Goal: Information Seeking & Learning: Get advice/opinions

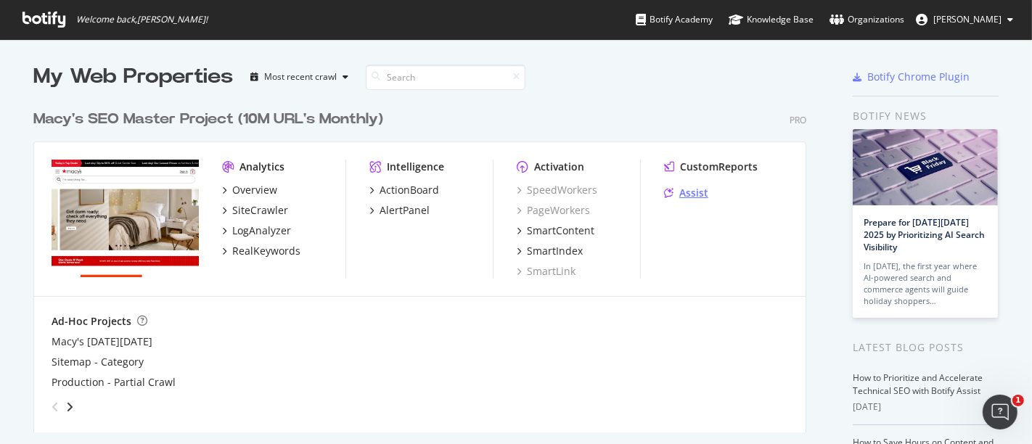
click at [679, 193] on div "Assist" at bounding box center [693, 193] width 29 height 15
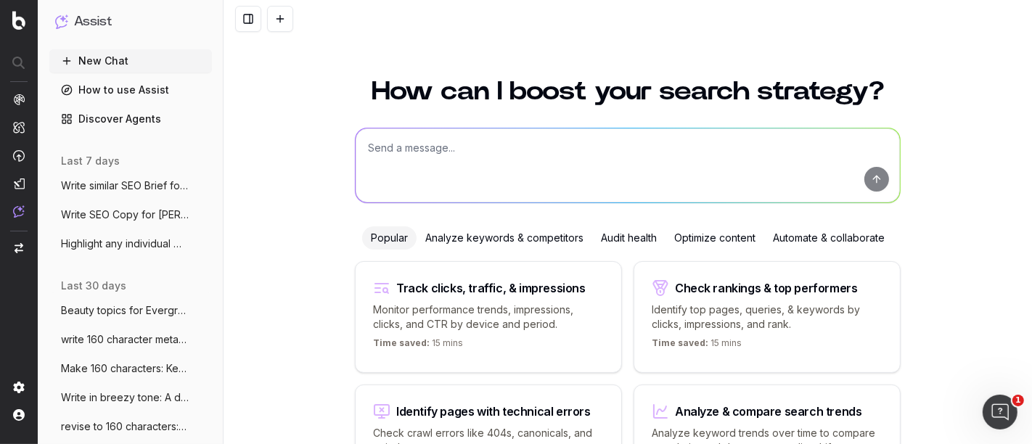
click at [471, 163] on textarea at bounding box center [628, 165] width 544 height 74
type textarea "What are some SEO friendly Macy's Blog Topics on Halloween"
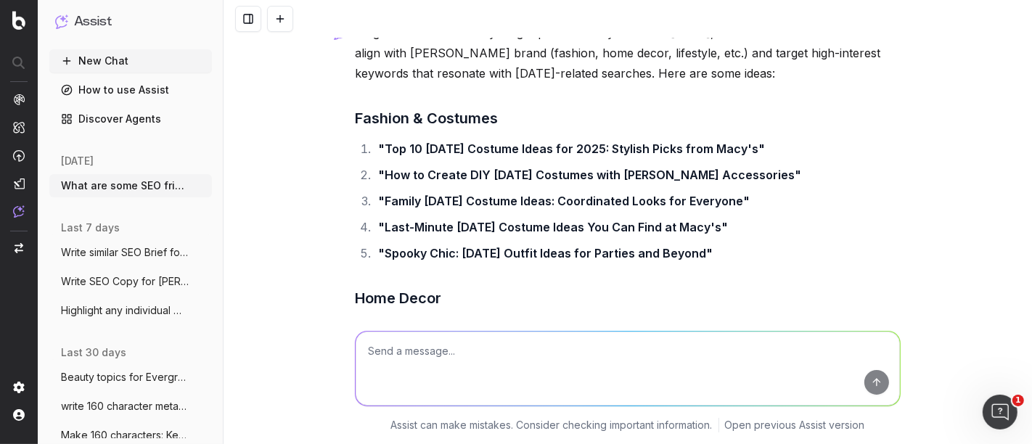
scroll to position [72, 0]
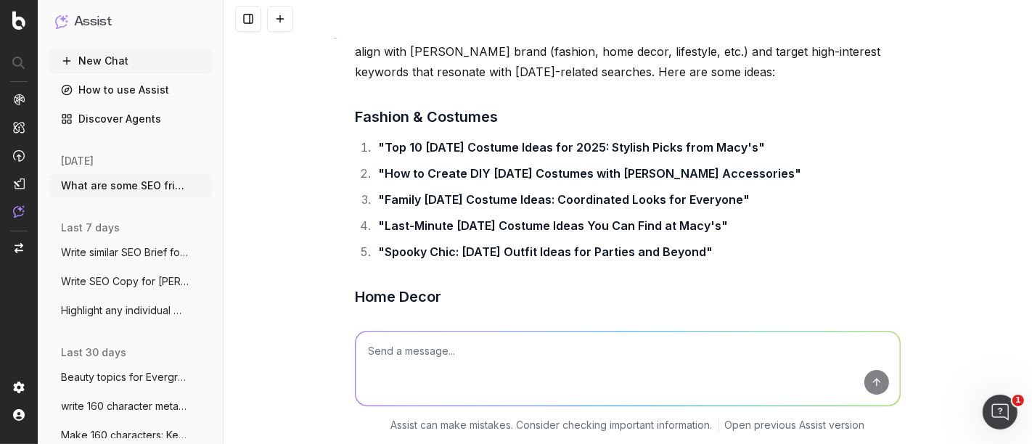
click at [410, 357] on textarea at bounding box center [628, 369] width 544 height 74
type textarea "Kids costumes"
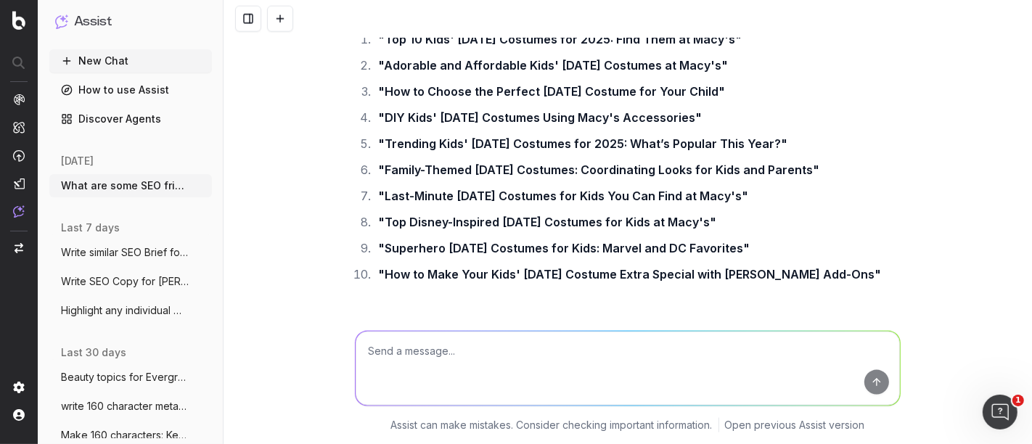
scroll to position [1496, 0]
click at [889, 112] on li ""DIY Kids' Halloween Costumes Using Macy's Accessories"" at bounding box center [637, 117] width 527 height 20
click at [902, 195] on div "What are some SEO friendly Macy's Blog Topics on Halloween To generate SEO-frie…" at bounding box center [628, 222] width 808 height 444
click at [909, 195] on div "What are some SEO friendly Macy's Blog Topics on Halloween To generate SEO-frie…" at bounding box center [628, 222] width 808 height 444
click at [916, 198] on div "What are some SEO friendly Macy's Blog Topics on Halloween To generate SEO-frie…" at bounding box center [628, 222] width 808 height 444
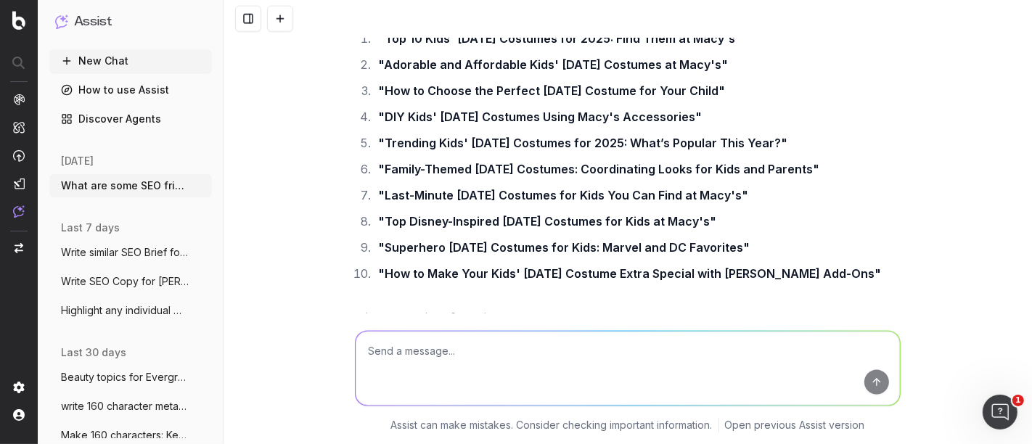
drag, startPoint x: 914, startPoint y: 200, endPoint x: 949, endPoint y: 136, distance: 73.4
click at [949, 136] on div "What are some SEO friendly Macy's Blog Topics on Halloween To generate SEO-frie…" at bounding box center [628, 222] width 808 height 444
click at [939, 243] on div "What are some SEO friendly Macy's Blog Topics on Halloween To generate SEO-frie…" at bounding box center [628, 222] width 808 height 444
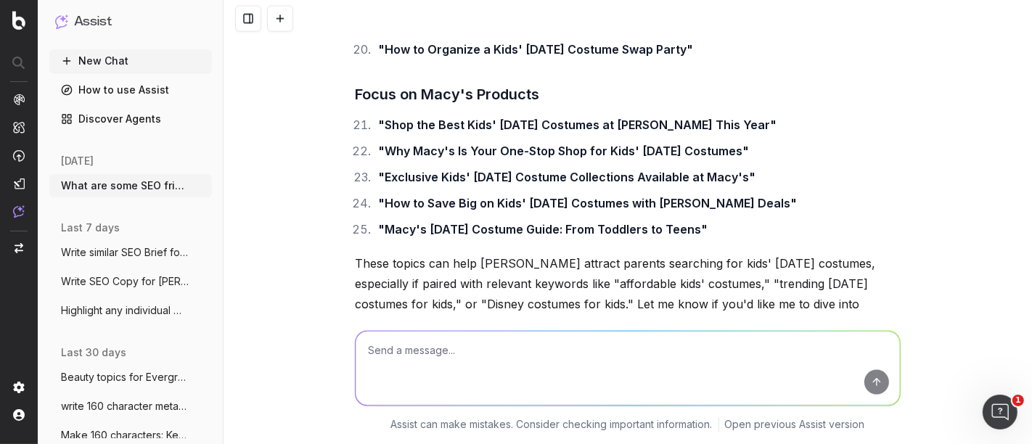
scroll to position [2164, 0]
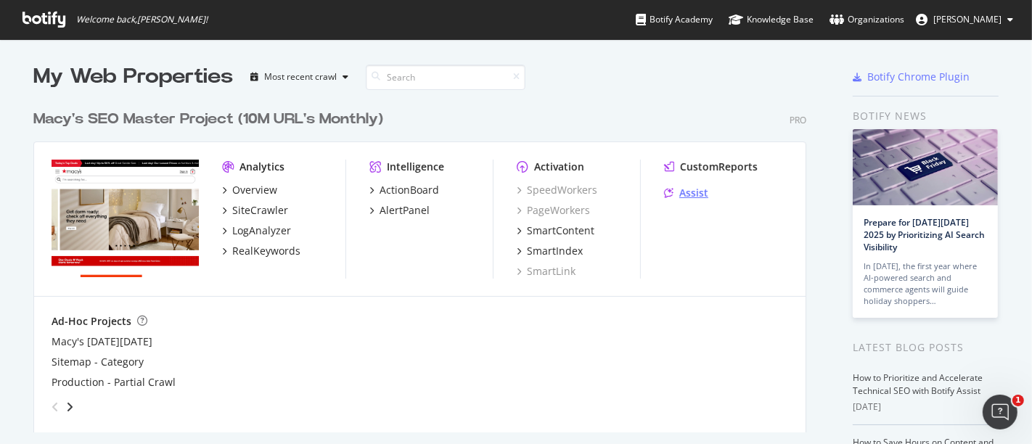
click at [680, 200] on div "Assist" at bounding box center [693, 193] width 29 height 15
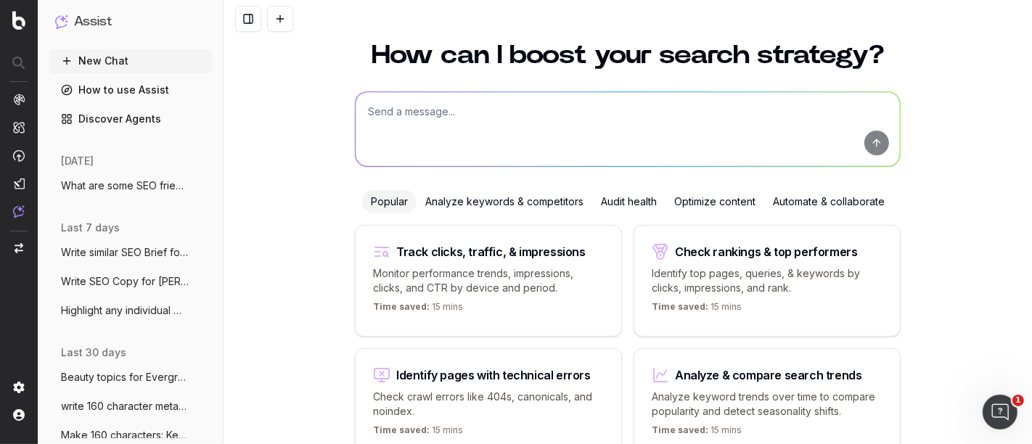
scroll to position [27, 0]
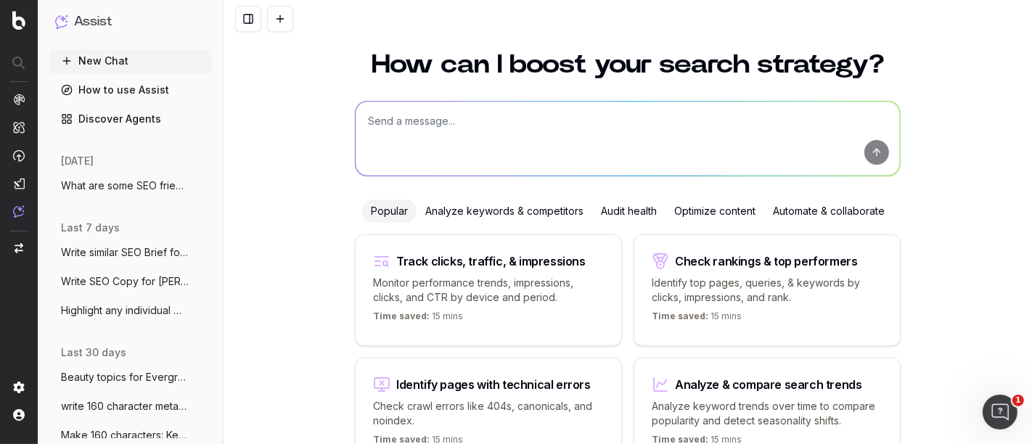
click at [425, 116] on textarea at bounding box center [628, 139] width 544 height 74
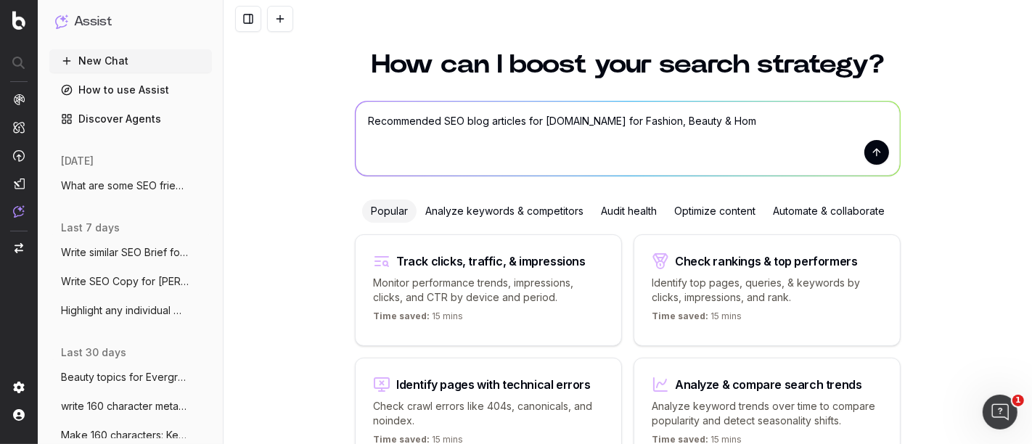
type textarea "Recommended SEO blog articles for [DOMAIN_NAME] for Fashion, Beauty & Home"
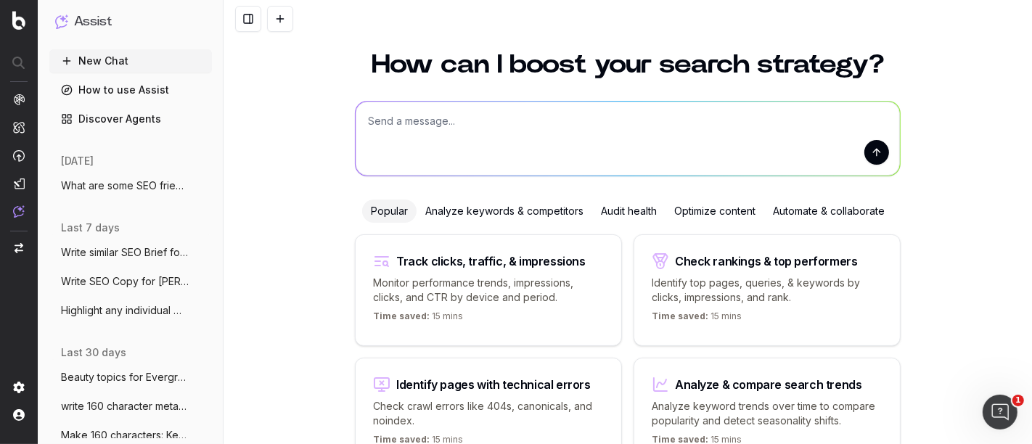
scroll to position [0, 0]
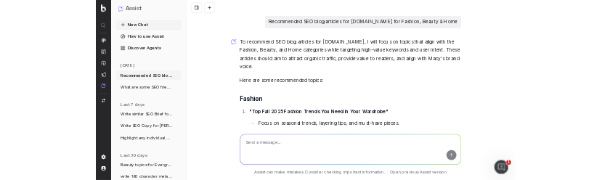
scroll to position [1181, 0]
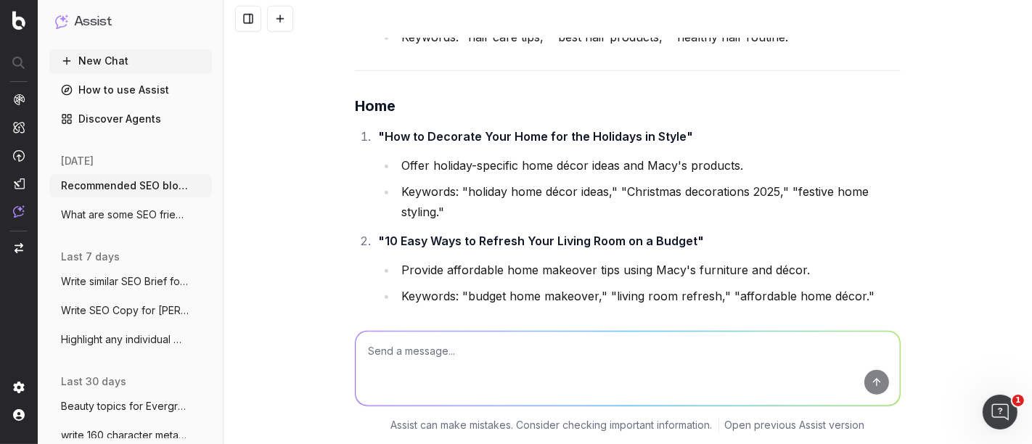
click at [604, 126] on li ""How to Decorate Your Home for the Holidays in Style" Offer holiday-specific ho…" at bounding box center [637, 174] width 527 height 96
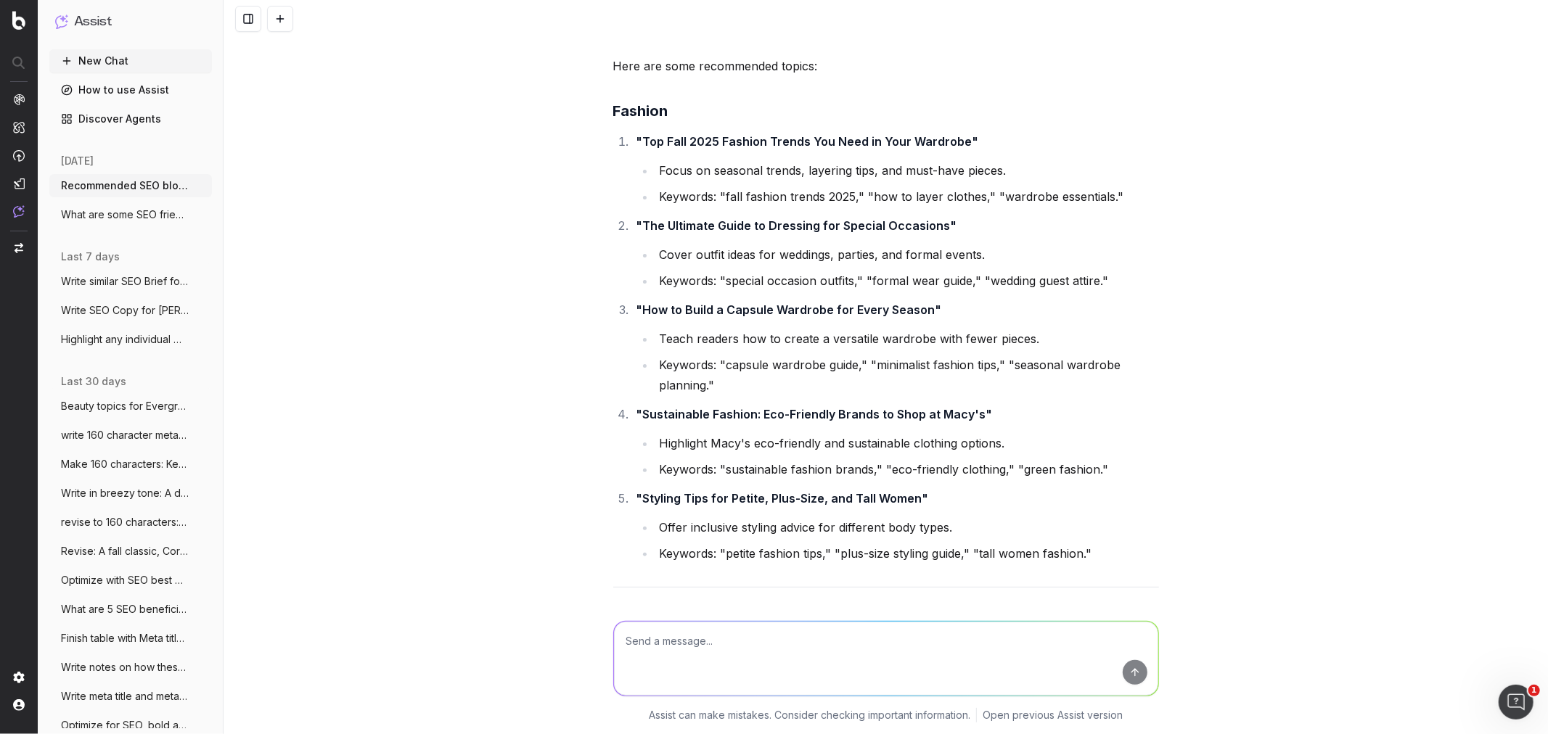
scroll to position [213, 0]
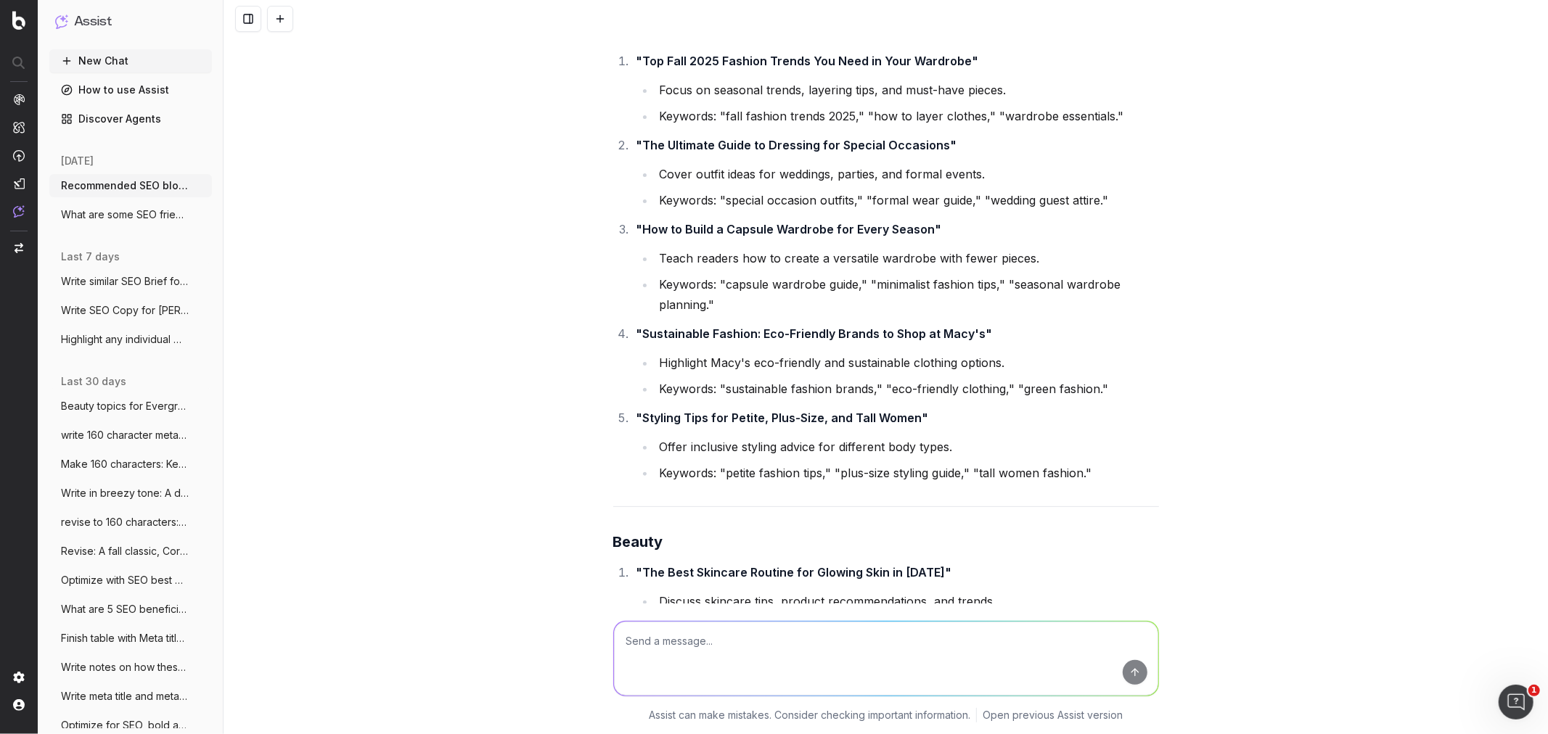
drag, startPoint x: 706, startPoint y: 320, endPoint x: 906, endPoint y: 320, distance: 199.6
click at [906, 324] on li ""Sustainable Fashion: Eco-Friendly Brands to Shop at Macy's" Highlight Macy's e…" at bounding box center [895, 361] width 527 height 75
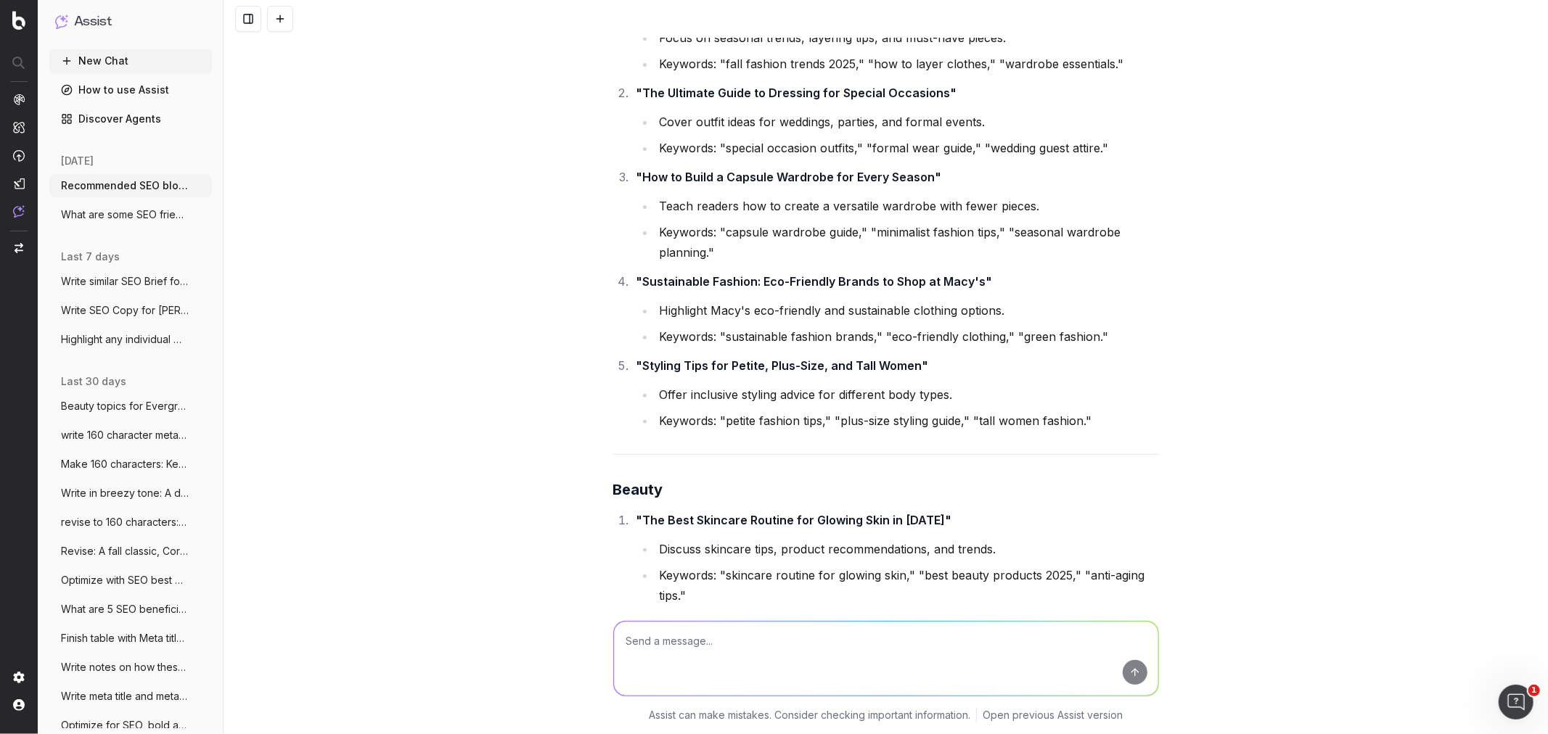
scroll to position [294, 0]
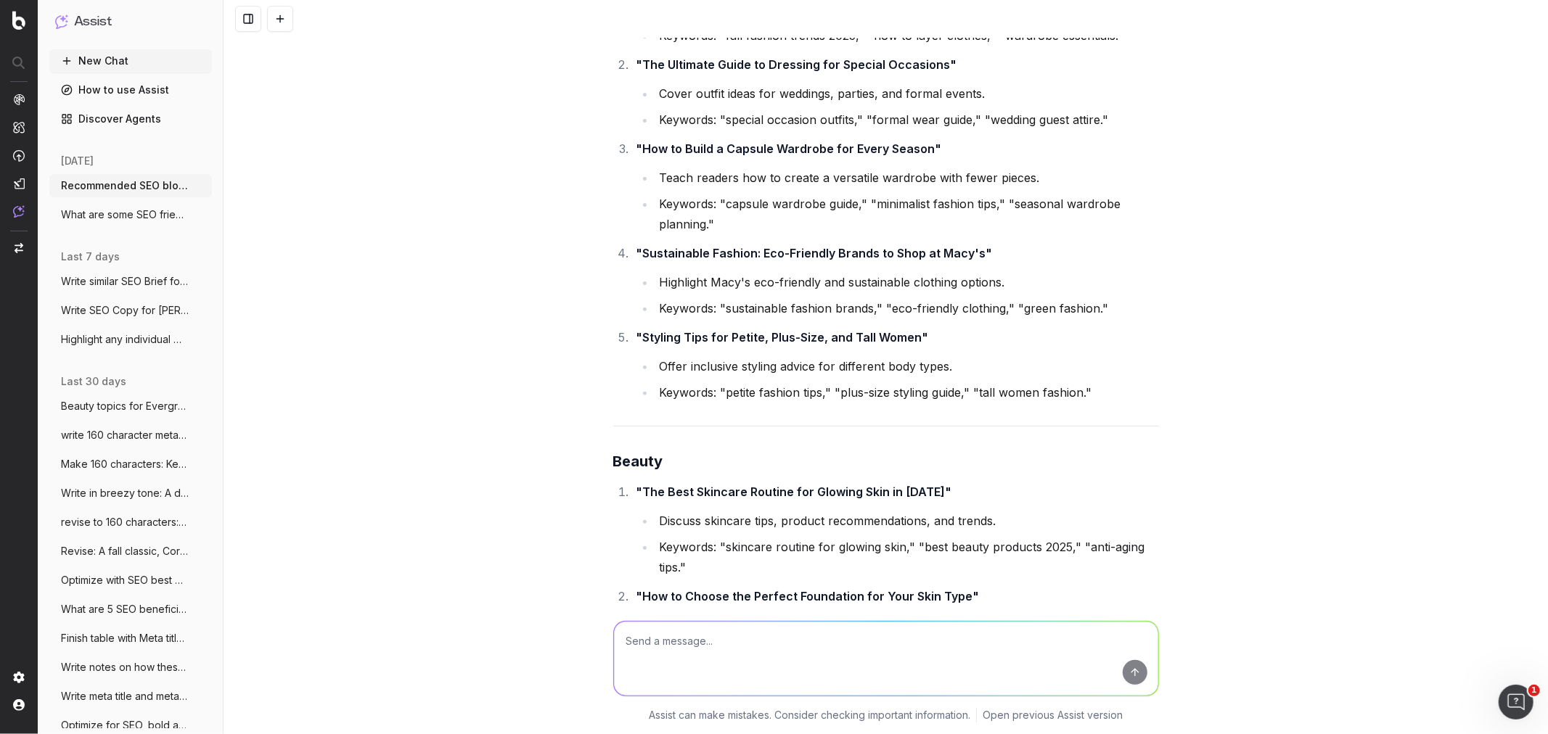
click at [671, 443] on textarea at bounding box center [886, 659] width 544 height 74
drag, startPoint x: 669, startPoint y: 642, endPoint x: 607, endPoint y: 642, distance: 62.4
click at [614, 443] on textarea "Different f" at bounding box center [886, 659] width 544 height 74
type textarea "Choose 5 most beneficial SEO article topics"
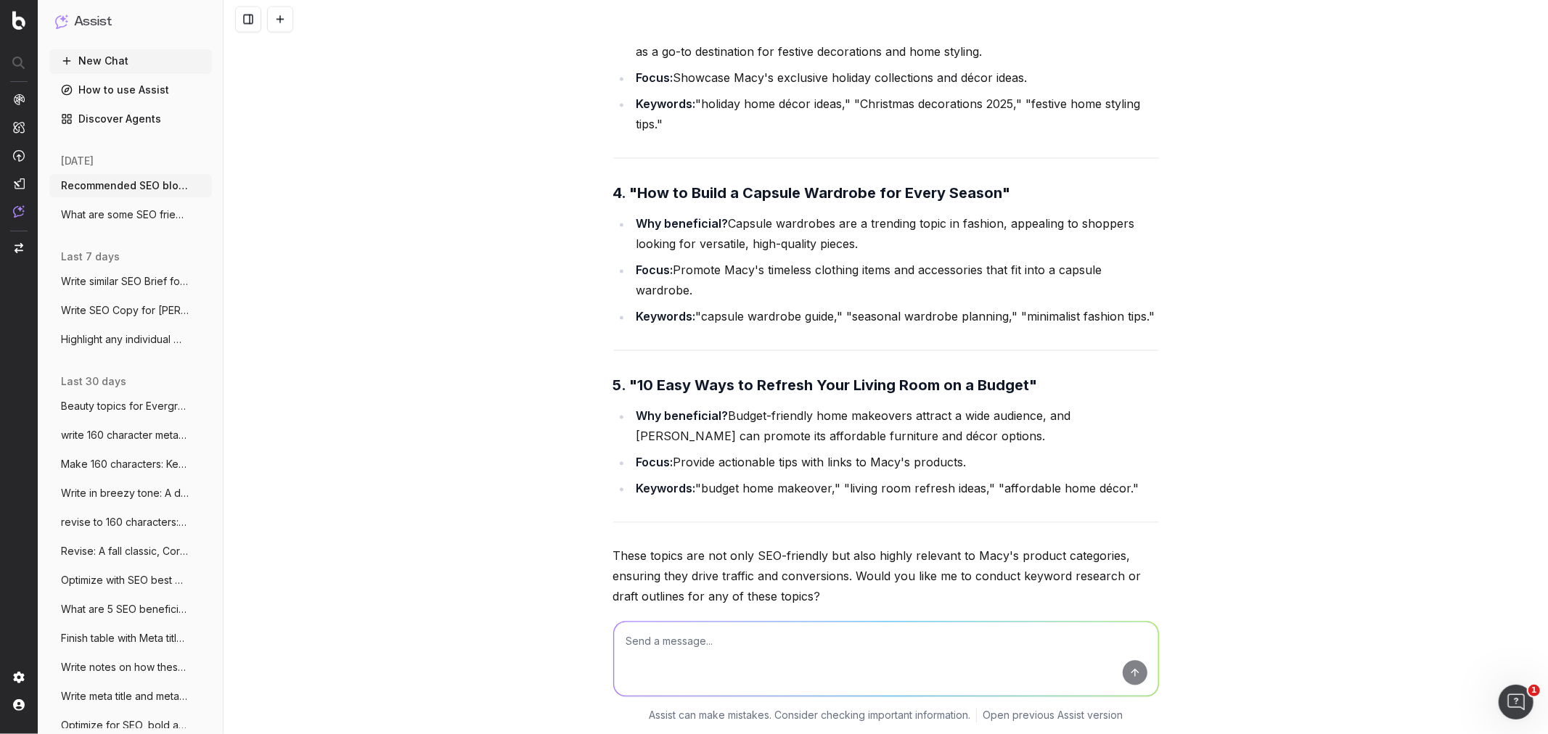
scroll to position [2451, 0]
drag, startPoint x: 932, startPoint y: 343, endPoint x: 633, endPoint y: 342, distance: 299.0
click at [633, 376] on strong "5. "10 Easy Ways to Refresh Your Living Room on a Budget"" at bounding box center [825, 384] width 425 height 17
copy strong "10 Easy Ways to Refresh Your Living Room"
click at [700, 443] on textarea at bounding box center [886, 659] width 544 height 74
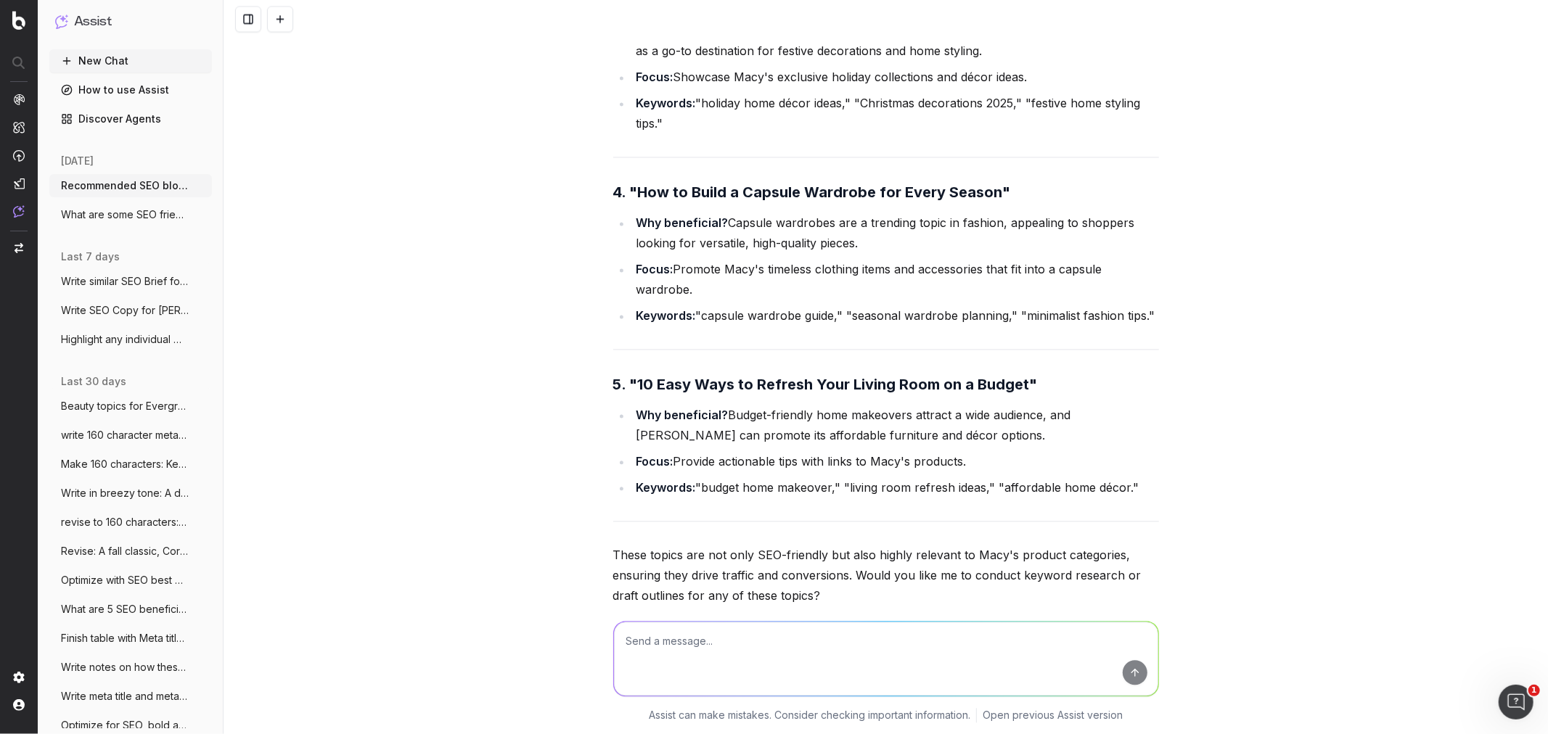
paste textarea "What is the most popular halloween costume today?"
type textarea "What is the most popular halloween costume today?"
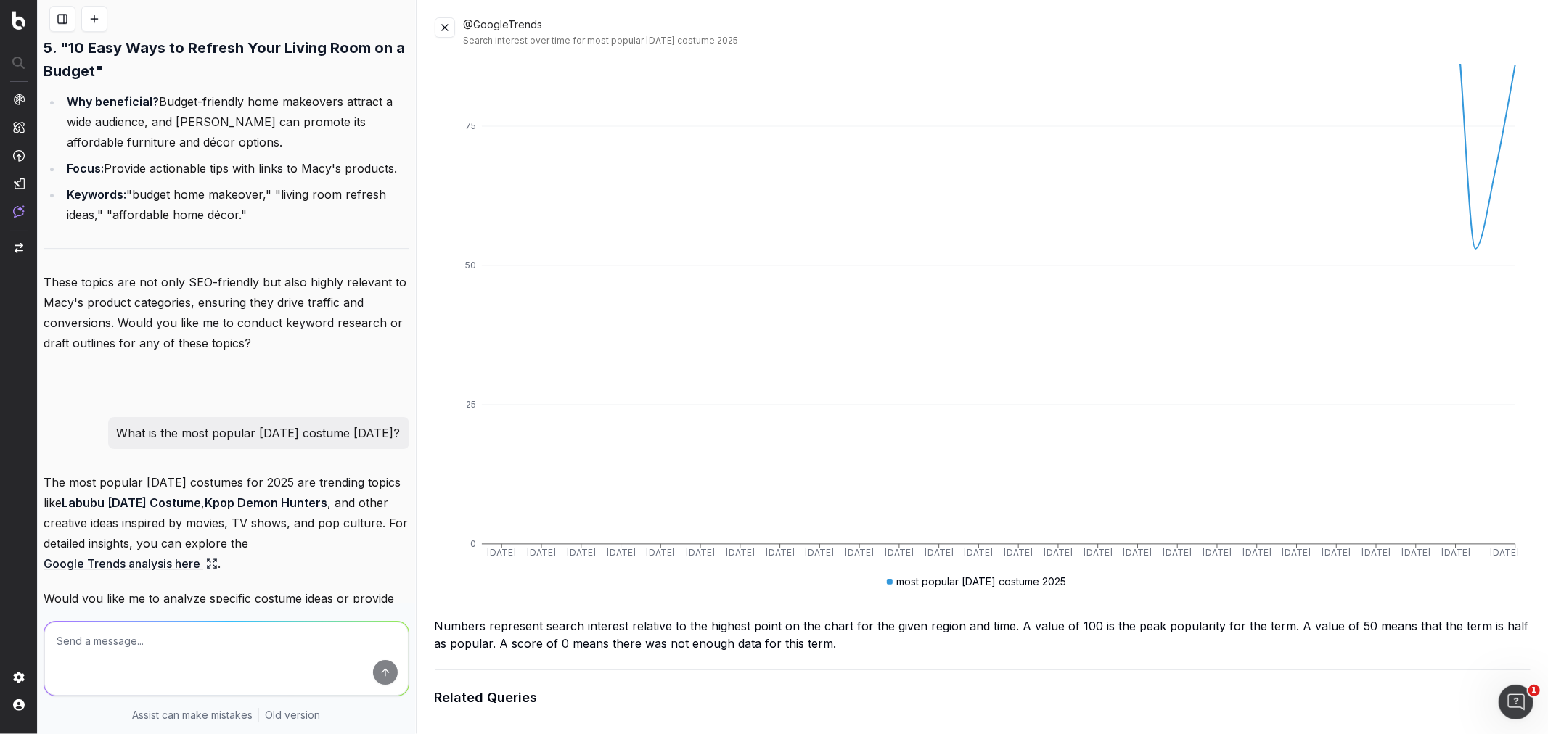
scroll to position [161, 0]
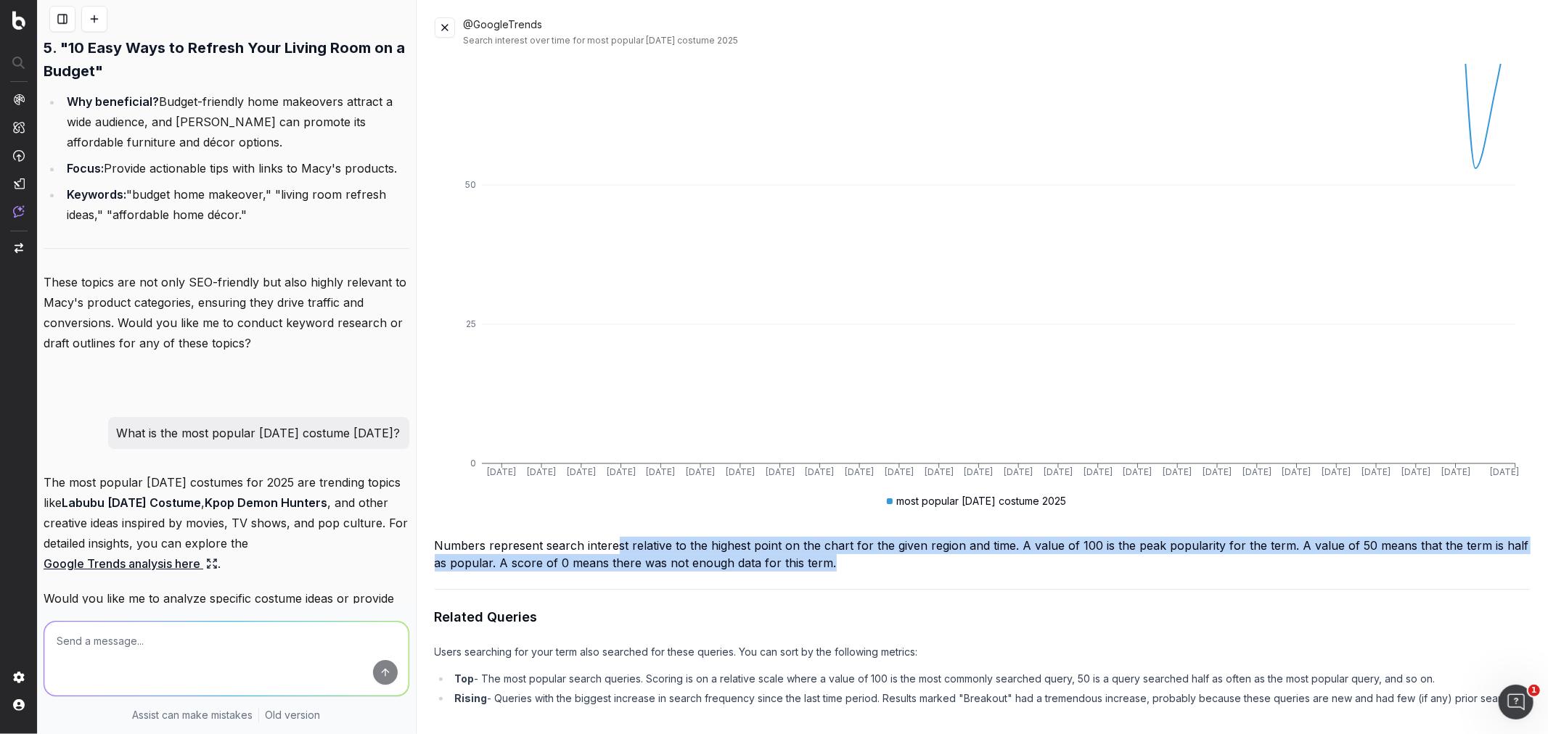
drag, startPoint x: 620, startPoint y: 533, endPoint x: 1356, endPoint y: 562, distance: 736.4
click at [1031, 443] on div "Numbers represent search interest relative to the highest point on the chart fo…" at bounding box center [983, 554] width 1097 height 35
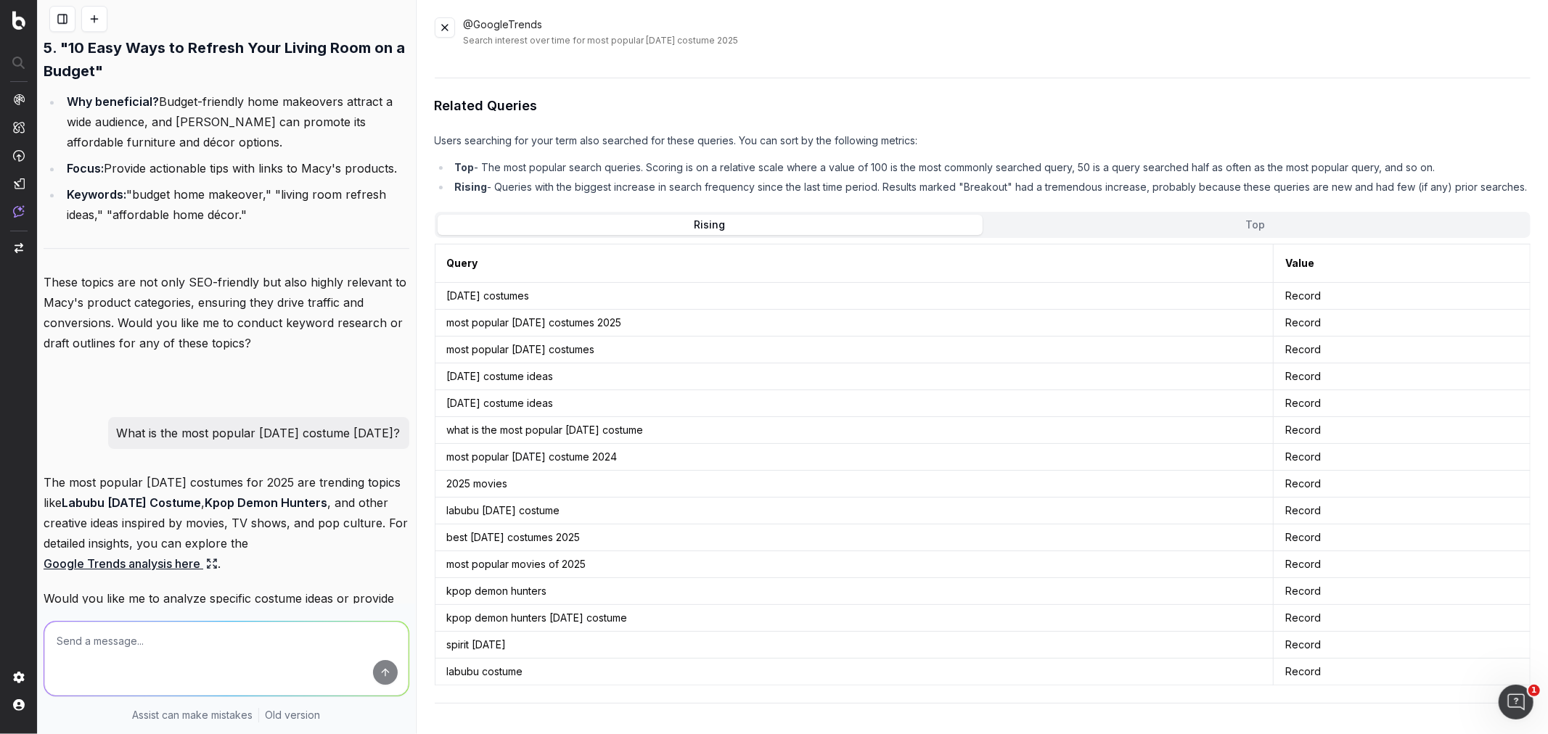
scroll to position [644, 0]
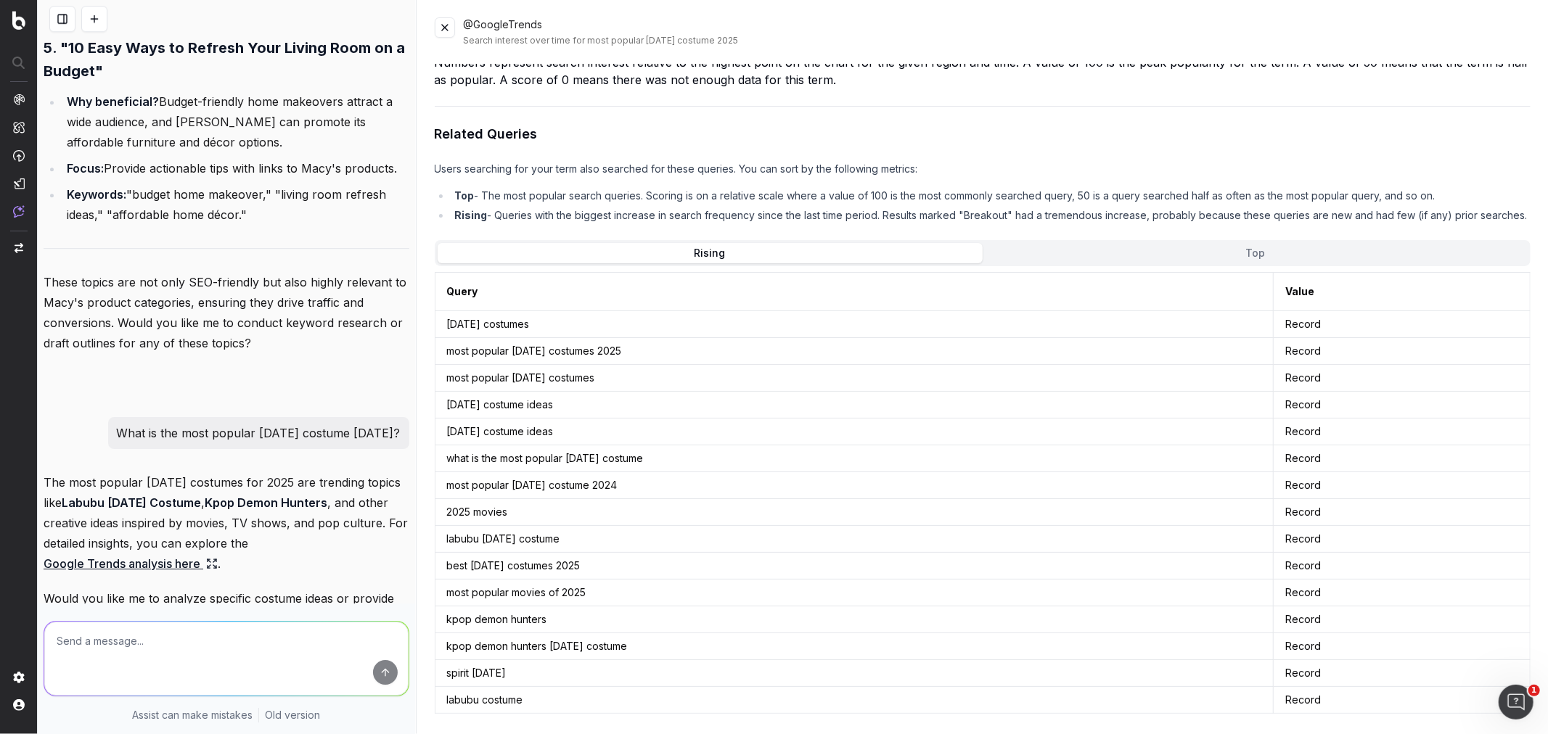
click at [183, 443] on textarea at bounding box center [226, 659] width 364 height 74
click at [441, 30] on button at bounding box center [445, 27] width 20 height 20
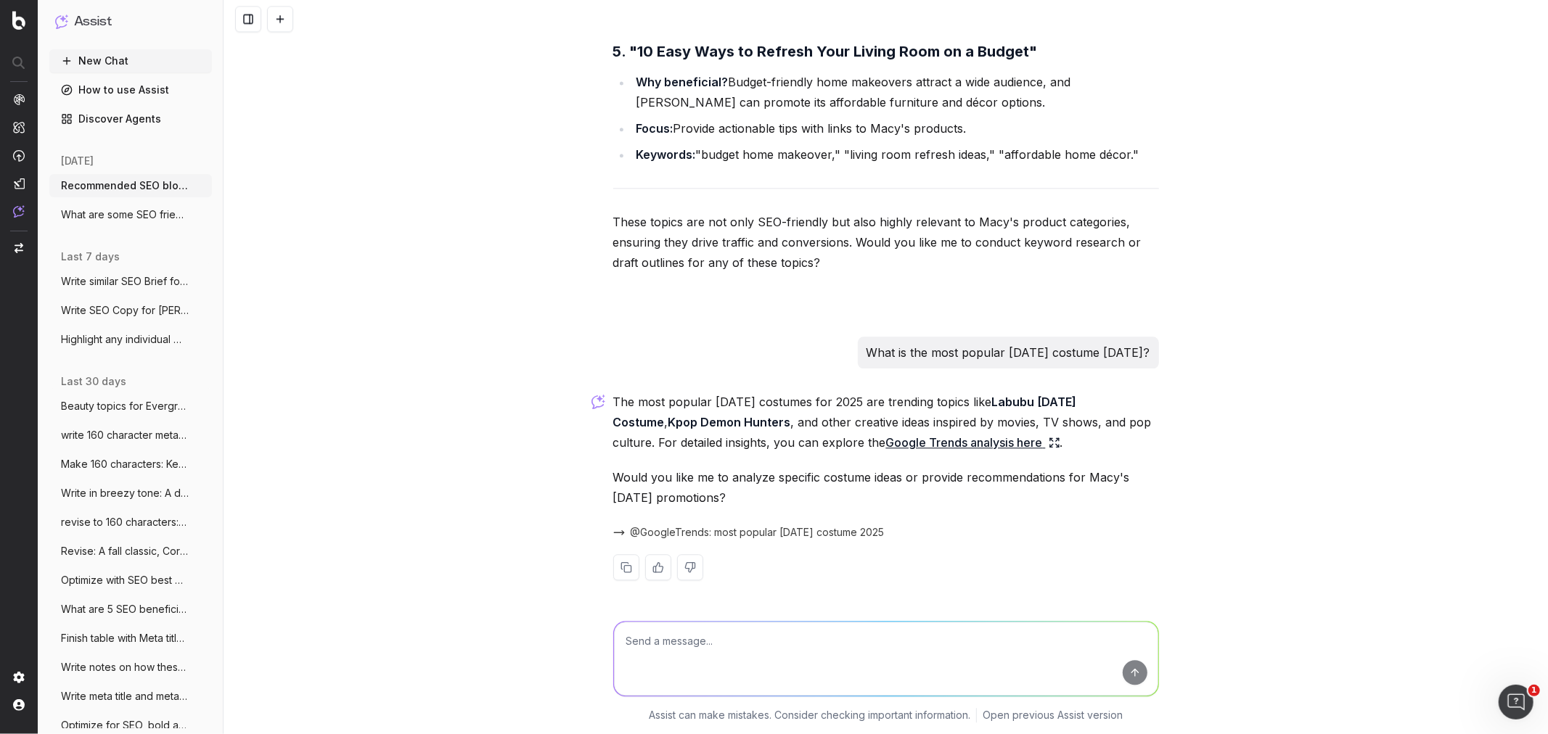
scroll to position [2744, 0]
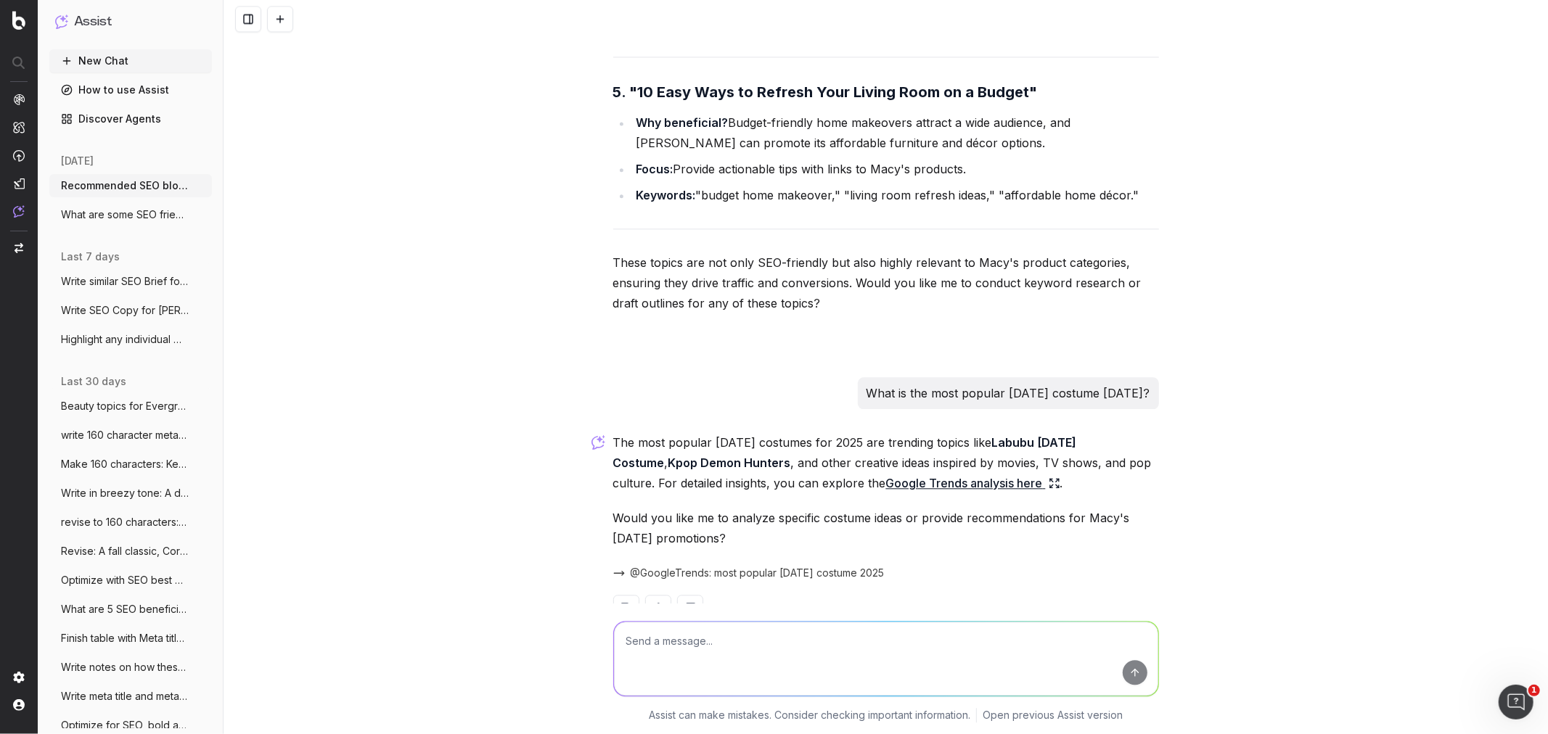
click at [692, 443] on textarea at bounding box center [886, 659] width 544 height 74
type textarea "Write creative blog topic title for Popular Halloween Costumes for Kids"
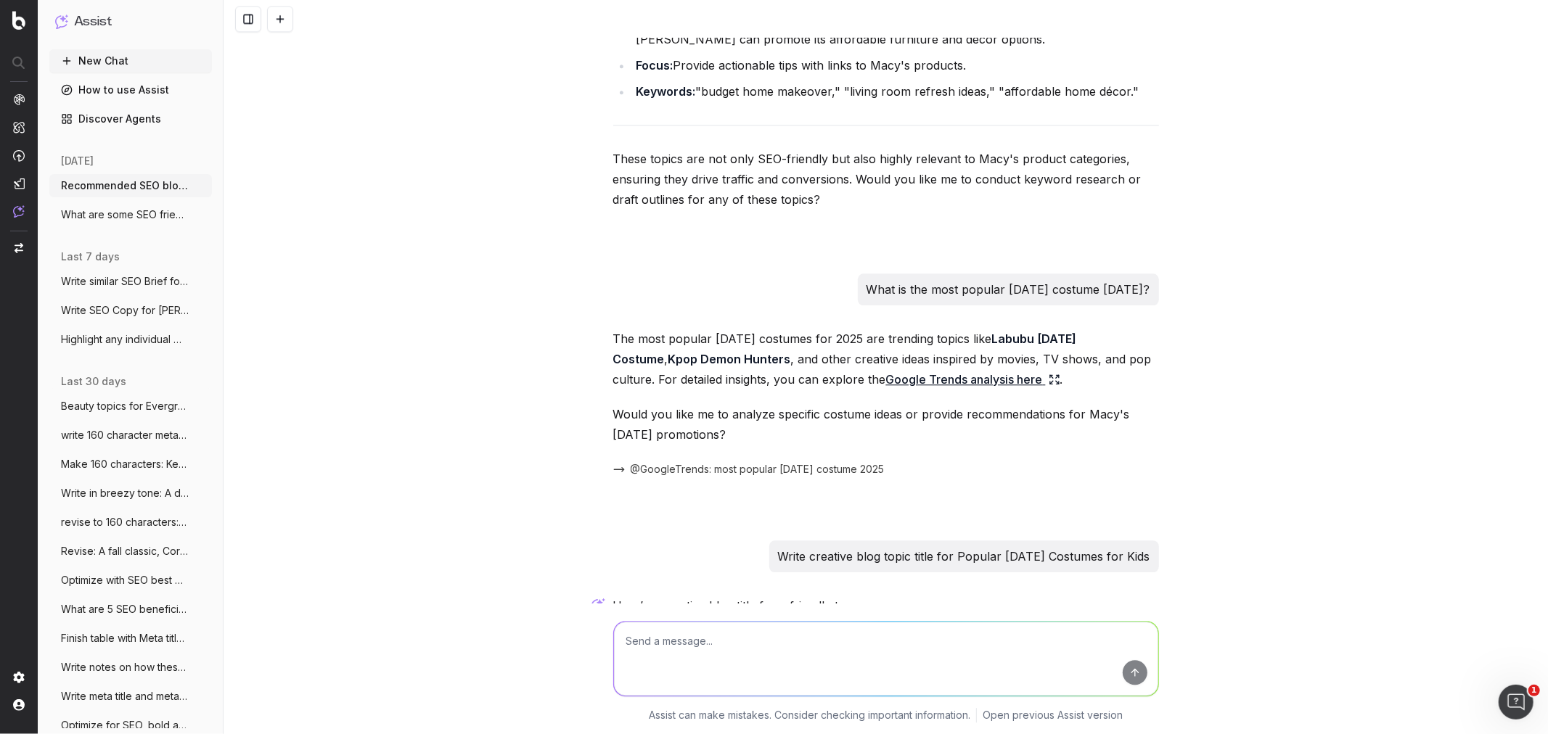
scroll to position [2979, 0]
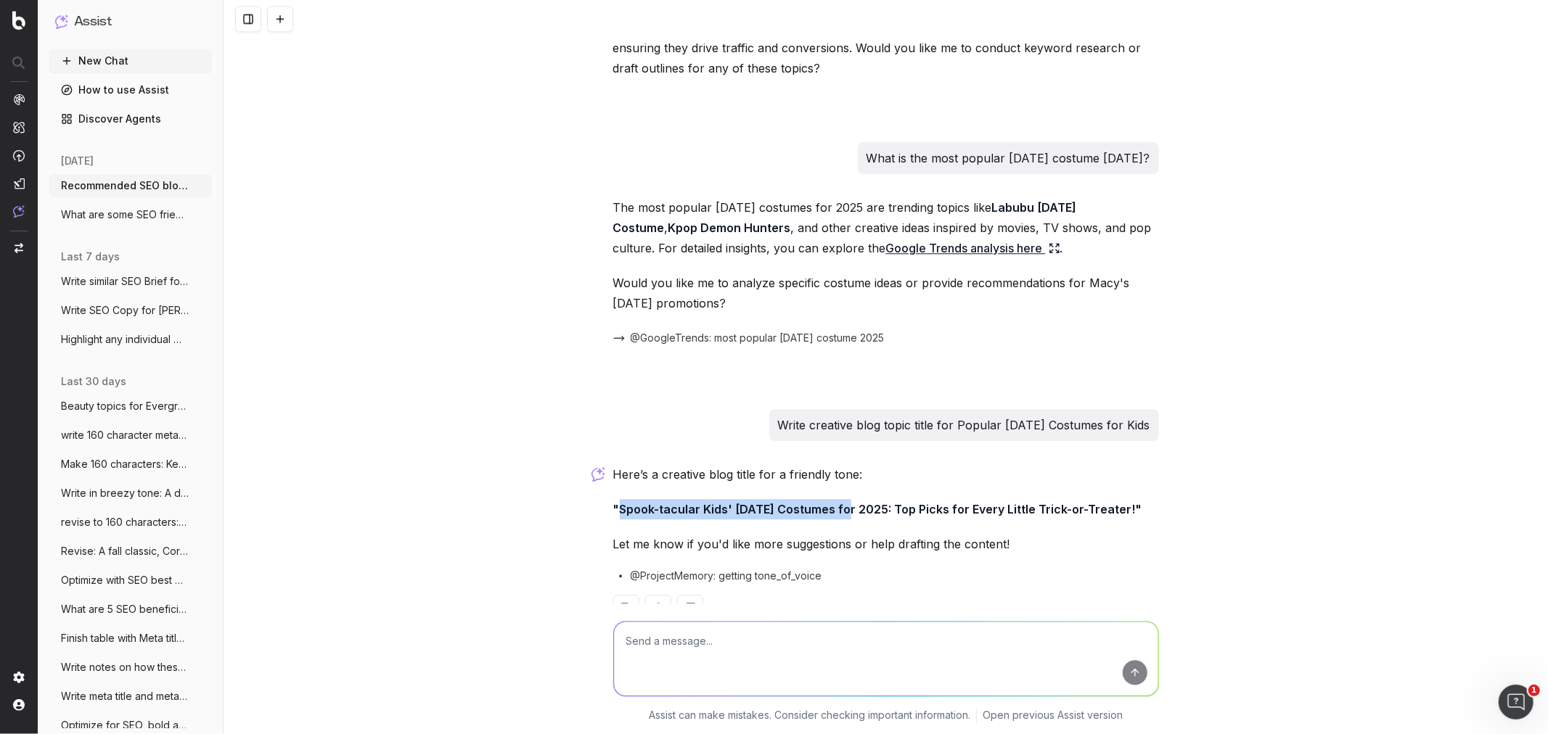
drag, startPoint x: 612, startPoint y: 472, endPoint x: 846, endPoint y: 470, distance: 233.7
click at [846, 443] on strong ""Spook-tacular Kids' Halloween Costumes for 2025: Top Picks for Every Little Tr…" at bounding box center [877, 509] width 529 height 15
copy strong "Spook-tacular Kids' Halloween Costumes"
click at [821, 443] on strong ""Spook-tacular Kids' Halloween Costumes for 2025: Top Picks for Every Little Tr…" at bounding box center [877, 509] width 529 height 15
drag, startPoint x: 843, startPoint y: 467, endPoint x: 614, endPoint y: 467, distance: 228.6
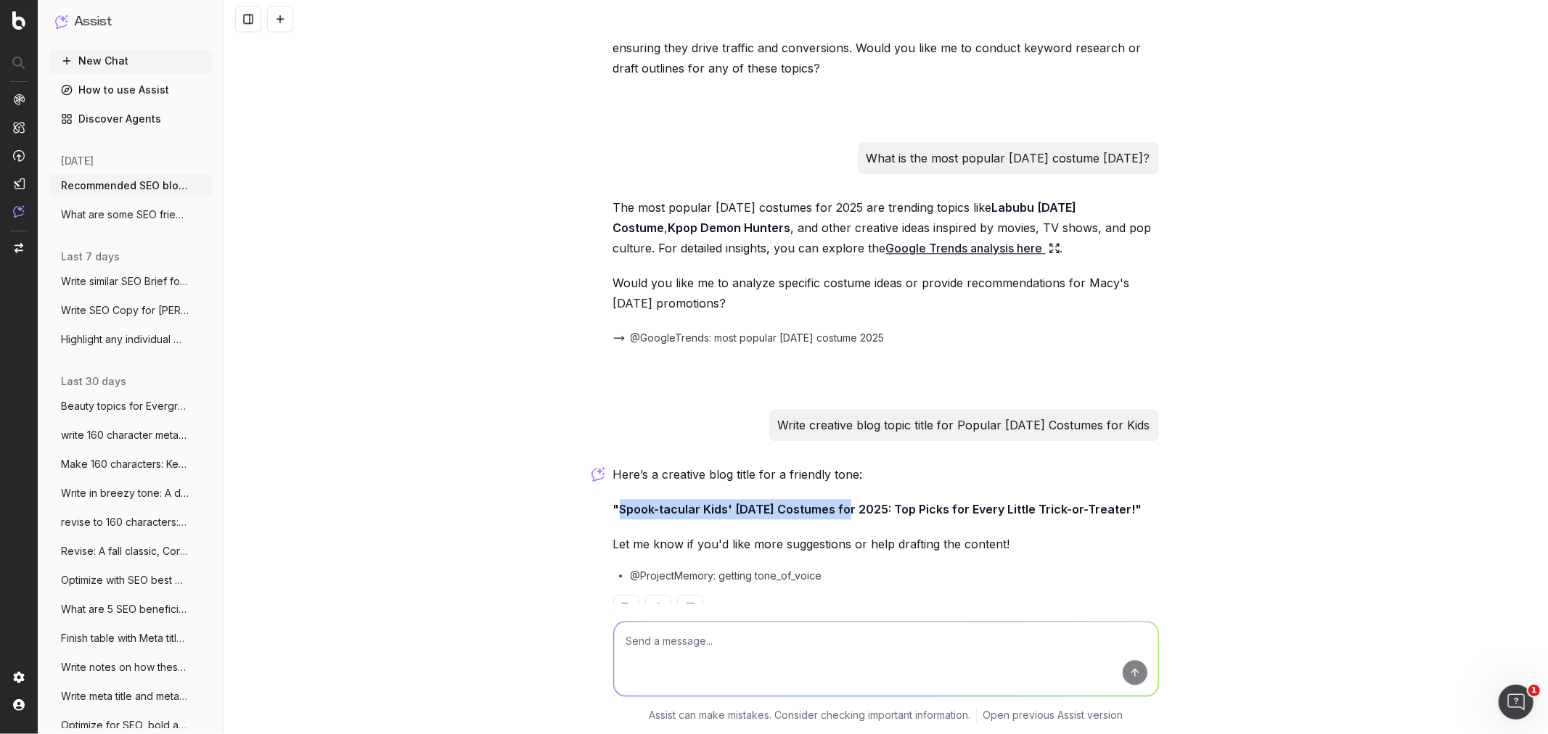
click at [614, 443] on strong ""Spook-tacular Kids' Halloween Costumes for 2025: Top Picks for Every Little Tr…" at bounding box center [877, 509] width 529 height 15
drag, startPoint x: 1134, startPoint y: 469, endPoint x: 614, endPoint y: 468, distance: 519.6
click at [614, 443] on strong ""Spook-tacular Kids' Halloween Costumes for 2025: Top Picks for Every Little Tr…" at bounding box center [877, 509] width 529 height 15
copy strong "Spook-tacular Kids' Halloween Costumes for 2025: Top Picks for Every Little Tri…"
click at [798, 443] on textarea at bounding box center [886, 659] width 544 height 74
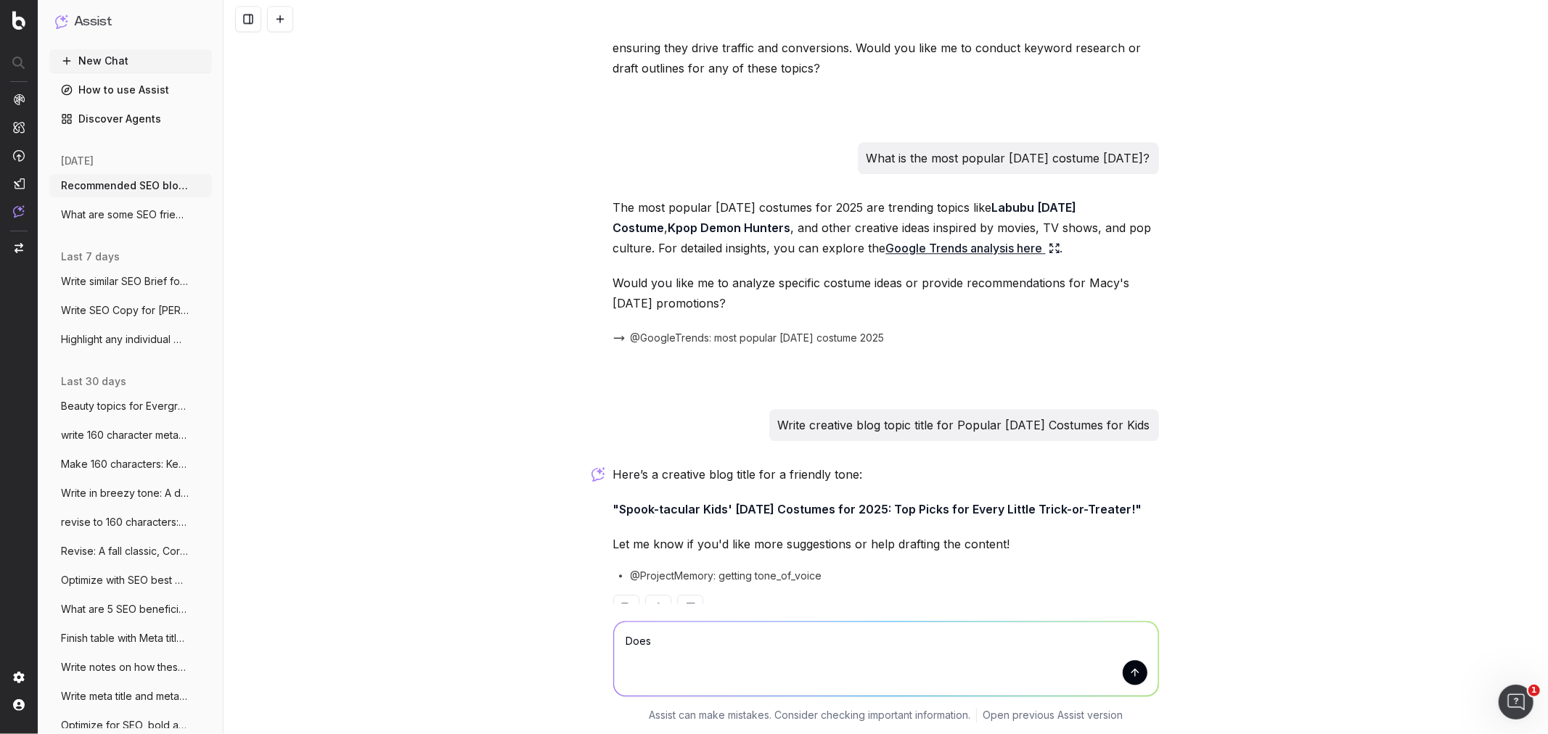
paste textarea "5 Easy Fall Makeup Looks You Can Do in 10 Minutes"
type textarea "Does 5 Easy Fall Makeup Looks You Can Do in 10 Minutes have SEO value"
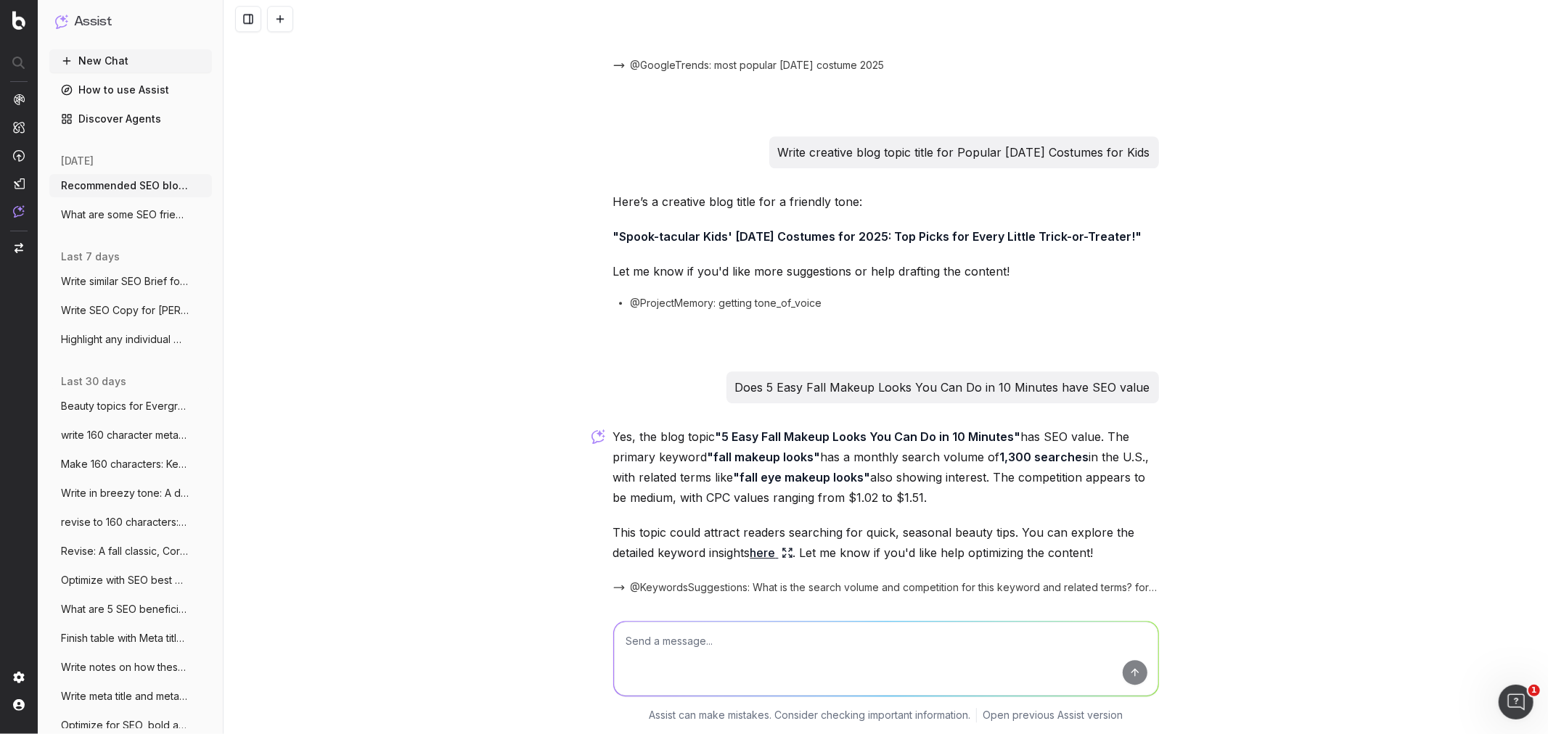
scroll to position [3266, 0]
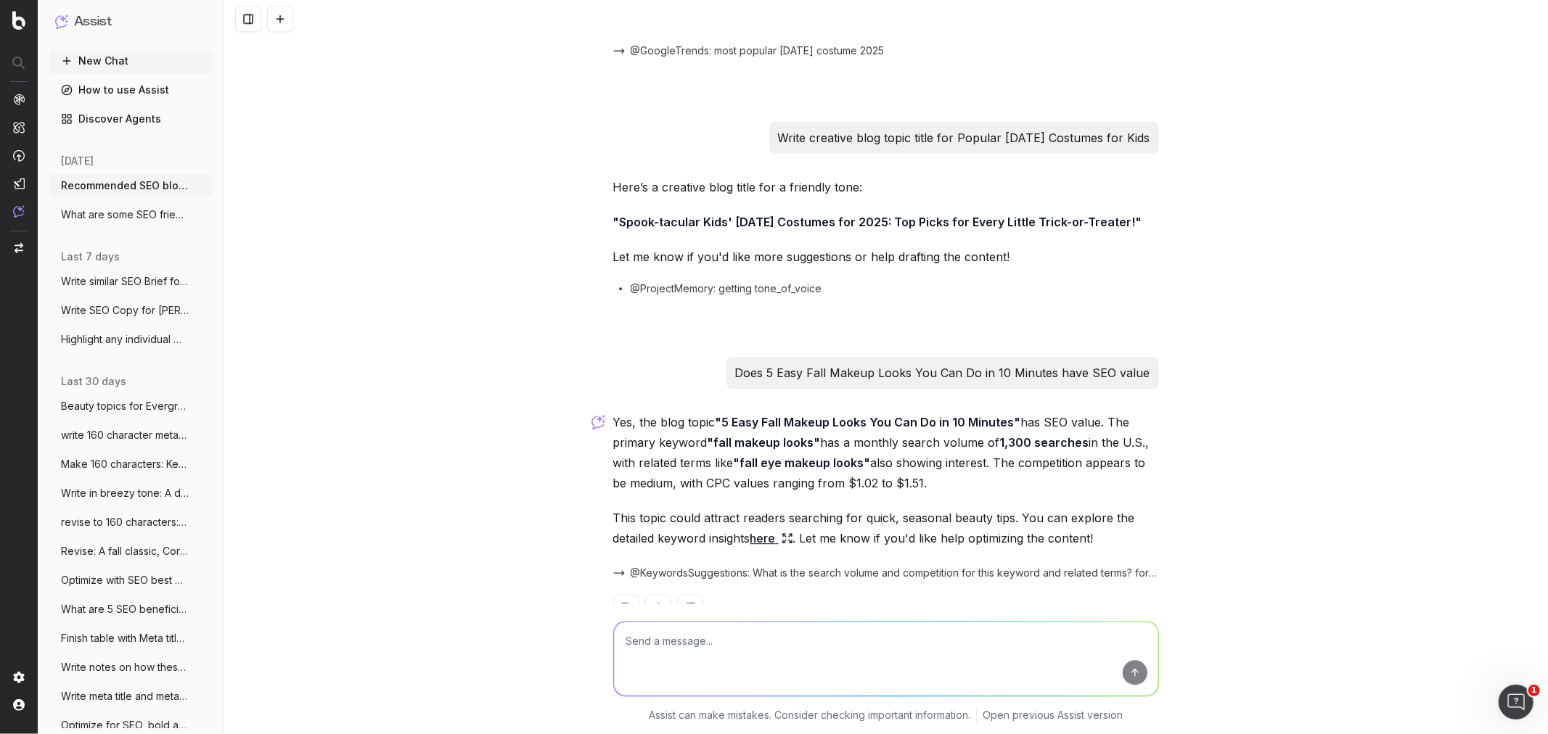
click at [895, 443] on span "@KeywordsSuggestions: What is the search volume and competition for this keywor…" at bounding box center [895, 573] width 528 height 15
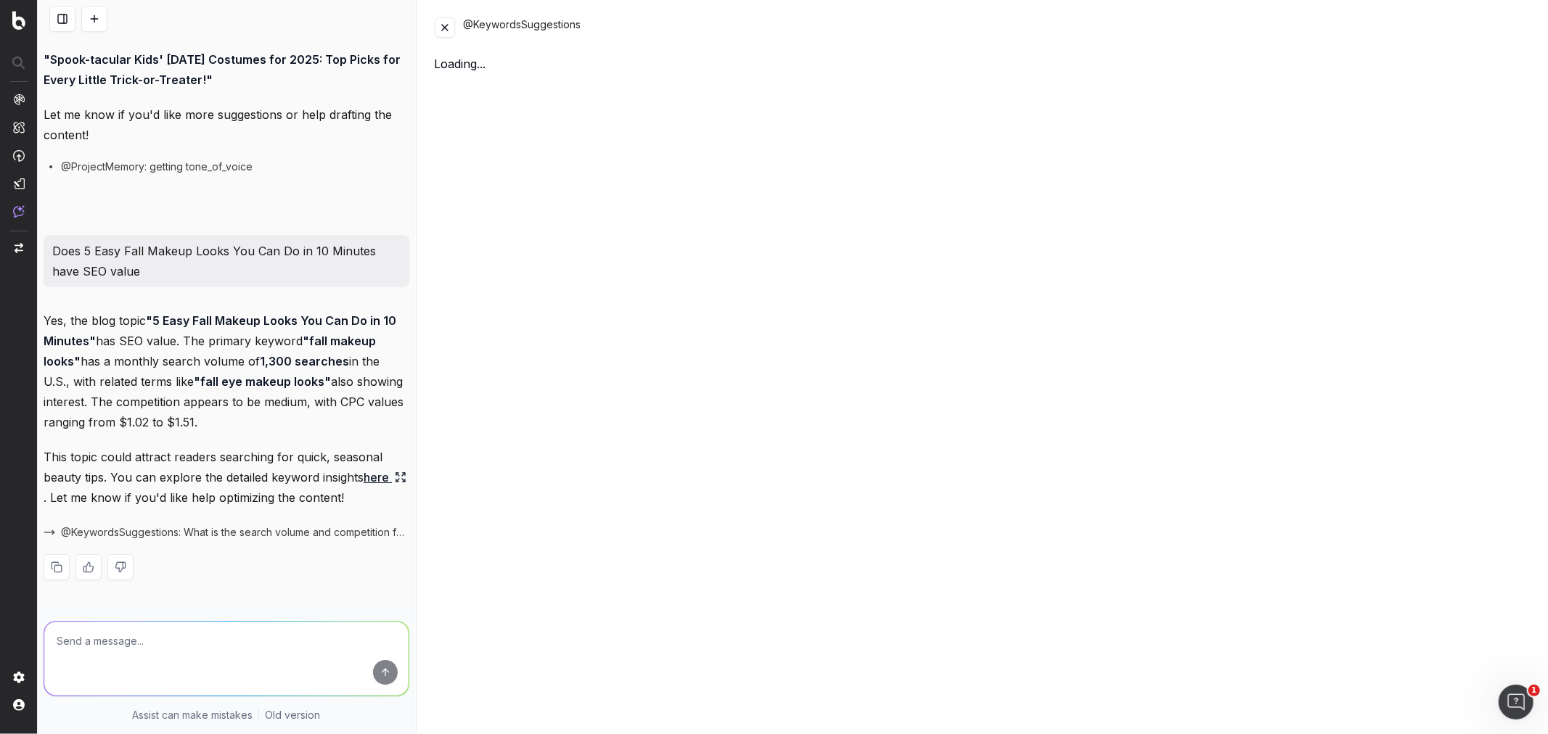
scroll to position [4399, 0]
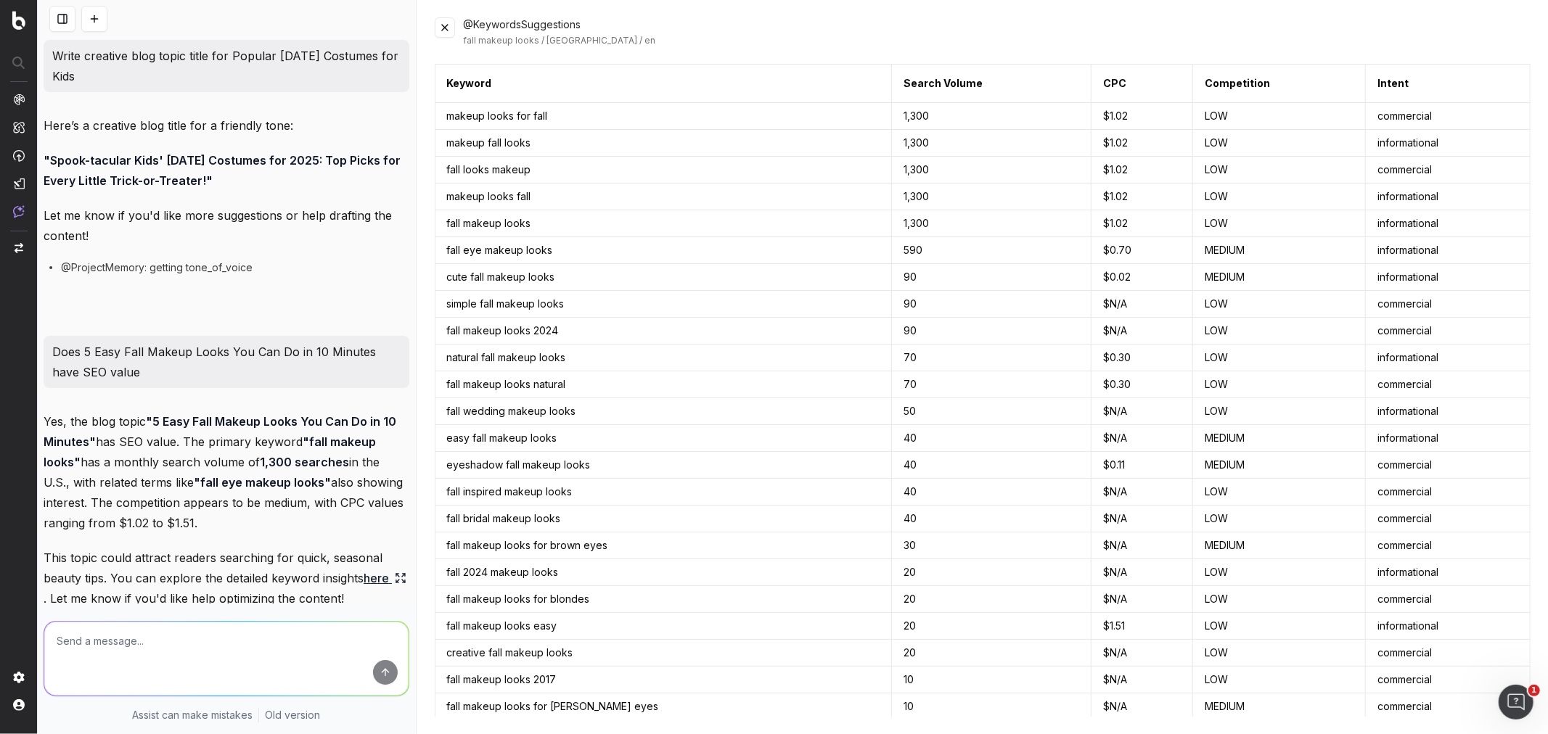
click at [157, 443] on textarea at bounding box center [226, 659] width 364 height 74
paste textarea "5 Easy Fall Makeup Looks You Can Do in 10 Minutes"
type textarea "SEO value: 5 Easy Fall Makeup Looks You Can Do in 10 Minutes"
click at [194, 443] on textarea at bounding box center [226, 659] width 364 height 74
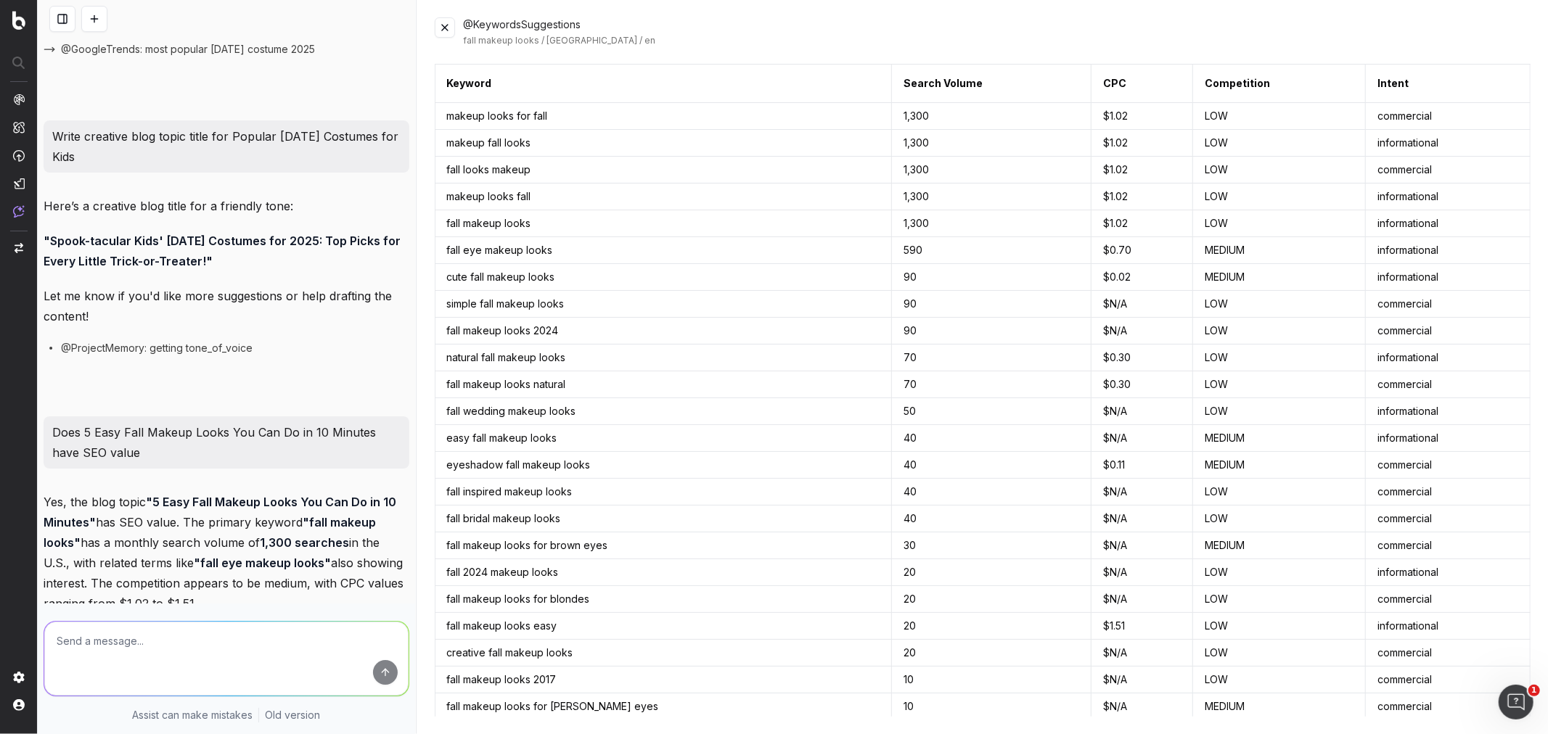
click at [140, 443] on textarea at bounding box center [226, 659] width 364 height 74
type textarea "What are better beauty topics with higher SEO Value"
click at [379, 443] on button "submit" at bounding box center [385, 672] width 25 height 25
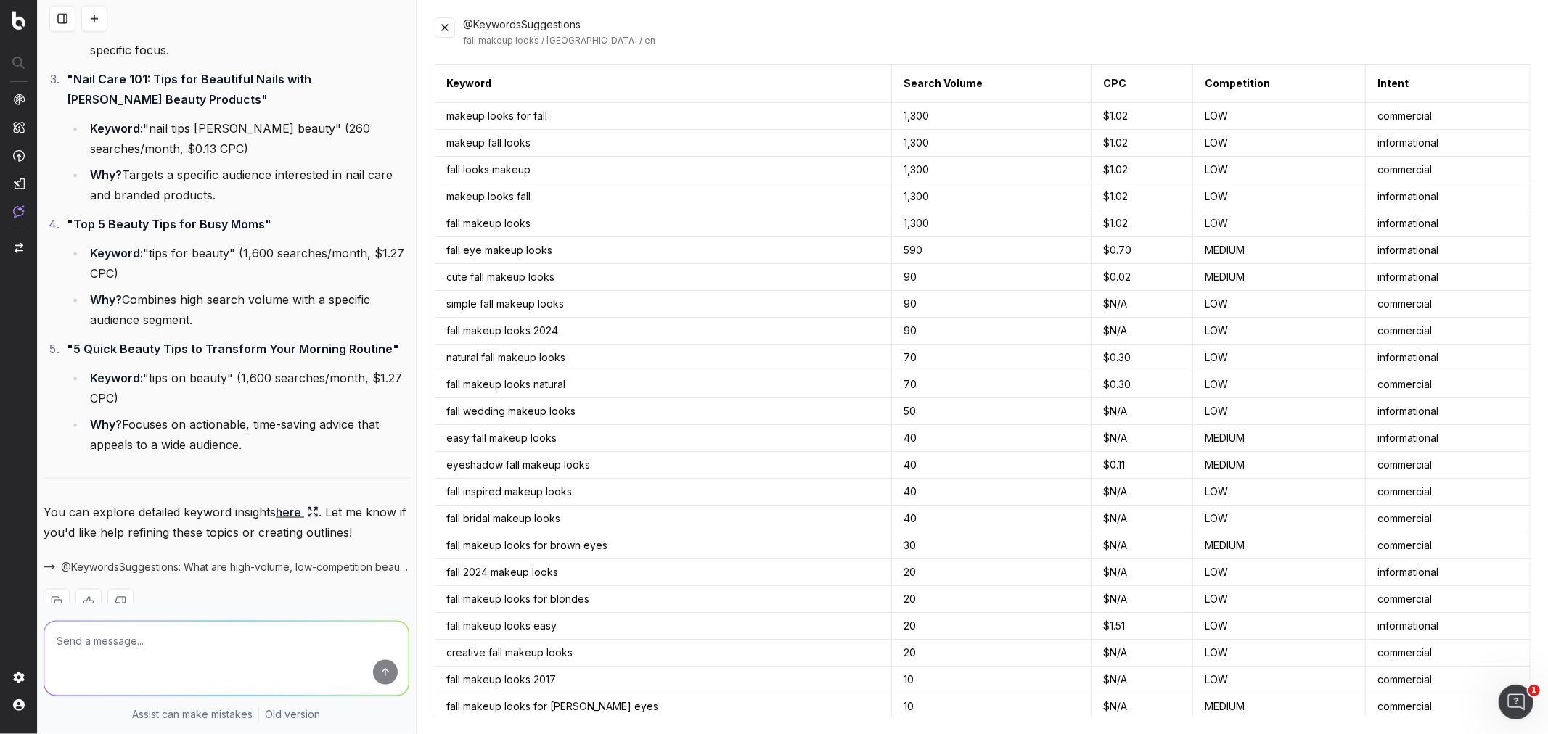
scroll to position [6305, 0]
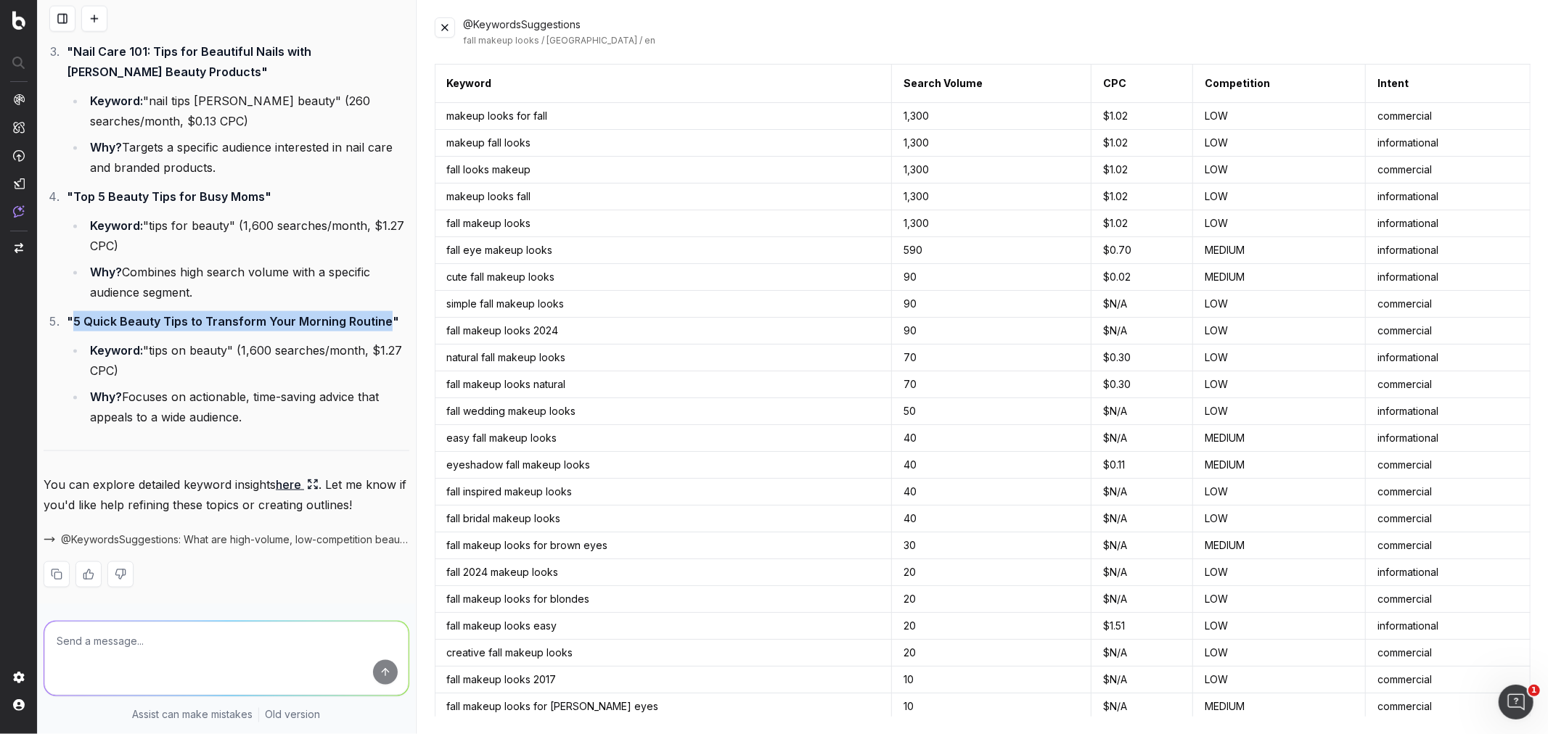
drag, startPoint x: 383, startPoint y: 400, endPoint x: 73, endPoint y: 405, distance: 310.6
click at [73, 329] on strong ""5 Quick Beauty Tips to Transform Your Morning Routine"" at bounding box center [233, 321] width 332 height 15
copy strong "5 Quick Beauty Tips to Transform Your Morning Routine"
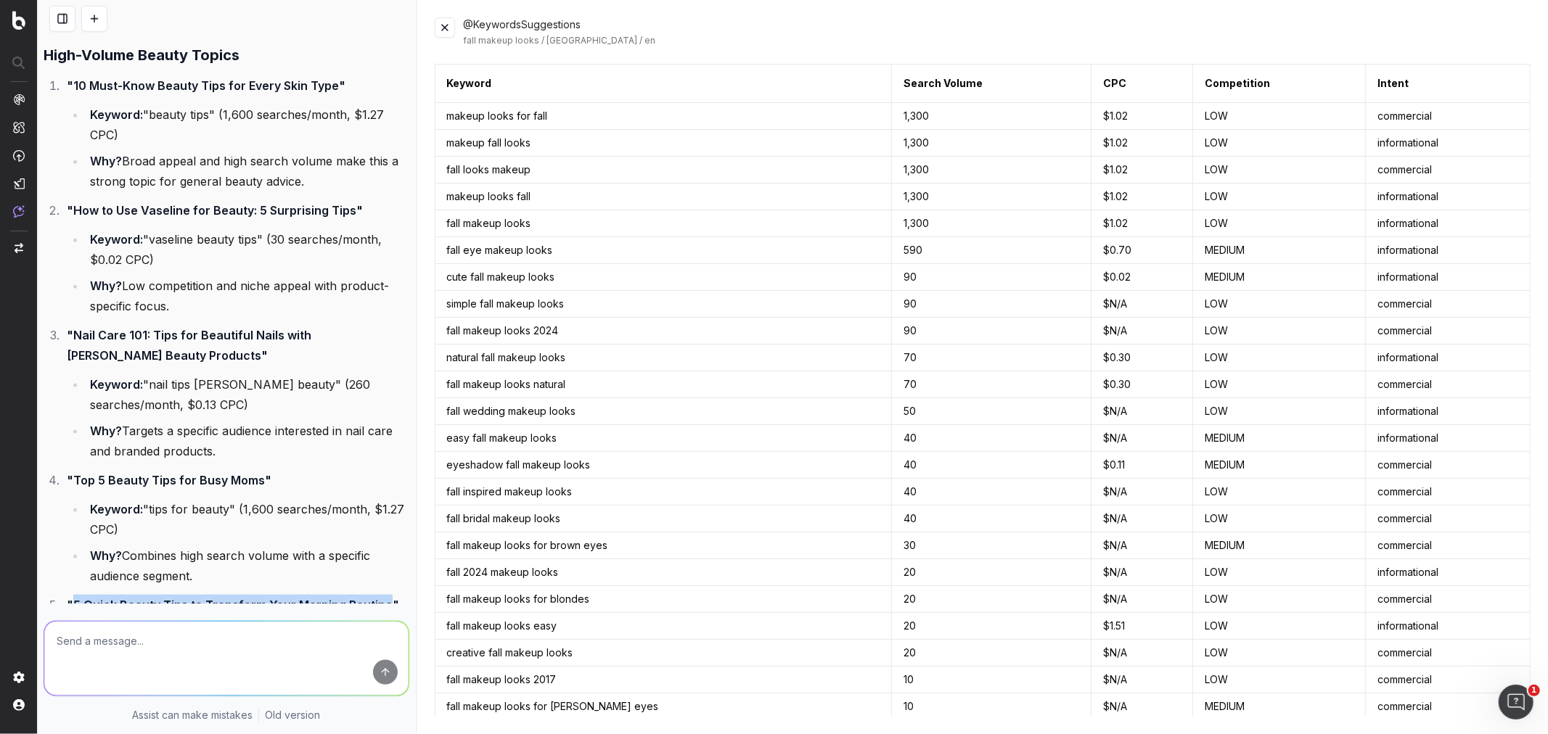
scroll to position [5983, 0]
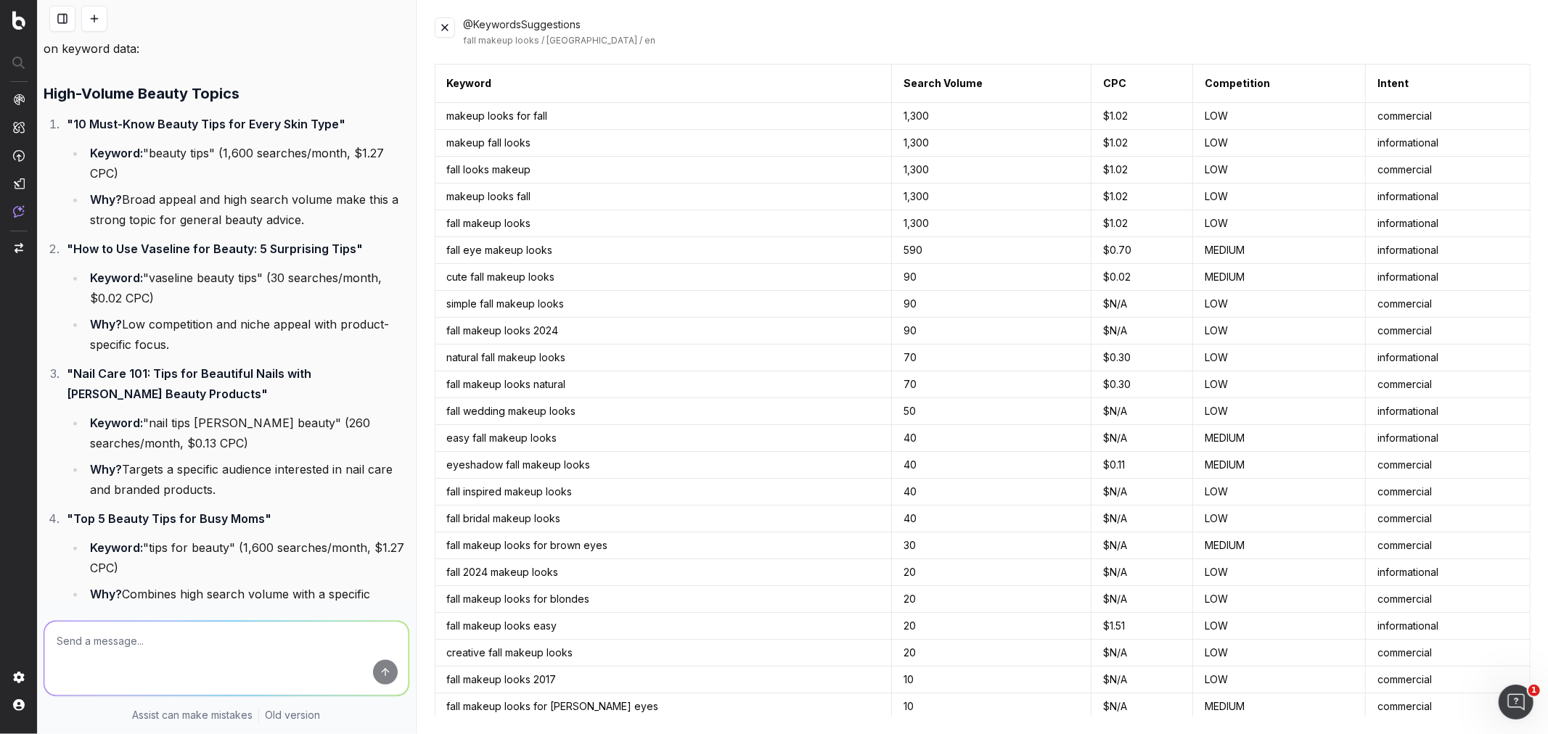
click at [177, 443] on textarea at bounding box center [226, 659] width 364 height 74
type textarea "H"
paste textarea "5 Easy Fall Makeup Looks You Can Do in 10 Minutes How to Choose the Right Found…"
type textarea "what is the SEO value for each of these Blog Article topics: 5 Easy Fall Makeup…"
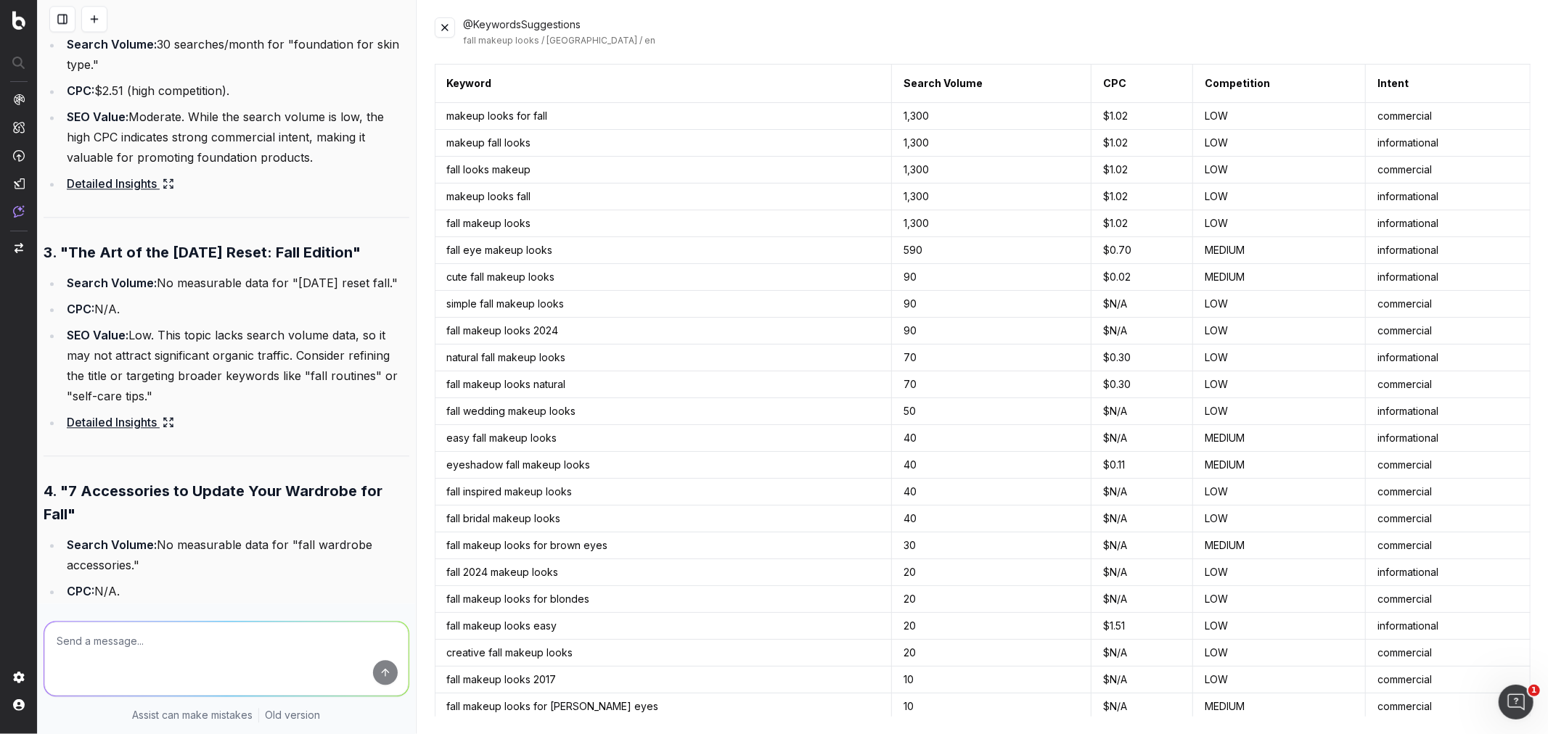
scroll to position [7377, 0]
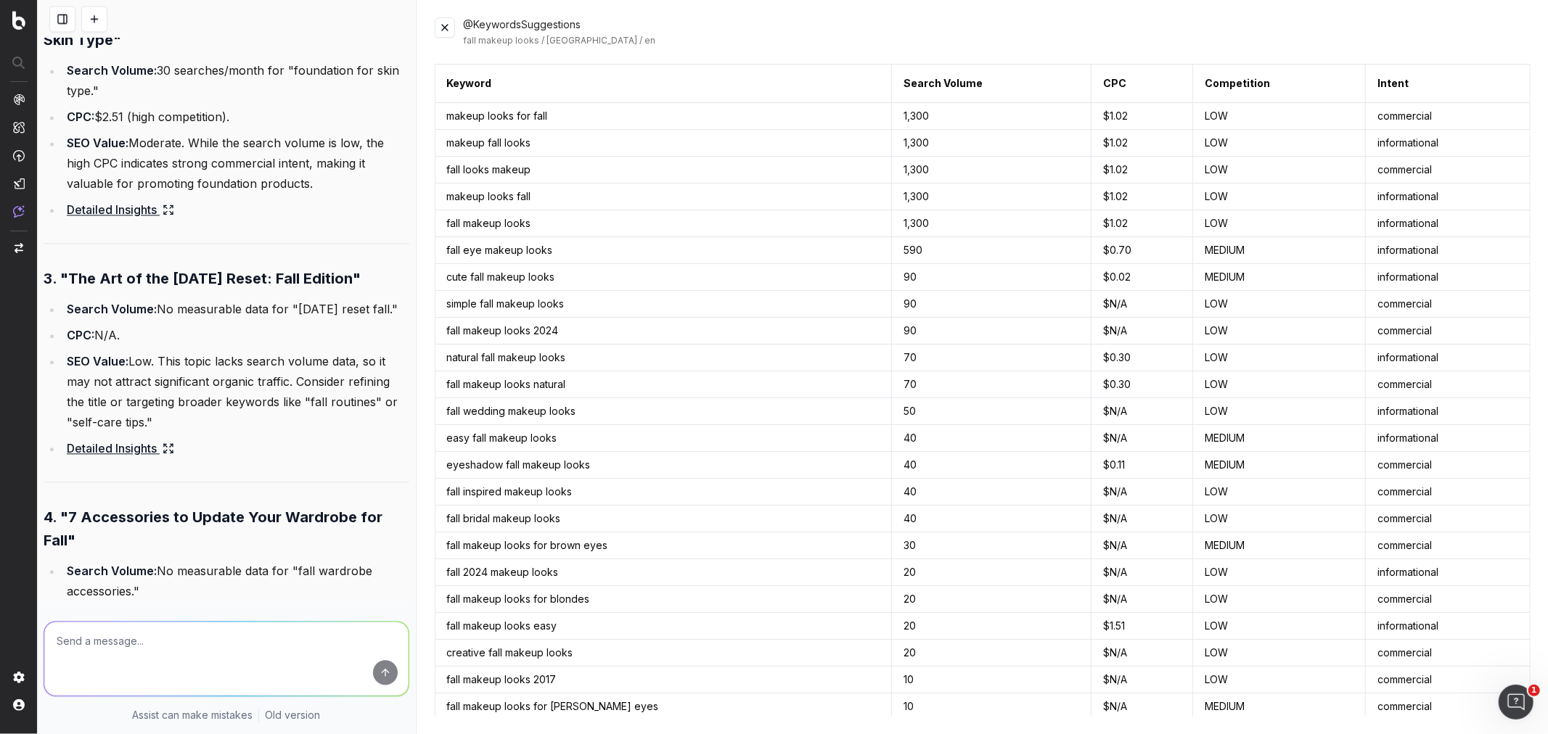
click at [231, 443] on textarea at bounding box center [226, 659] width 364 height 74
type textarea "Replace 3 with new blog articles"
click at [446, 25] on button at bounding box center [445, 27] width 20 height 20
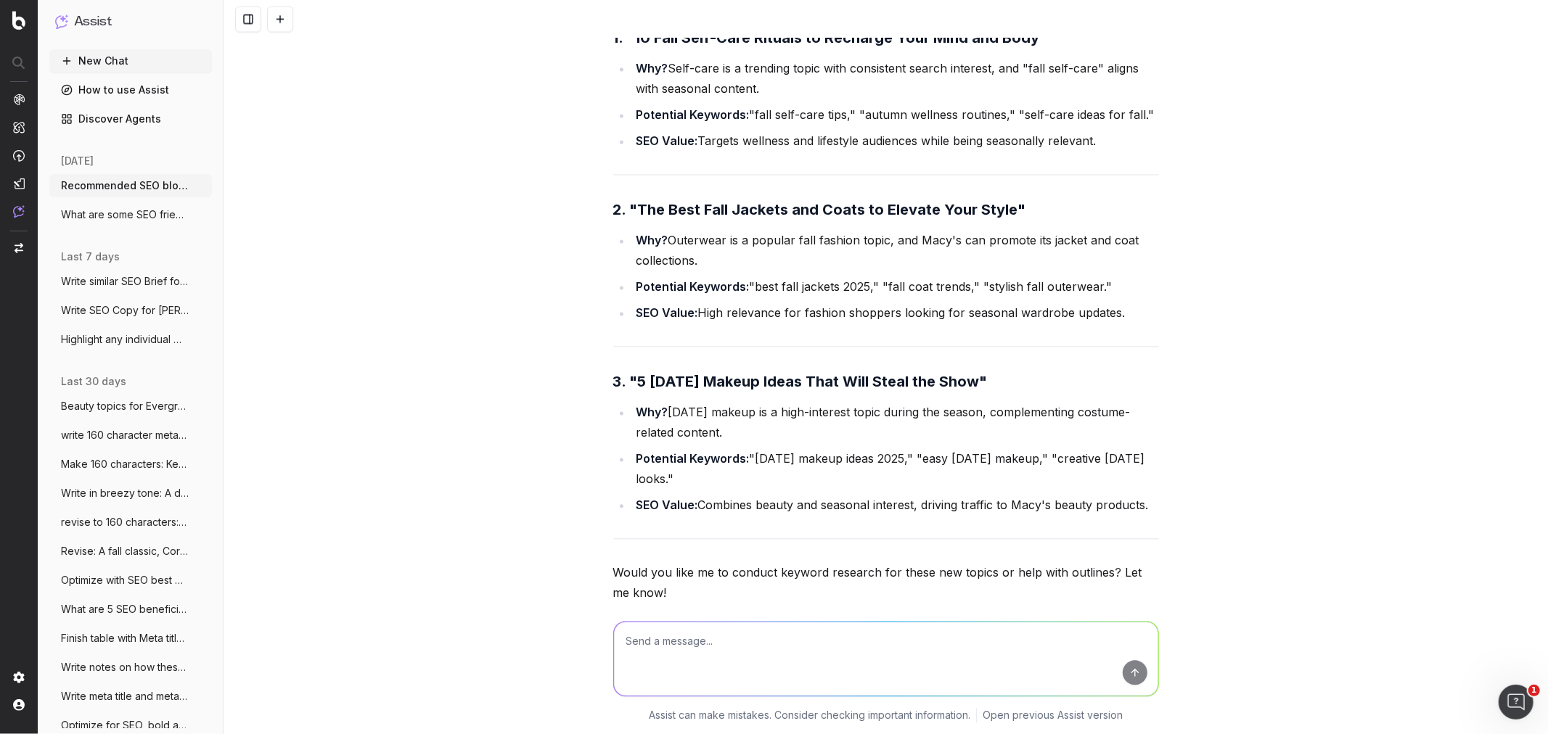
scroll to position [7100, 0]
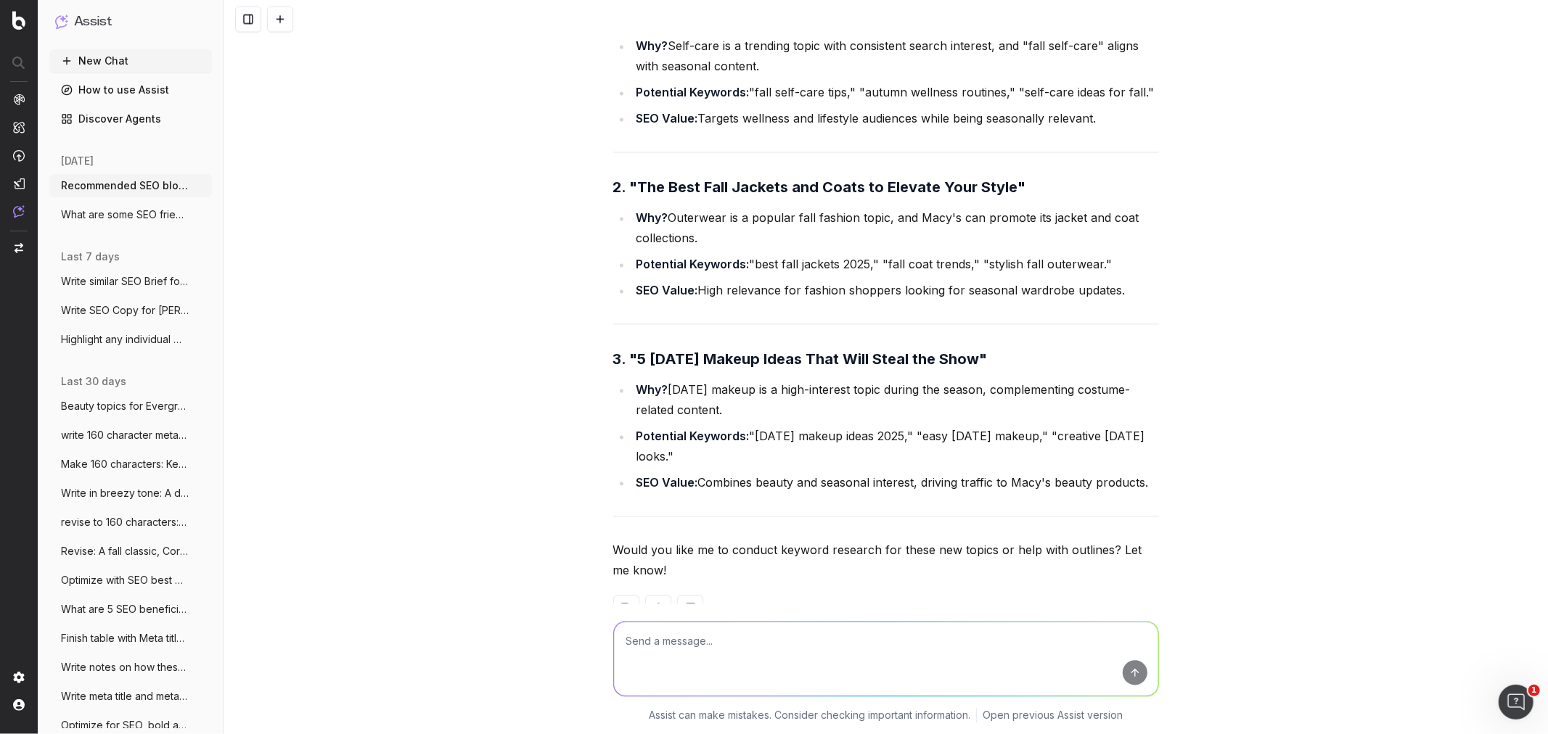
drag, startPoint x: 995, startPoint y: 314, endPoint x: 631, endPoint y: 319, distance: 363.6
click at [631, 351] on strong "3. "5 Halloween Makeup Ideas That Will Steal the Show"" at bounding box center [800, 359] width 374 height 17
click at [669, 443] on textarea at bounding box center [886, 659] width 544 height 74
type textarea "What is the SEO value of each"
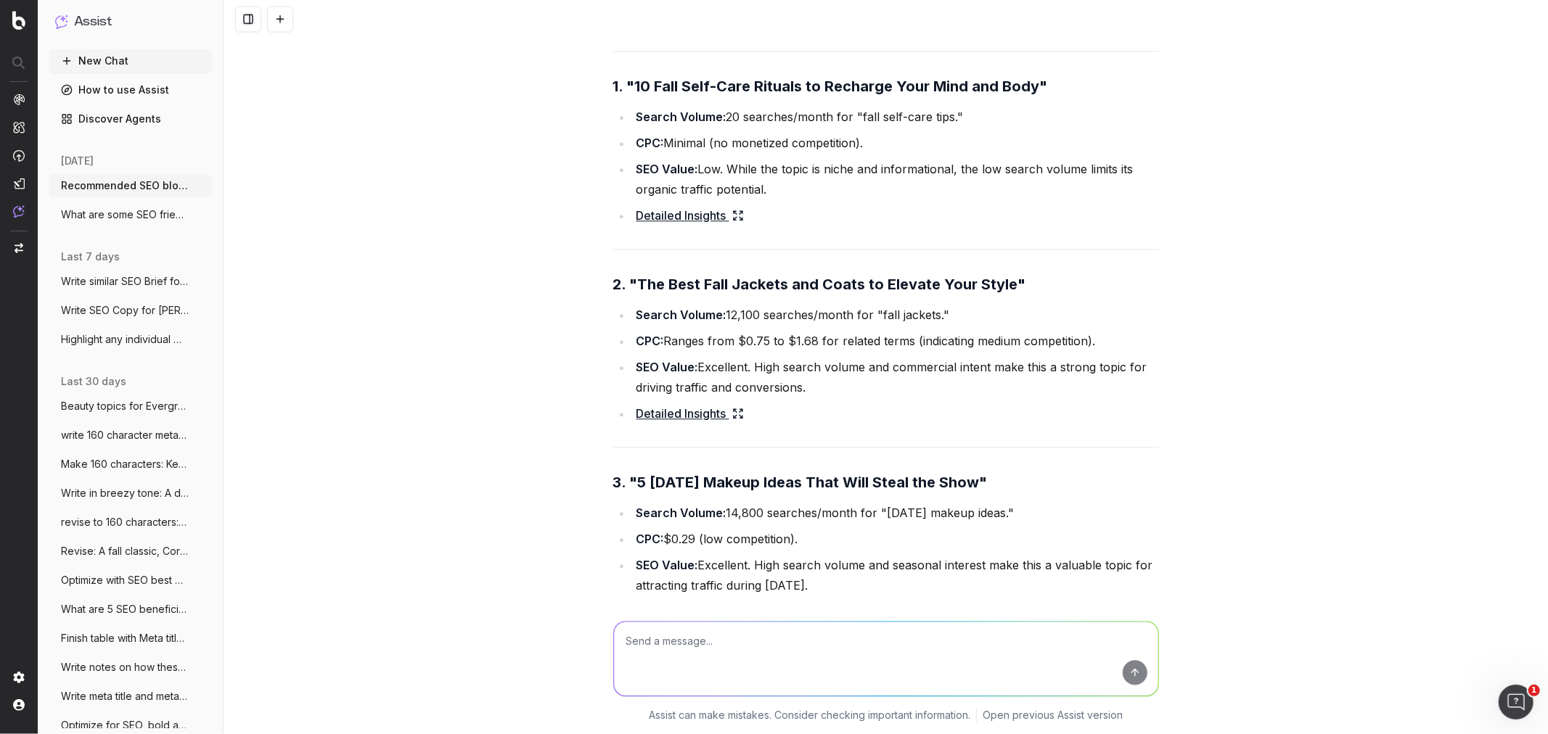
scroll to position [7821, 0]
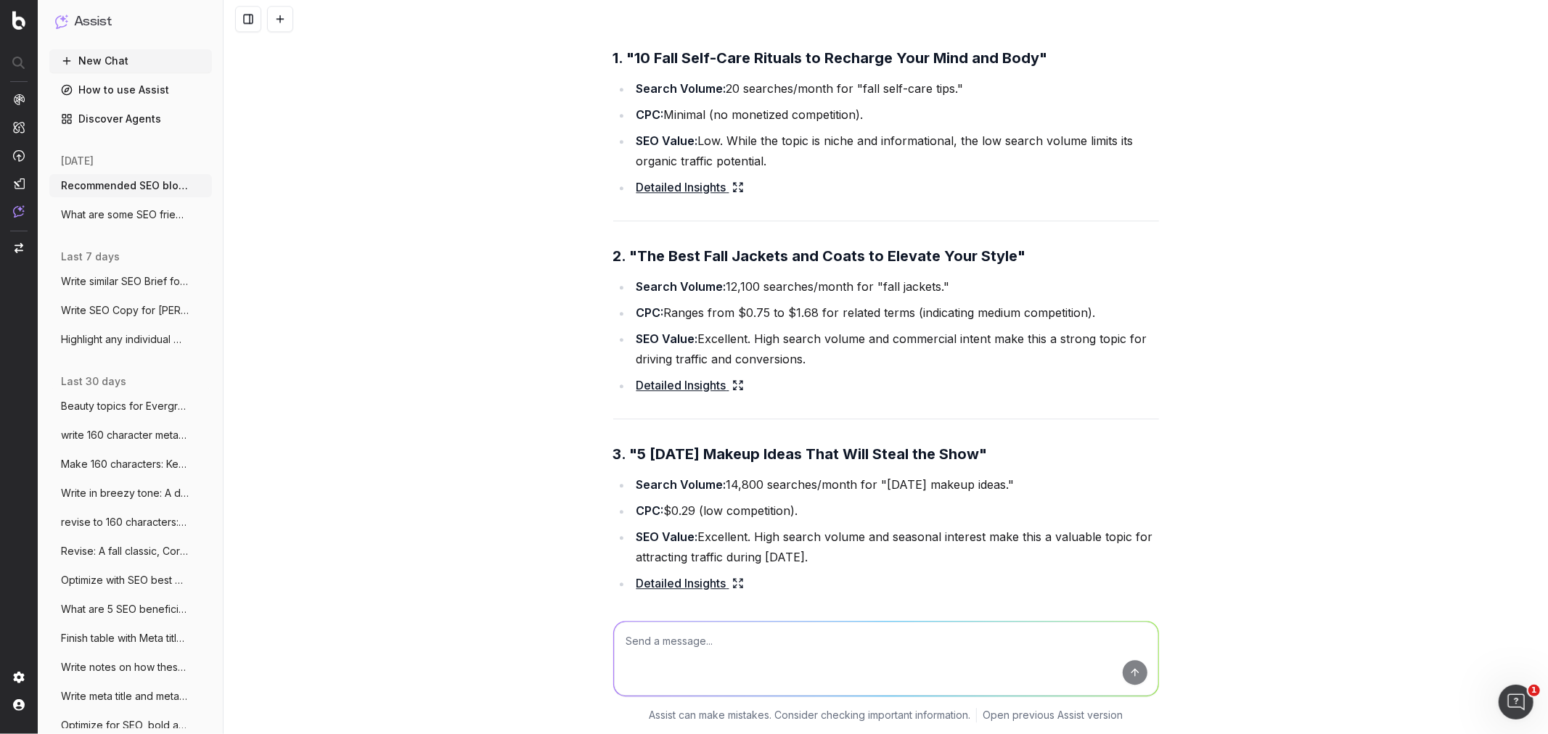
drag, startPoint x: 993, startPoint y: 411, endPoint x: 629, endPoint y: 421, distance: 363.7
click at [629, 443] on strong "3. "5 Halloween Makeup Ideas That Will Steal the Show"" at bounding box center [800, 454] width 374 height 17
copy strong "5 Halloween Makeup Ideas That Will Steal the Show"
click at [733, 443] on ul "Search Volume: 14,800 searches/month for "halloween makeup ideas." CPC: $0.29 (…" at bounding box center [886, 534] width 546 height 119
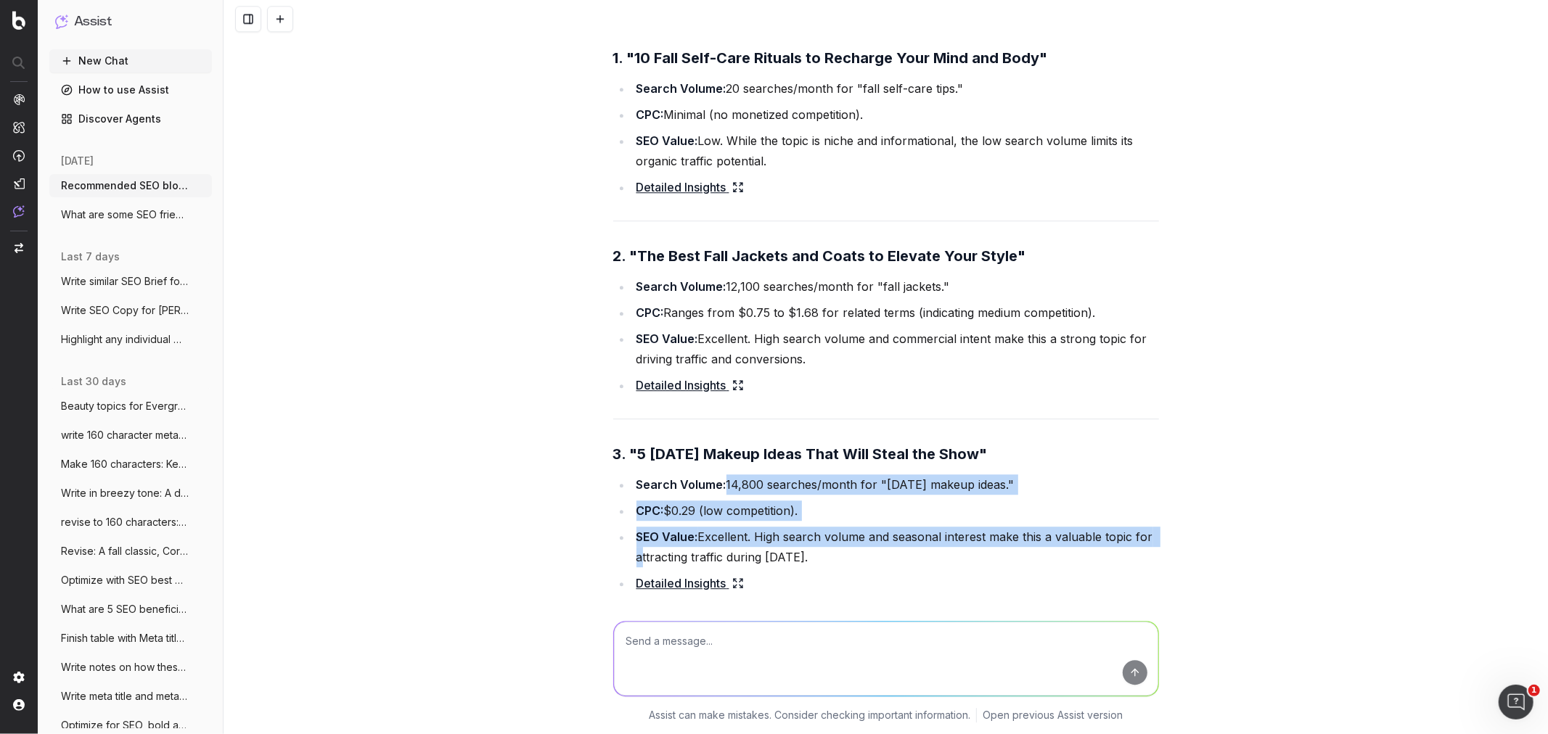
drag, startPoint x: 719, startPoint y: 440, endPoint x: 1210, endPoint y: 499, distance: 494.0
click at [1031, 443] on div "Recommended SEO blog articles for Macys.com for Fashion, Beauty & Home To recom…" at bounding box center [886, 367] width 1324 height 734
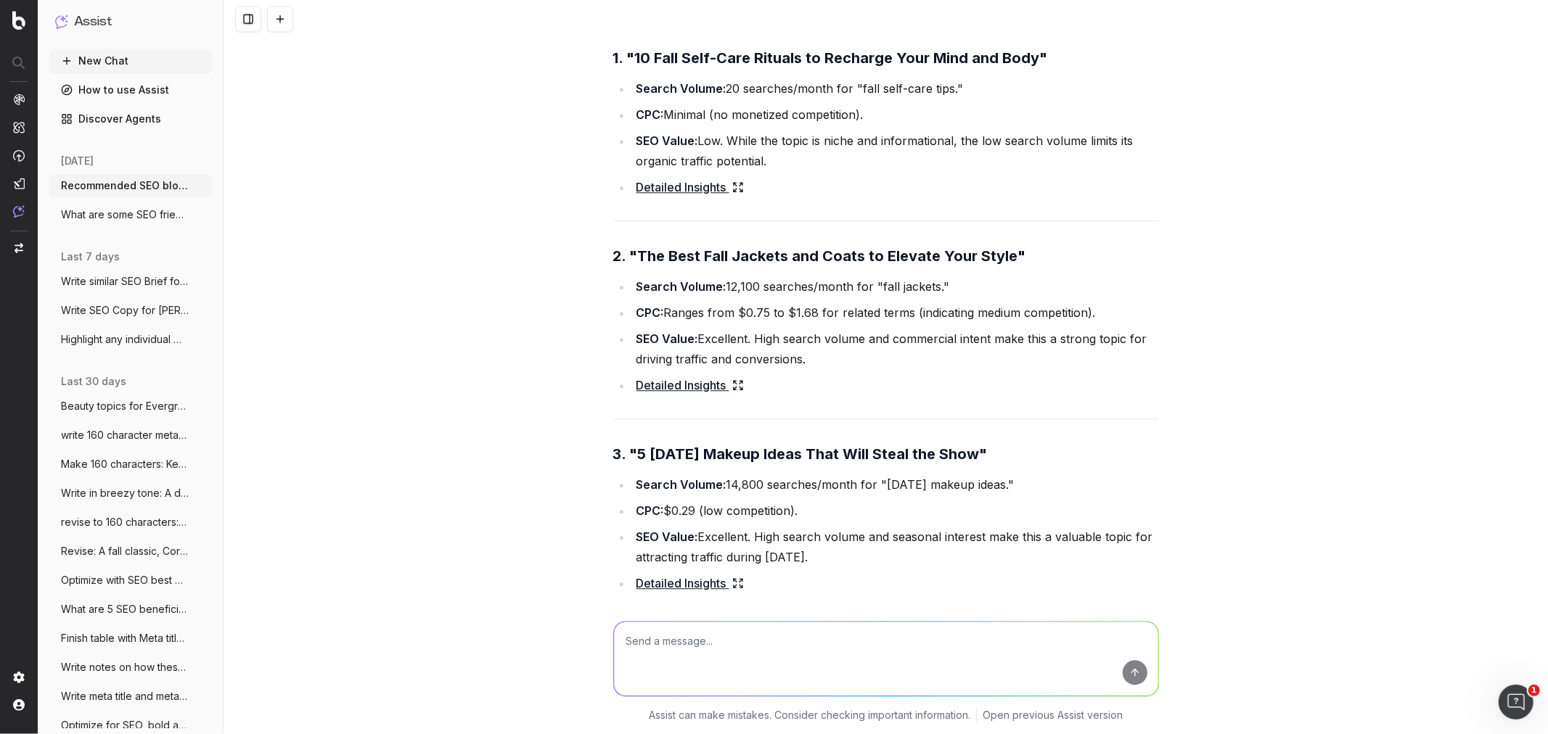
click at [1031, 443] on div "Recommended SEO blog articles for Macys.com for Fashion, Beauty & Home To recom…" at bounding box center [886, 367] width 1324 height 734
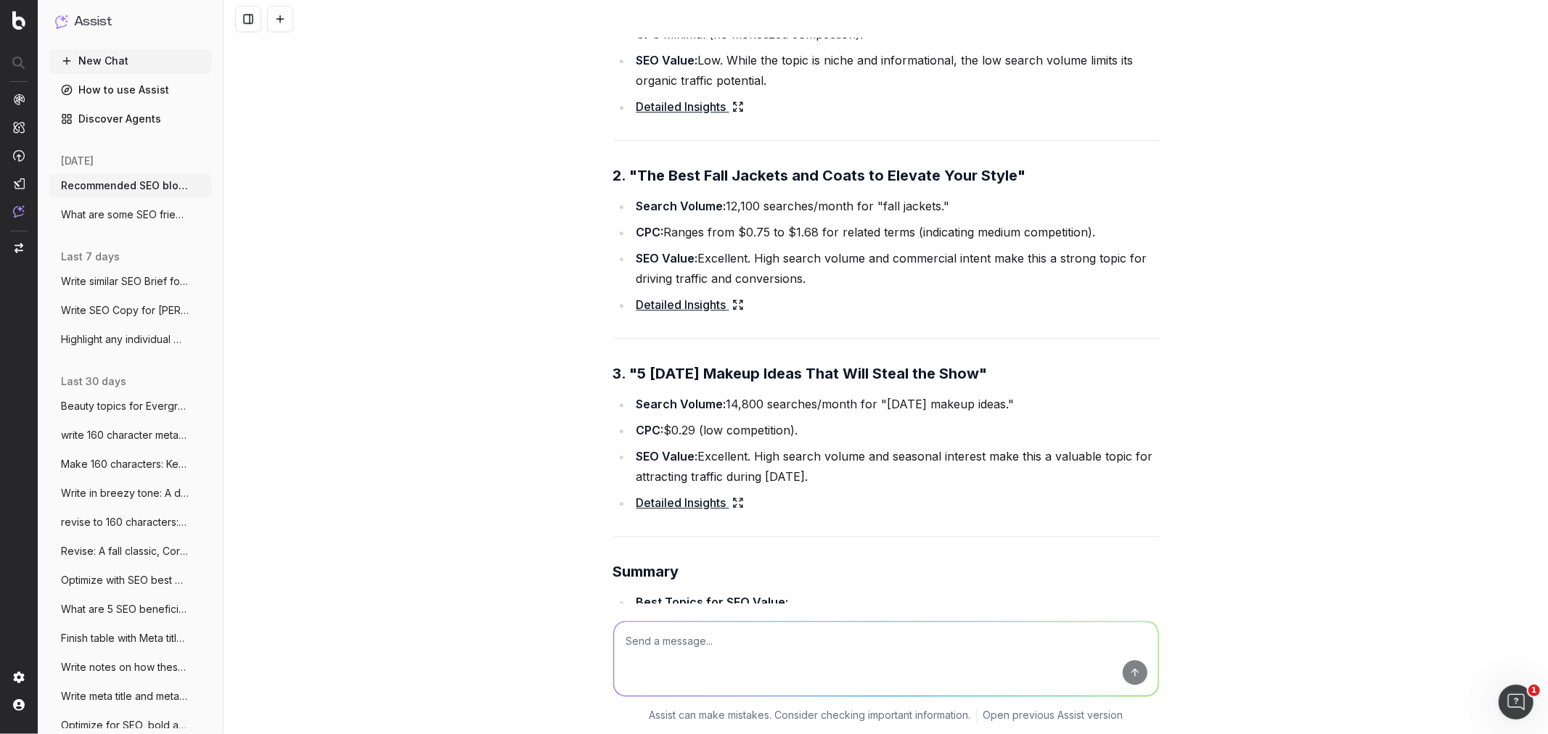
click at [695, 443] on textarea at bounding box center [886, 659] width 544 height 74
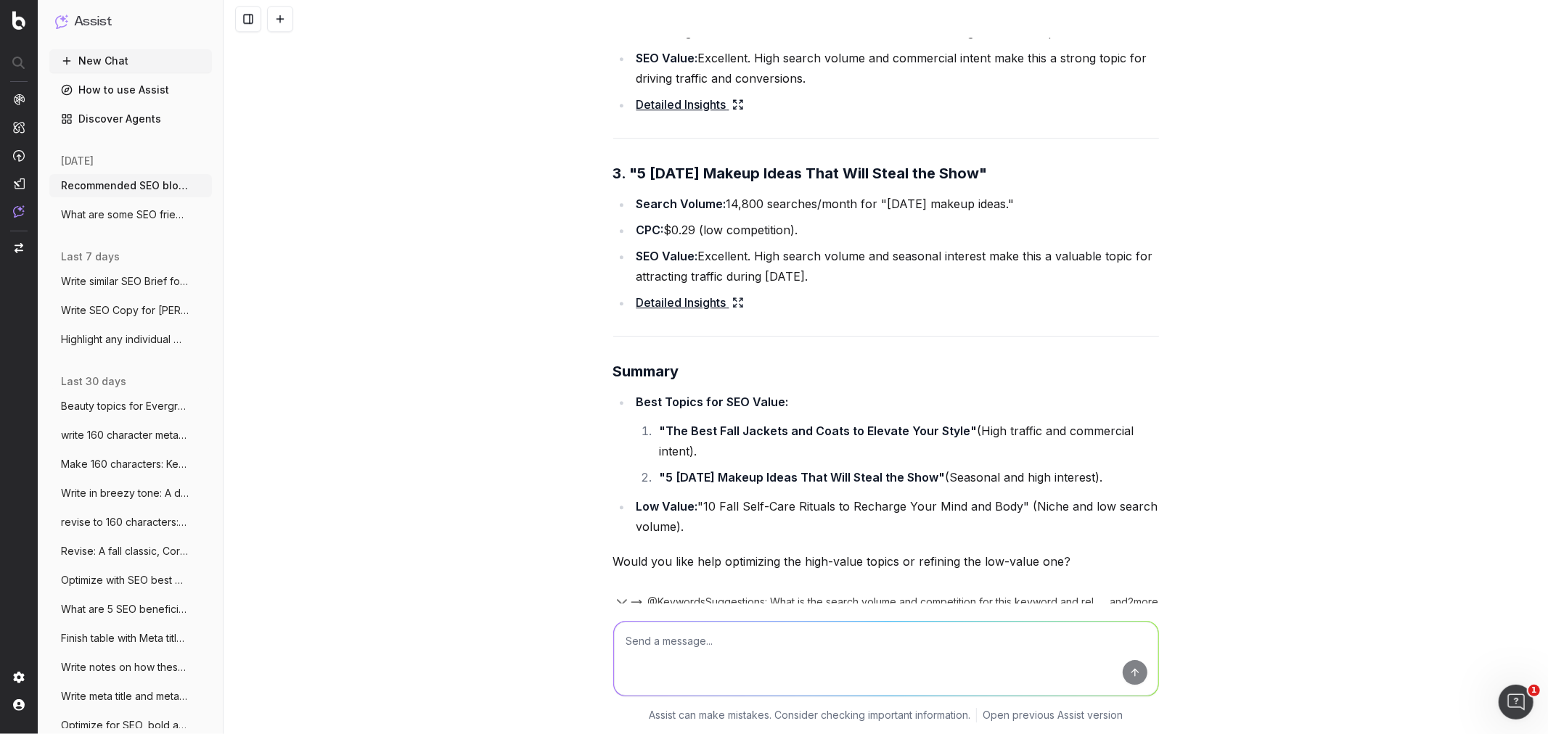
scroll to position [8119, 0]
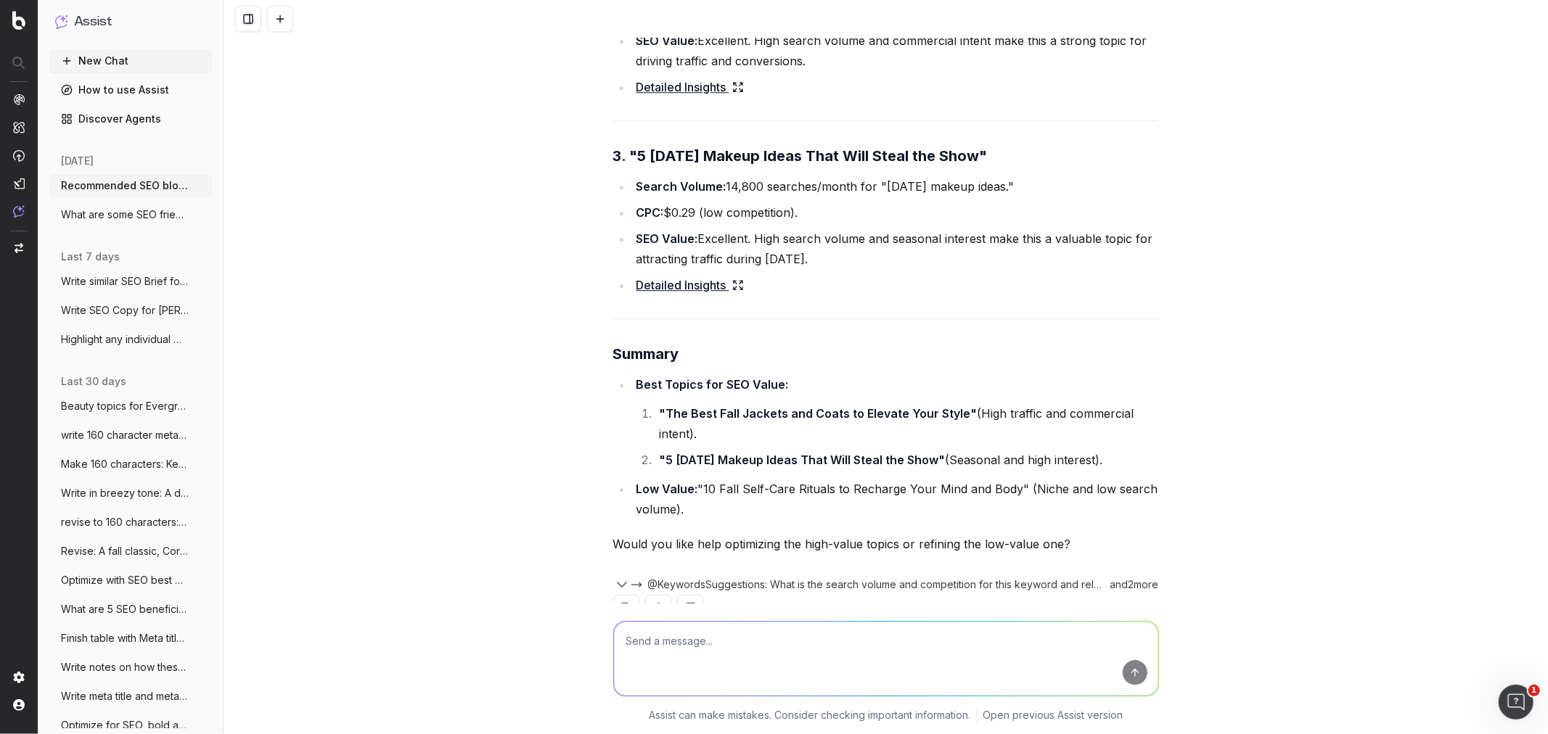
click at [685, 443] on textarea at bounding box center [886, 659] width 544 height 74
type textarea "Write Blog Topic article ideas for LLMs and SEO"
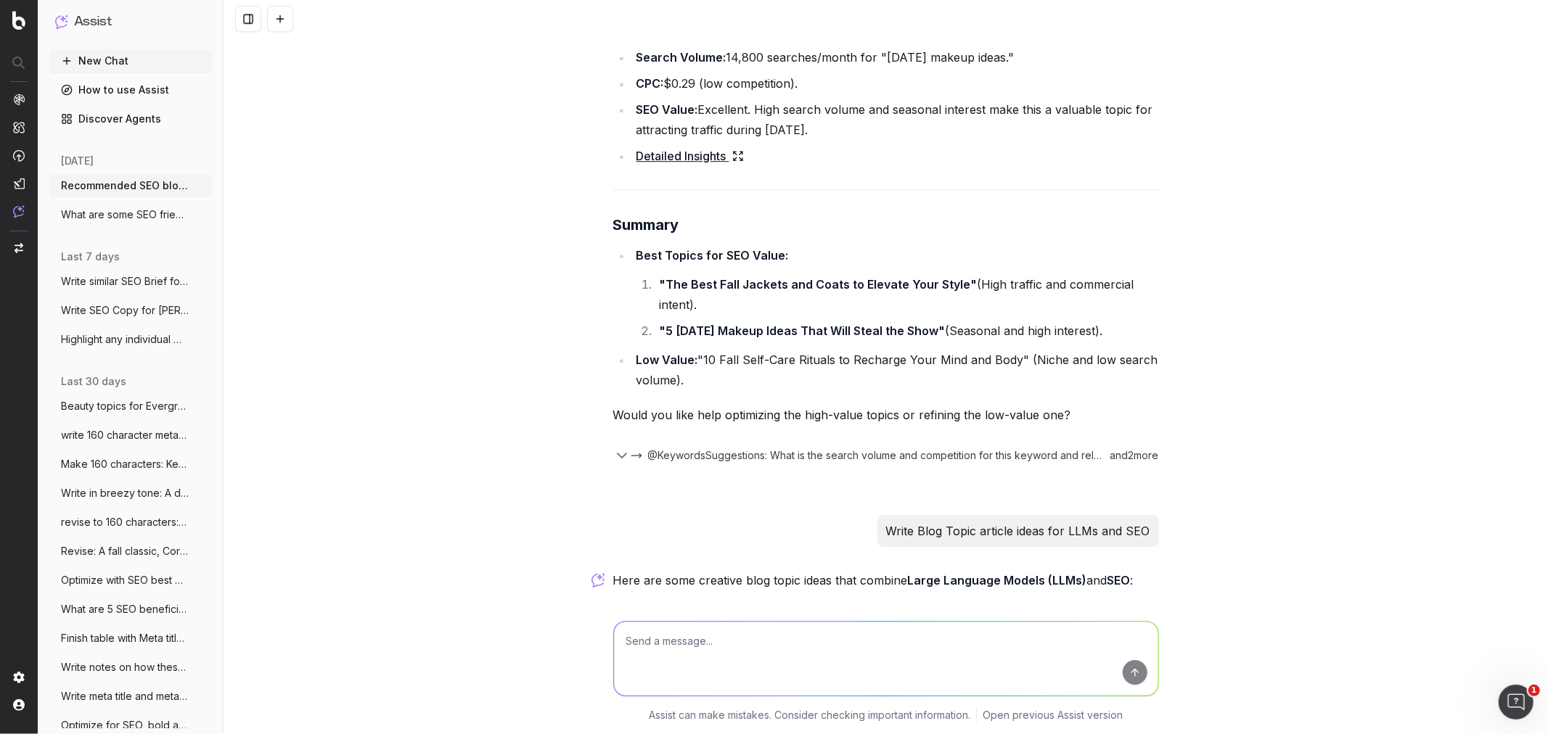
scroll to position [8393, 0]
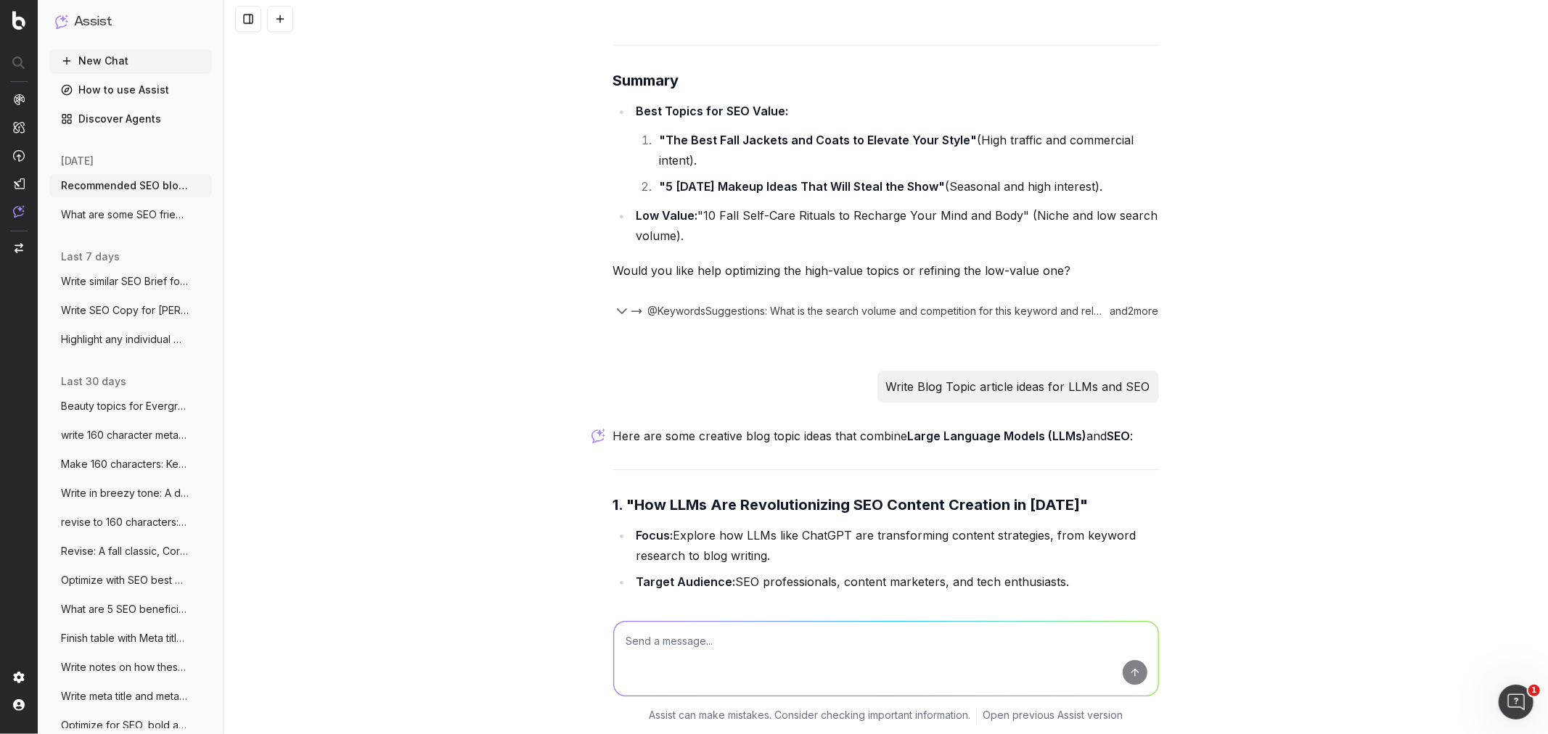
click at [671, 443] on strong "2. "The Role of AI-Powered LLMs in Optimizing Search Intent"" at bounding box center [832, 650] width 439 height 17
click at [673, 443] on textarea at bounding box center [886, 659] width 544 height 74
type textarea "What are Macy's Blog topic ideas that will appeal to LLMs and SEO"
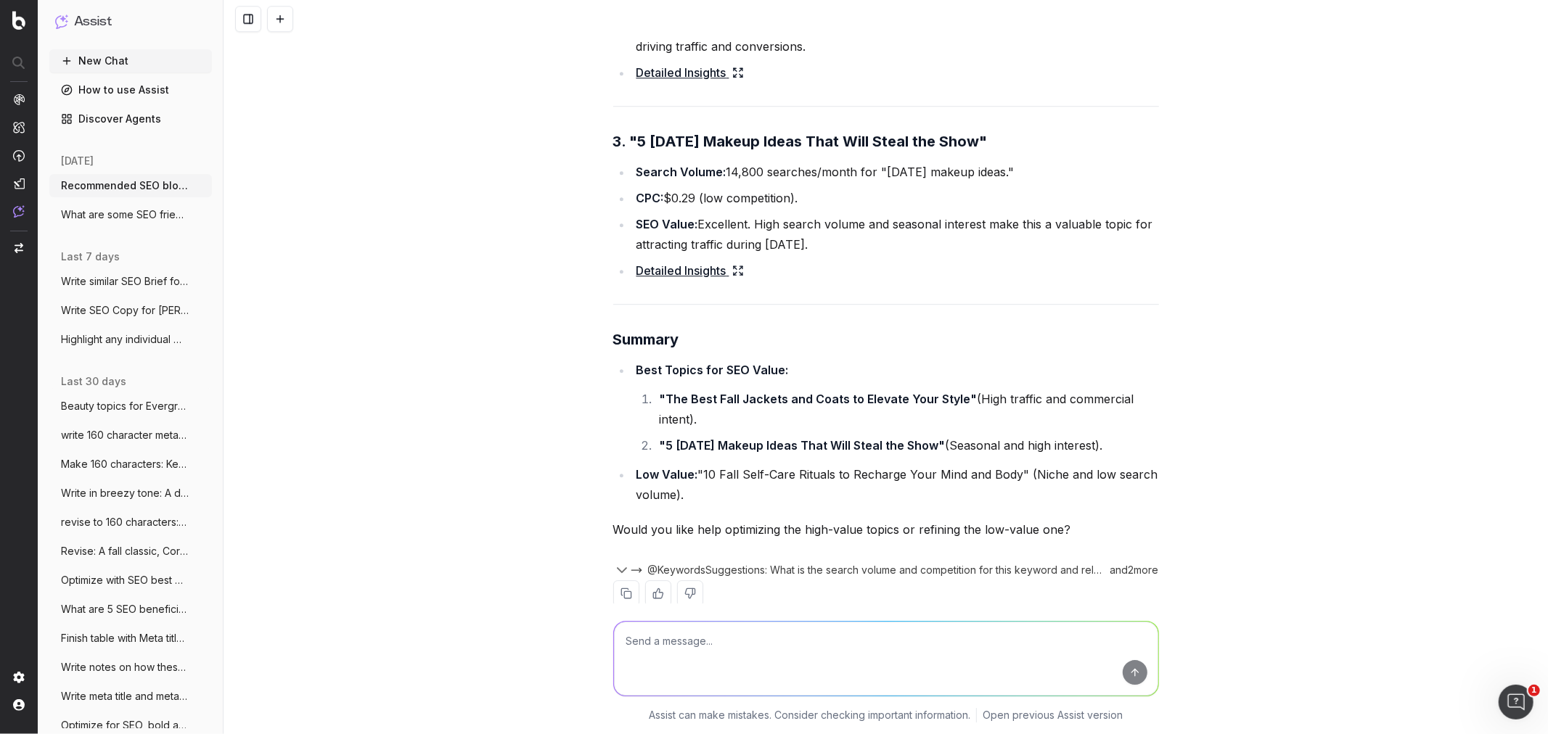
scroll to position [8144, 0]
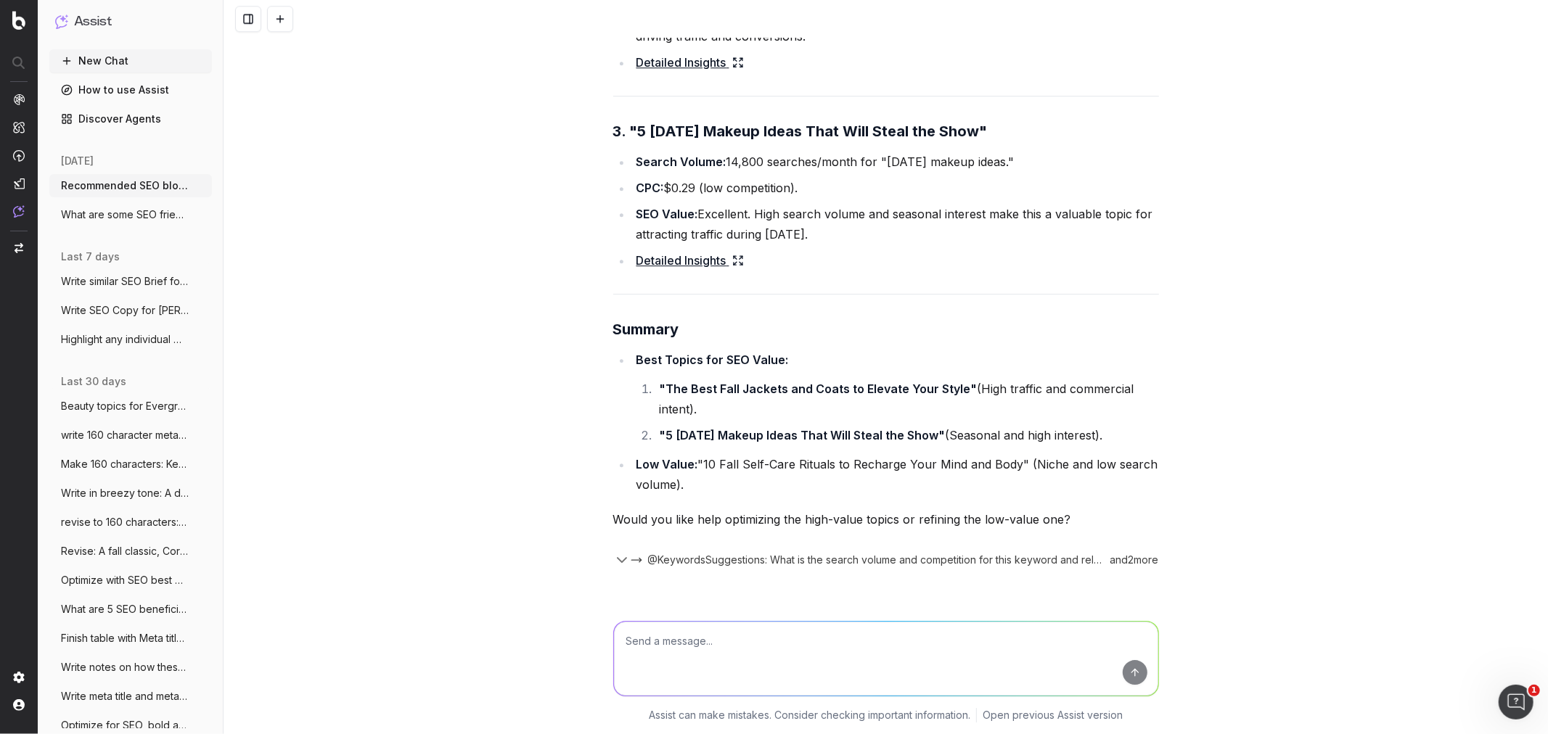
click at [776, 443] on textarea at bounding box center [886, 659] width 544 height 74
click at [701, 443] on textarea "What are more SEO blog article topics that have SEO value" at bounding box center [886, 659] width 544 height 74
click at [702, 443] on textarea "What are more SEO blog article topics that have SEO value" at bounding box center [886, 659] width 544 height 74
type textarea "What are more Macy's blog article topics that have SEO value"
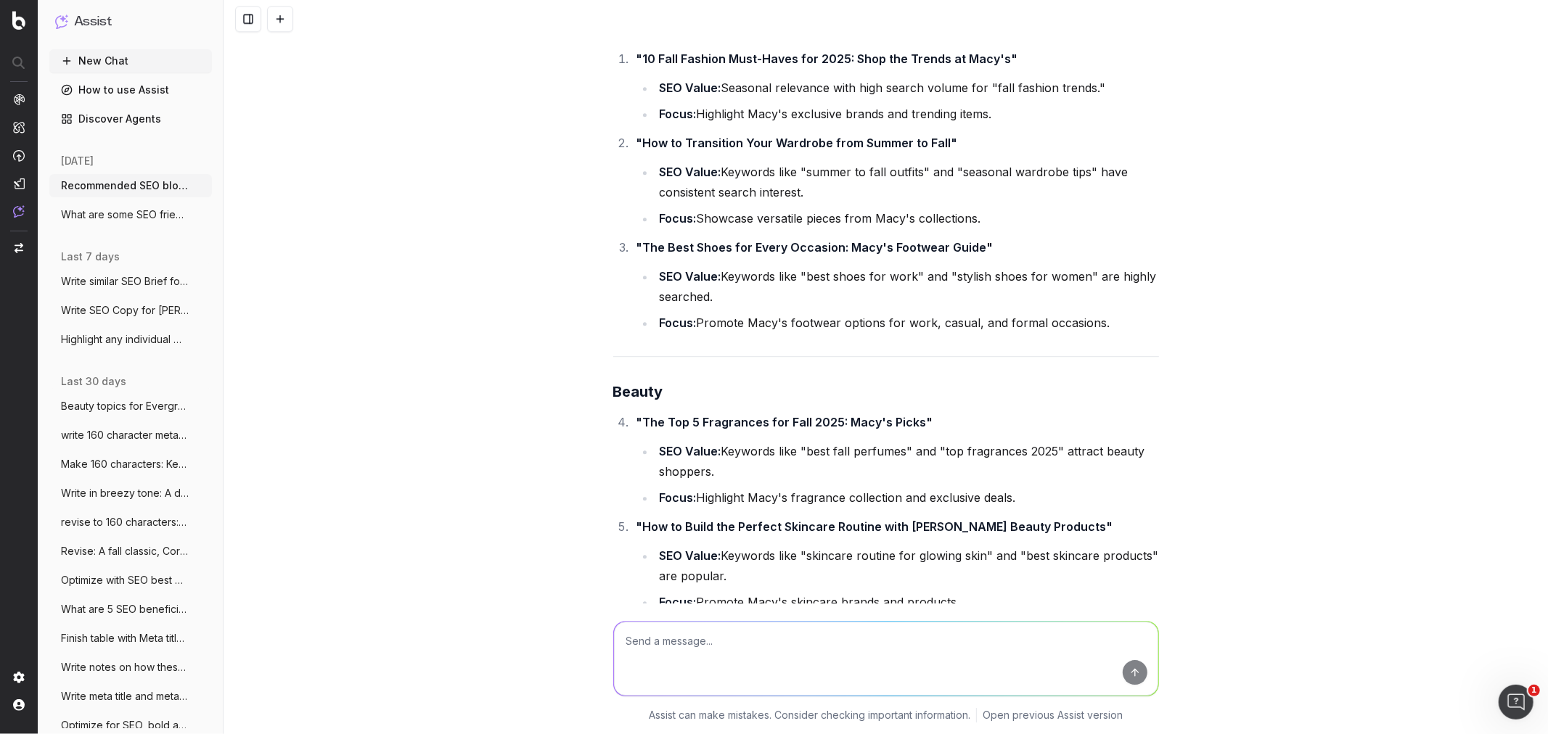
scroll to position [12734, 0]
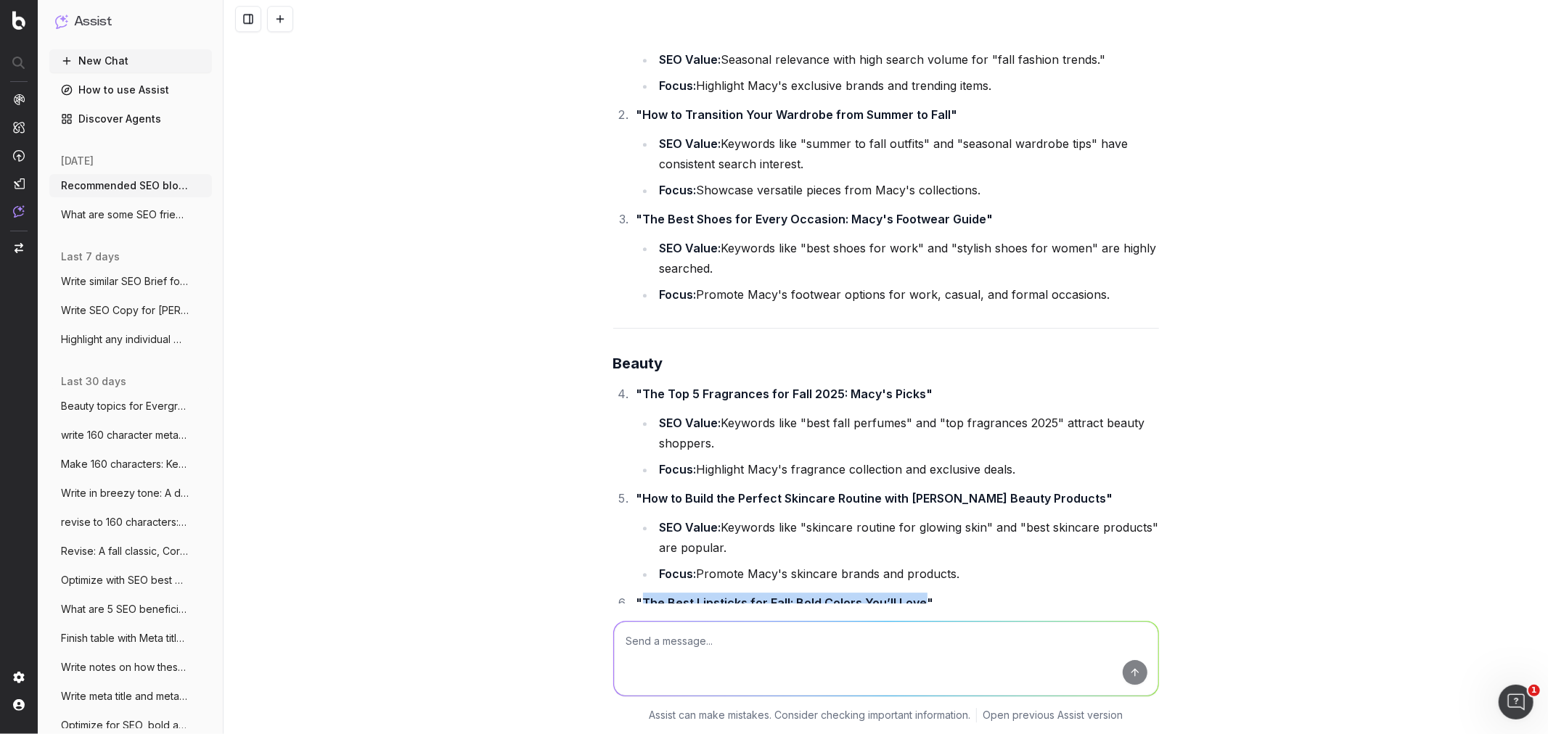
drag, startPoint x: 917, startPoint y: 479, endPoint x: 636, endPoint y: 483, distance: 280.9
click at [636, 443] on strong ""The Best Lipsticks for Fall: Bold Colors You’ll Love"" at bounding box center [785, 603] width 298 height 15
copy strong "The Best Lipsticks for Fall: Bold Colors You’ll Love"
click at [652, 443] on textarea at bounding box center [886, 659] width 544 height 74
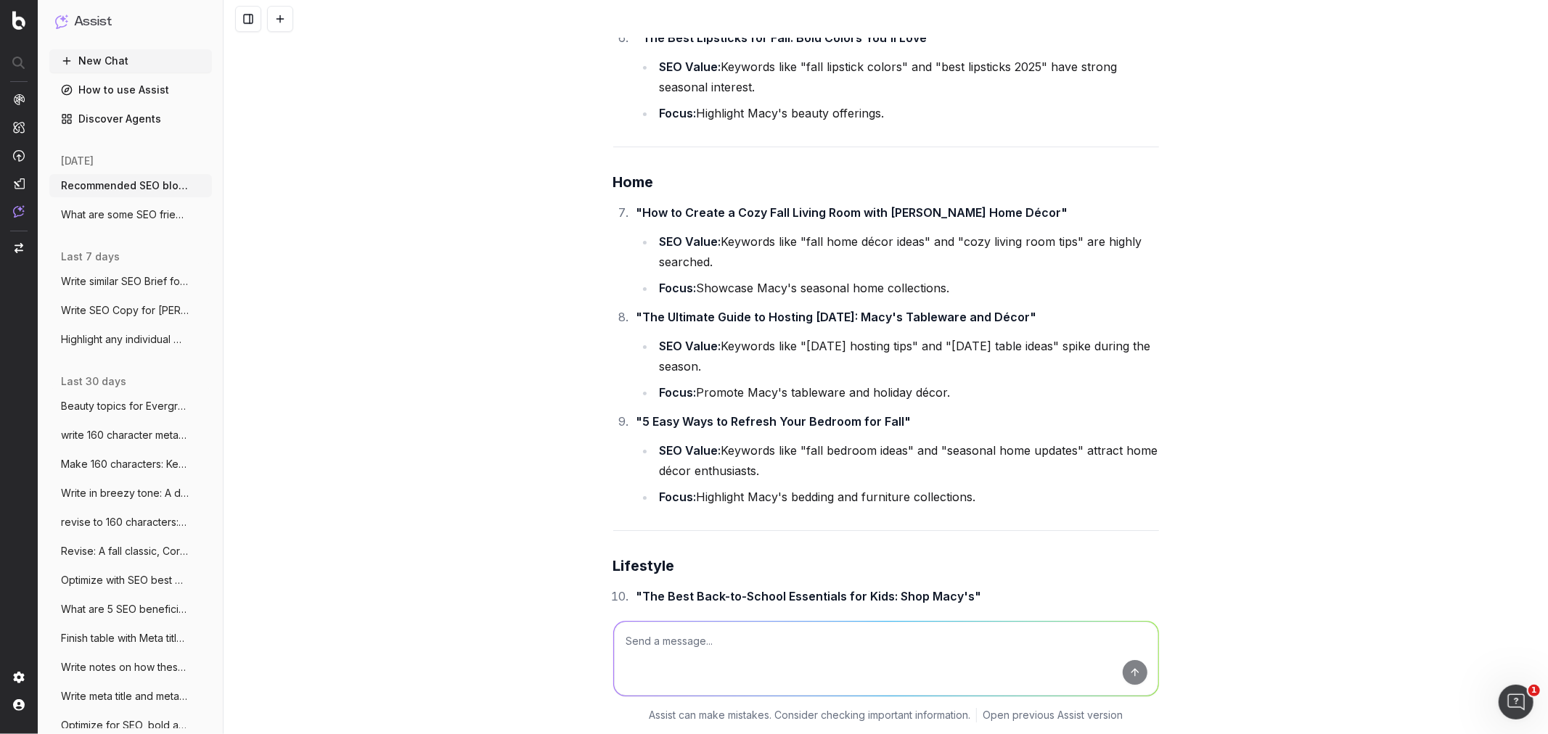
scroll to position [13298, 0]
drag, startPoint x: 850, startPoint y: 292, endPoint x: 639, endPoint y: 302, distance: 210.7
click at [639, 415] on strong ""5 Easy Ways to Refresh Your Bedroom for Fall"" at bounding box center [773, 422] width 275 height 15
drag, startPoint x: 636, startPoint y: 300, endPoint x: 890, endPoint y: 300, distance: 254.7
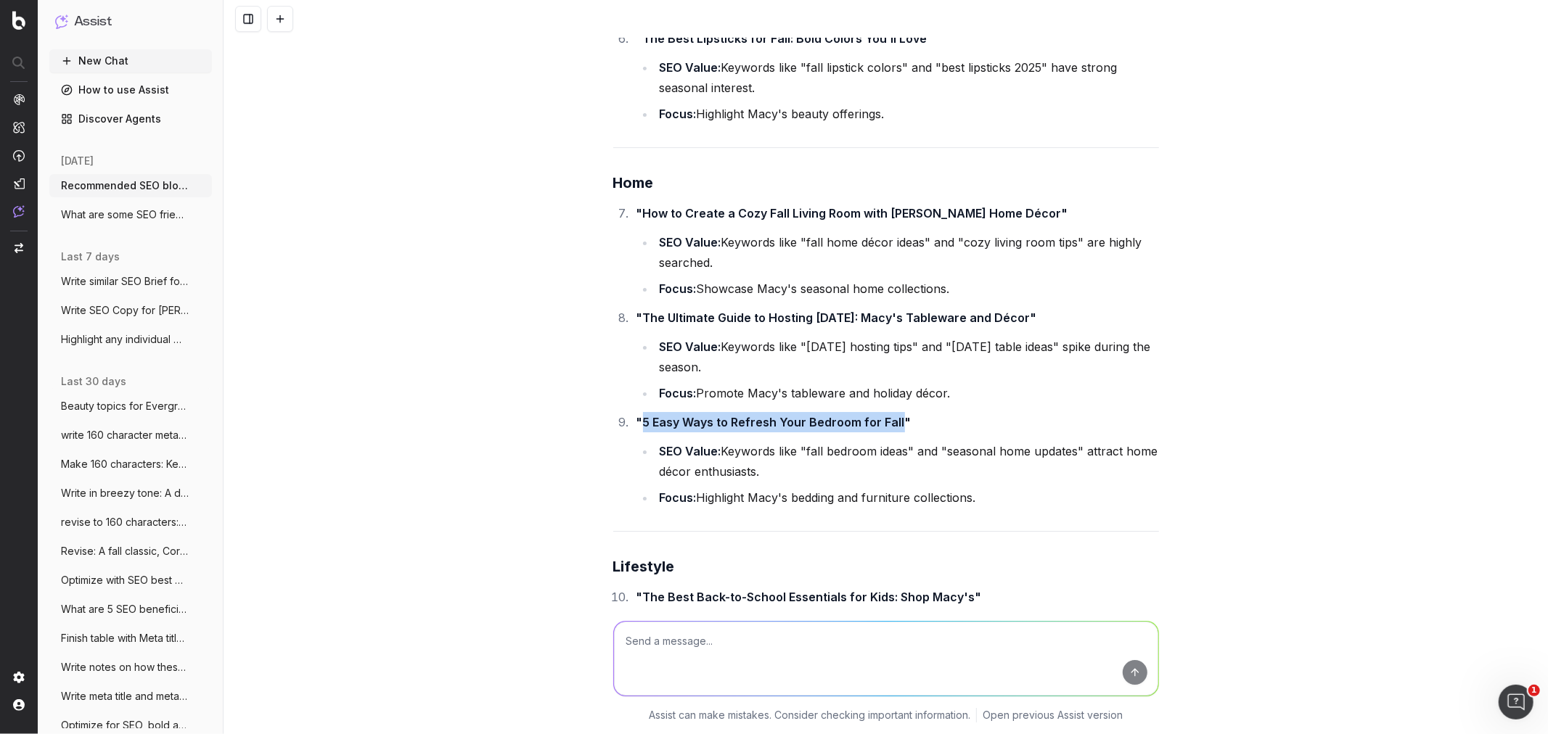
click at [890, 415] on strong ""5 Easy Ways to Refresh Your Bedroom for Fall"" at bounding box center [773, 422] width 275 height 15
copy strong "5 Easy Ways to Refresh Your Bedroom for Fall"
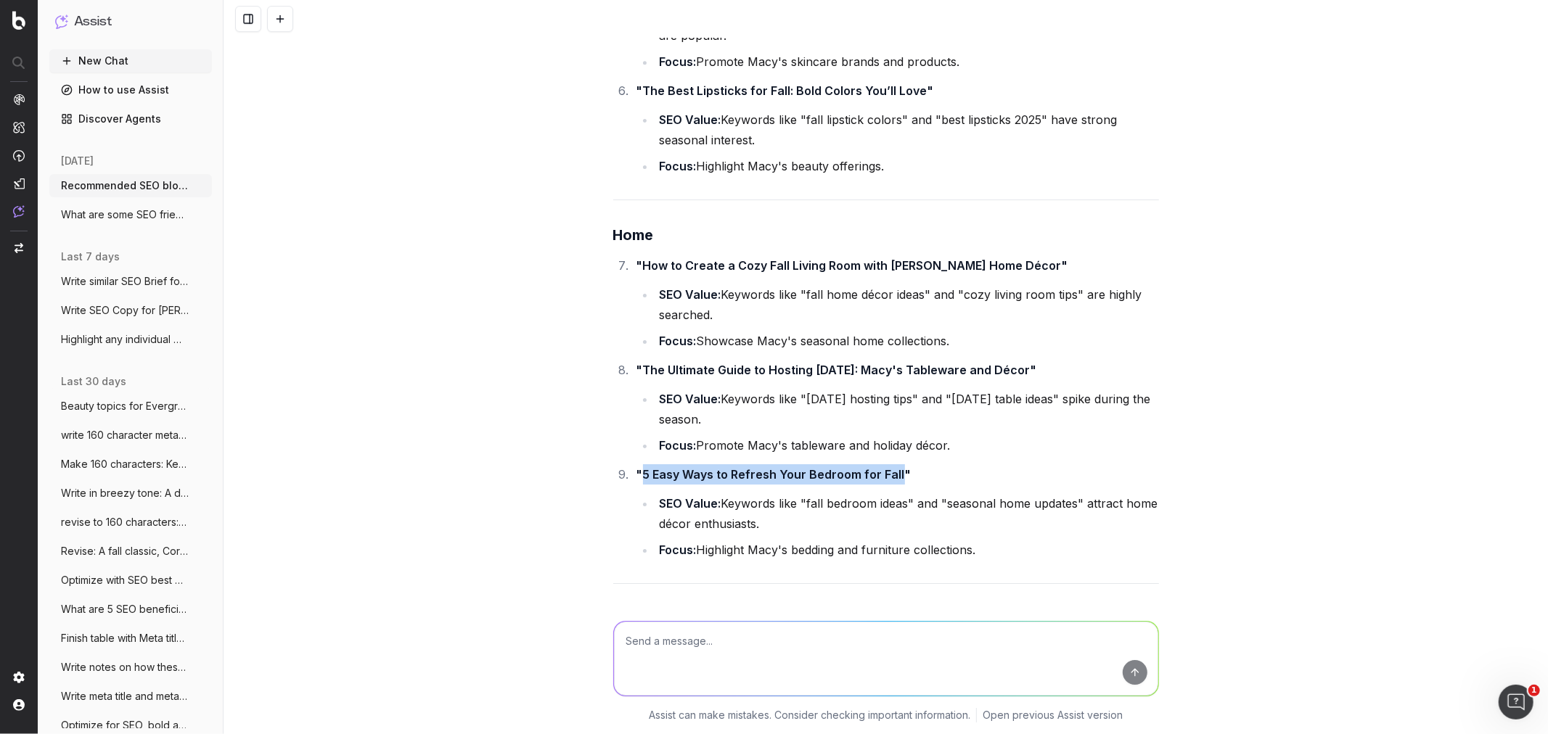
scroll to position [13218, 0]
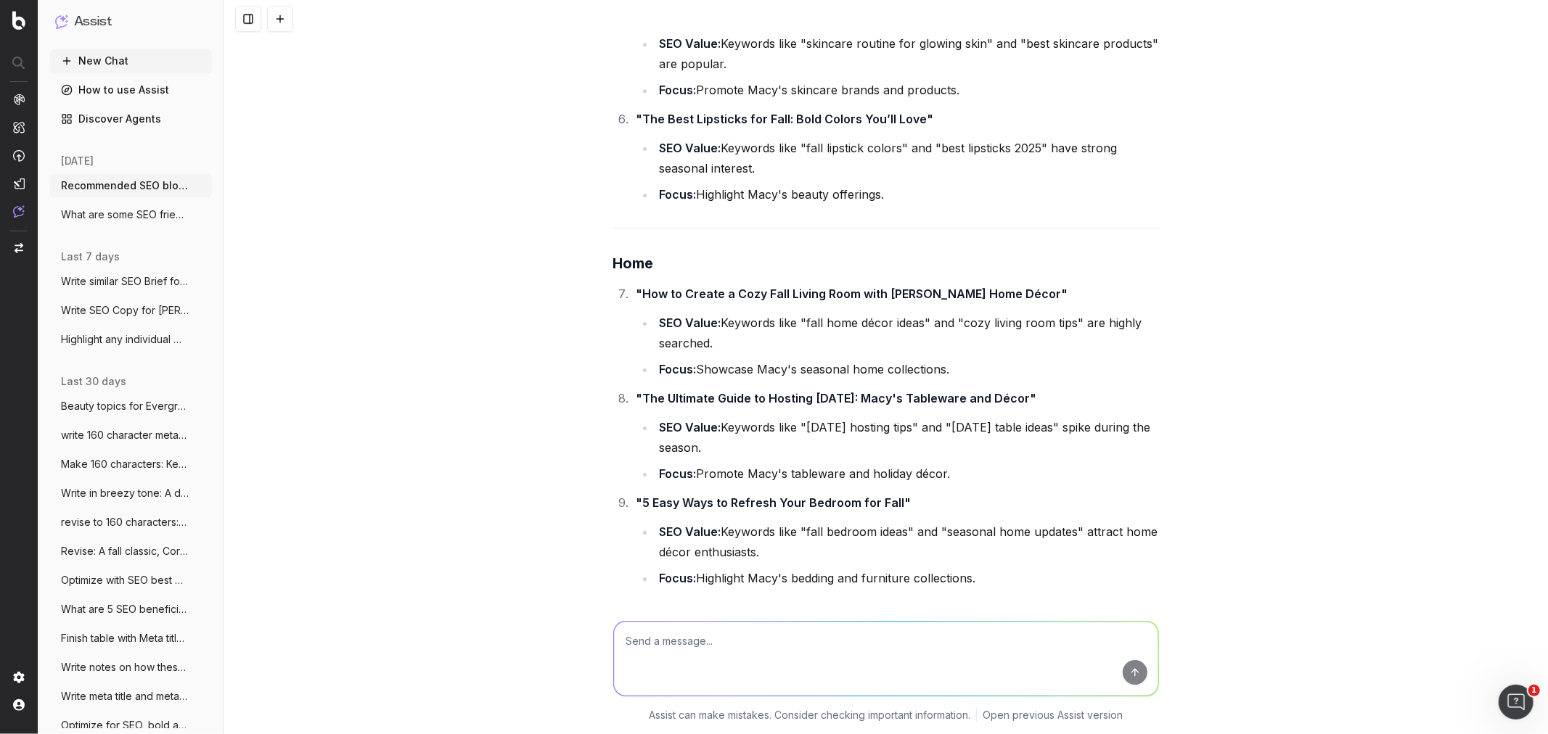
click at [701, 443] on textarea at bounding box center [886, 659] width 544 height 74
paste textarea "Spook-tacular Kids' Halloween Costume 7 Accessories to Update Your Wardrobe for…"
type textarea "SEO value for: Spook-tacular Kids' Halloween Costume 7 Accessories to Update Yo…"
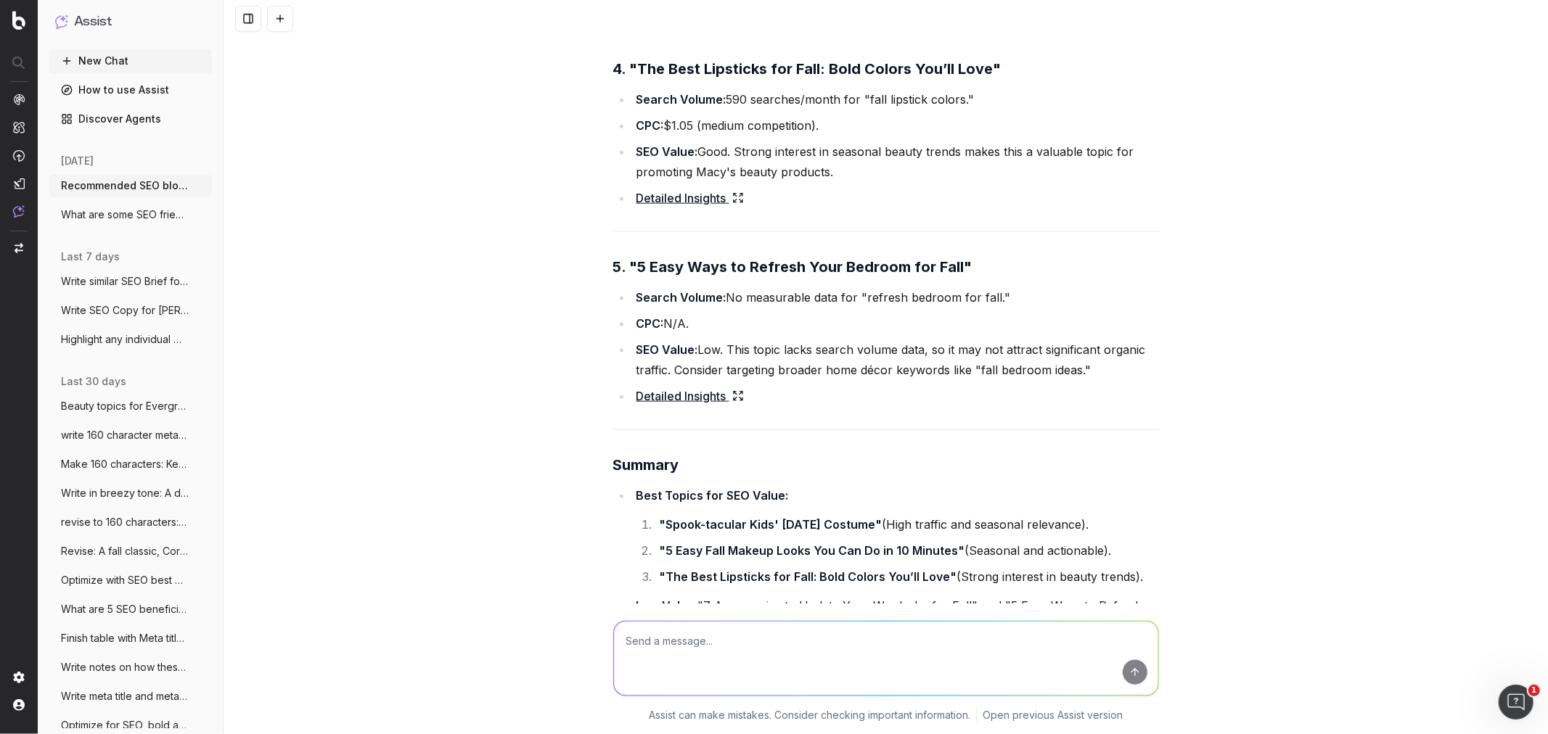
scroll to position [15502, 0]
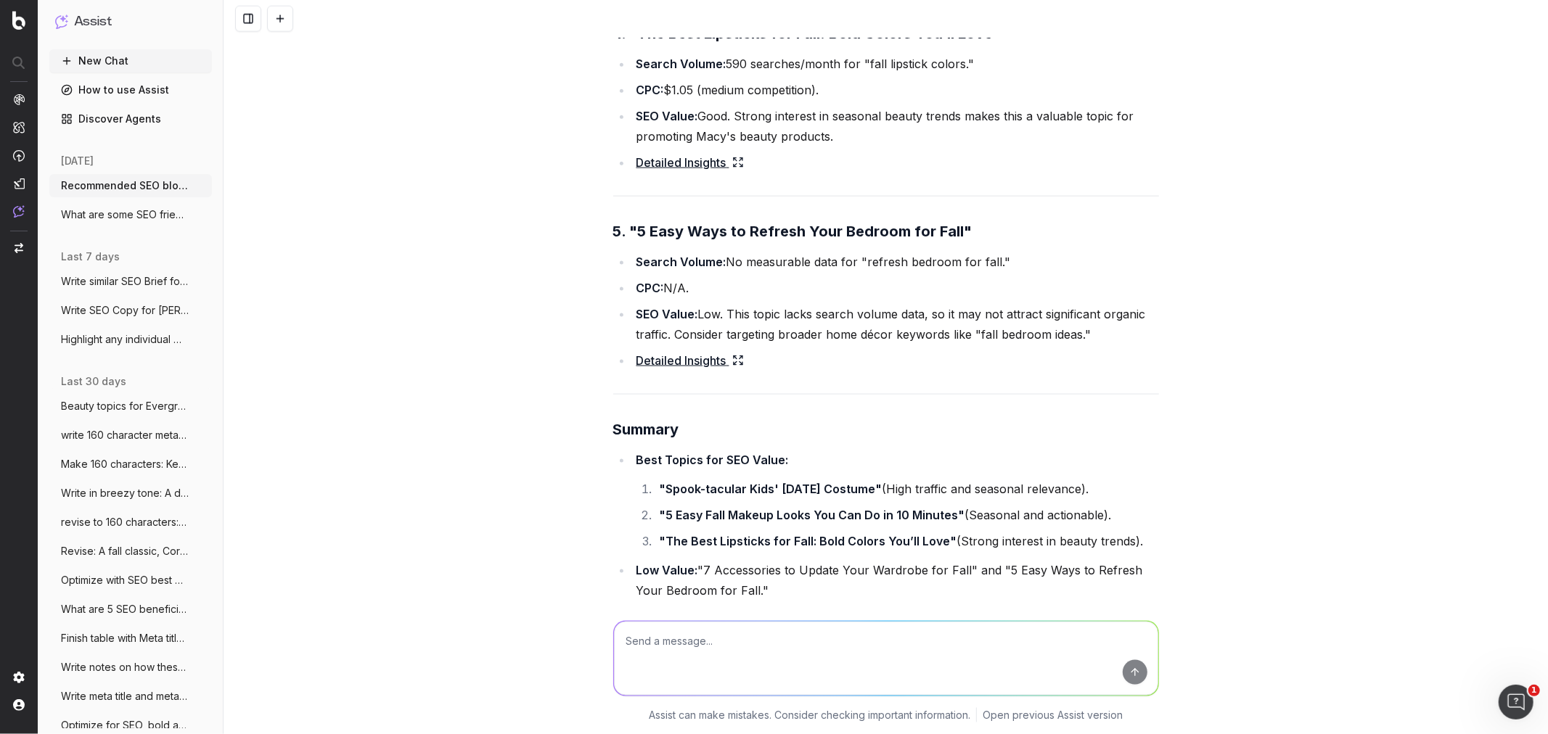
drag, startPoint x: 789, startPoint y: 475, endPoint x: 620, endPoint y: 455, distance: 169.5
click at [620, 443] on ul "Best Topics for SEO Value: "Spook-tacular Kids' Halloween Costume" (High traffi…" at bounding box center [886, 525] width 546 height 151
copy li "Low Value: "7 Accessories to Update Your Wardrobe for Fall" and "5 Easy Ways to…"
click at [692, 443] on textarea at bounding box center [886, 659] width 544 height 74
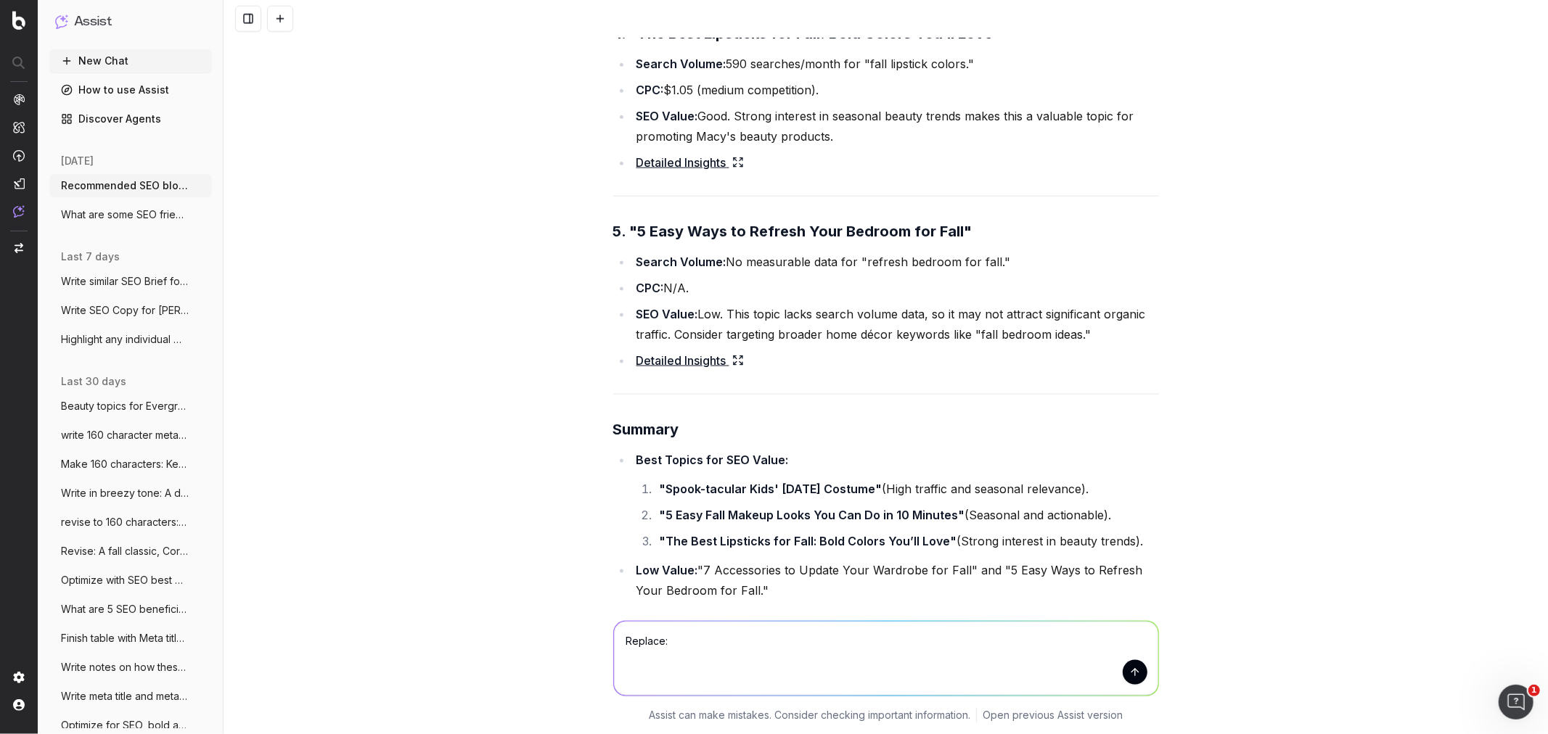
paste textarea "Low Value: "7 Accessories to Update Your Wardrobe for Fall" and "5 Easy Ways to…"
click at [681, 443] on textarea "Replace: Low Value: "7 Accessories to Update Your Wardrobe for Fall" and "5 Eas…" at bounding box center [886, 659] width 544 height 74
drag, startPoint x: 664, startPoint y: 642, endPoint x: 978, endPoint y: 640, distance: 314.2
click at [978, 443] on textarea "Replace: Low Value: "7 Accessories to Update Your Wardrobe for Fall" and "5 Eas…" at bounding box center [886, 659] width 544 height 74
type textarea "Replace: "5 Easy Ways to Refresh Your Bedroom for Fall.""
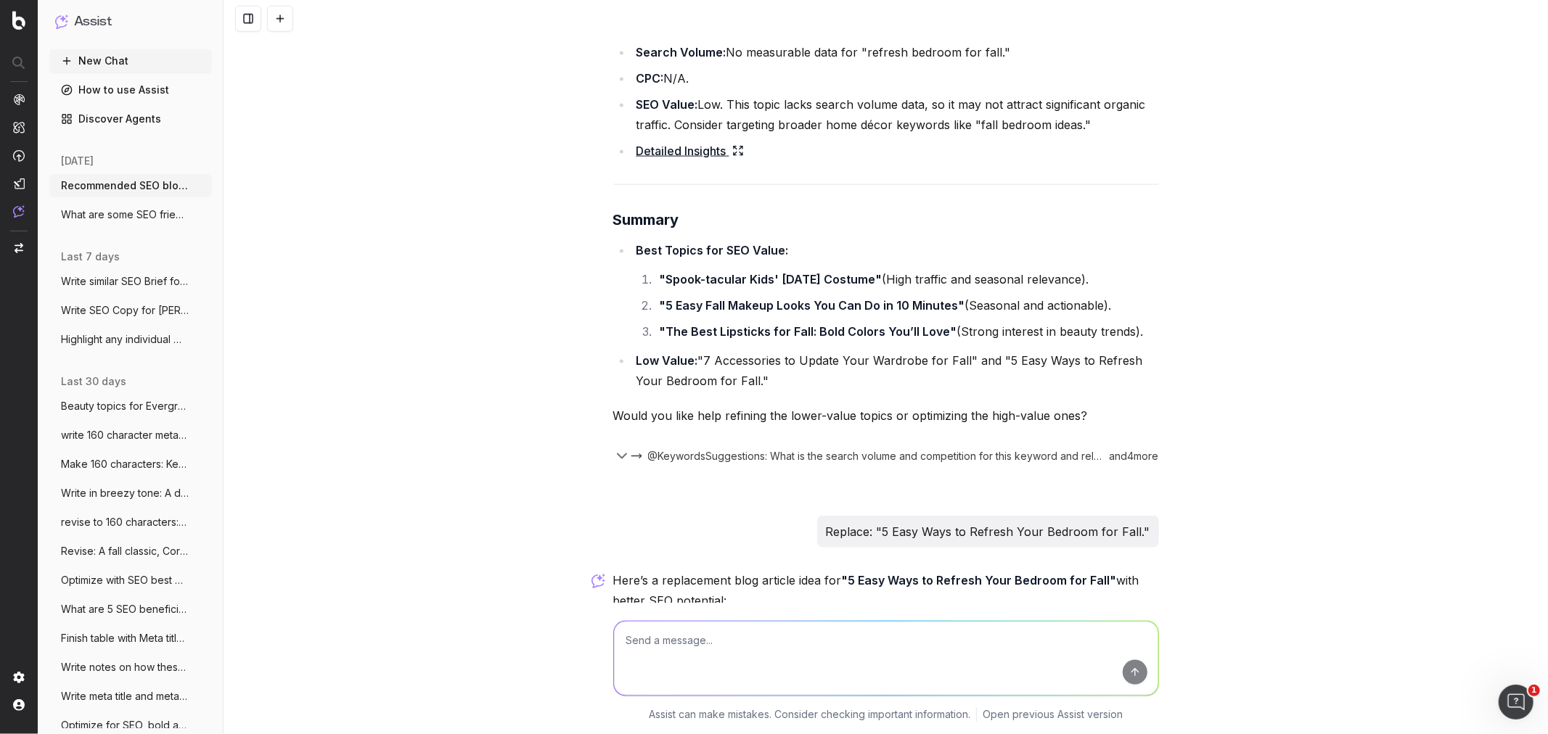
scroll to position [15900, 0]
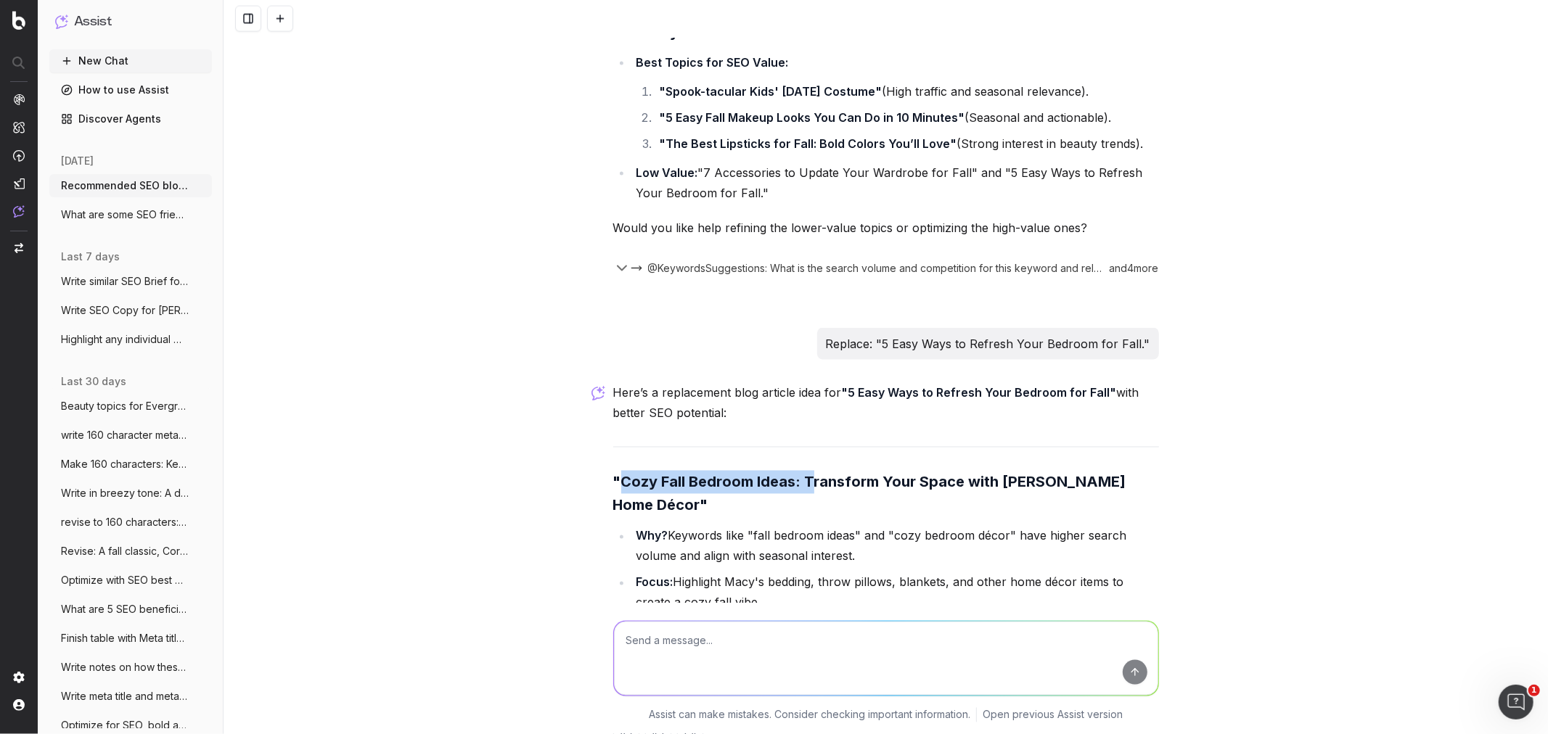
drag, startPoint x: 618, startPoint y: 357, endPoint x: 806, endPoint y: 356, distance: 188.0
click at [806, 443] on strong ""Cozy Fall Bedroom Ideas: Transform Your Space with Macy's Home Décor"" at bounding box center [871, 494] width 517 height 41
click at [726, 443] on textarea at bounding box center [886, 659] width 544 height 74
type textarea "yes"
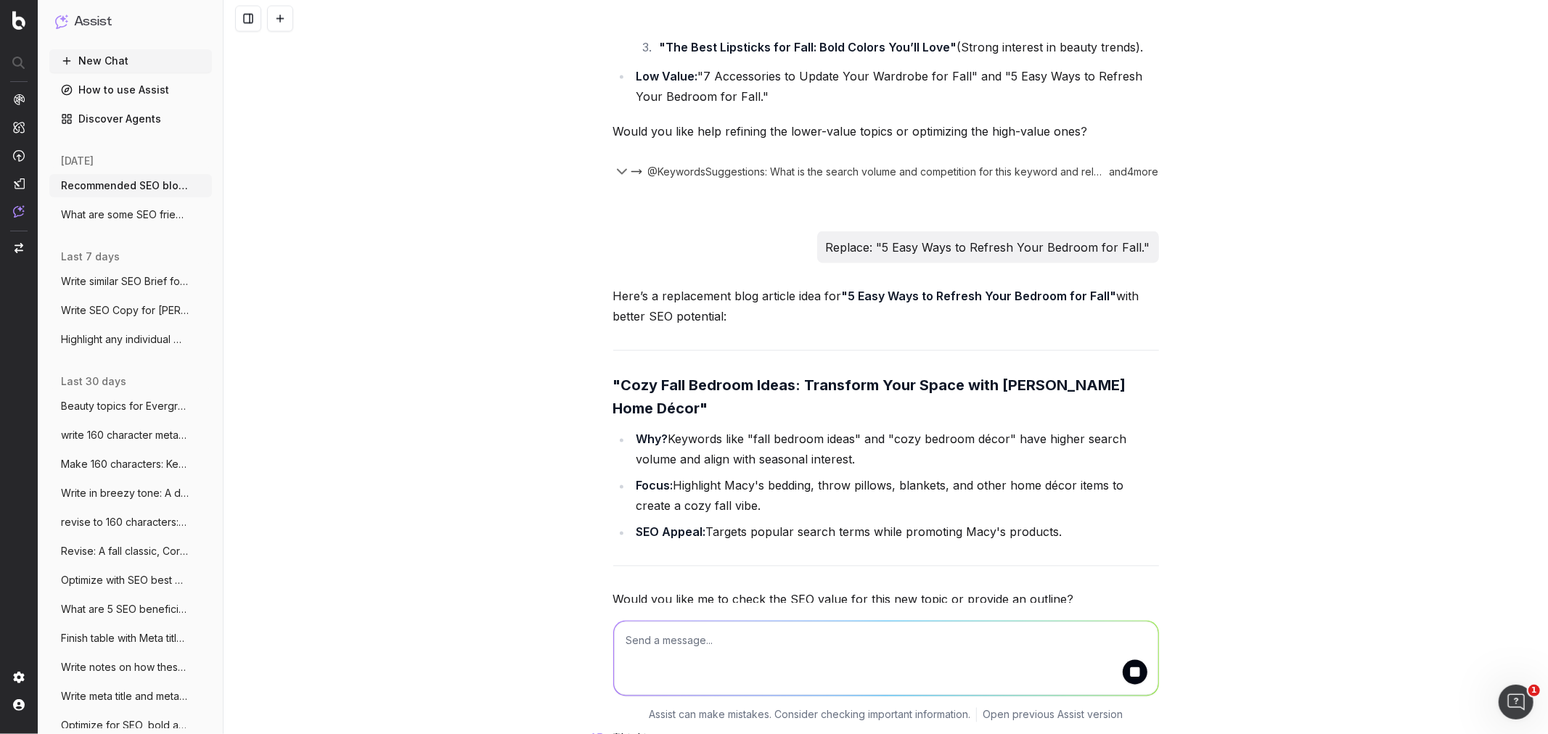
scroll to position [15997, 0]
drag, startPoint x: 612, startPoint y: 257, endPoint x: 789, endPoint y: 253, distance: 176.4
click at [789, 374] on h3 ""Cozy Fall Bedroom Ideas: Transform Your Space with Macy's Home Décor"" at bounding box center [886, 397] width 546 height 46
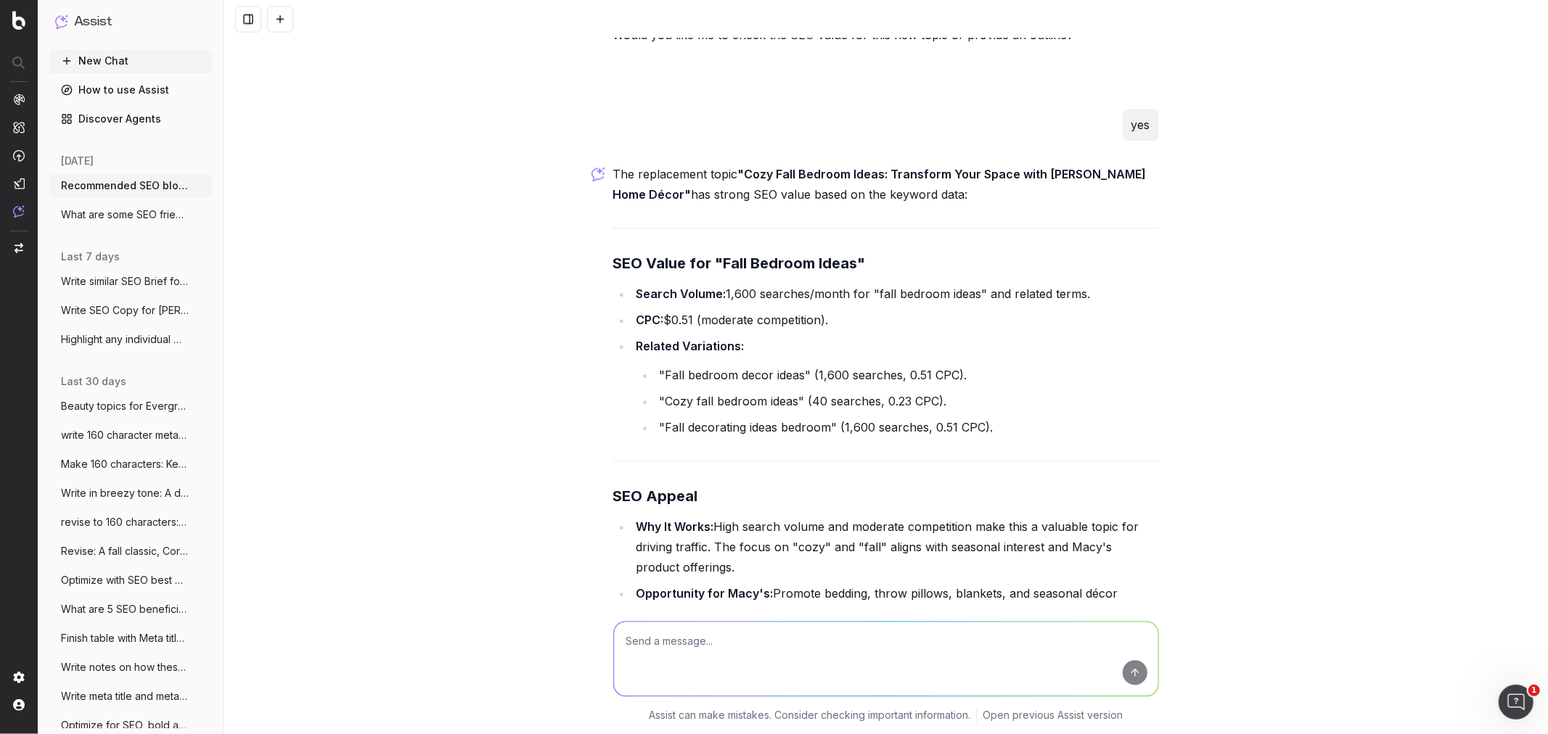
scroll to position [16587, 0]
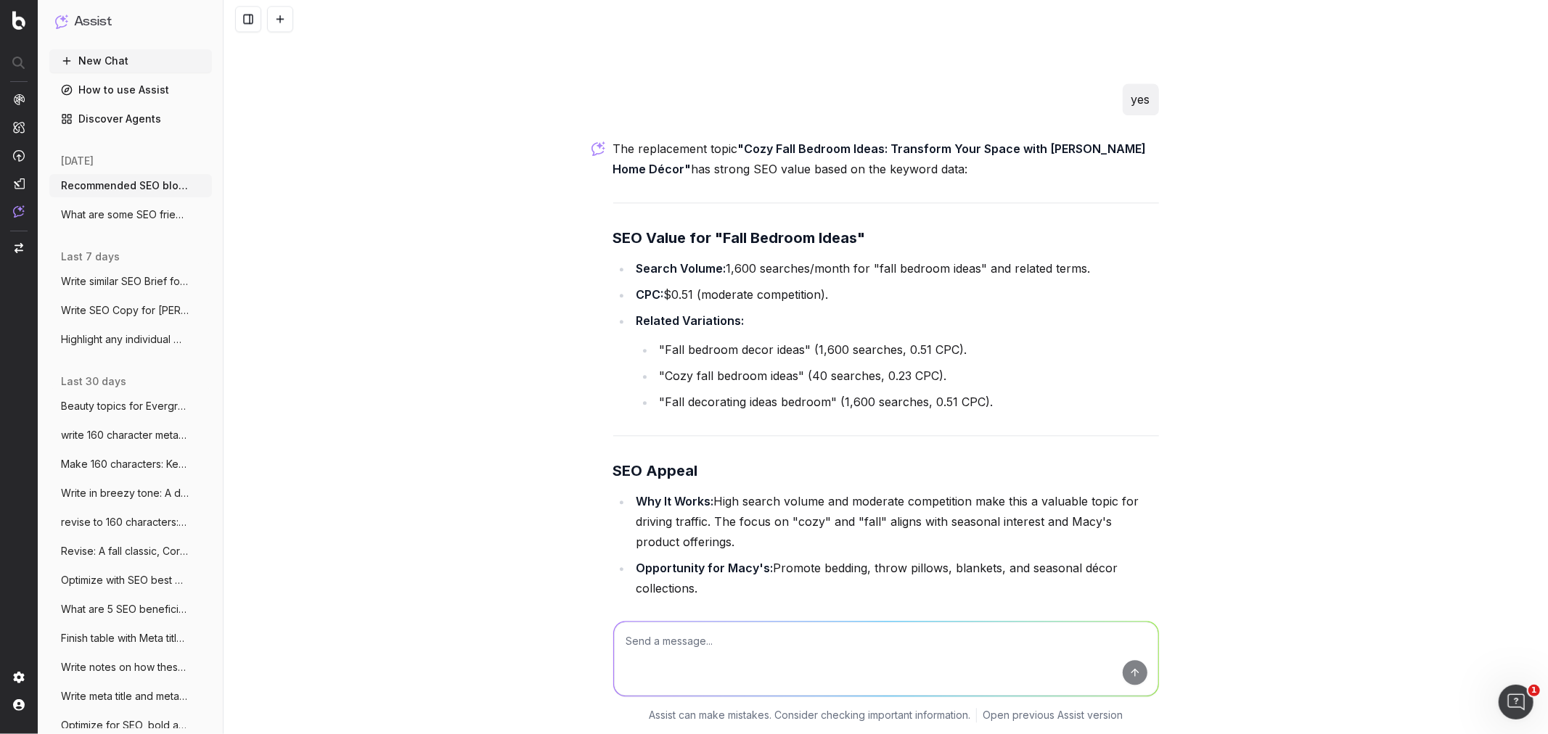
click at [676, 443] on textarea at bounding box center [886, 659] width 544 height 74
drag, startPoint x: 681, startPoint y: 642, endPoint x: 553, endPoint y: 642, distance: 127.7
click at [553, 443] on div "What are the What are the Assist can make mistakes. Consider checking important…" at bounding box center [886, 669] width 1324 height 131
paste textarea "22-Sep Spook-tacular Kids' Halloween Costume Fashion Halloween last minute Hall…"
type textarea "Finish table: 22-Sep Spook-tacular Kids' Halloween Costume Fashion Halloween la…"
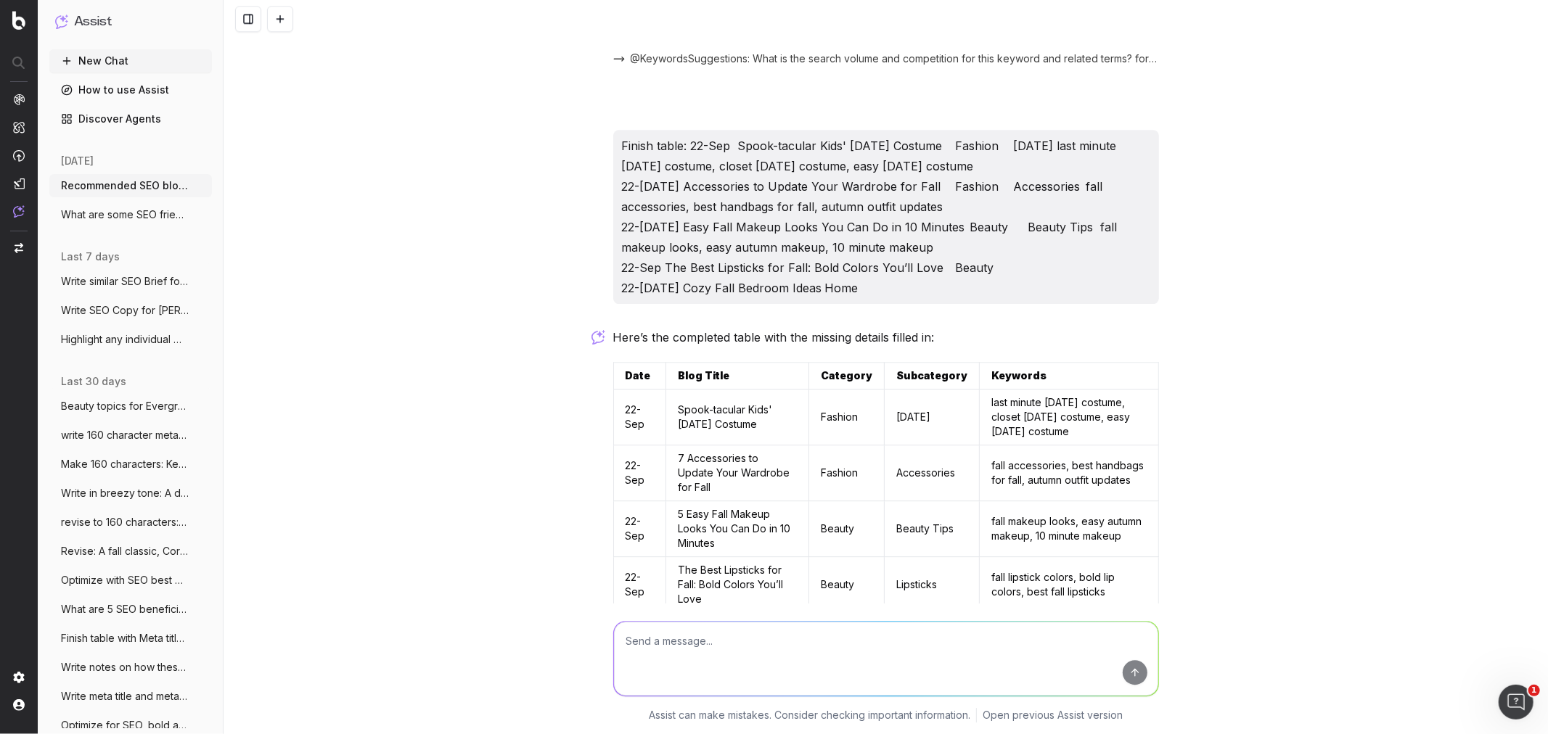
scroll to position [17211, 0]
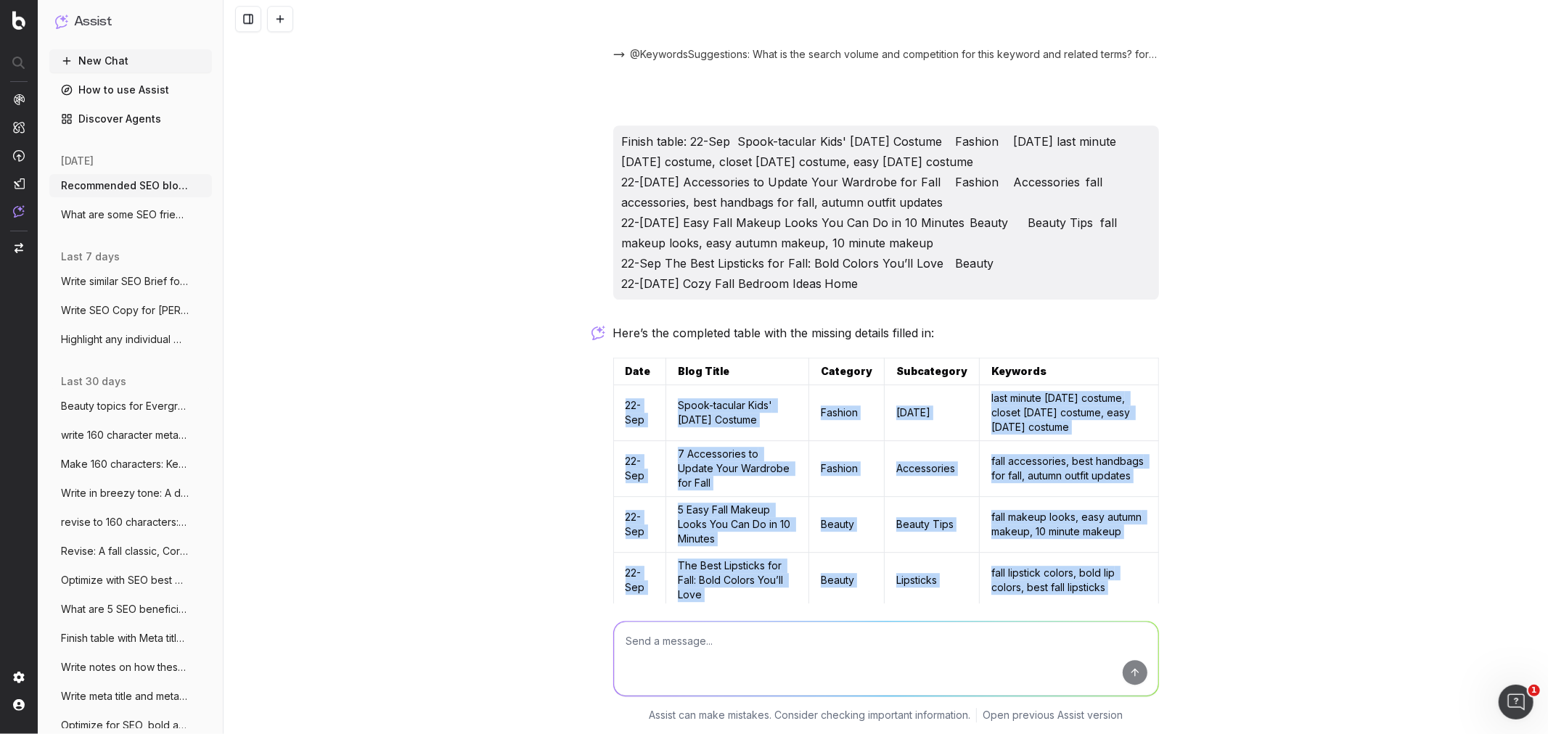
drag, startPoint x: 1136, startPoint y: 490, endPoint x: 610, endPoint y: 266, distance: 572.6
click at [613, 385] on tbody "22-Sep Spook-tacular Kids' Halloween Costume Fashion Halloween last minute Hall…" at bounding box center [885, 524] width 545 height 279
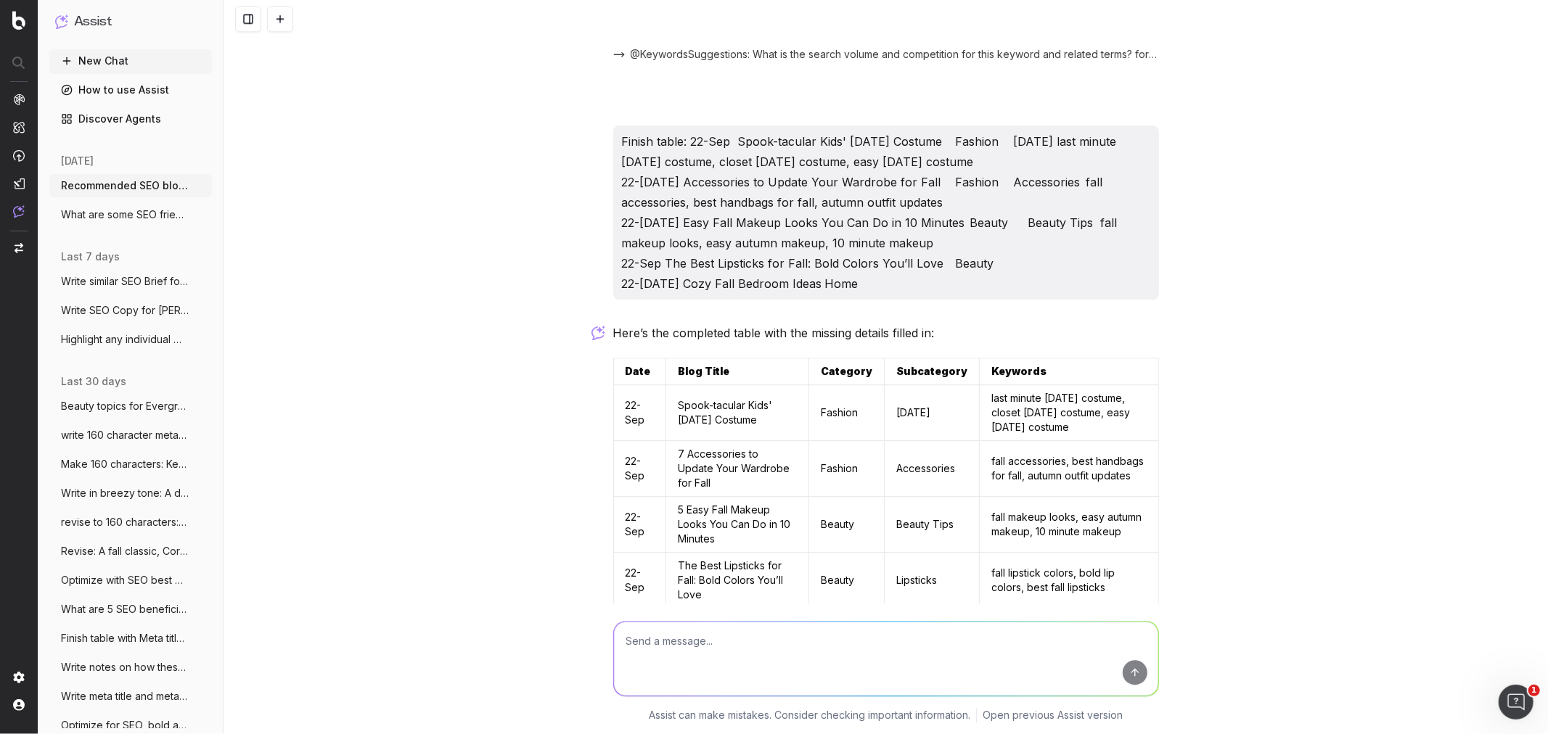
click at [554, 284] on div "Recommended SEO blog articles for Macys.com for Fashion, Beauty & Home To recom…" at bounding box center [886, 367] width 1324 height 734
click at [95, 58] on button "New Chat" at bounding box center [130, 60] width 163 height 23
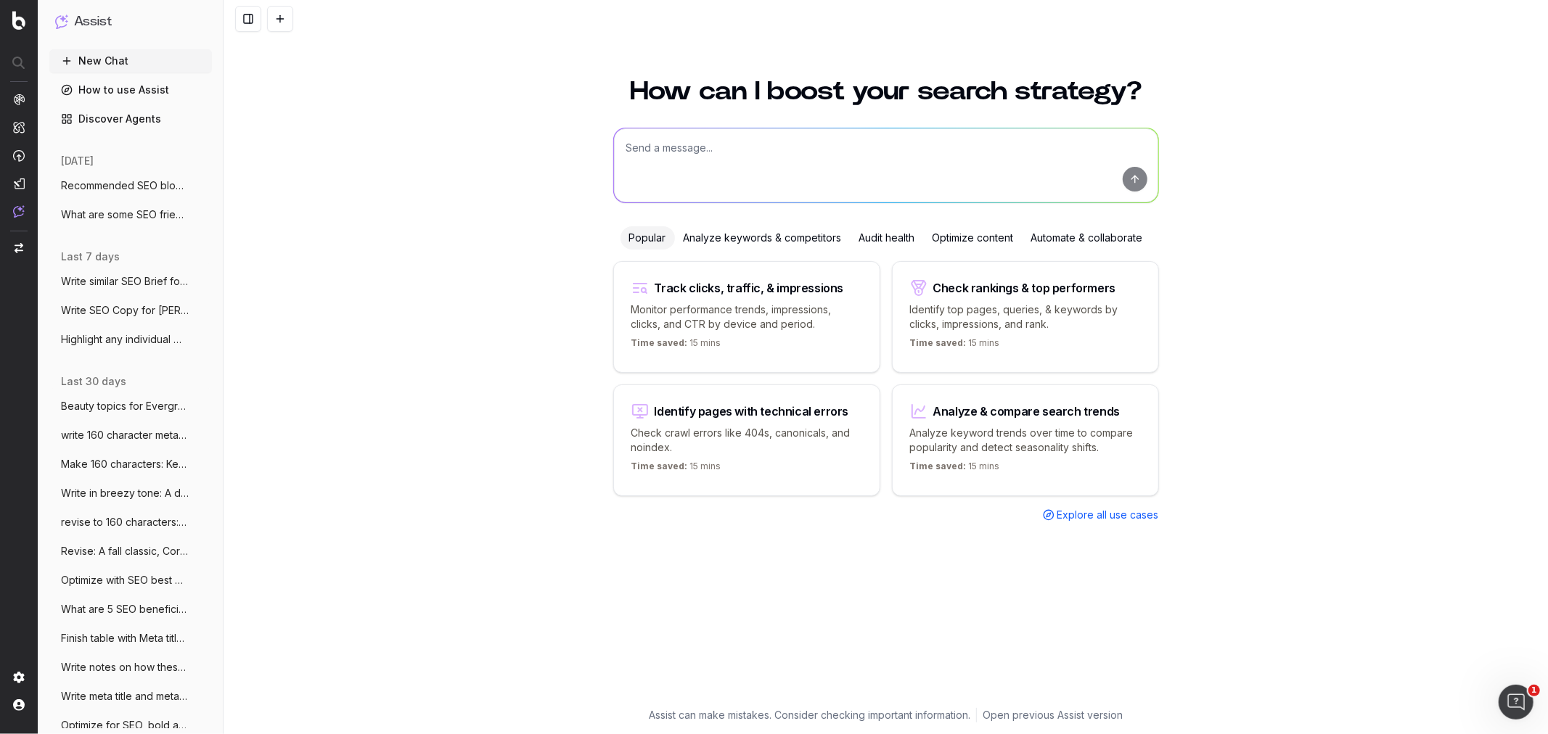
click at [723, 157] on textarea at bounding box center [886, 165] width 544 height 74
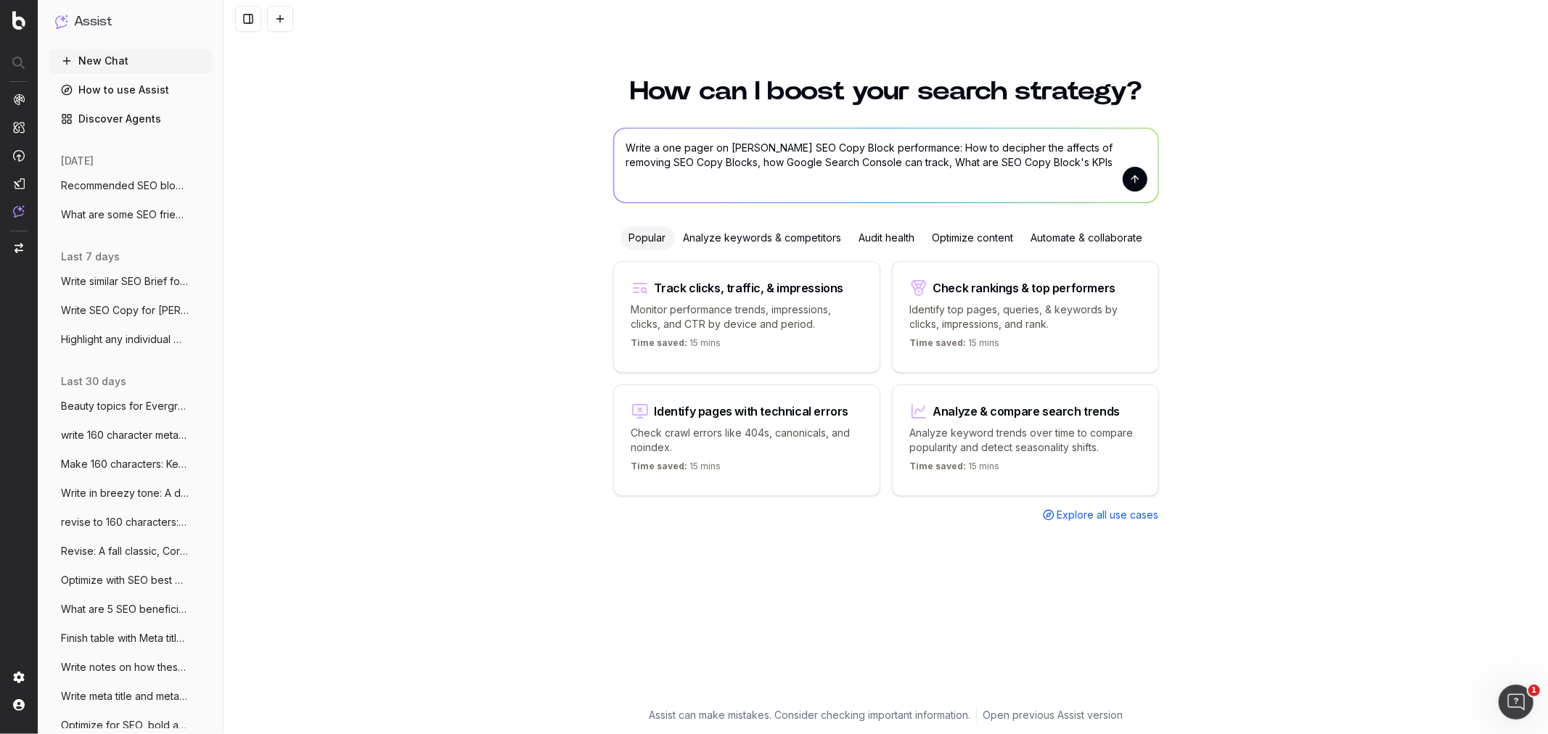
type textarea "Write a one pager on Macy's SEO Copy Block performance: How to decipher the aff…"
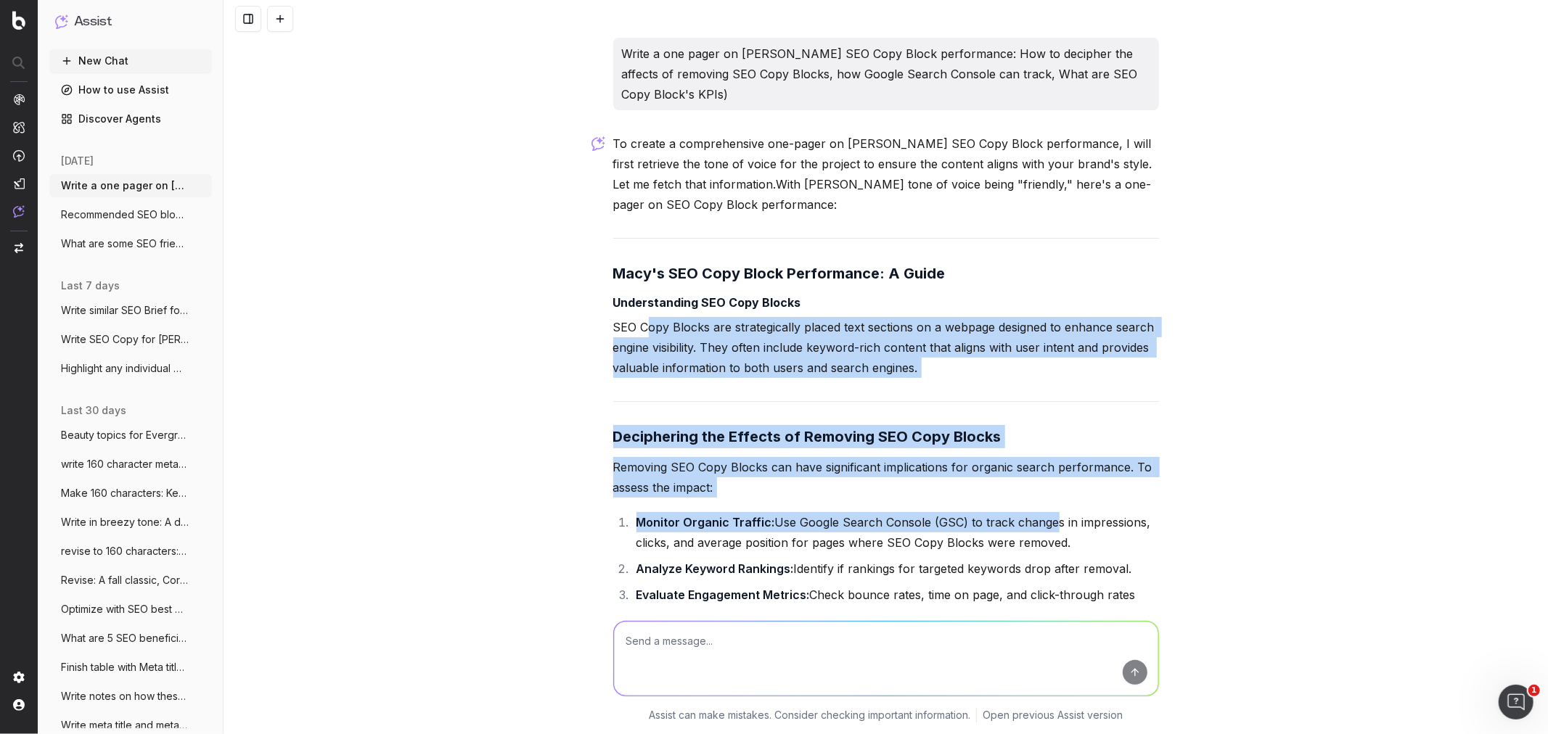
drag, startPoint x: 644, startPoint y: 334, endPoint x: 1036, endPoint y: 513, distance: 431.6
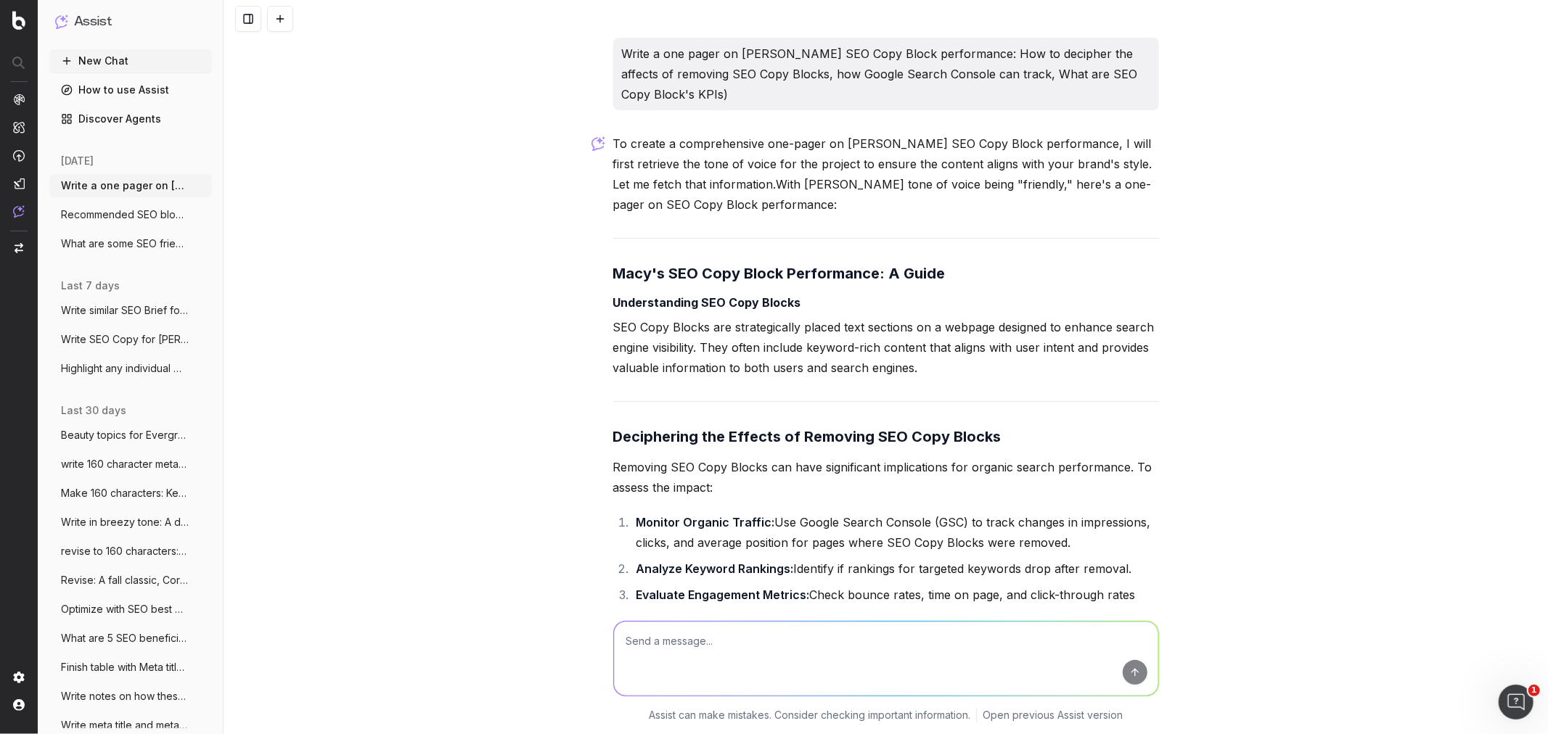
click at [988, 443] on ol "Monitor Organic Traffic: Use Google Search Console (GSC) to track changes in im…" at bounding box center [886, 592] width 546 height 160
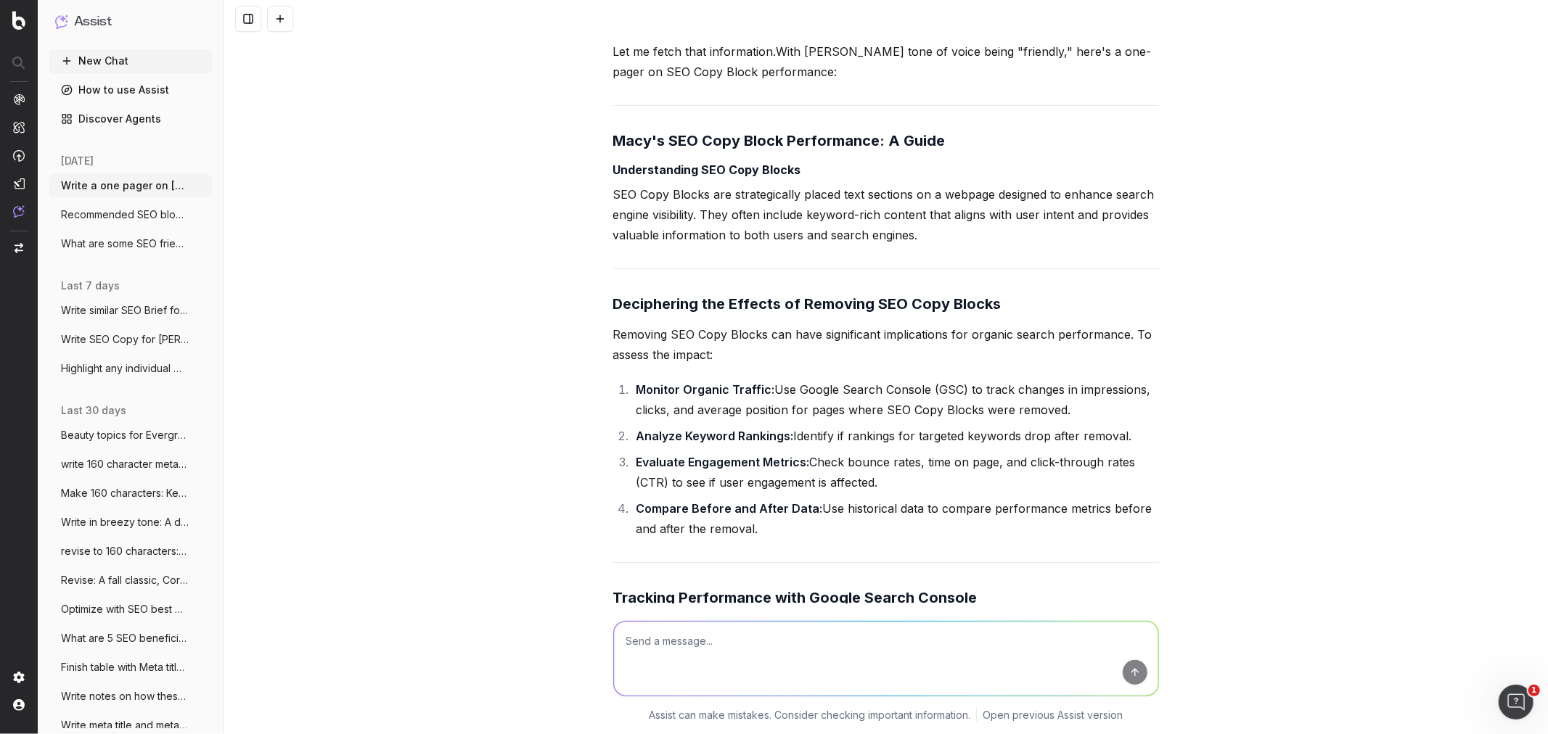
scroll to position [161, 0]
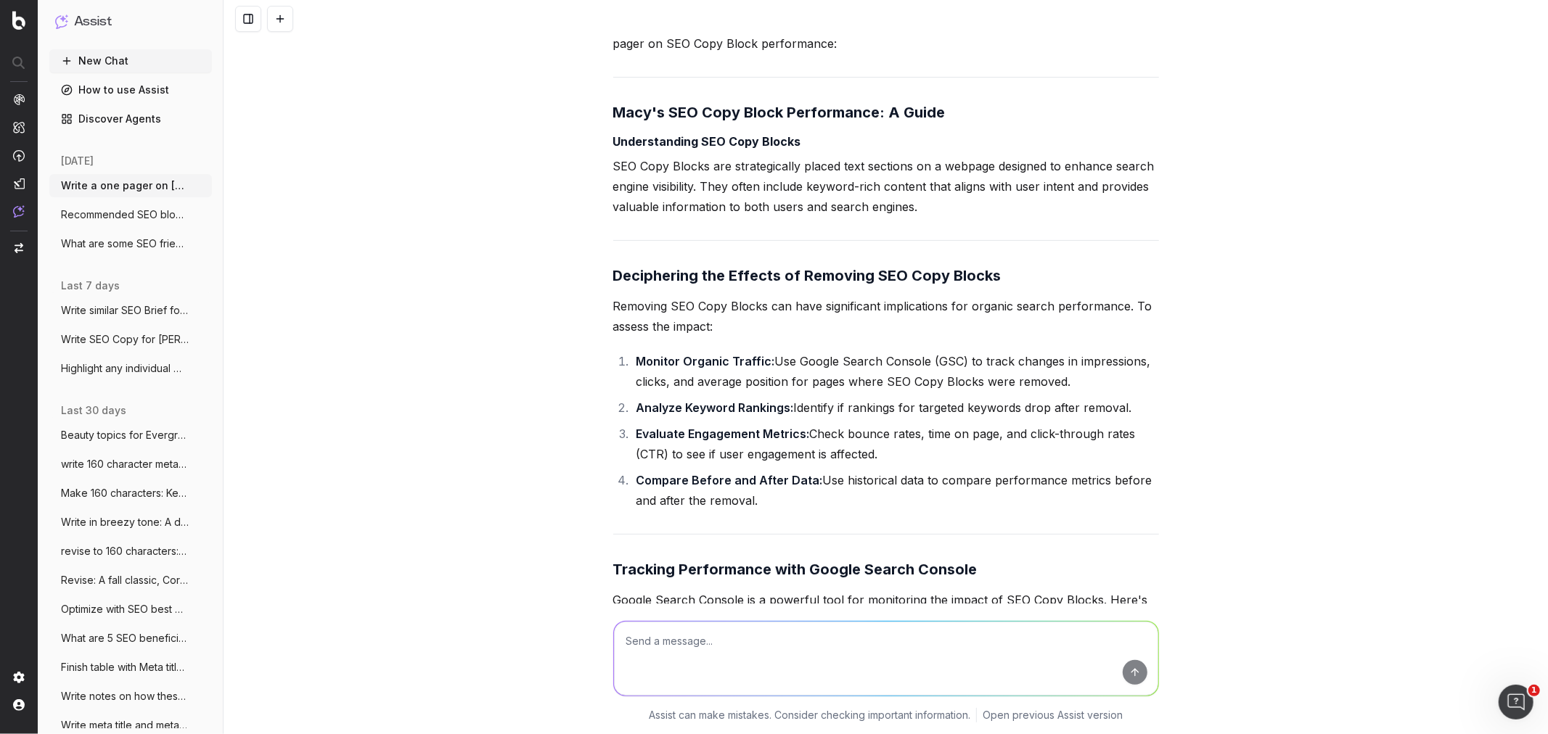
drag, startPoint x: 728, startPoint y: 372, endPoint x: 1221, endPoint y: 503, distance: 510.5
click at [1031, 443] on div "Write a one pager on Macy's SEO Copy Block performance: How to decipher the aff…" at bounding box center [886, 367] width 1324 height 734
click at [824, 443] on li "Evaluate Engagement Metrics: Check bounce rates, time on page, and click-throug…" at bounding box center [895, 444] width 527 height 41
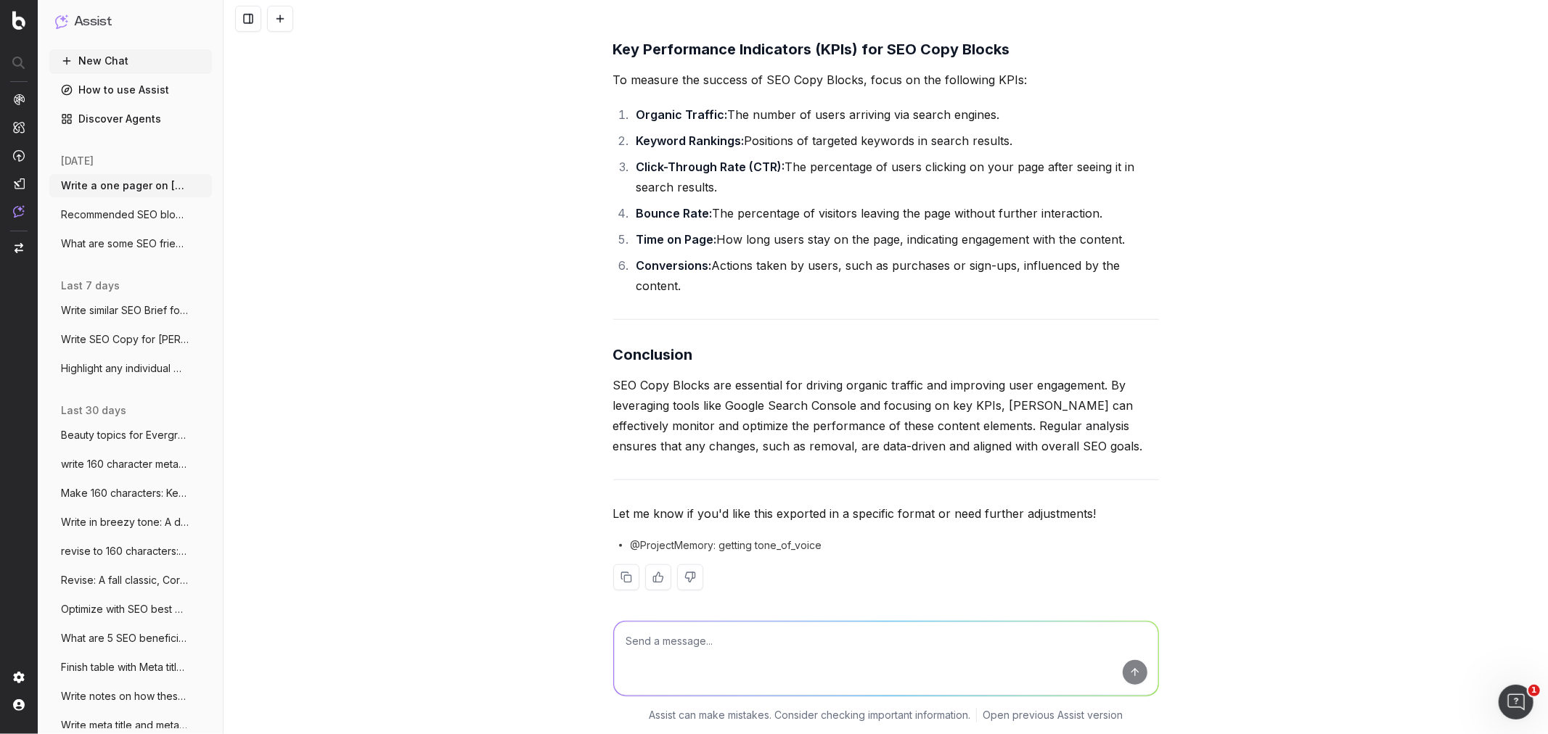
scroll to position [985, 0]
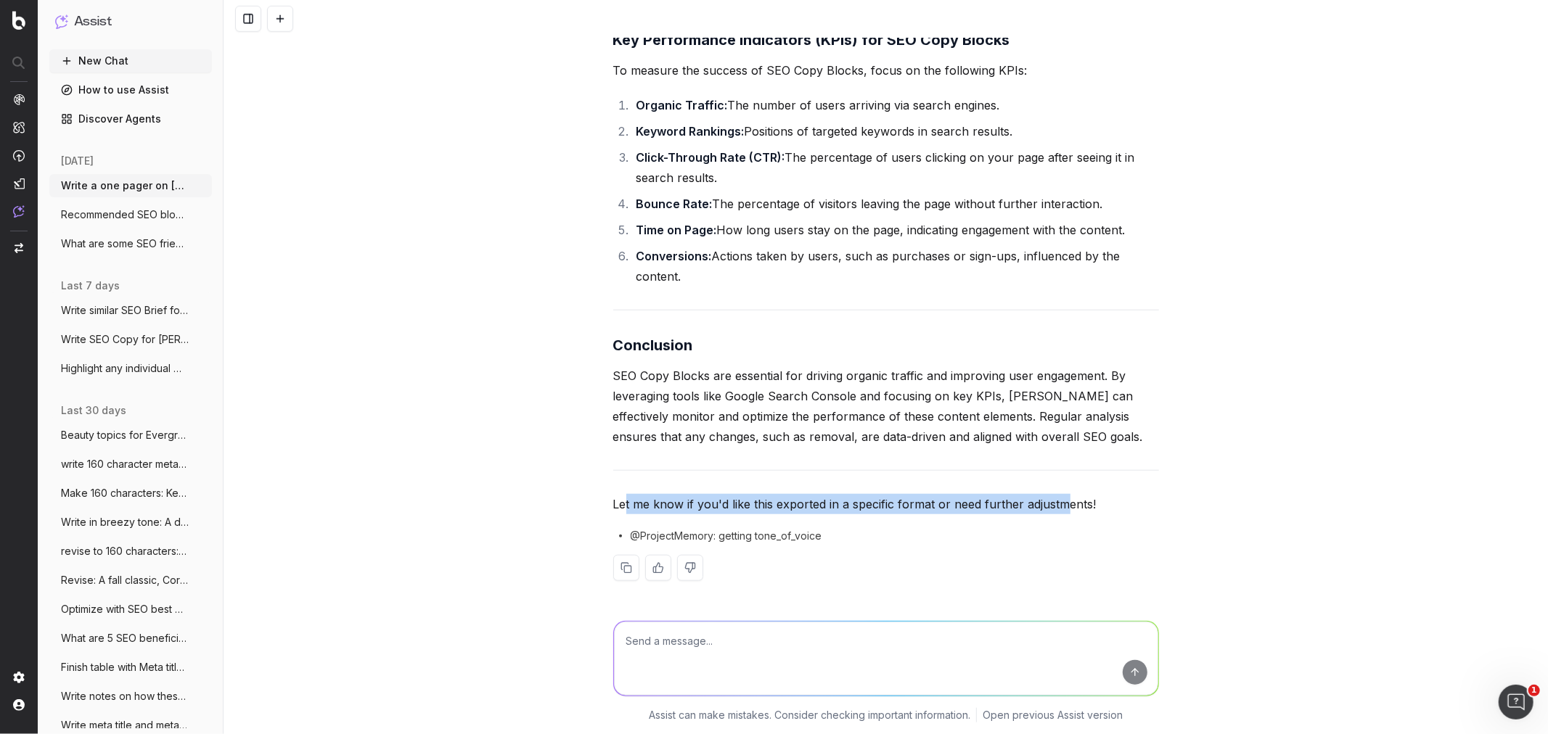
drag, startPoint x: 628, startPoint y: 505, endPoint x: 1062, endPoint y: 504, distance: 434.0
click at [1031, 443] on p "Let me know if you'd like this exported in a specific format or need further ad…" at bounding box center [886, 504] width 546 height 20
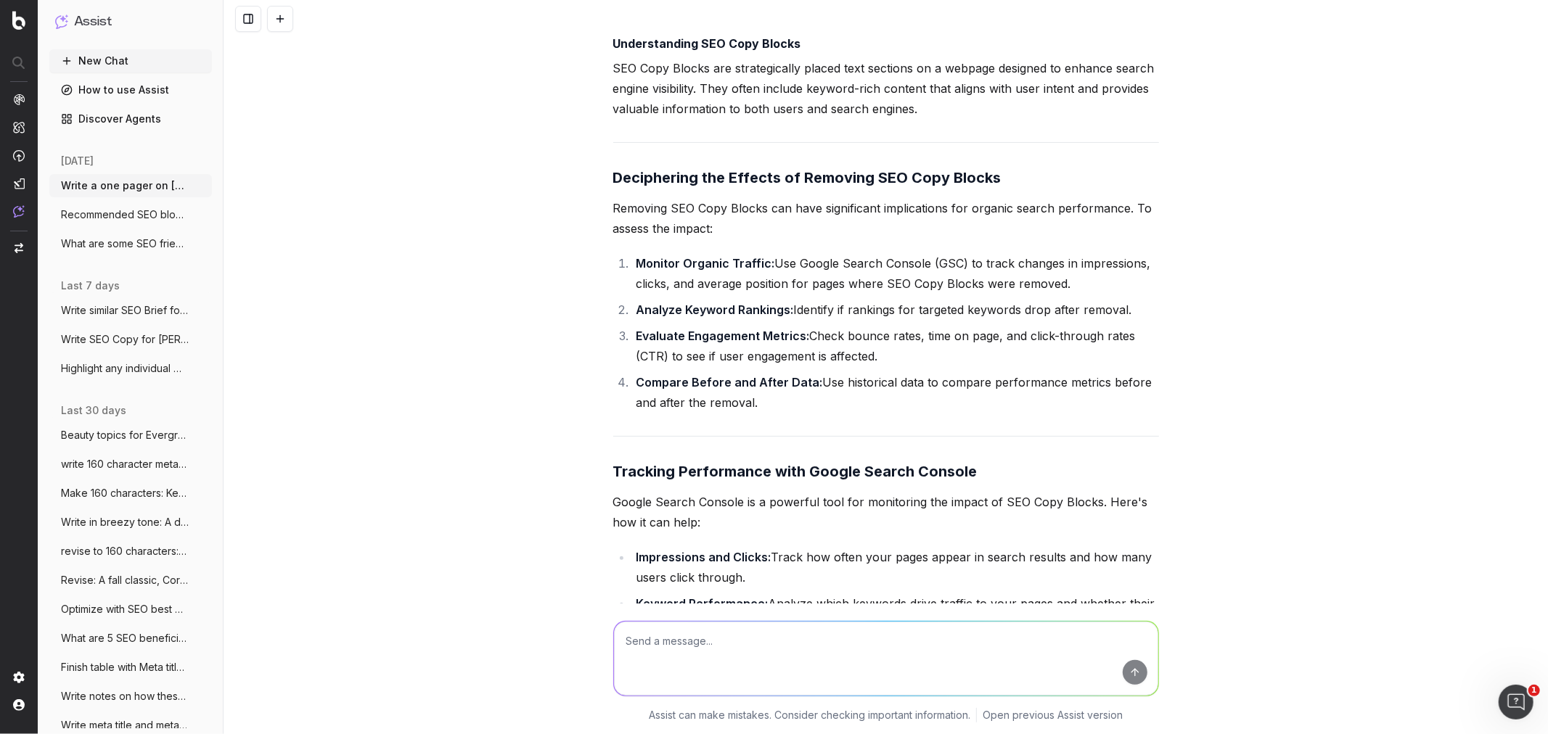
scroll to position [340, 0]
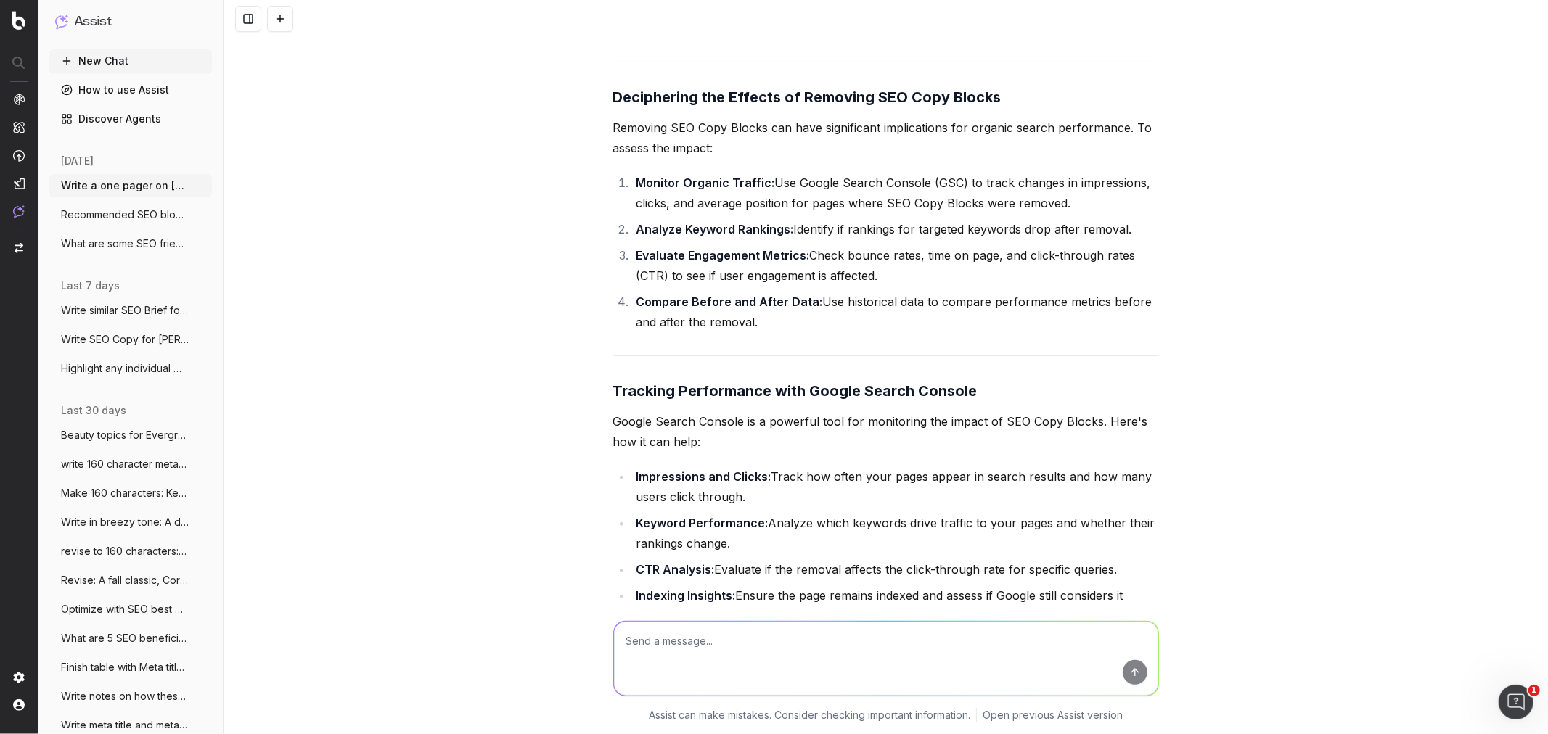
drag, startPoint x: 766, startPoint y: 415, endPoint x: 975, endPoint y: 489, distance: 222.4
click at [975, 443] on div "To create a comprehensive one-pager on Macy's SEO Copy Block performance, I wil…" at bounding box center [886, 522] width 546 height 1456
click at [975, 443] on li "Impressions and Clicks: Track how often your pages appear in search results and…" at bounding box center [895, 487] width 527 height 41
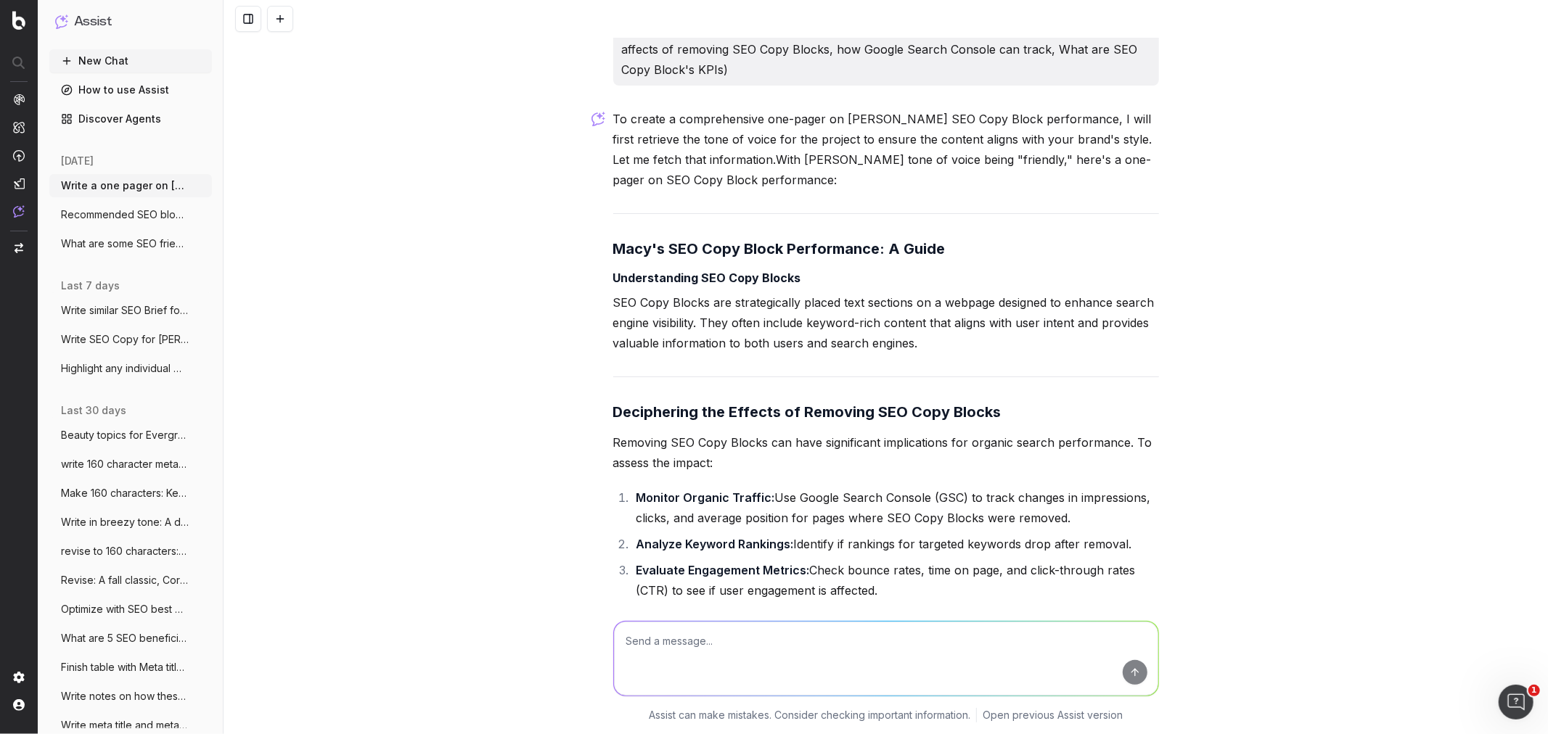
scroll to position [17, 0]
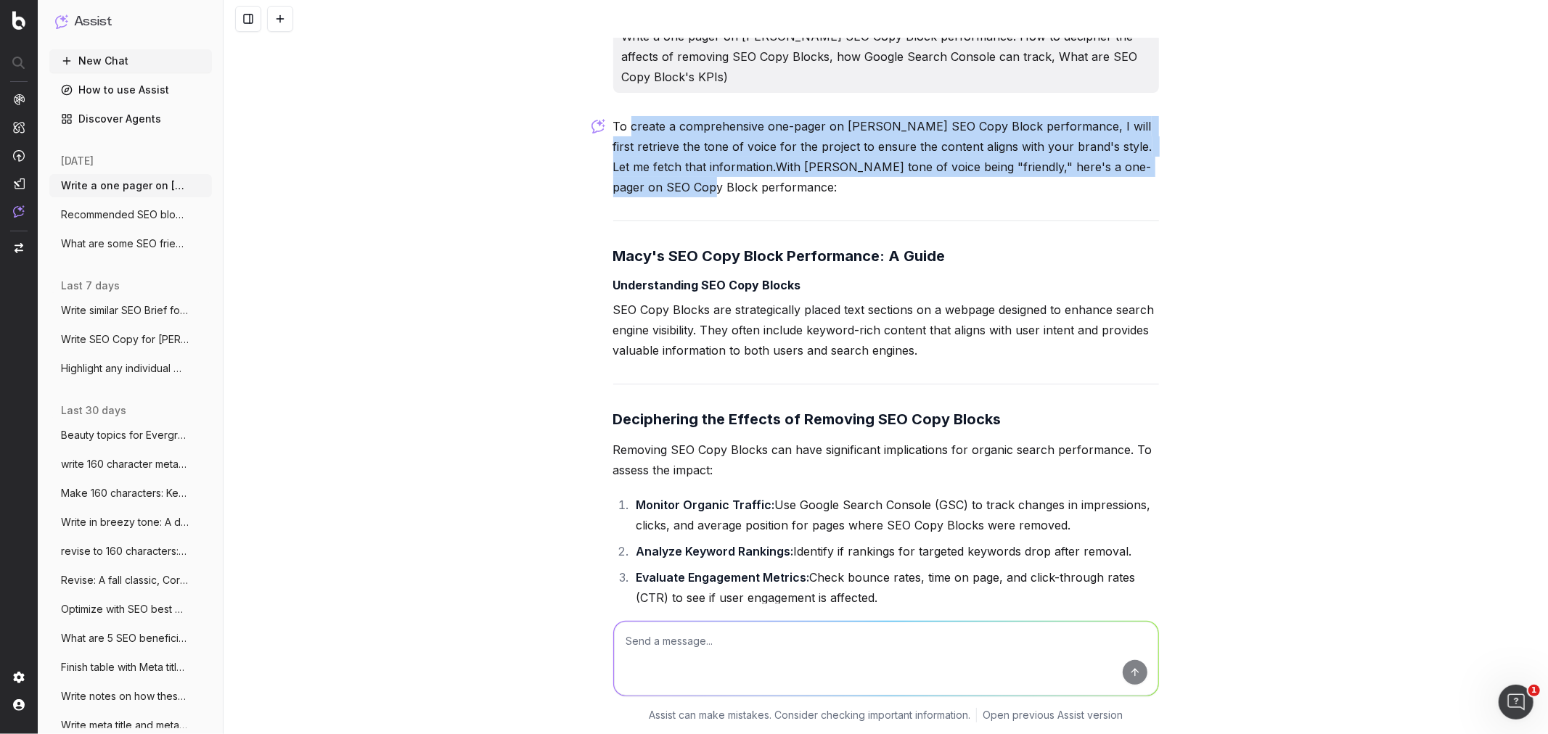
drag, startPoint x: 623, startPoint y: 118, endPoint x: 649, endPoint y: 182, distance: 69.7
click at [649, 182] on p "To create a comprehensive one-pager on Macy's SEO Copy Block performance, I wil…" at bounding box center [886, 156] width 546 height 81
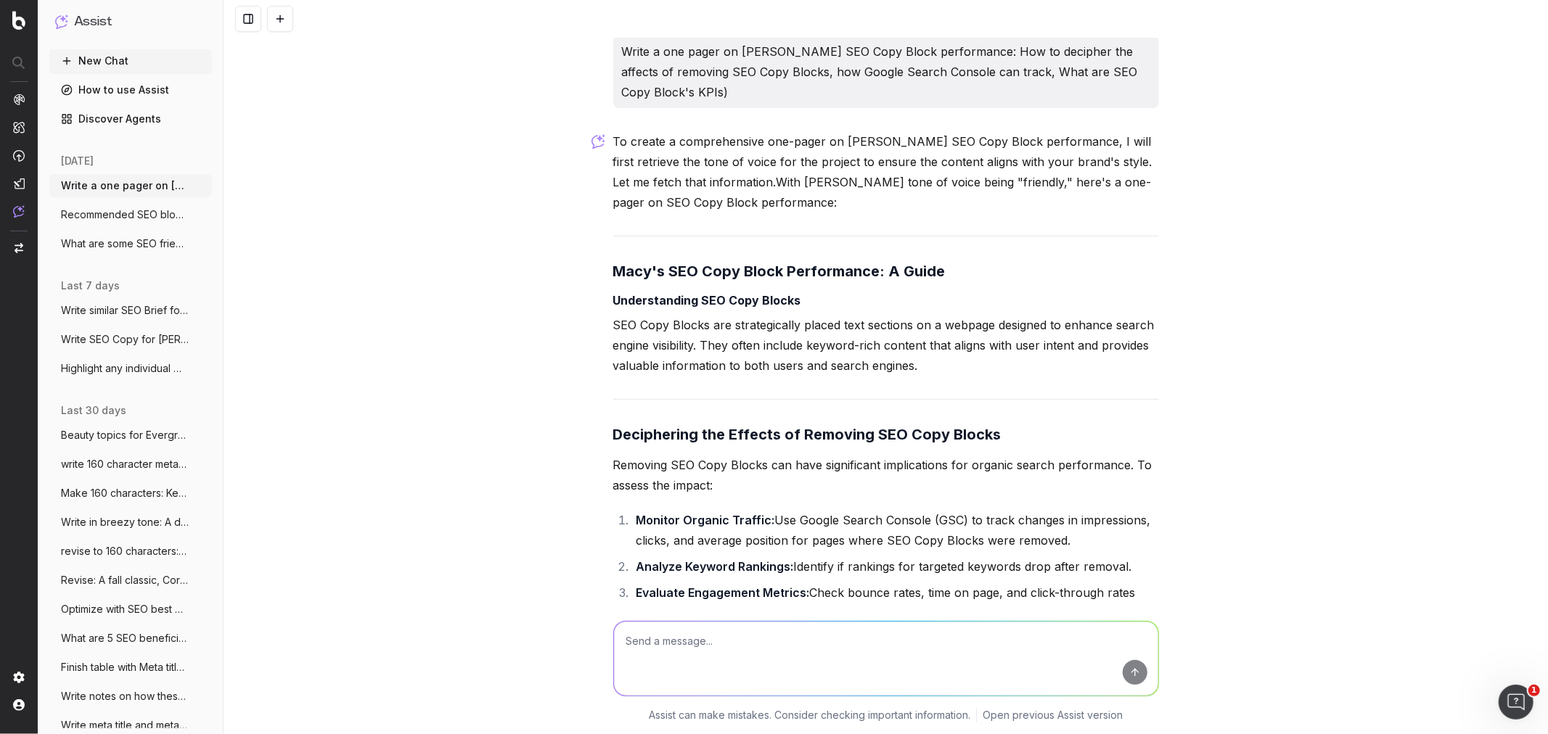
scroll to position [0, 0]
click at [660, 443] on textarea at bounding box center [886, 659] width 544 height 74
type textarea "expand on next steps"
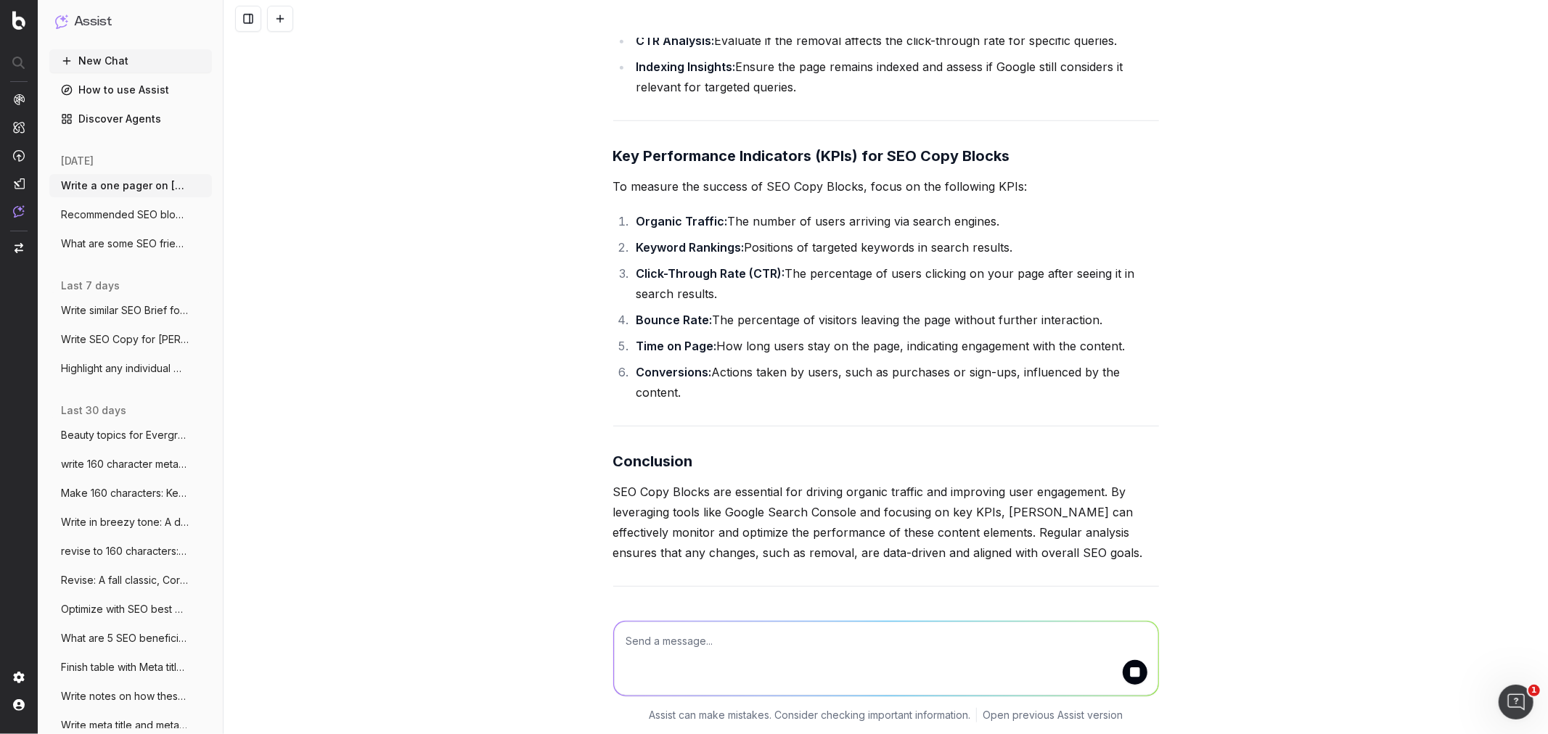
scroll to position [1061, 0]
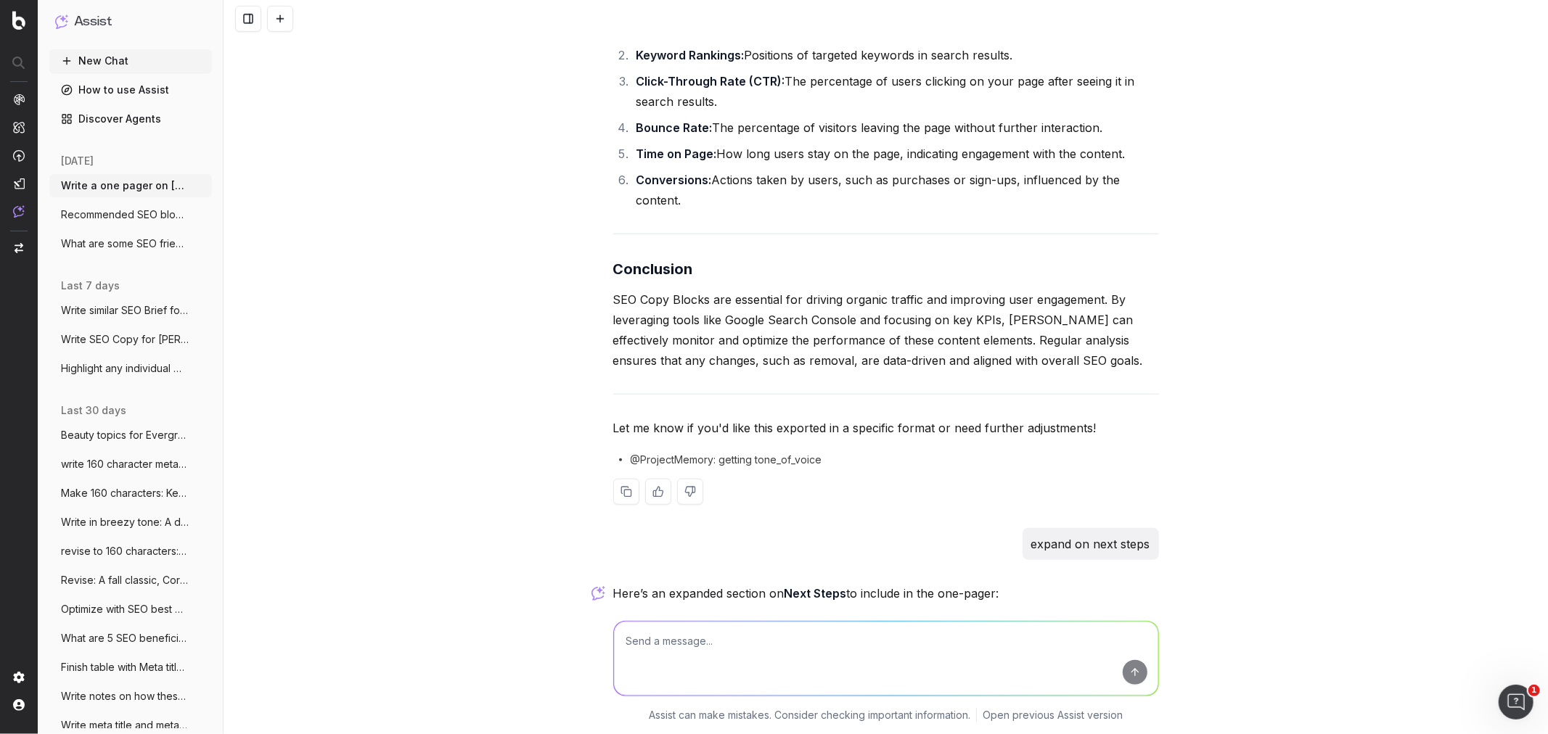
click at [874, 347] on div "Write a one pager on Macy's SEO Copy Block performance: How to decipher the aff…" at bounding box center [885, 565] width 557 height 3176
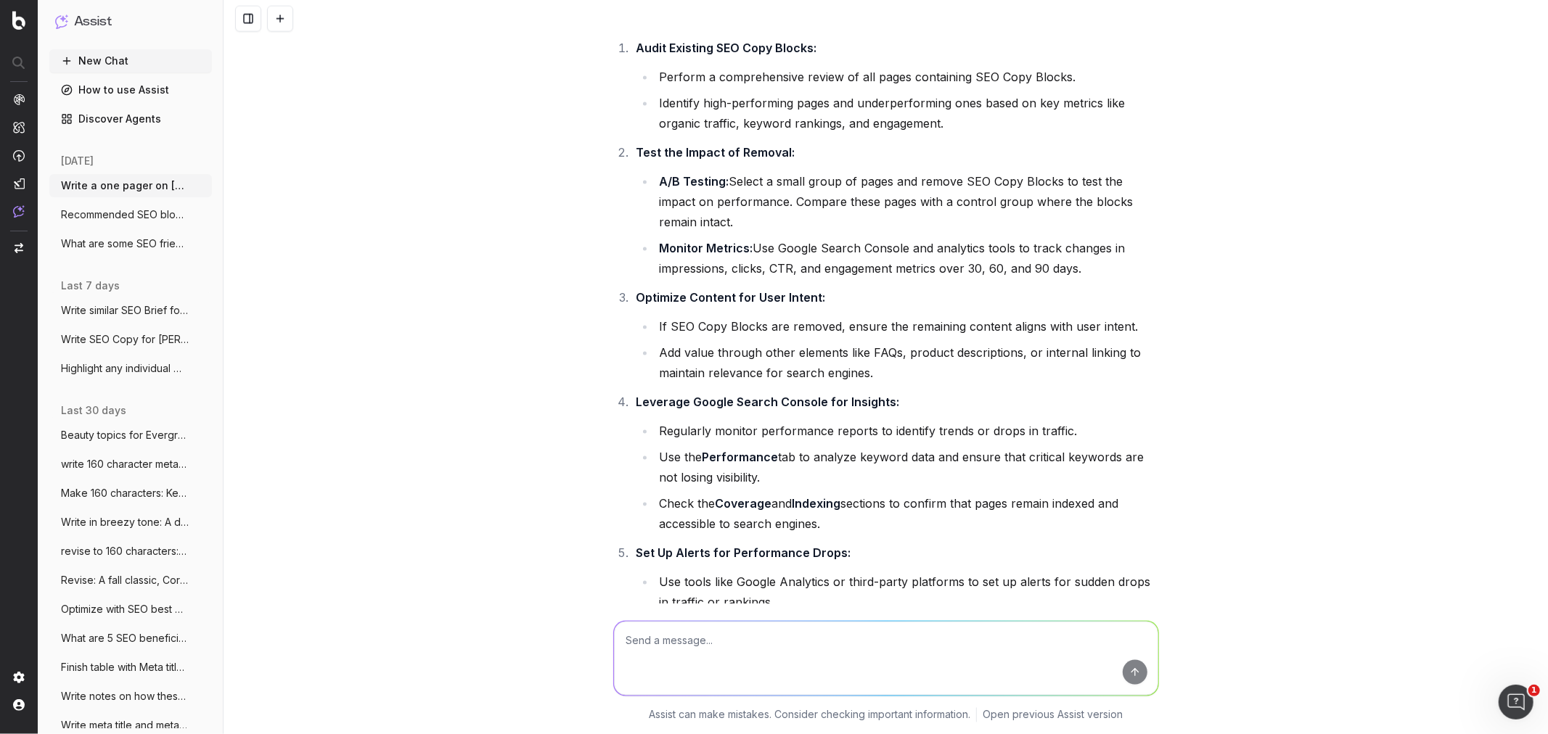
scroll to position [1867, 0]
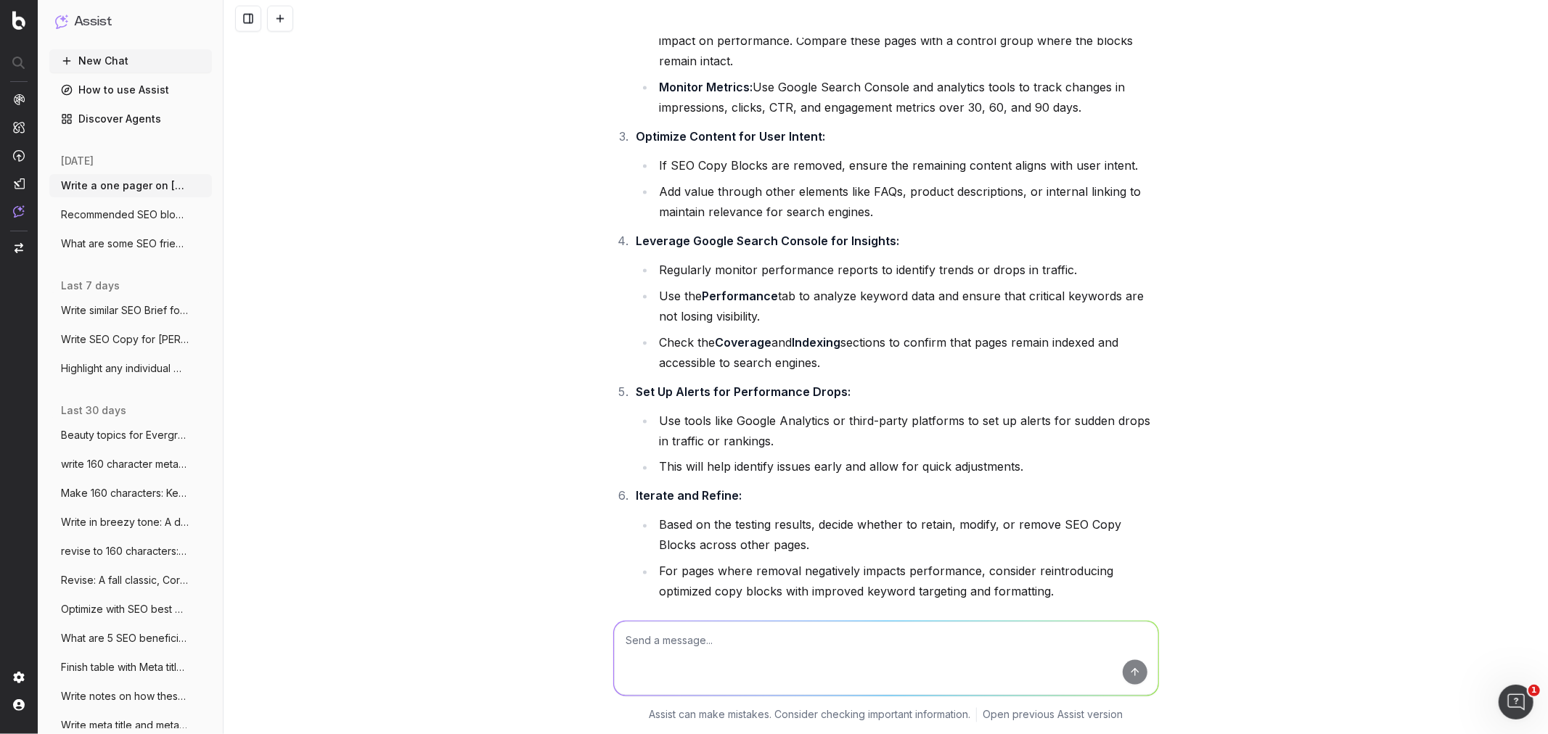
click at [671, 443] on textarea at bounding box center [886, 659] width 544 height 74
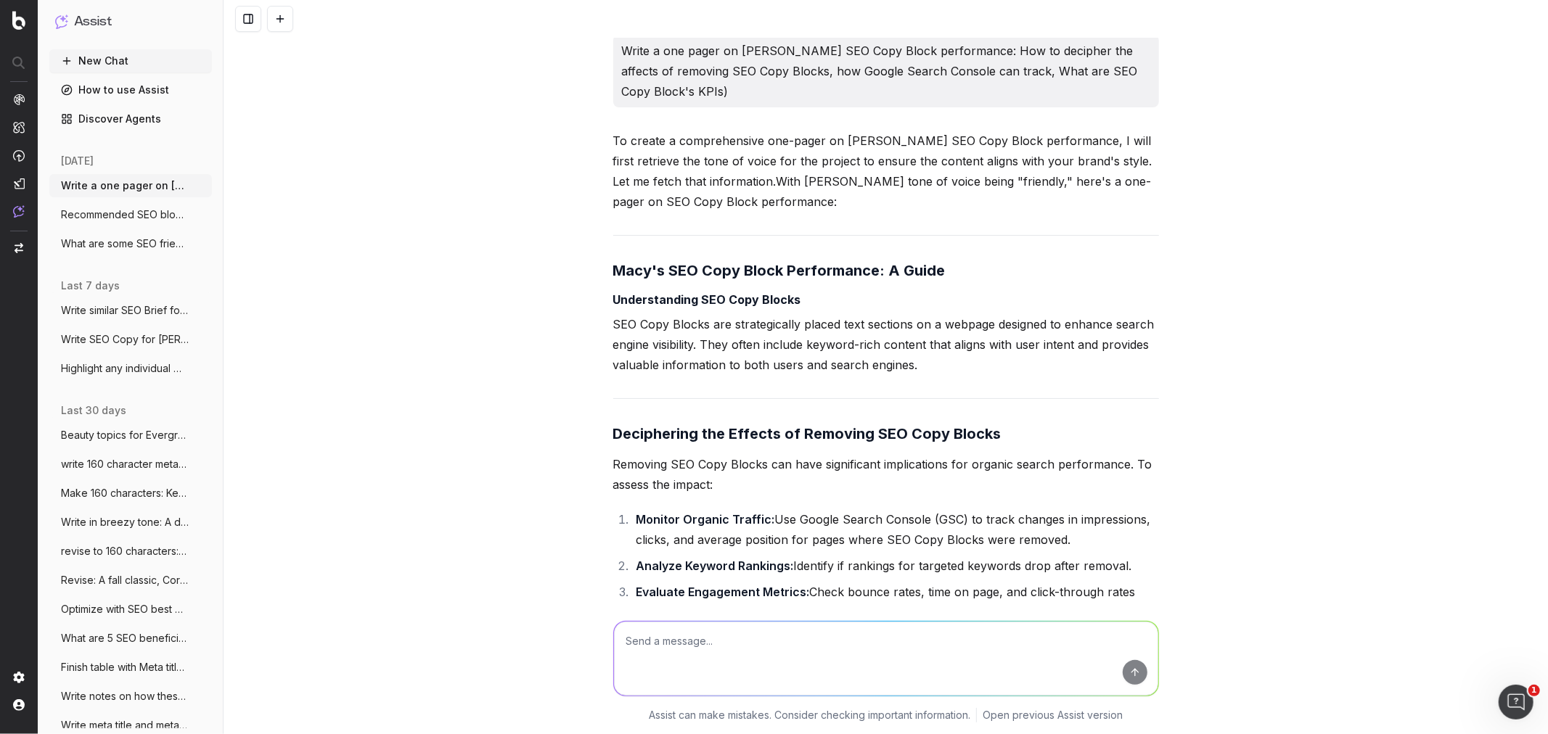
scroll to position [0, 0]
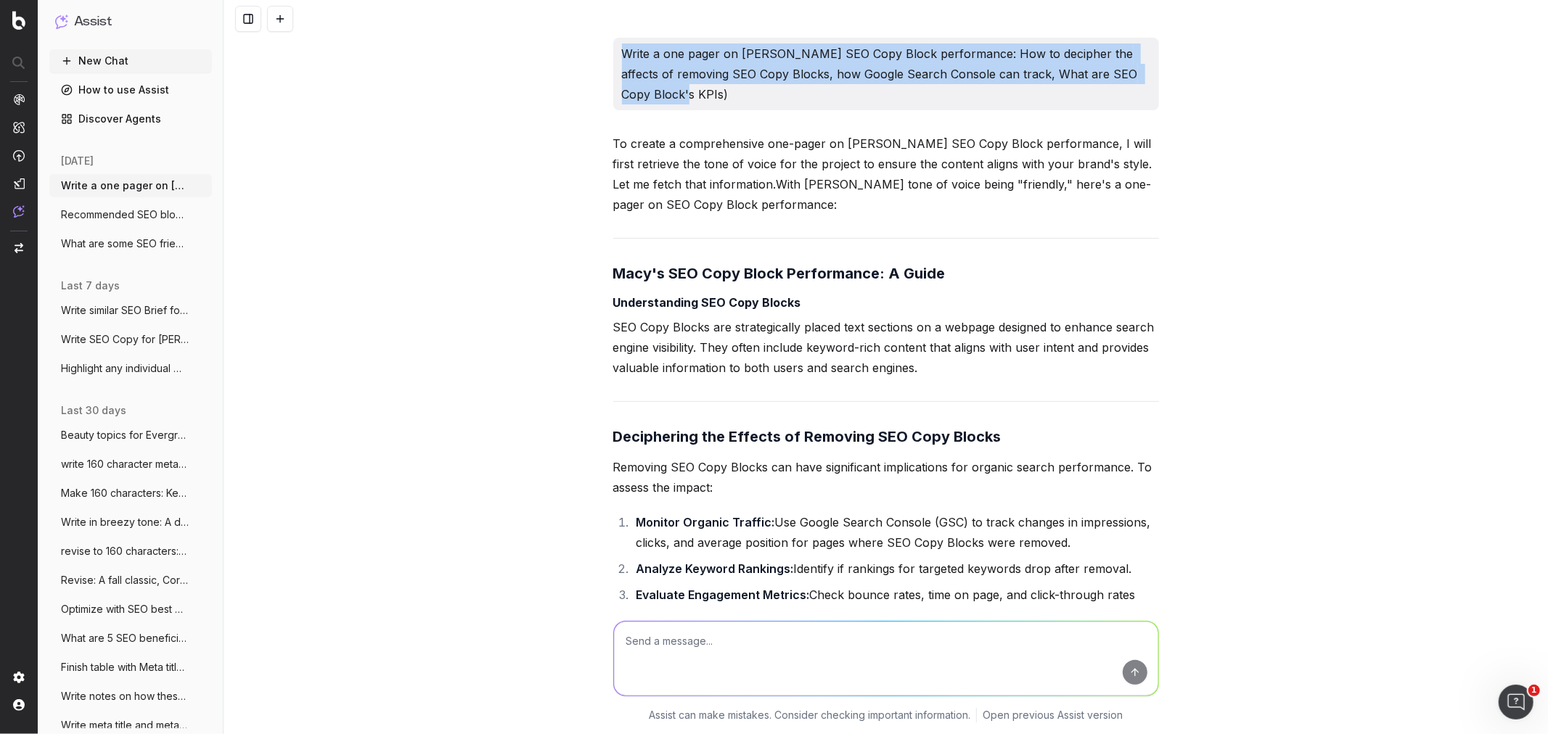
drag, startPoint x: 612, startPoint y: 59, endPoint x: 778, endPoint y: 88, distance: 168.0
click at [778, 88] on div "Write a one pager on Macy's SEO Copy Block performance: How to decipher the aff…" at bounding box center [886, 74] width 546 height 73
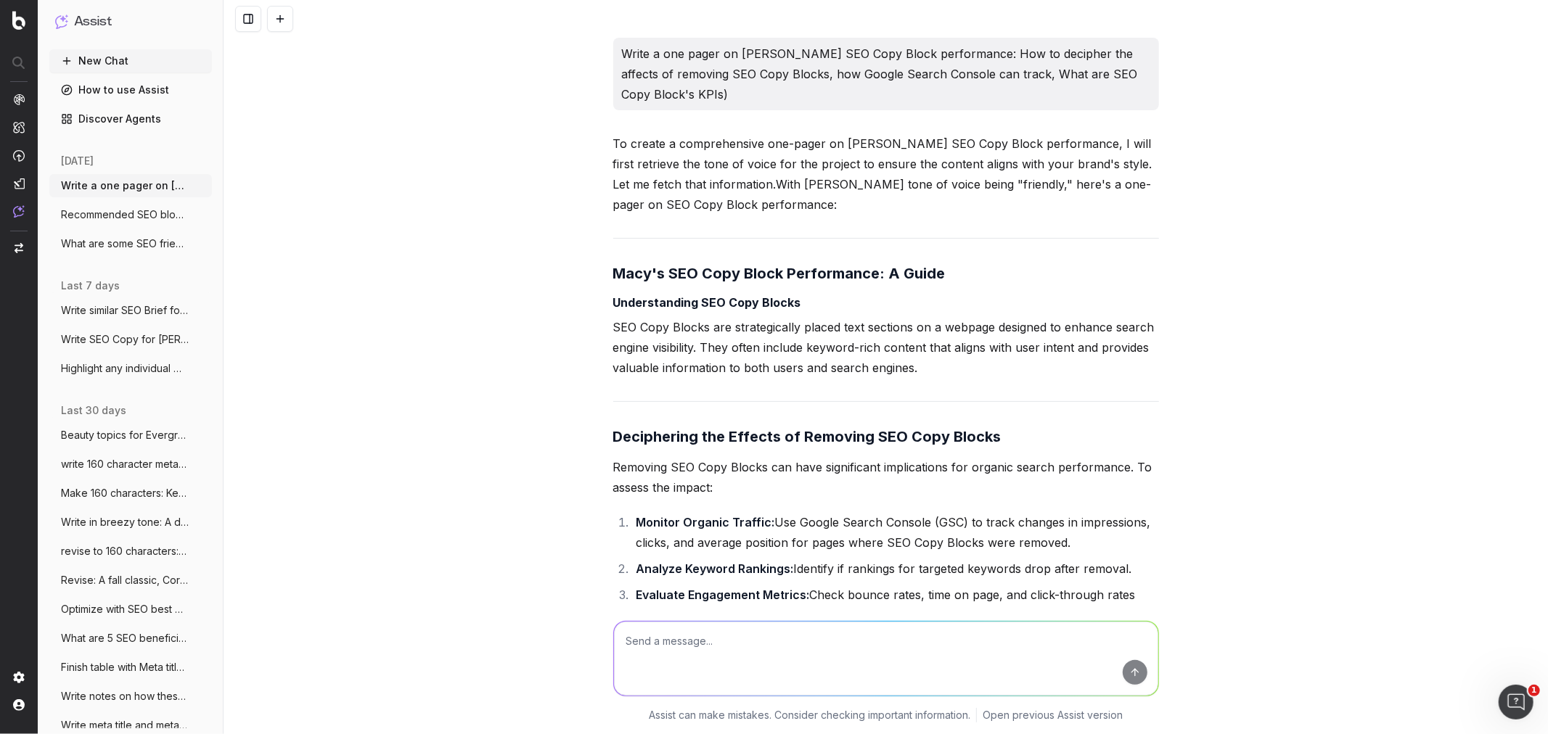
click at [666, 443] on textarea at bounding box center [886, 659] width 544 height 74
paste textarea "Write a one pager on Macy's SEO Copy Block performance: How to decipher the aff…"
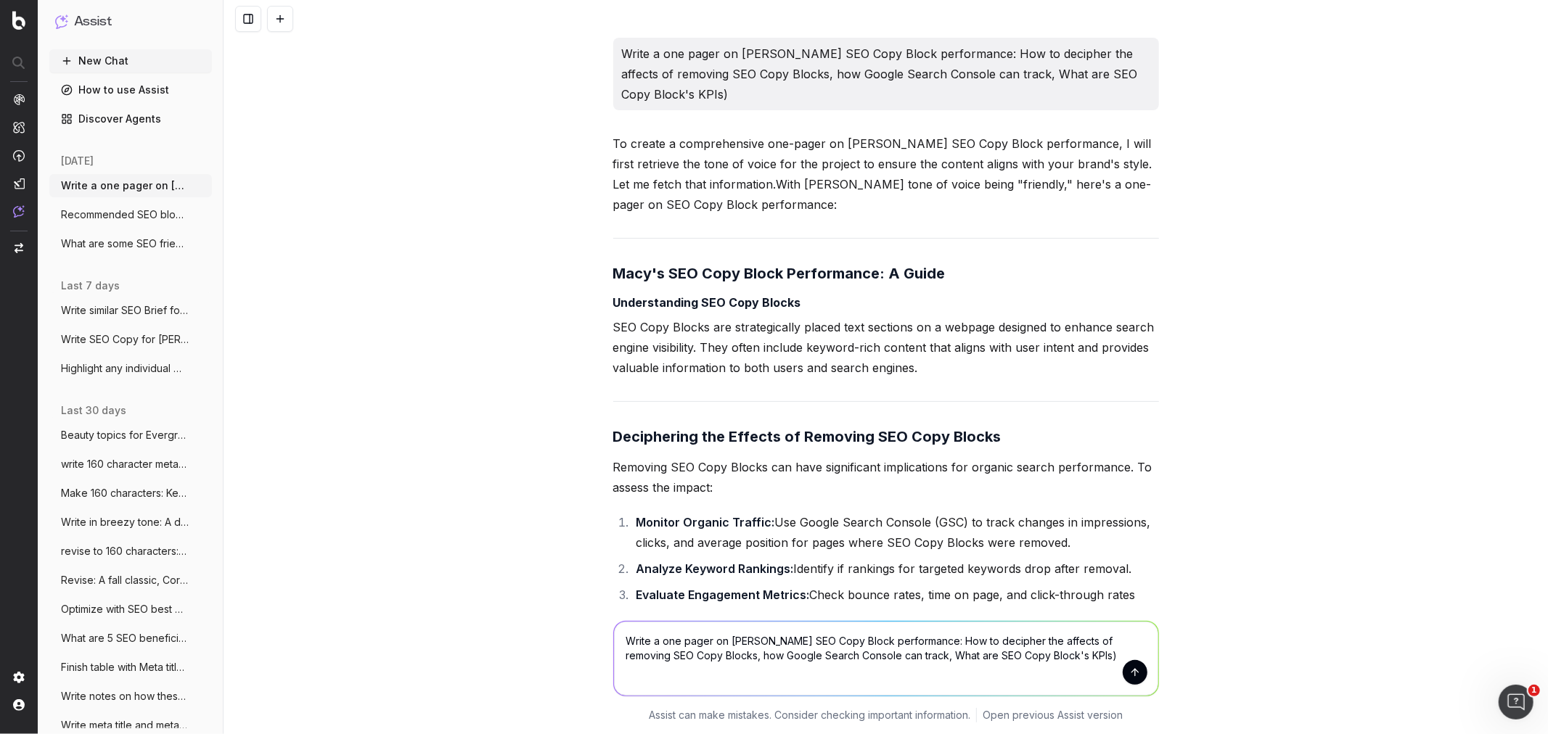
click at [906, 443] on textarea "Write a one pager on Macy's SEO Copy Block performance: How to decipher the aff…" at bounding box center [886, 659] width 544 height 74
drag, startPoint x: 920, startPoint y: 666, endPoint x: 1081, endPoint y: 641, distance: 163.1
click at [1031, 443] on textarea "Write a one pager on Macy's SEO Copy Block performance since removing all SEO C…" at bounding box center [886, 659] width 544 height 74
type textarea "Write a one pager on Macy's SEO Copy Block performance since removing all SEO C…"
click at [1031, 443] on button "submit" at bounding box center [1135, 672] width 25 height 25
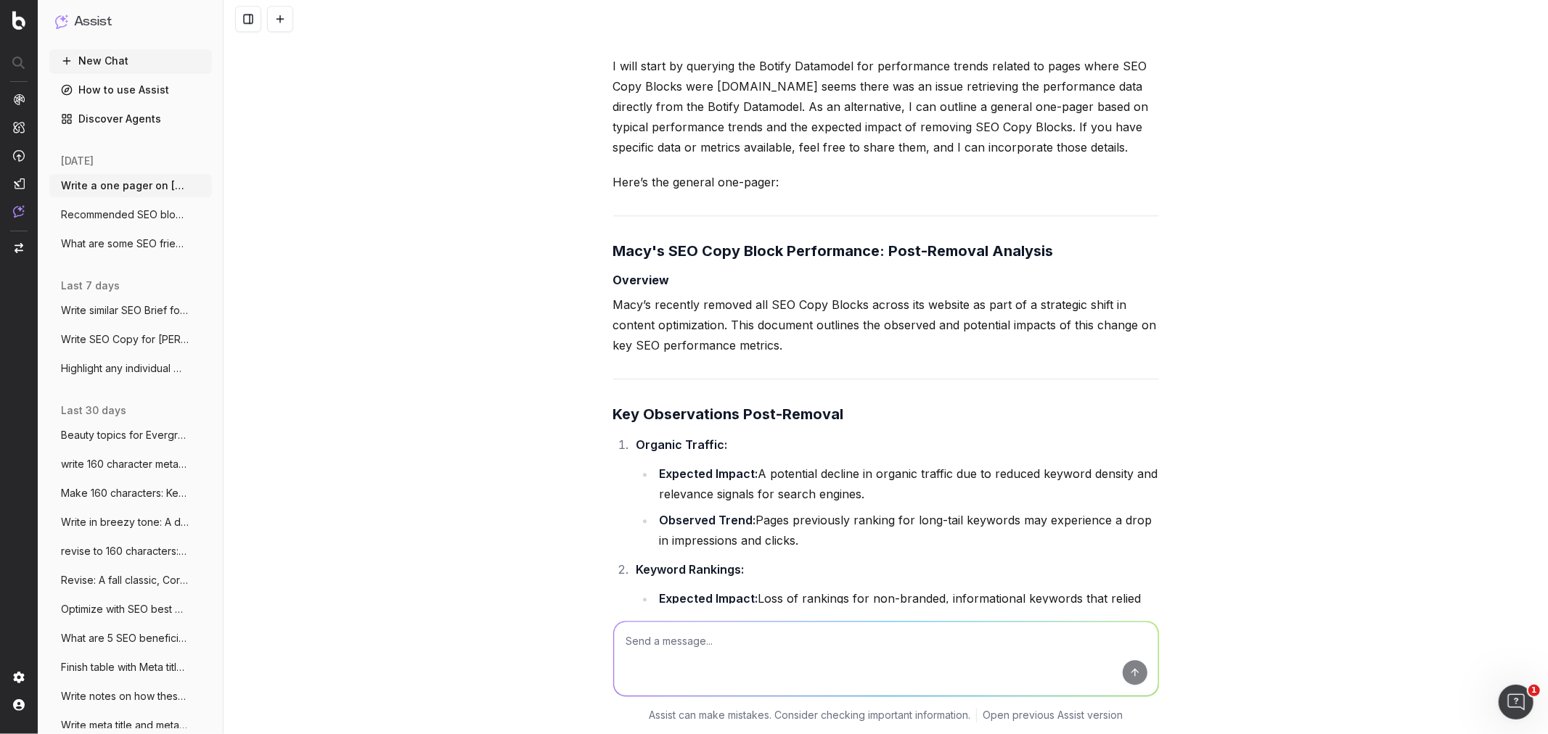
scroll to position [3331, 0]
drag, startPoint x: 633, startPoint y: 279, endPoint x: 1138, endPoint y: 344, distance: 509.3
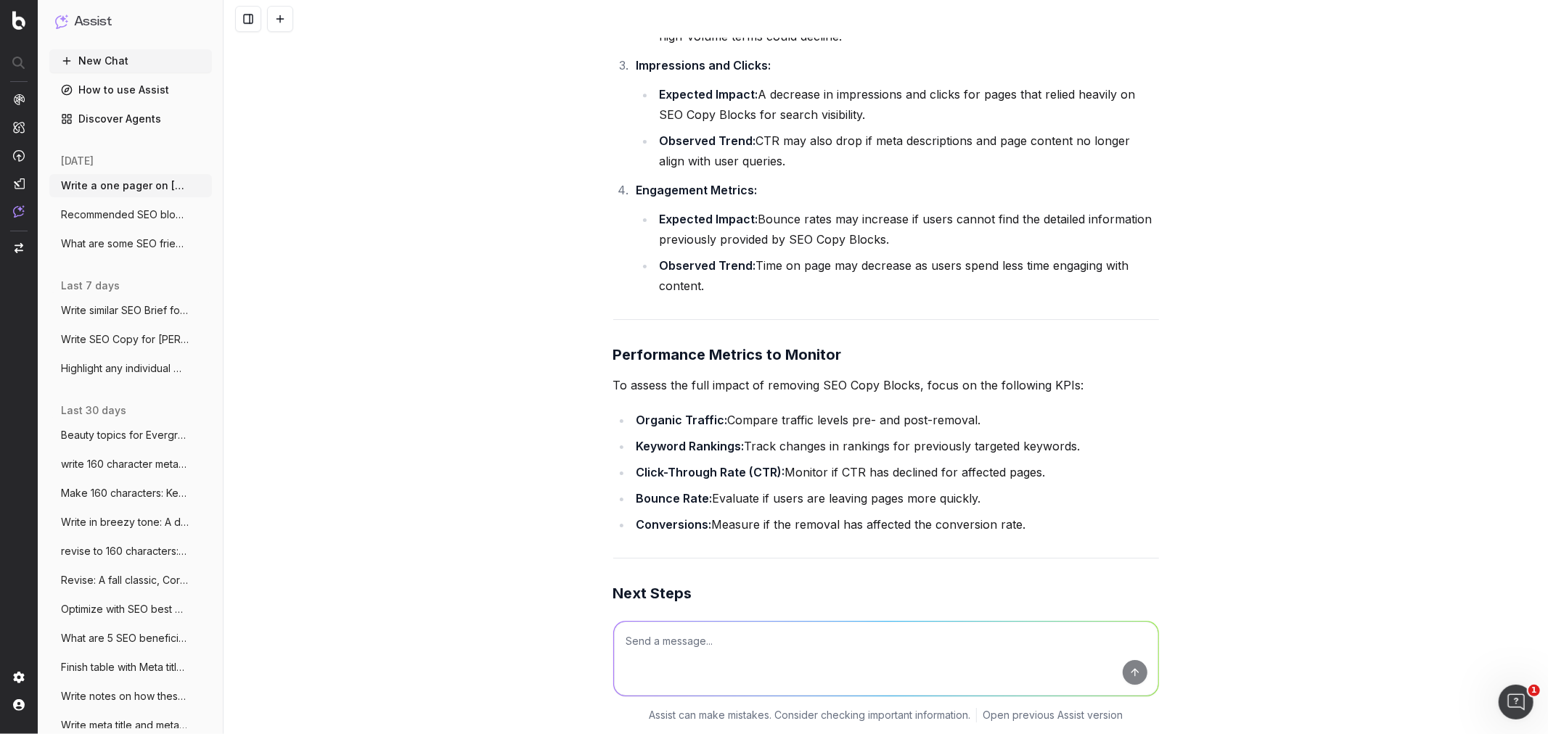
scroll to position [4057, 0]
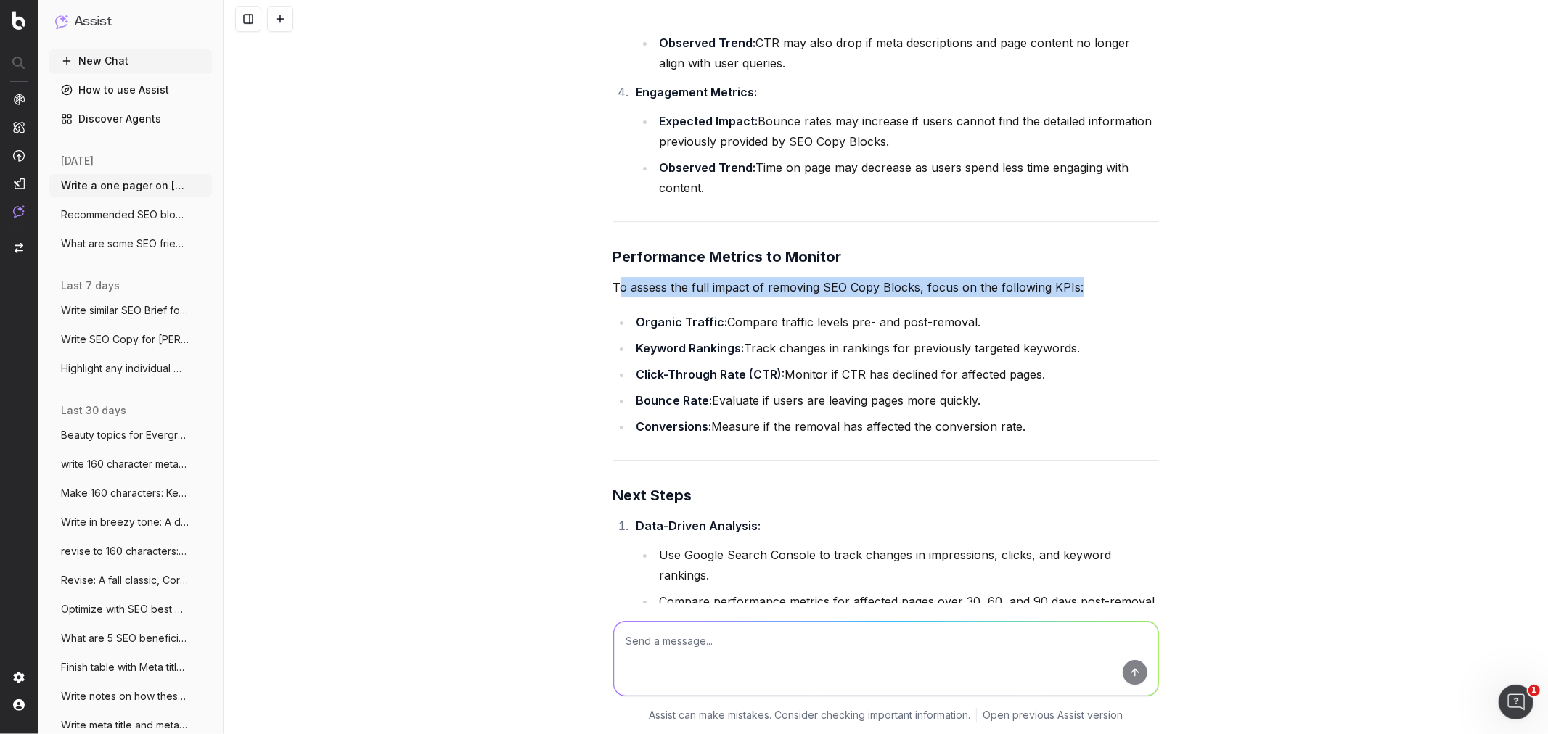
drag, startPoint x: 610, startPoint y: 266, endPoint x: 1087, endPoint y: 422, distance: 501.4
click at [1031, 422] on div "To write a one-pager on Macy's SEO Copy Block performance since removing all SE…" at bounding box center [886, 212] width 546 height 1958
click at [1031, 425] on div "To write a one-pager on Macy's SEO Copy Block performance since removing all SE…" at bounding box center [886, 212] width 546 height 1958
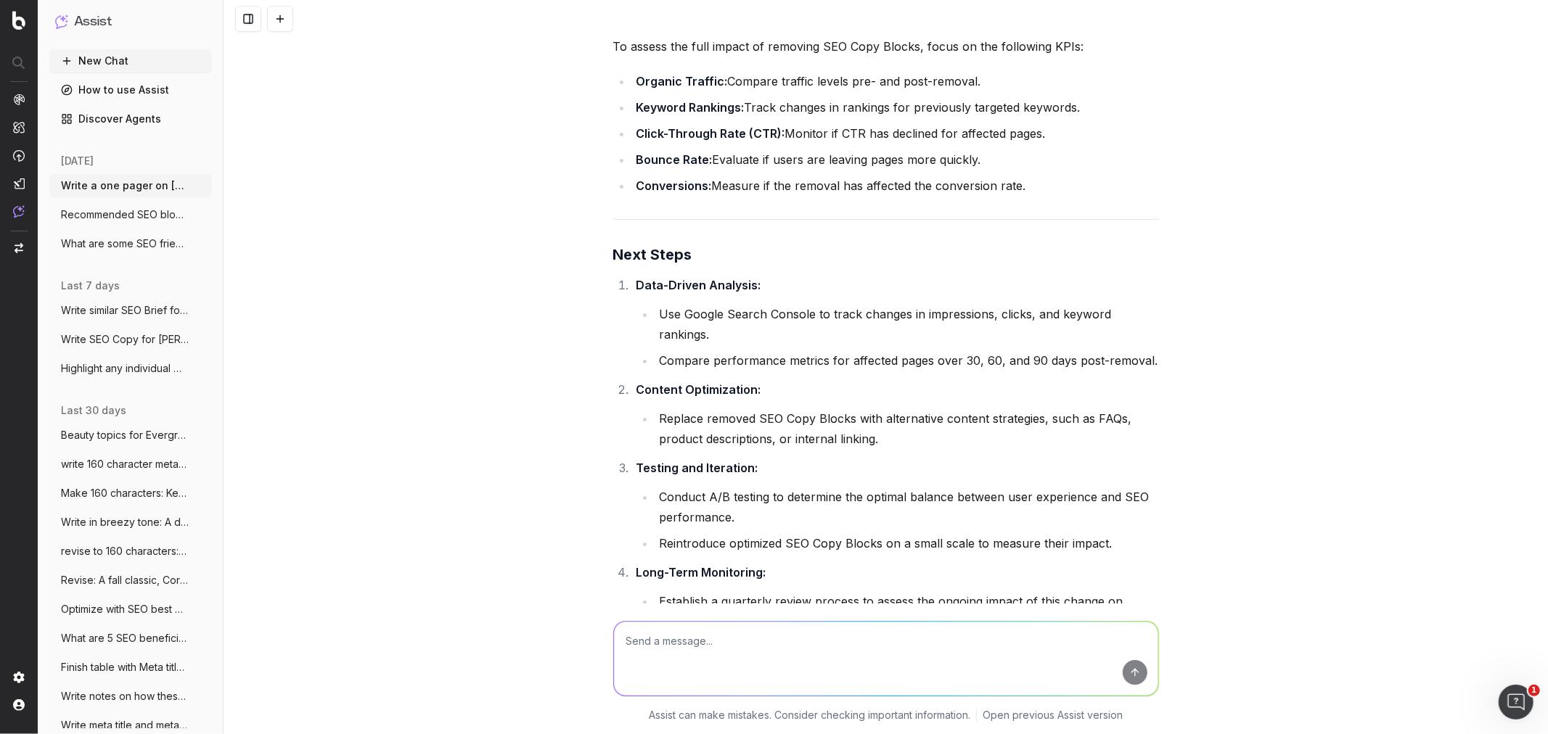
scroll to position [4298, 0]
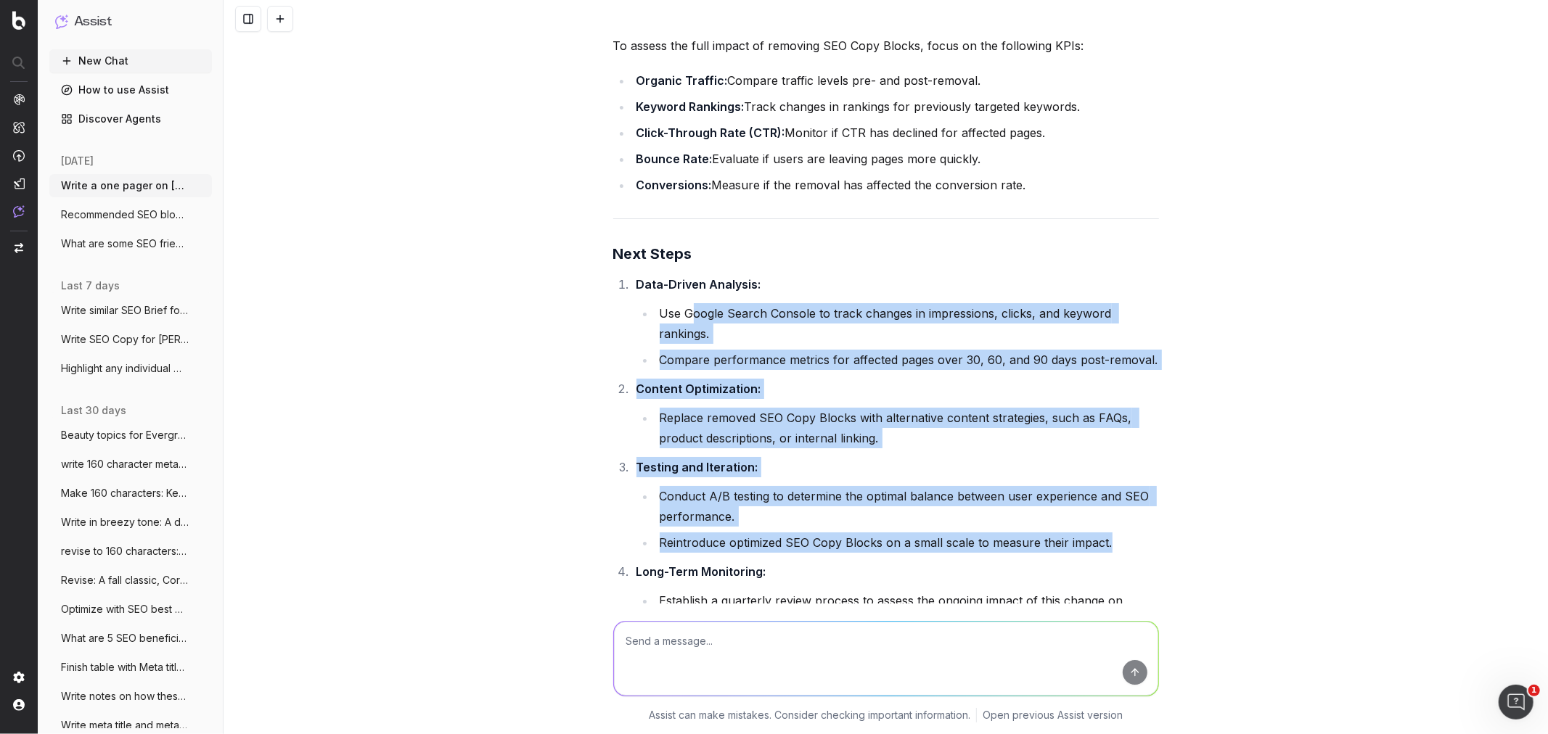
drag, startPoint x: 683, startPoint y: 286, endPoint x: 1129, endPoint y: 514, distance: 501.1
click at [1031, 443] on ol "Data-Driven Analysis: Use Google Search Console to track changes in impressions…" at bounding box center [886, 452] width 546 height 357
click at [937, 443] on li "Conduct A/B testing to determine the optimal balance between user experience an…" at bounding box center [907, 506] width 504 height 41
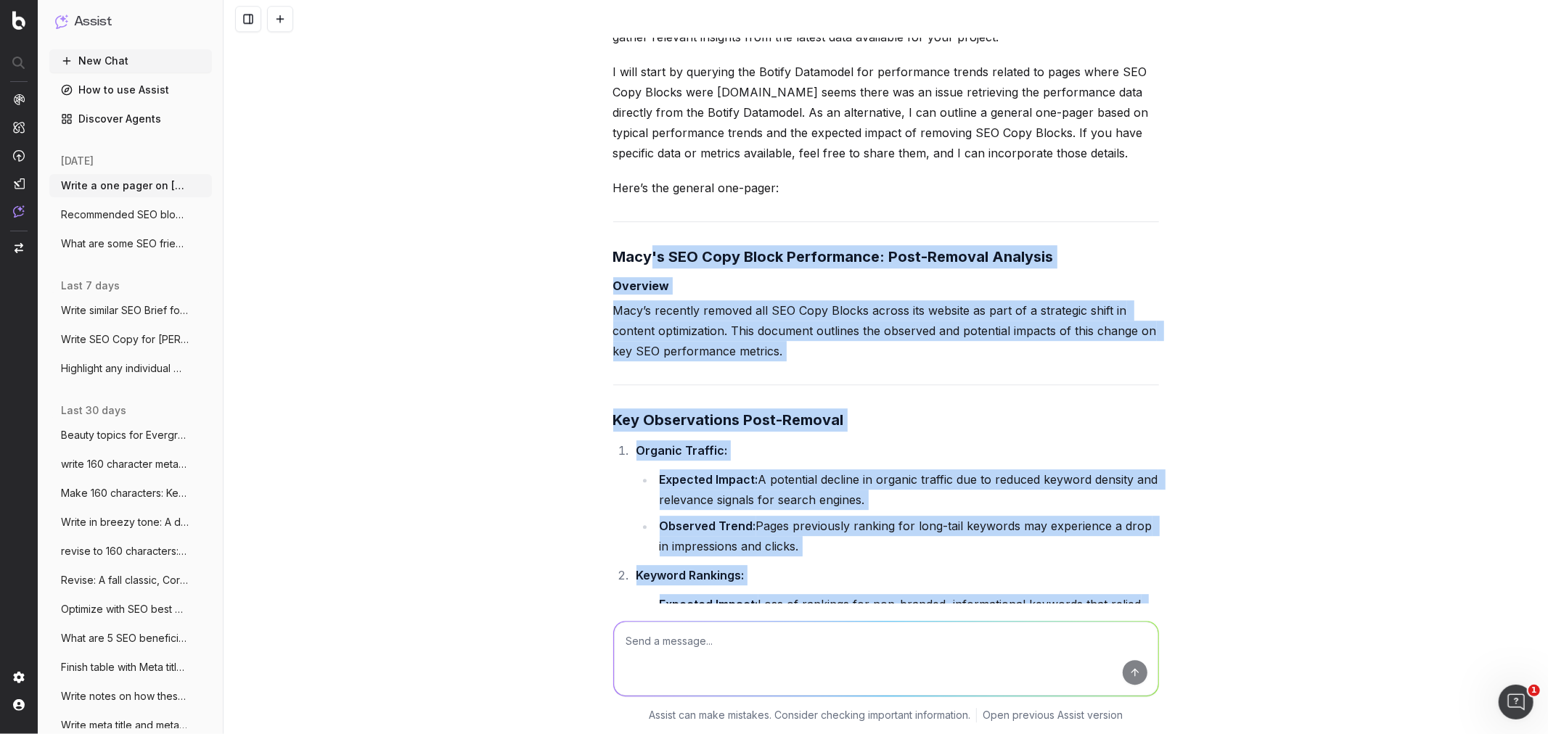
scroll to position [3331, 0]
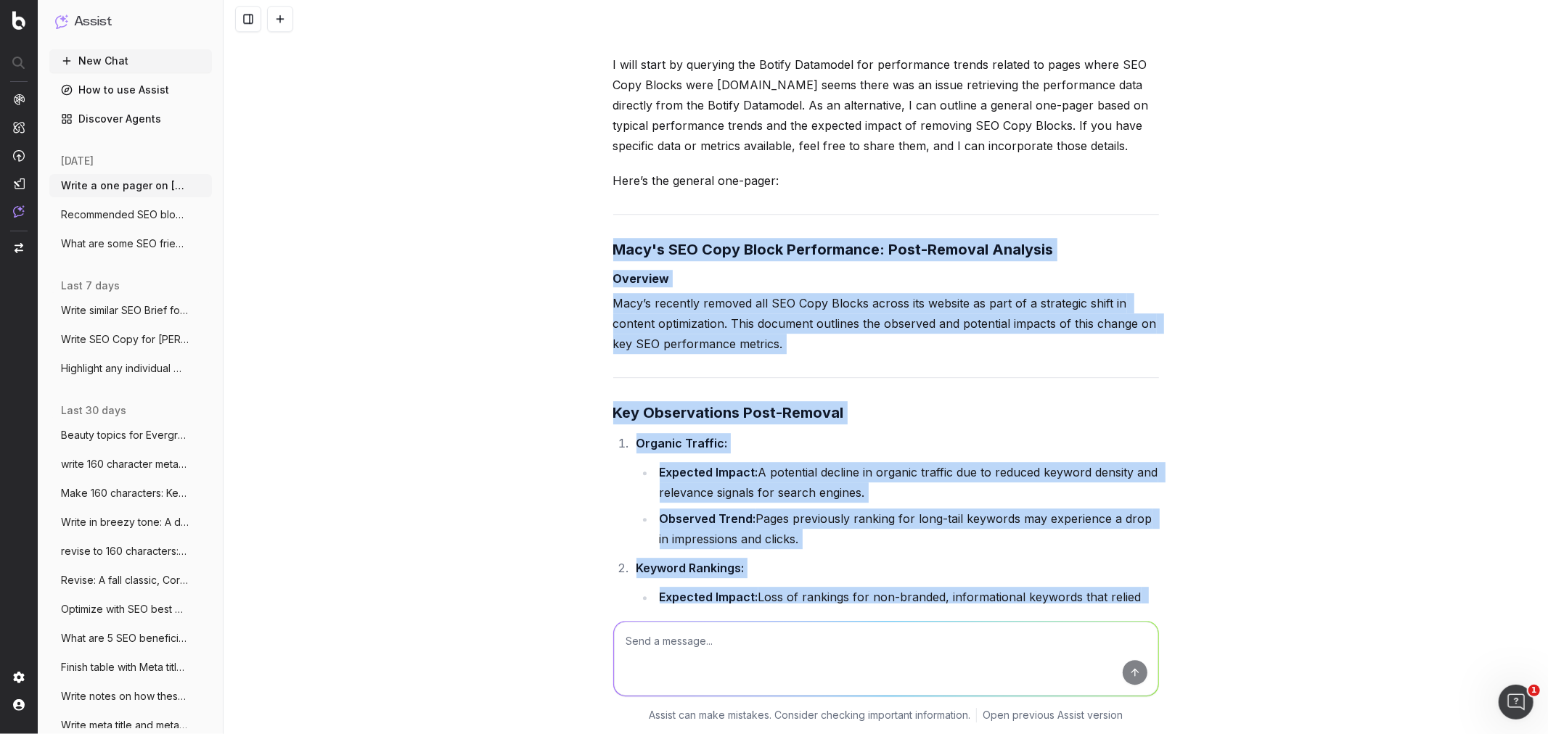
drag, startPoint x: 1086, startPoint y: 409, endPoint x: 615, endPoint y: 233, distance: 503.3
click at [599, 221] on div "Write a one pager on Macy's SEO Copy Block performance: How to decipher the aff…" at bounding box center [886, 367] width 1324 height 734
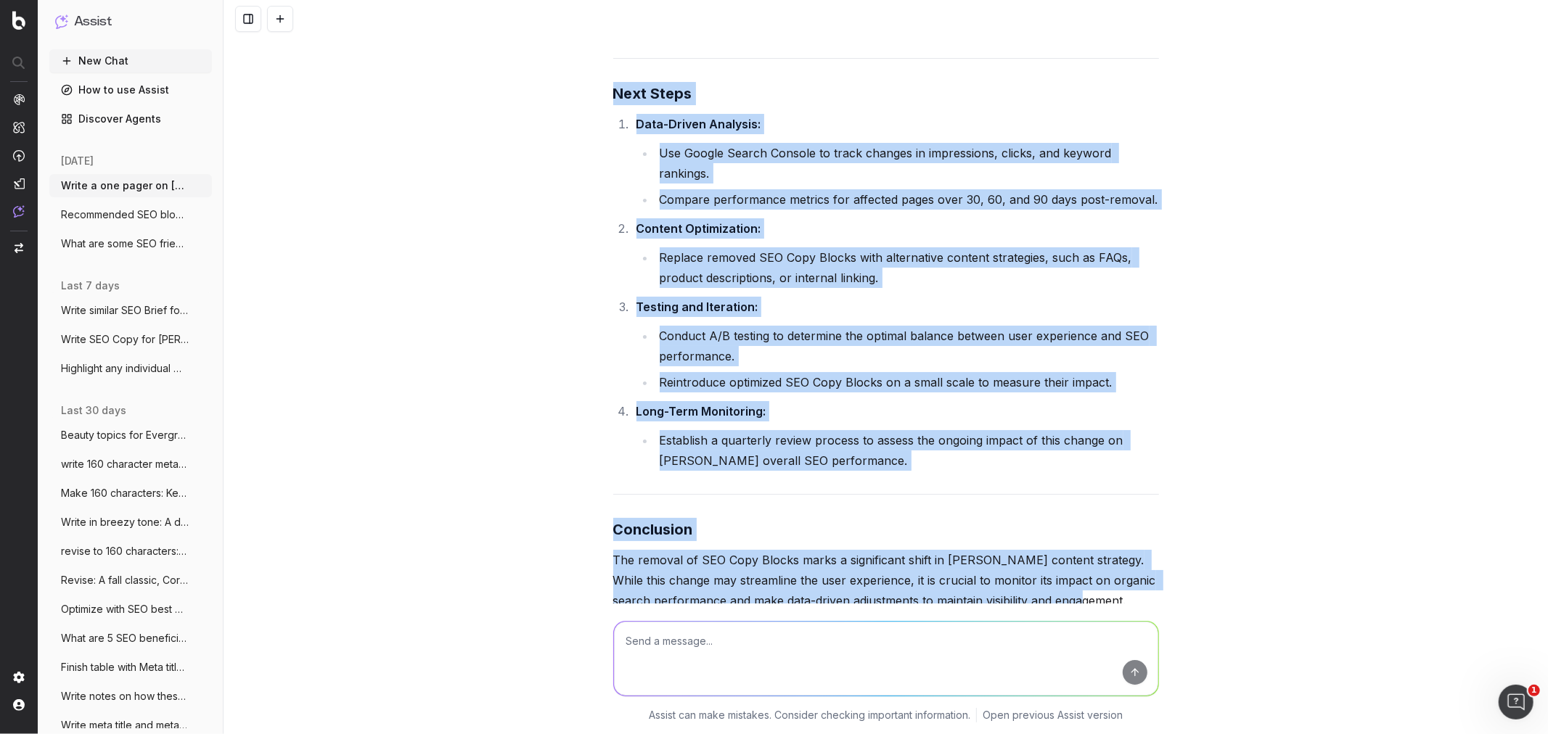
scroll to position [4459, 0]
click at [657, 443] on textarea at bounding box center [886, 659] width 544 height 74
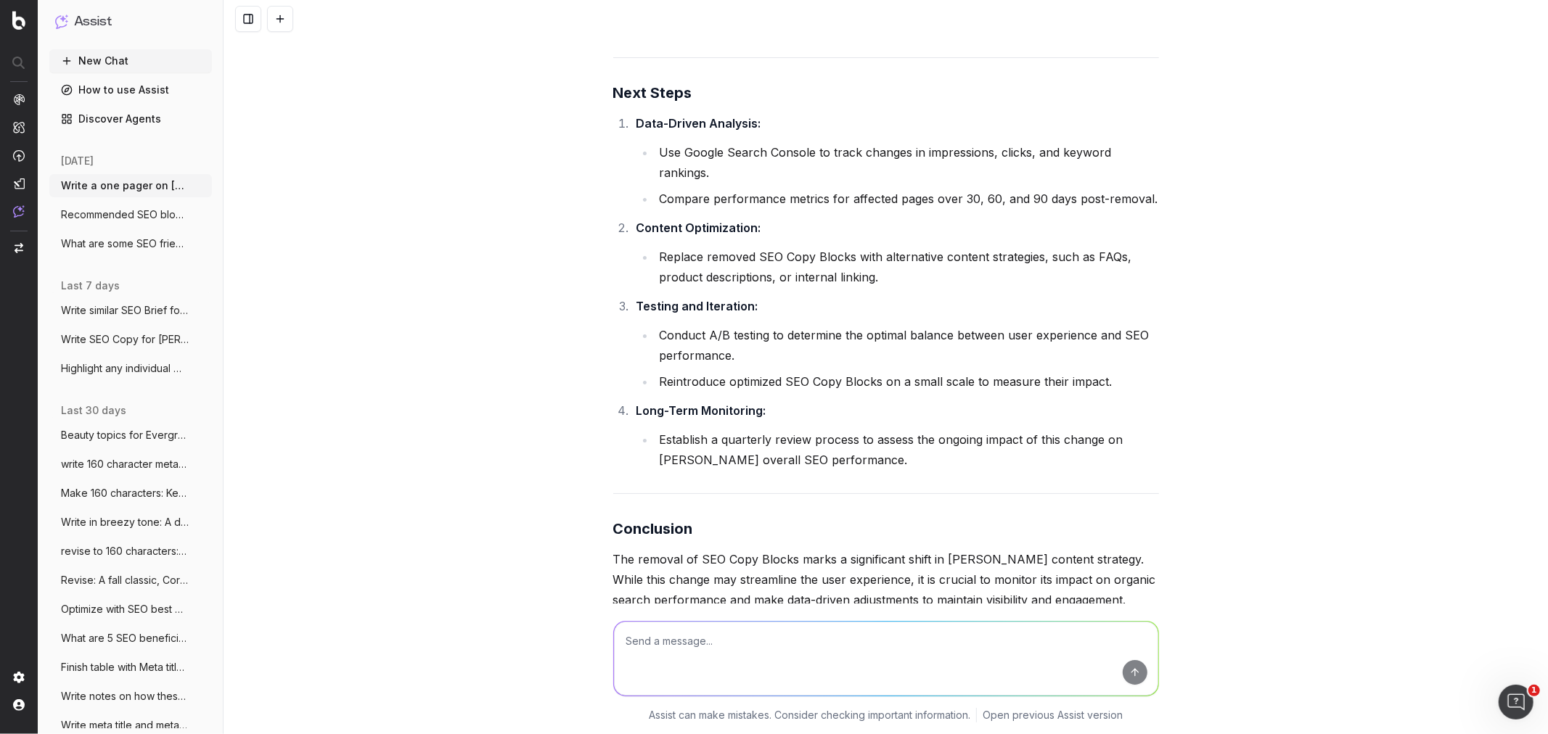
click at [639, 443] on textarea at bounding box center [886, 659] width 544 height 74
paste textarea "https://www.macys.com/shop/kids-clothes?id=5991"
type textarea "Did removing SEO Copy Block affect https://www.macys.com/shop/kids-clothes?id=5…"
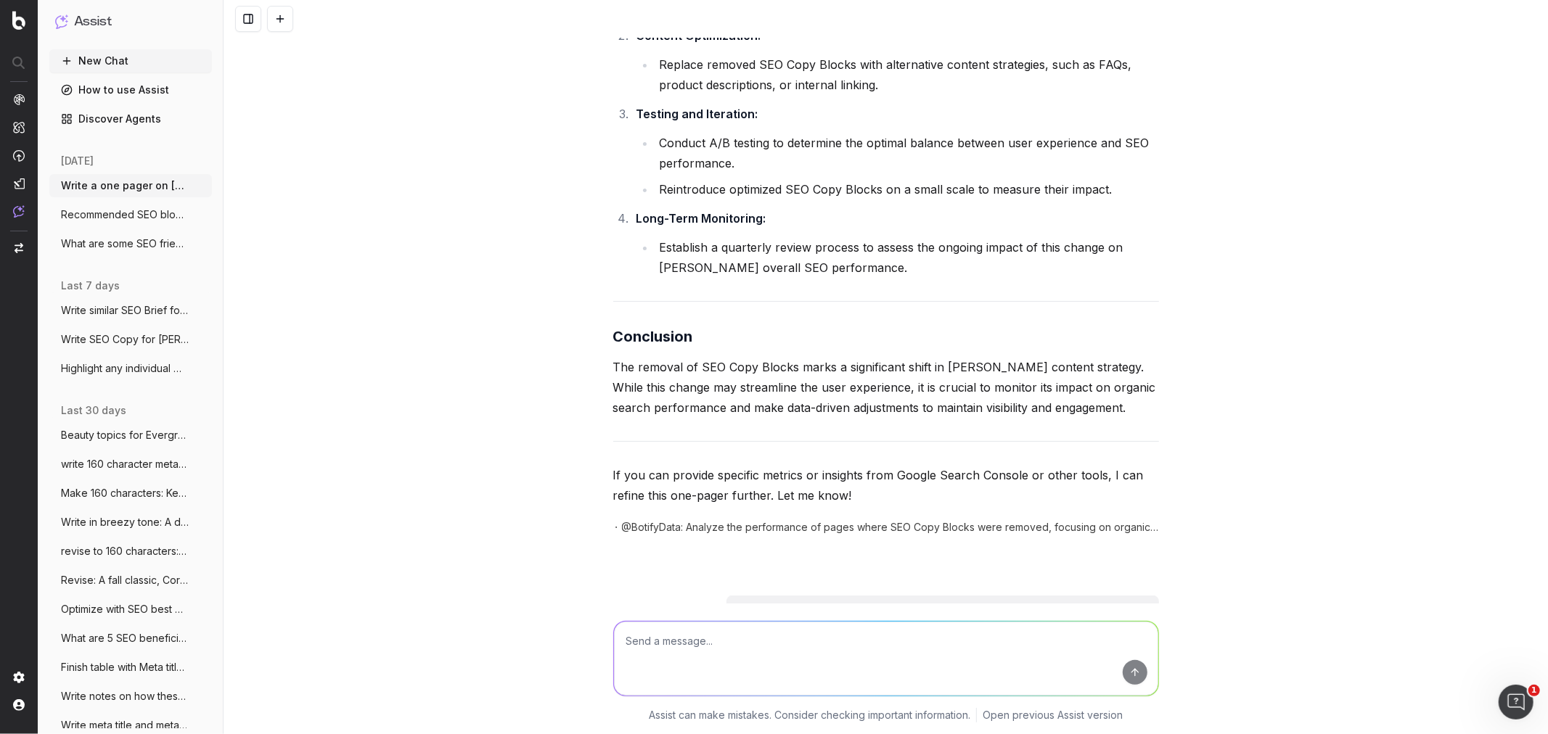
scroll to position [4925, 0]
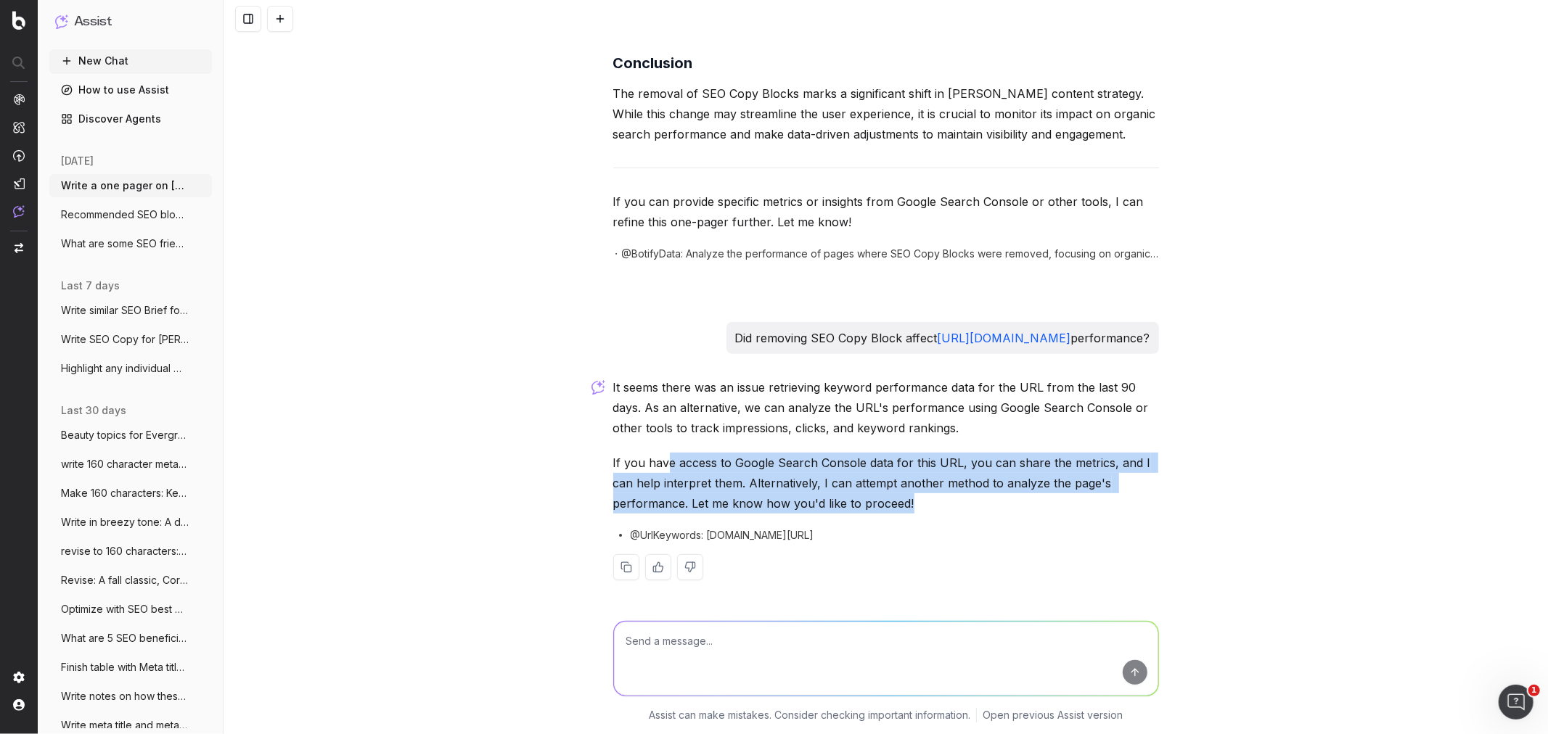
drag, startPoint x: 663, startPoint y: 464, endPoint x: 916, endPoint y: 508, distance: 256.3
click at [916, 443] on p "If you have access to Google Search Console data for this URL, you can share th…" at bounding box center [886, 483] width 546 height 61
click at [911, 443] on p "If you have access to Google Search Console data for this URL, you can share th…" at bounding box center [886, 483] width 546 height 61
click at [721, 443] on p "If you have access to Google Search Console data for this URL, you can share th…" at bounding box center [886, 483] width 546 height 61
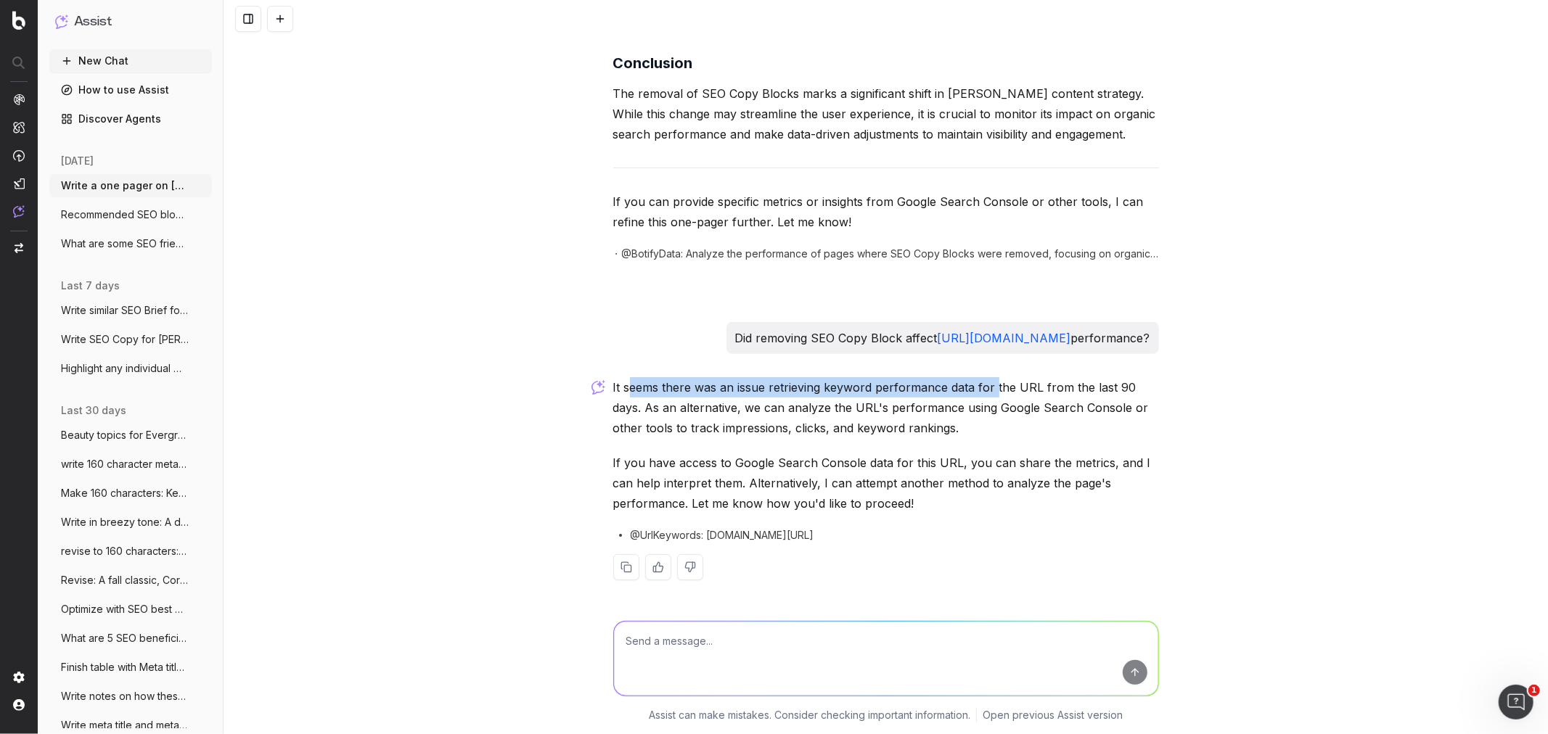
drag, startPoint x: 626, startPoint y: 390, endPoint x: 988, endPoint y: 388, distance: 362.1
click at [988, 388] on p "It seems there was an issue retrieving keyword performance data for the URL fro…" at bounding box center [886, 407] width 546 height 61
click at [968, 443] on div "It seems there was an issue retrieving keyword performance data for the URL fro…" at bounding box center [886, 490] width 546 height 226
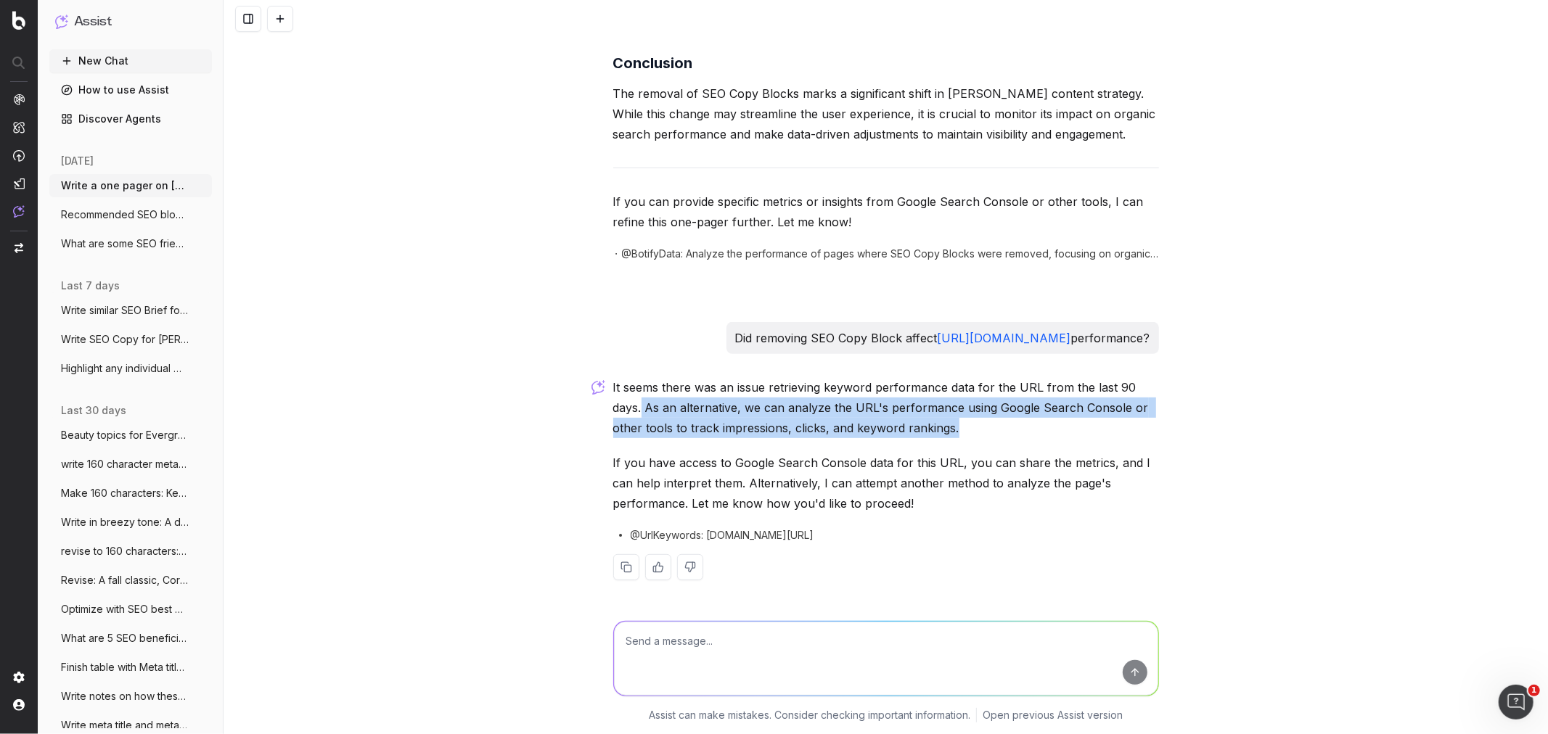
drag, startPoint x: 635, startPoint y: 412, endPoint x: 1062, endPoint y: 429, distance: 427.0
click at [1031, 429] on p "It seems there was an issue retrieving keyword performance data for the URL fro…" at bounding box center [886, 407] width 546 height 61
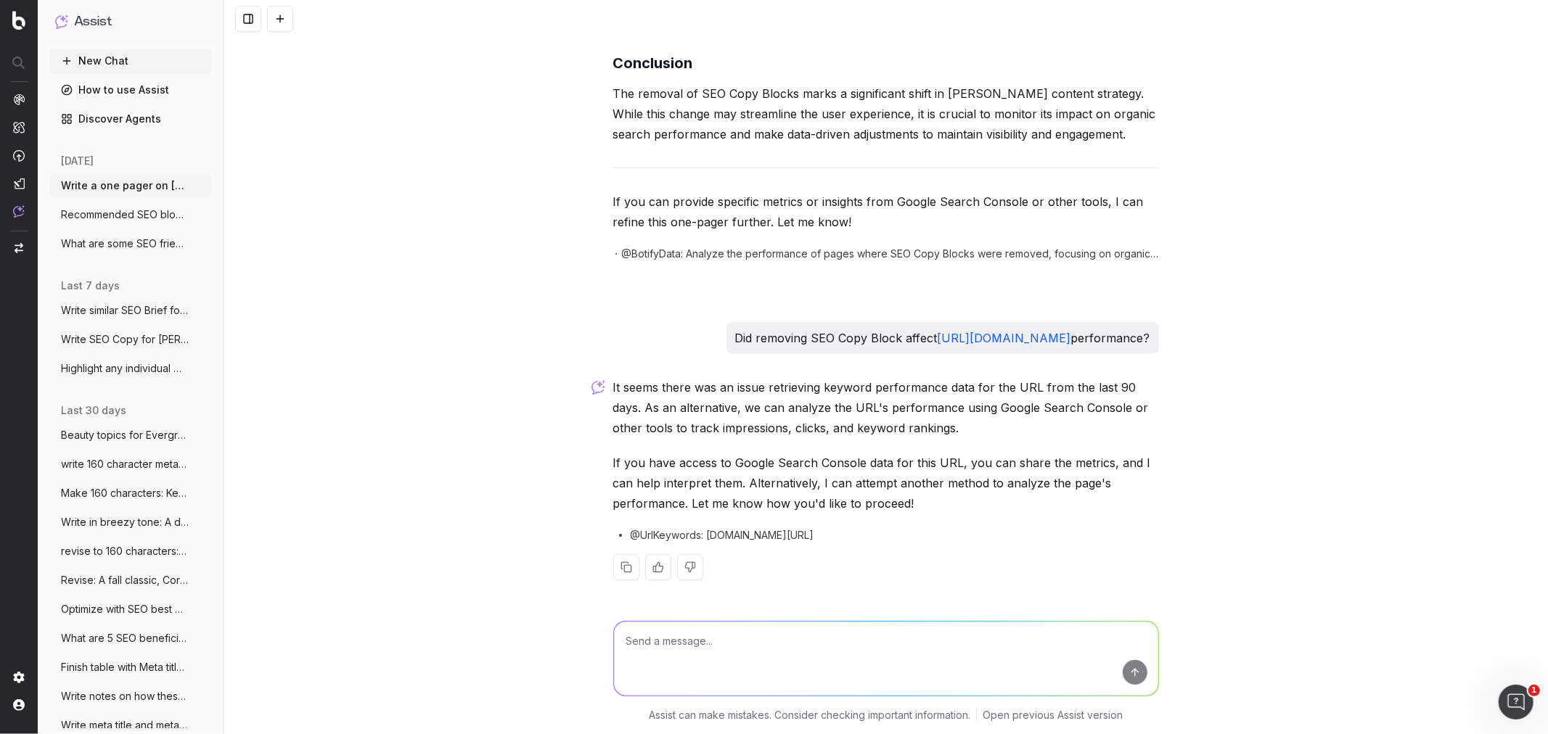
click at [897, 443] on div "It seems there was an issue retrieving keyword performance data for the URL fro…" at bounding box center [886, 490] width 546 height 226
click at [755, 443] on textarea at bounding box center [886, 659] width 544 height 74
type textarea "A"
type textarea "How can assist analying Google Search Console"
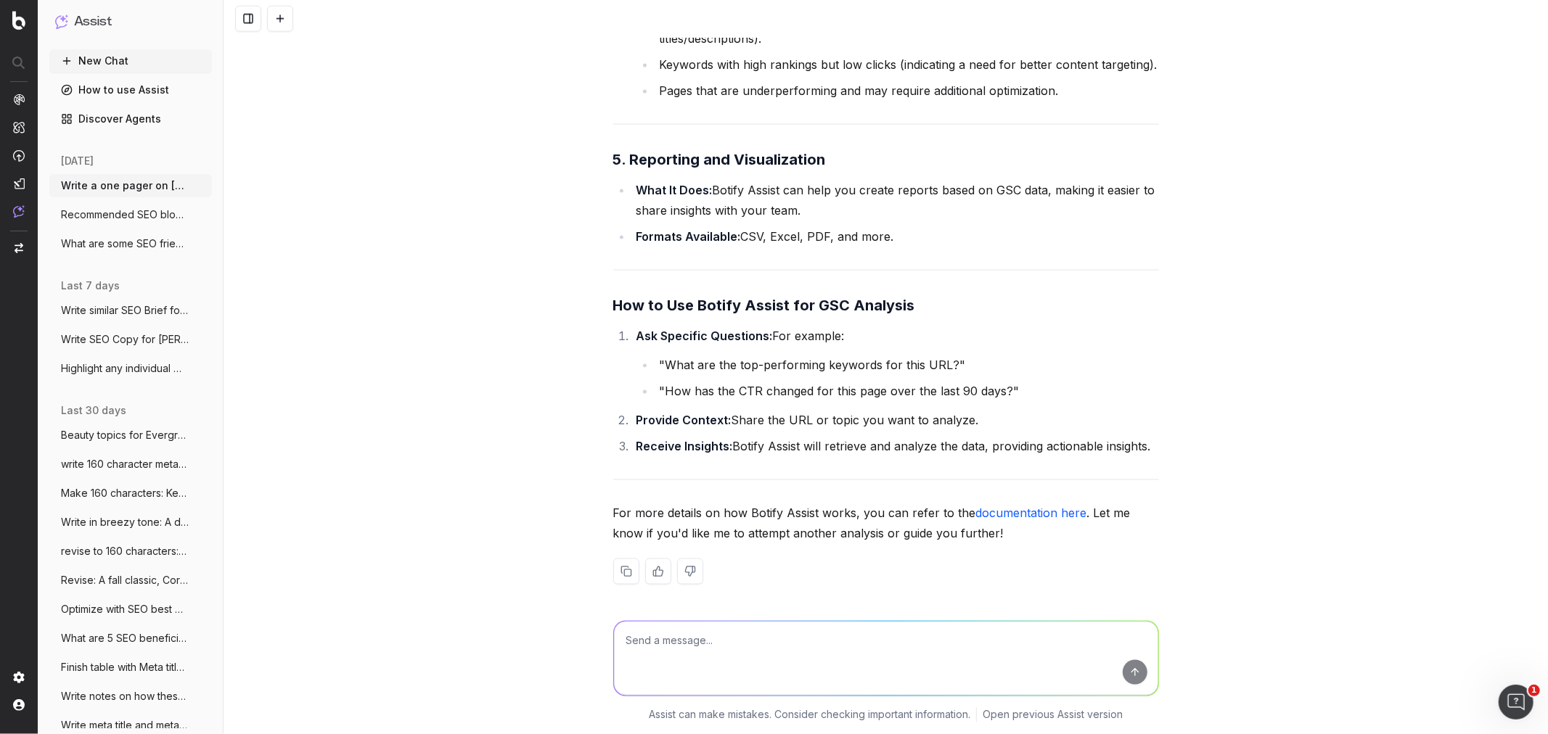
scroll to position [6459, 0]
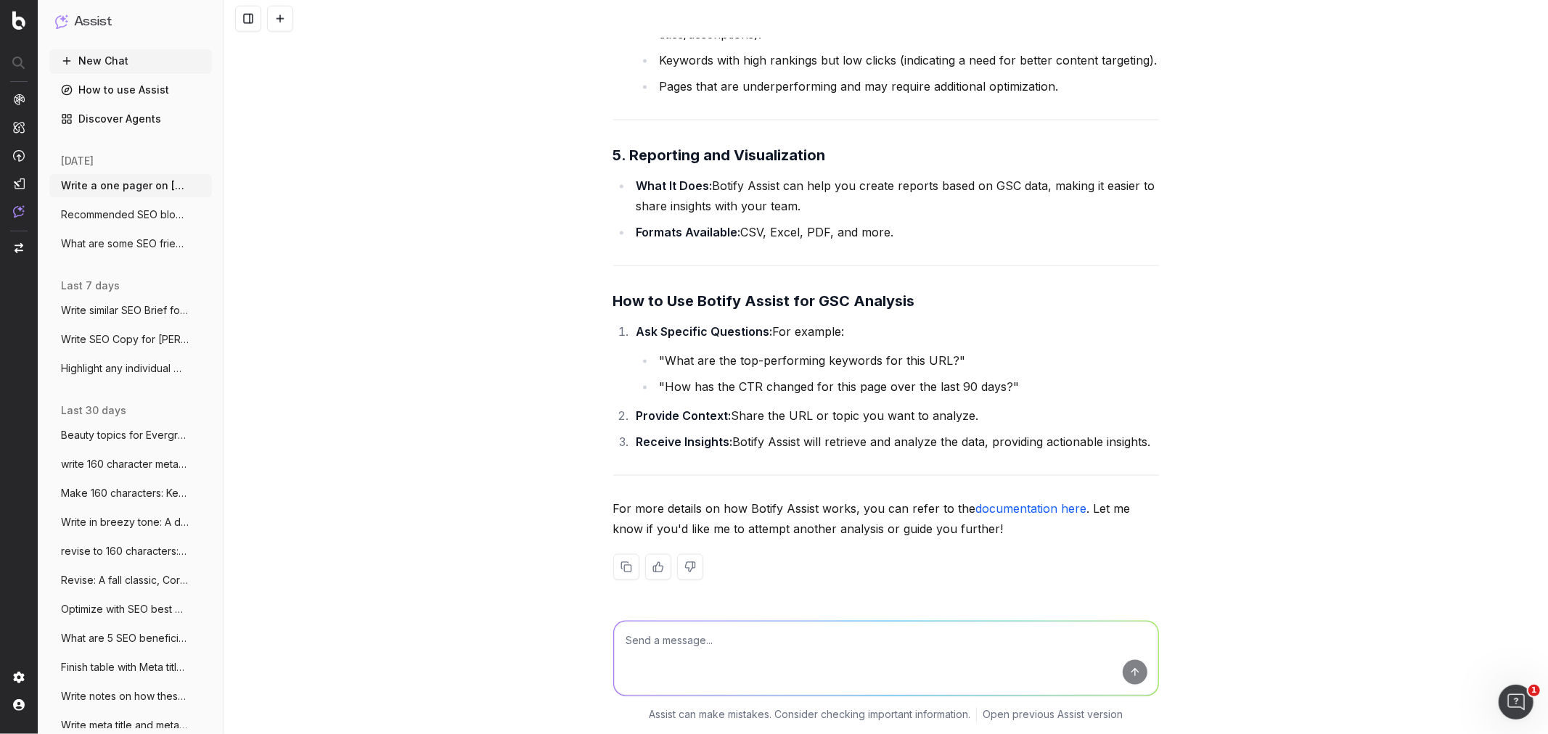
click at [1004, 443] on link "documentation here" at bounding box center [1031, 509] width 111 height 15
click at [110, 52] on button "New Chat" at bounding box center [130, 60] width 163 height 23
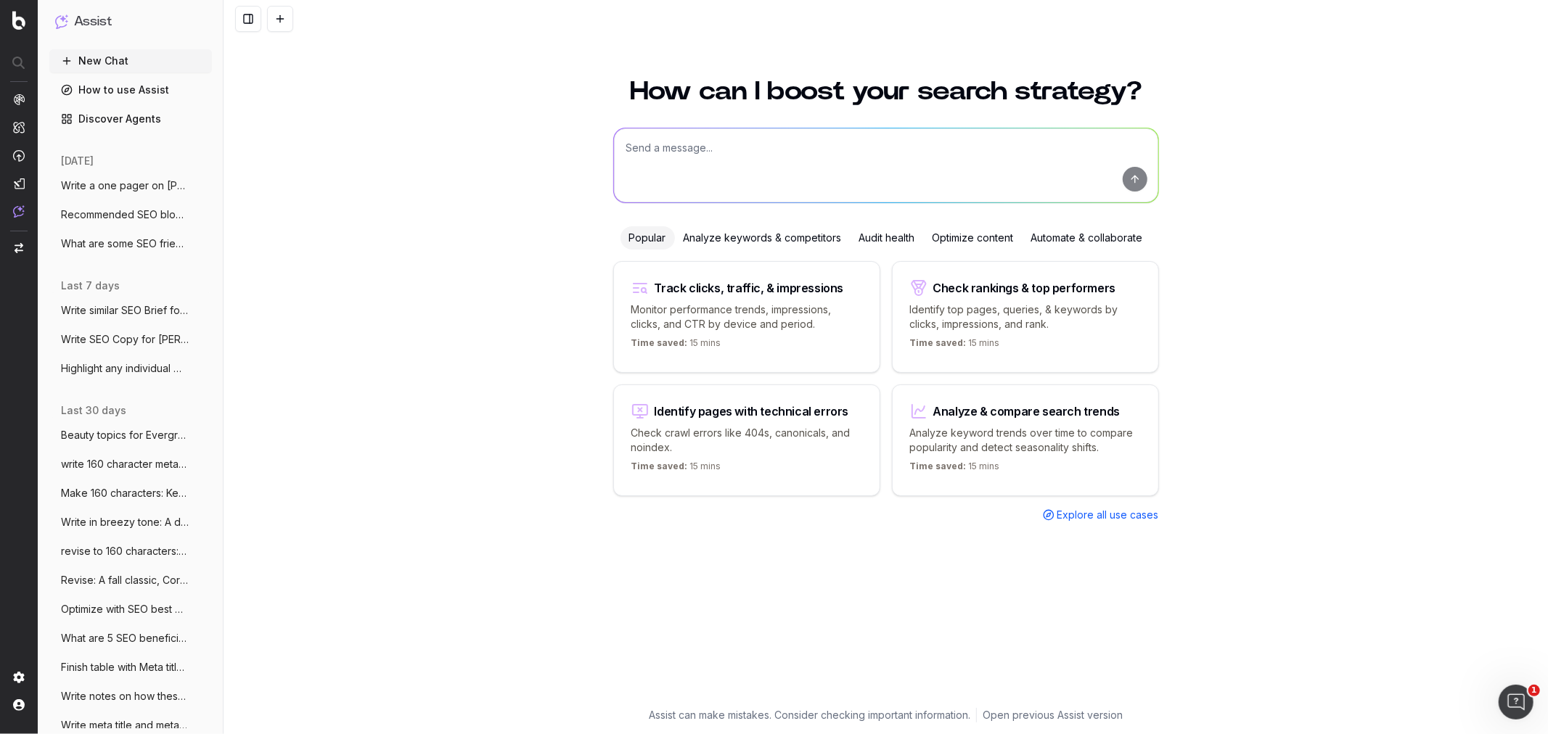
click at [865, 237] on div "Audit health" at bounding box center [887, 237] width 73 height 23
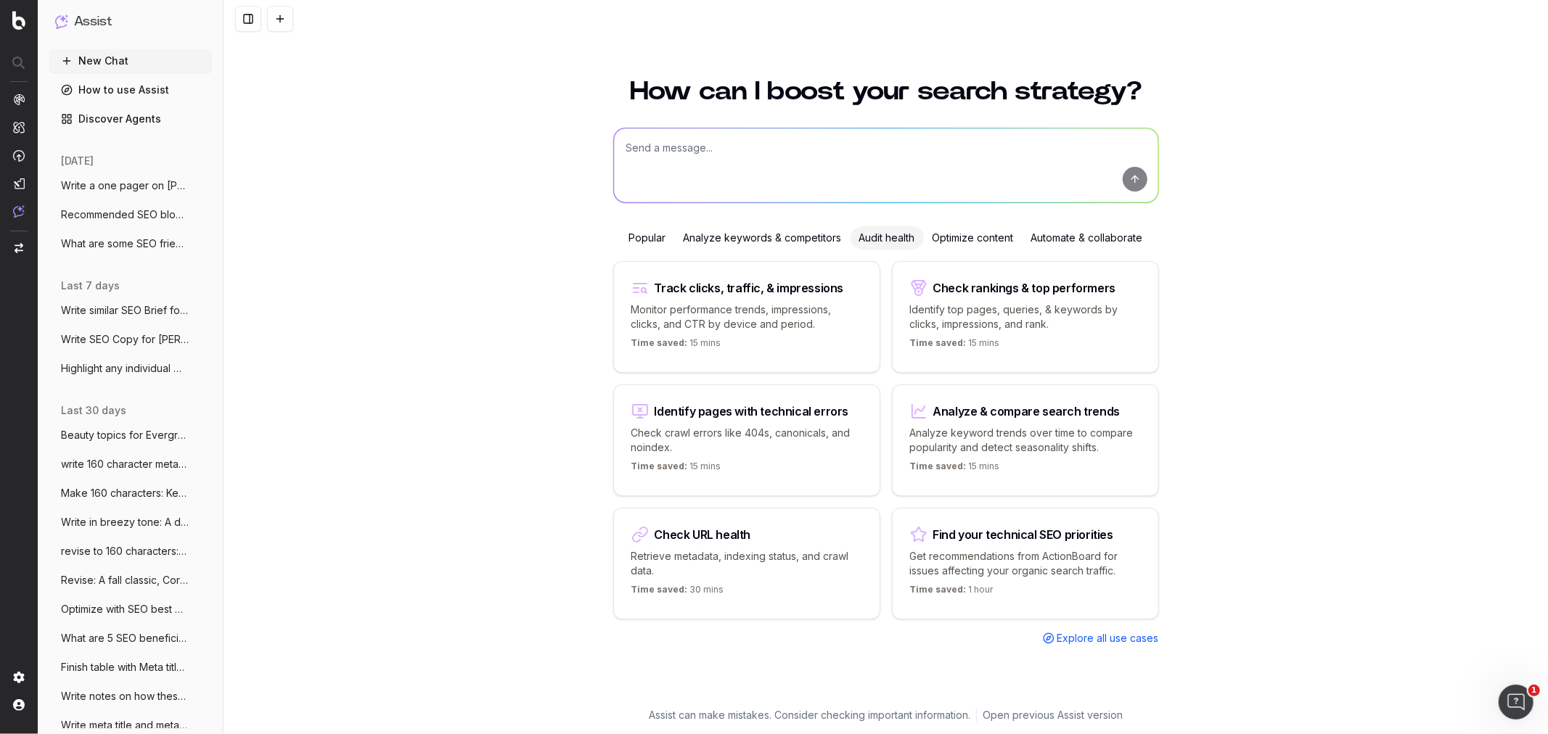
click at [692, 443] on p "Retrieve metadata, indexing status, and crawl data." at bounding box center [746, 563] width 231 height 29
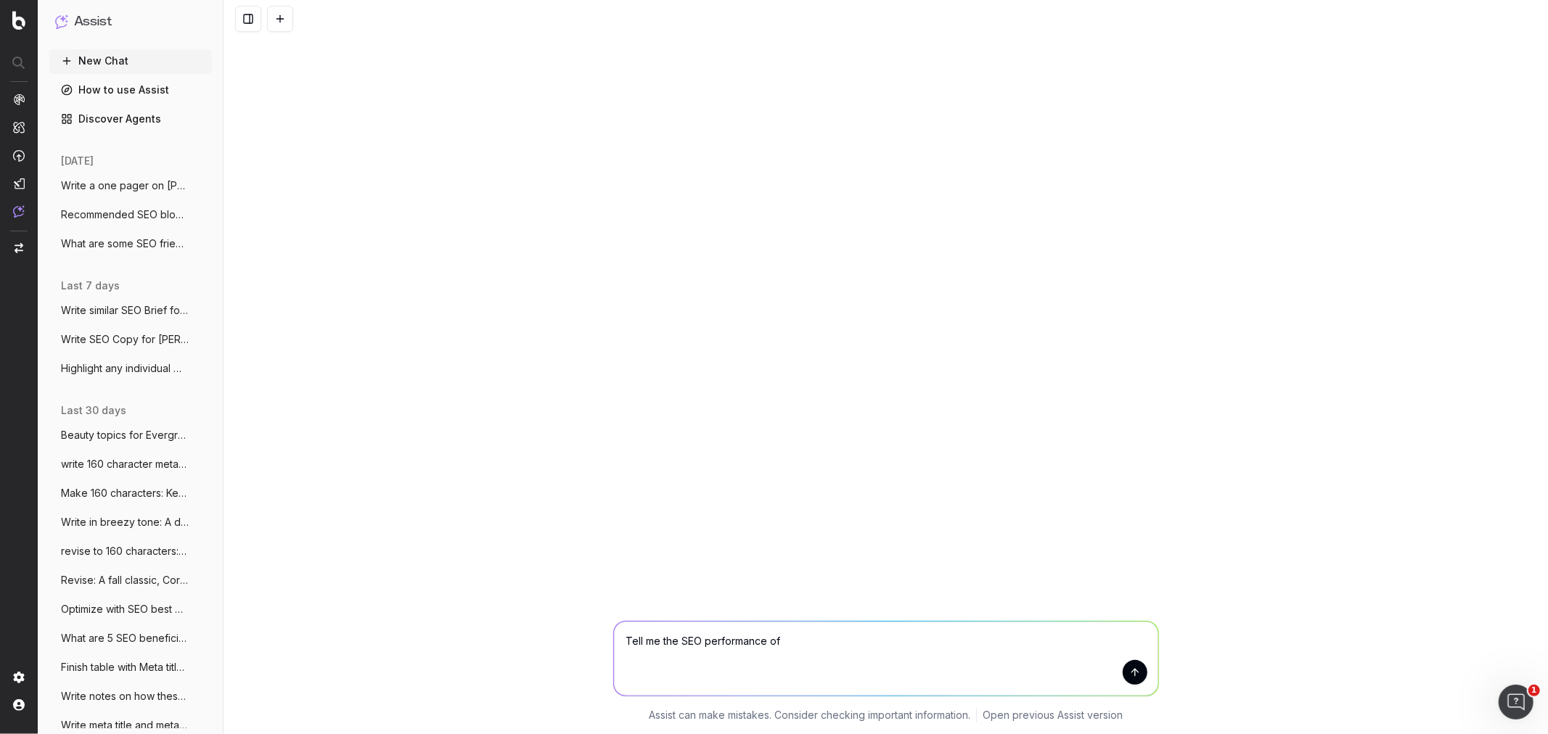
paste textarea "https://www.macys.com/shop/kids-clothes?id=5991"
type textarea "Tell me the SEO performance of https://www.macys.com/shop/kids-clothes?id=5991"
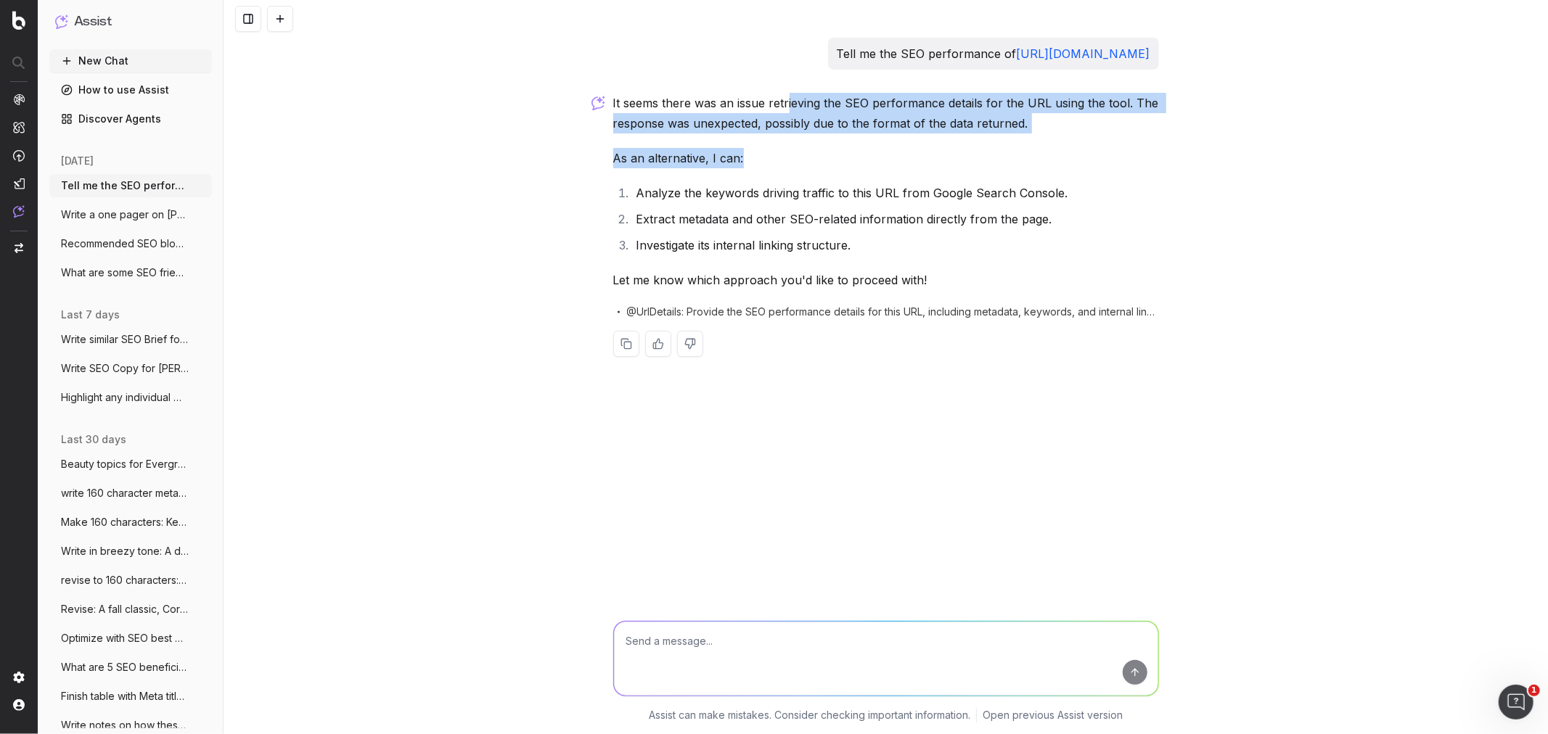
drag, startPoint x: 858, startPoint y: 107, endPoint x: 1150, endPoint y: 145, distance: 294.2
click at [1031, 145] on div "It seems there was an issue retrieving the SEO performance details for the URL …" at bounding box center [886, 236] width 546 height 287
click at [1031, 163] on p "As an alternative, I can:" at bounding box center [886, 158] width 546 height 20
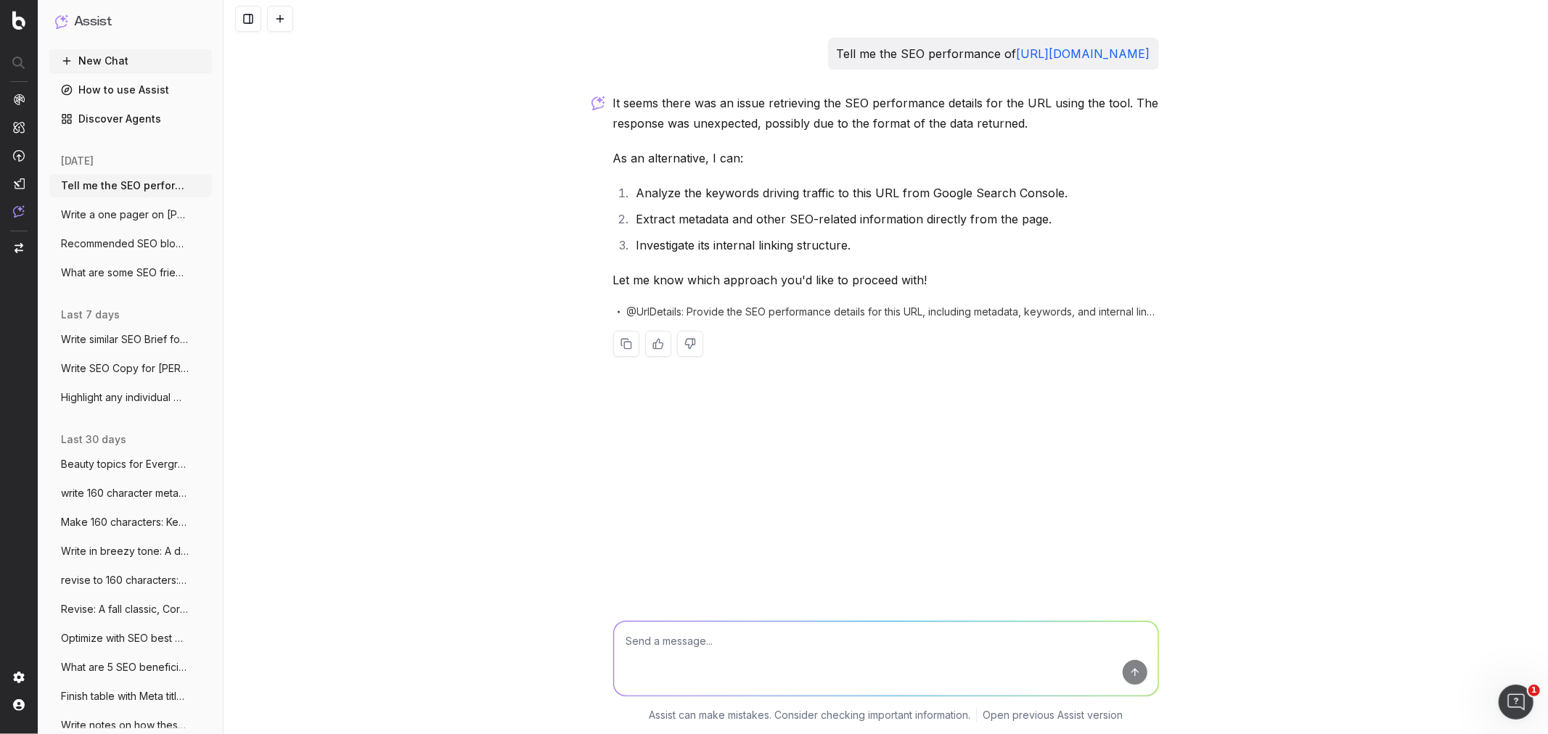
click at [670, 443] on textarea at bounding box center [886, 659] width 544 height 74
paste textarea "https://www.macys.com/shop/womens-clothing/all-womens-clothing/womens-jeans?id=…"
type textarea "https://www.macys.com/shop/womens-clothing/all-womens-clothing/womens-jeans?id=…"
click at [687, 443] on textarea at bounding box center [886, 659] width 544 height 74
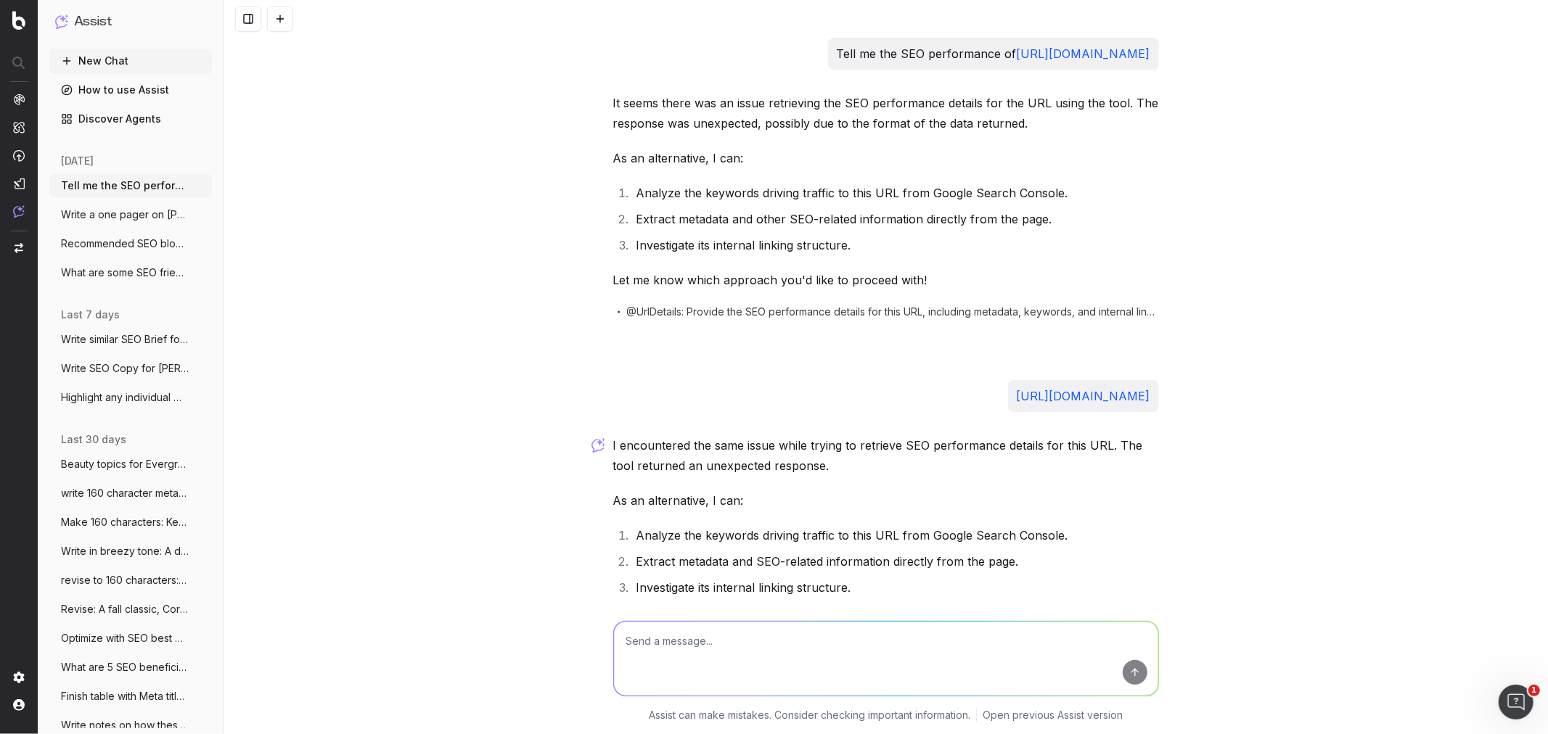
scroll to position [118, 0]
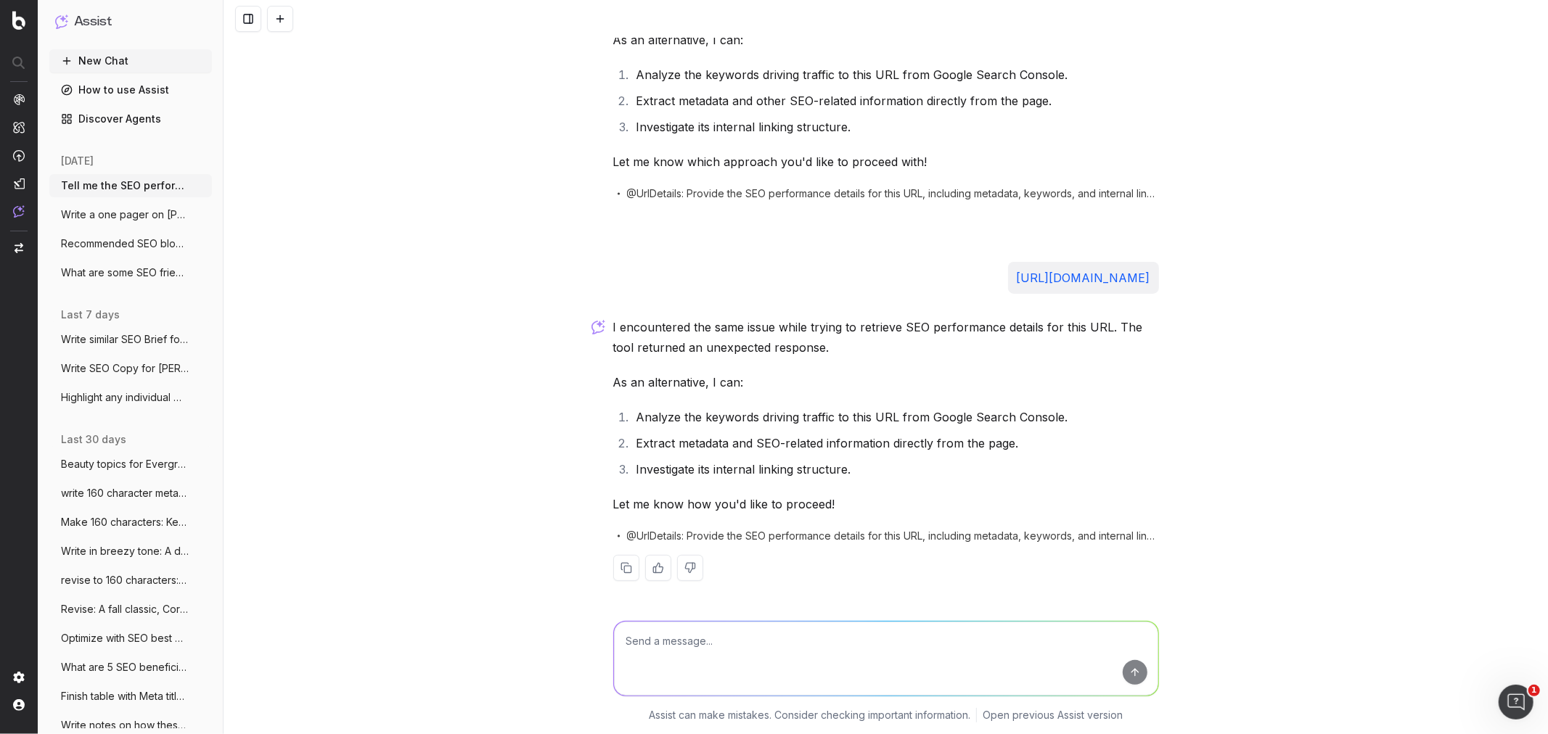
paste textarea "https://www.macys.com/shop/womens/clothing/jeans?id=31"
type textarea "https://www.macys.com/shop/womens/clothing/jeans?id=31"
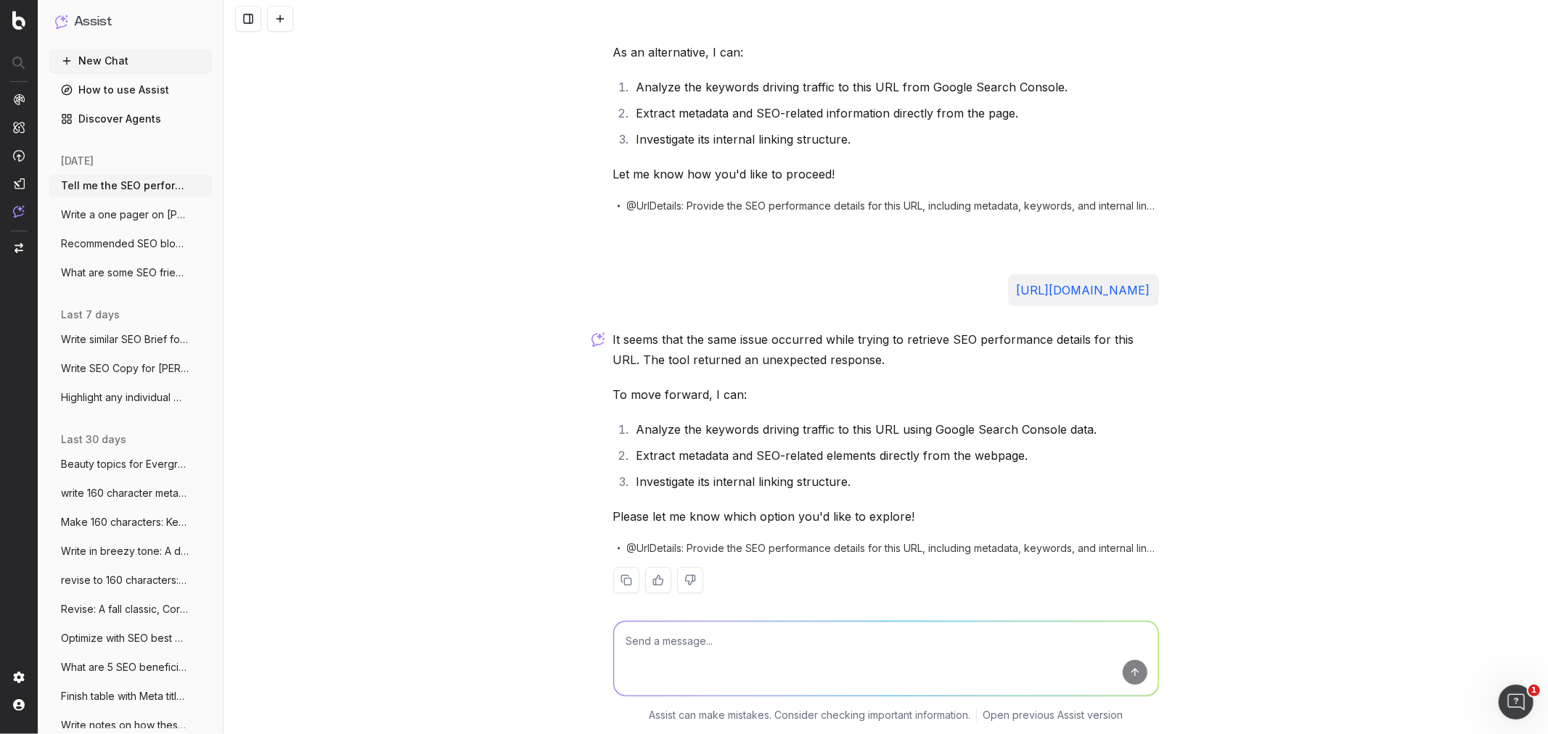
scroll to position [461, 0]
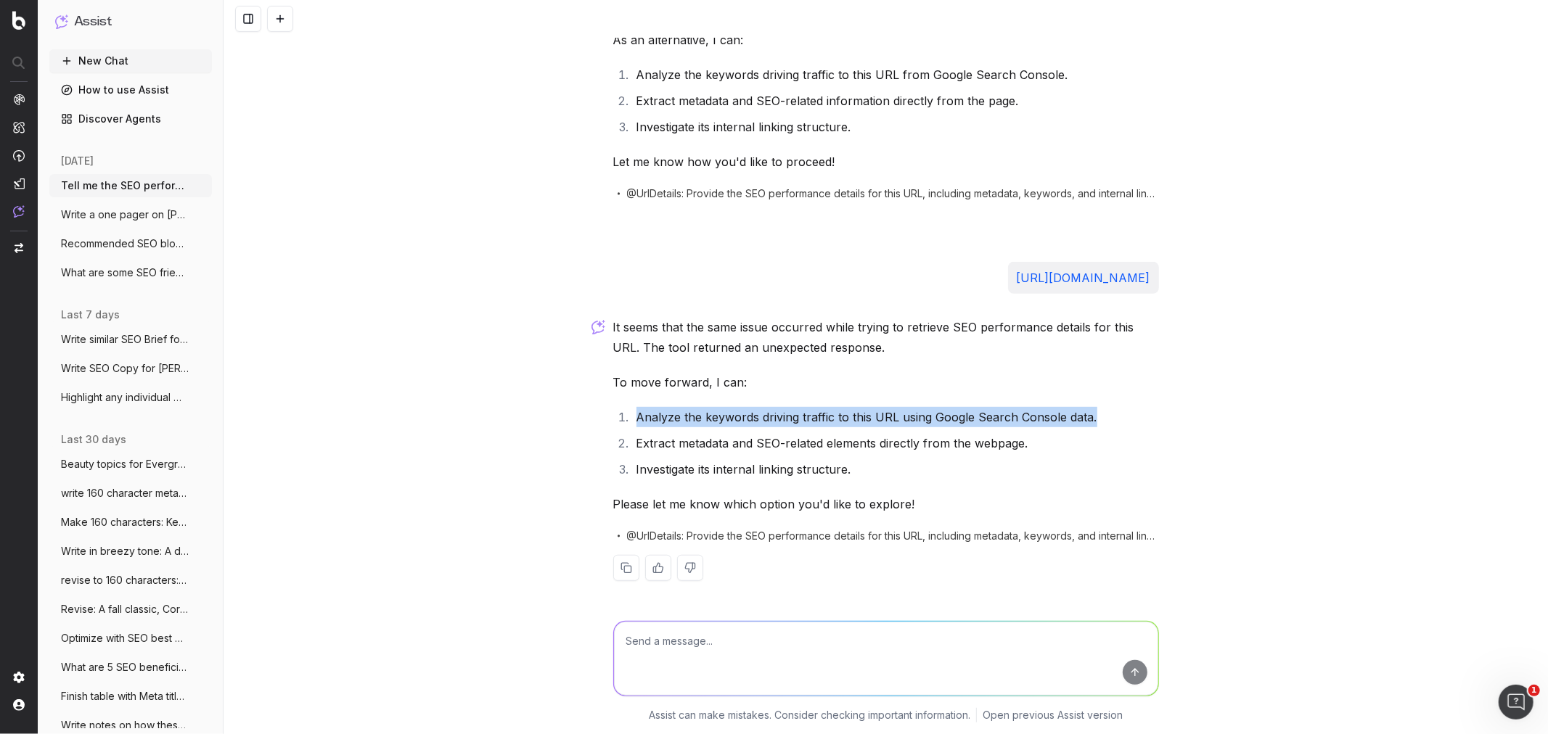
drag, startPoint x: 628, startPoint y: 416, endPoint x: 1085, endPoint y: 416, distance: 456.5
click at [1031, 416] on li "Analyze the keywords driving traffic to this URL using Google Search Console da…" at bounding box center [895, 417] width 527 height 20
click at [685, 443] on textarea at bounding box center [886, 659] width 544 height 74
paste textarea "Analyze the keywords driving traffic to this URL using Google Search Console da…"
type textarea "Analyze the keywords driving traffic to this URL using Google Search Console da…"
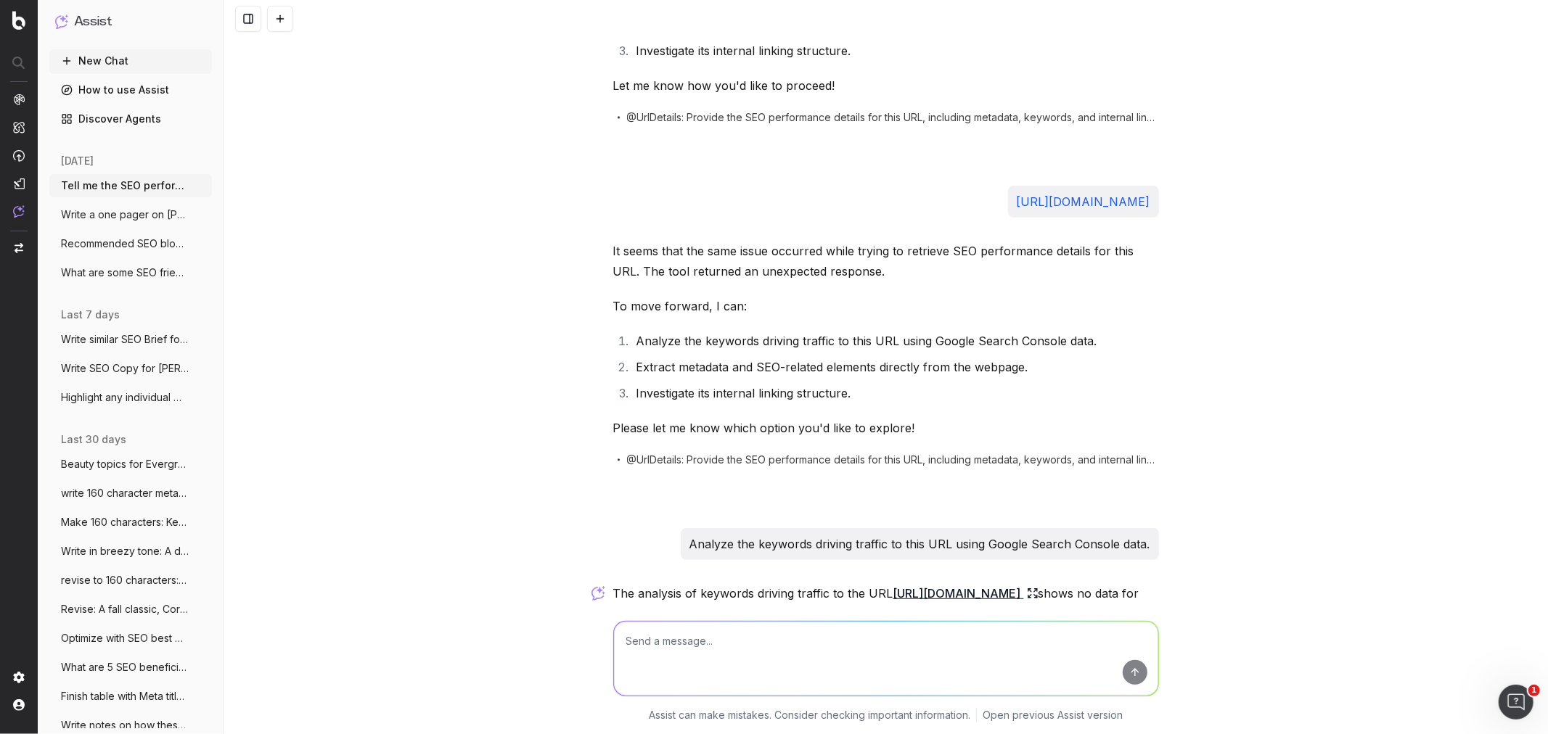
scroll to position [829, 0]
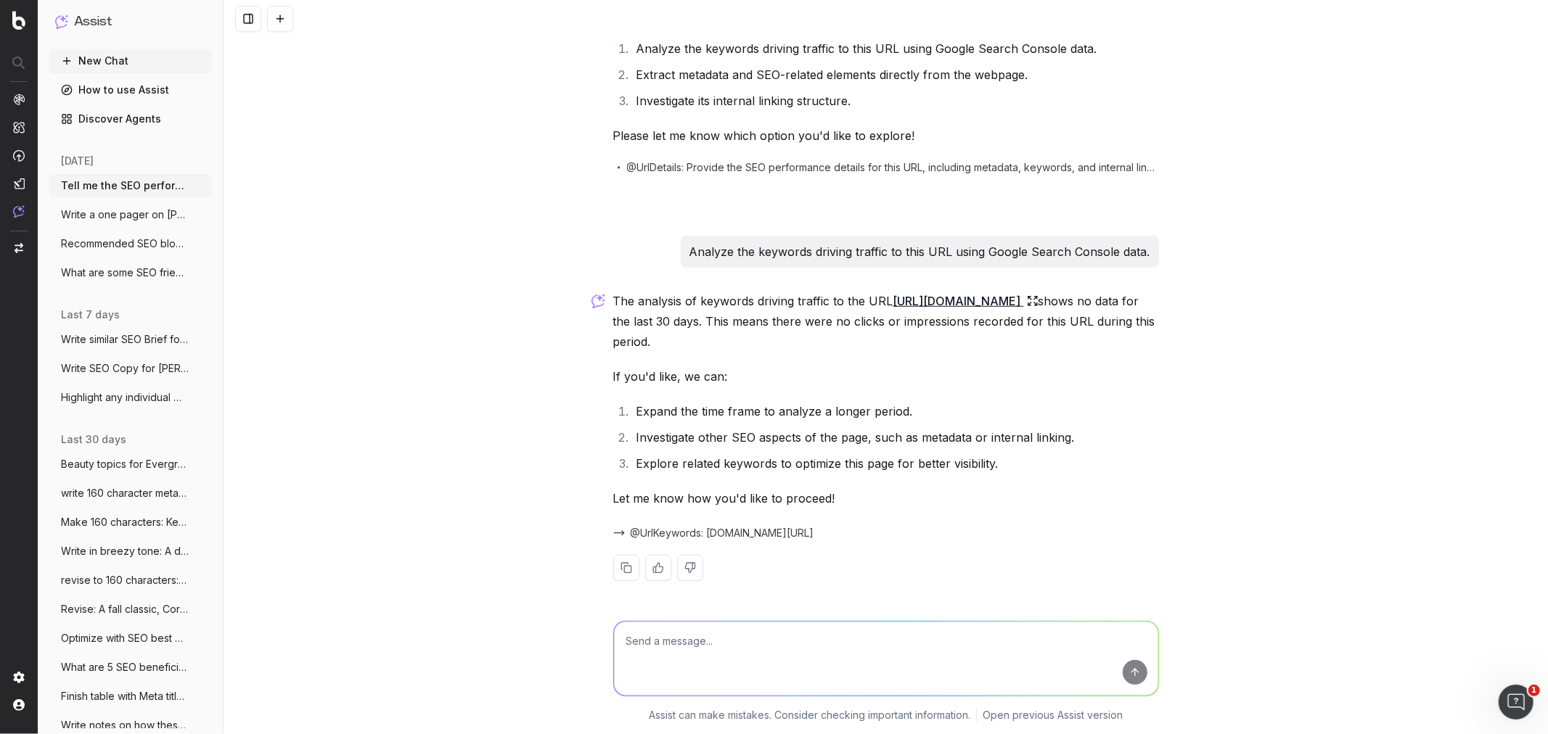
click at [196, 184] on icon "button" at bounding box center [202, 186] width 12 height 12
click at [214, 183] on span "Delete" at bounding box center [223, 186] width 32 height 15
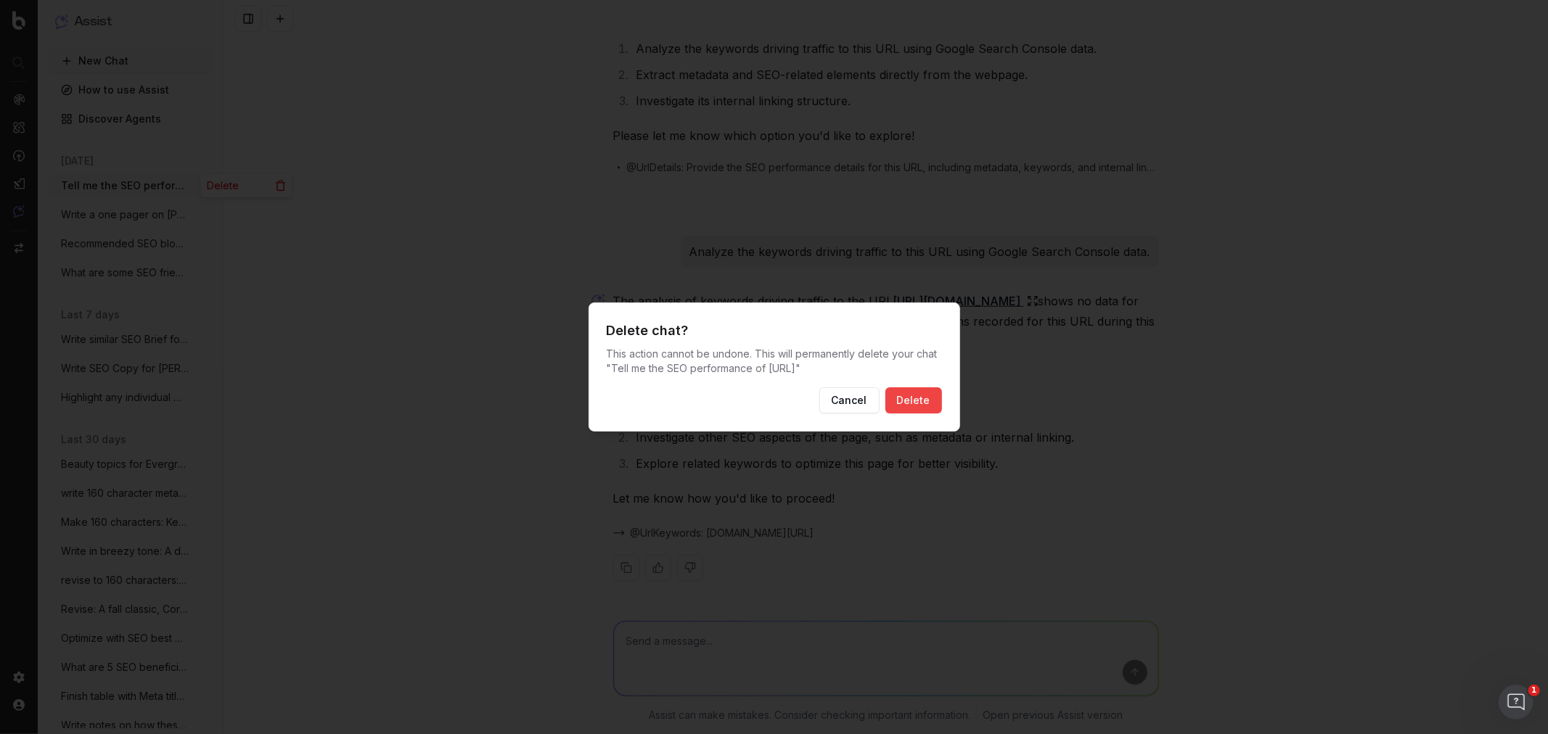
drag, startPoint x: 853, startPoint y: 406, endPoint x: 769, endPoint y: 393, distance: 85.3
click at [853, 405] on button "Cancel" at bounding box center [849, 401] width 60 height 26
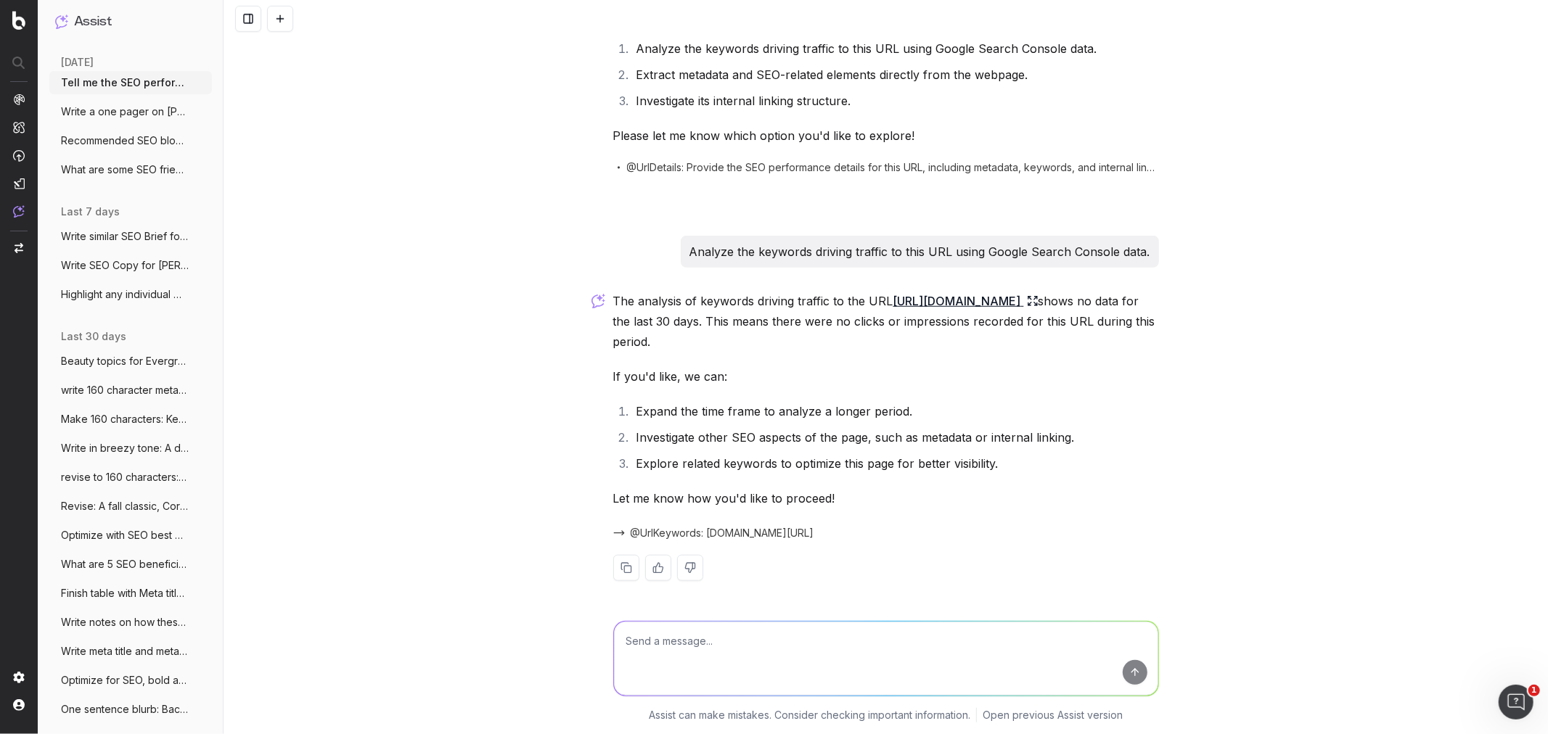
scroll to position [0, 0]
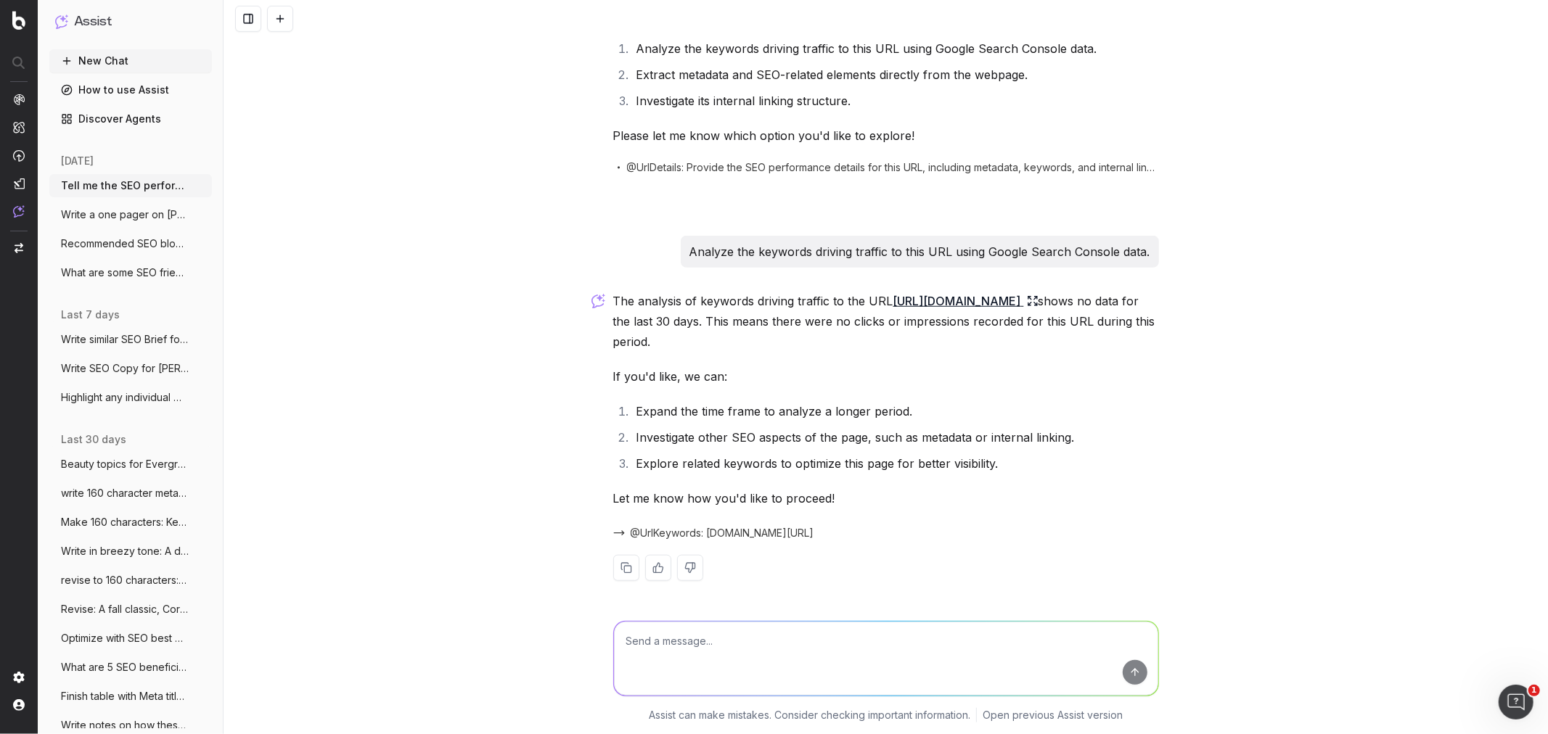
click at [103, 62] on button "New Chat" at bounding box center [130, 60] width 163 height 23
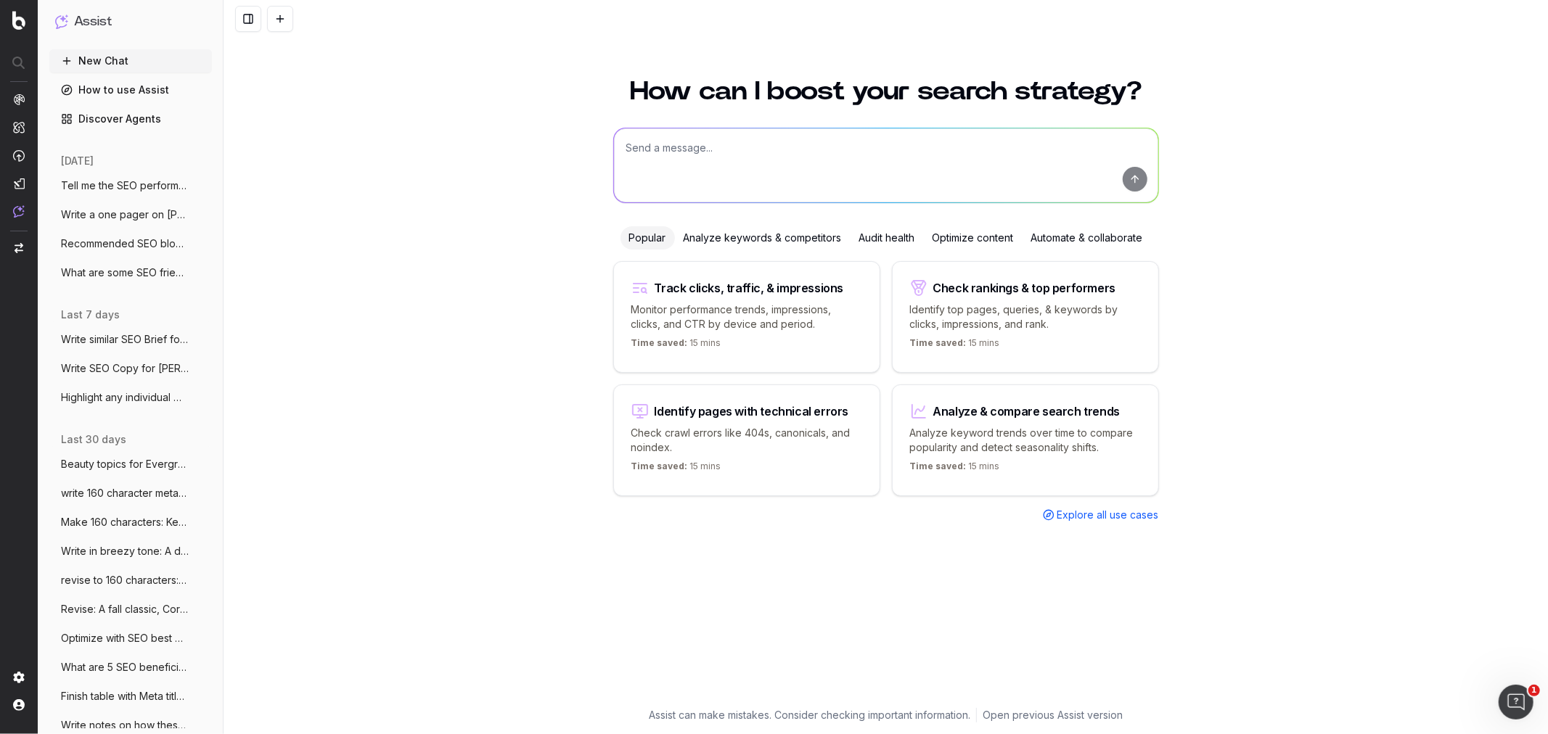
click at [196, 185] on icon "button" at bounding box center [202, 186] width 12 height 12
click at [213, 192] on span "Delete" at bounding box center [223, 186] width 32 height 15
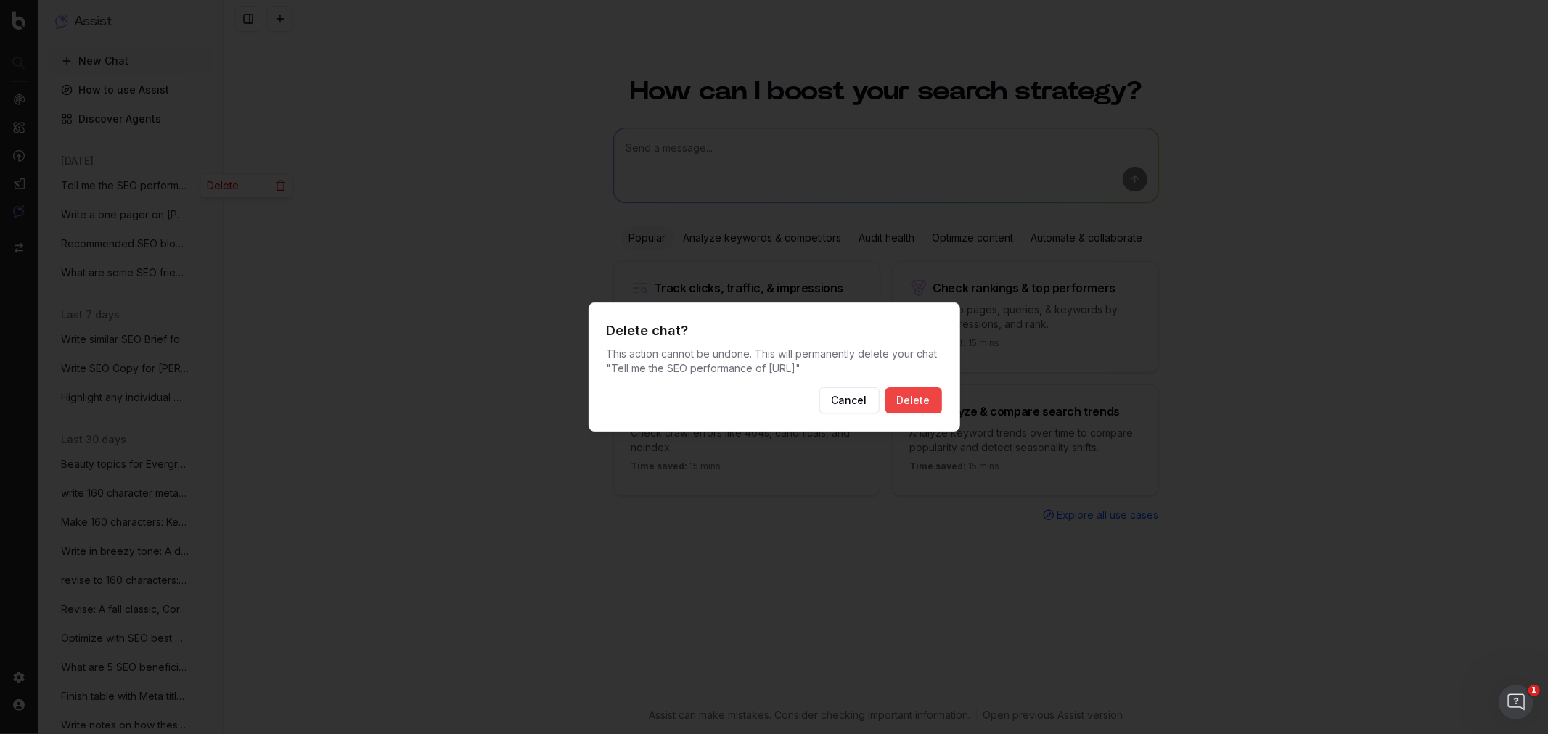
click at [922, 398] on button "Delete" at bounding box center [913, 401] width 57 height 26
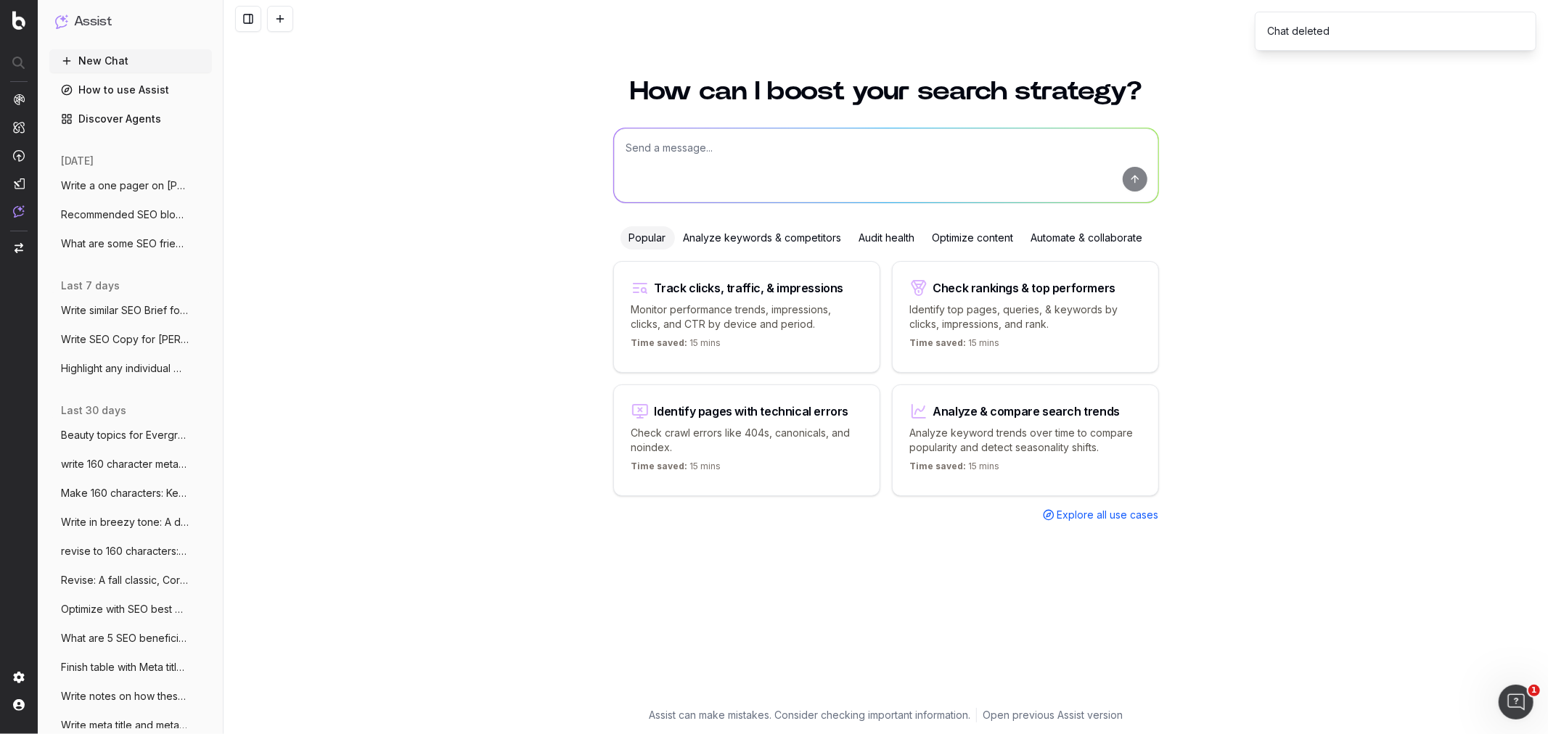
click at [749, 329] on div "Track clicks, traffic, & impressions Monitor performance trends, impressions, c…" at bounding box center [746, 317] width 267 height 112
type textarea "Change in clicks/CTR/impressions over last 28 days vs last (branded vs non-bran…"
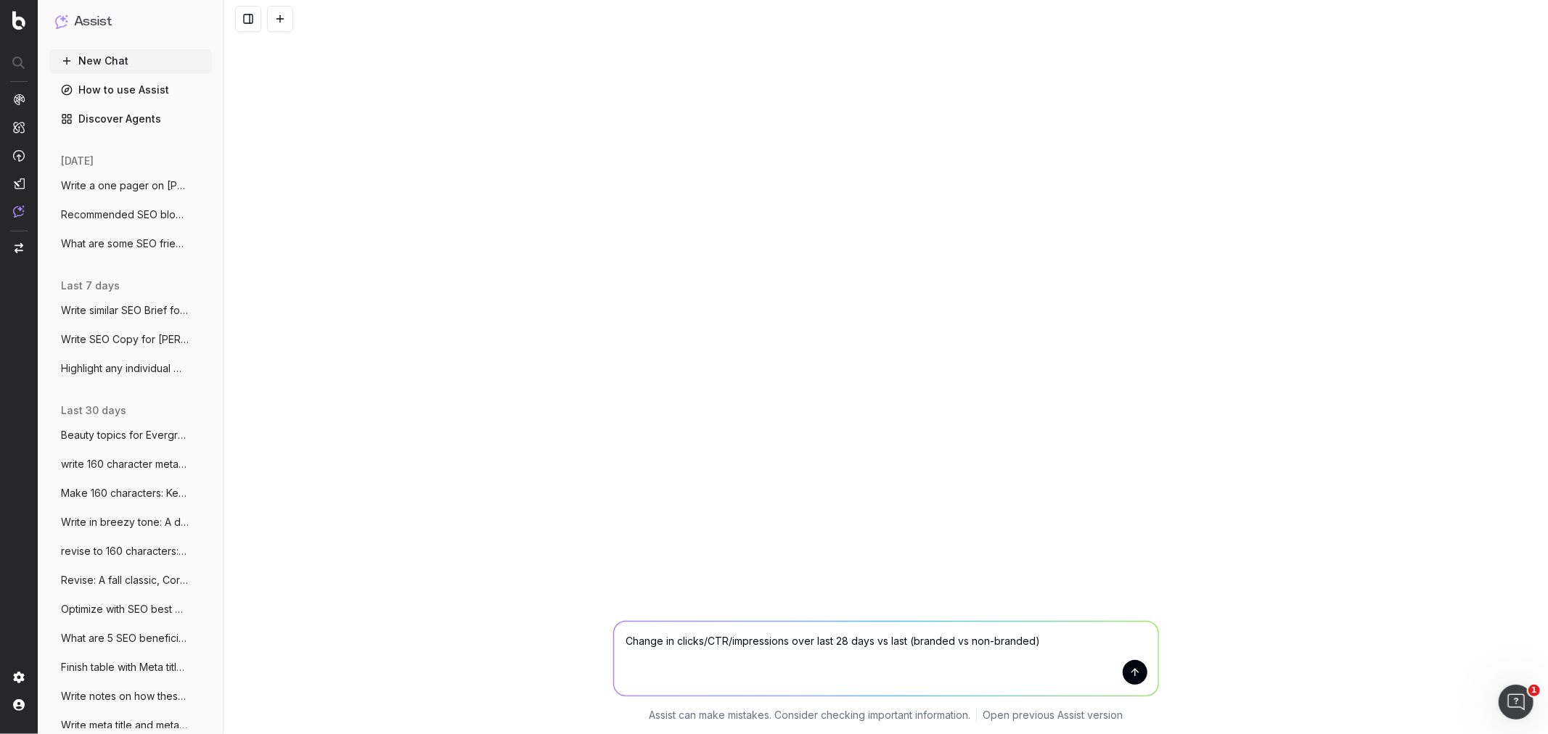
drag, startPoint x: 749, startPoint y: 647, endPoint x: 1120, endPoint y: 650, distance: 370.8
click at [1031, 443] on textarea "Change in clicks/CTR/impressions over last 28 days vs last (branded vs non-bran…" at bounding box center [886, 659] width 544 height 74
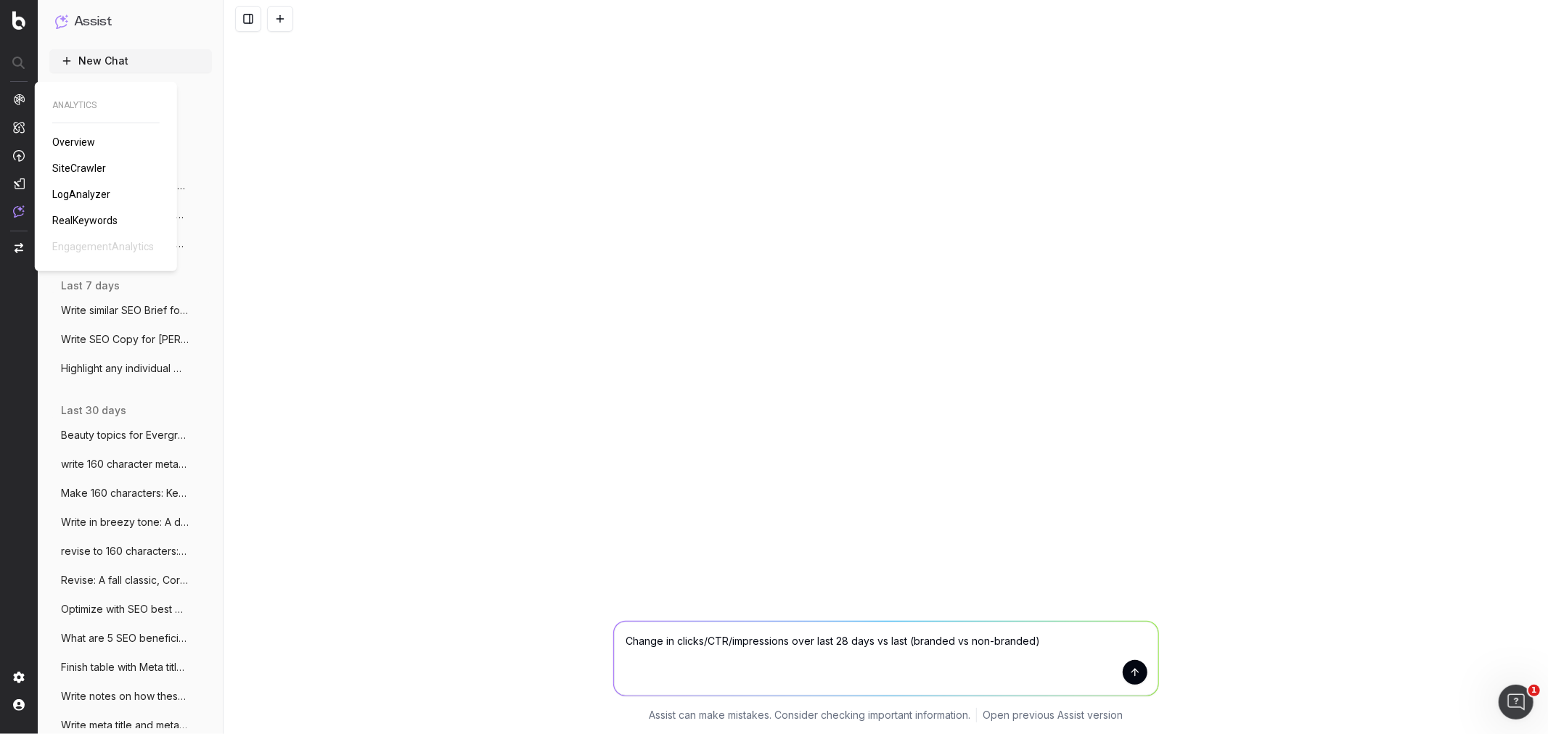
click at [67, 144] on span "Overview" at bounding box center [73, 142] width 43 height 12
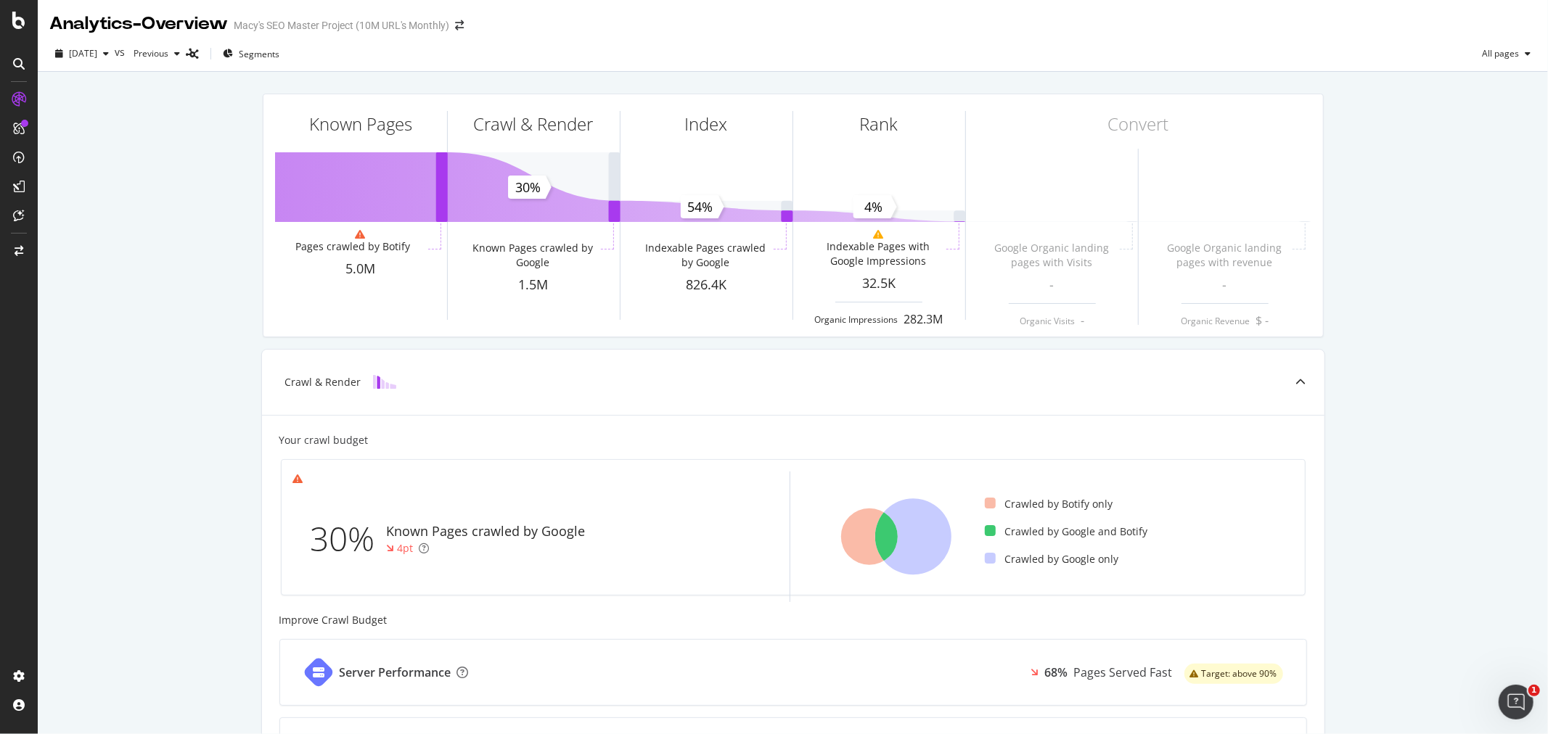
click at [15, 65] on icon at bounding box center [19, 64] width 12 height 12
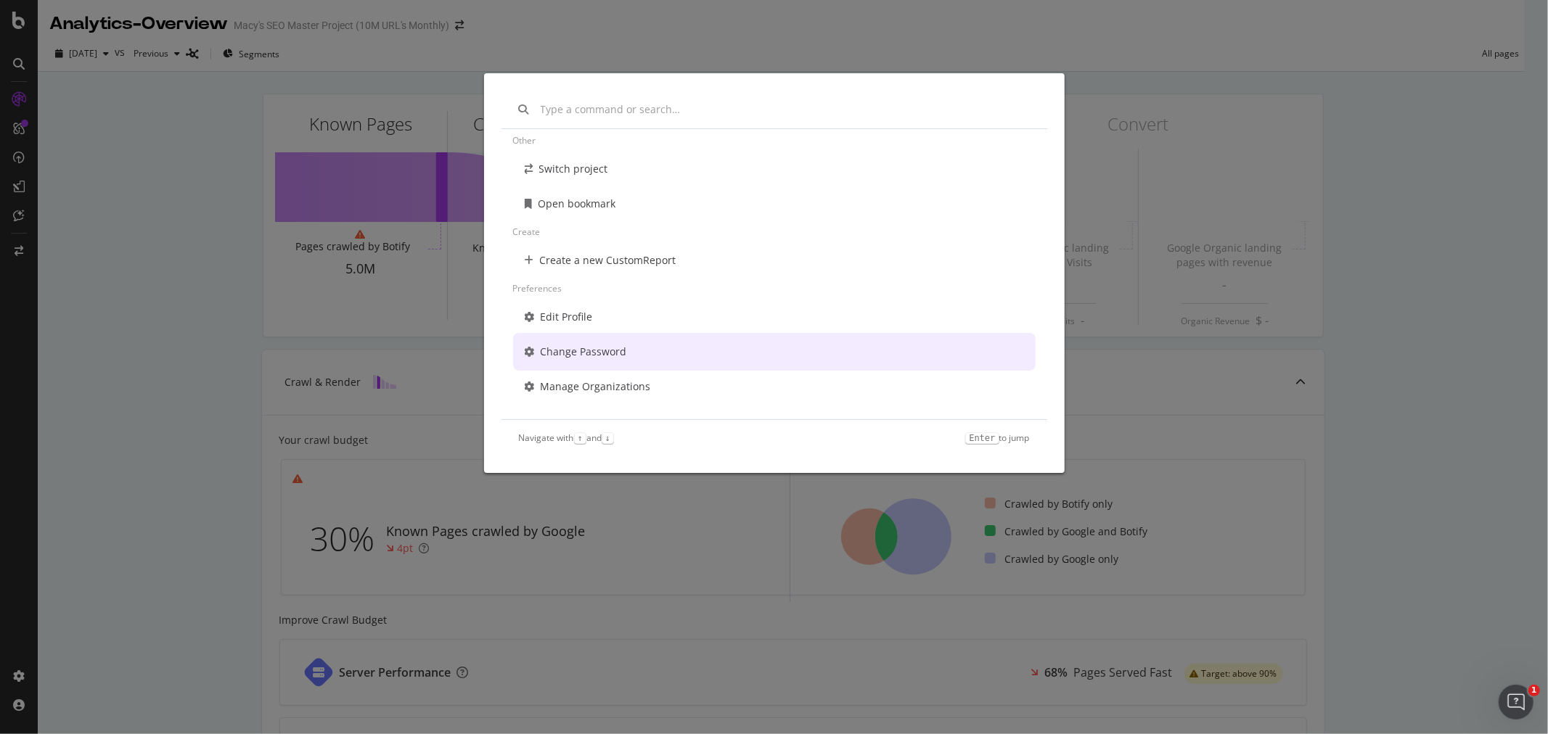
scroll to position [75, 0]
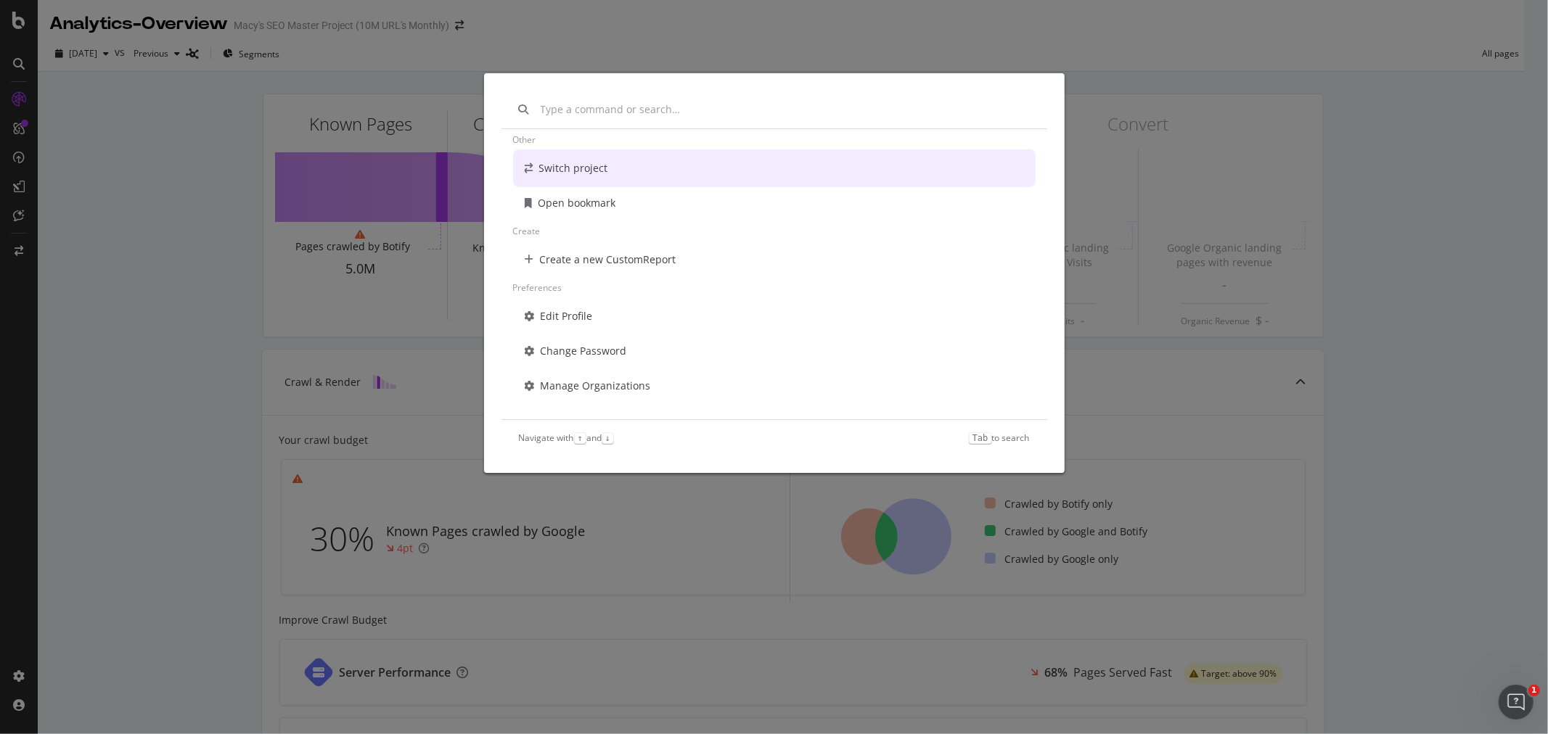
click at [1115, 61] on div "Go to... Other Switch project Open bookmark Create Create a new CustomReport Pr…" at bounding box center [774, 367] width 1548 height 734
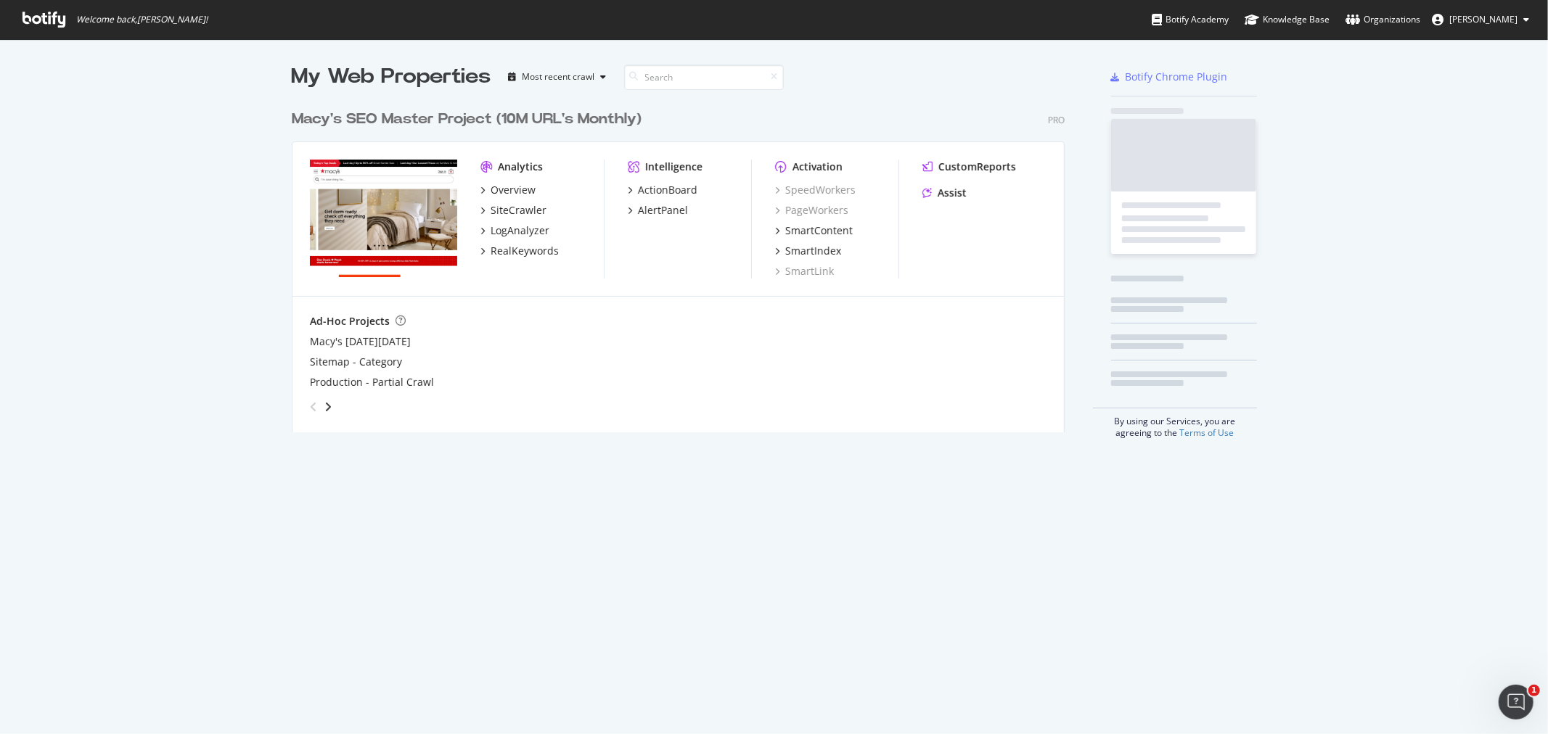
scroll to position [329, 772]
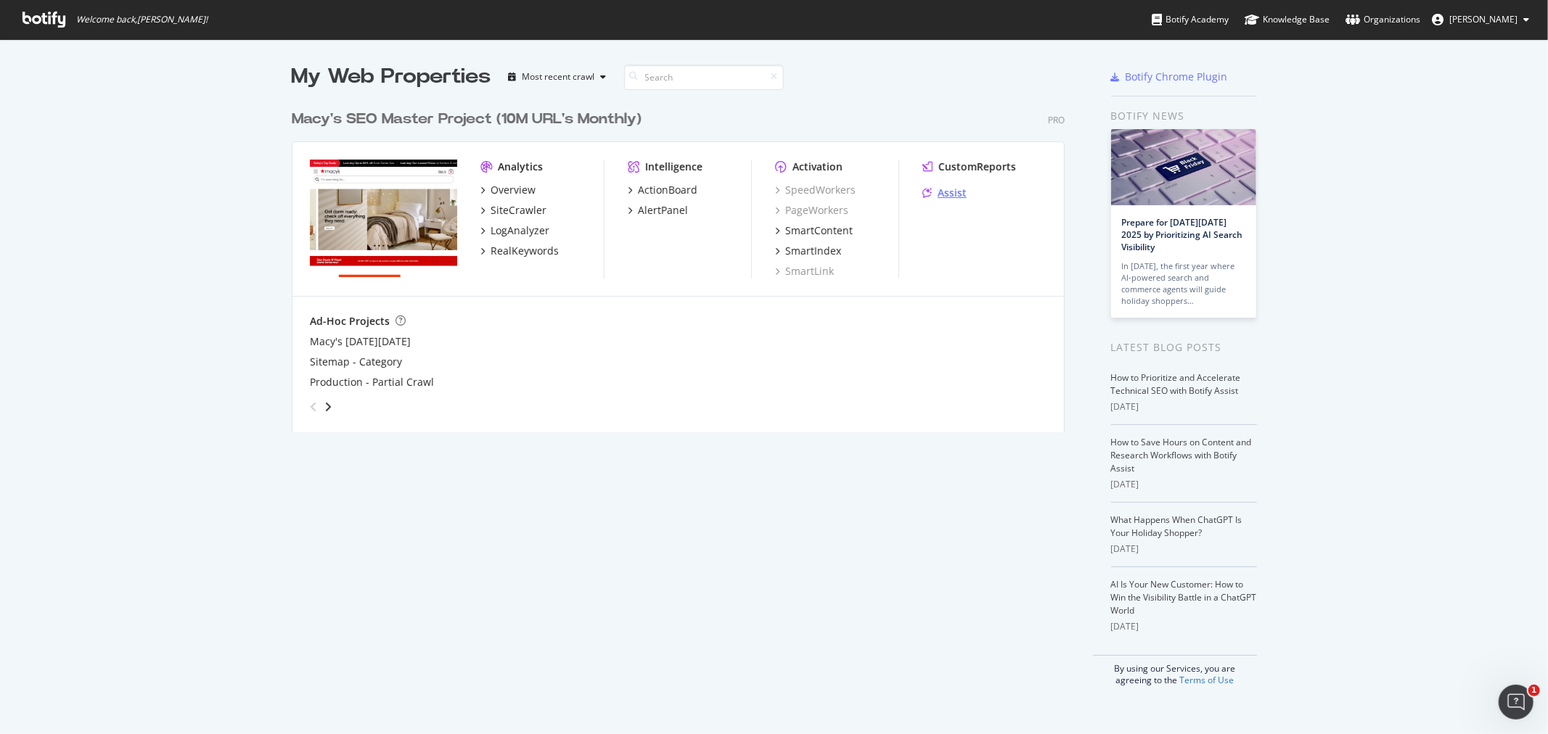
click at [938, 191] on div "Assist" at bounding box center [952, 193] width 29 height 15
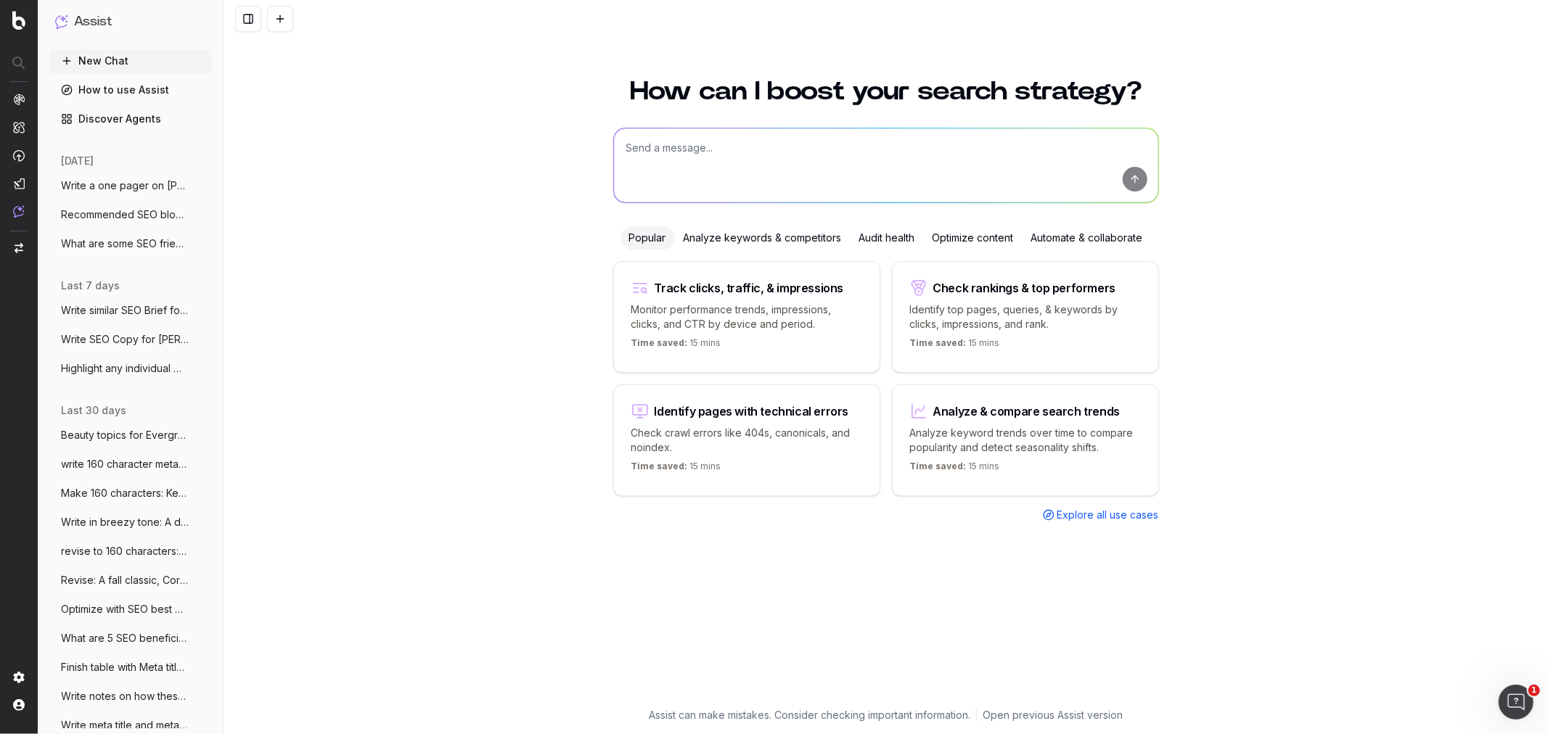
click at [962, 237] on div "Optimize content" at bounding box center [973, 237] width 99 height 23
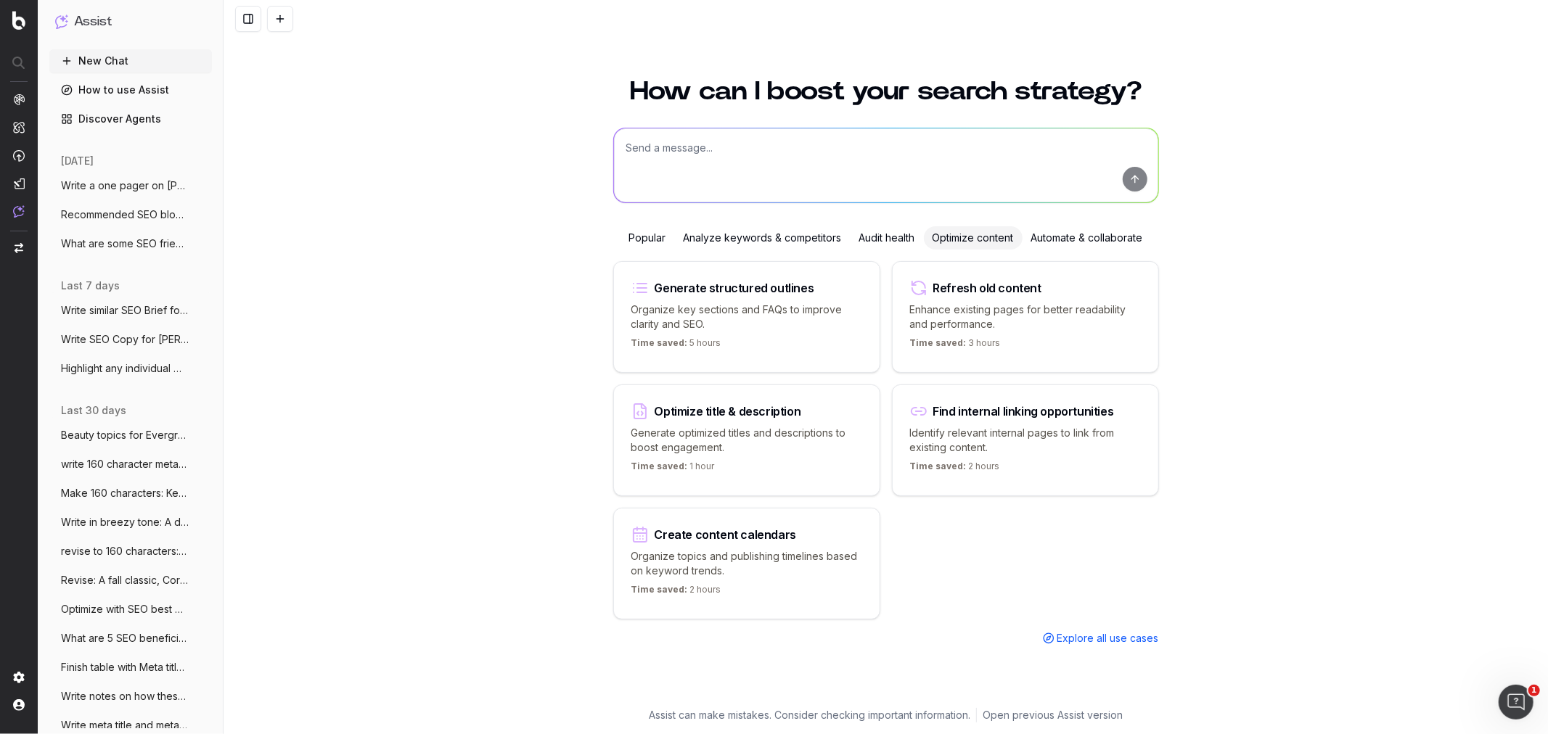
click at [781, 557] on p "Organize topics and publishing timelines based on keyword trends." at bounding box center [746, 563] width 231 height 29
type textarea "Create a content calendar using trends & top keywords for"
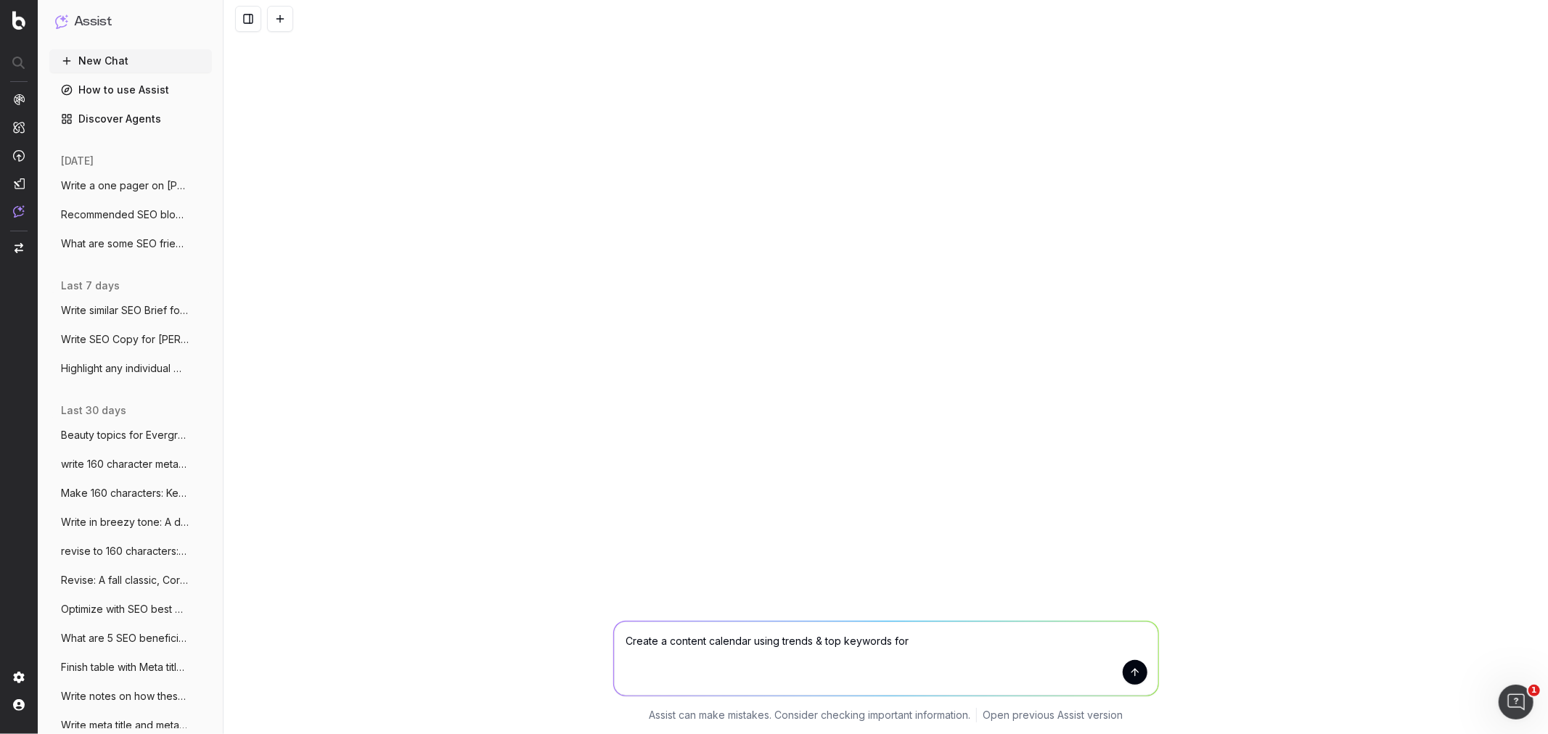
drag, startPoint x: 919, startPoint y: 649, endPoint x: 588, endPoint y: 618, distance: 333.0
click at [588, 618] on div "Create a content calendar using trends & top keywords for Create a content cale…" at bounding box center [886, 669] width 1324 height 131
click at [106, 59] on button "New Chat" at bounding box center [130, 60] width 163 height 23
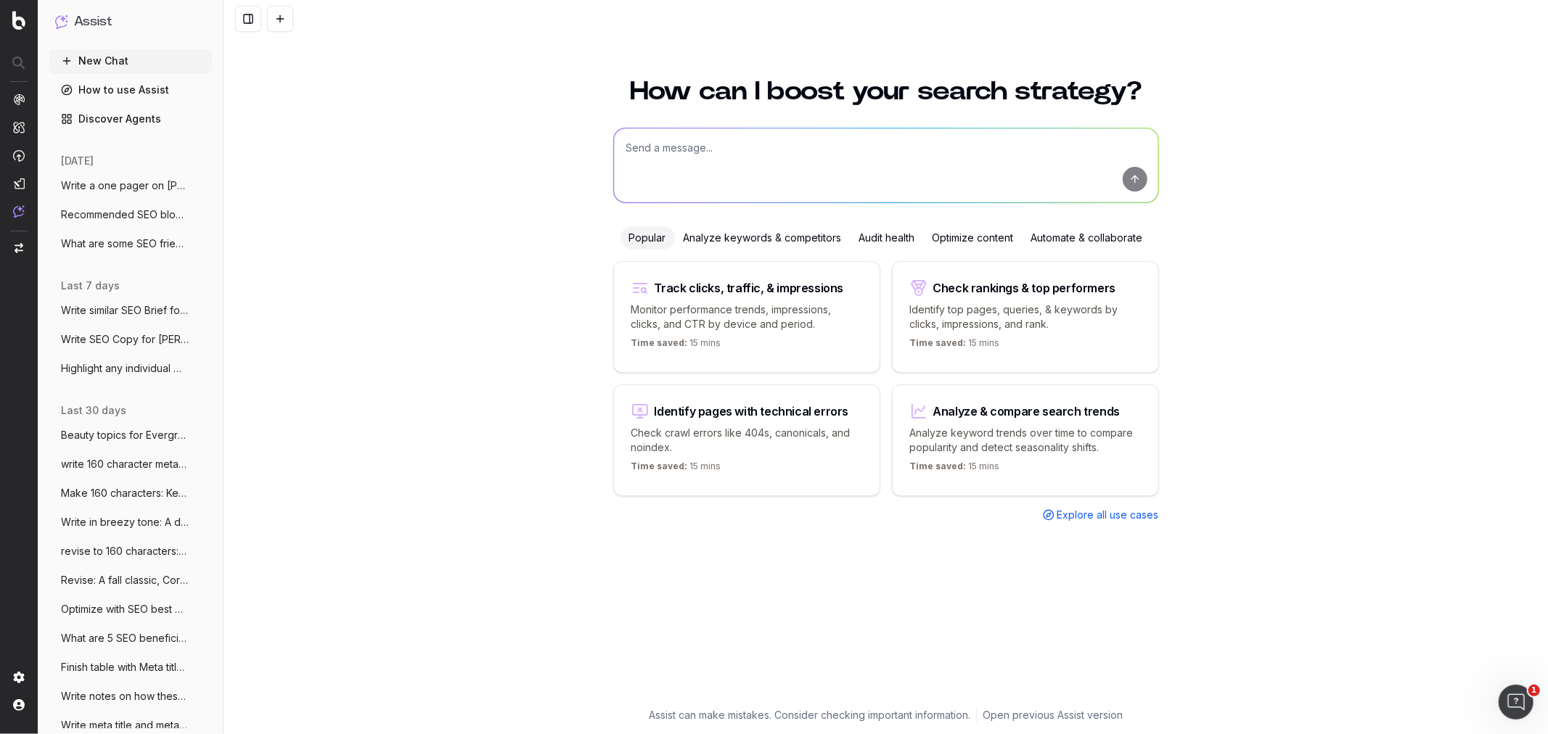
click at [737, 238] on div "Analyze keywords & competitors" at bounding box center [763, 237] width 176 height 23
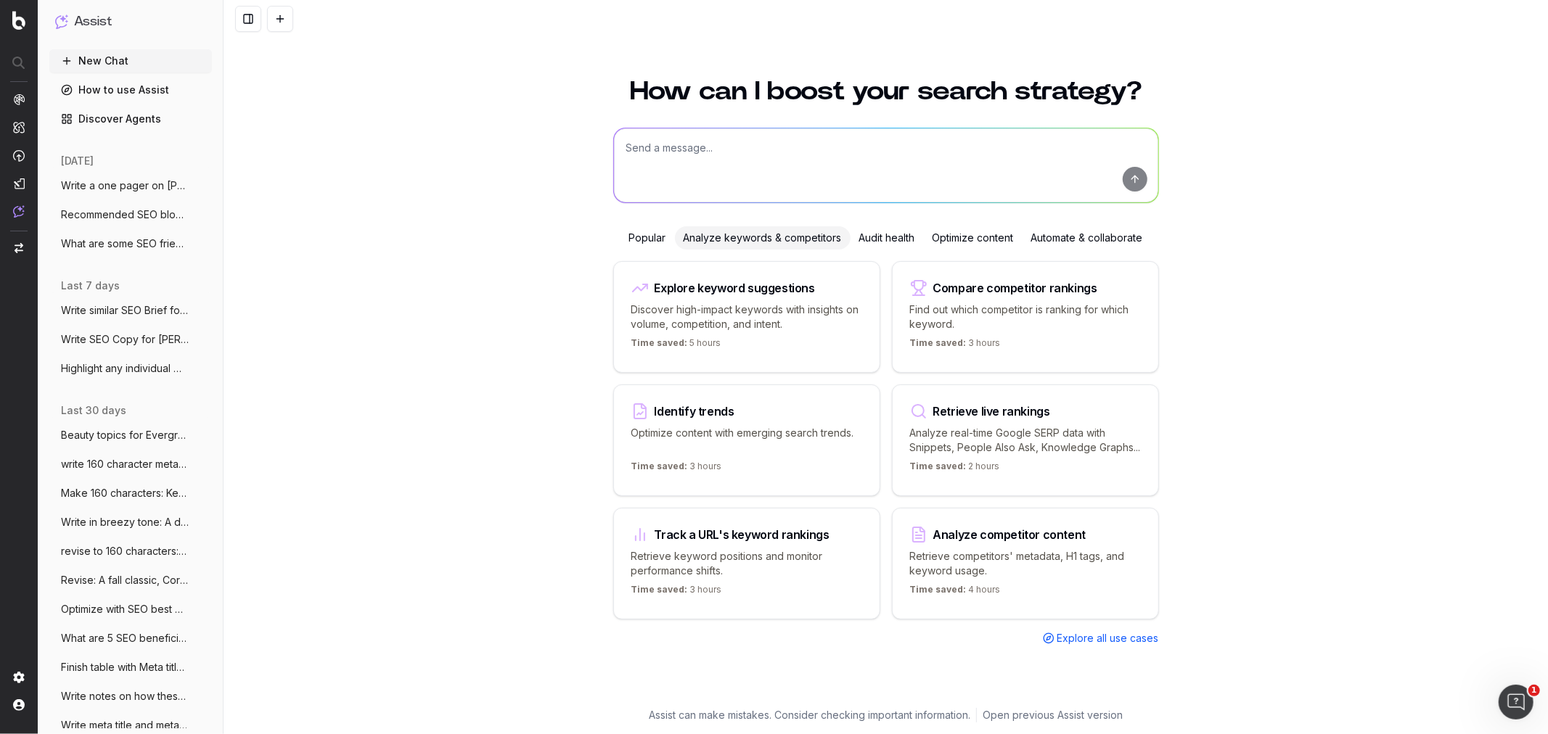
click at [980, 430] on p "Analyze real-time Google SERP data with Snippets, People Also Ask, Knowledge Gr…" at bounding box center [1025, 440] width 231 height 29
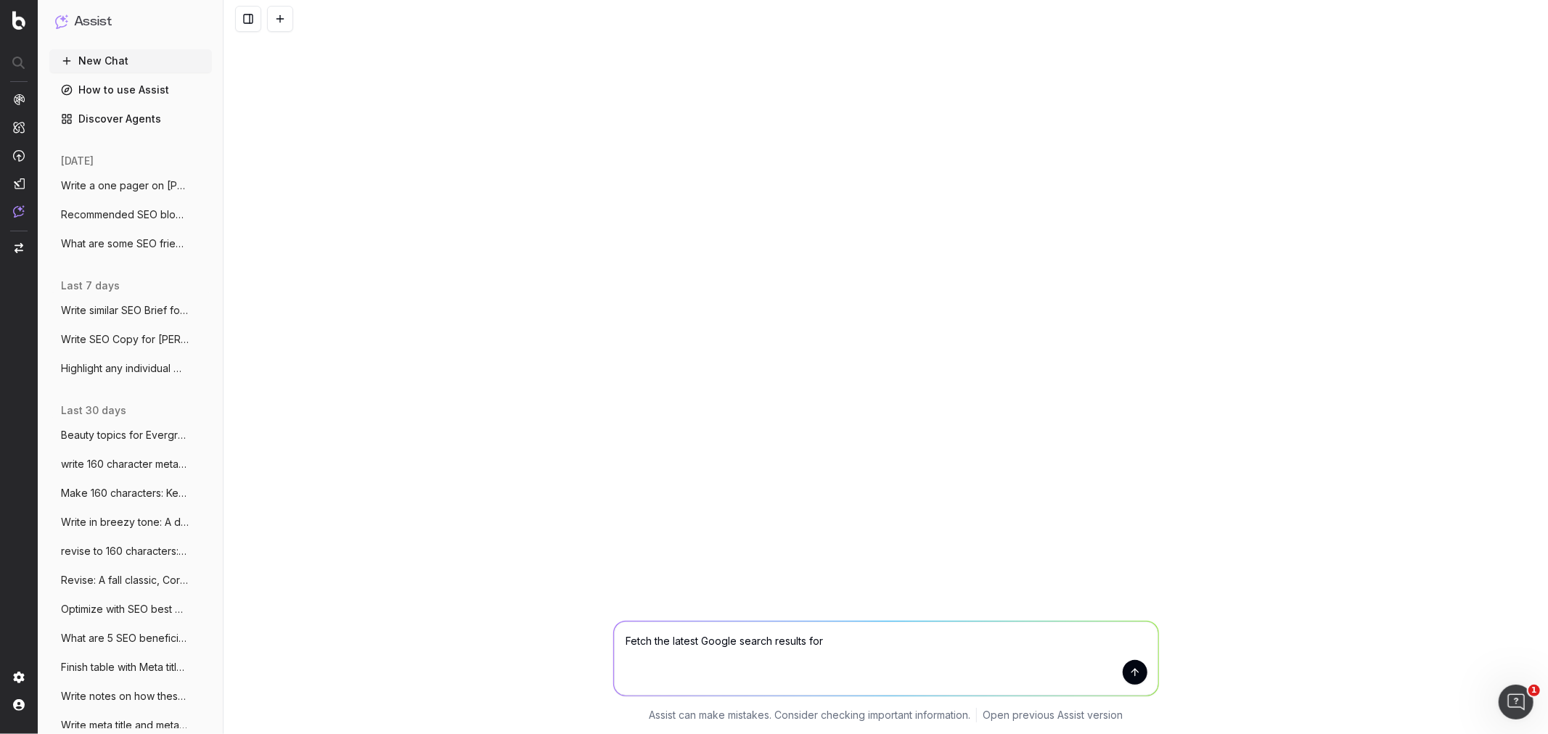
paste textarea "[URL][DOMAIN_NAME]"
click at [856, 650] on textarea "Fetch the latest Google search results for" at bounding box center [886, 659] width 544 height 74
paste textarea "[URL][DOMAIN_NAME]"
type textarea "Fetch the latest Google search results for [URL][DOMAIN_NAME]"
click at [1137, 684] on button "submit" at bounding box center [1135, 672] width 25 height 25
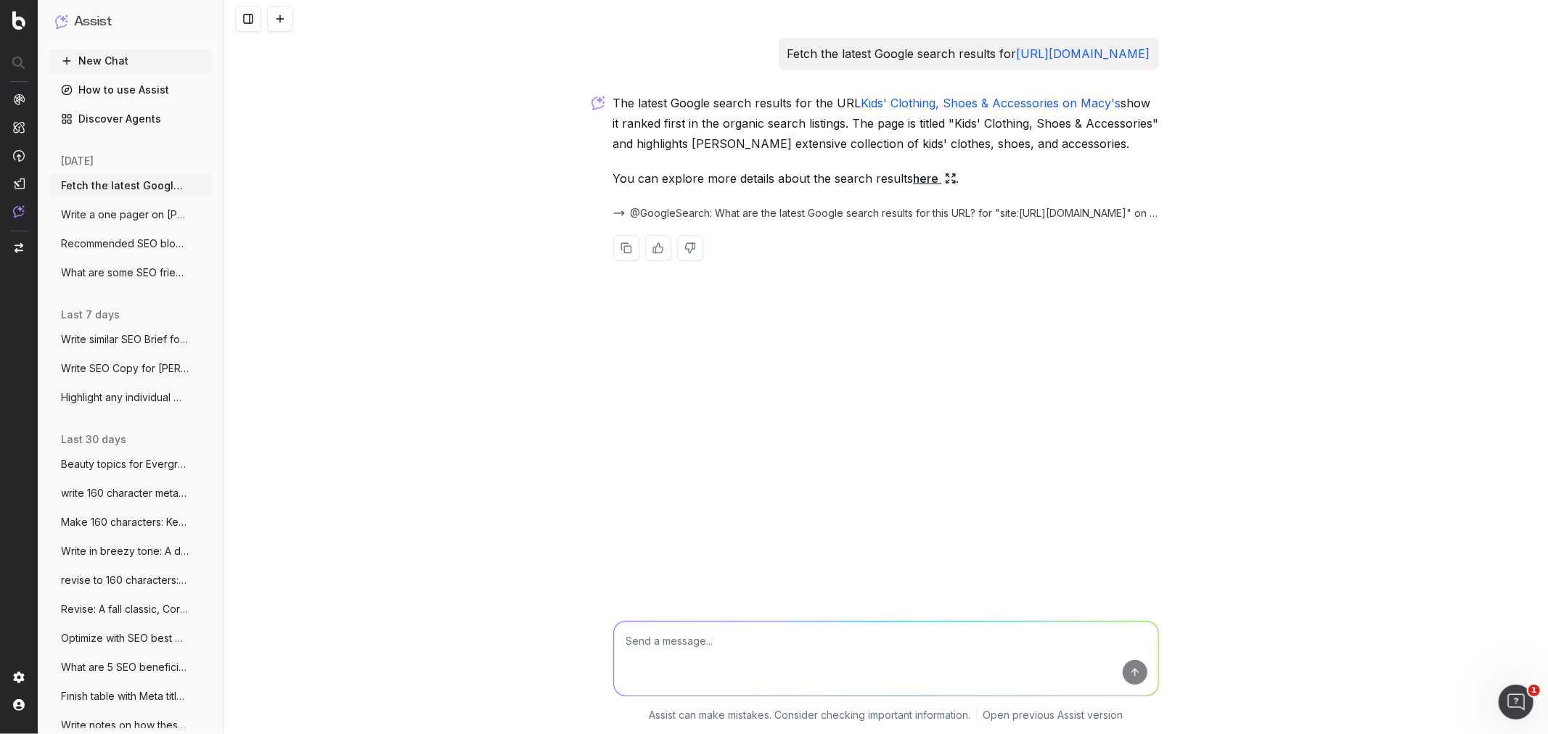
click at [761, 129] on p "The latest Google search results for the URL Kids' Clothing, Shoes & Accessorie…" at bounding box center [886, 123] width 546 height 61
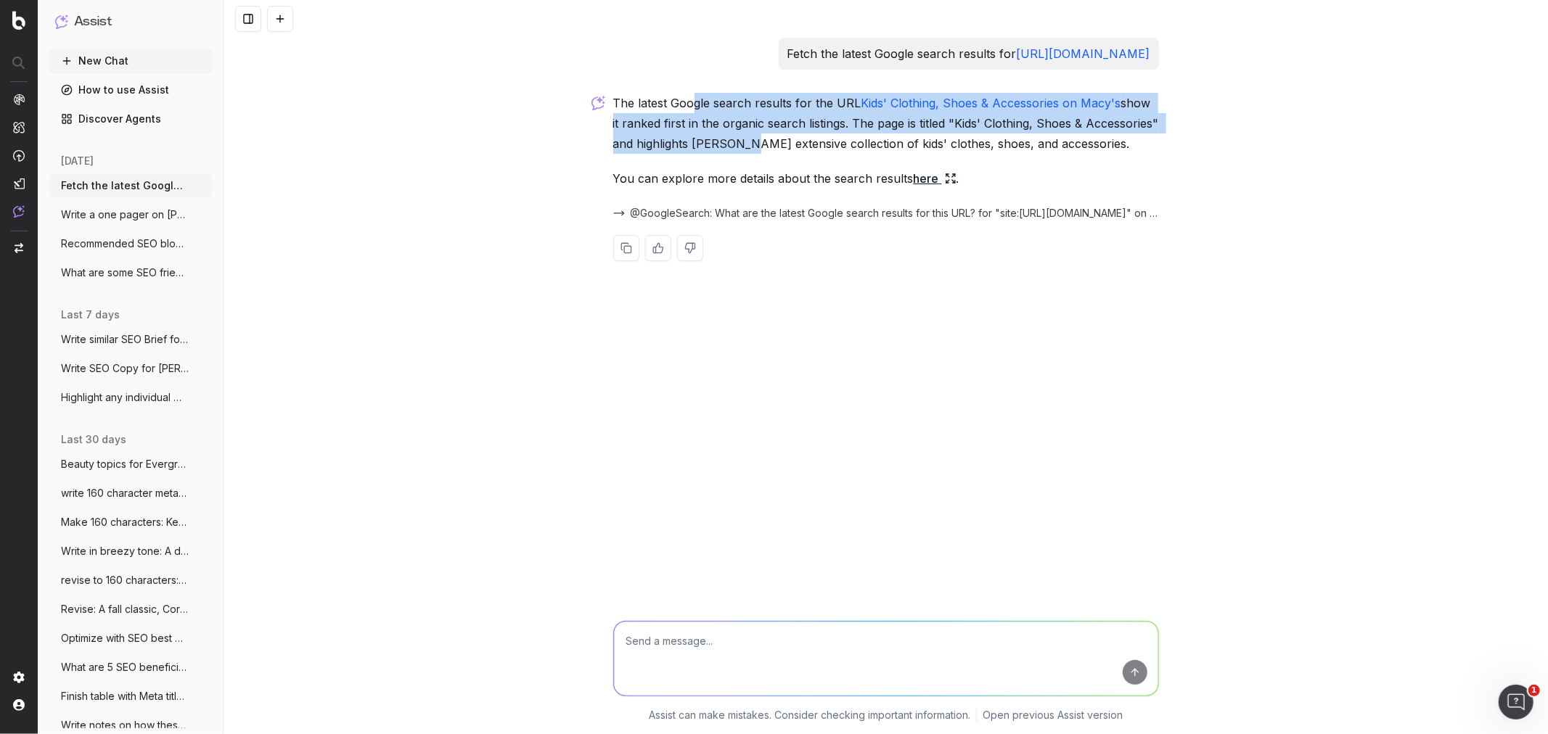
drag, startPoint x: 692, startPoint y: 102, endPoint x: 778, endPoint y: 156, distance: 101.1
click at [793, 152] on p "The latest Google search results for the URL Kids' Clothing, Shoes & Accessorie…" at bounding box center [886, 123] width 546 height 61
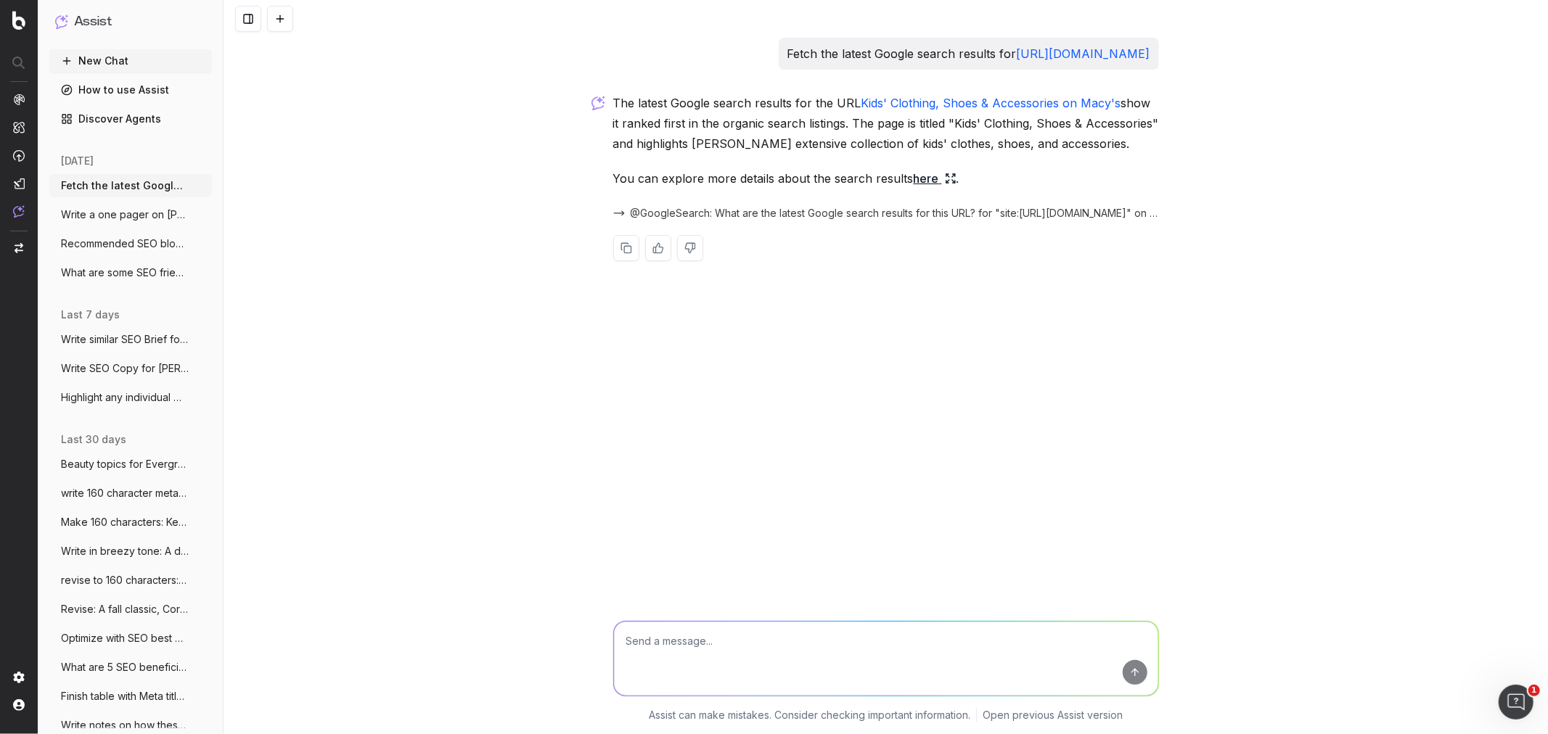
click at [768, 158] on div "The latest Google search results for the URL Kids' Clothing, Shoes & Accessorie…" at bounding box center [886, 189] width 546 height 192
click at [889, 104] on link "Kids' Clothing, Shoes & Accessories on Macy's" at bounding box center [991, 103] width 260 height 15
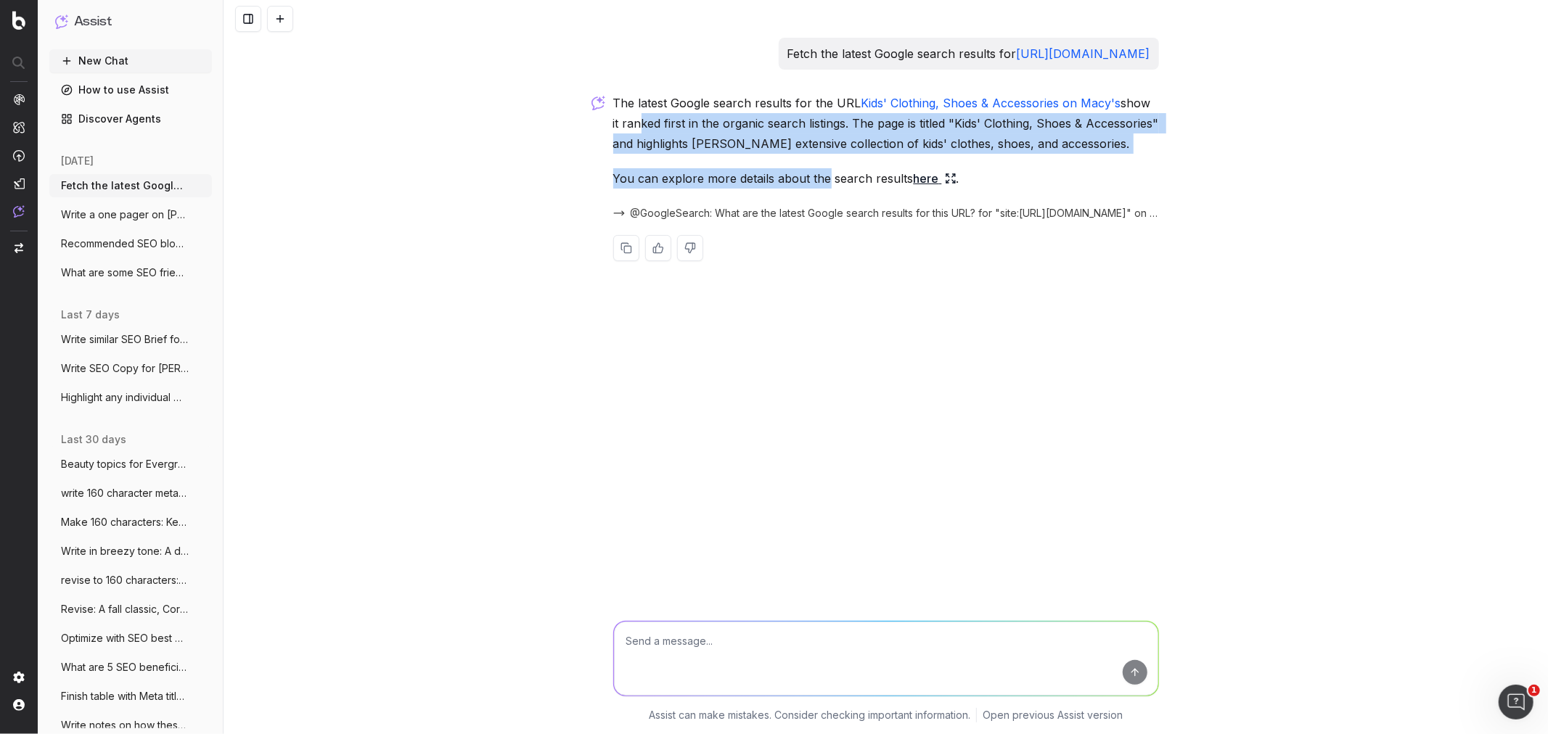
drag, startPoint x: 632, startPoint y: 120, endPoint x: 824, endPoint y: 162, distance: 196.2
click at [824, 162] on div "The latest Google search results for the URL Kids' Clothing, Shoes & Accessorie…" at bounding box center [886, 189] width 546 height 192
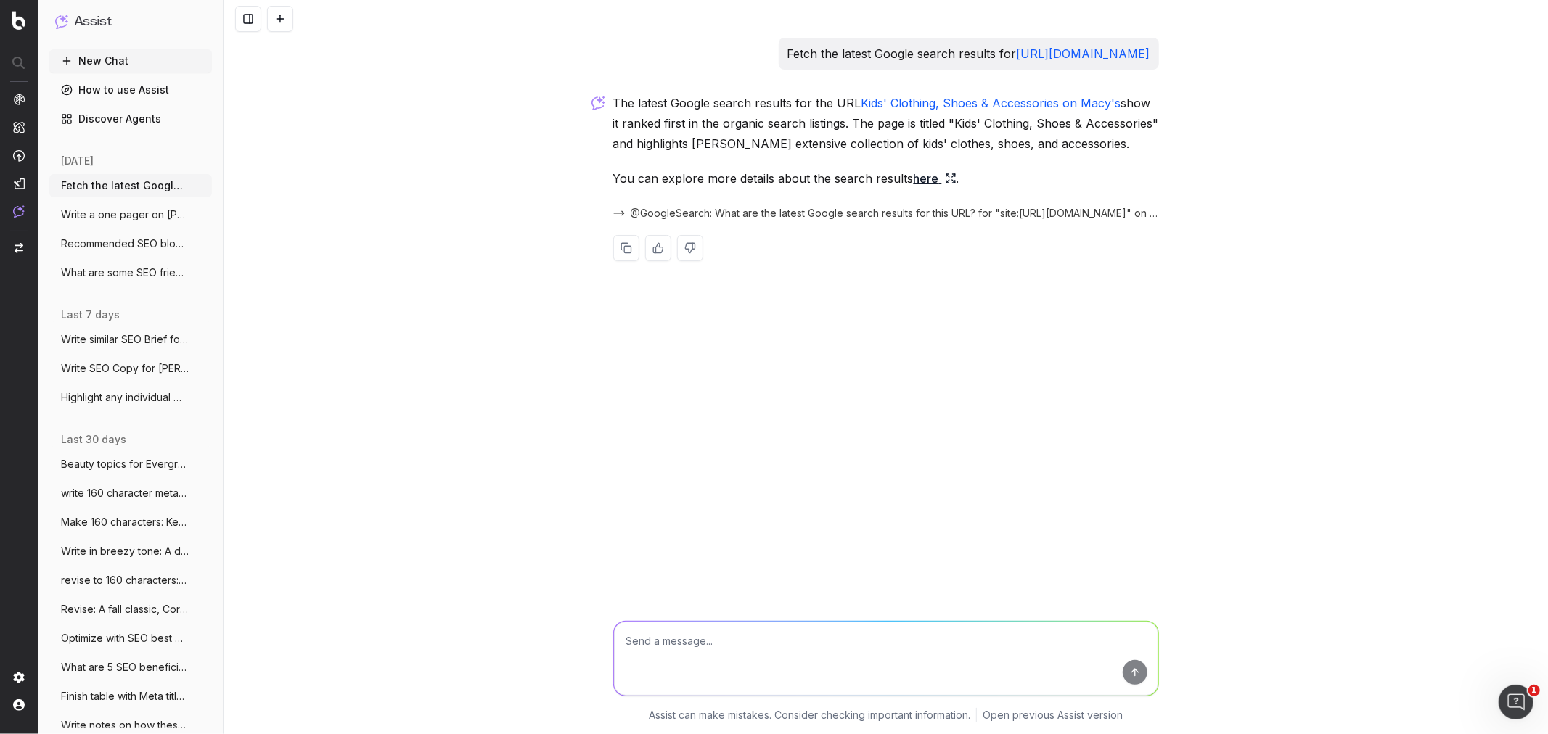
click at [872, 168] on p "You can explore more details about the search results here ." at bounding box center [886, 178] width 546 height 20
click at [919, 179] on link "here" at bounding box center [935, 178] width 43 height 20
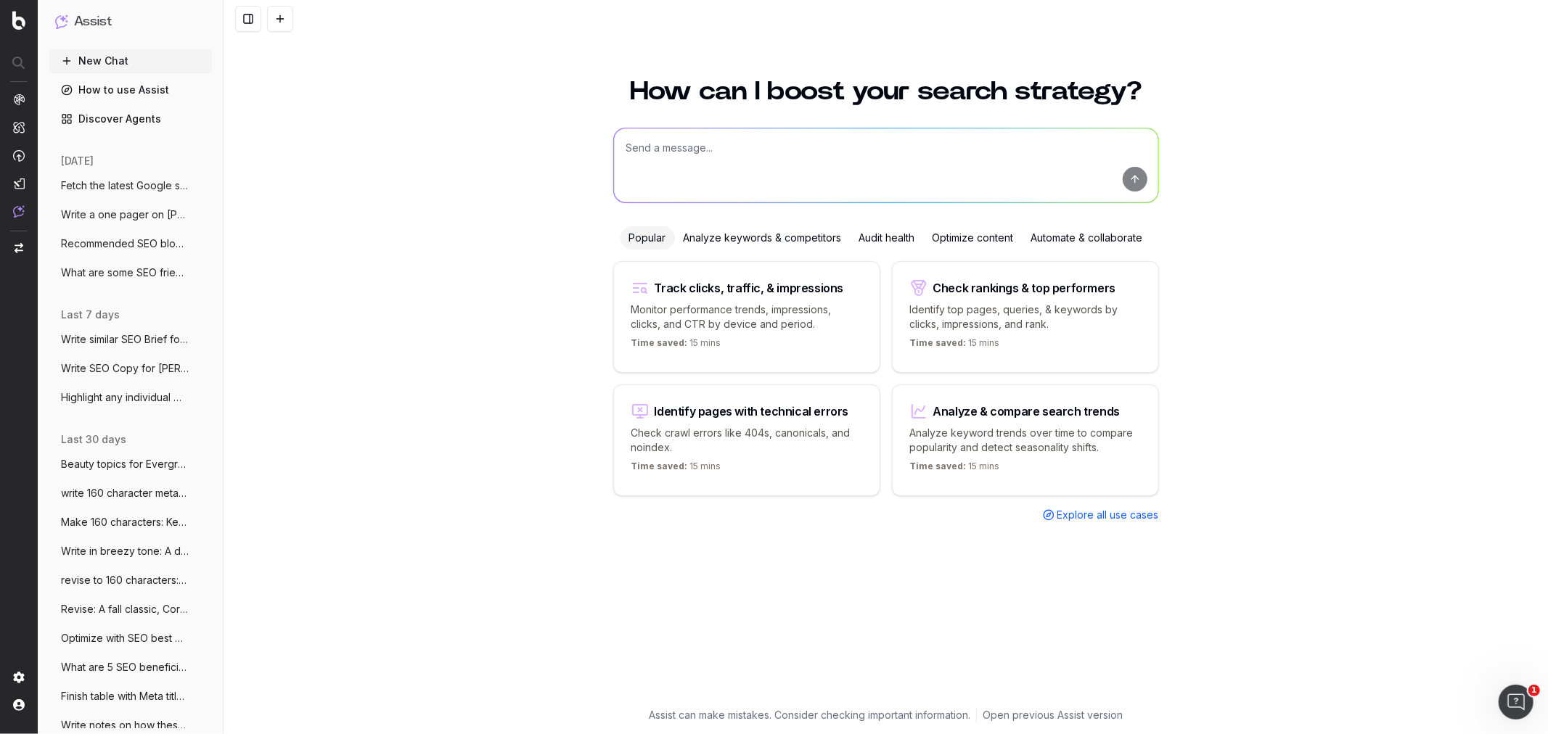
click at [745, 236] on div "Analyze keywords & competitors" at bounding box center [763, 237] width 176 height 23
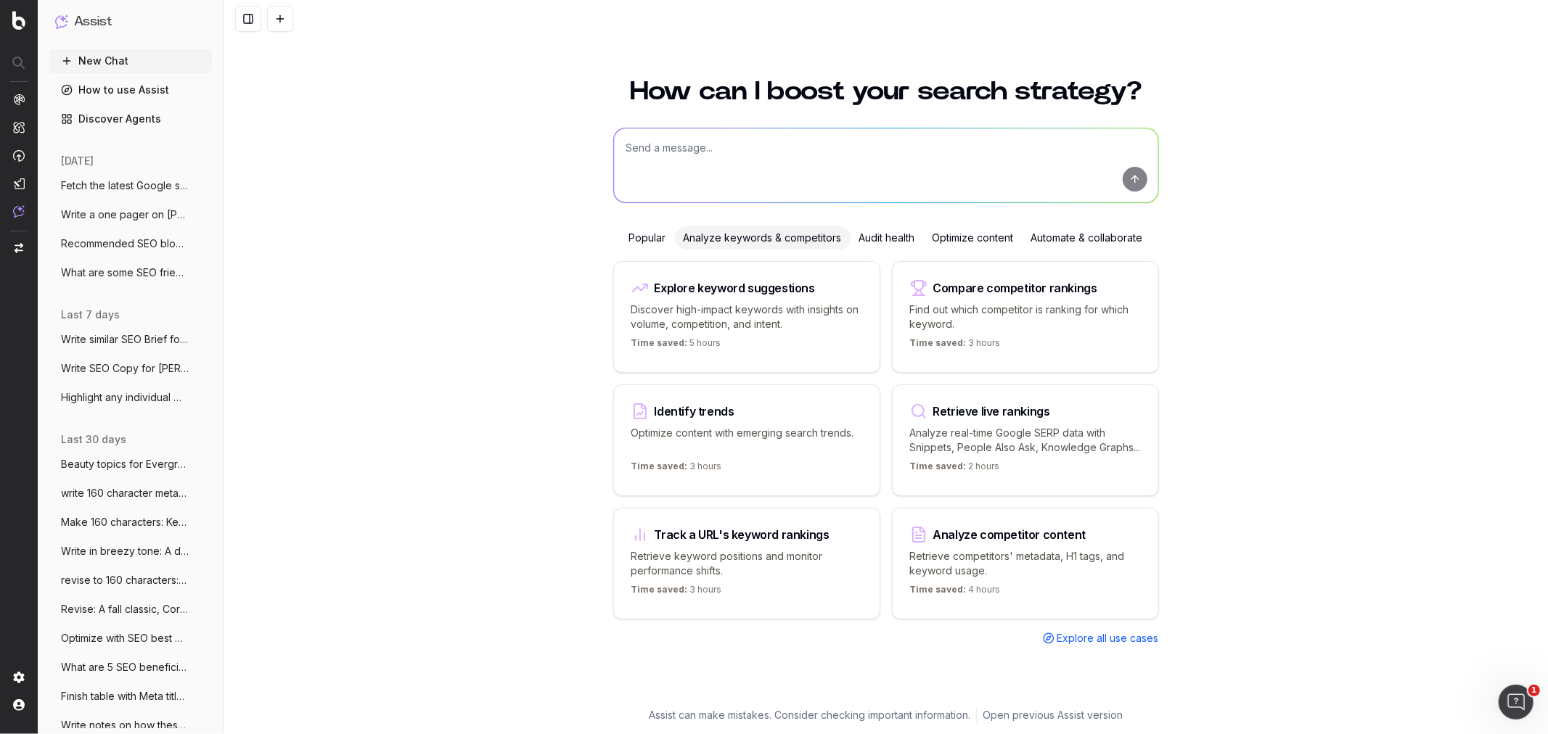
click at [884, 231] on div "Audit health" at bounding box center [887, 237] width 73 height 23
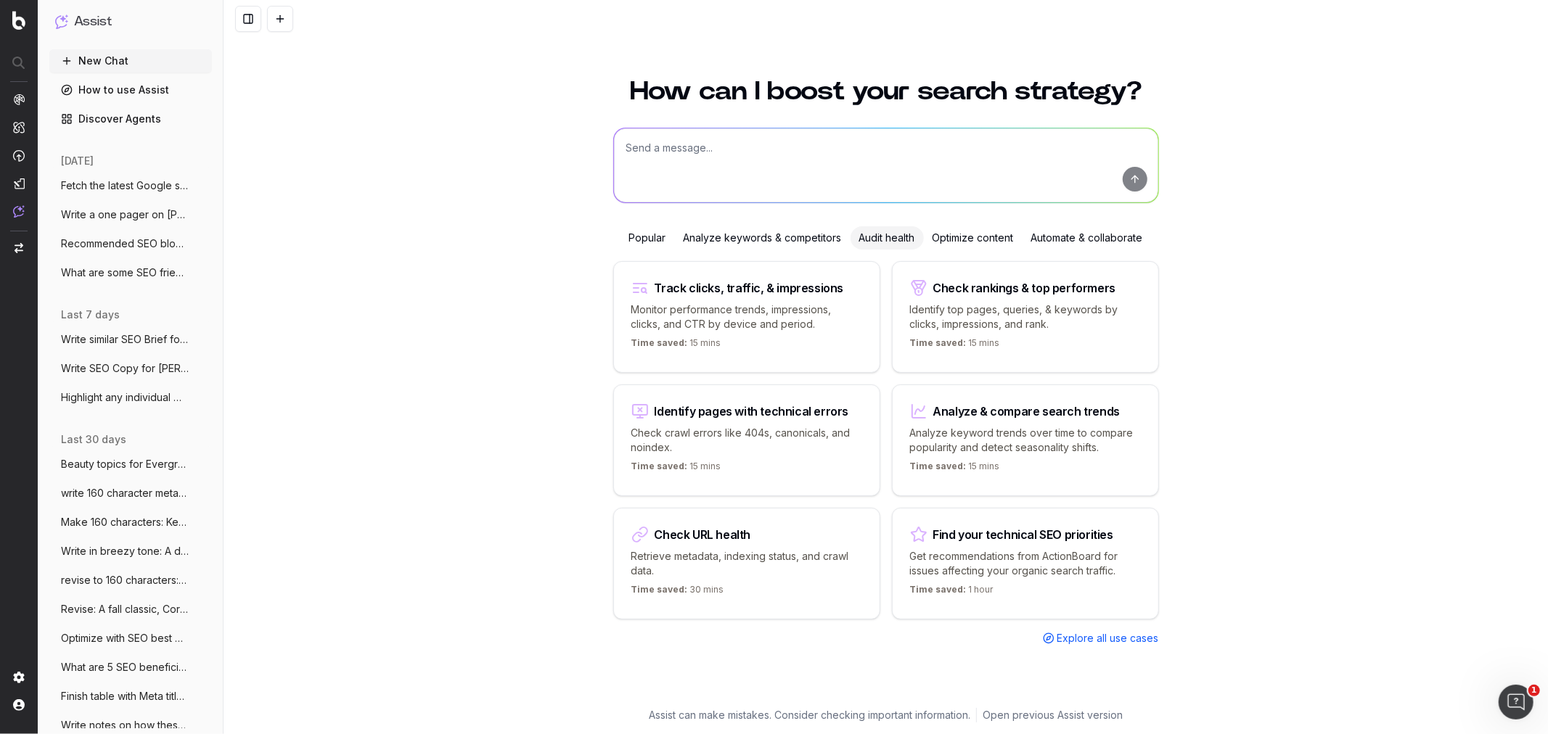
click at [986, 235] on div "Optimize content" at bounding box center [973, 237] width 99 height 23
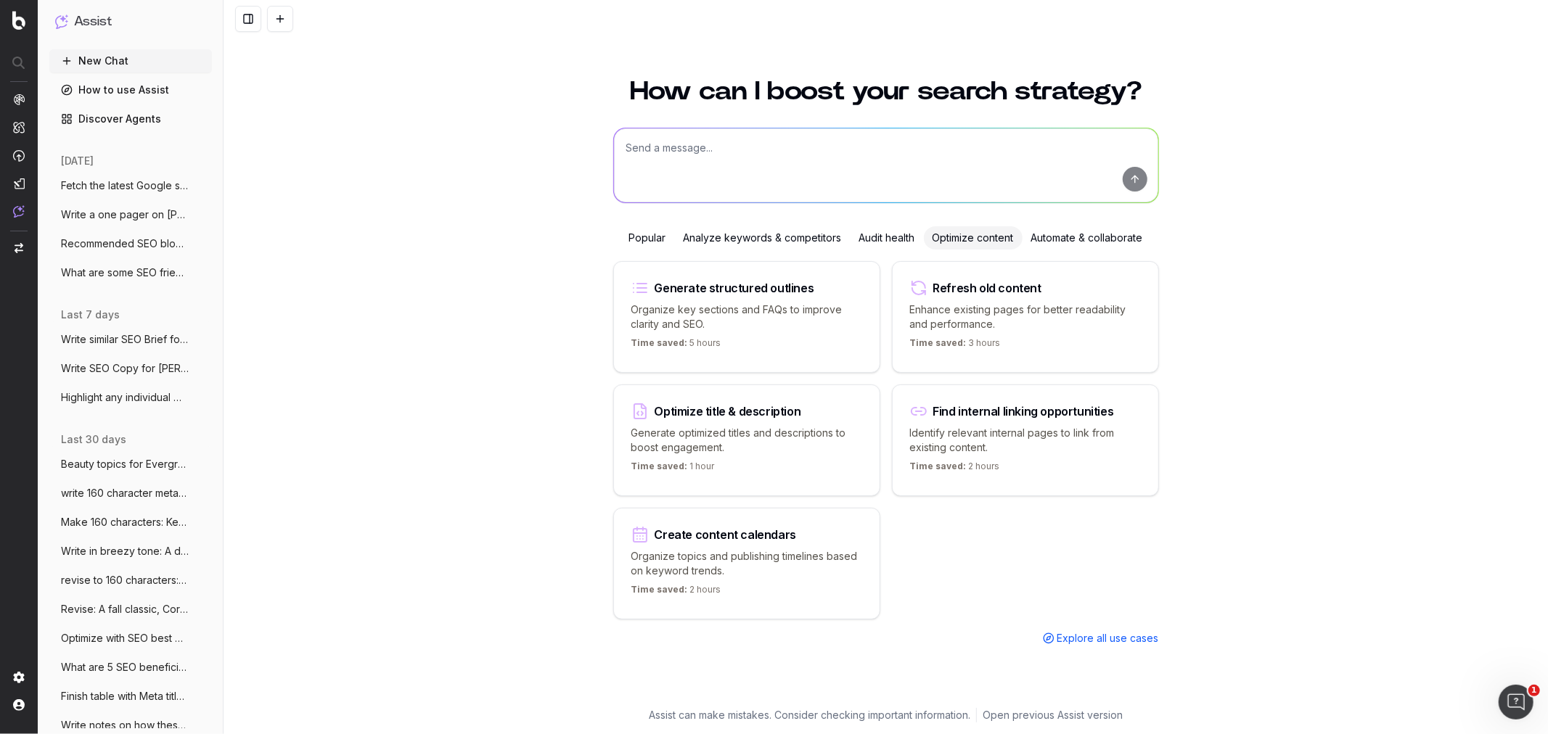
click at [701, 234] on div "Analyze keywords & competitors" at bounding box center [763, 237] width 176 height 23
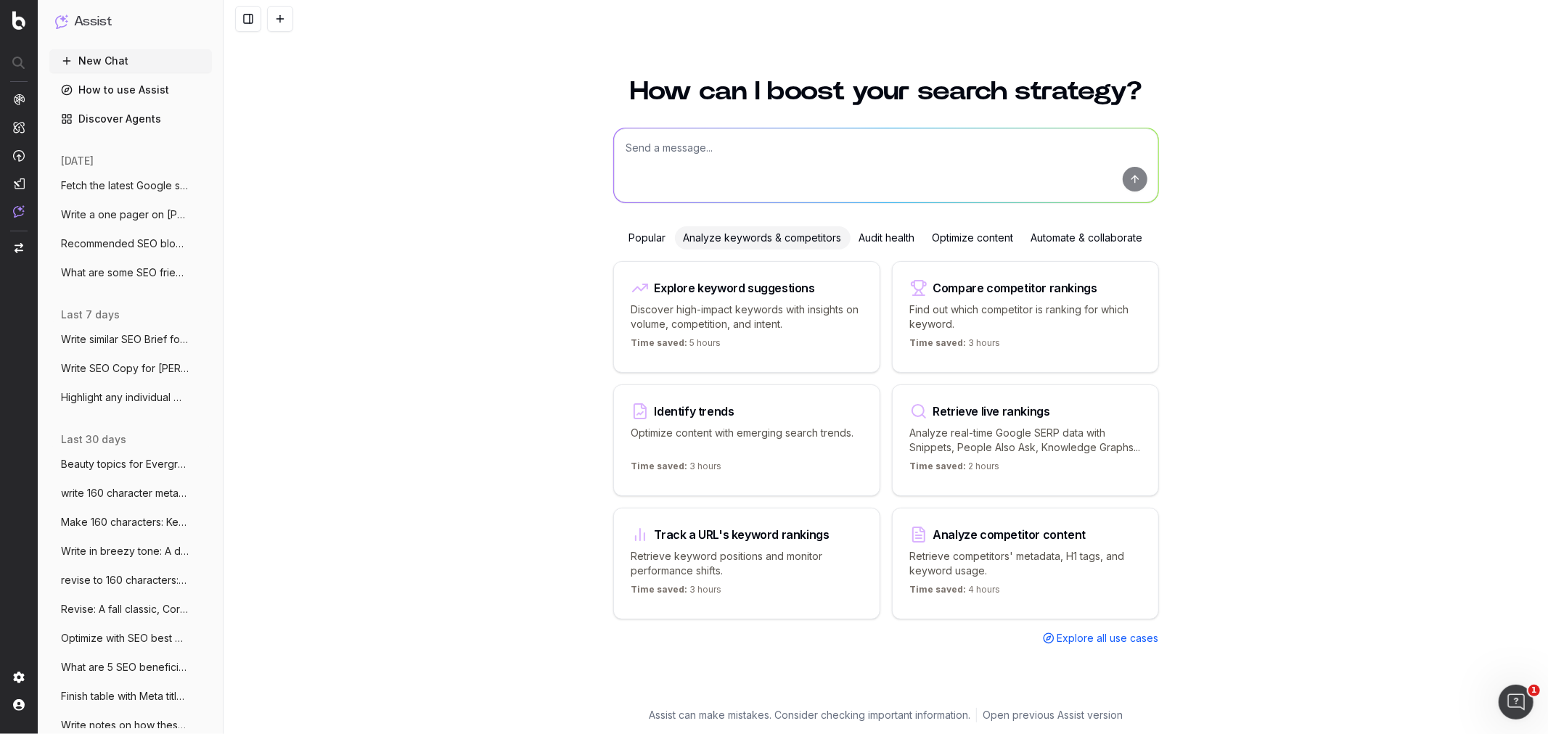
click at [655, 233] on div "Popular" at bounding box center [647, 237] width 54 height 23
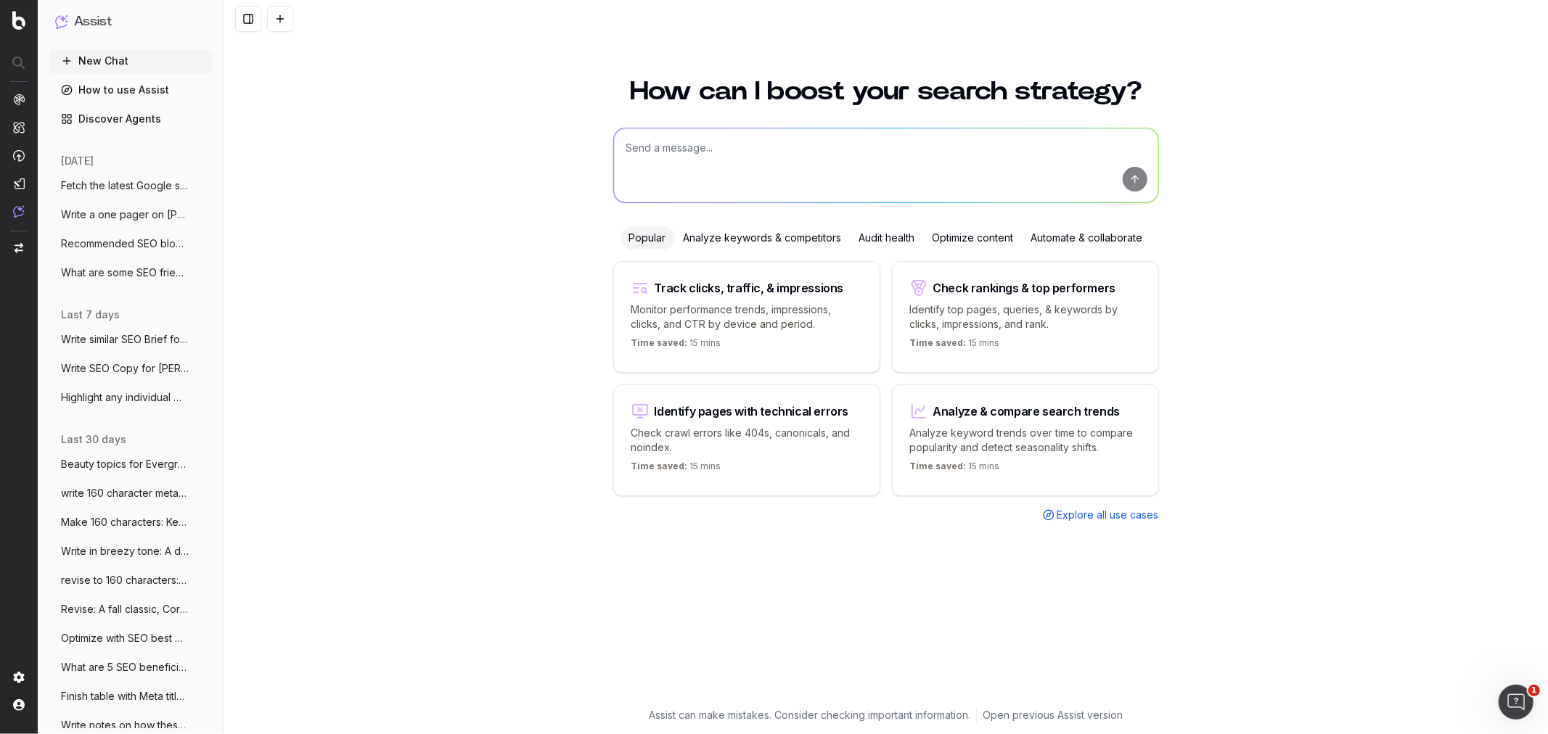
click at [677, 303] on p "Monitor performance trends, impressions, clicks, and CTR by device and period." at bounding box center [746, 317] width 231 height 29
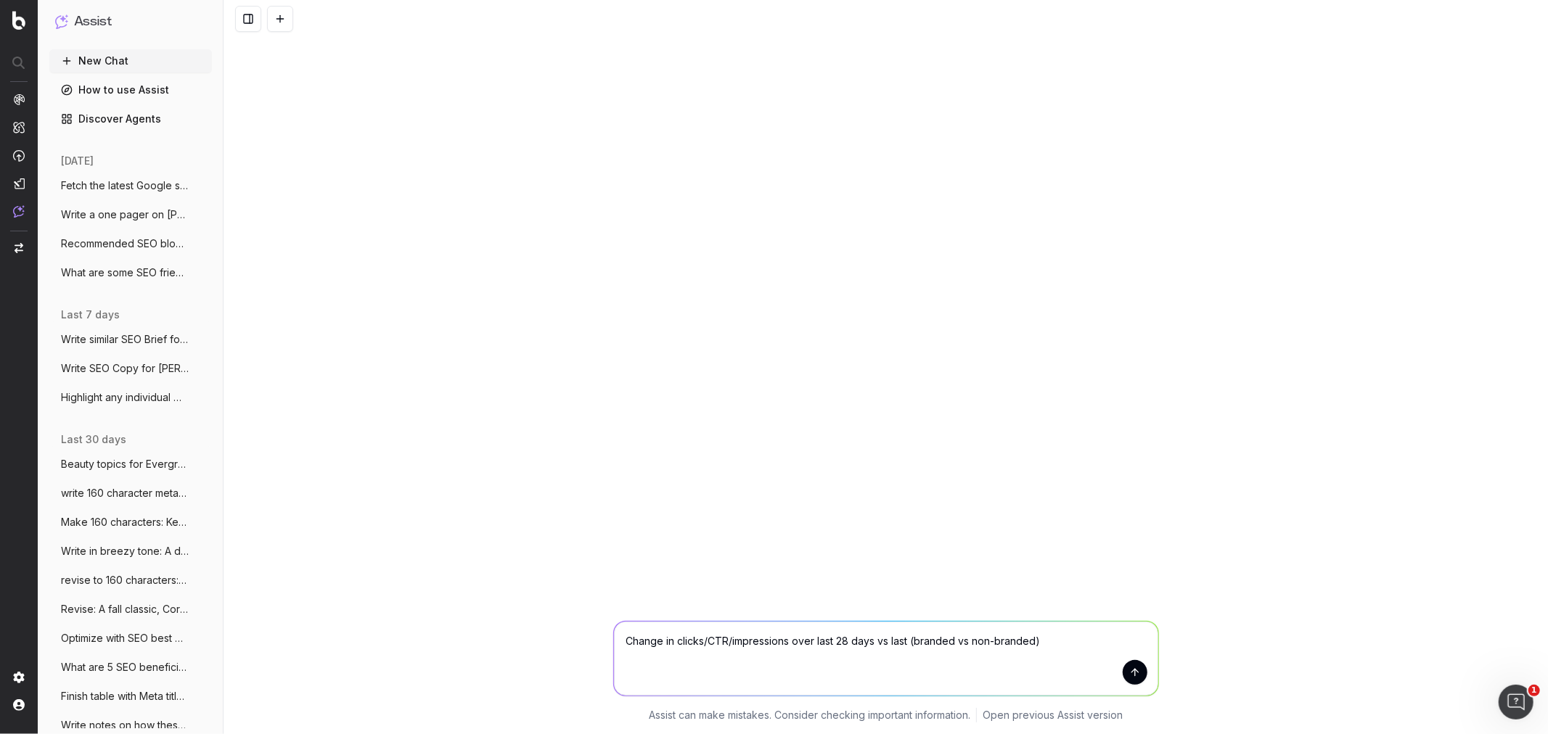
click at [1060, 639] on textarea "Change in clicks/CTR/impressions over last 28 days vs last (branded vs non-bran…" at bounding box center [886, 659] width 544 height 74
paste textarea "https://www.macys.com/shop/kids-clothes?id=5991"
type textarea "Change in clicks/CTR/impressions over last 28 days vs last (branded vs non-bran…"
click at [1136, 677] on button "submit" at bounding box center [1135, 672] width 25 height 25
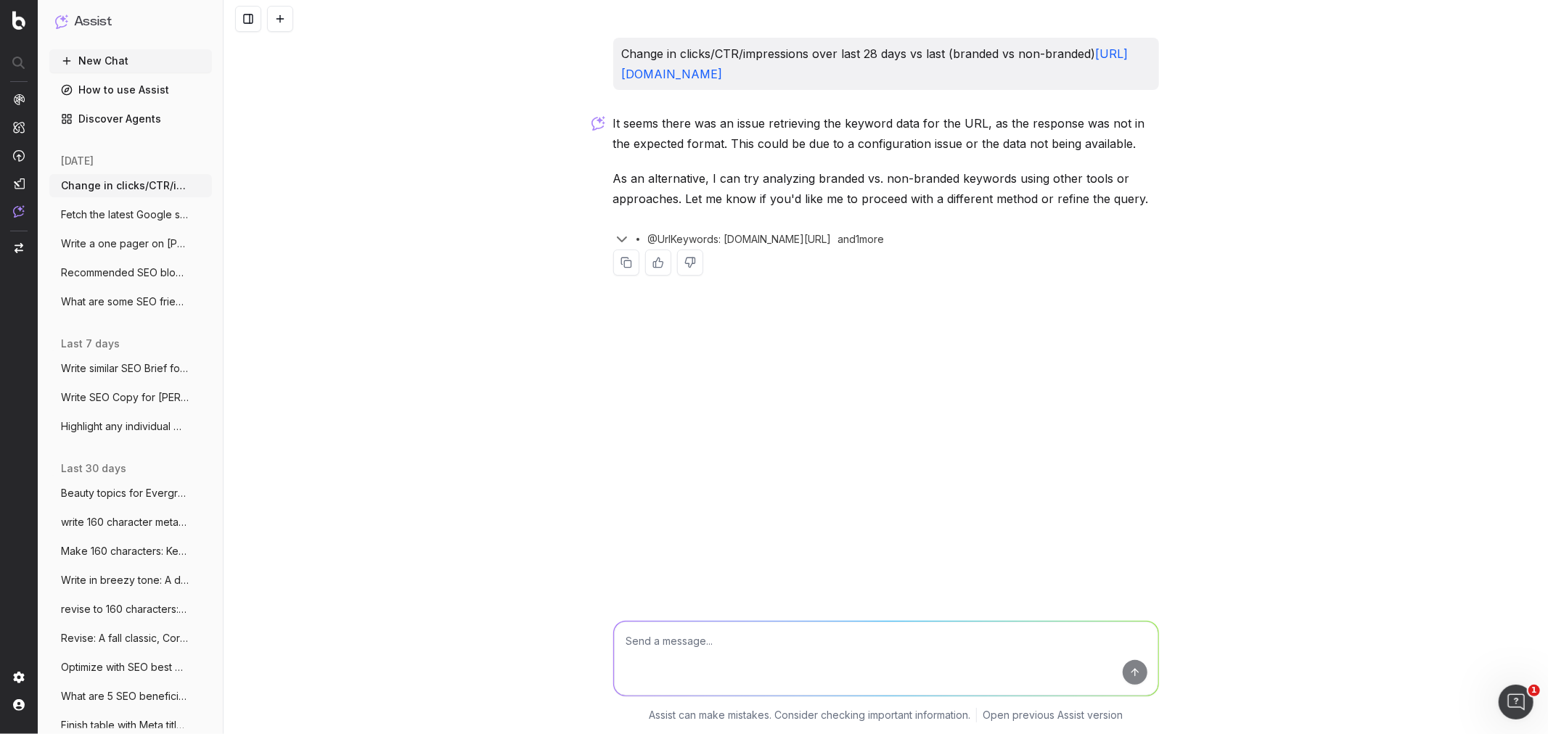
click at [672, 639] on textarea at bounding box center [886, 659] width 544 height 74
paste textarea "https://www.macys.com/shop/kids-clothes?id=5991"
type textarea "Provide click, impressions from GSC for https://www.macys.com/shop/kids-clothes…"
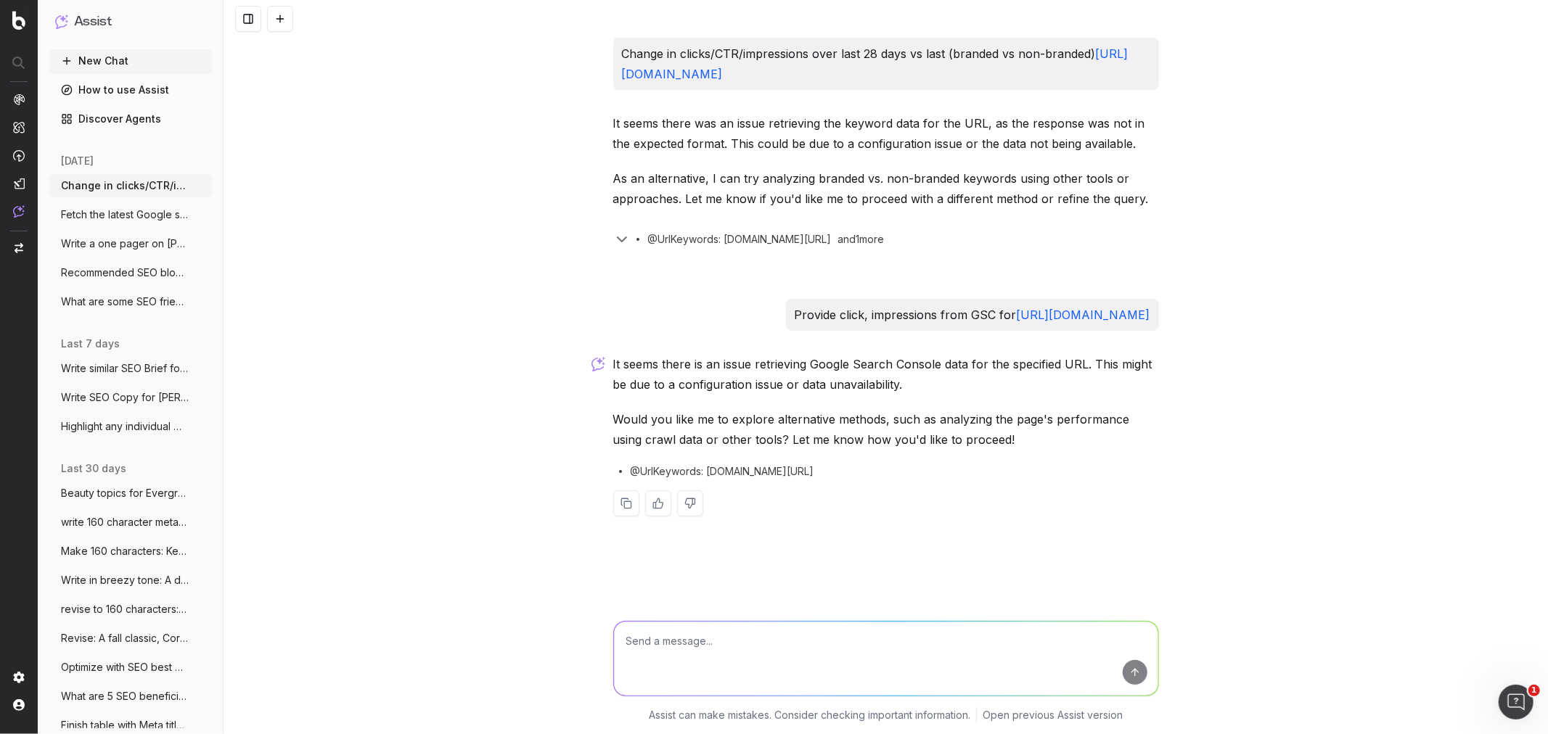
click at [779, 419] on p "Would you like me to explore alternative methods, such as analyzing the page's …" at bounding box center [886, 429] width 546 height 41
drag, startPoint x: 785, startPoint y: 416, endPoint x: 1016, endPoint y: 416, distance: 230.8
click at [1016, 416] on p "Would you like me to explore alternative methods, such as analyzing the page's …" at bounding box center [886, 429] width 546 height 41
click at [1002, 419] on p "Would you like me to explore alternative methods, such as analyzing the page's …" at bounding box center [886, 429] width 546 height 41
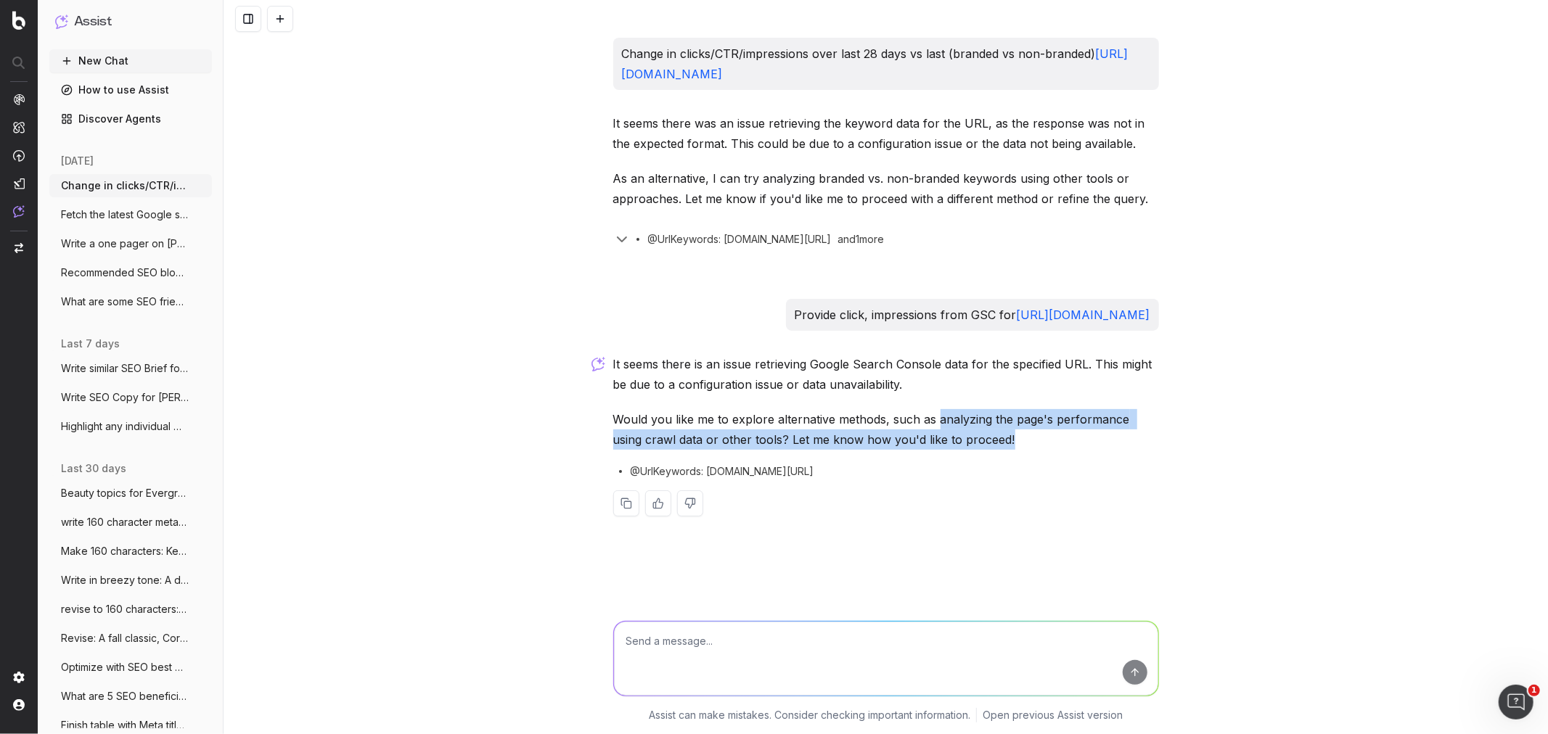
drag, startPoint x: 935, startPoint y: 421, endPoint x: 1013, endPoint y: 440, distance: 80.6
click at [1013, 440] on p "Would you like me to explore alternative methods, such as analyzing the page's …" at bounding box center [886, 429] width 546 height 41
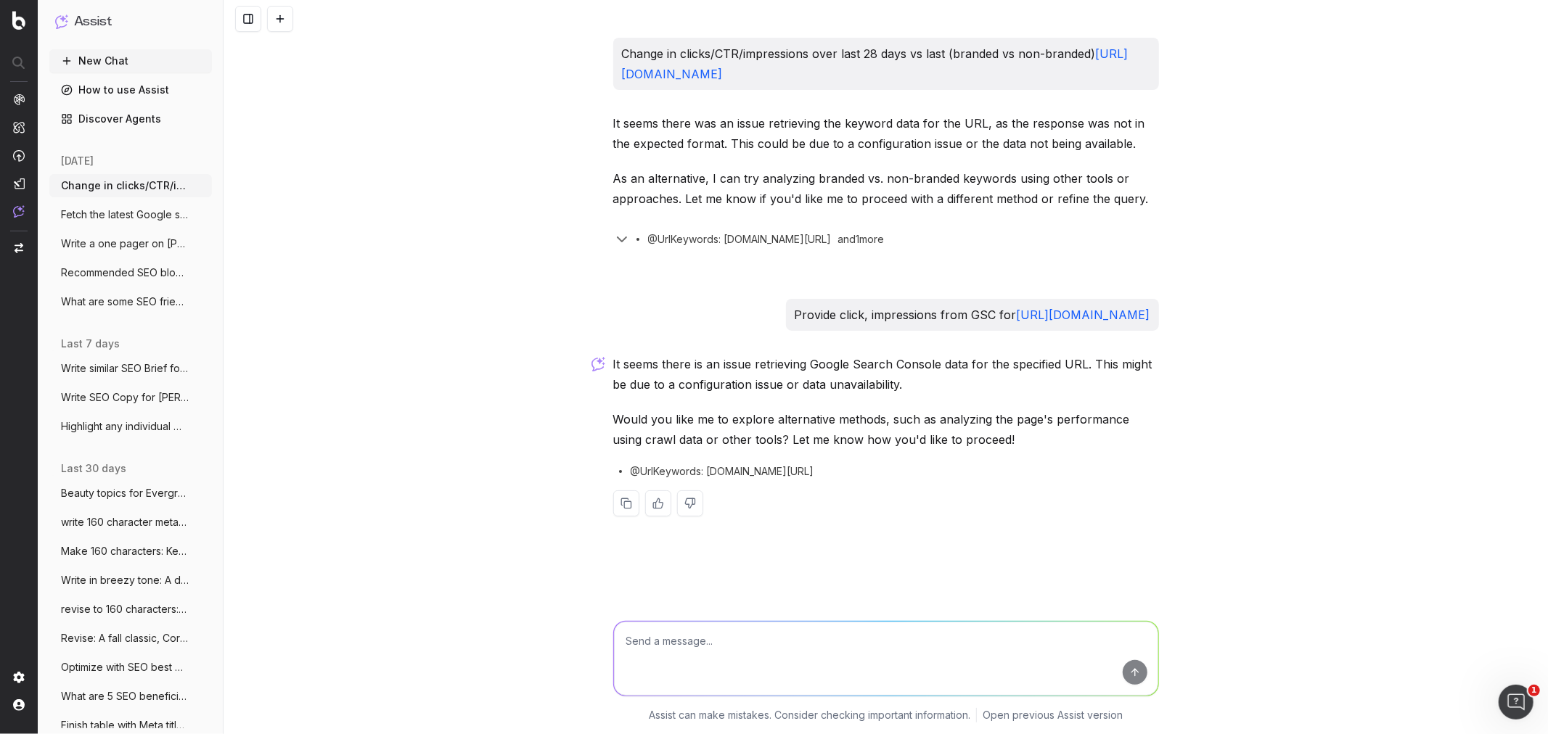
click at [799, 654] on textarea at bounding box center [886, 659] width 544 height 74
drag, startPoint x: 933, startPoint y: 422, endPoint x: 747, endPoint y: 439, distance: 185.9
click at [747, 439] on p "Would you like me to explore alternative methods, such as analyzing the page's …" at bounding box center [886, 429] width 546 height 41
copy p "analyzing the page's performance using crawl data or other tools"
click at [668, 663] on textarea at bounding box center [886, 659] width 544 height 74
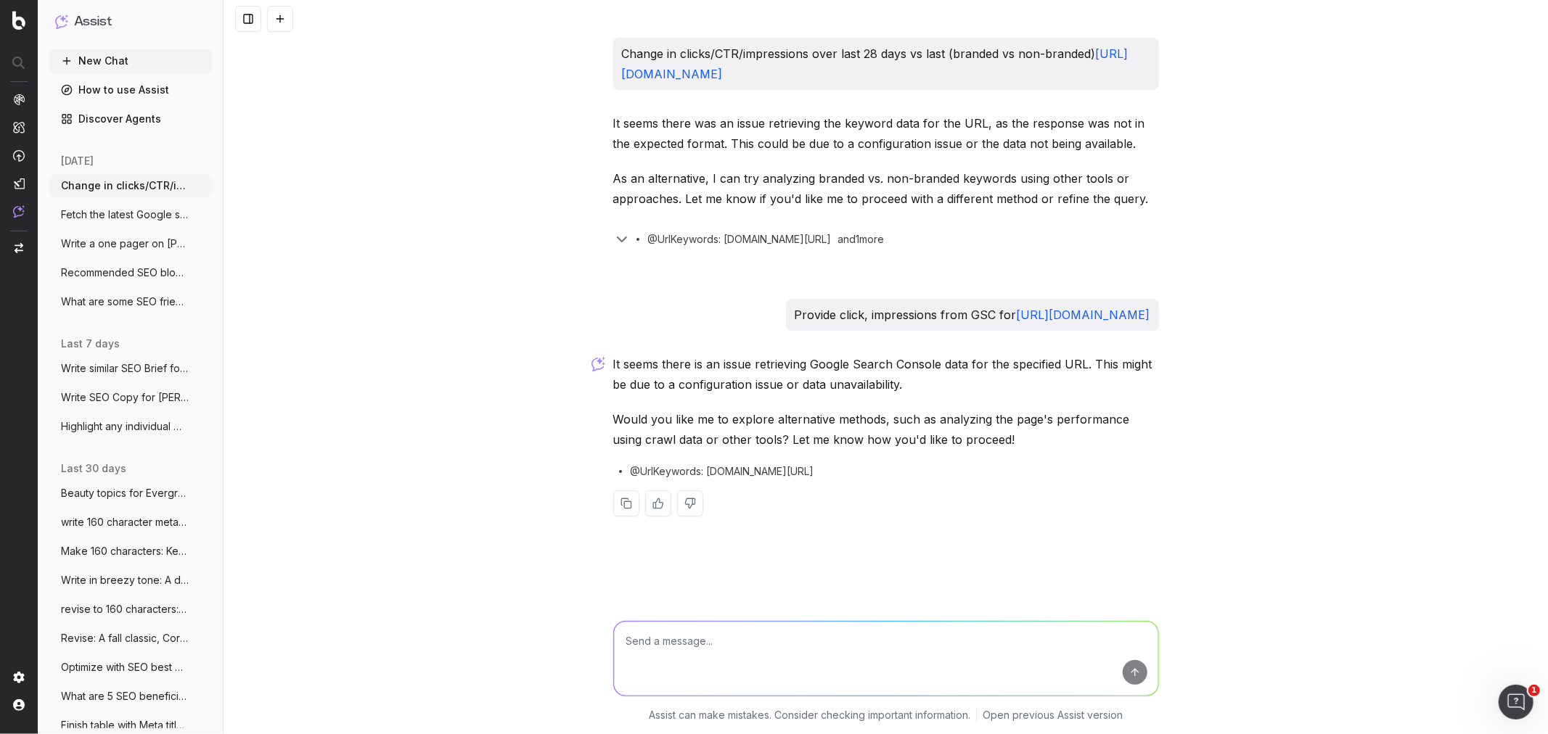
paste textarea "analyzing the page's performance using crawl data or other tools"
type textarea "analyzing the page's performance using crawl data or other tools"
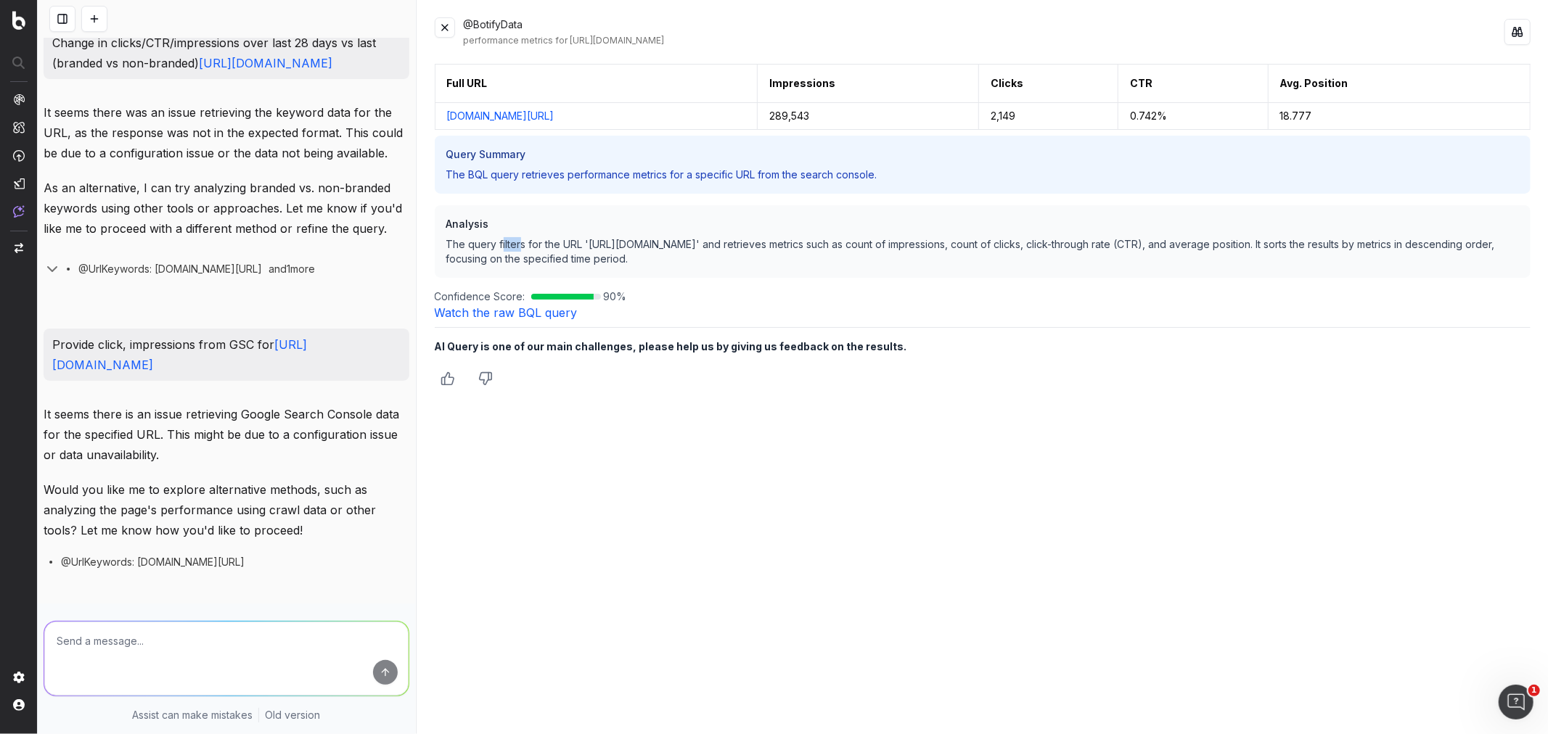
drag, startPoint x: 512, startPoint y: 245, endPoint x: 519, endPoint y: 247, distance: 7.8
click at [519, 247] on p "The query filters for the URL 'https://www.macys.com/shop/kids-clothes?id=5991'…" at bounding box center [982, 251] width 1073 height 29
click at [520, 247] on p "The query filters for the URL 'https://www.macys.com/shop/kids-clothes?id=5991'…" at bounding box center [982, 251] width 1073 height 29
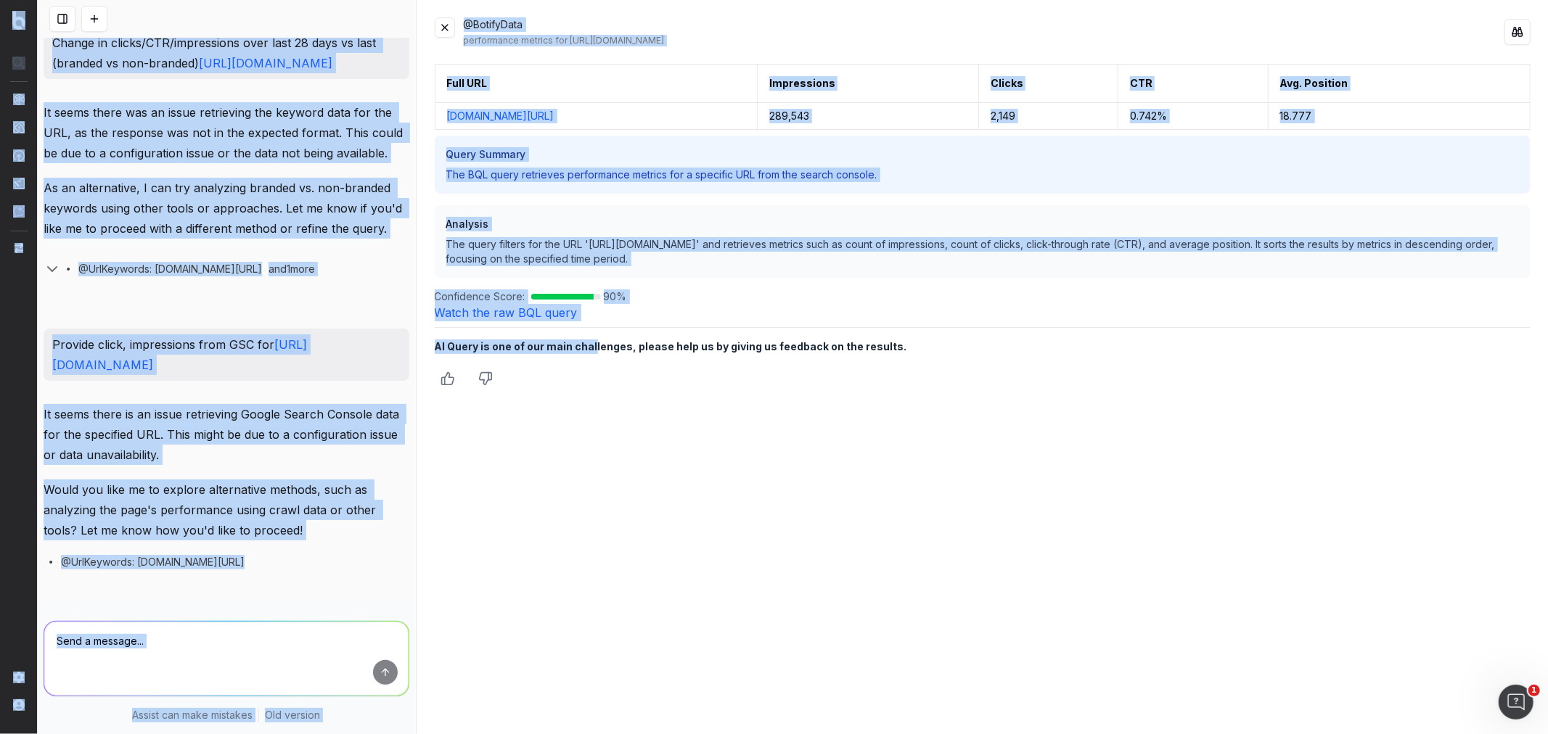
drag, startPoint x: 592, startPoint y: 346, endPoint x: 815, endPoint y: 354, distance: 222.9
click at [815, 354] on div "Full URL Impressions Clicks CTR Avg. Position www.macys.com/shop/kids-clothes?i…" at bounding box center [983, 390] width 1097 height 653
click at [525, 523] on div "Full URL Impressions Clicks CTR Avg. Position www.macys.com/shop/kids-clothes?i…" at bounding box center [983, 390] width 1097 height 653
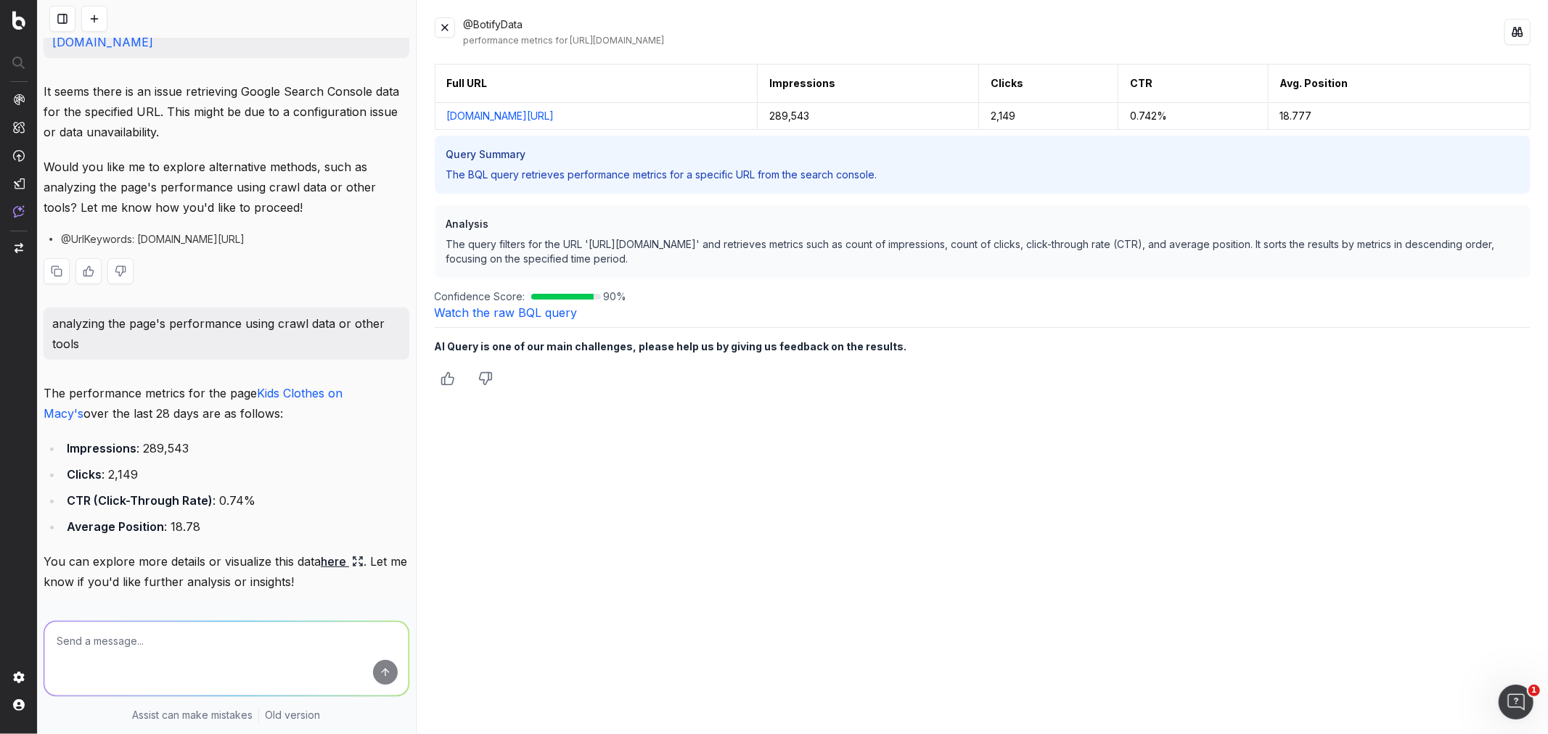
scroll to position [470, 0]
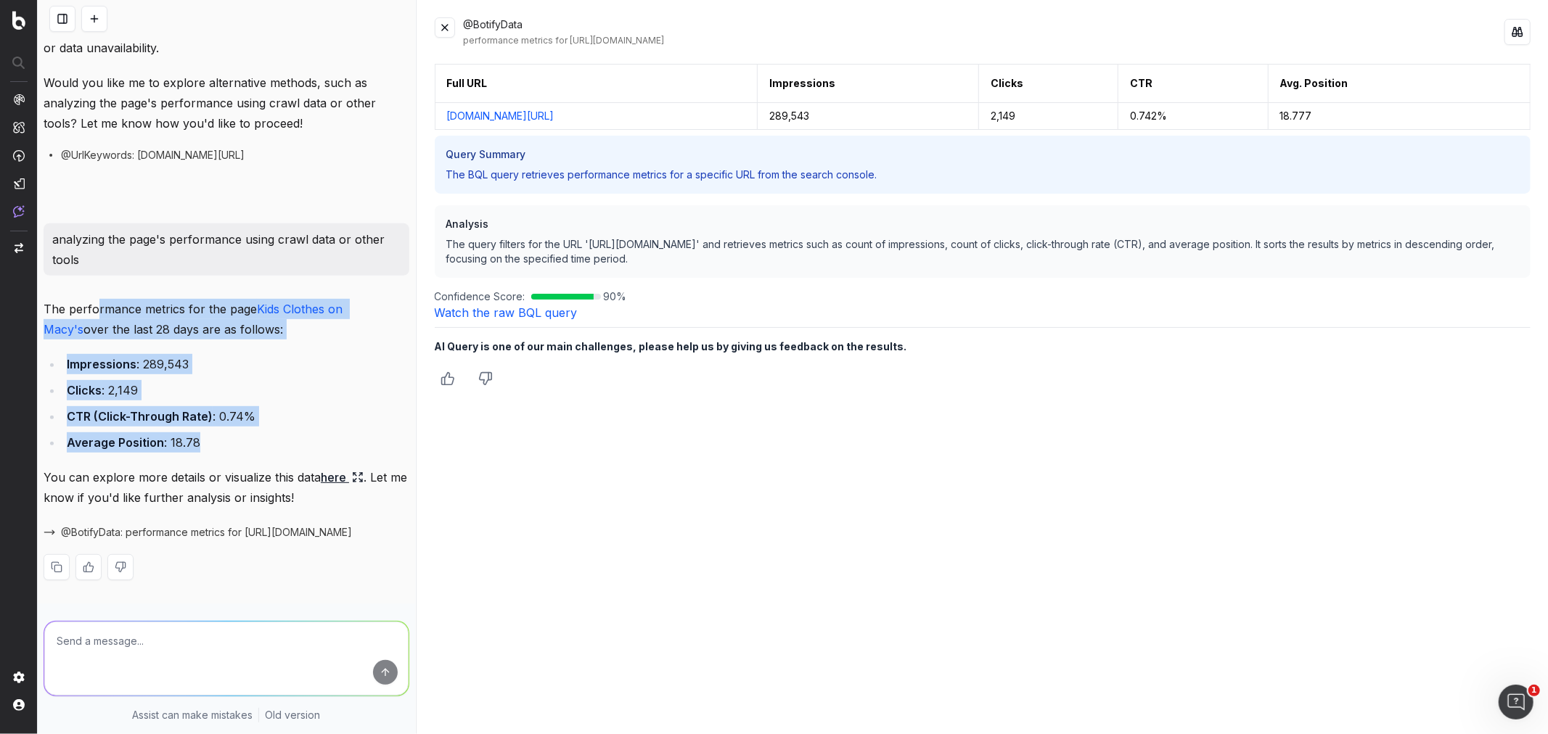
drag, startPoint x: 99, startPoint y: 295, endPoint x: 237, endPoint y: 440, distance: 200.2
click at [237, 440] on div "The performance metrics for the page Kids Clothes on Macy's over the last 28 da…" at bounding box center [227, 451] width 366 height 305
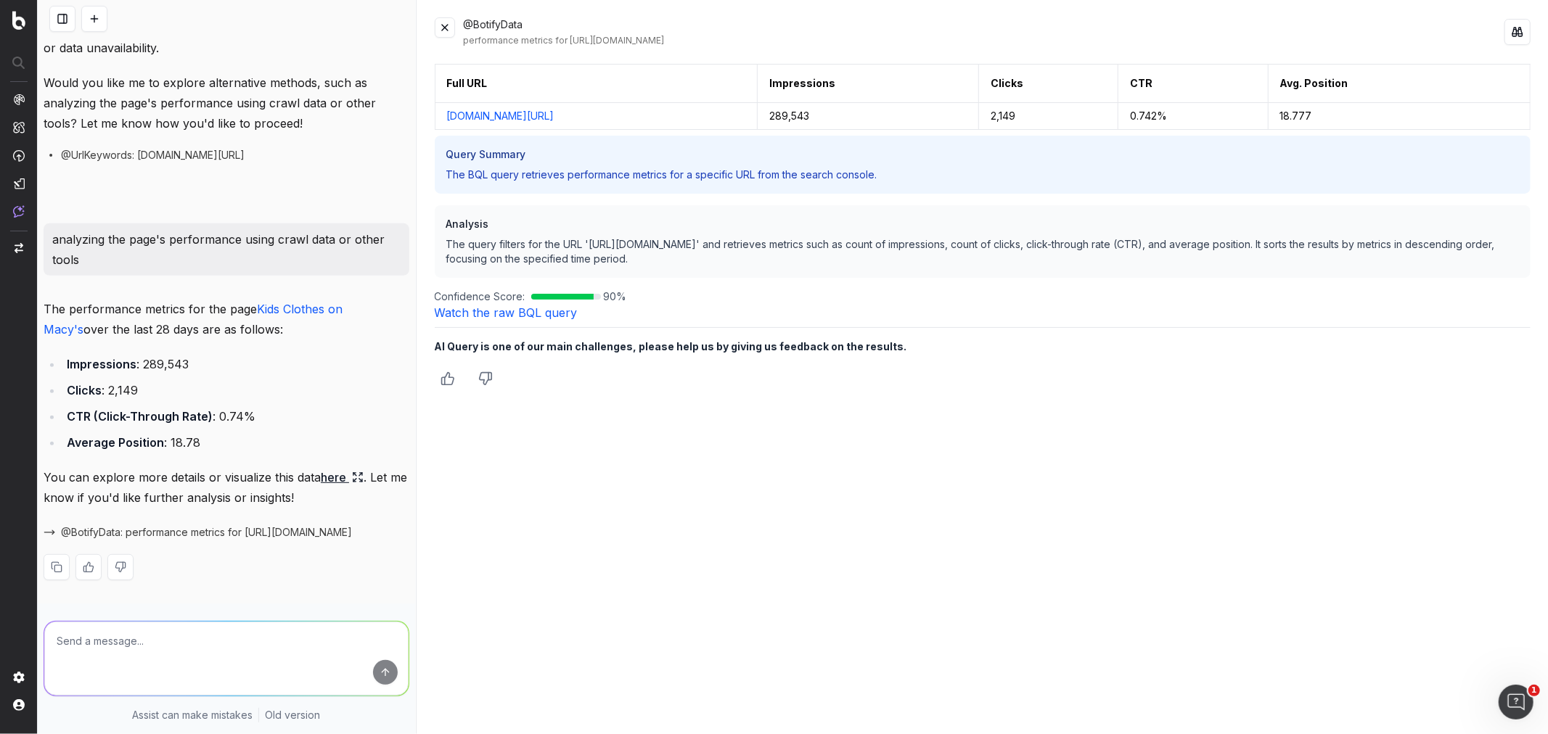
click at [128, 628] on textarea at bounding box center [226, 659] width 364 height 74
type textarea "For the last three months"
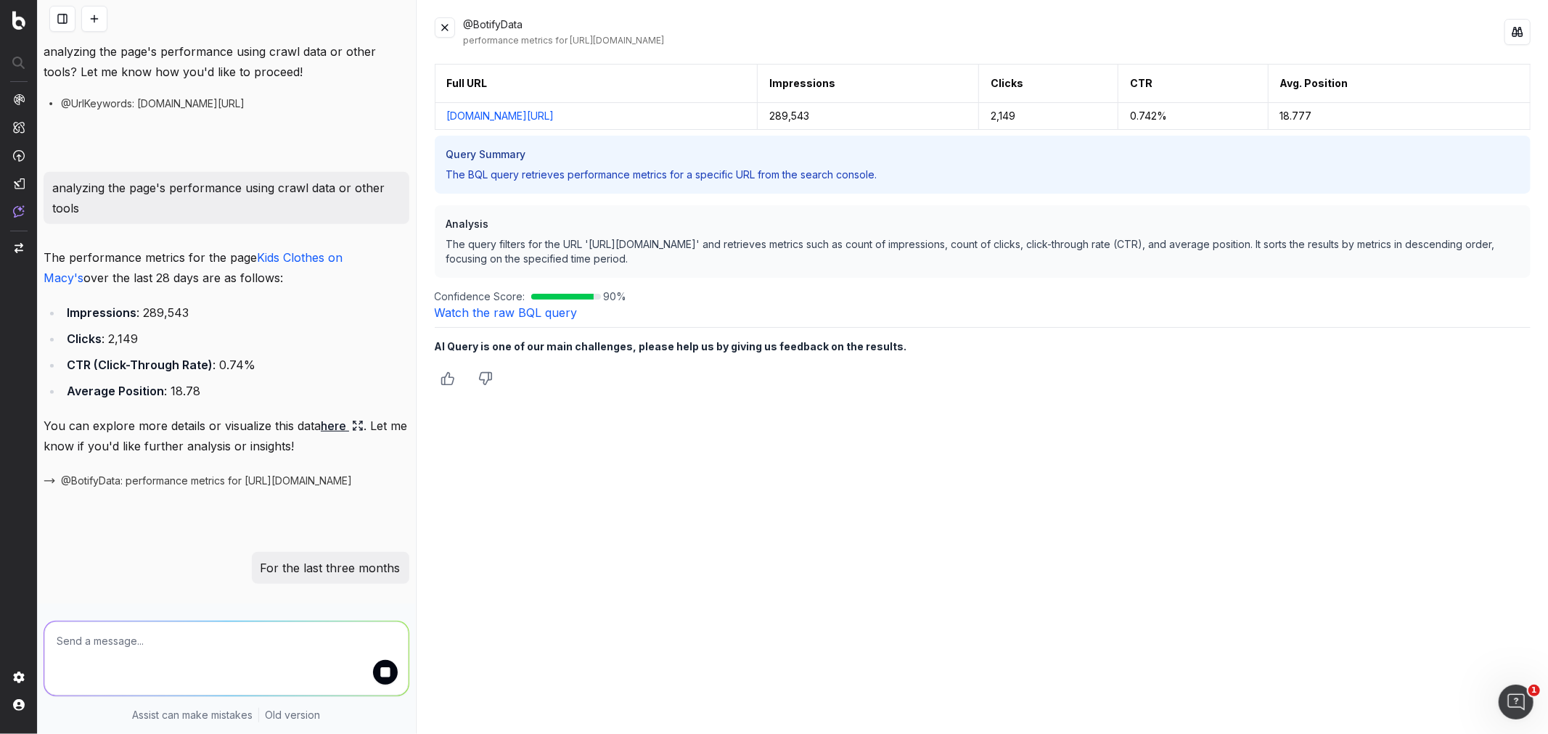
click at [448, 29] on button at bounding box center [445, 27] width 20 height 20
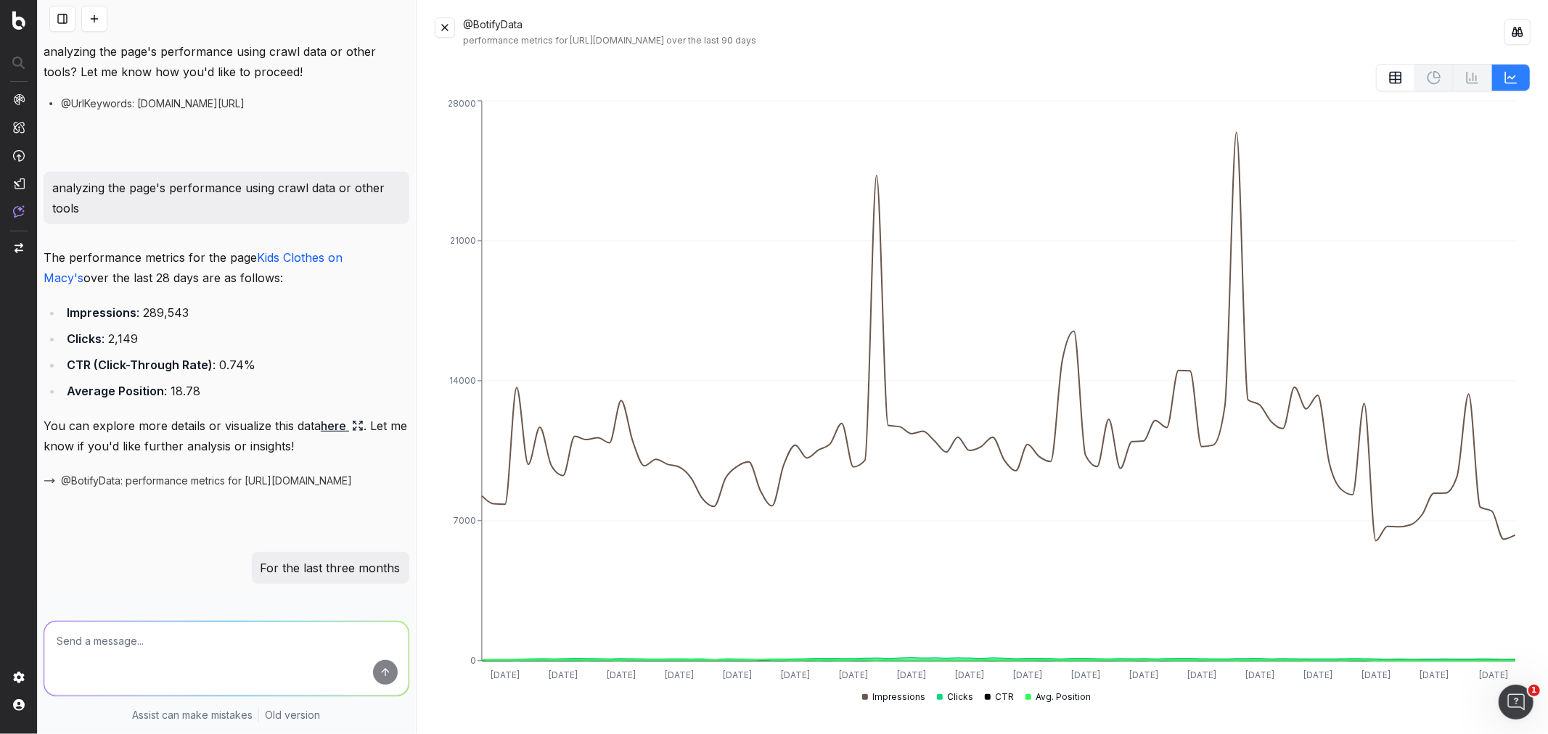
click at [104, 622] on textarea at bounding box center [226, 659] width 364 height 74
type textarea "Any changes due to SEO Copy Block removal"
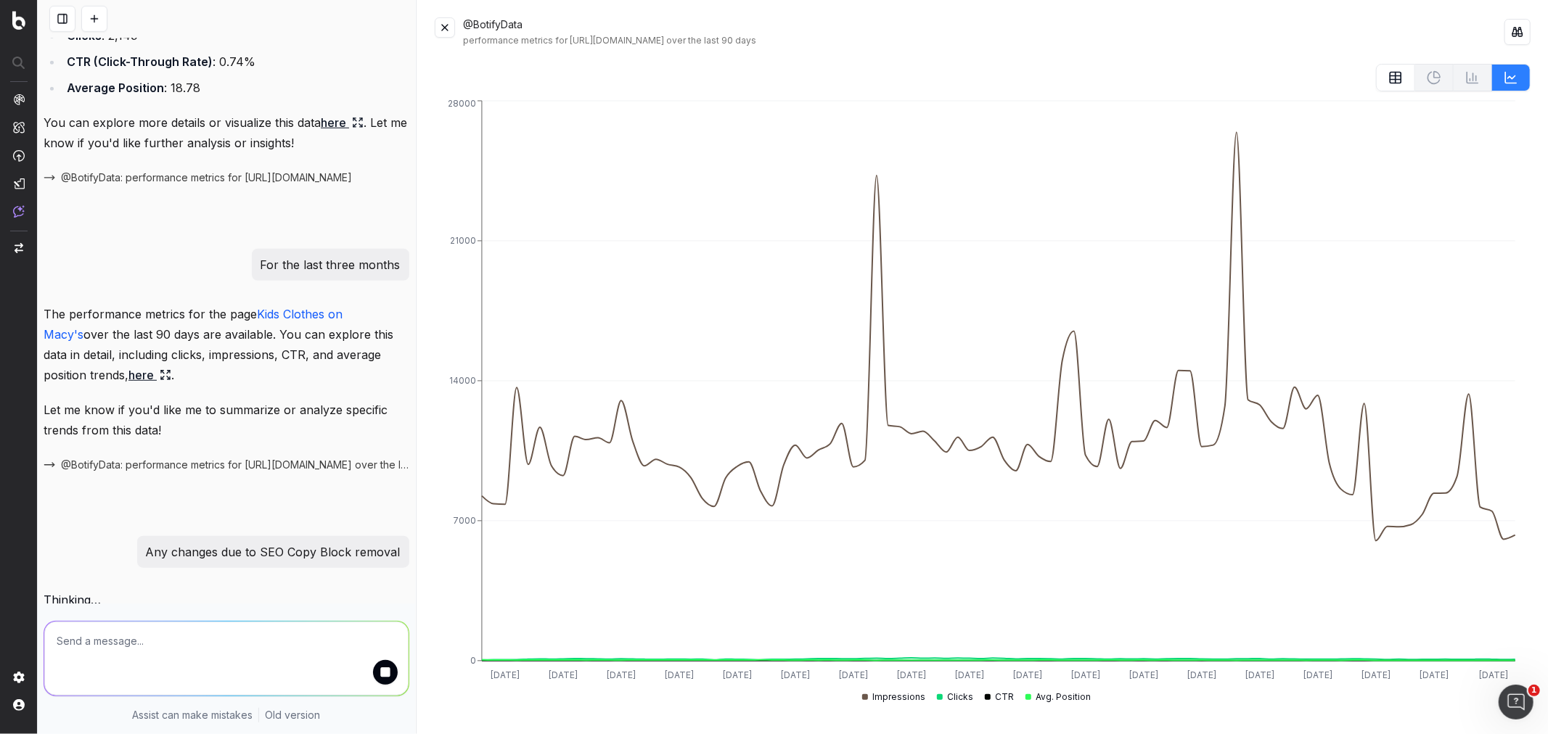
scroll to position [832, 0]
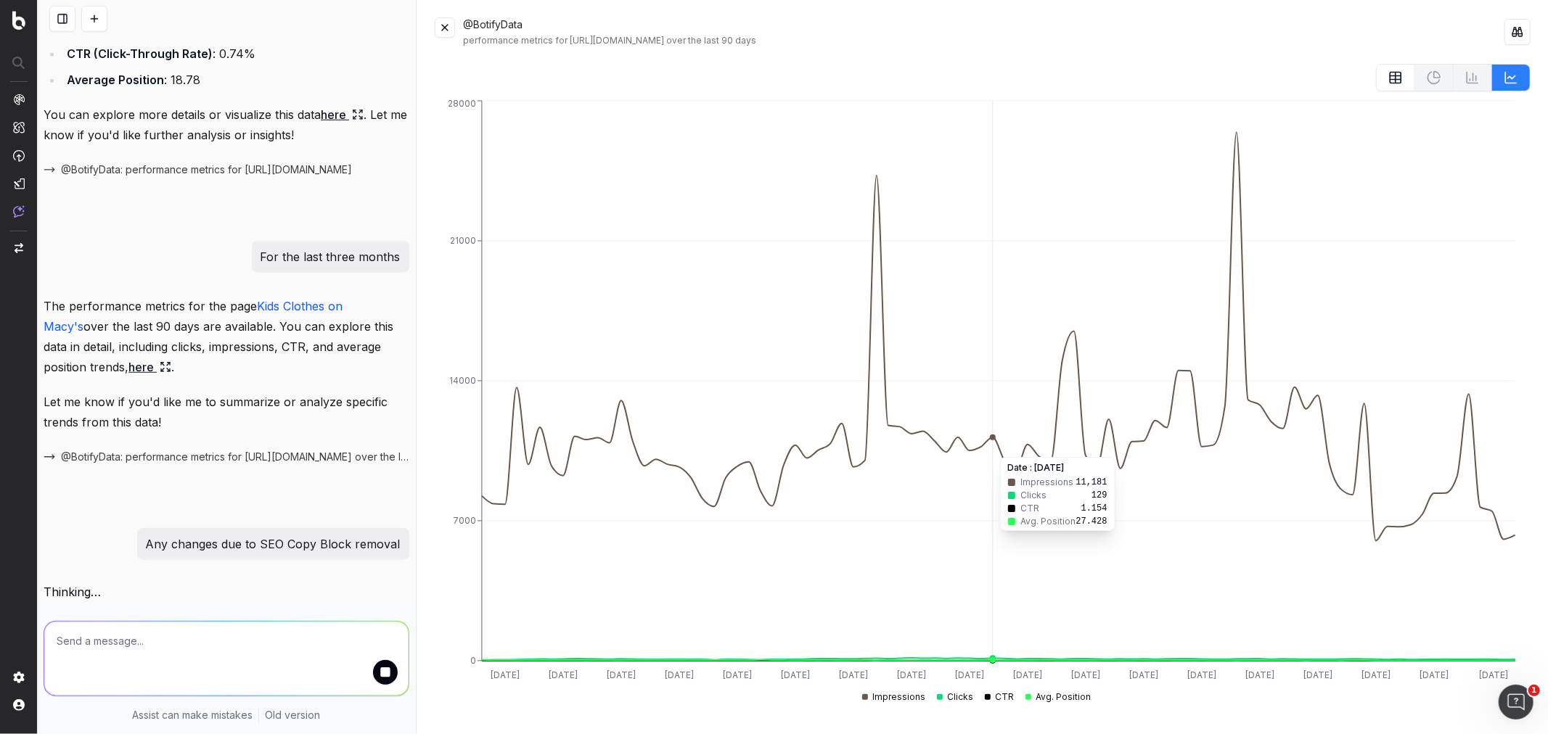
click at [991, 450] on icon "2025-06-29 2025-07-04 2025-07-09 2025-07-14 2025-07-19 2025-07-24 2025-07-29 20…" at bounding box center [977, 402] width 1084 height 610
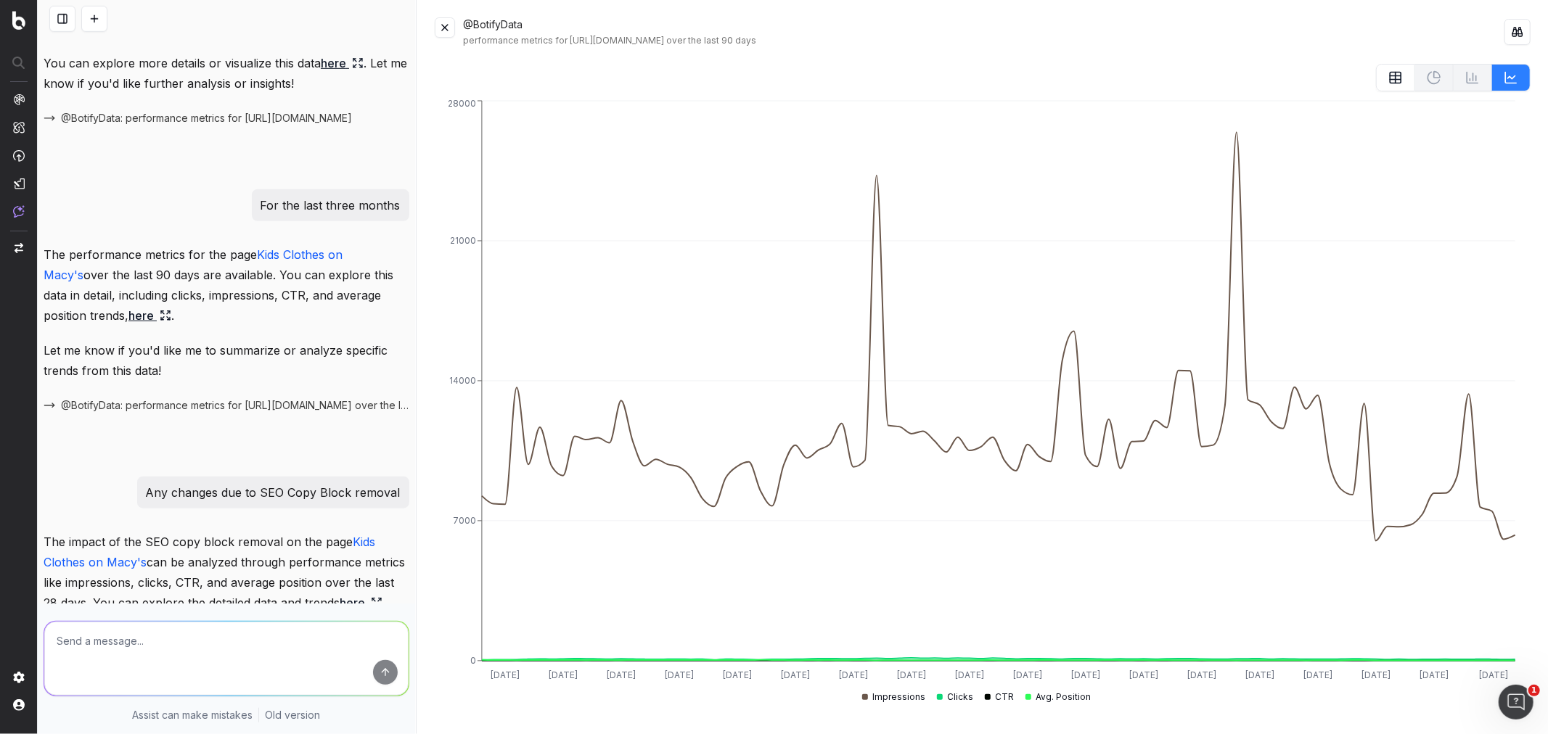
scroll to position [994, 0]
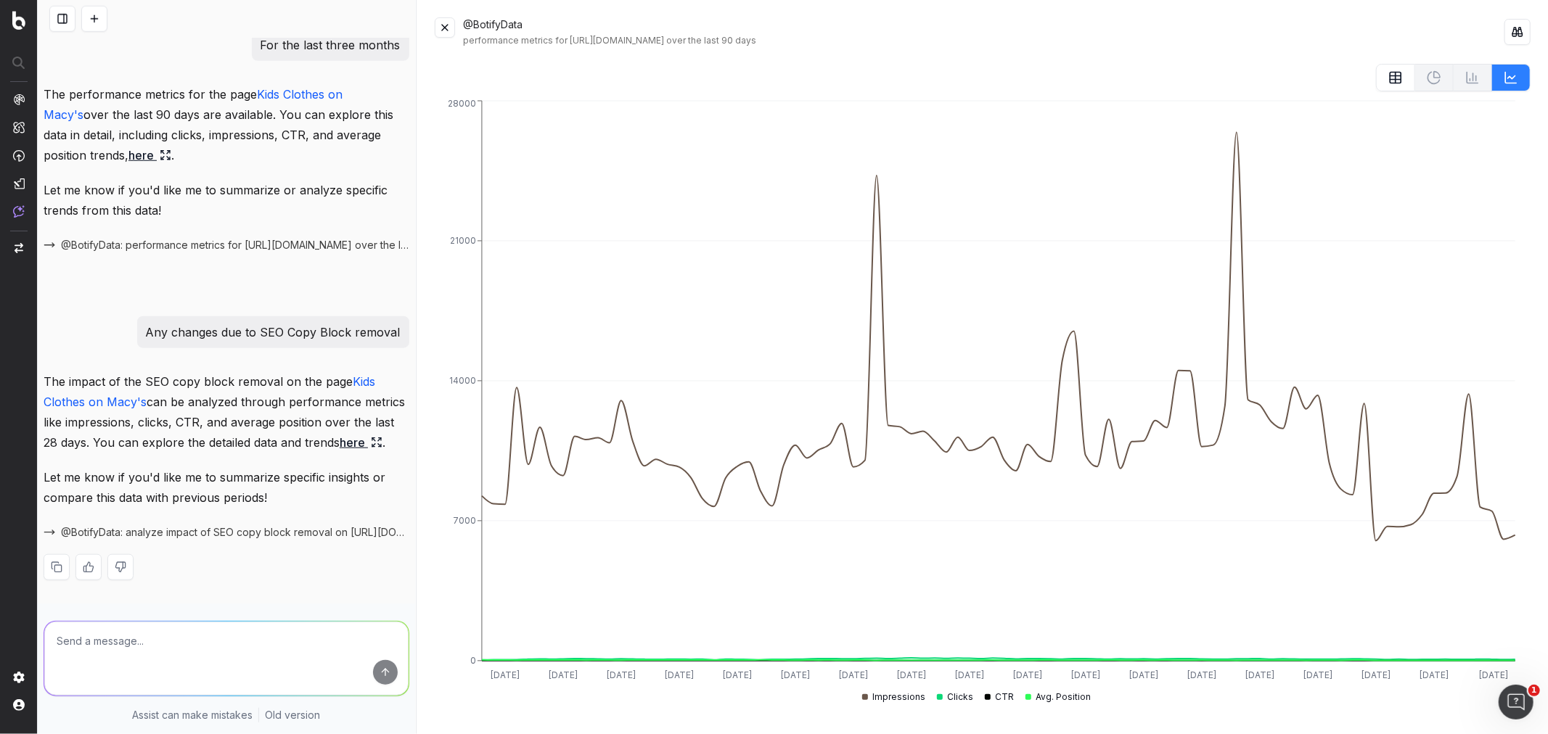
drag, startPoint x: 171, startPoint y: 481, endPoint x: 380, endPoint y: 481, distance: 209.0
click at [380, 453] on p "The impact of the SEO copy block removal on the page Kids Clothes on Macy's can…" at bounding box center [227, 412] width 366 height 81
click at [272, 453] on p "The impact of the SEO copy block removal on the page Kids Clothes on Macy's can…" at bounding box center [227, 412] width 366 height 81
click at [340, 433] on link "here" at bounding box center [361, 443] width 43 height 20
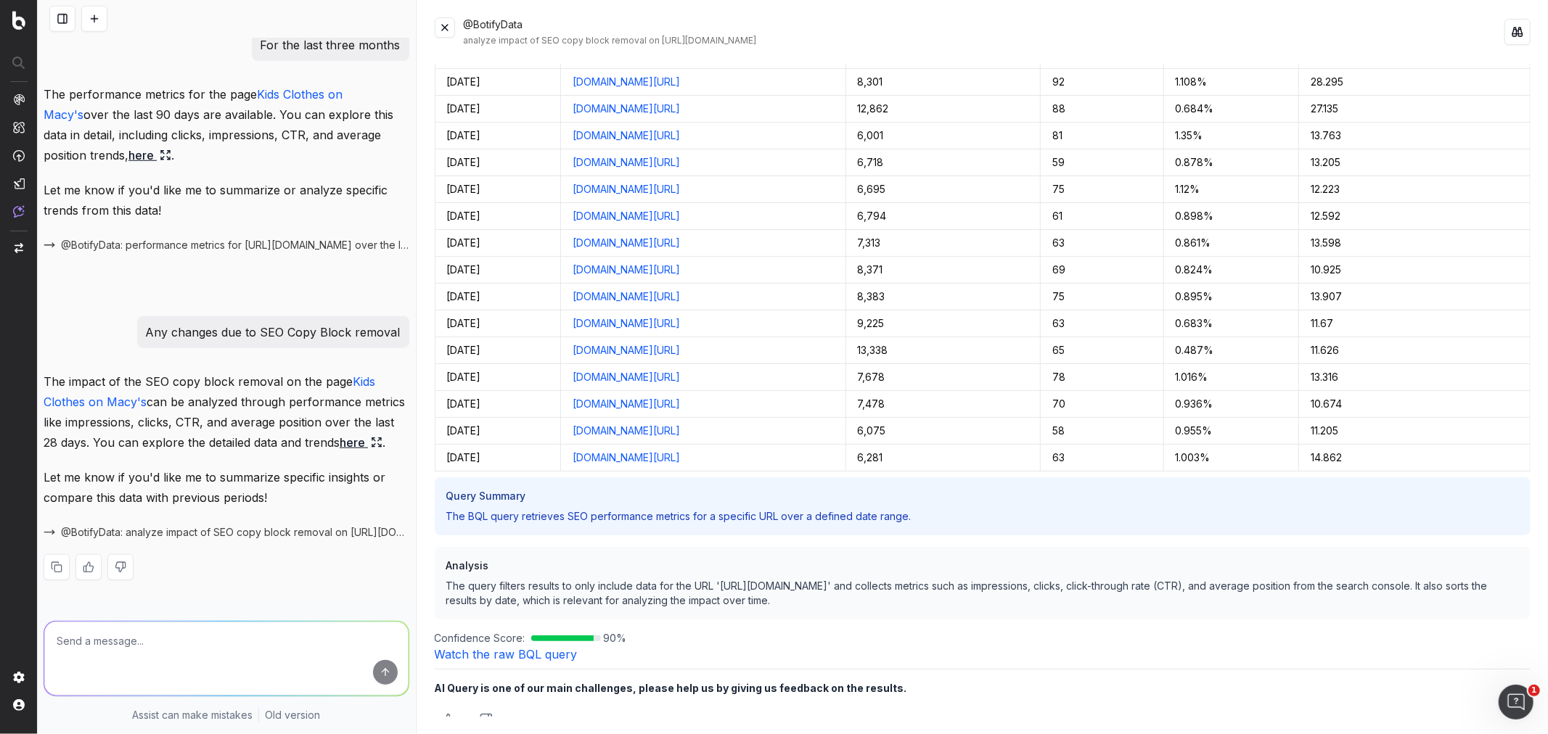
scroll to position [401, 0]
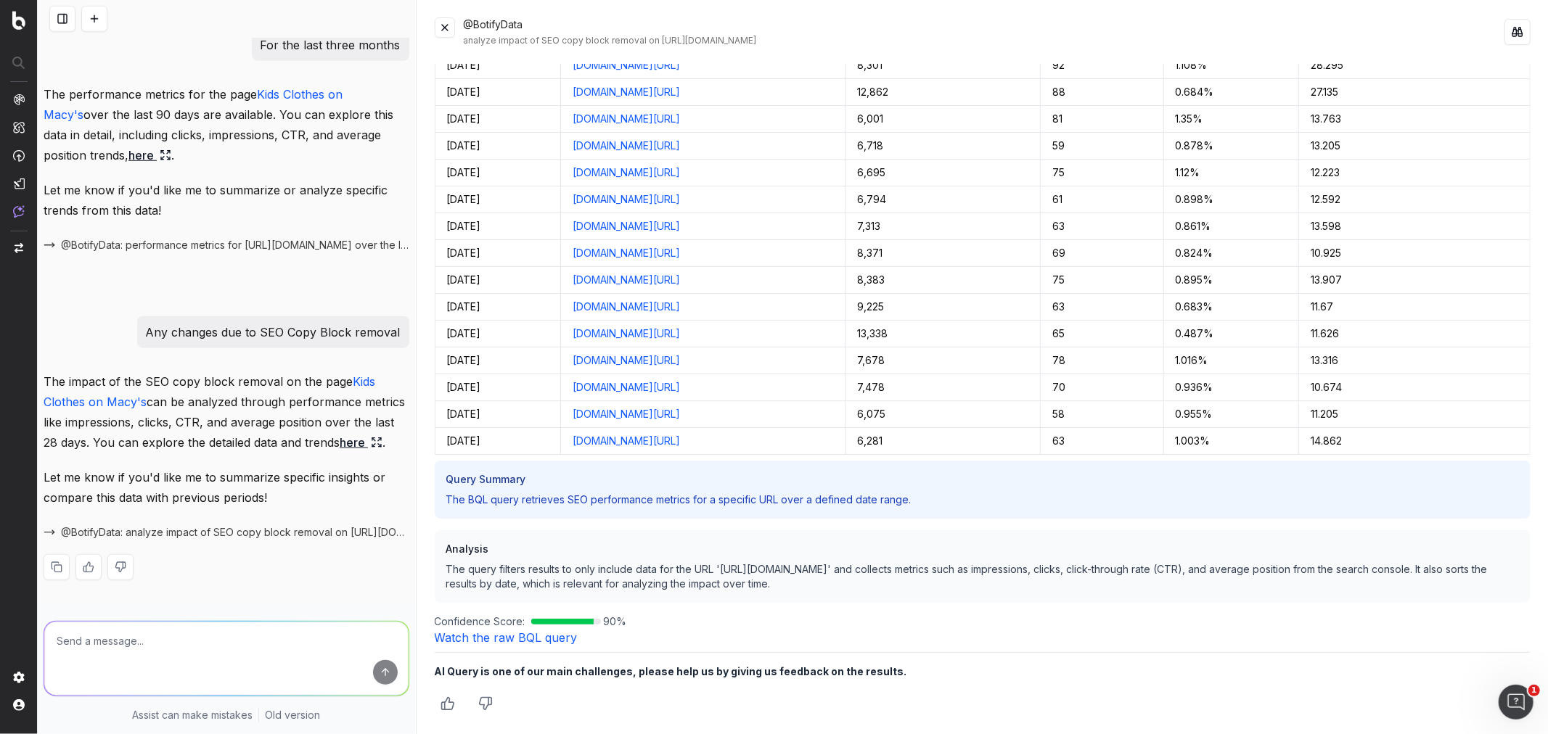
drag, startPoint x: 523, startPoint y: 566, endPoint x: 1218, endPoint y: 591, distance: 695.7
click at [1218, 591] on p "The query filters results to only include data for the URL 'https://www.macys.c…" at bounding box center [982, 576] width 1073 height 29
click at [1191, 586] on p "The query filters results to only include data for the URL 'https://www.macys.c…" at bounding box center [982, 576] width 1073 height 29
click at [115, 473] on p "Let me know if you'd like me to summarize specific insights or compare this dat…" at bounding box center [227, 487] width 366 height 41
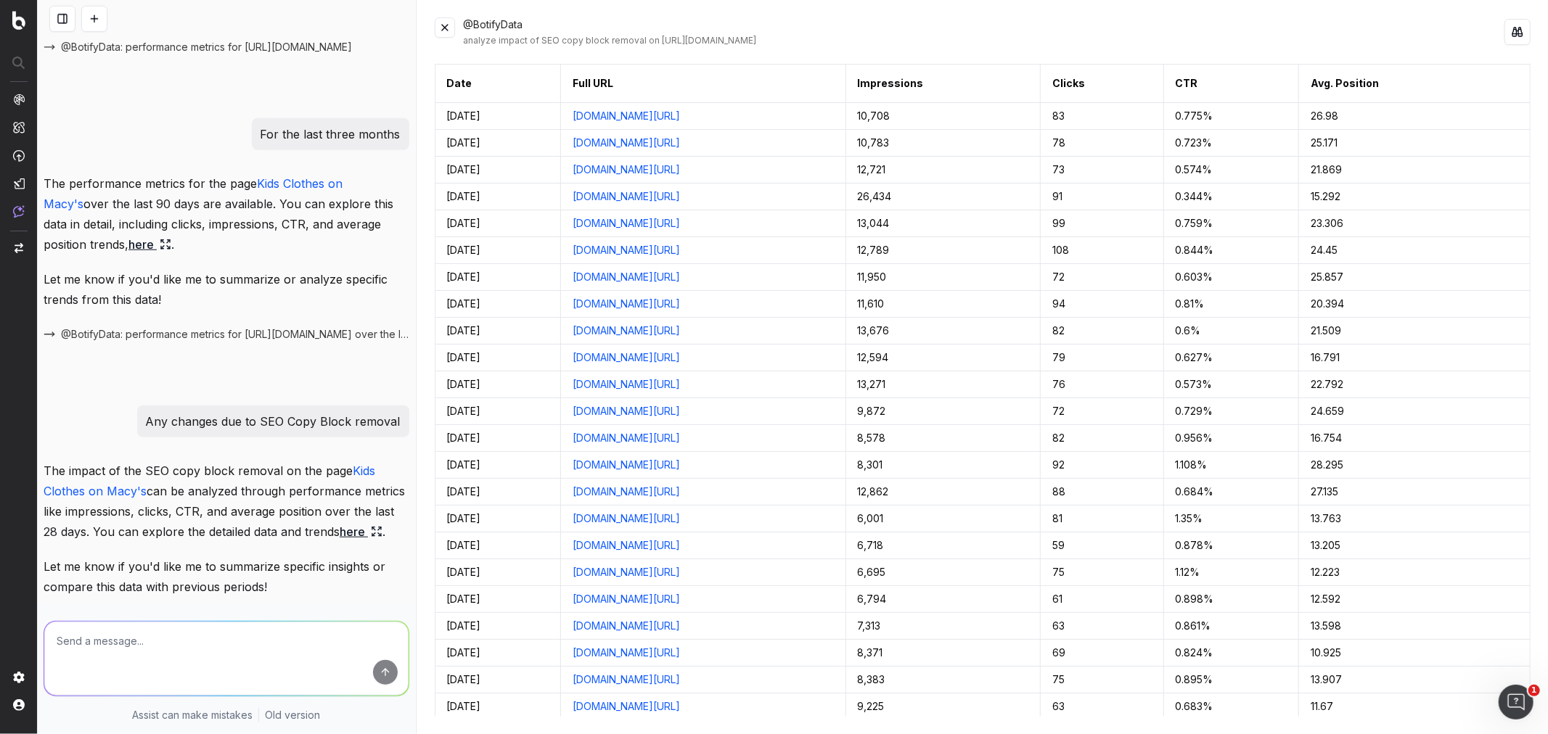
scroll to position [823, 0]
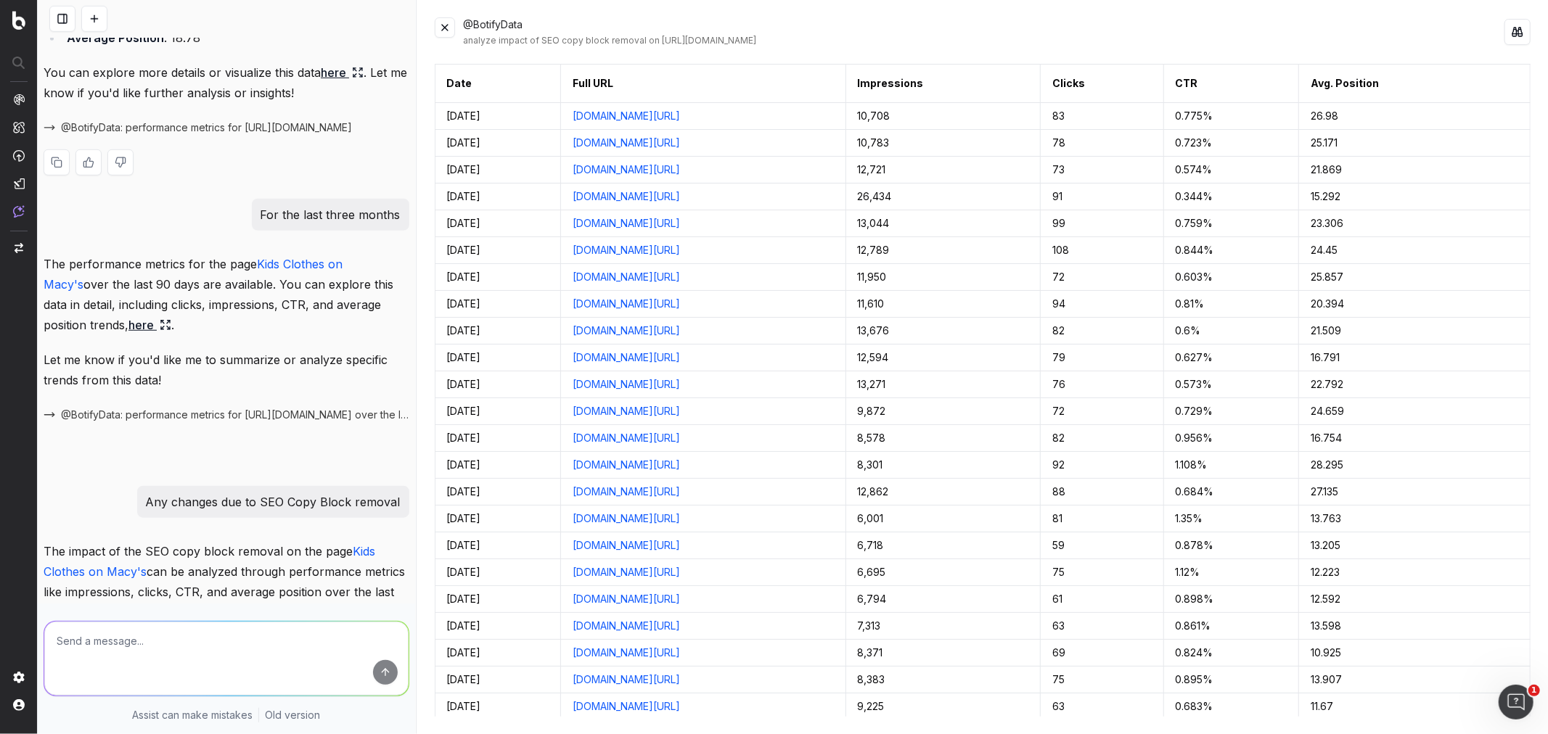
click at [330, 83] on link "here" at bounding box center [342, 72] width 43 height 20
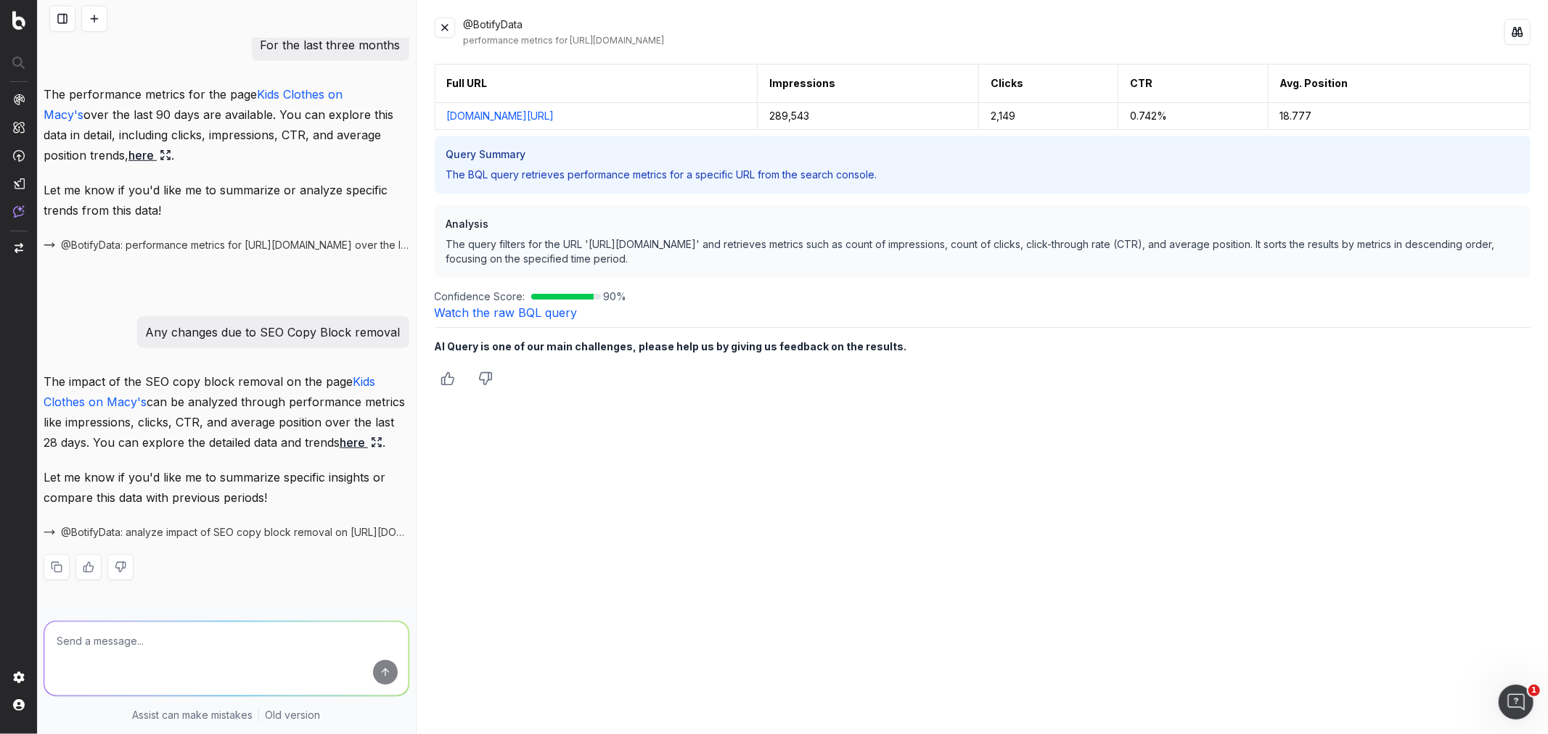
scroll to position [1065, 0]
click at [340, 433] on link "here" at bounding box center [361, 443] width 43 height 20
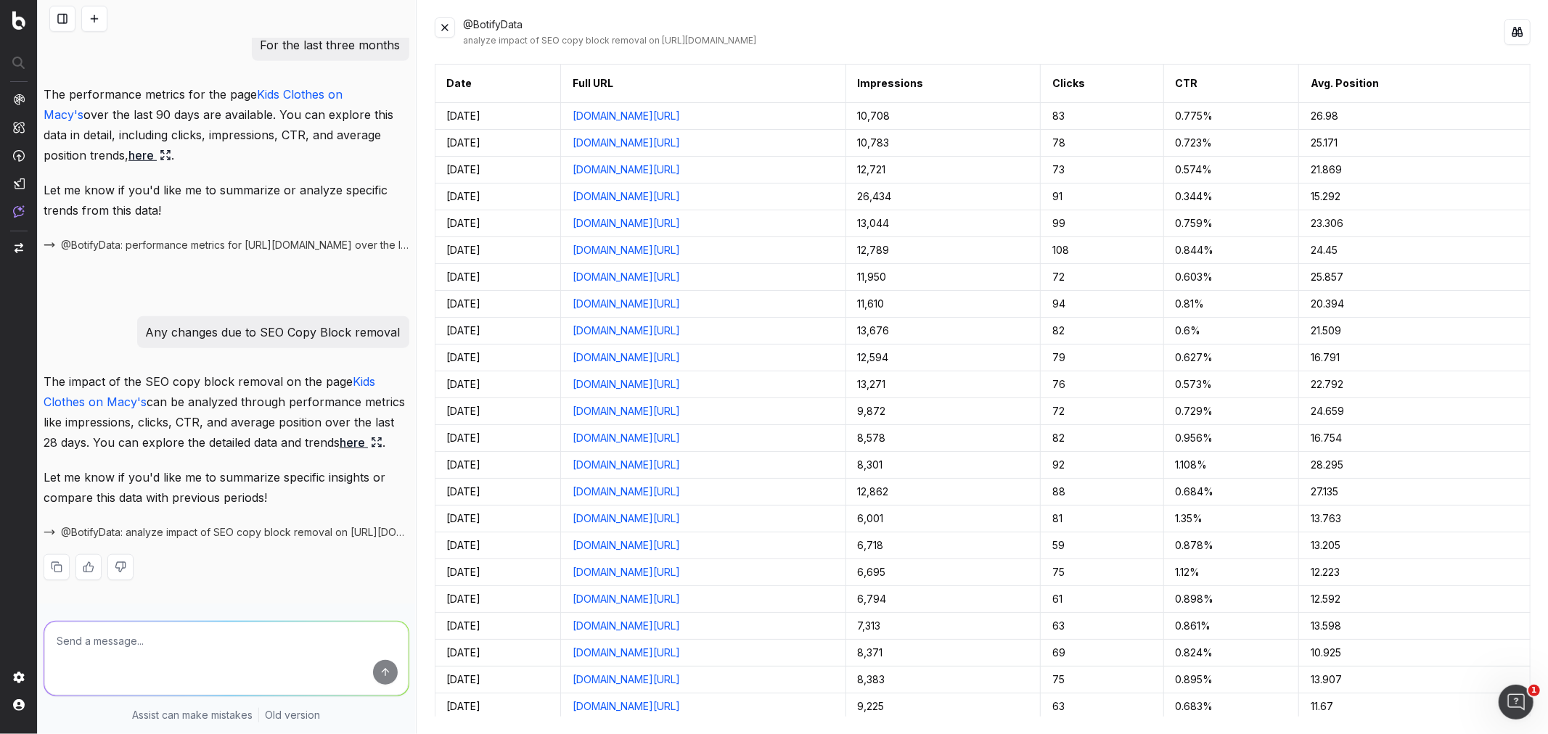
click at [171, 646] on textarea at bounding box center [226, 659] width 364 height 74
type textarea "From the date 8/10/25"
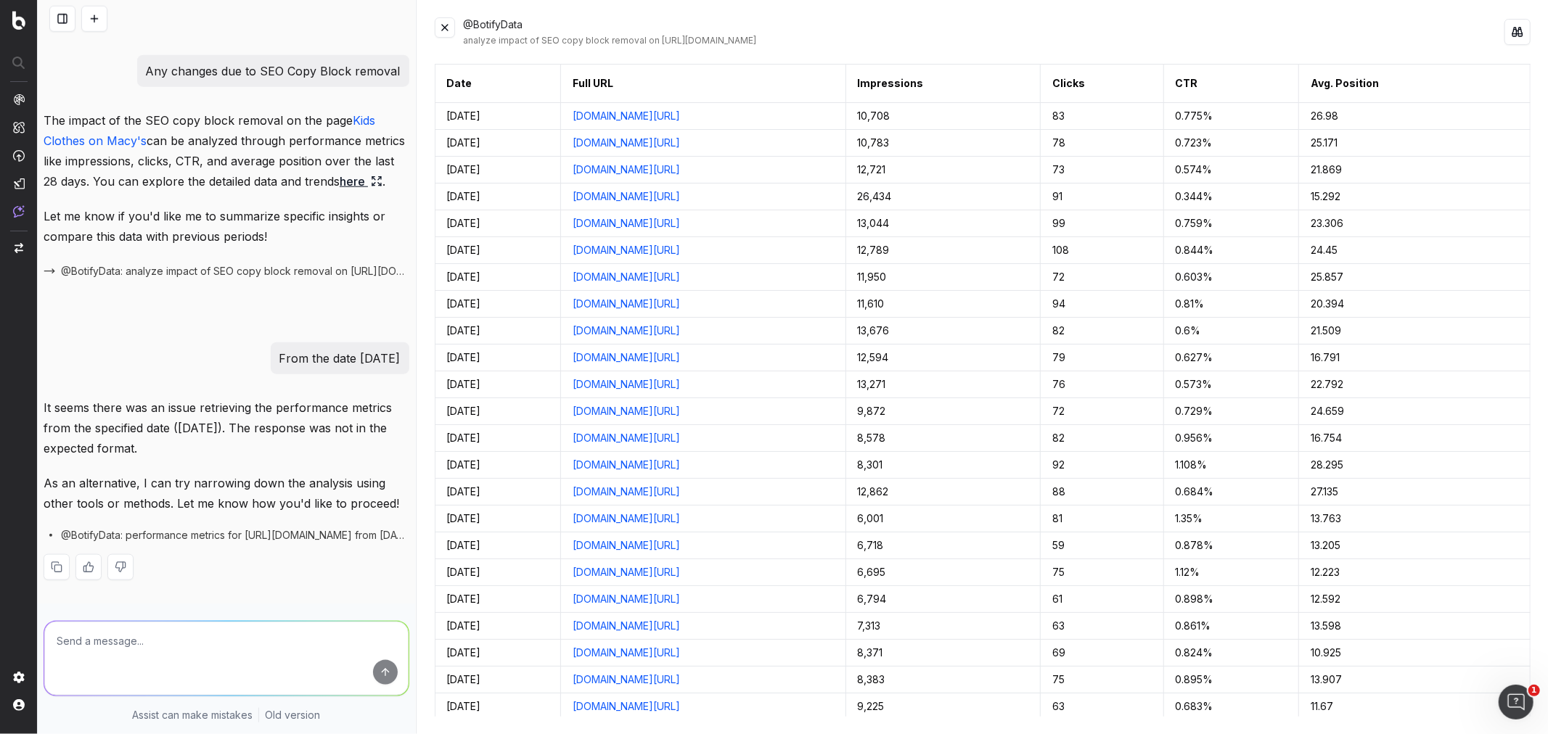
scroll to position [1326, 0]
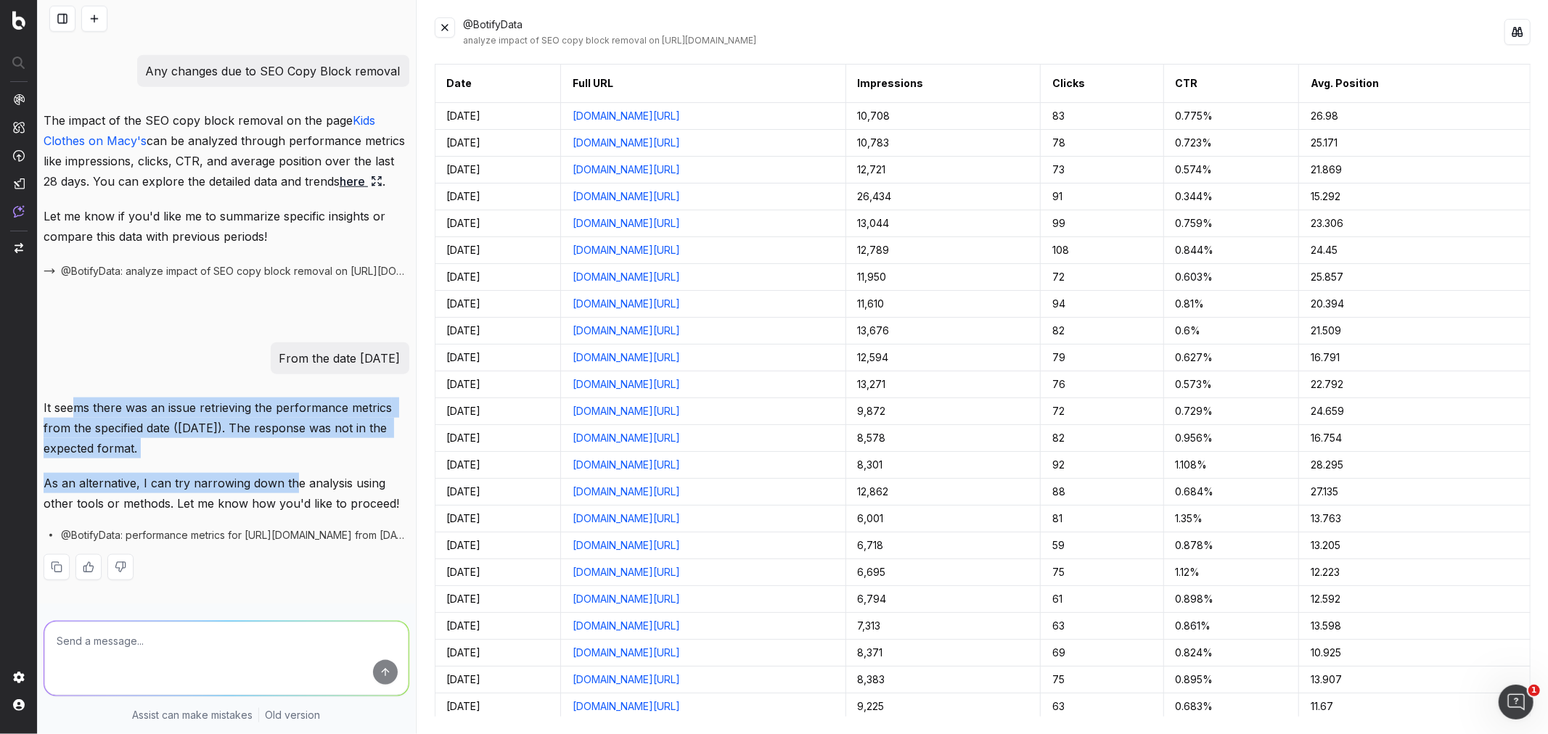
drag, startPoint x: 92, startPoint y: 393, endPoint x: 293, endPoint y: 459, distance: 211.8
click at [293, 459] on div "It seems there was an issue retrieving the performance metrics from the specifi…" at bounding box center [227, 501] width 366 height 206
click at [292, 459] on div "It seems there was an issue retrieving the performance metrics from the specifi…" at bounding box center [227, 501] width 366 height 206
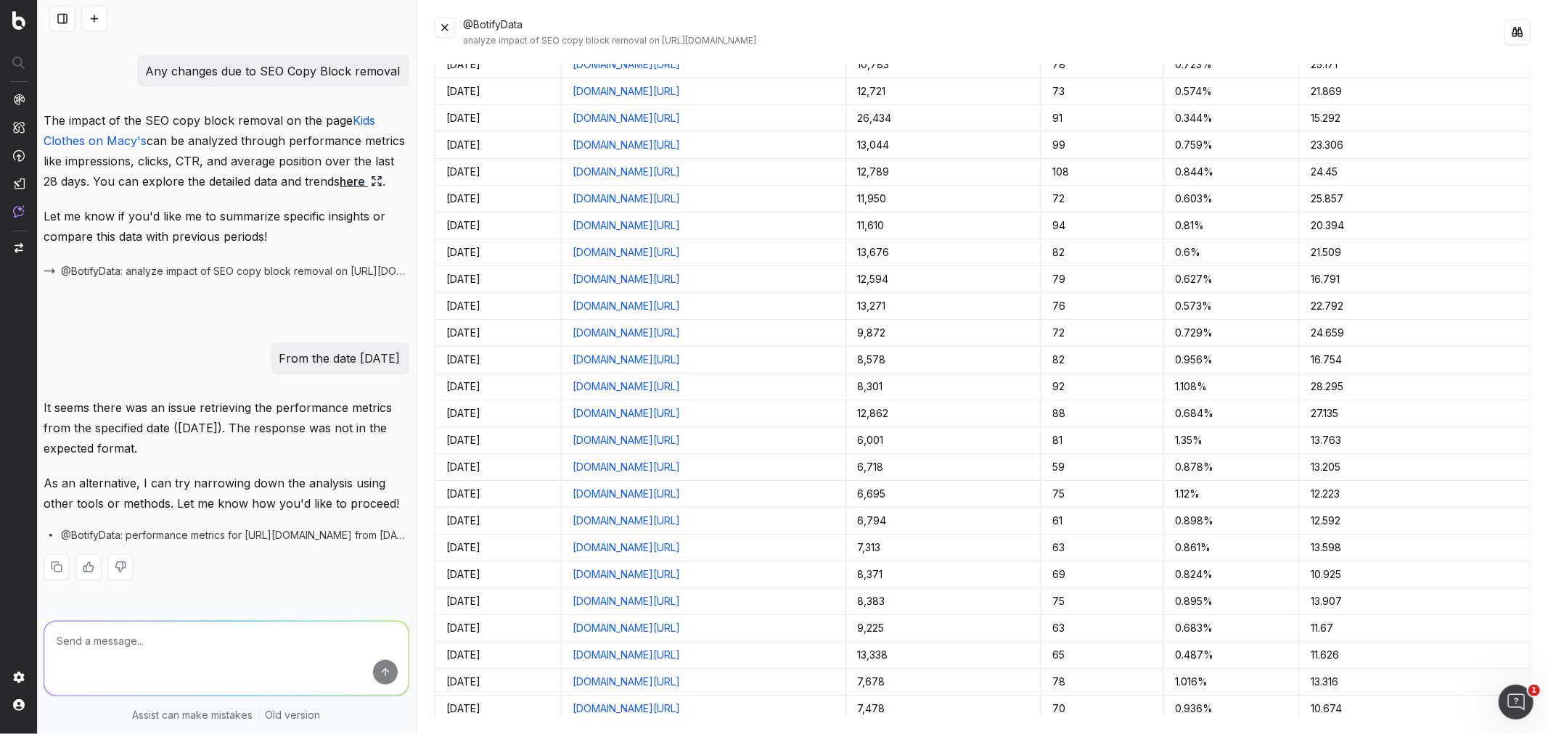
scroll to position [0, 0]
click at [225, 641] on textarea at bounding box center [226, 659] width 364 height 74
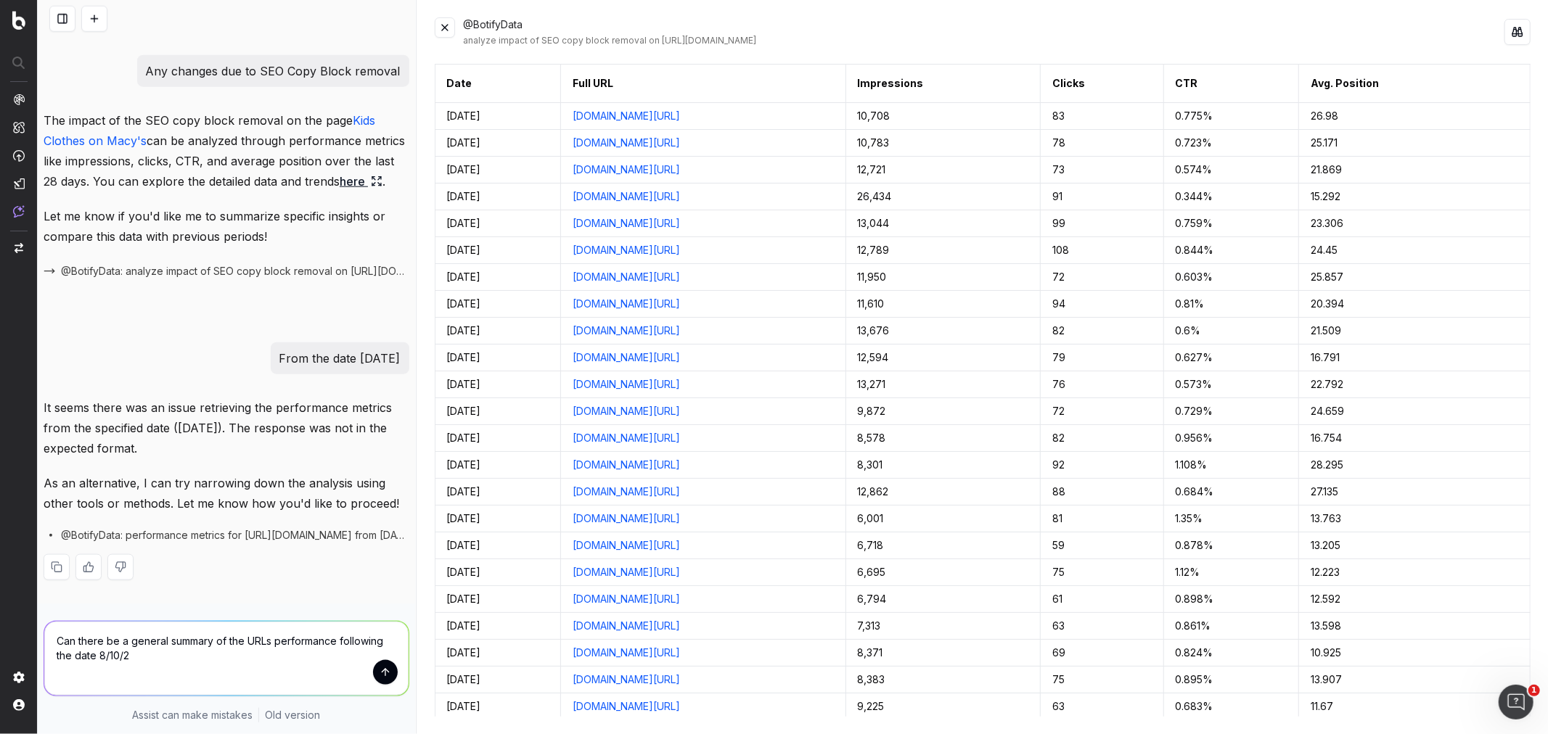
type textarea "Can there be a general summary of the URLs performance following the date 8/10/…"
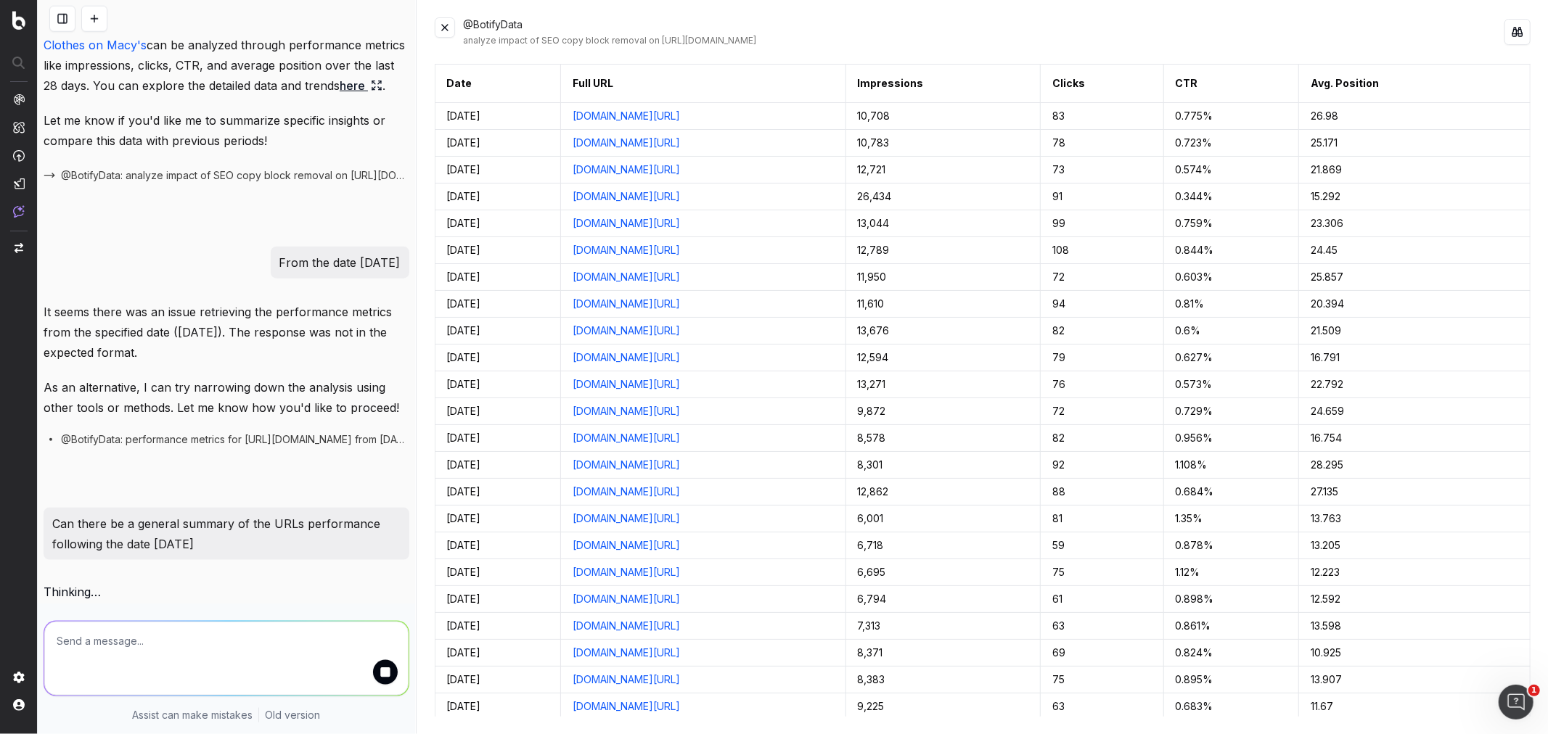
scroll to position [1422, 0]
click at [444, 30] on button at bounding box center [445, 27] width 20 height 20
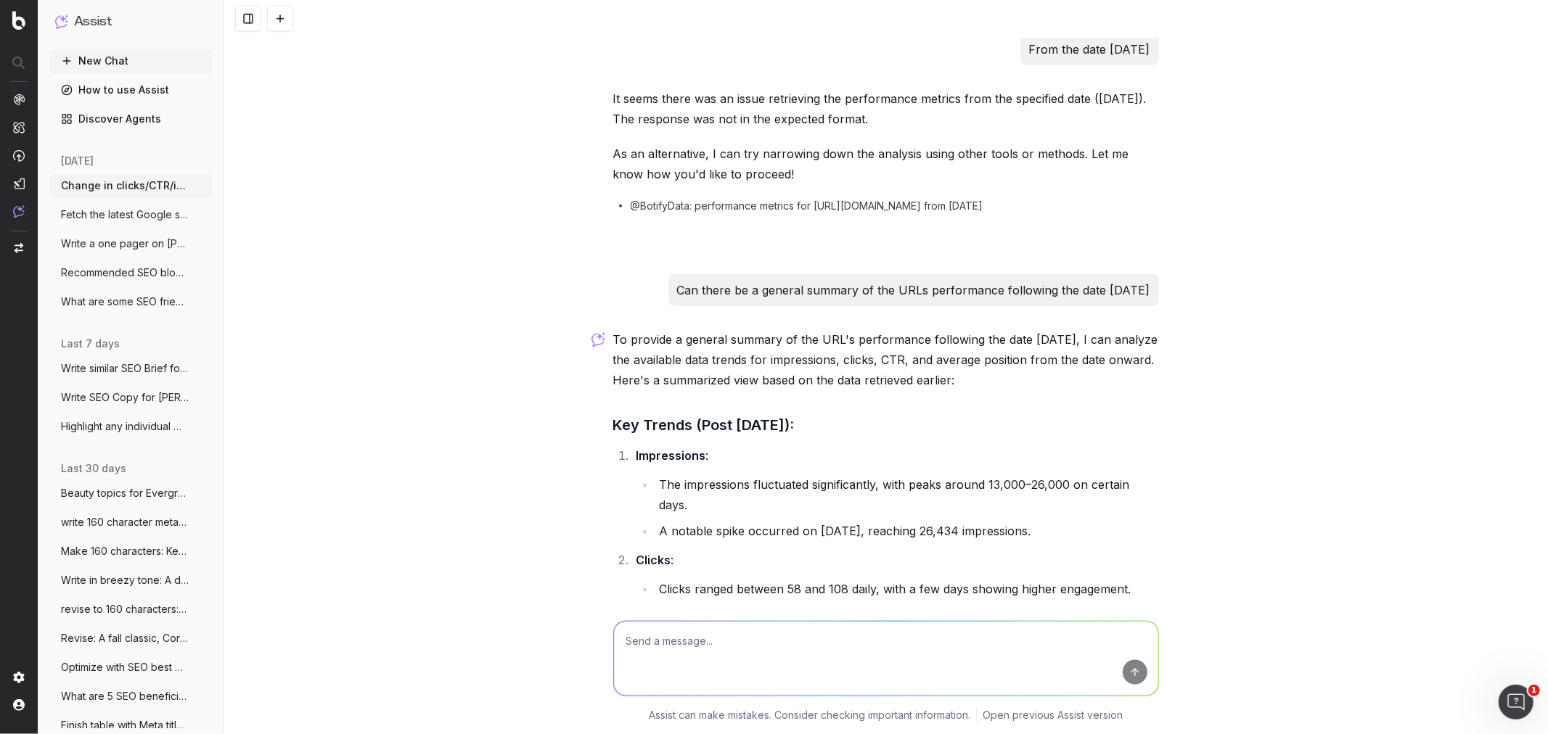
scroll to position [1441, 0]
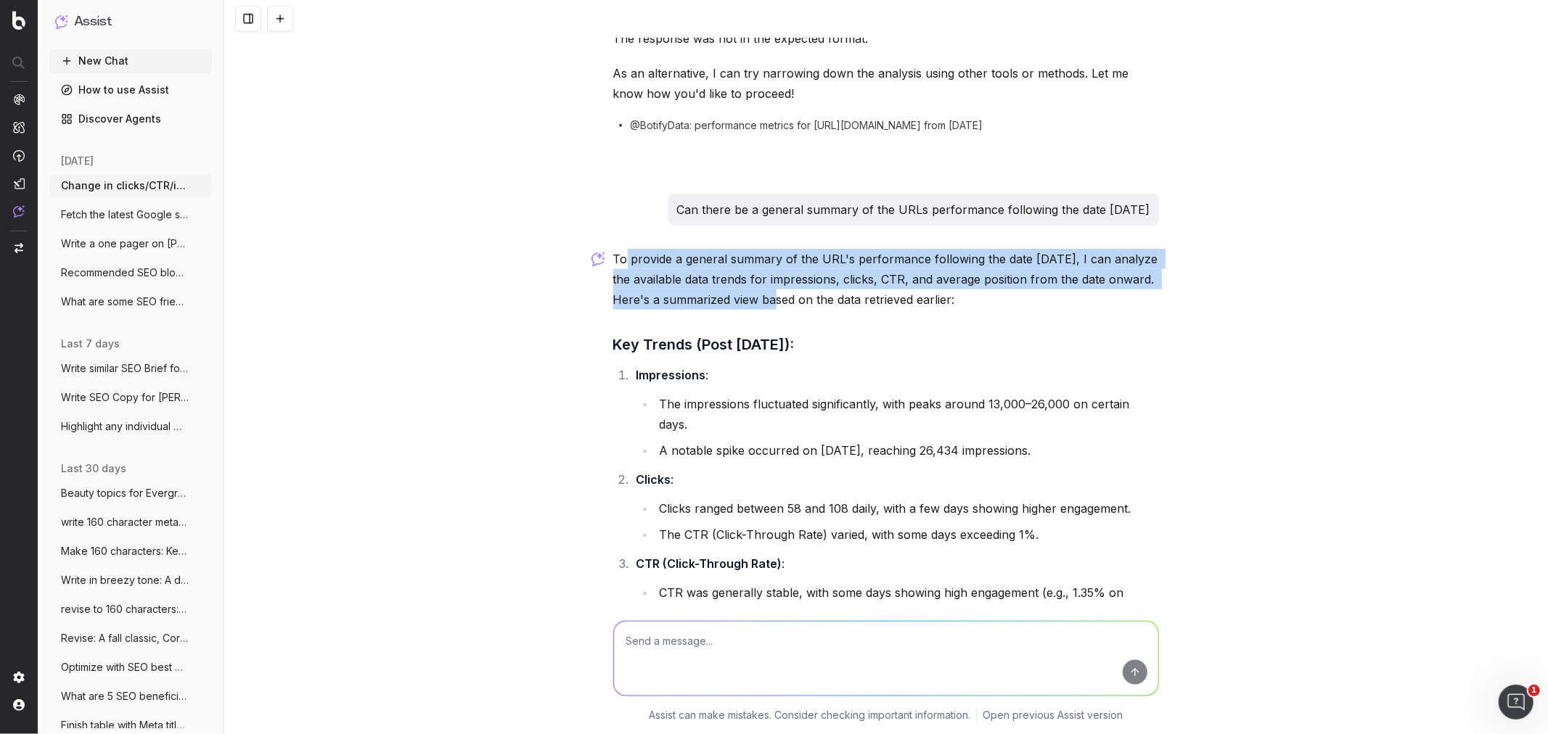
drag, startPoint x: 620, startPoint y: 255, endPoint x: 800, endPoint y: 305, distance: 187.3
click at [800, 305] on p "To provide a general summary of the URL's performance following the date 8/10/2…" at bounding box center [886, 279] width 546 height 61
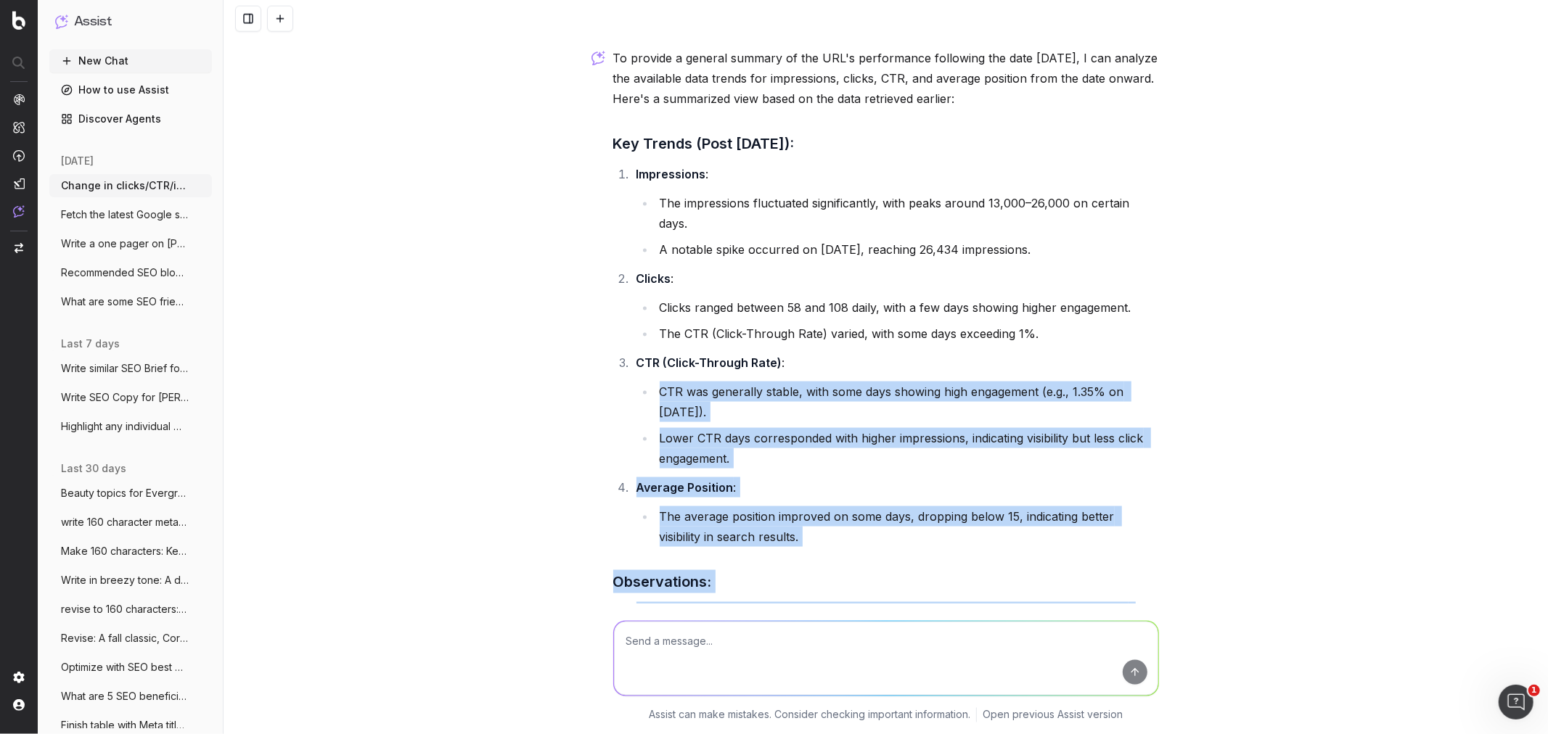
scroll to position [1521, 0]
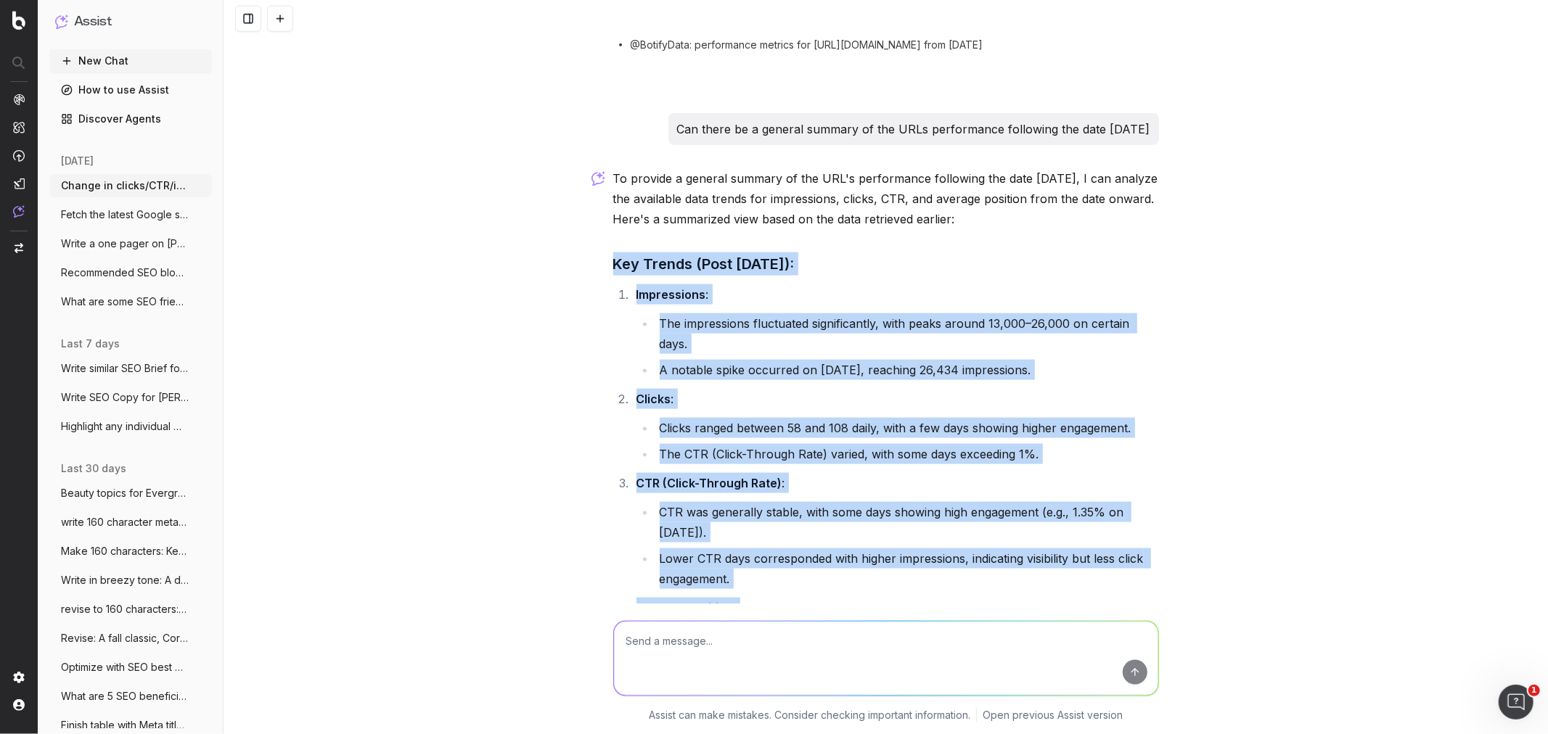
drag, startPoint x: 820, startPoint y: 564, endPoint x: 588, endPoint y: 260, distance: 382.6
click at [588, 260] on div "Change in clicks/CTR/impressions over last 28 days vs last (branded vs non-bran…" at bounding box center [886, 367] width 1324 height 734
click at [744, 332] on li "The impressions fluctuated significantly, with peaks around 13,000–26,000 on ce…" at bounding box center [907, 334] width 504 height 41
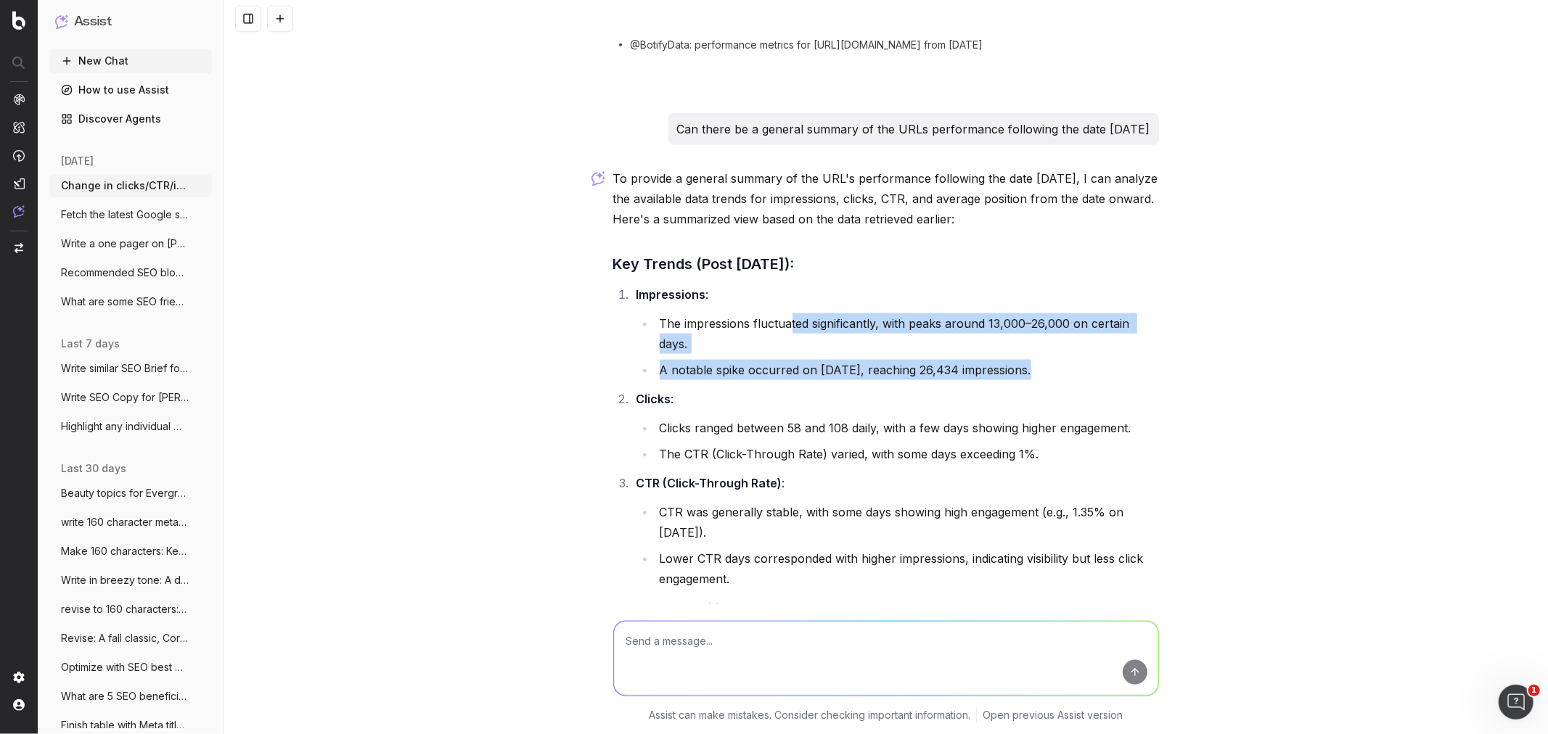
drag, startPoint x: 784, startPoint y: 328, endPoint x: 1050, endPoint y: 399, distance: 275.7
click at [1050, 399] on ol "Impressions : The impressions fluctuated significantly, with peaks around 13,00…" at bounding box center [886, 475] width 546 height 383
click at [1050, 399] on li "Clicks : Clicks ranged between 58 and 108 daily, with a few days showing higher…" at bounding box center [895, 426] width 527 height 75
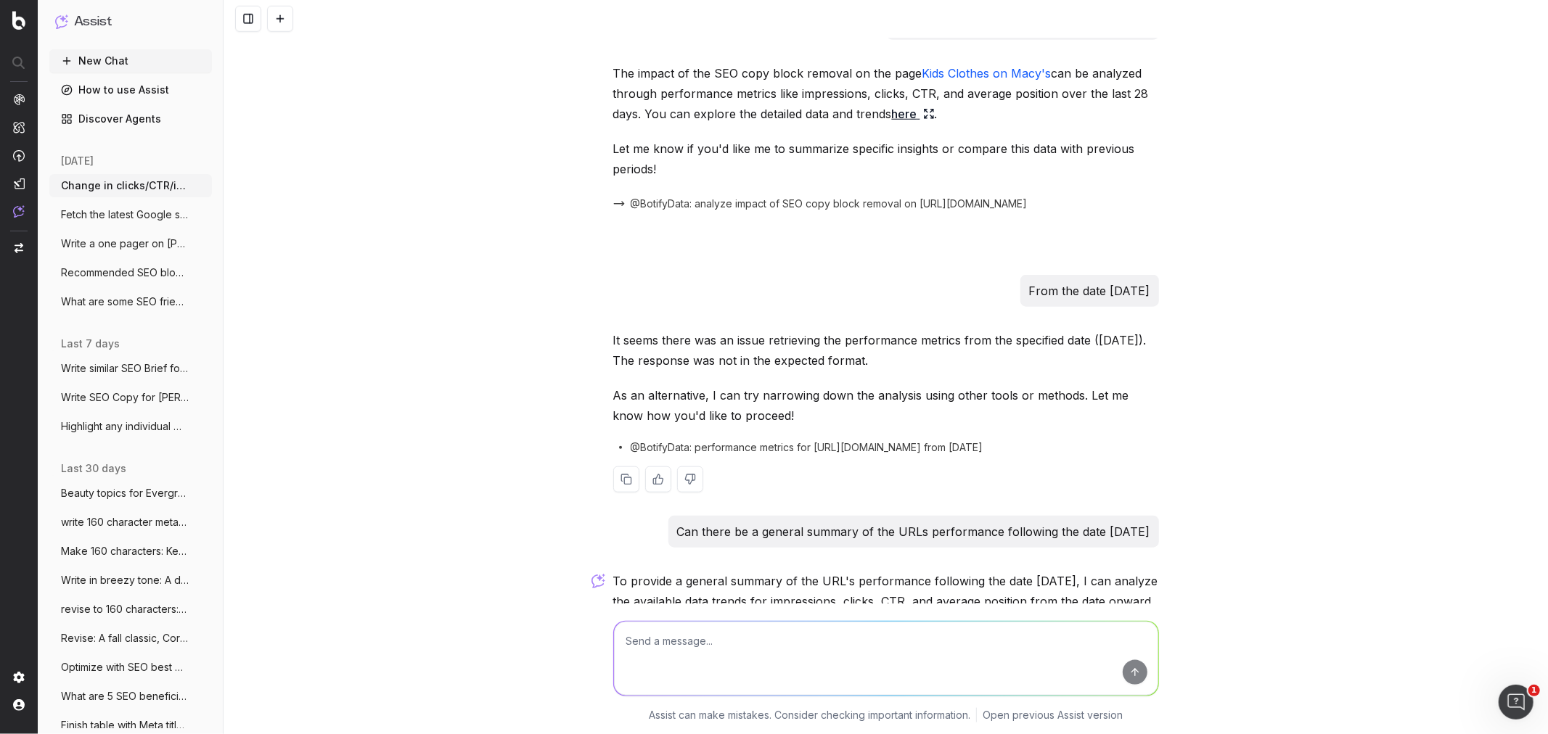
scroll to position [1038, 0]
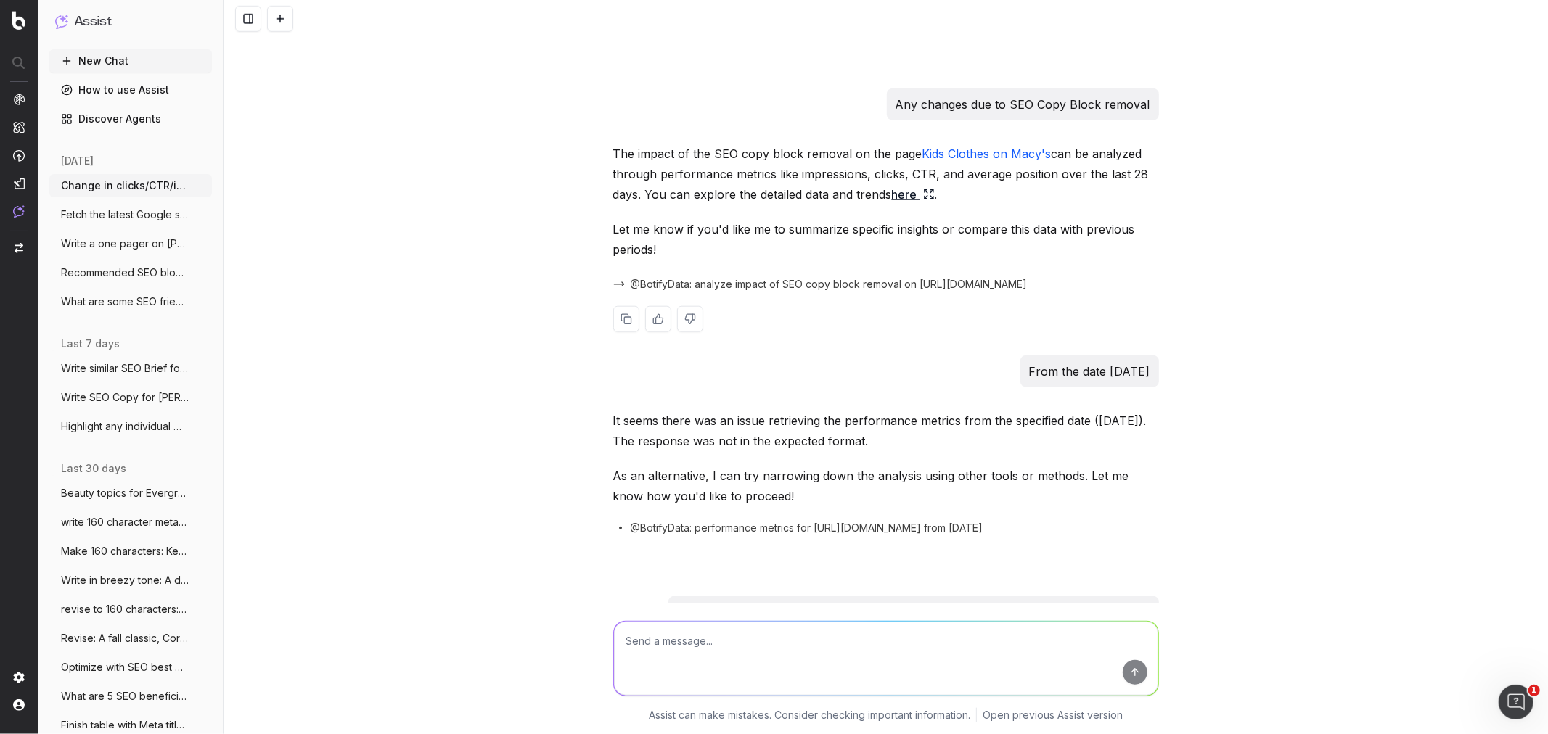
click at [900, 193] on link "here" at bounding box center [913, 194] width 43 height 20
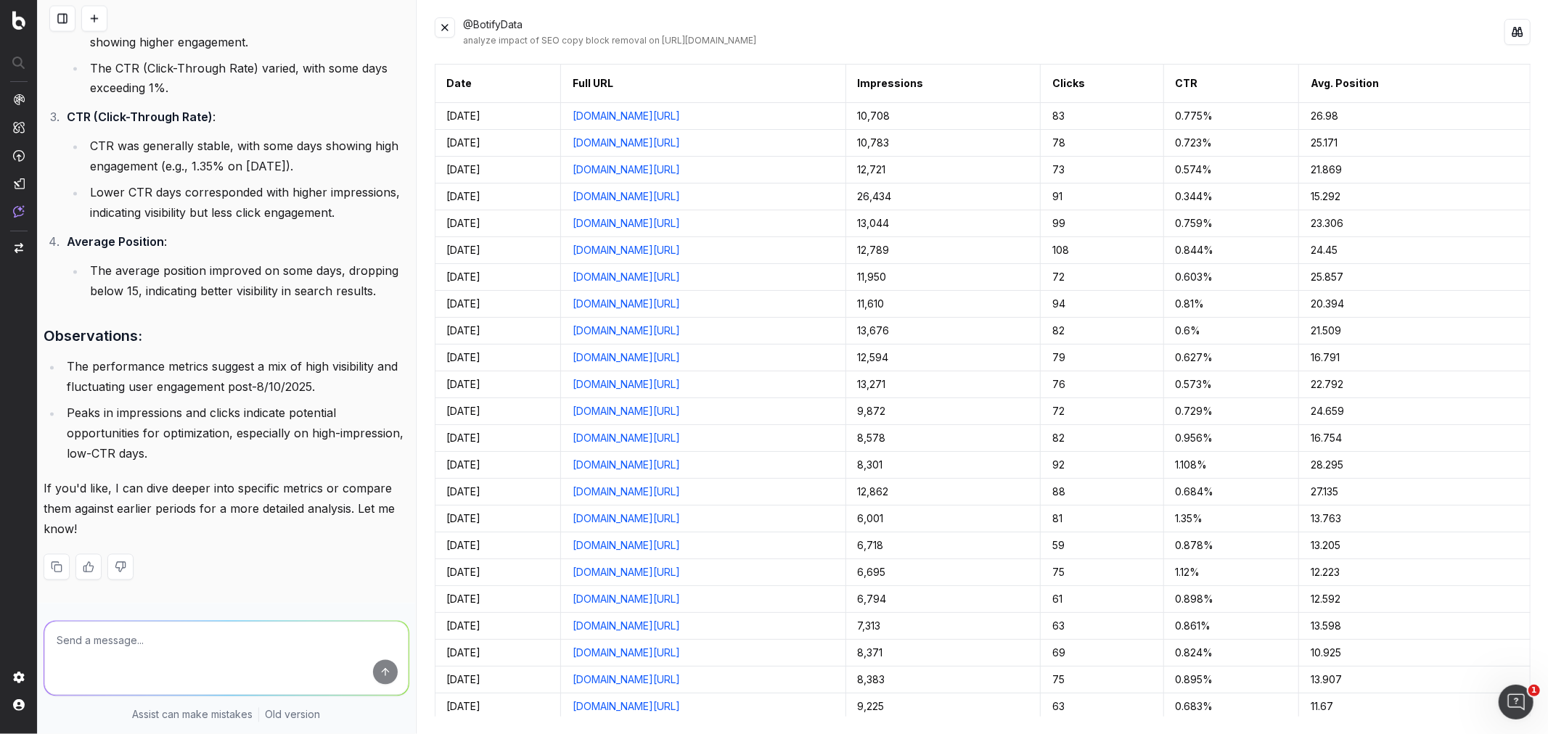
scroll to position [2325, 0]
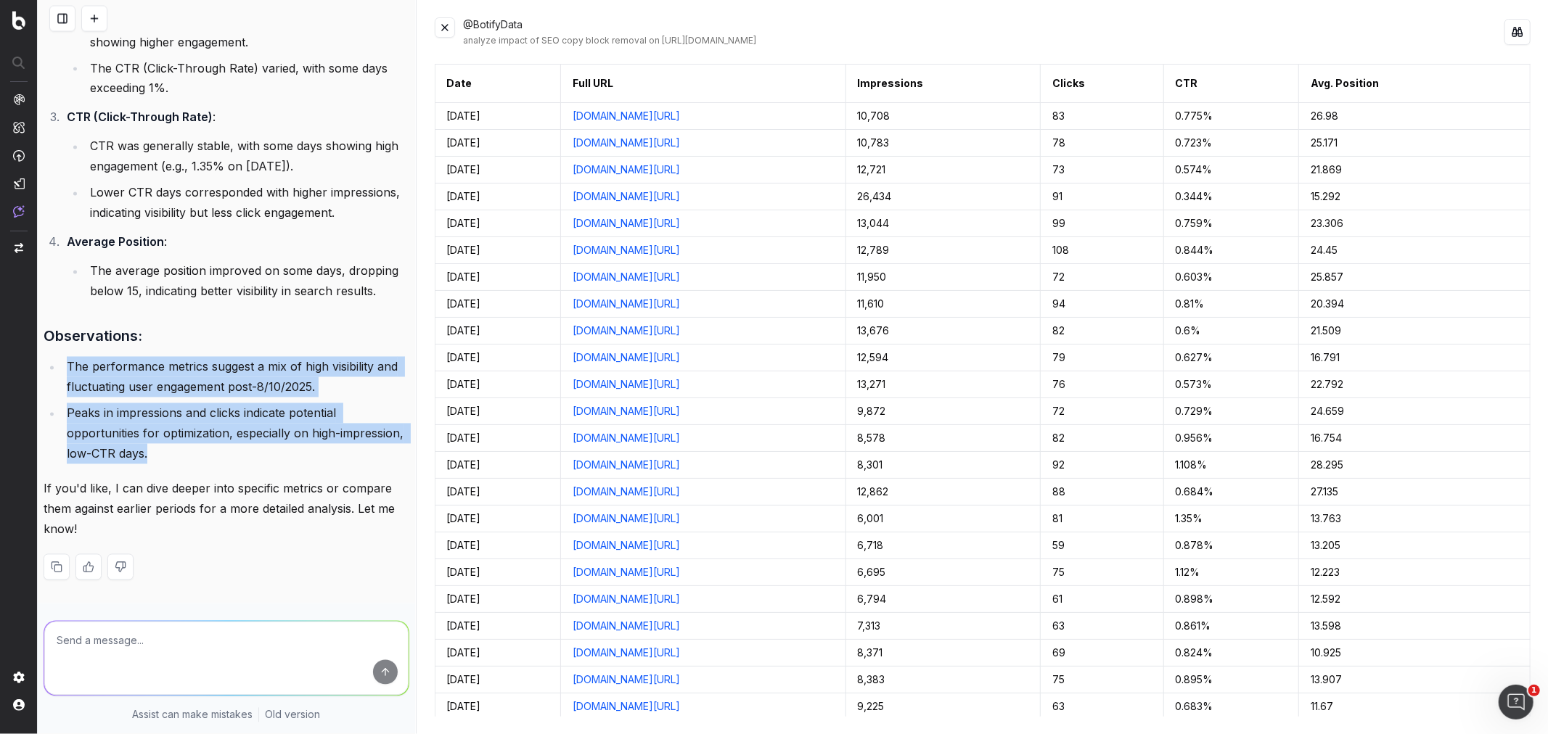
drag, startPoint x: 231, startPoint y: 443, endPoint x: 67, endPoint y: 351, distance: 187.5
click at [67, 357] on ul "The performance metrics suggest a mix of high visibility and fluctuating user e…" at bounding box center [227, 410] width 366 height 107
click at [71, 357] on li "The performance metrics suggest a mix of high visibility and fluctuating user e…" at bounding box center [235, 377] width 347 height 41
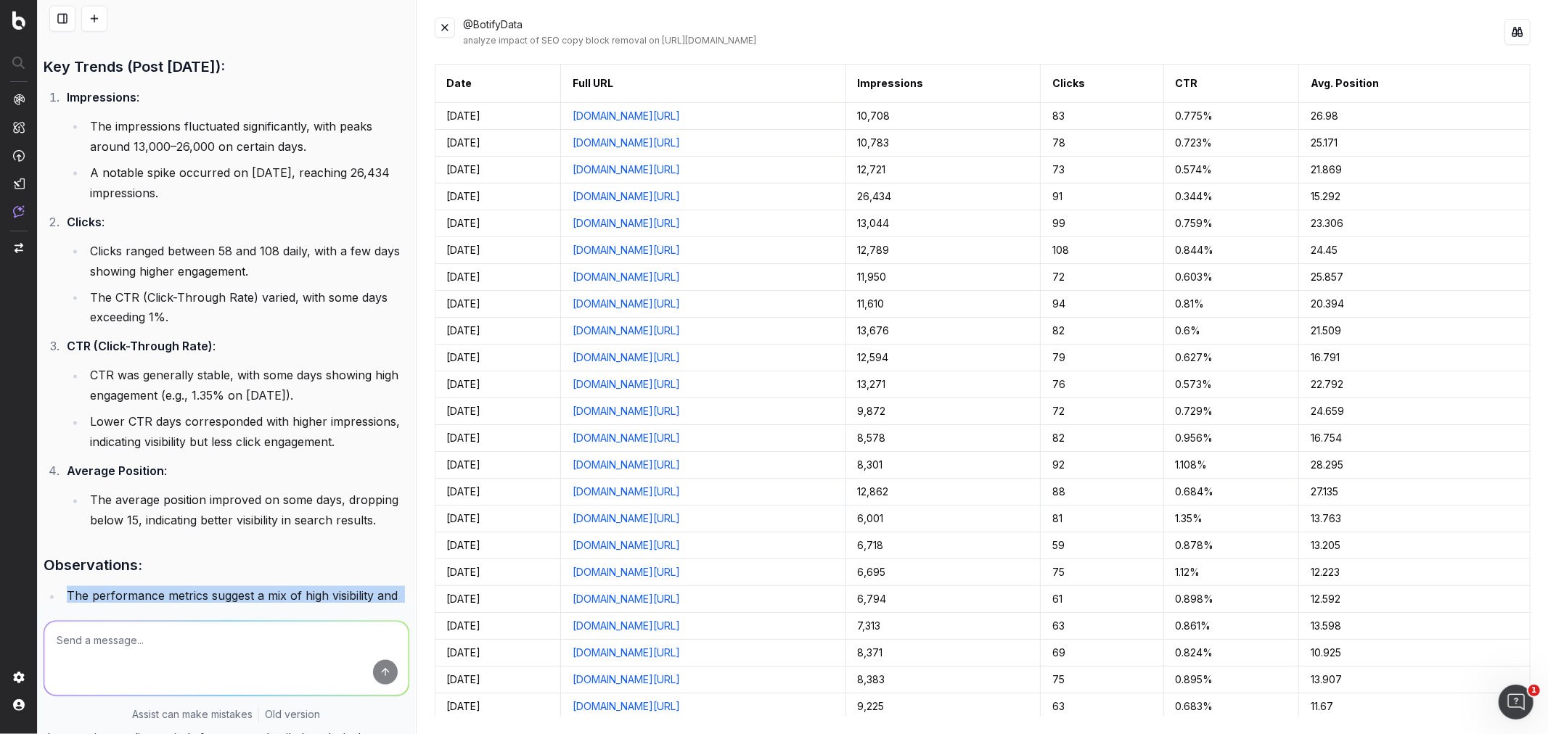
scroll to position [1922, 0]
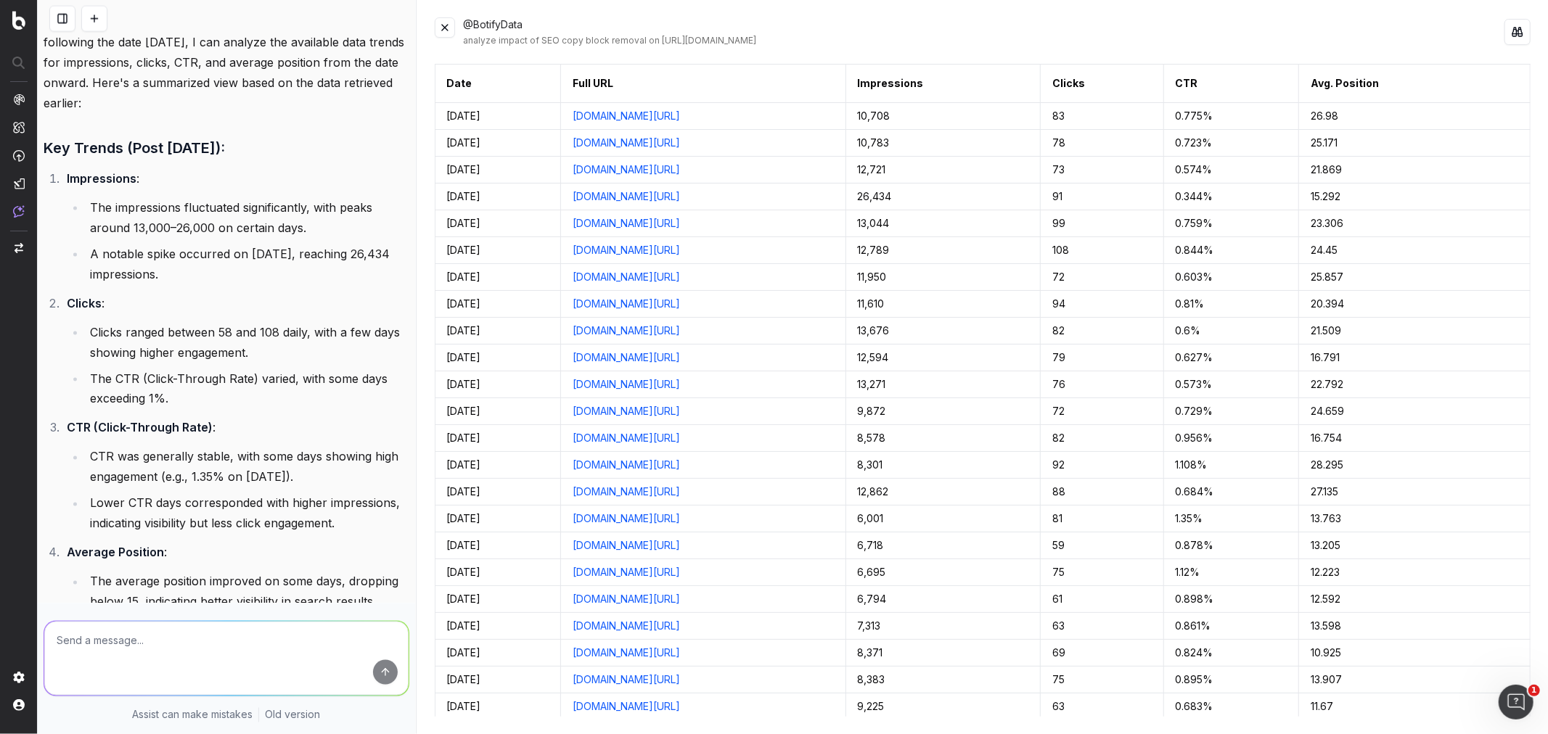
click at [181, 635] on textarea at bounding box center [226, 659] width 364 height 74
click at [168, 626] on textarea "Make report for overall perfomance" at bounding box center [226, 659] width 364 height 74
click at [314, 622] on textarea "Make report for overall category page perfomance" at bounding box center [226, 659] width 364 height 74
drag, startPoint x: 337, startPoint y: 626, endPoint x: 330, endPoint y: 627, distance: 7.4
click at [330, 627] on textarea "Make report for overall category page perfomance since */10" at bounding box center [226, 659] width 364 height 74
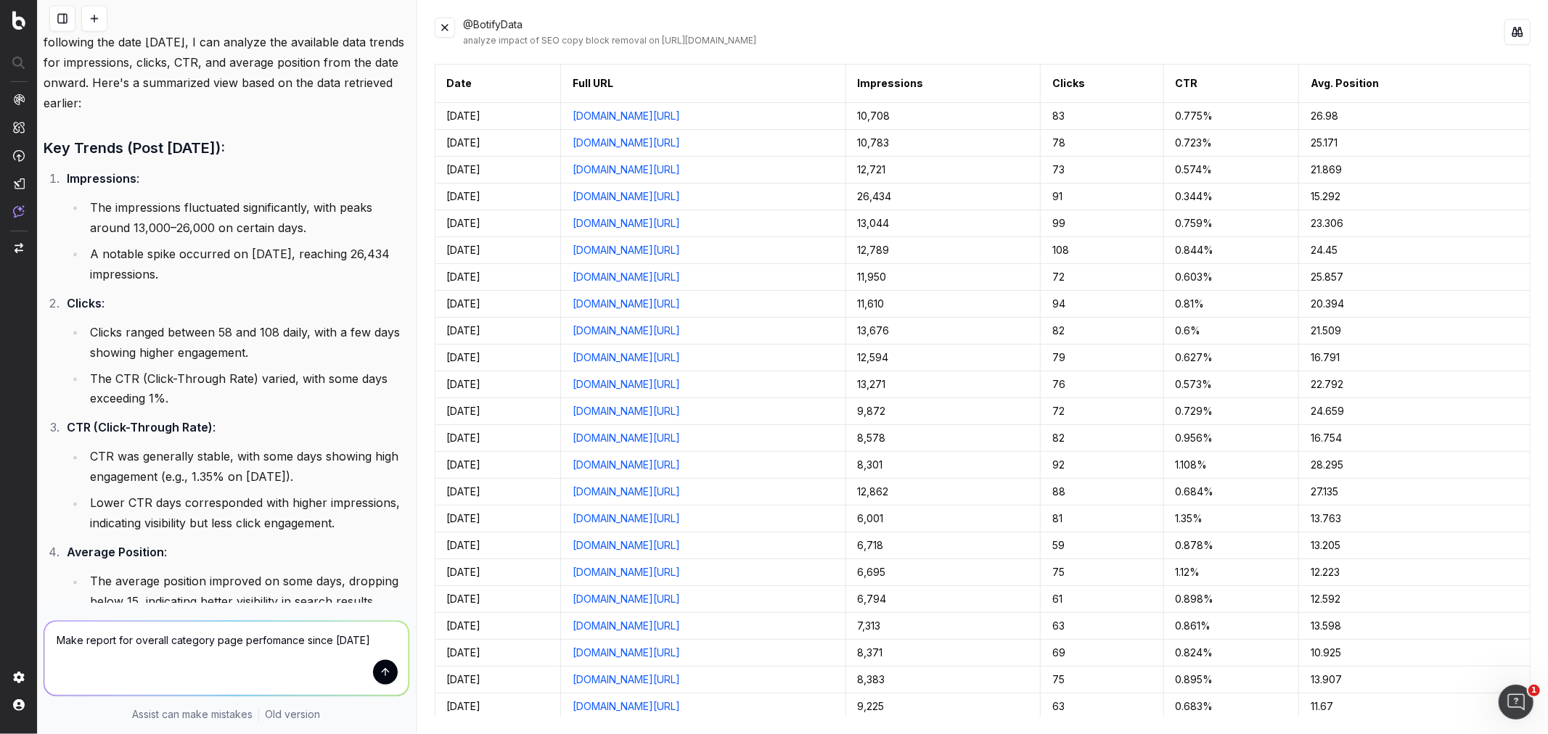
type textarea "Make report for overall category page perfomance since 8/8/15"
click at [373, 664] on button "submit" at bounding box center [385, 672] width 25 height 25
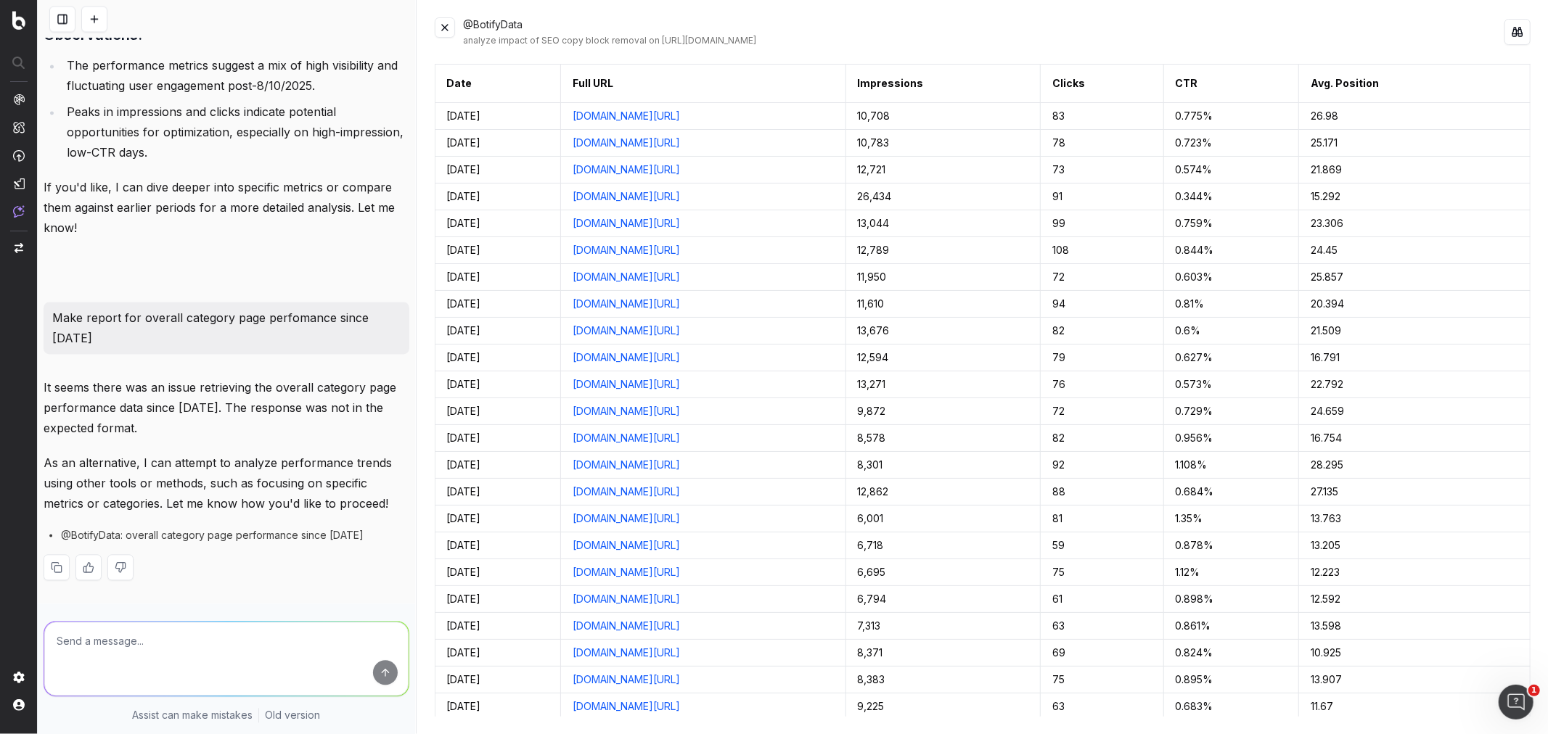
scroll to position [2546, 0]
click at [139, 348] on p "Make report for overall category page perfomance since 8/8/15" at bounding box center [226, 328] width 348 height 41
drag, startPoint x: 142, startPoint y: 412, endPoint x: 139, endPoint y: 380, distance: 32.7
click at [139, 348] on p "Make report for overall category page perfomance since 8/8/15" at bounding box center [226, 328] width 348 height 41
copy p "overall category page perfomance since 8/8/15"
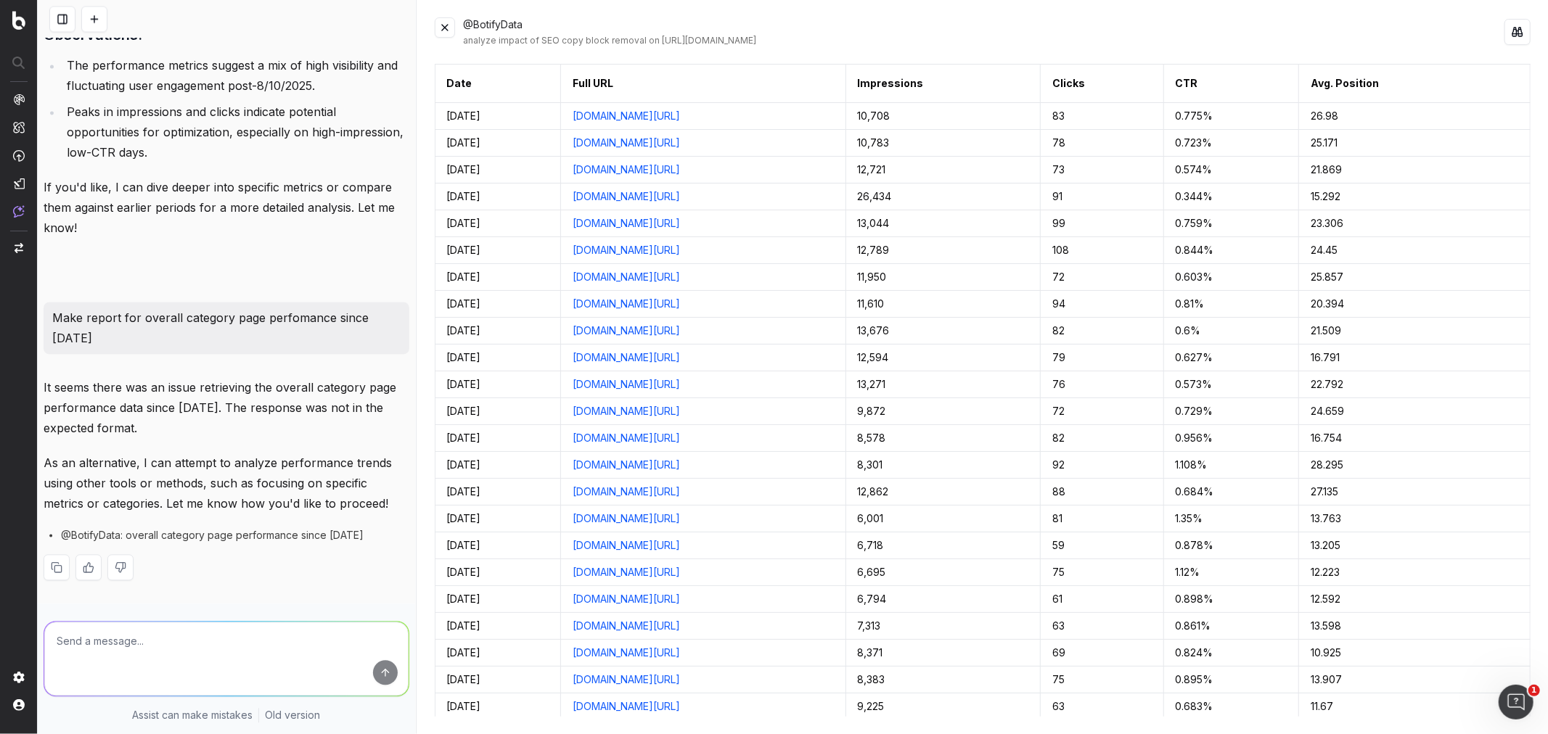
click at [95, 628] on textarea at bounding box center [226, 659] width 364 height 74
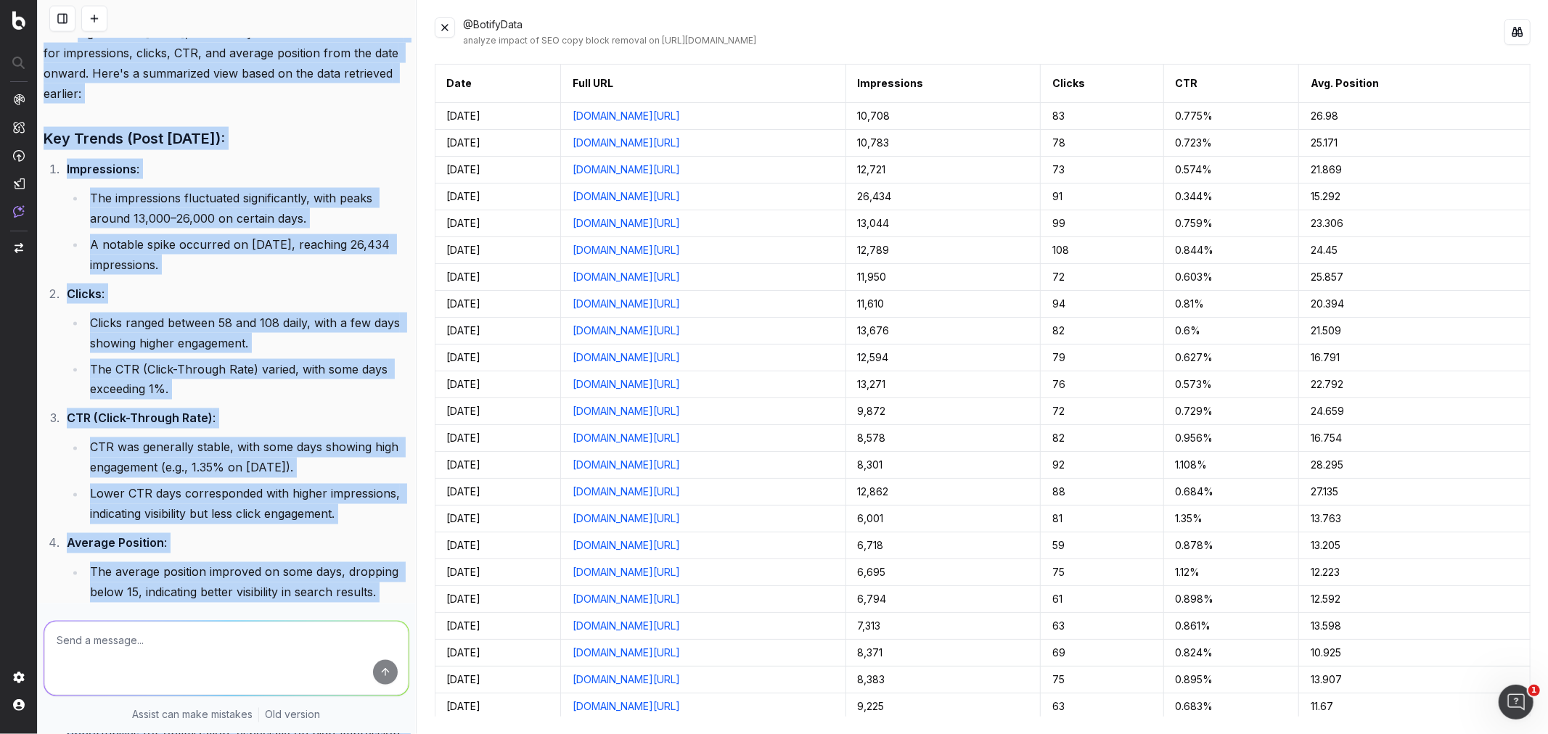
scroll to position [1901, 0]
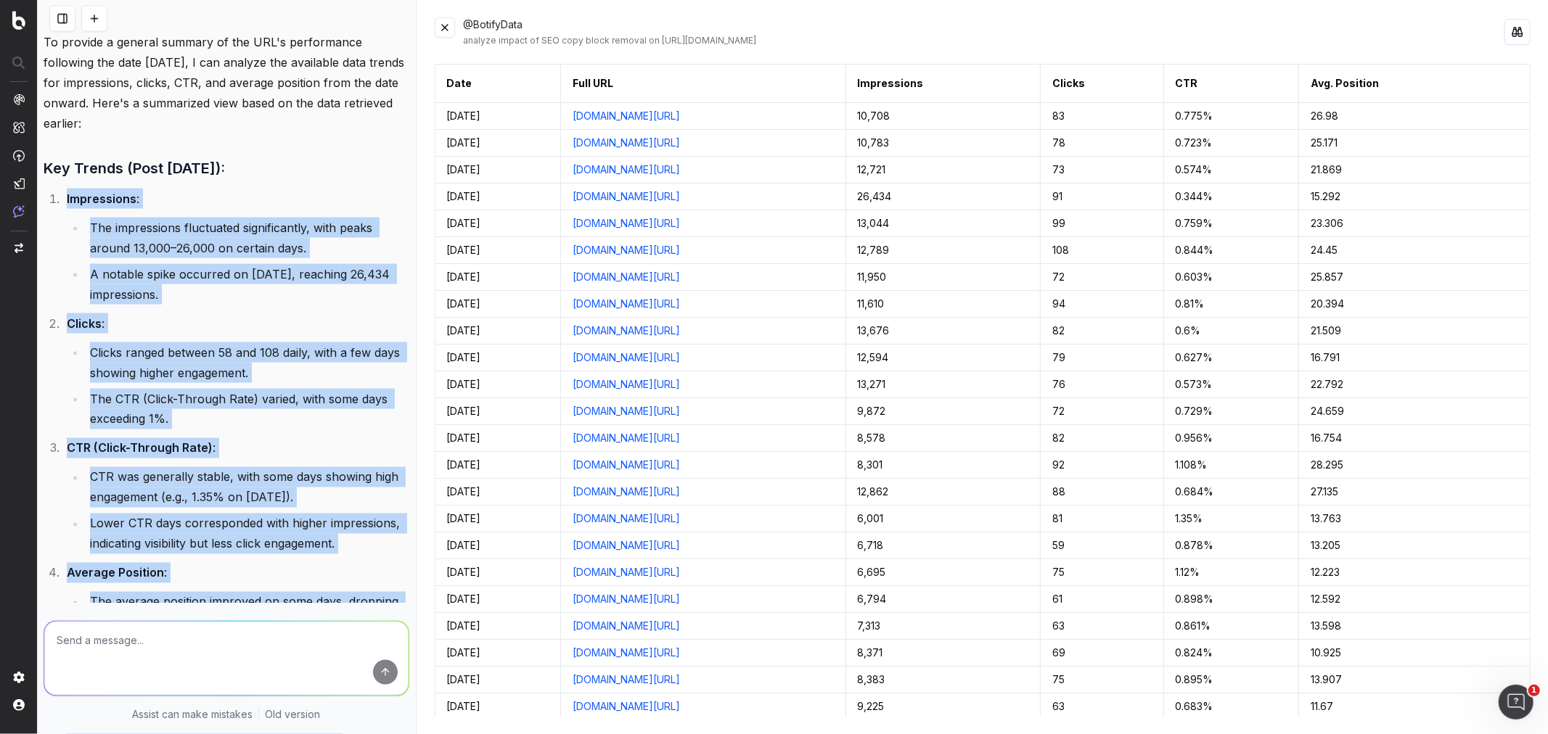
drag, startPoint x: 250, startPoint y: 468, endPoint x: 64, endPoint y: 249, distance: 287.8
click at [64, 249] on div "To provide a general summary of the URL's performance following the date 8/10/2…" at bounding box center [227, 483] width 366 height 903
copy div "Impressions : The impressions fluctuated significantly, with peaks around 13,00…"
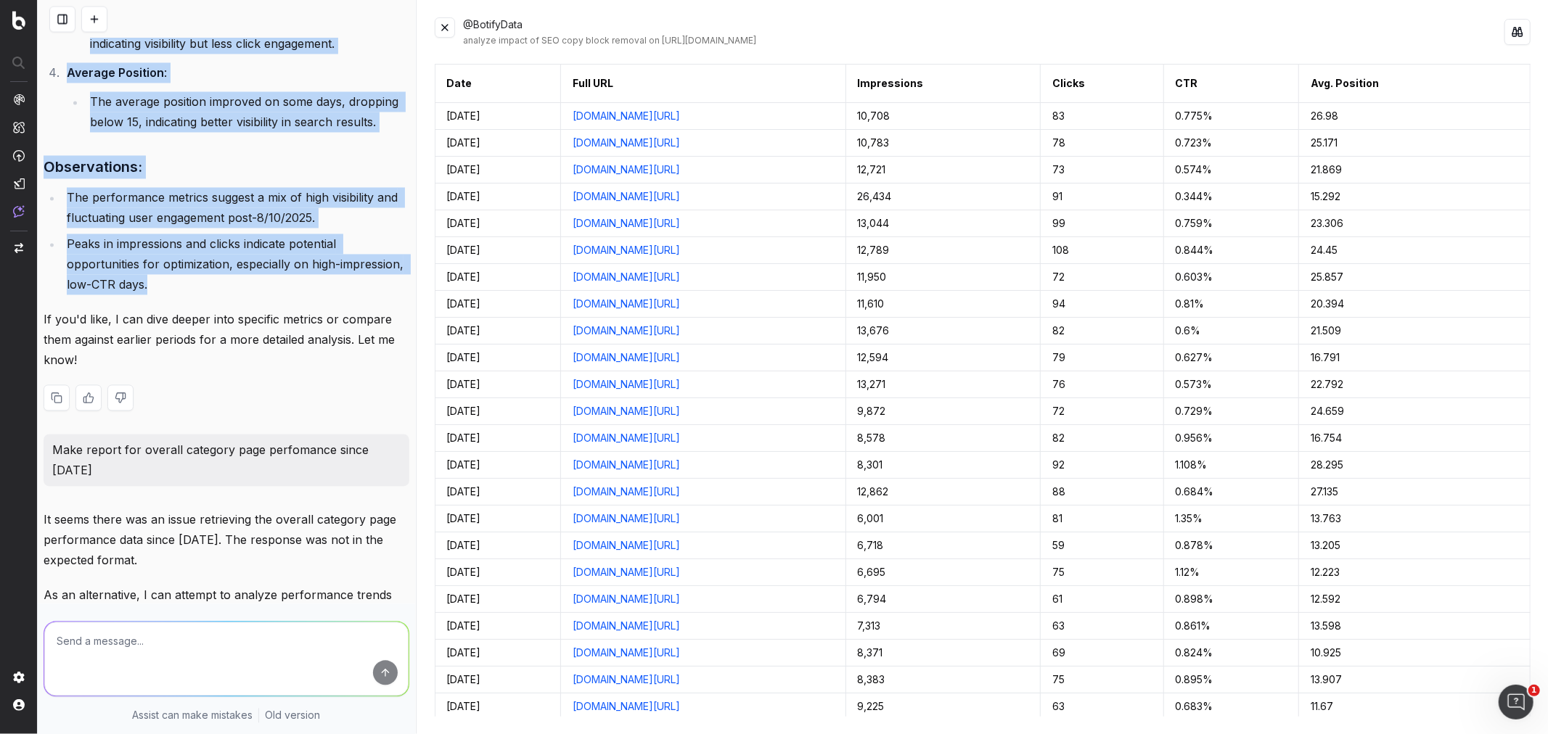
scroll to position [2627, 0]
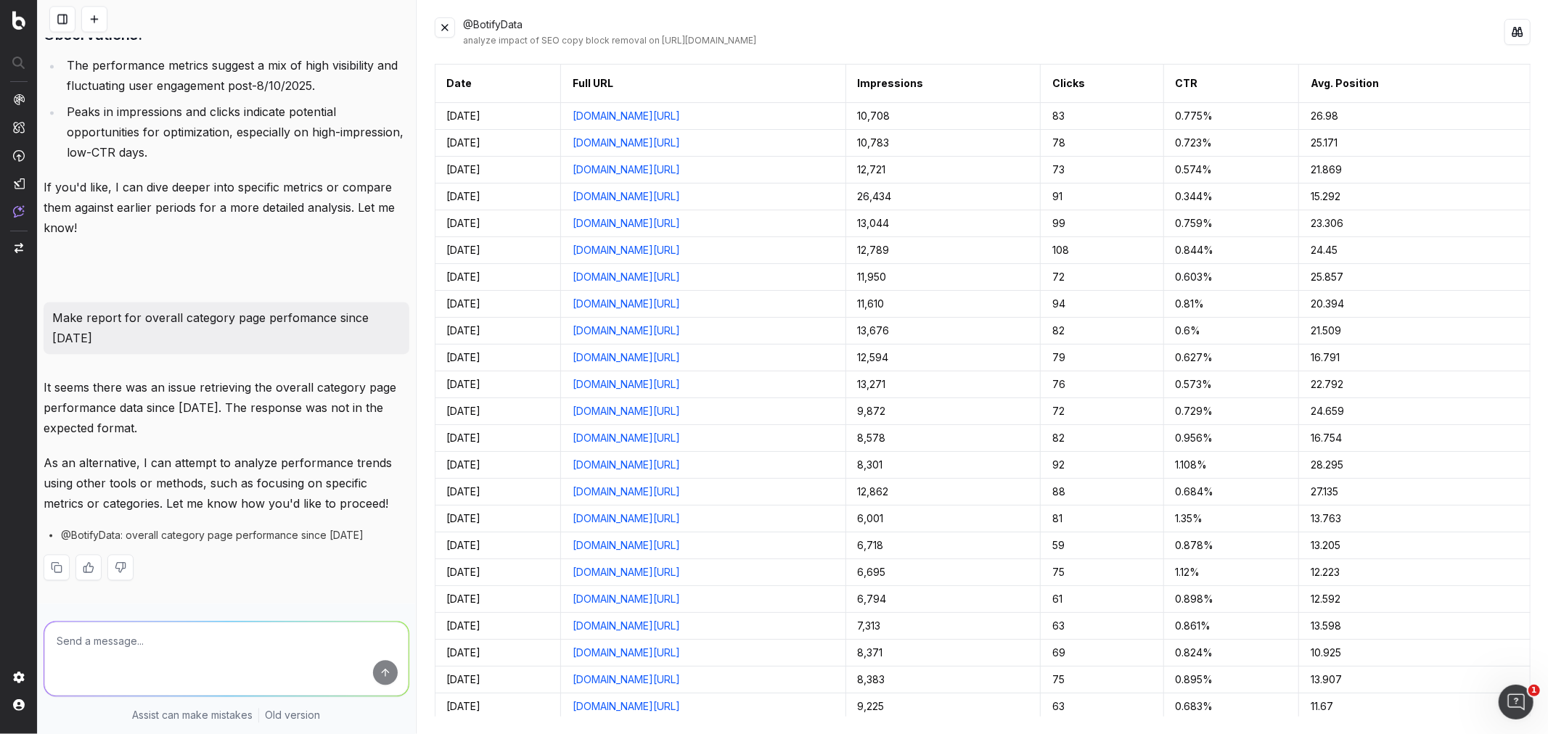
click at [139, 622] on textarea at bounding box center [226, 659] width 364 height 74
drag, startPoint x: 642, startPoint y: 38, endPoint x: 916, endPoint y: 38, distance: 273.6
click at [916, 38] on div "analyze impact of SEO copy block removal on https://www.macys.com/shop/kids-clo…" at bounding box center [984, 41] width 1041 height 12
click at [538, 38] on div "analyze impact of SEO copy block removal on https://www.macys.com/shop/kids-clo…" at bounding box center [984, 41] width 1041 height 12
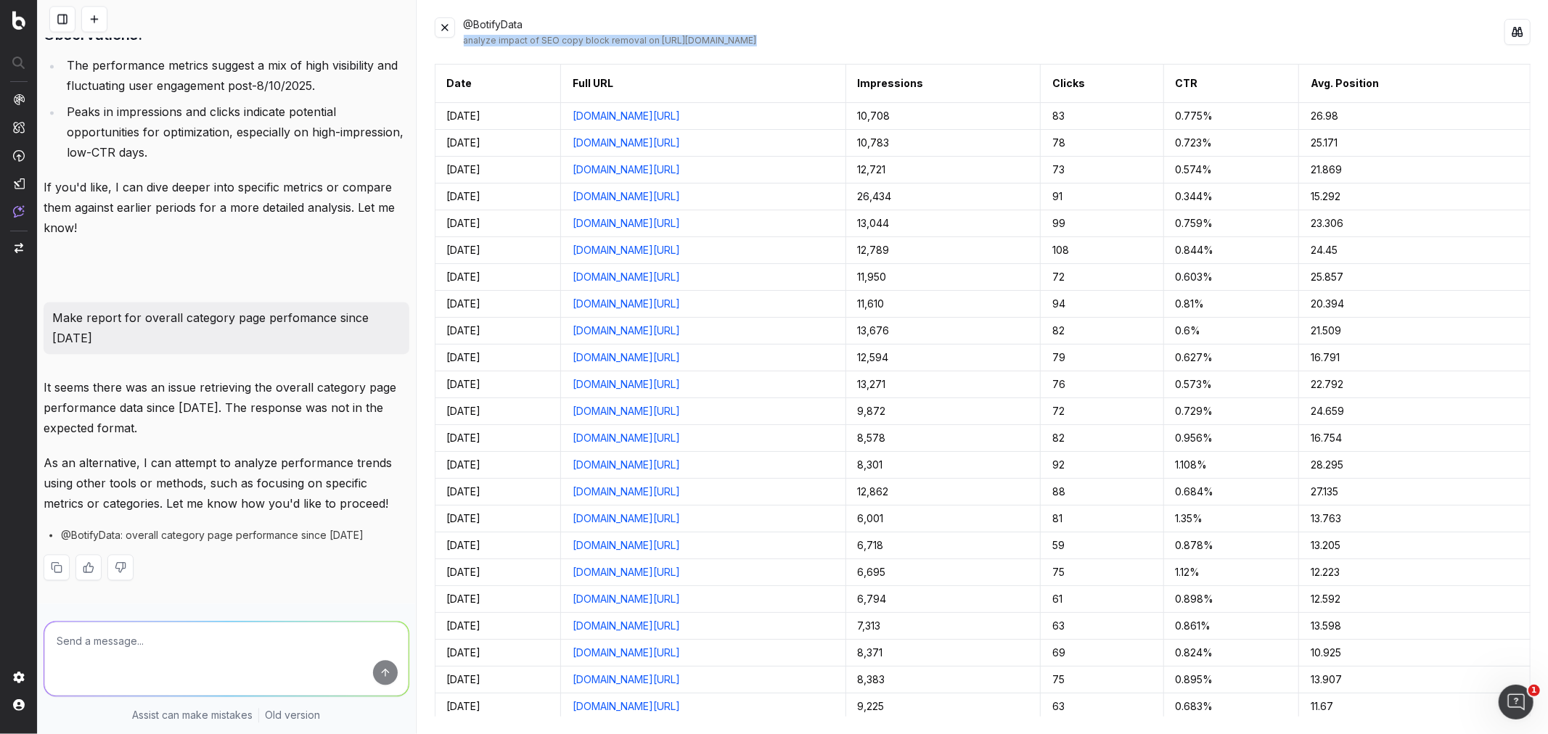
click at [538, 38] on div "analyze impact of SEO copy block removal on https://www.macys.com/shop/kids-clo…" at bounding box center [984, 41] width 1041 height 12
click at [620, 41] on div "analyze impact of SEO copy block removal on https://www.macys.com/shop/kids-clo…" at bounding box center [984, 41] width 1041 height 12
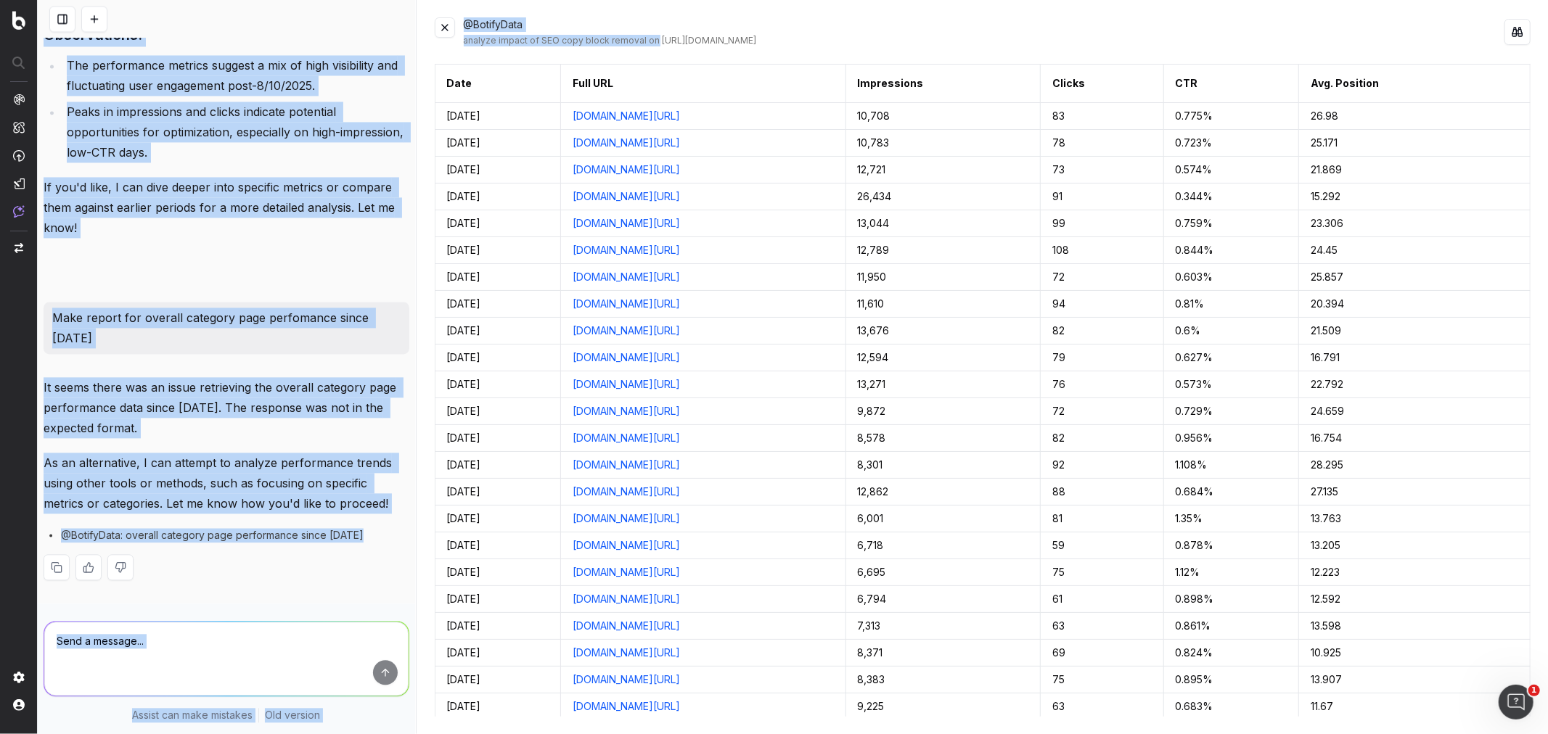
drag, startPoint x: 648, startPoint y: 36, endPoint x: 401, endPoint y: 36, distance: 246.7
click at [401, 36] on div "Change in clicks/CTR/impressions over last 28 days vs last (branded vs non-bran…" at bounding box center [793, 367] width 1510 height 734
click at [559, 45] on div "analyze impact of SEO copy block removal on https://www.macys.com/shop/kids-clo…" at bounding box center [984, 41] width 1041 height 12
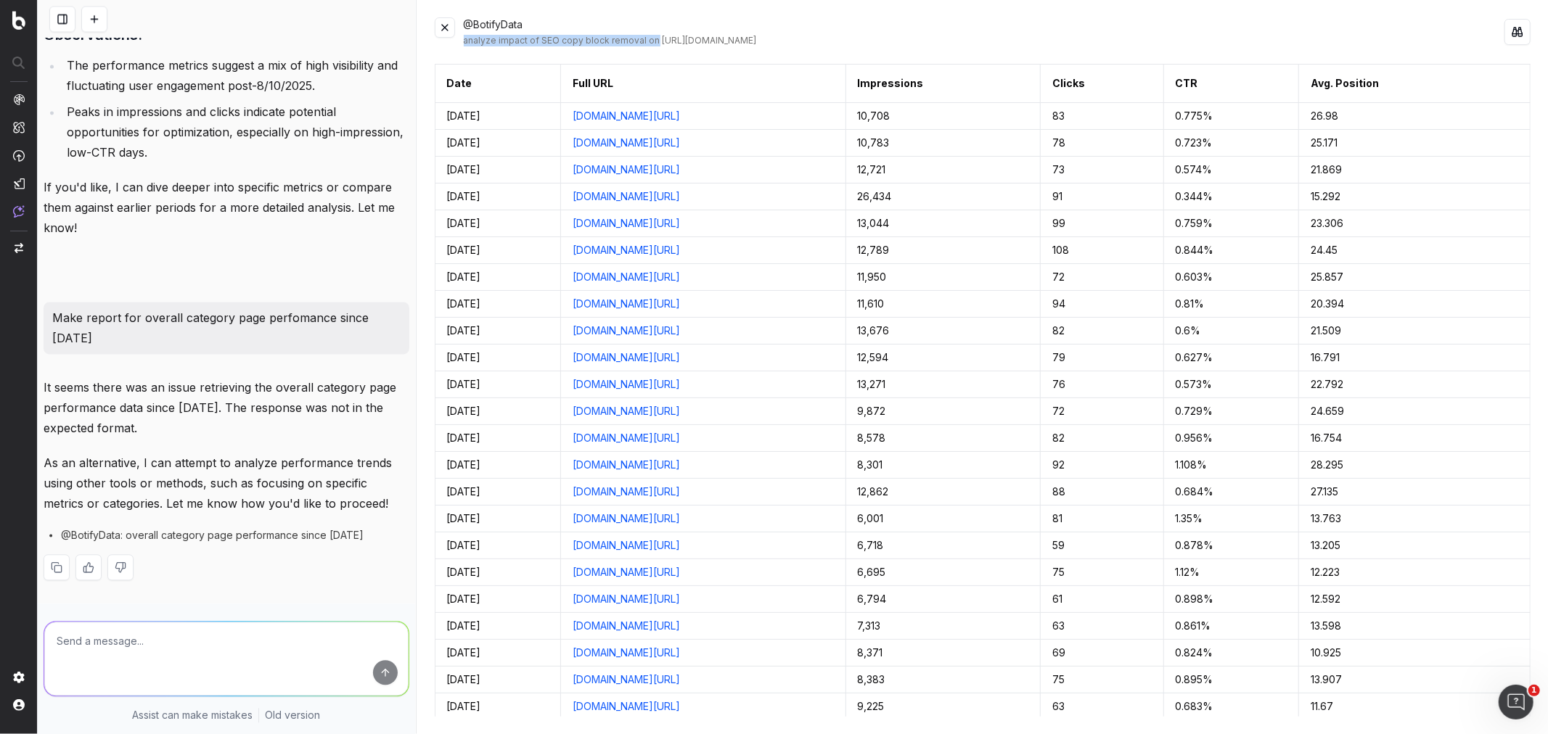
drag, startPoint x: 652, startPoint y: 35, endPoint x: 465, endPoint y: 37, distance: 186.5
click at [465, 37] on div "analyze impact of SEO copy block removal on https://www.macys.com/shop/kids-clo…" at bounding box center [984, 41] width 1041 height 12
copy div "analyze impact of SEO copy block removal on"
click at [134, 622] on textarea at bounding box center [226, 659] width 364 height 74
paste textarea "analyze impact of SEO copy block removal on"
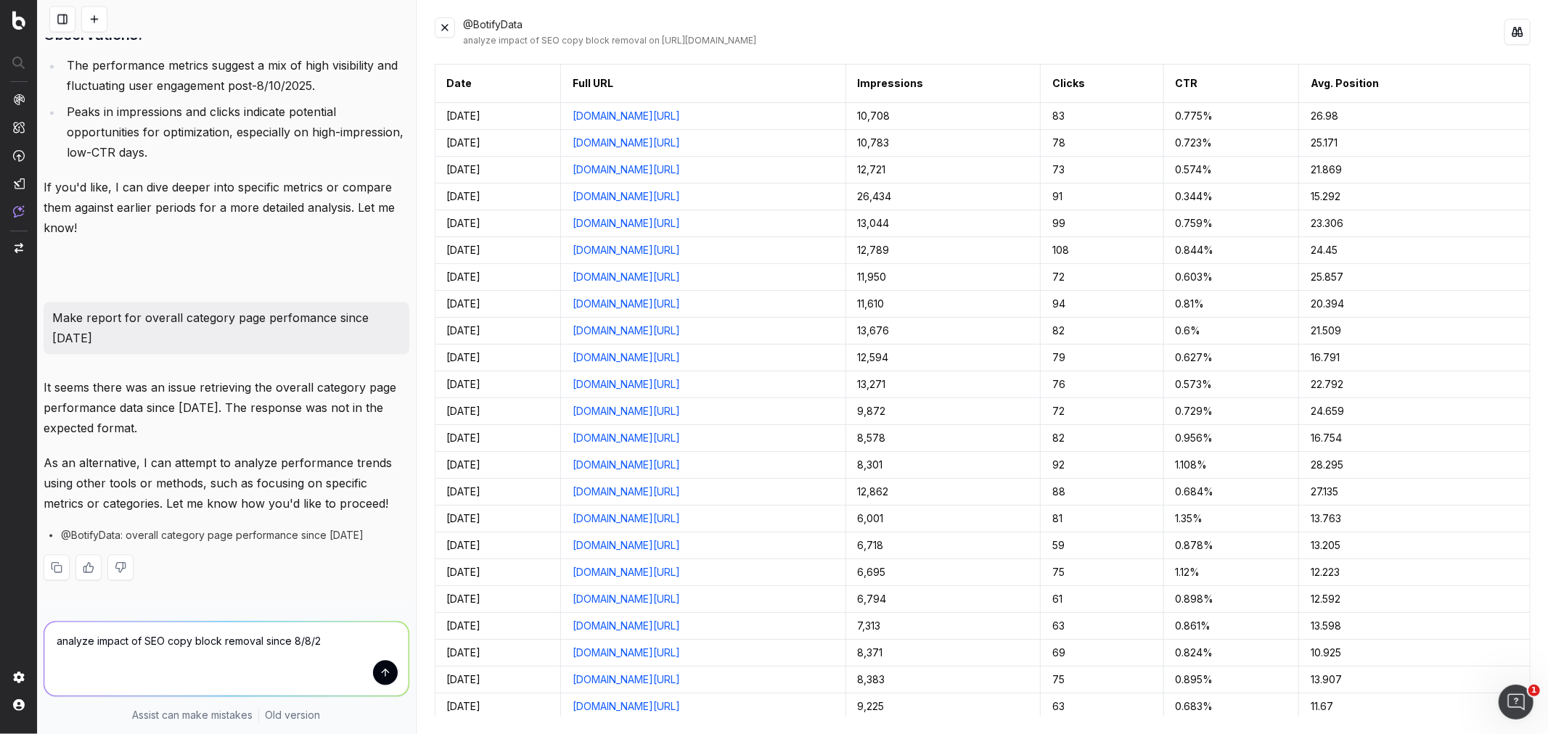
type textarea "analyze impact of SEO copy block removal since 8/8/25"
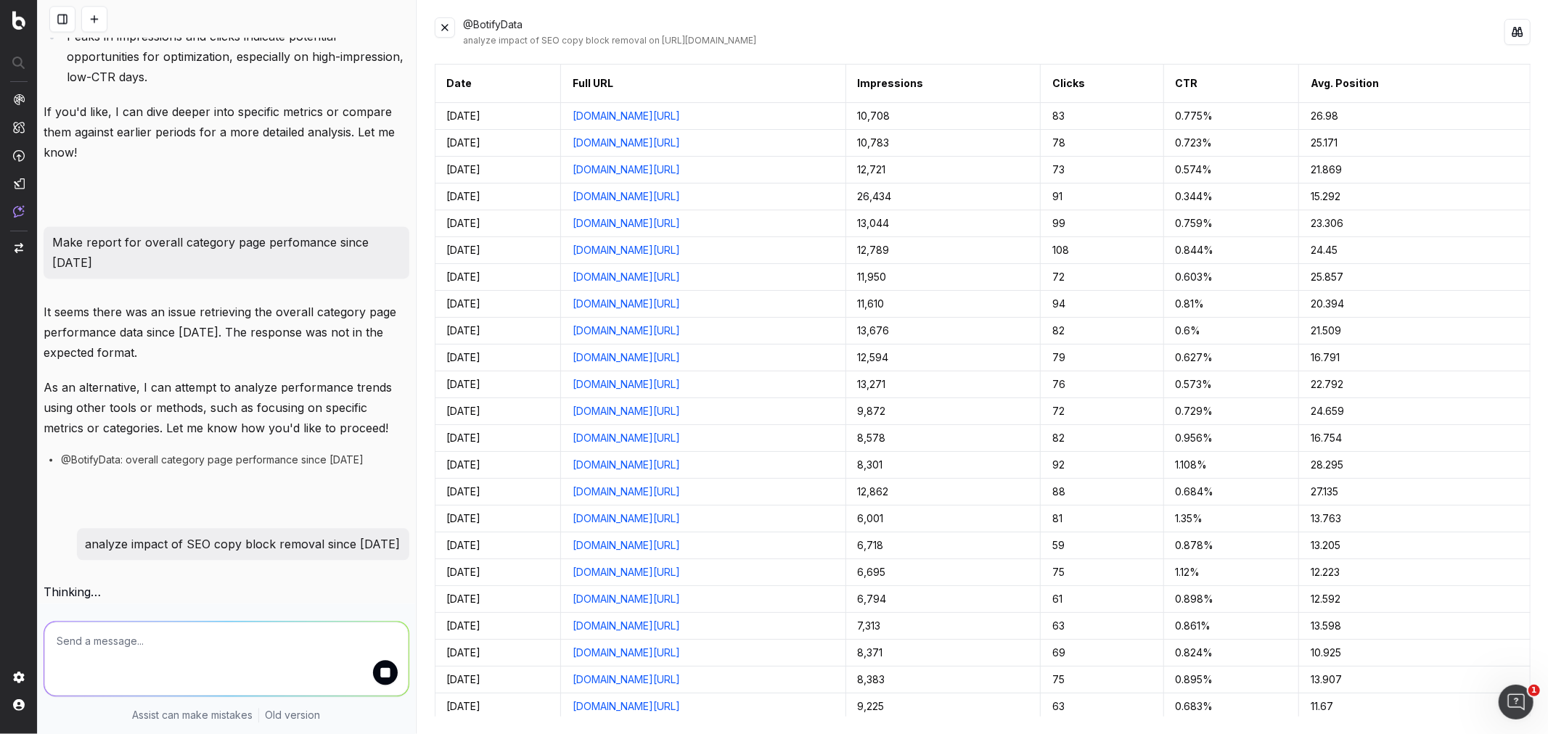
scroll to position [2703, 0]
click at [446, 29] on button at bounding box center [445, 27] width 20 height 20
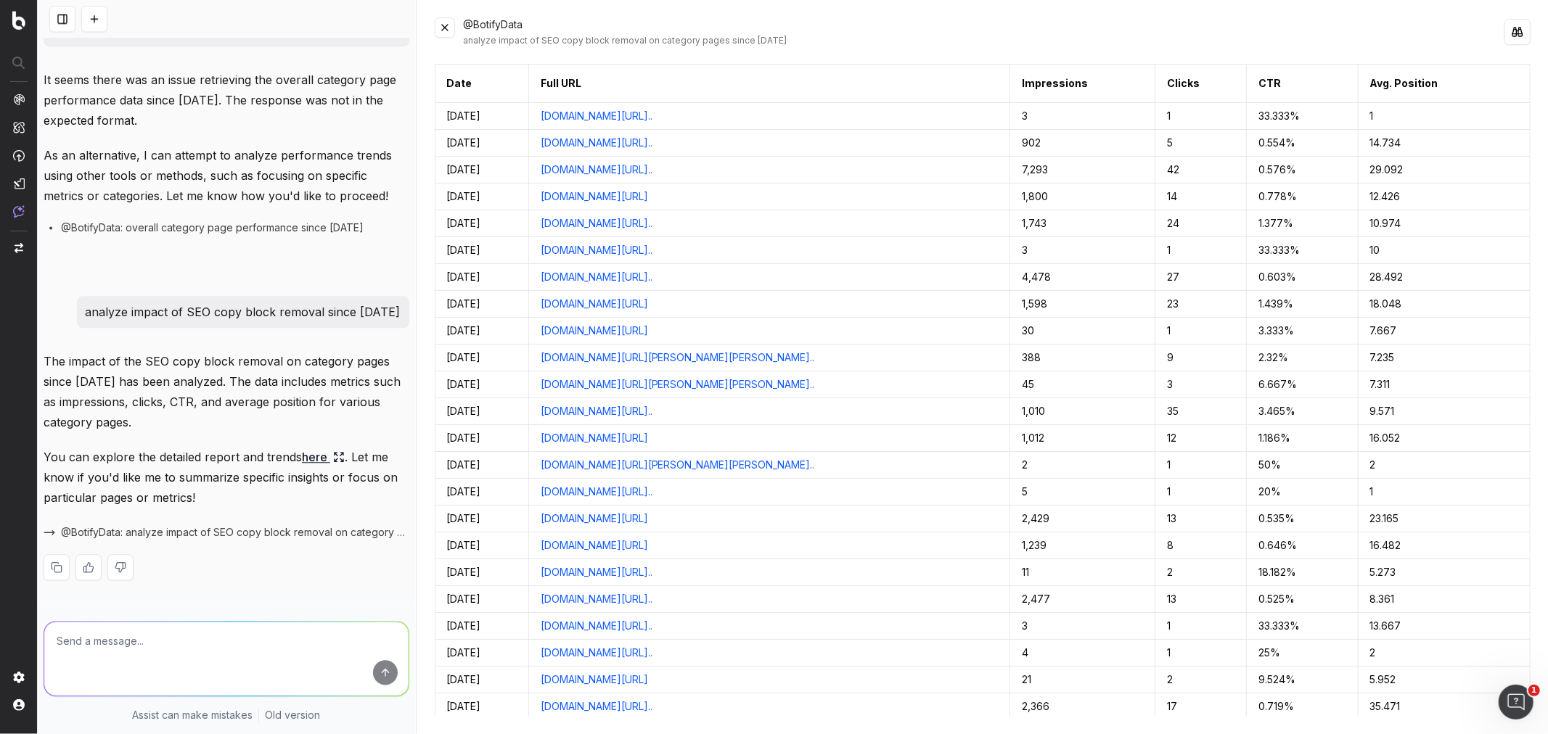
scroll to position [2935, 0]
click at [309, 447] on link "here" at bounding box center [323, 457] width 43 height 20
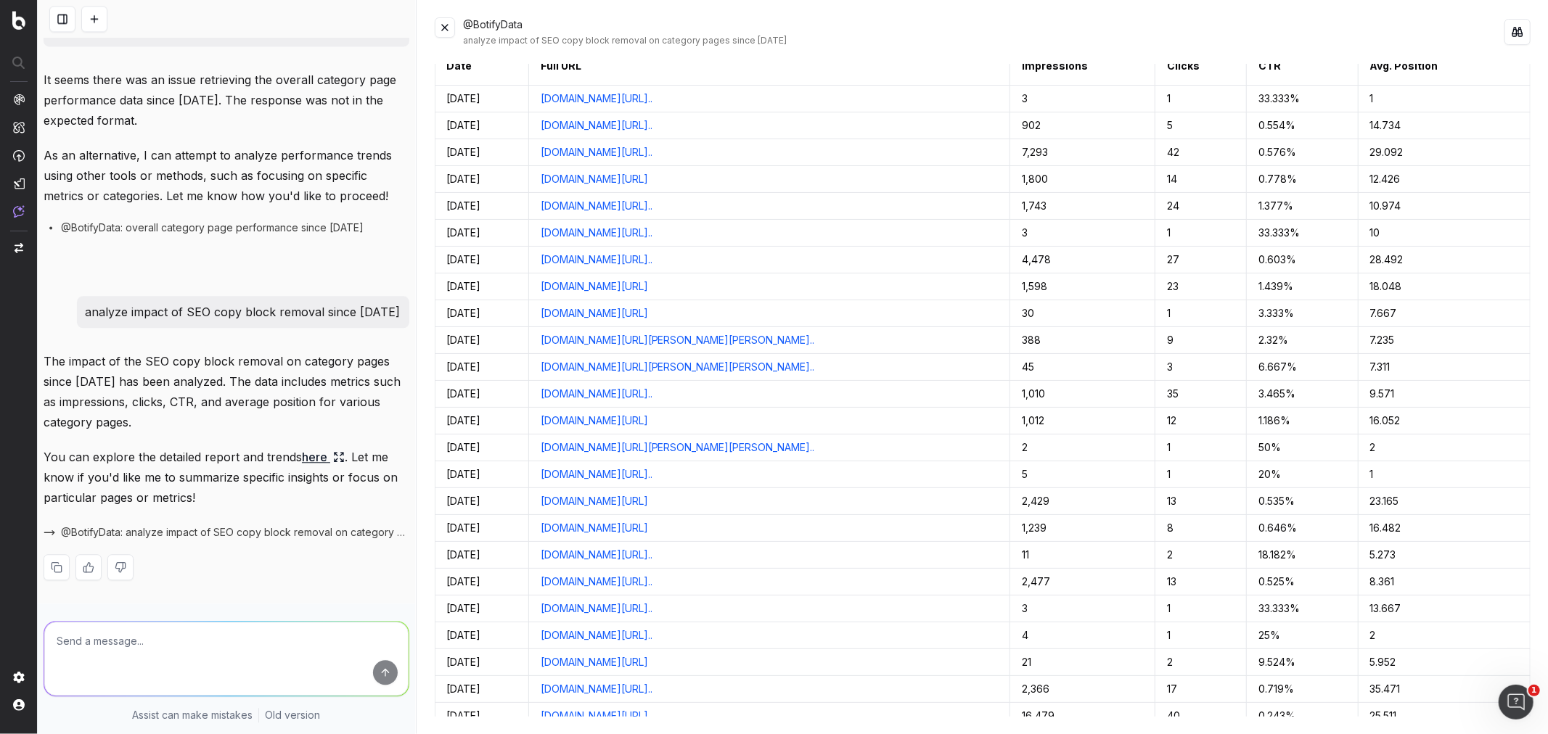
scroll to position [0, 0]
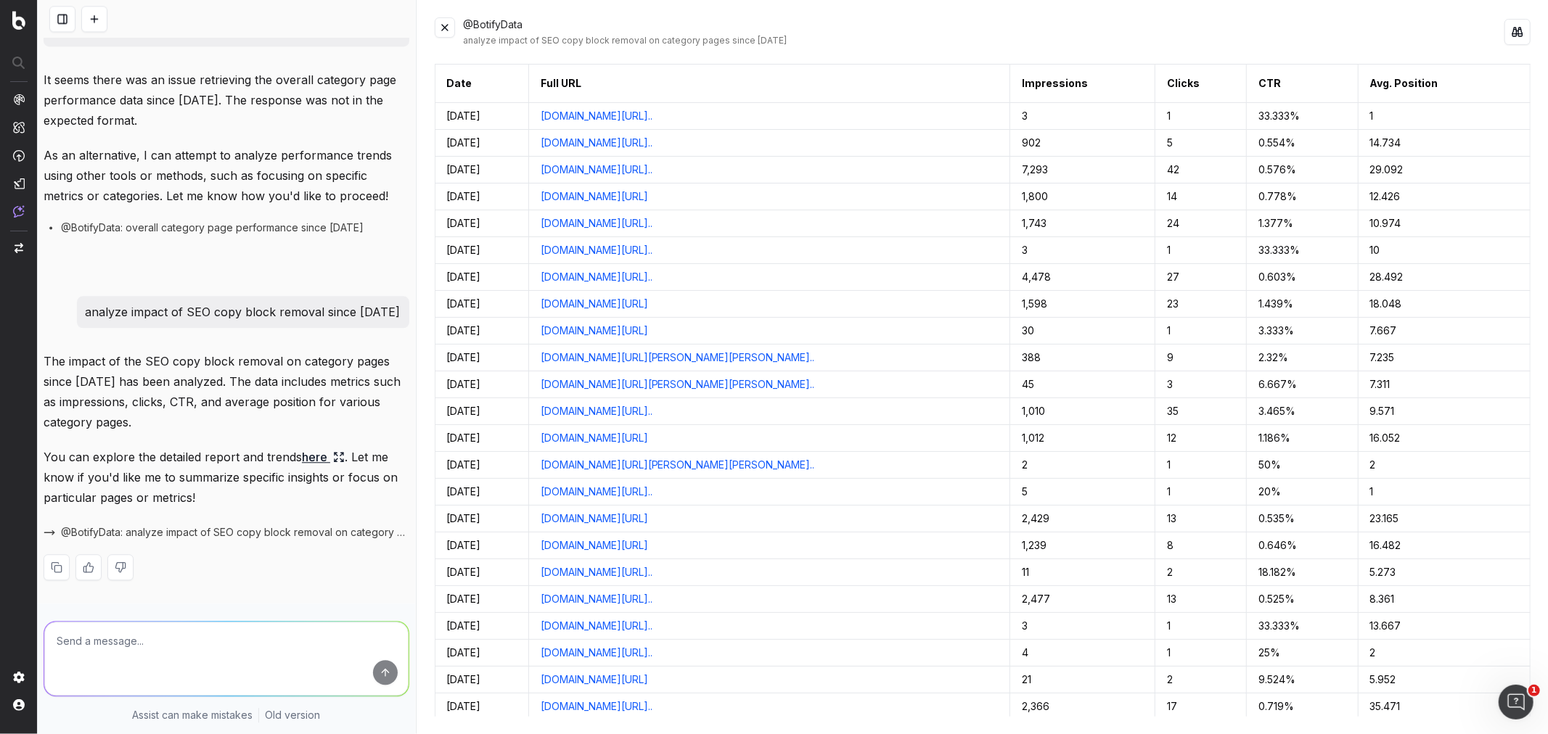
click at [209, 633] on textarea at bounding box center [226, 659] width 364 height 74
type textarea "What is the general summary"
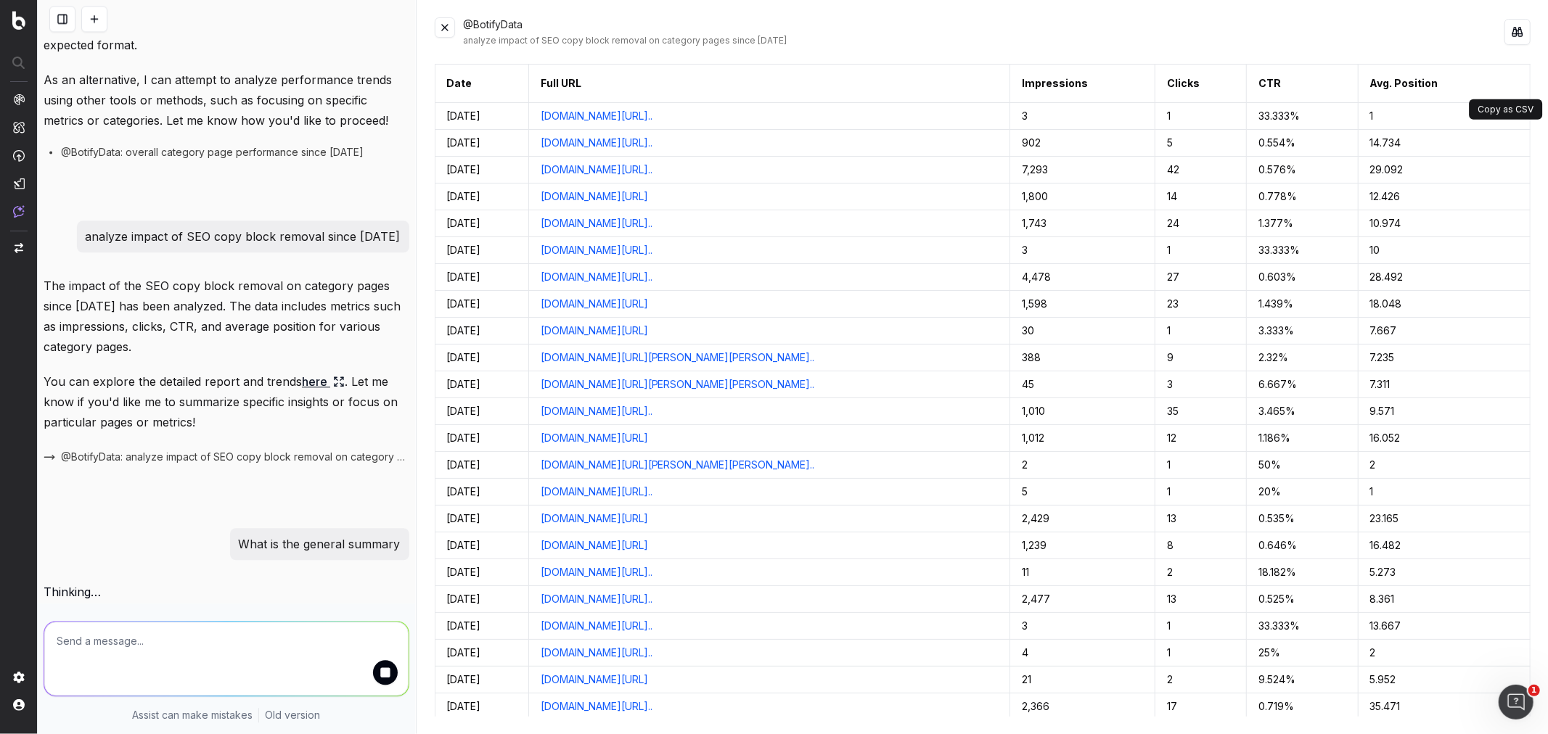
click at [1505, 81] on button at bounding box center [1517, 83] width 26 height 26
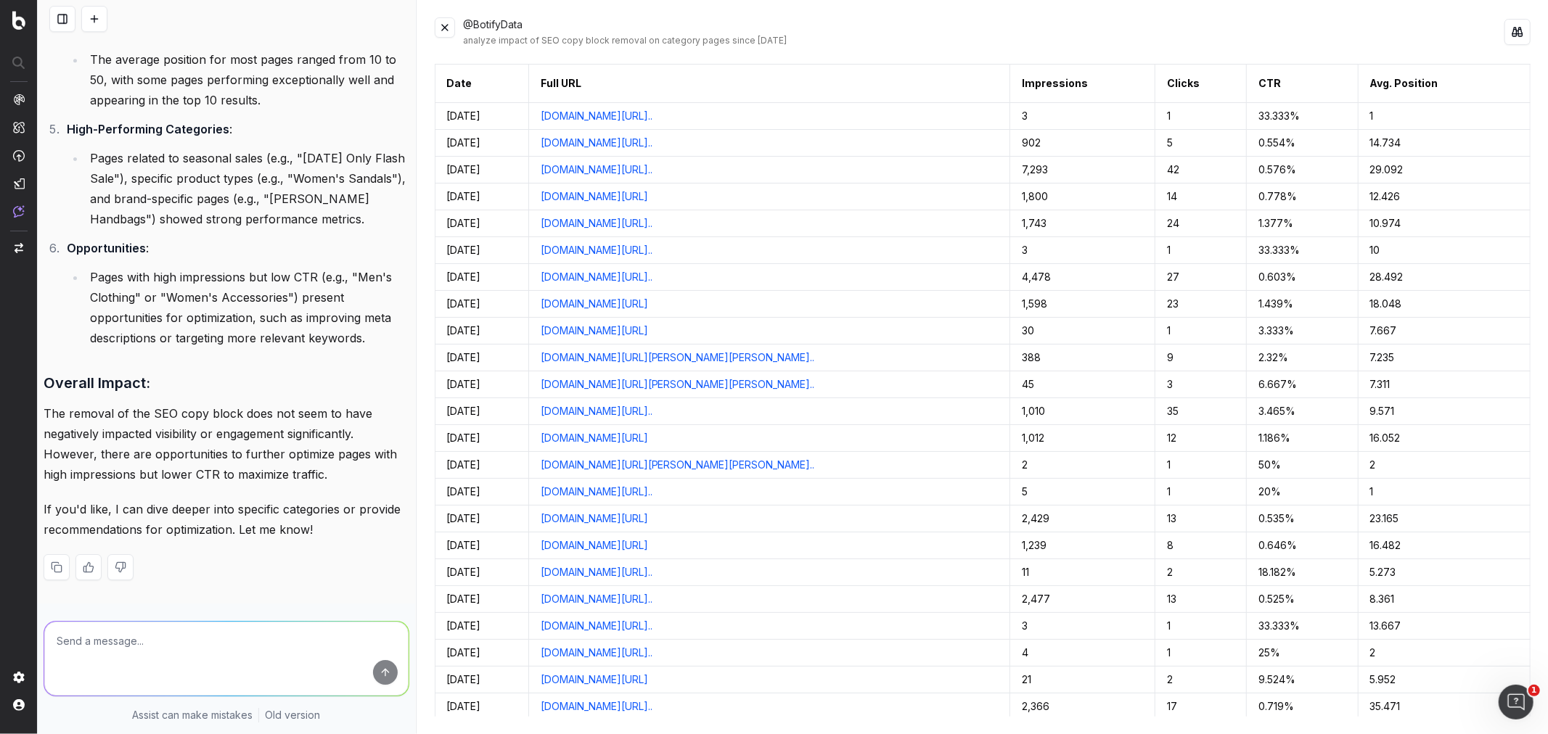
scroll to position [4052, 0]
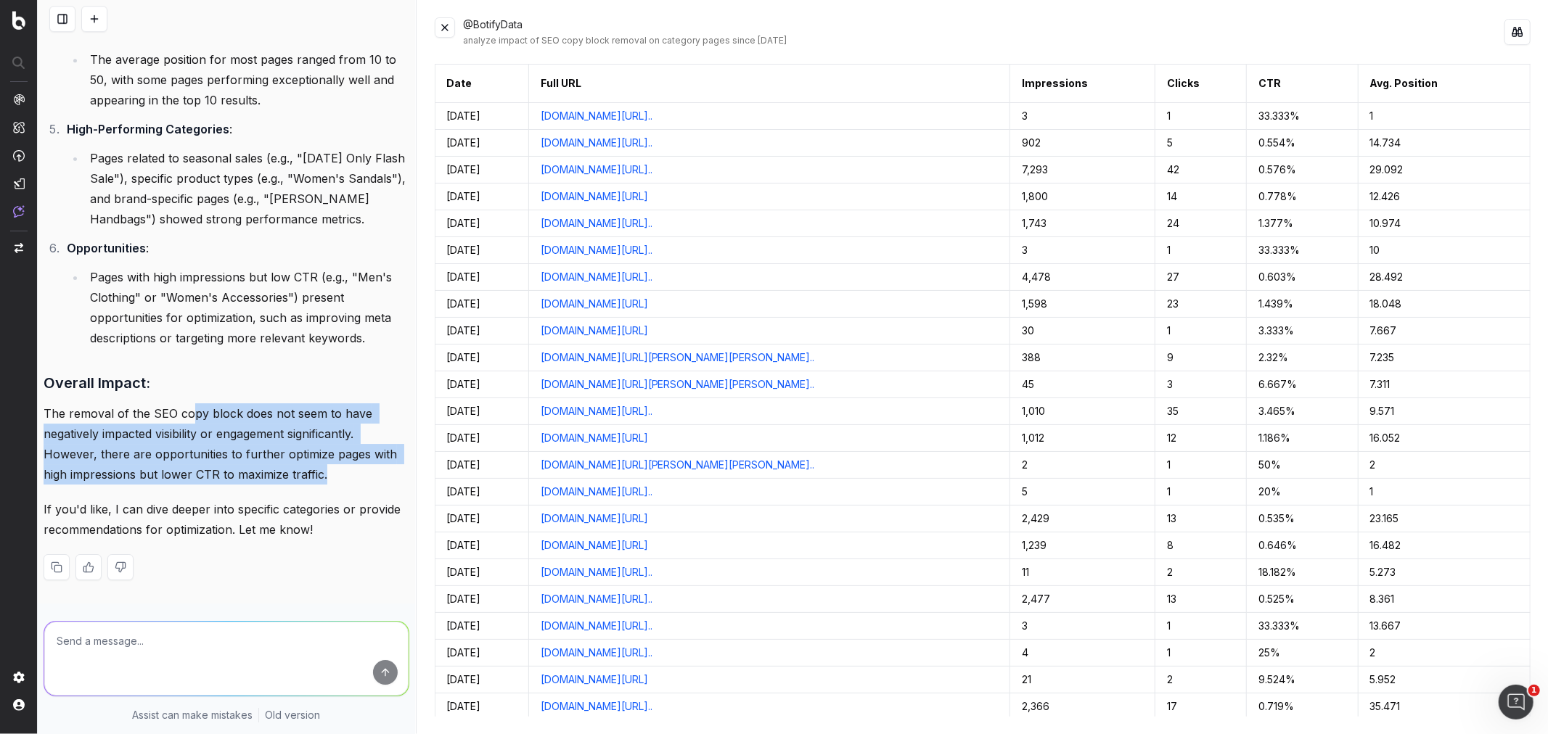
drag, startPoint x: 187, startPoint y: 396, endPoint x: 356, endPoint y: 469, distance: 183.6
click at [354, 467] on p "The removal of the SEO copy block does not seem to have negatively impacted vis…" at bounding box center [227, 443] width 366 height 81
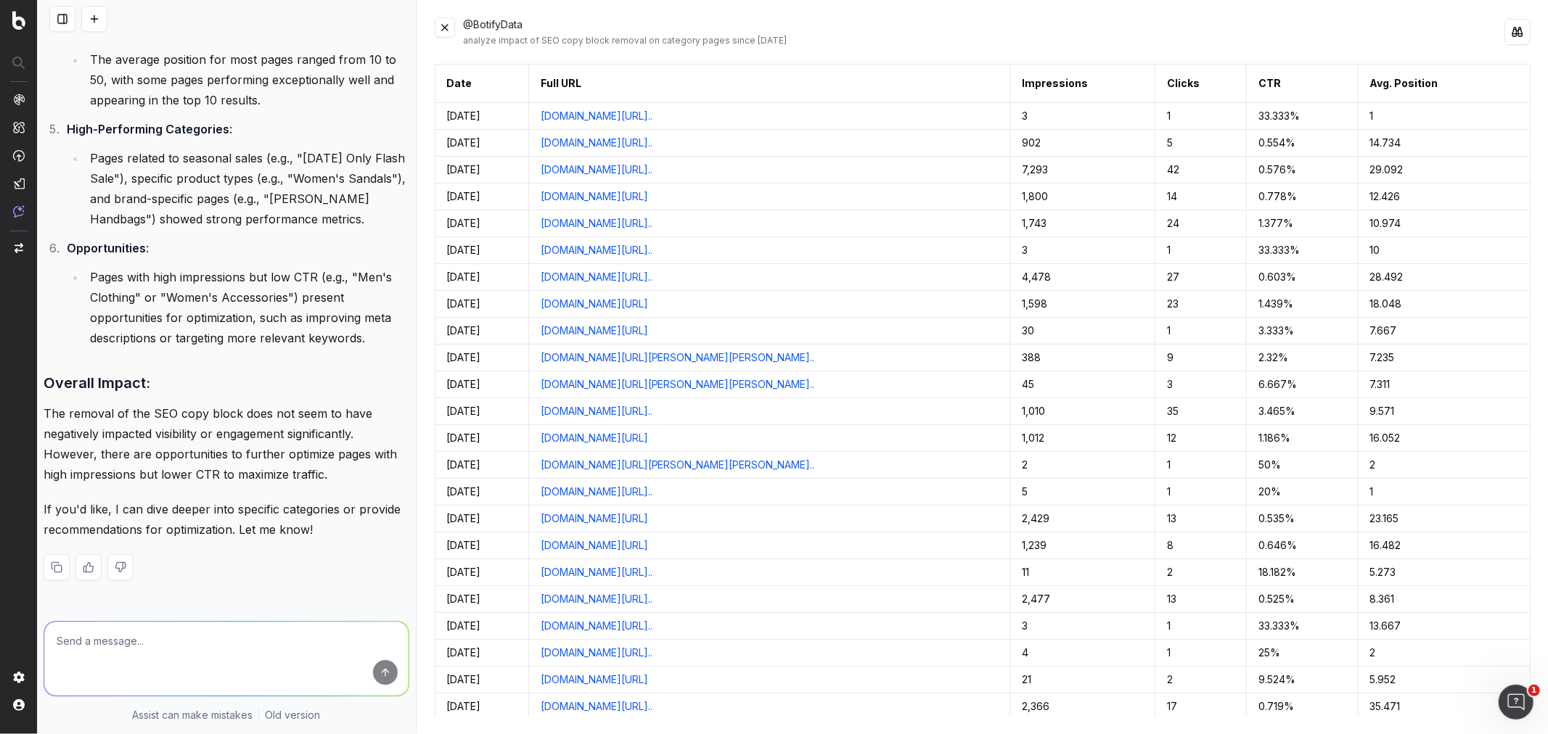
click at [361, 499] on p "If you'd like, I can dive deeper into specific categories or provide recommenda…" at bounding box center [227, 519] width 366 height 41
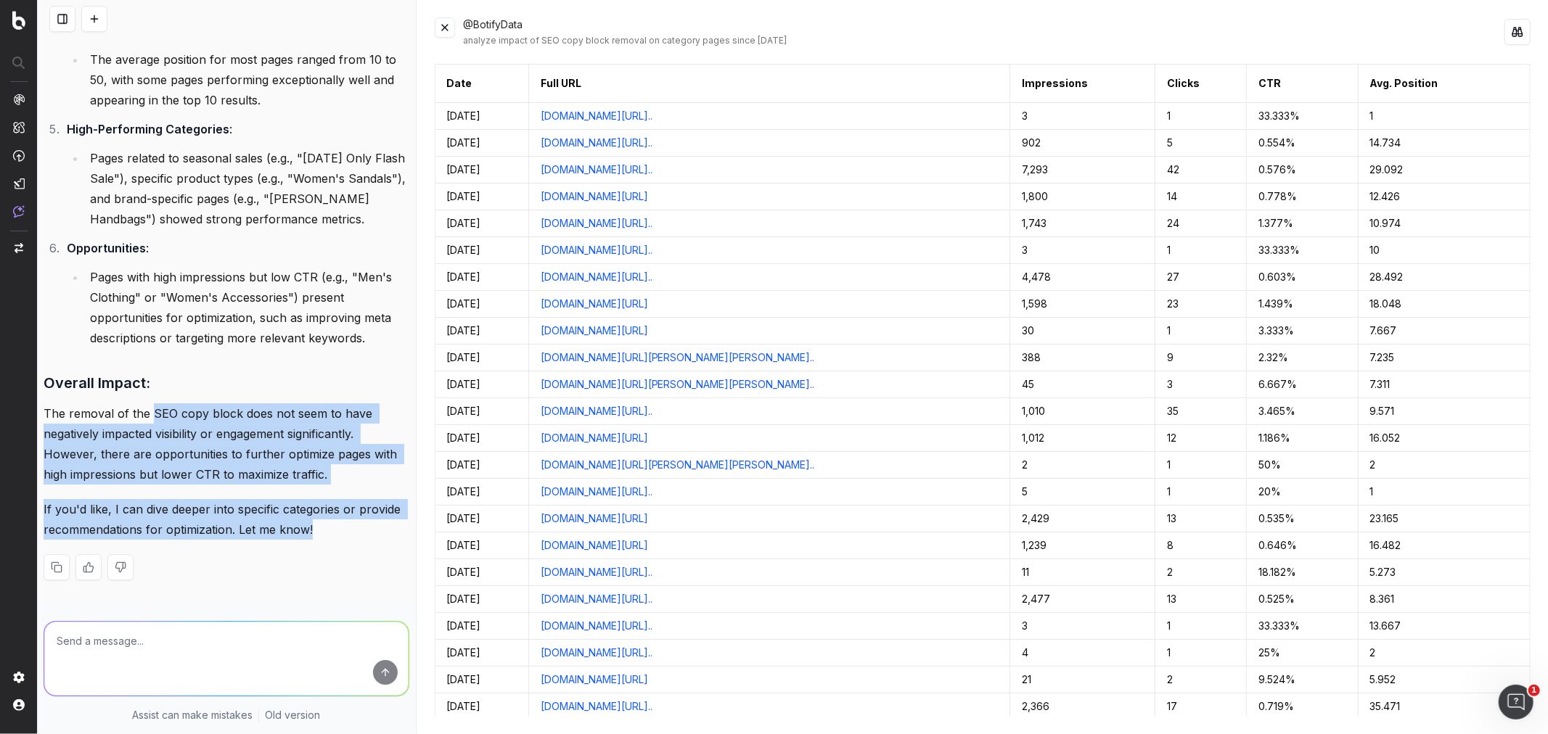
scroll to position [3972, 0]
drag, startPoint x: 370, startPoint y: 510, endPoint x: 189, endPoint y: 470, distance: 185.2
click at [150, 403] on div "Here’s a general summary of the performance of category pages since the SEO cop…" at bounding box center [227, 83] width 366 height 1042
click at [221, 485] on p "The removal of the SEO copy block does not seem to have negatively impacted vis…" at bounding box center [227, 443] width 366 height 81
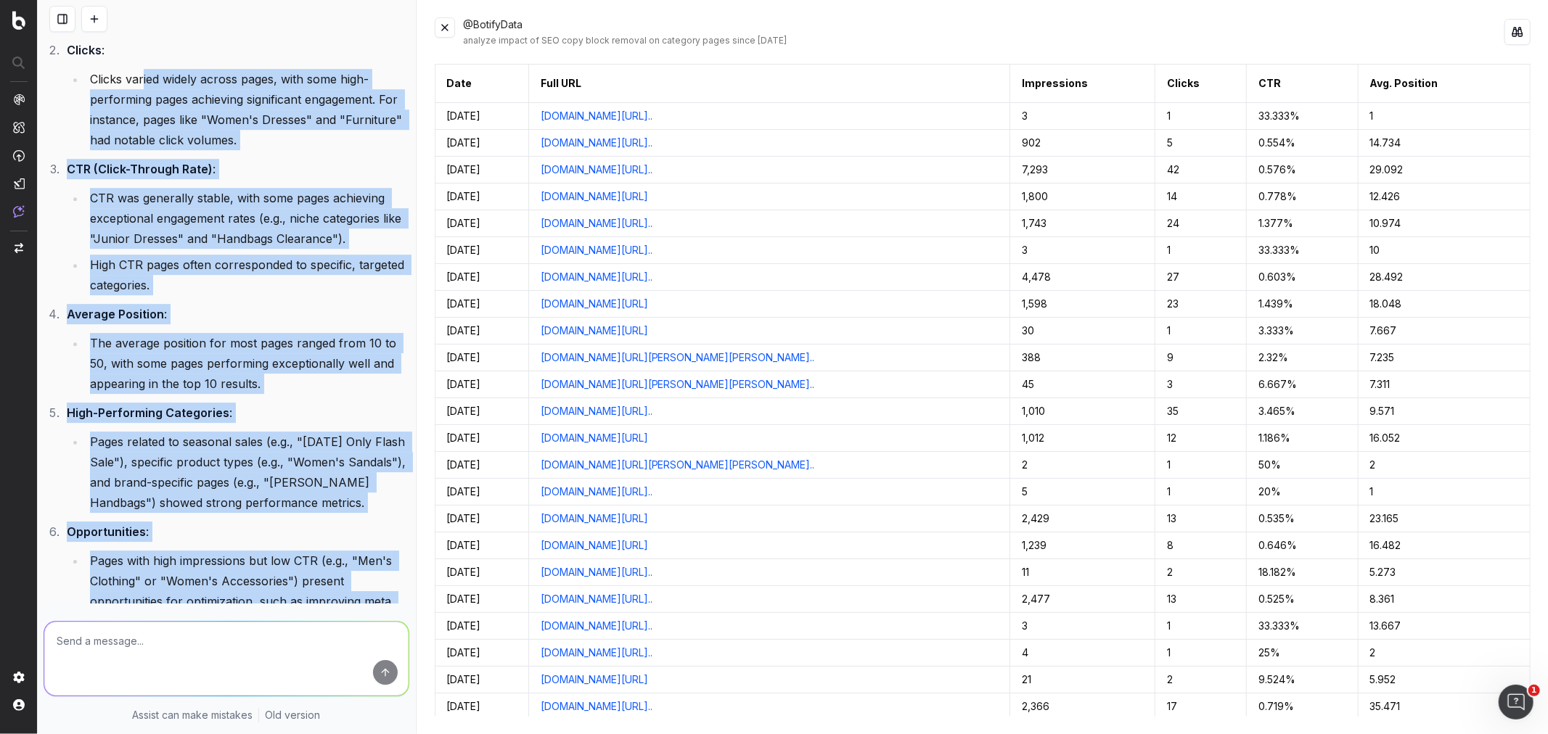
scroll to position [3568, 0]
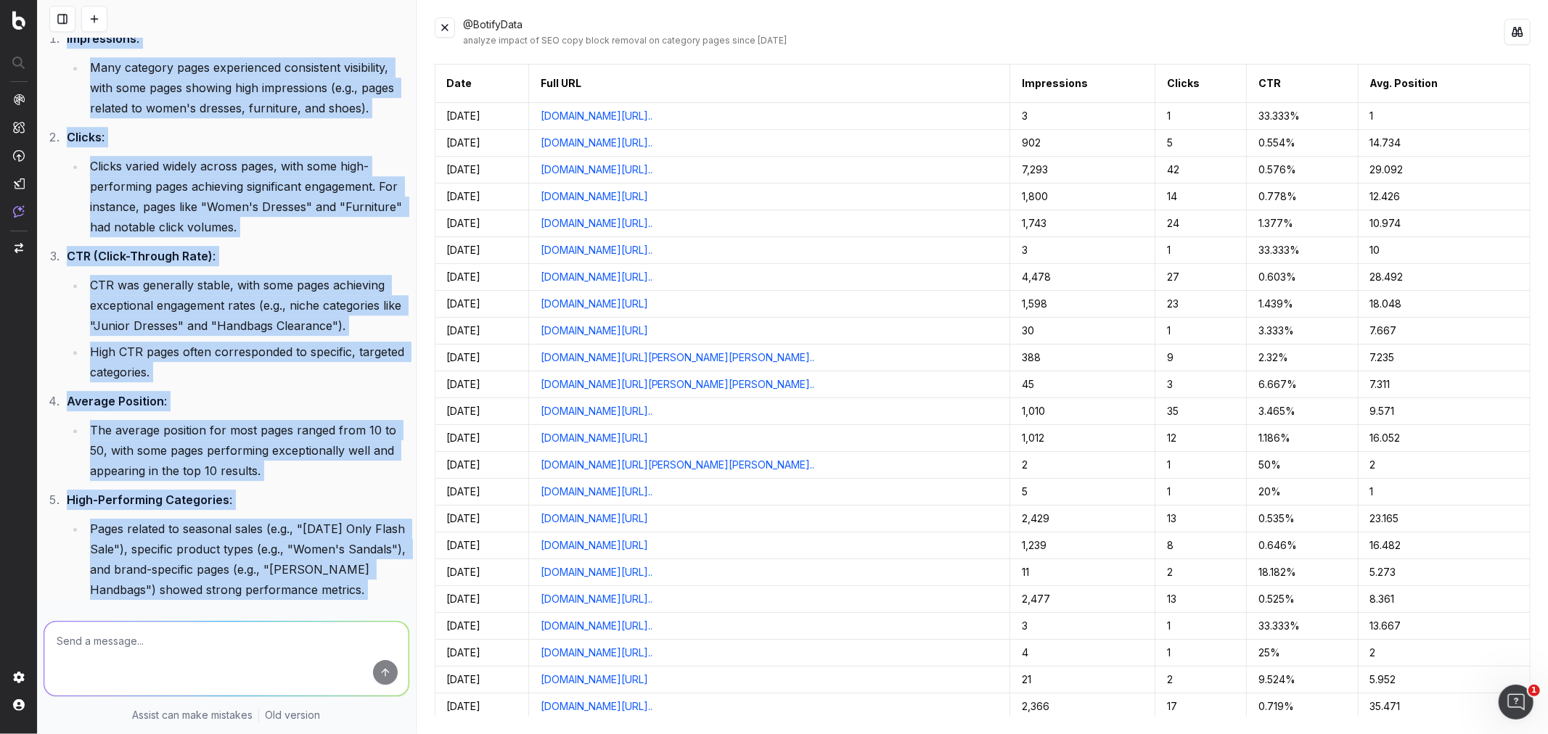
drag, startPoint x: 340, startPoint y: 463, endPoint x: 46, endPoint y: 85, distance: 478.4
click at [46, 85] on div "Here’s a general summary of the performance of category pages since the SEO cop…" at bounding box center [227, 454] width 366 height 1042
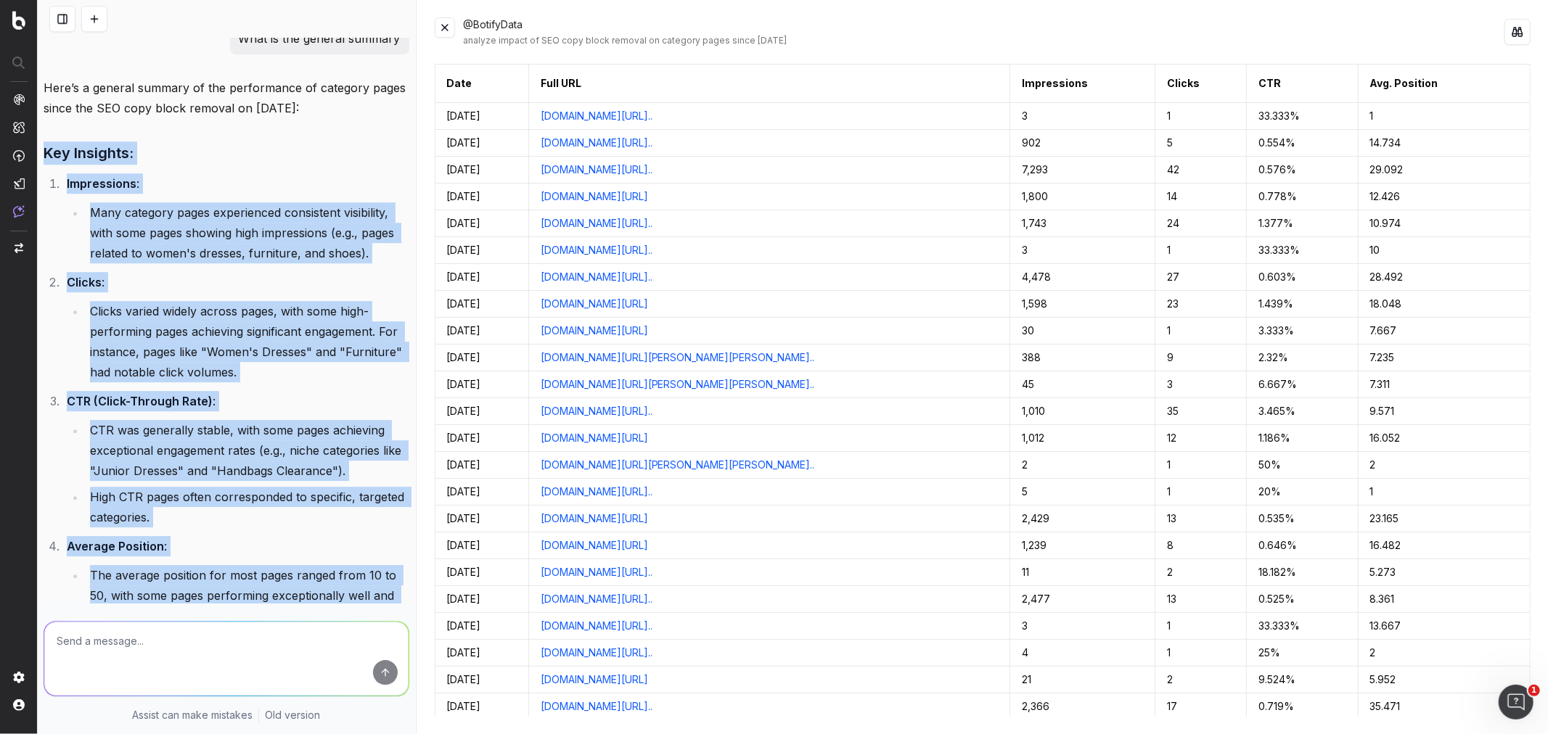
scroll to position [3407, 0]
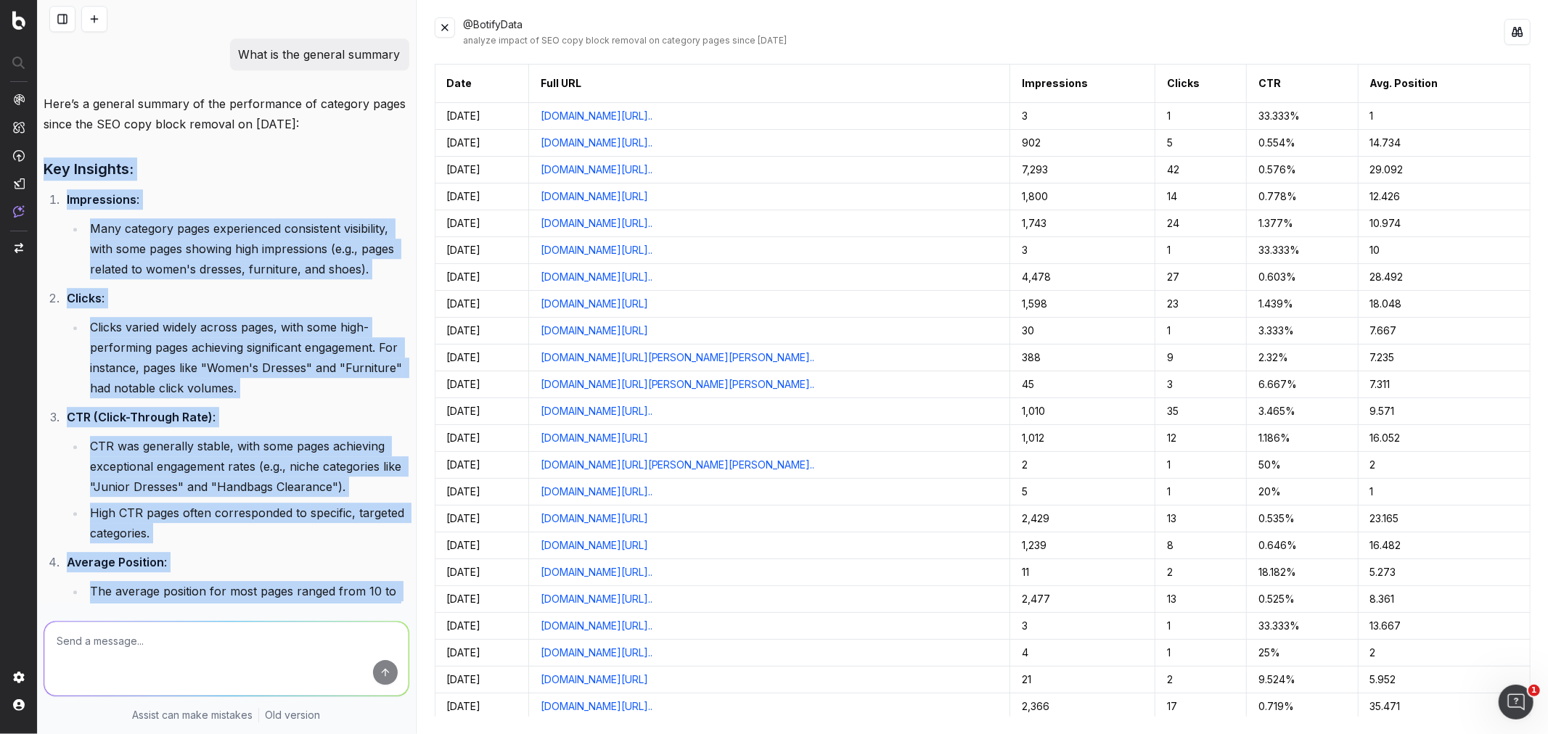
click at [307, 276] on li "Impressions : Many category pages experienced consistent visibility, with some …" at bounding box center [235, 234] width 347 height 90
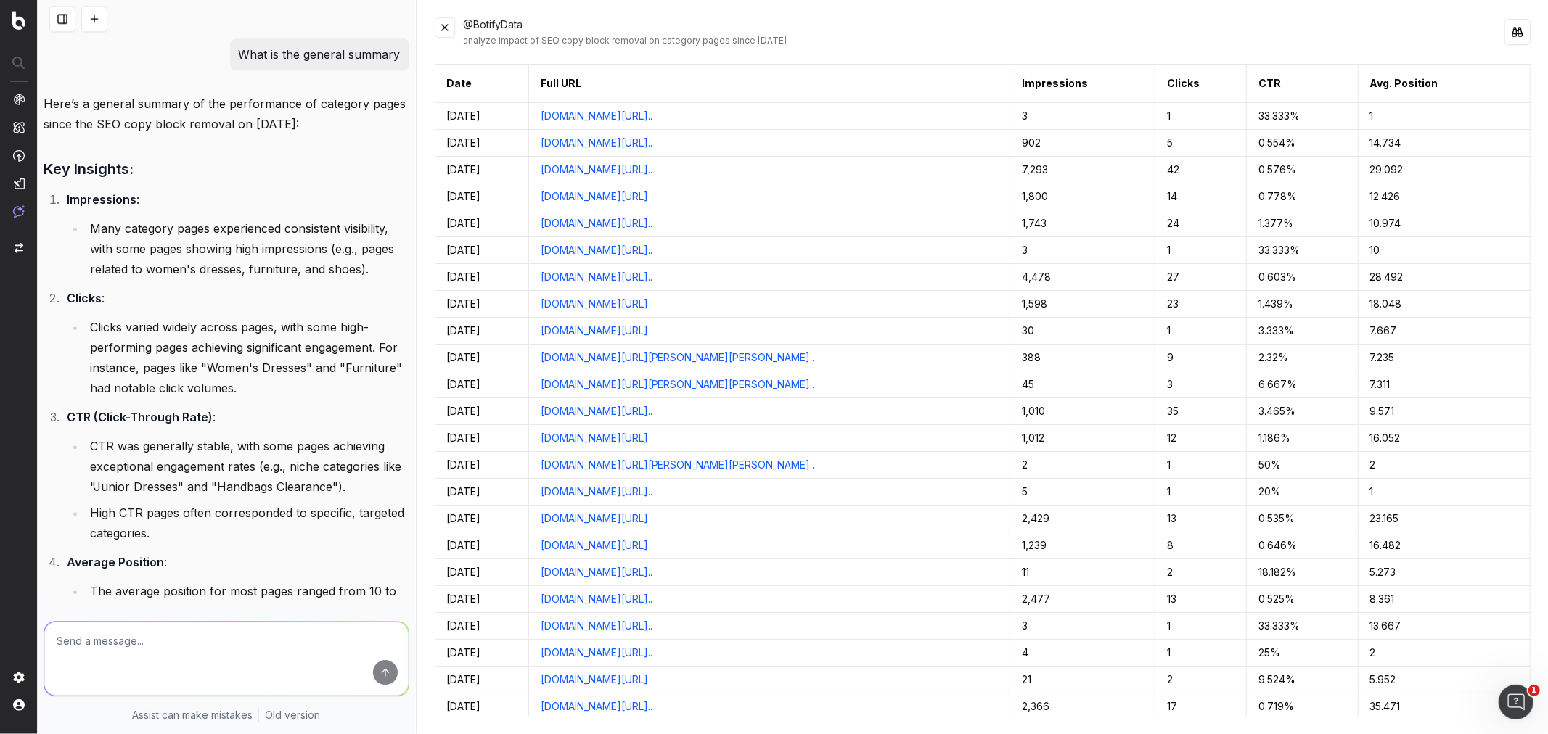
drag, startPoint x: 356, startPoint y: 205, endPoint x: 44, endPoint y: 169, distance: 313.4
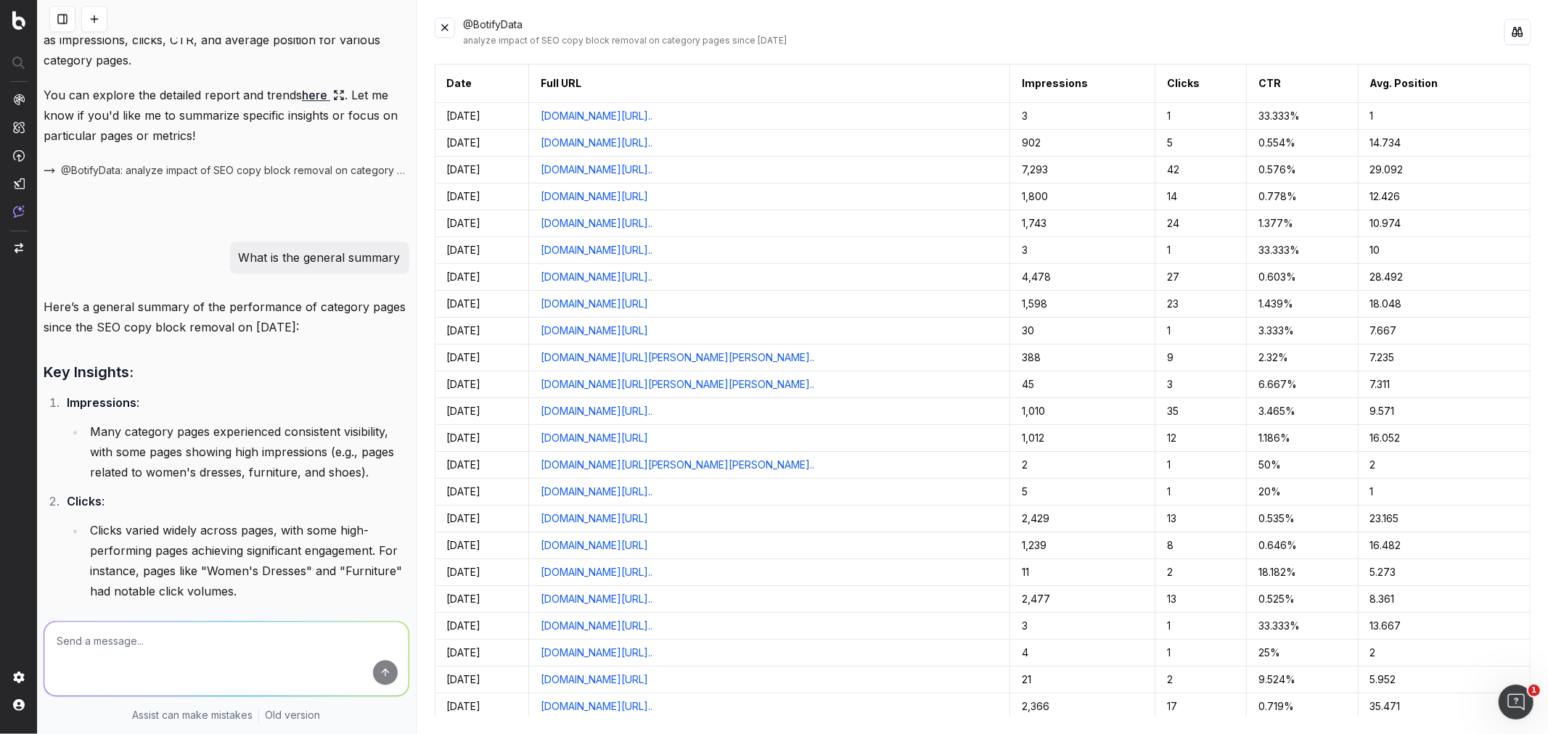
scroll to position [3166, 0]
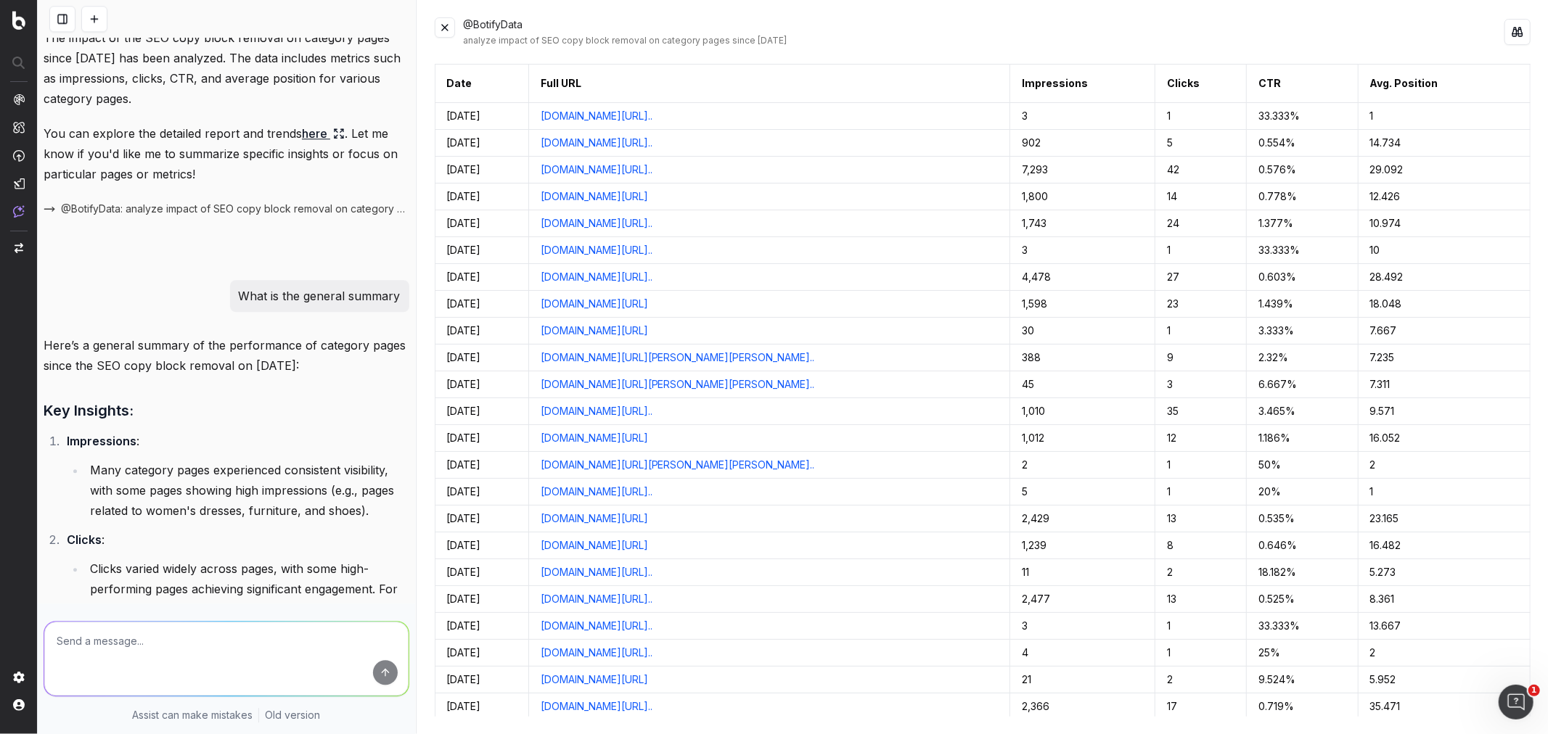
copy p "analyze impact of SEO copy block removal since 8/8/25"
click at [118, 625] on textarea at bounding box center [226, 659] width 364 height 74
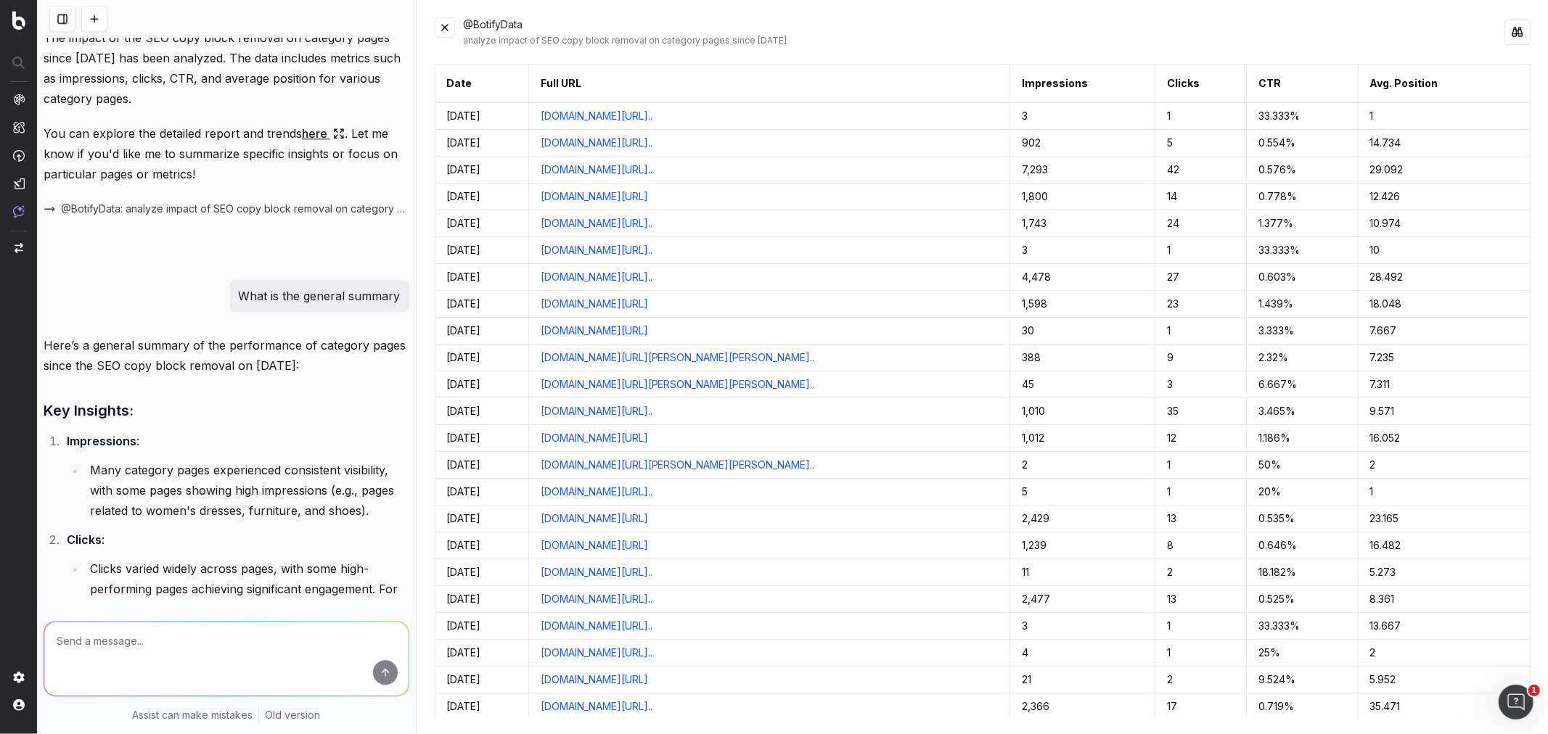
paste textarea "analyze impact of SEO copy block removal since 8/8/25"
click at [277, 627] on textarea "analyze impact of SEO copy block removal since 8/8/25" at bounding box center [226, 659] width 364 height 74
click at [353, 622] on textarea "analyze impact of SEO copy block removal between 8/8/25" at bounding box center [226, 659] width 364 height 74
type textarea "analyze impact of SEO copy block removal between 8/8/25 and 9/27/25"
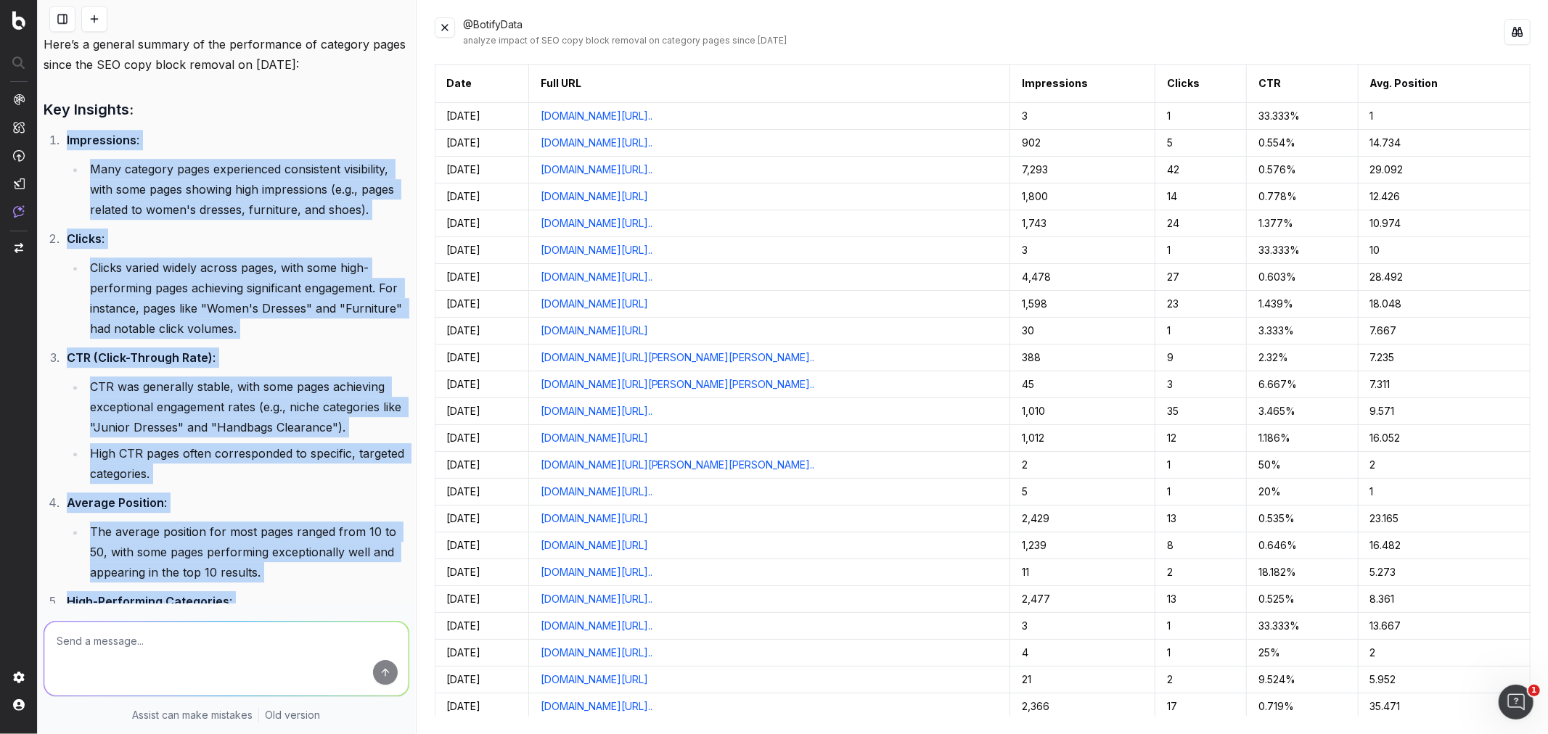
scroll to position [3386, 0]
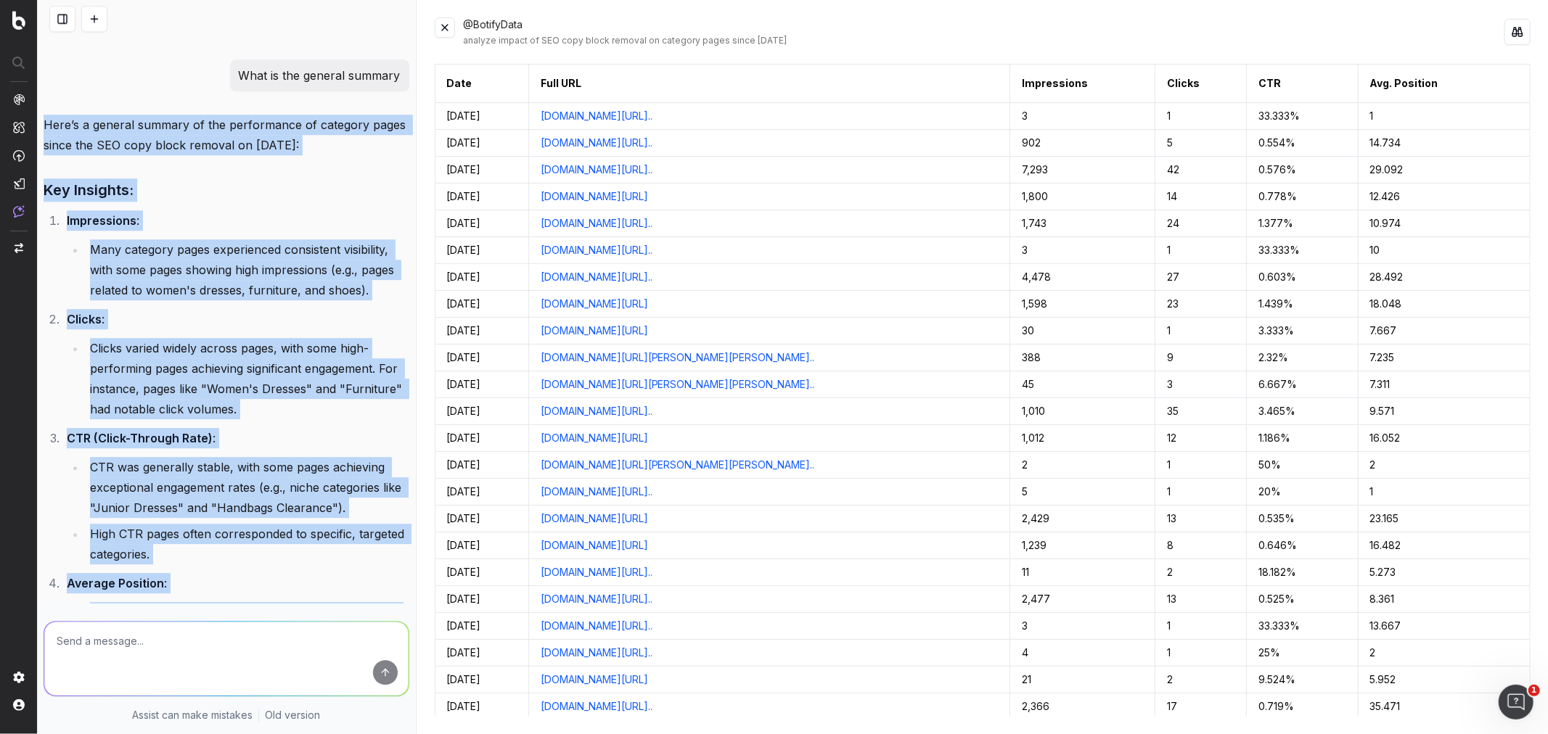
drag, startPoint x: 351, startPoint y: 325, endPoint x: 41, endPoint y: 207, distance: 331.7
copy div "Here’s a general summary of the performance of category pages since the SEO cop…"
click at [233, 300] on li "Many category pages experienced consistent visibility, with some pages showing …" at bounding box center [248, 269] width 324 height 61
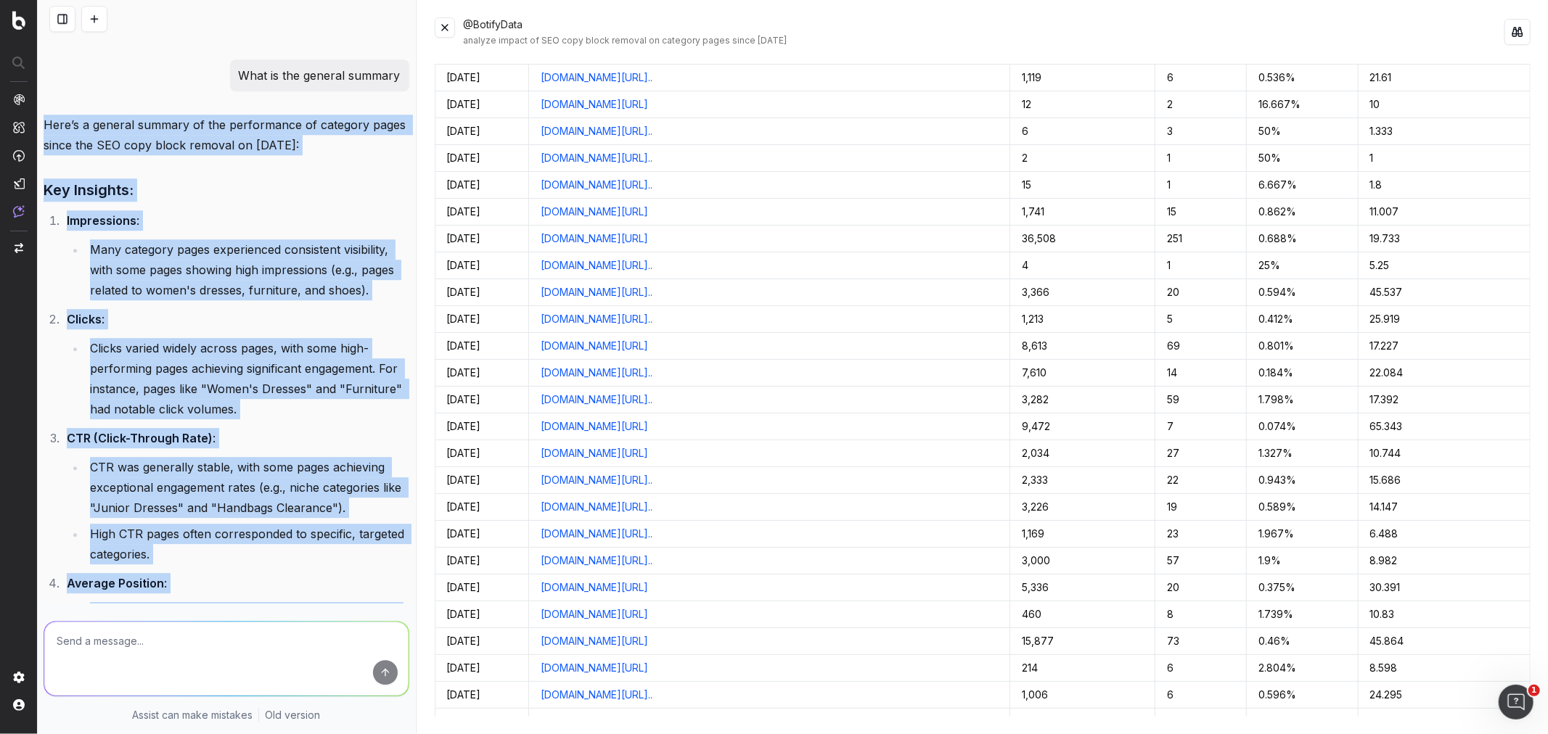
scroll to position [2177, 0]
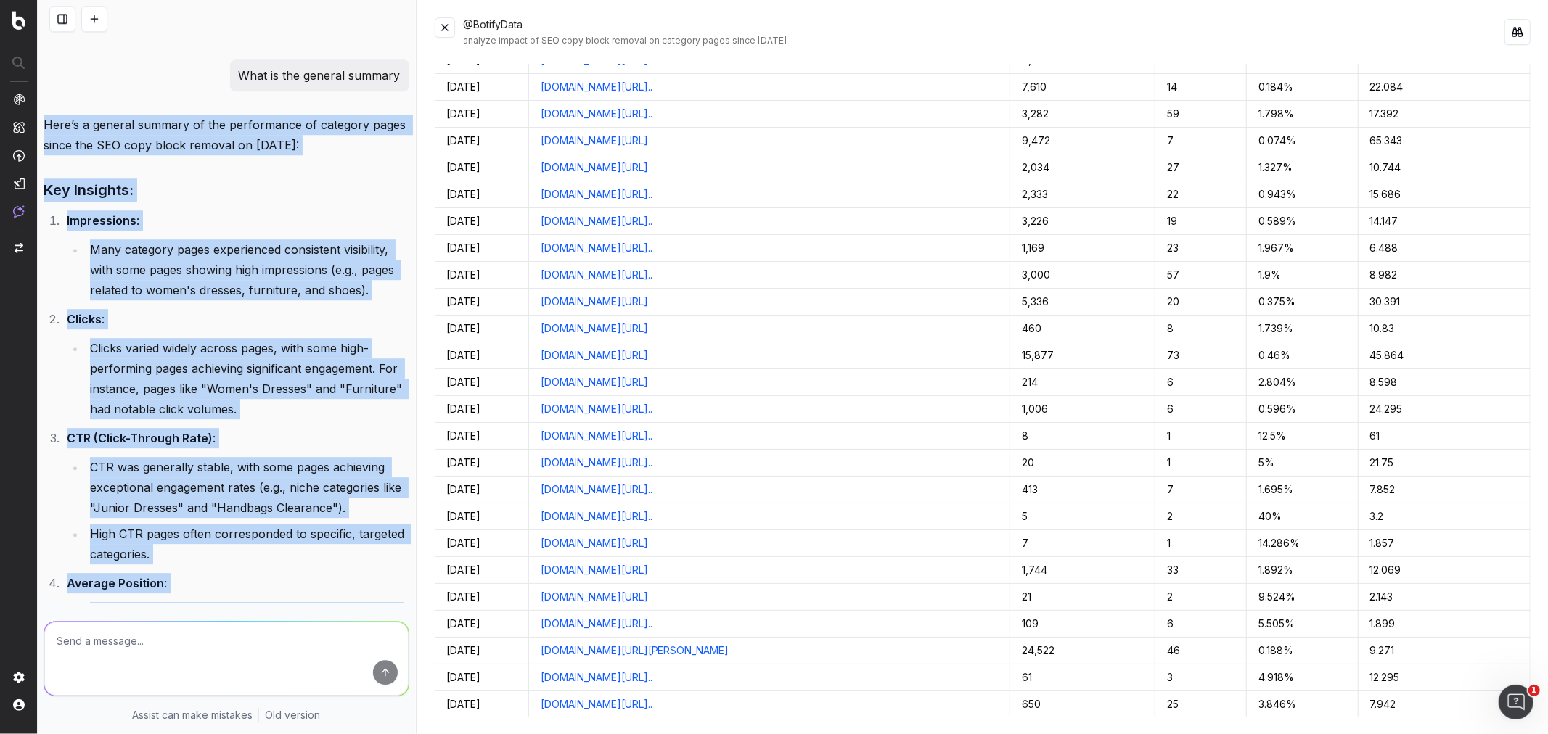
drag, startPoint x: 523, startPoint y: 400, endPoint x: 1396, endPoint y: 399, distance: 872.3
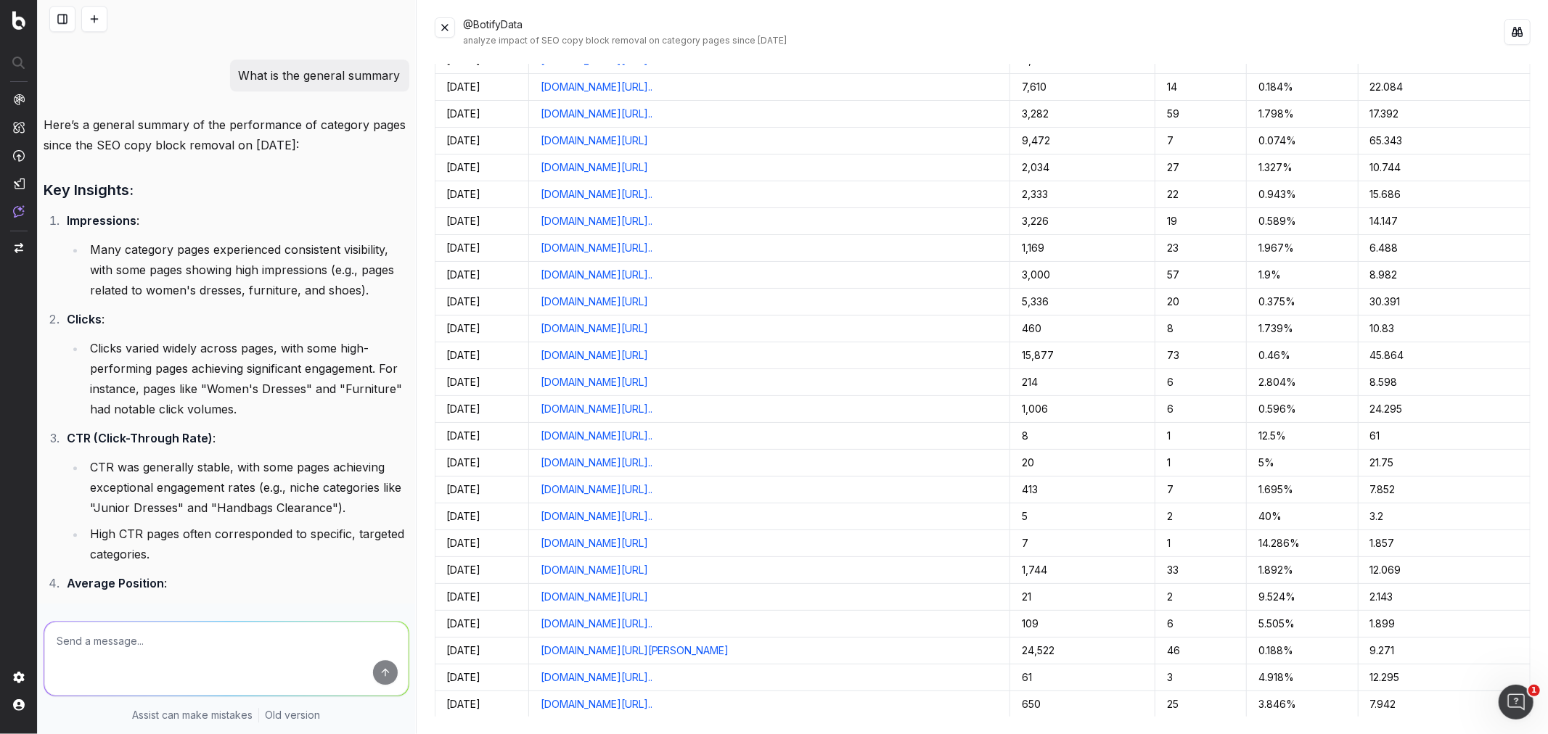
click at [1396, 396] on td "8.598" at bounding box center [1444, 382] width 172 height 27
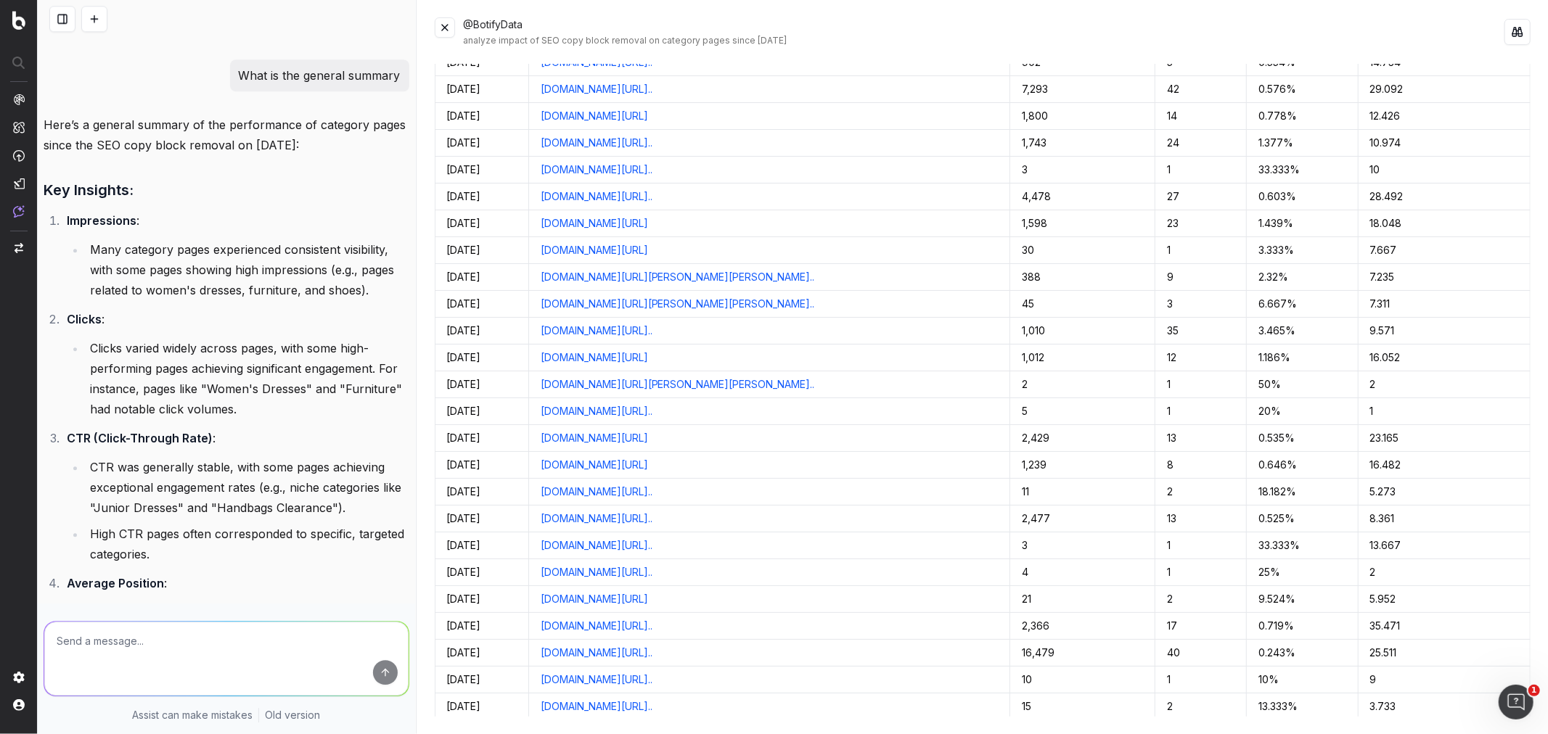
scroll to position [0, 0]
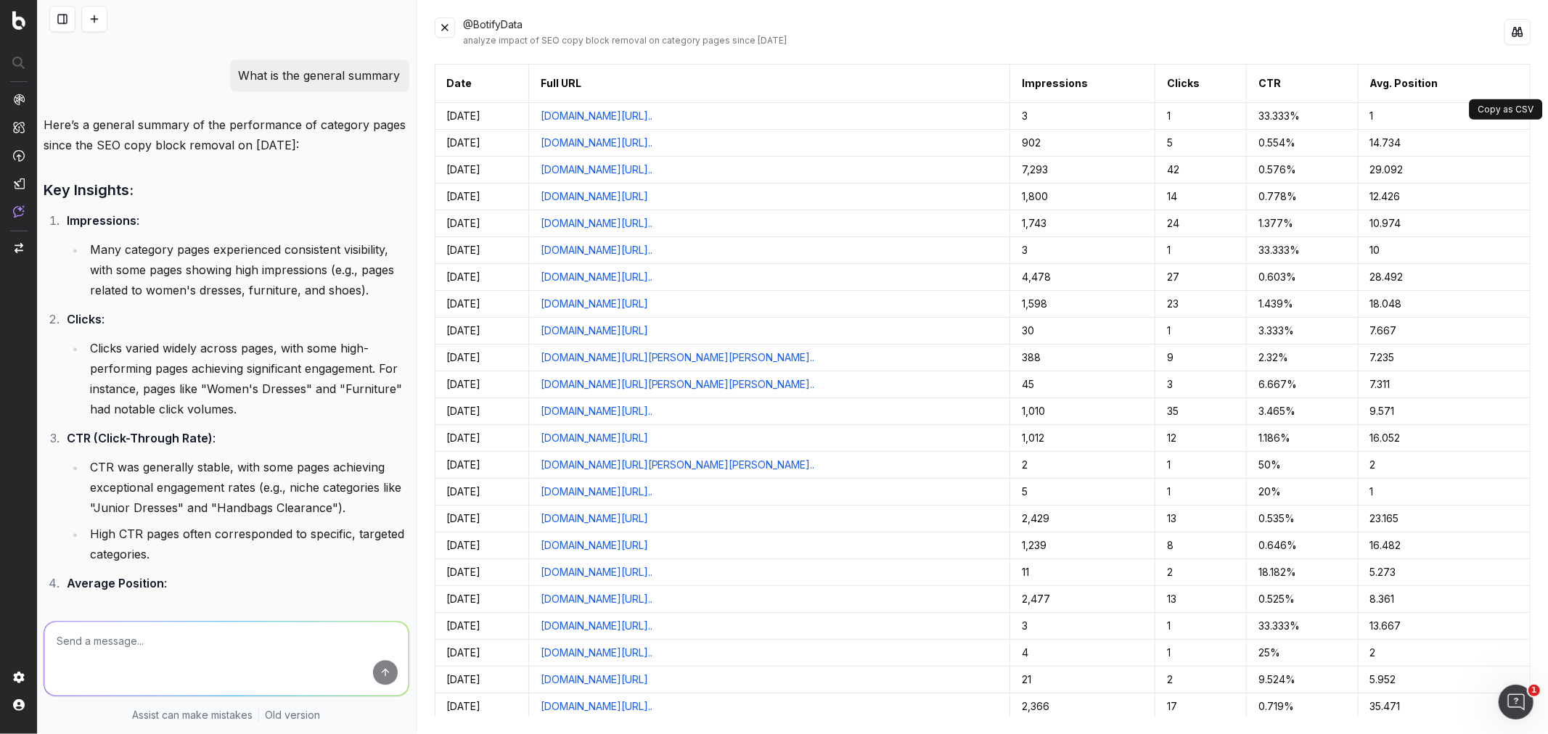
click at [1506, 81] on button at bounding box center [1517, 83] width 26 height 26
click at [623, 51] on div "@BotifyData analyze impact of SEO copy block removal on category pages since 20…" at bounding box center [982, 367] width 1131 height 734
click at [1528, 28] on icon "Notifications (F8)" at bounding box center [1524, 24] width 12 height 12
click at [1517, 25] on button at bounding box center [1517, 32] width 26 height 26
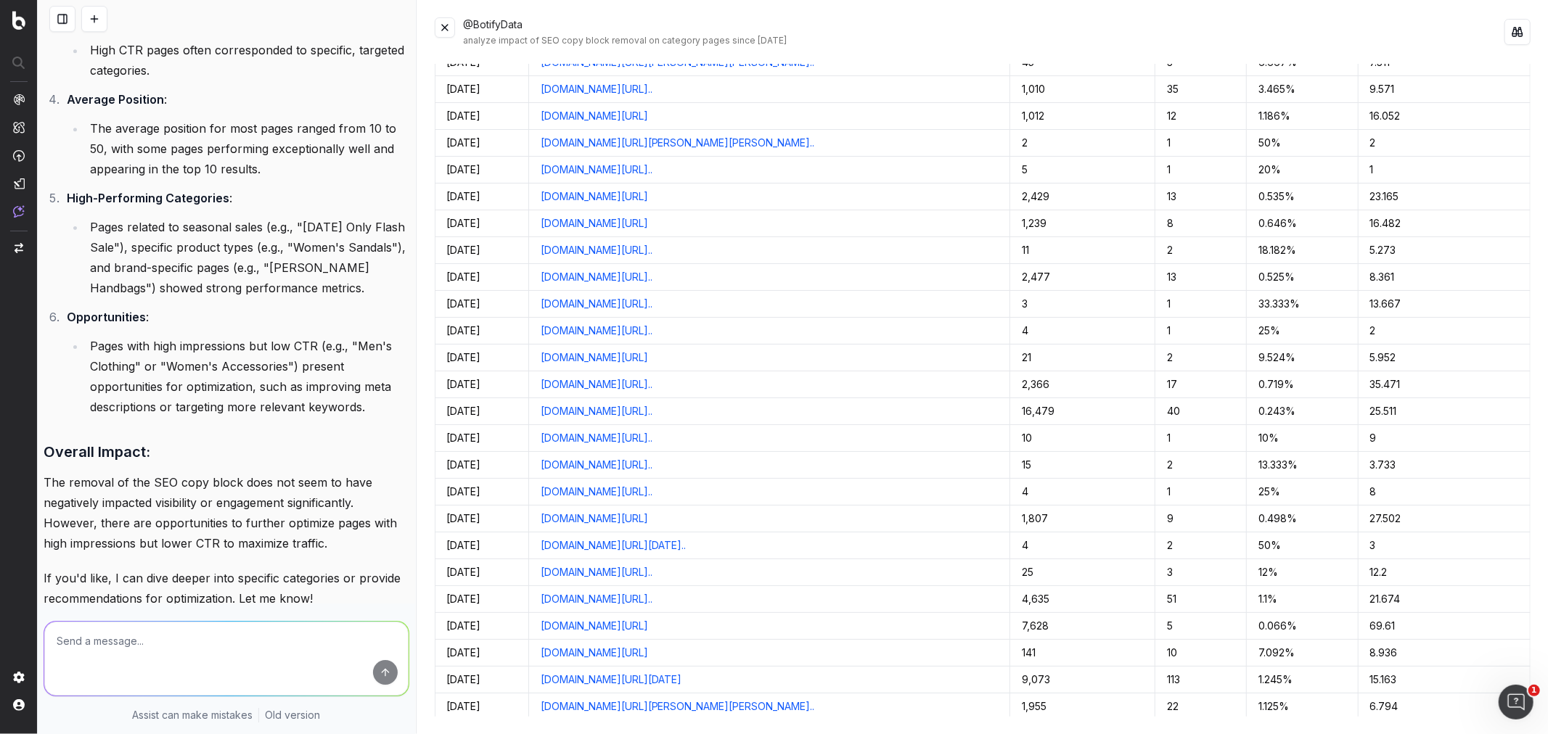
scroll to position [4273, 0]
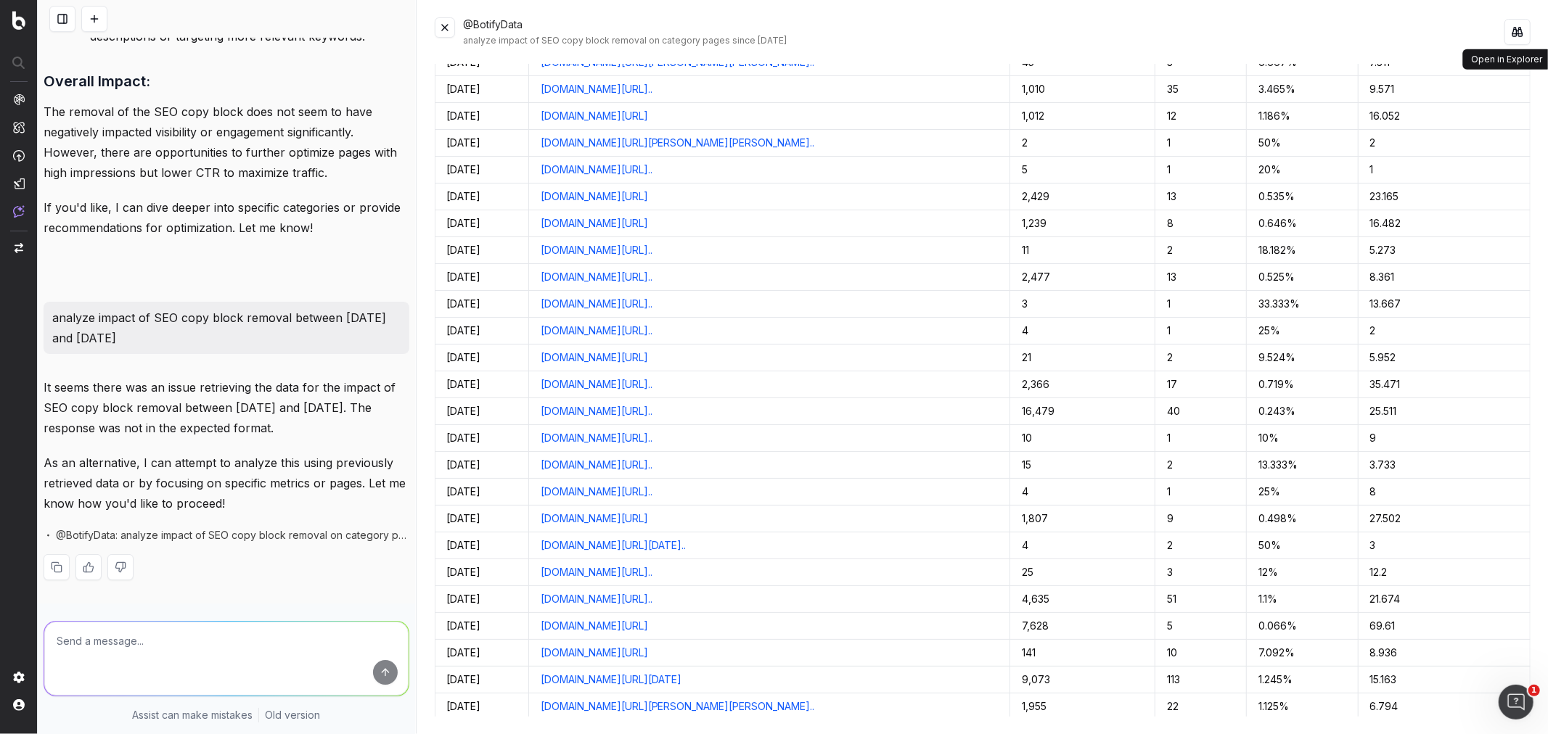
click at [1518, 32] on button at bounding box center [1517, 32] width 26 height 26
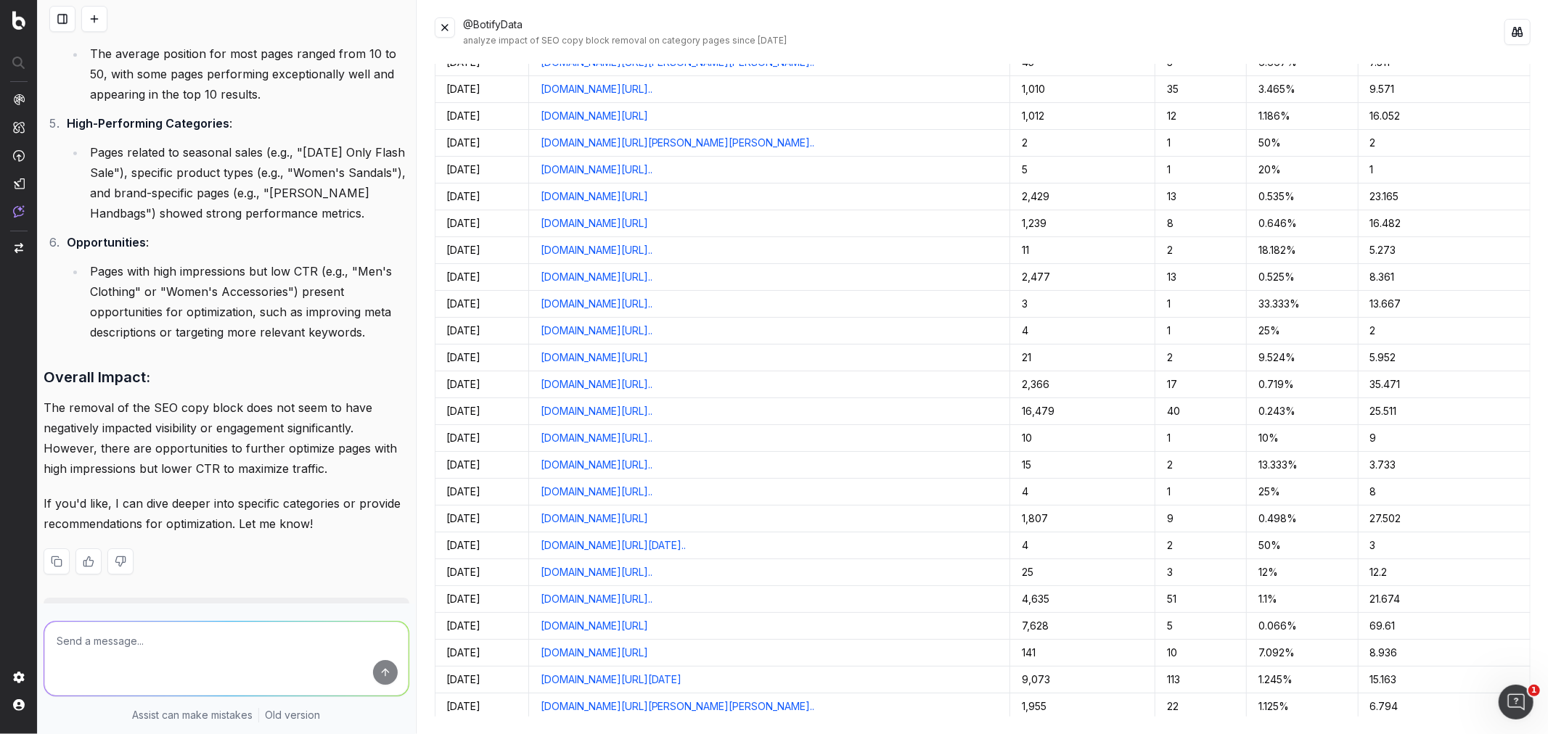
scroll to position [3951, 0]
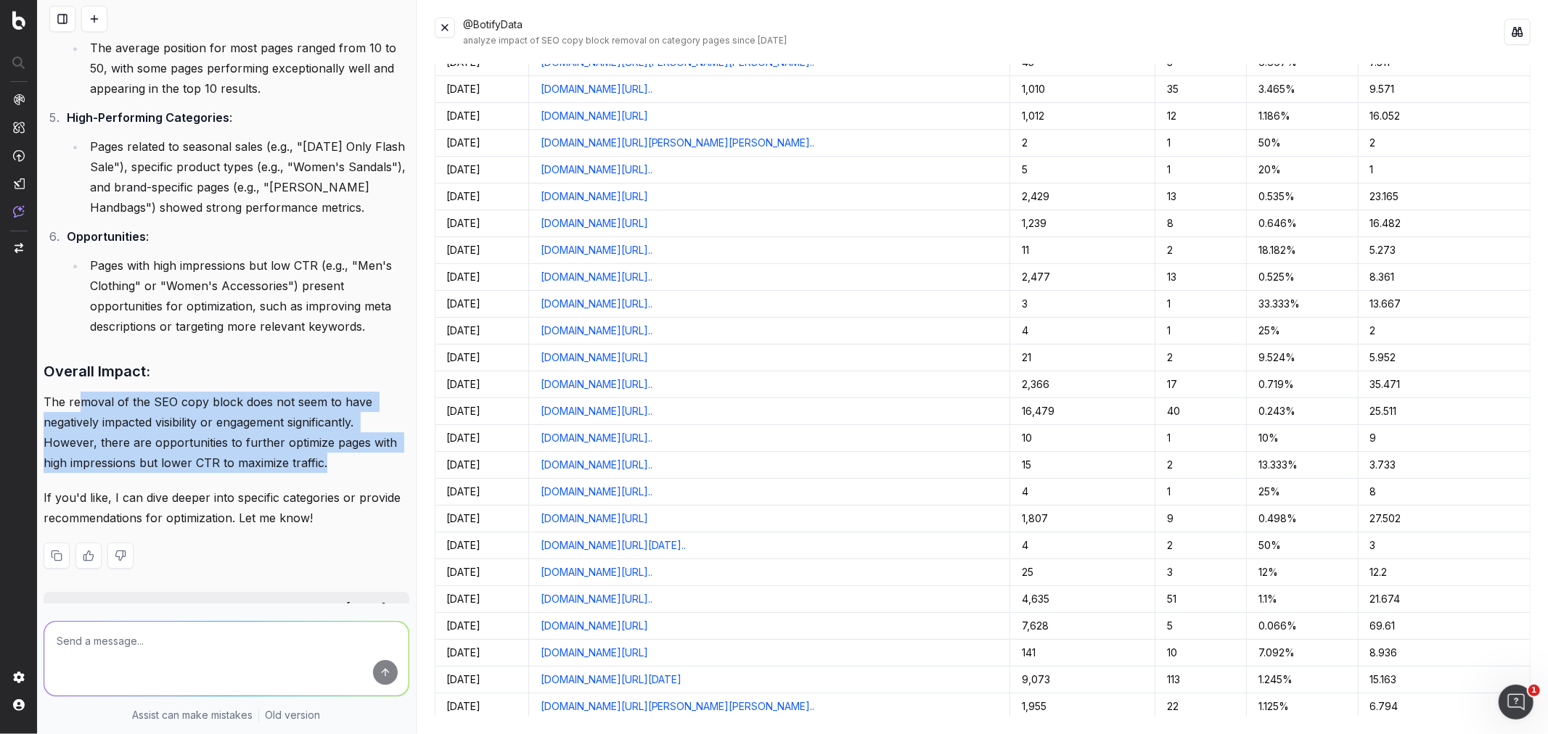
drag, startPoint x: 83, startPoint y: 502, endPoint x: 337, endPoint y: 557, distance: 259.2
click at [337, 473] on p "The removal of the SEO copy block does not seem to have negatively impacted vis…" at bounding box center [227, 432] width 366 height 81
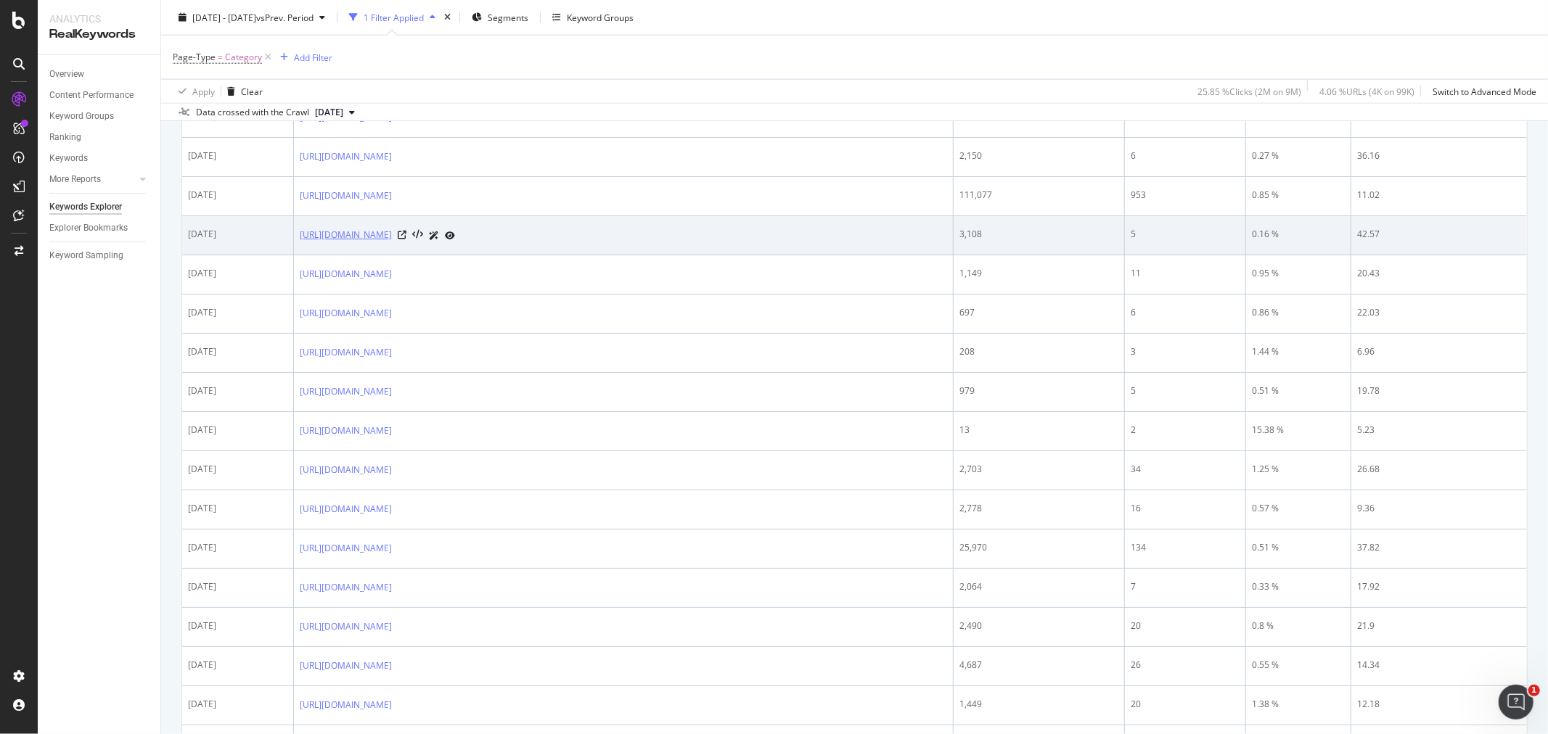
scroll to position [1451, 0]
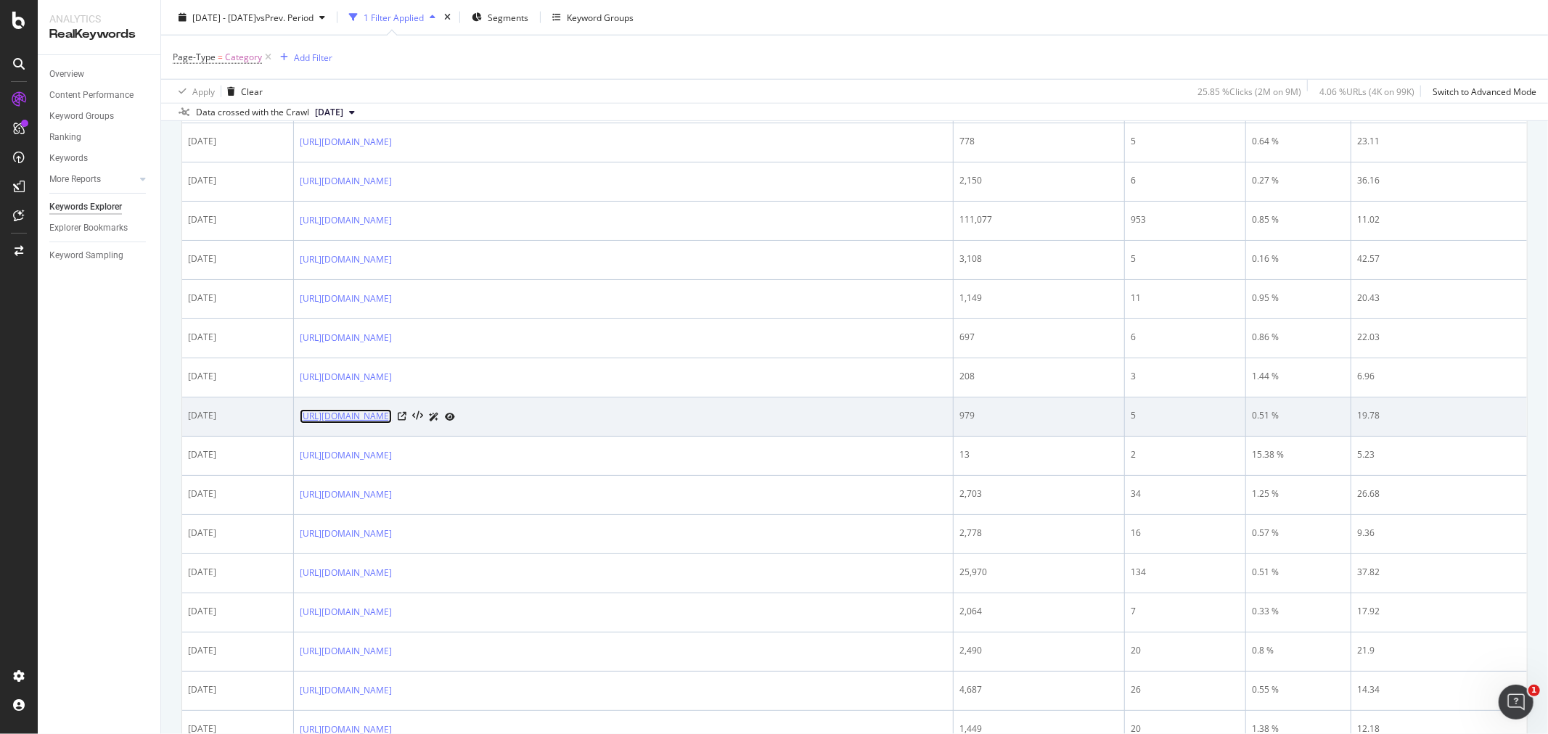
click at [392, 417] on link "[URL][DOMAIN_NAME]" at bounding box center [346, 416] width 92 height 15
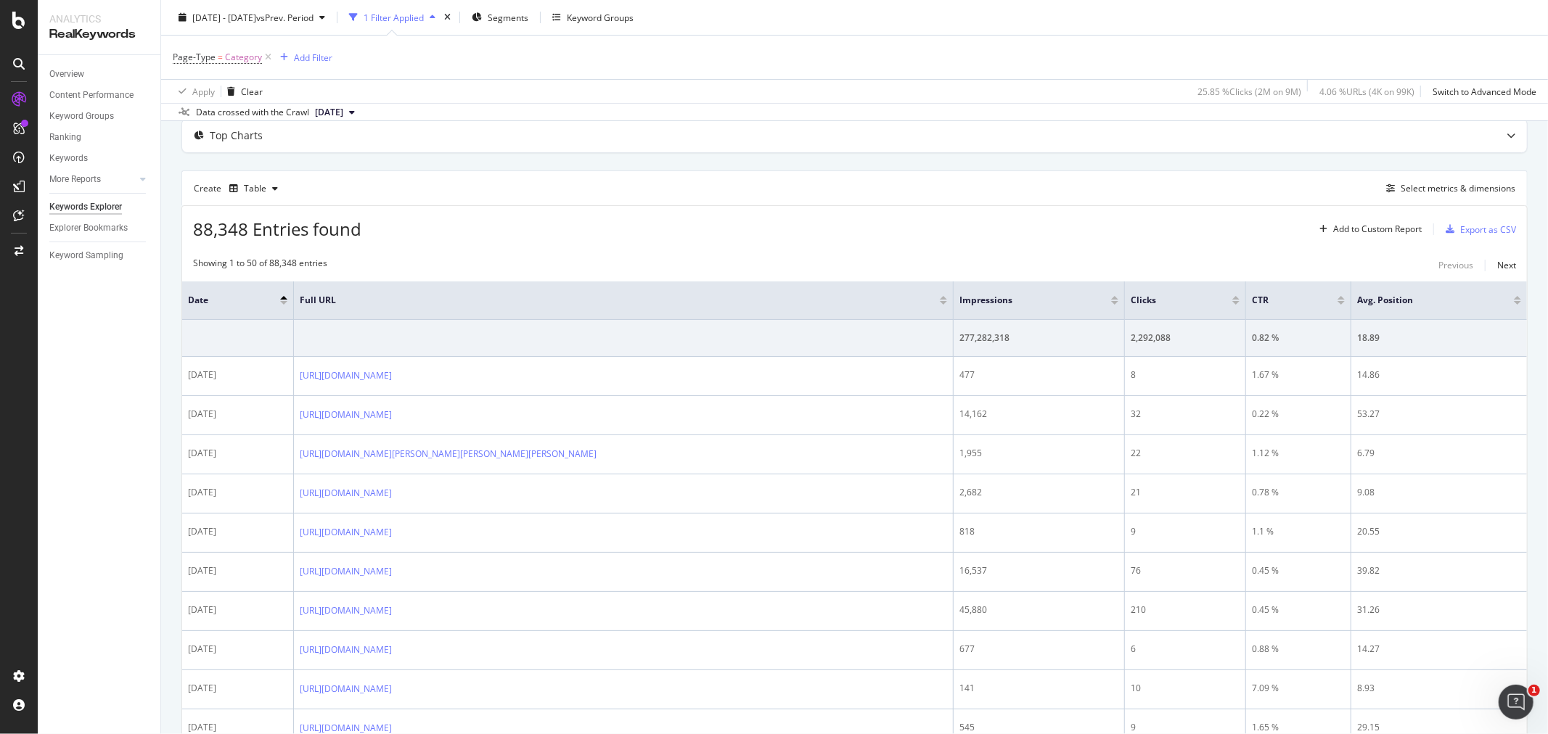
scroll to position [0, 0]
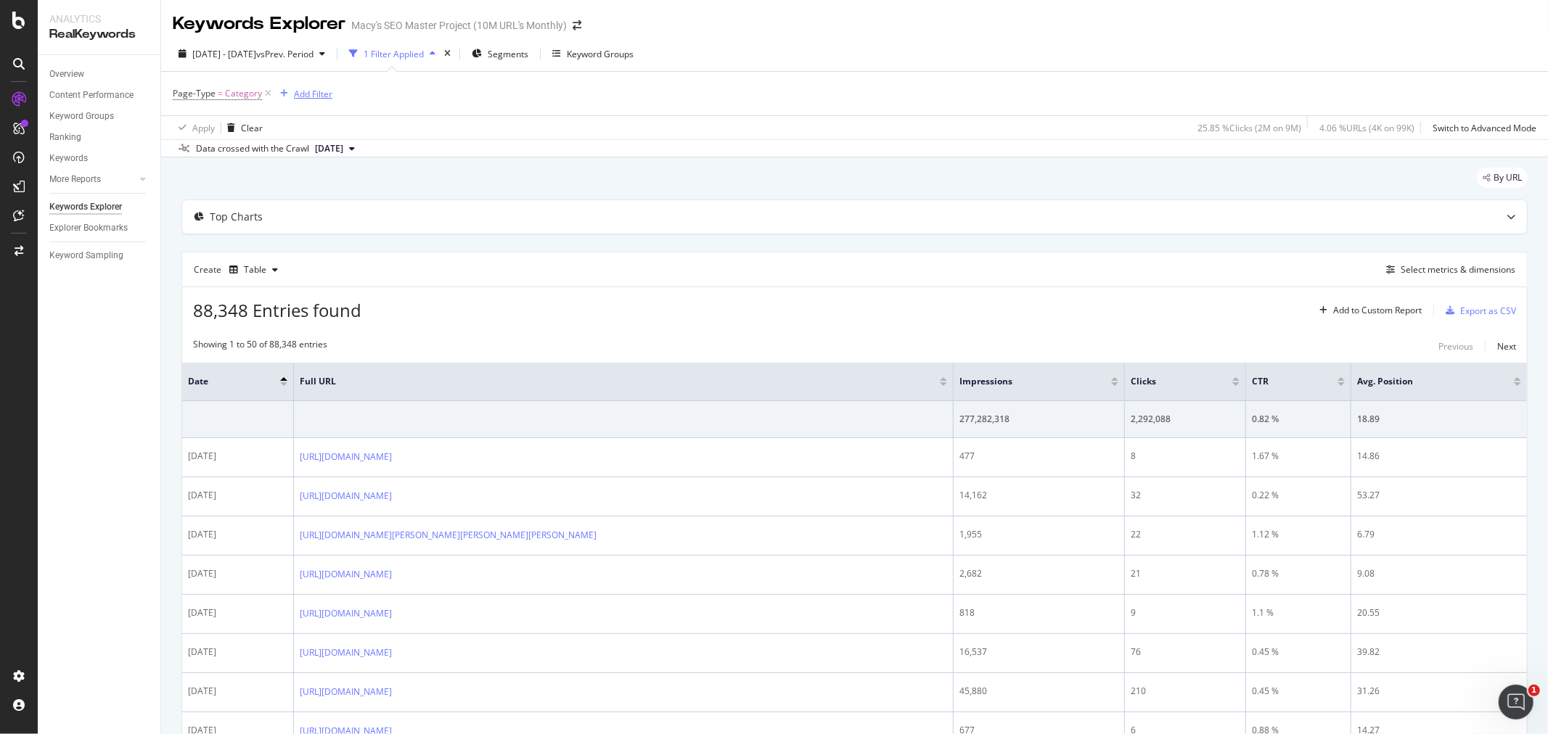
click at [303, 89] on div "Add Filter" at bounding box center [313, 94] width 38 height 12
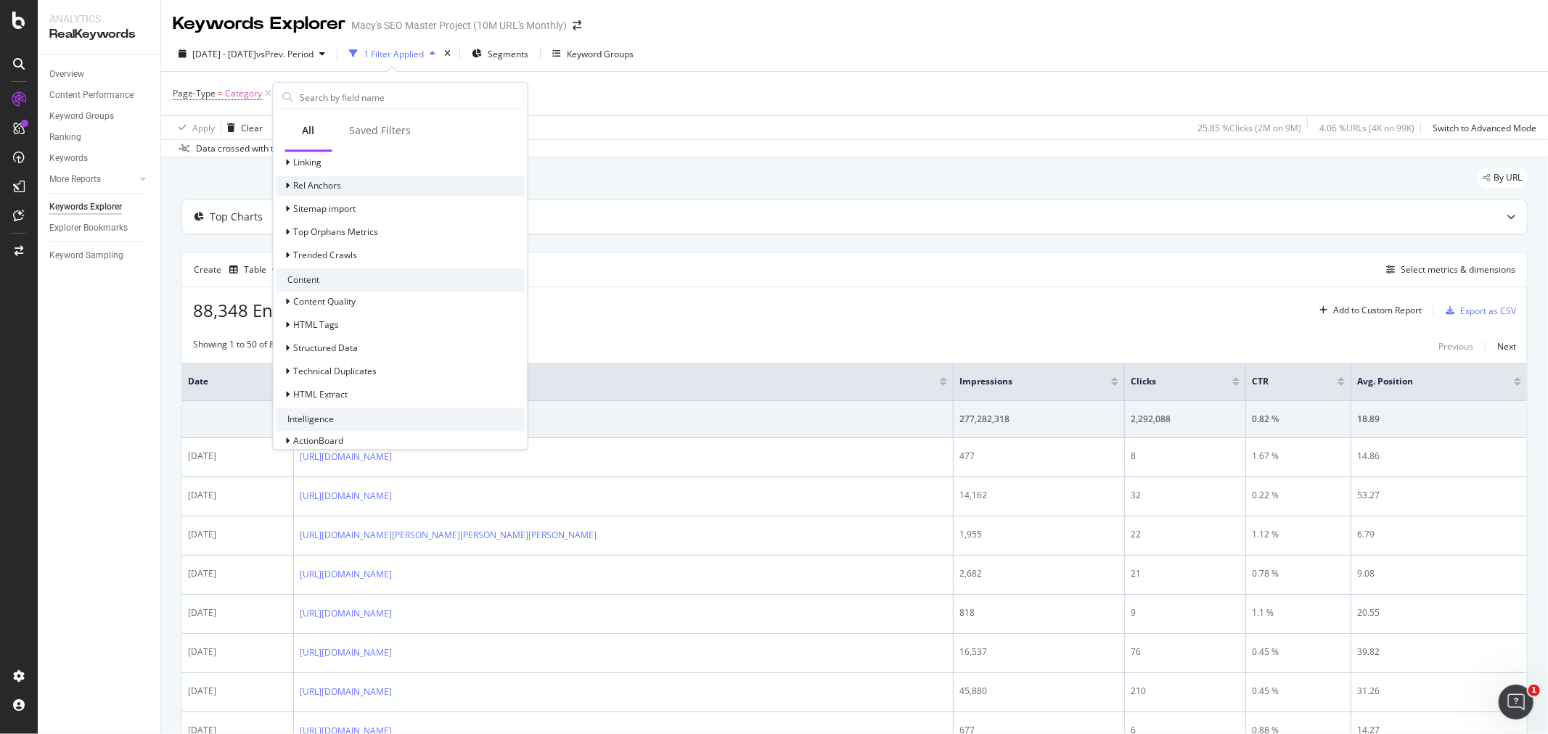
scroll to position [363, 0]
click at [288, 288] on icon at bounding box center [288, 289] width 4 height 9
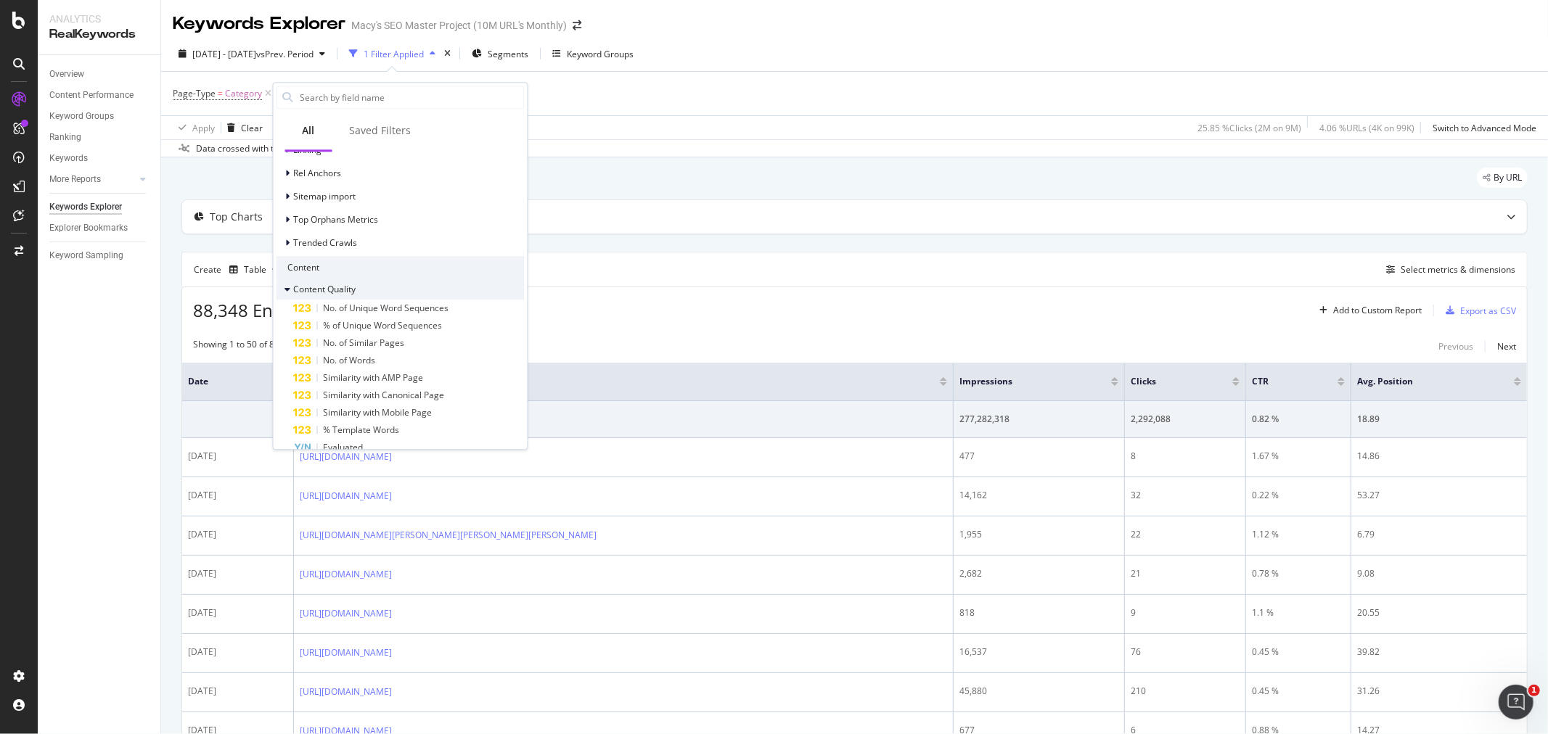
click at [288, 288] on icon at bounding box center [288, 289] width 6 height 9
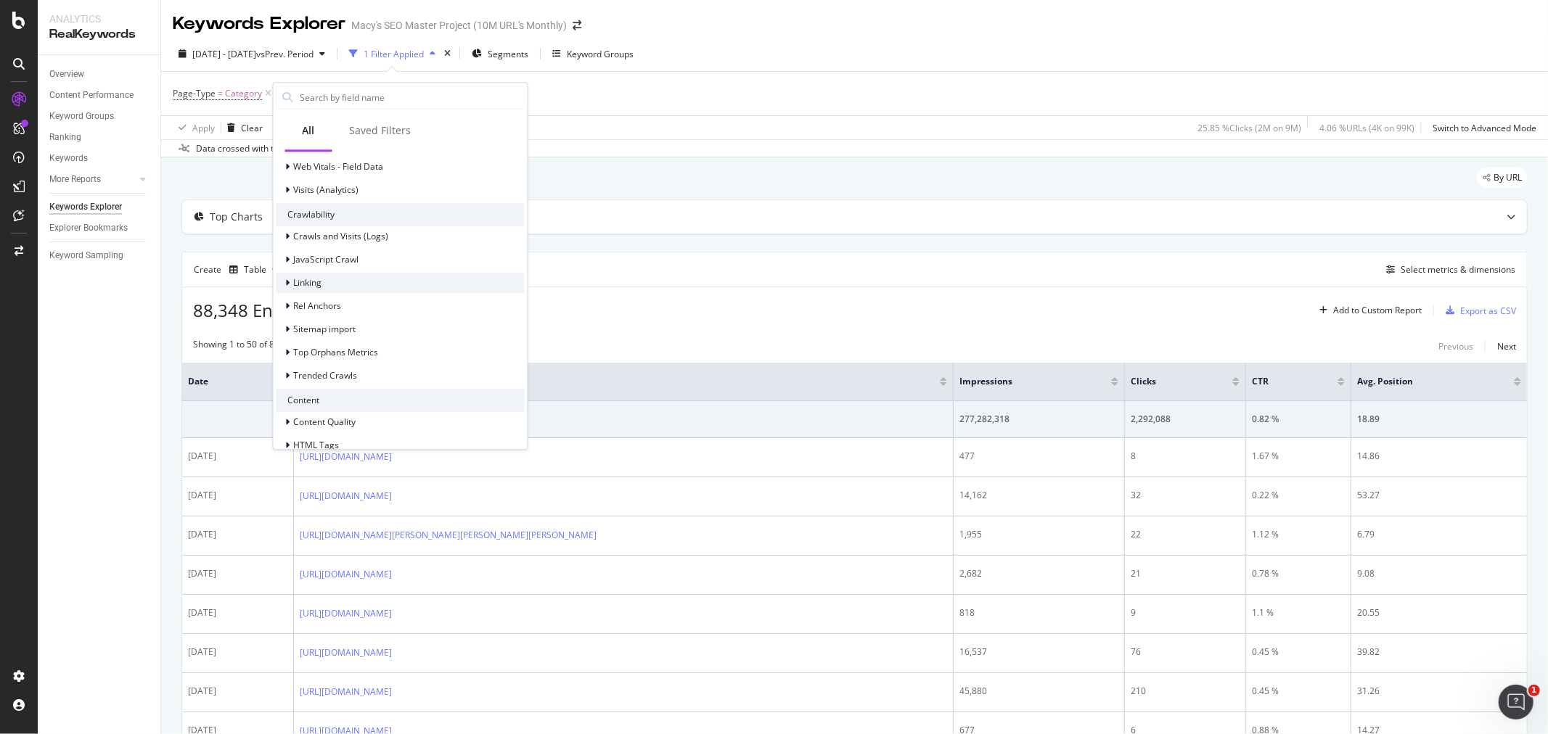
scroll to position [202, 0]
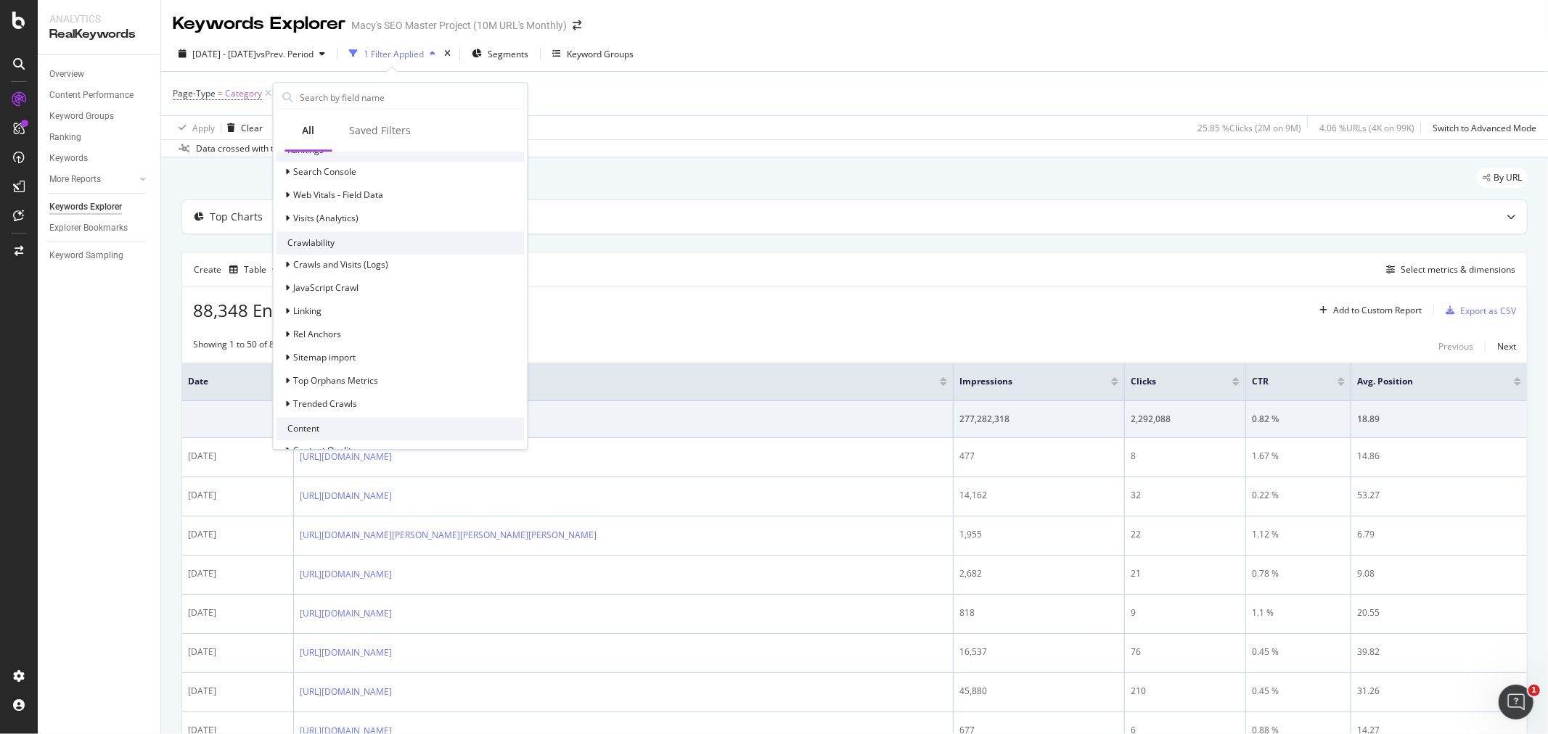
click at [714, 314] on div "88,348 Entries found Add to Custom Report Export as CSV" at bounding box center [854, 305] width 1345 height 36
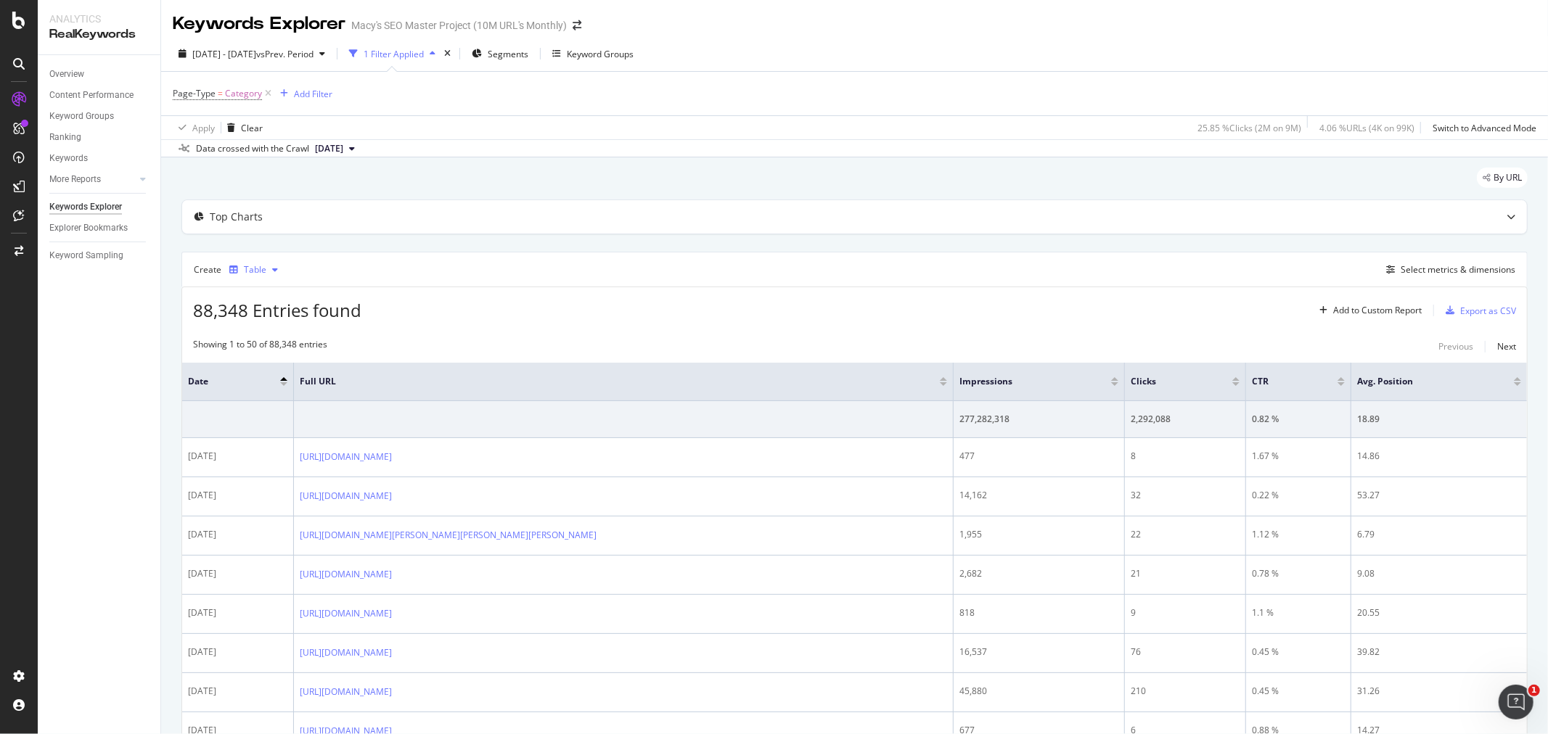
click at [250, 266] on div "Table" at bounding box center [255, 270] width 22 height 9
click at [259, 316] on div "Trend" at bounding box center [270, 319] width 24 height 12
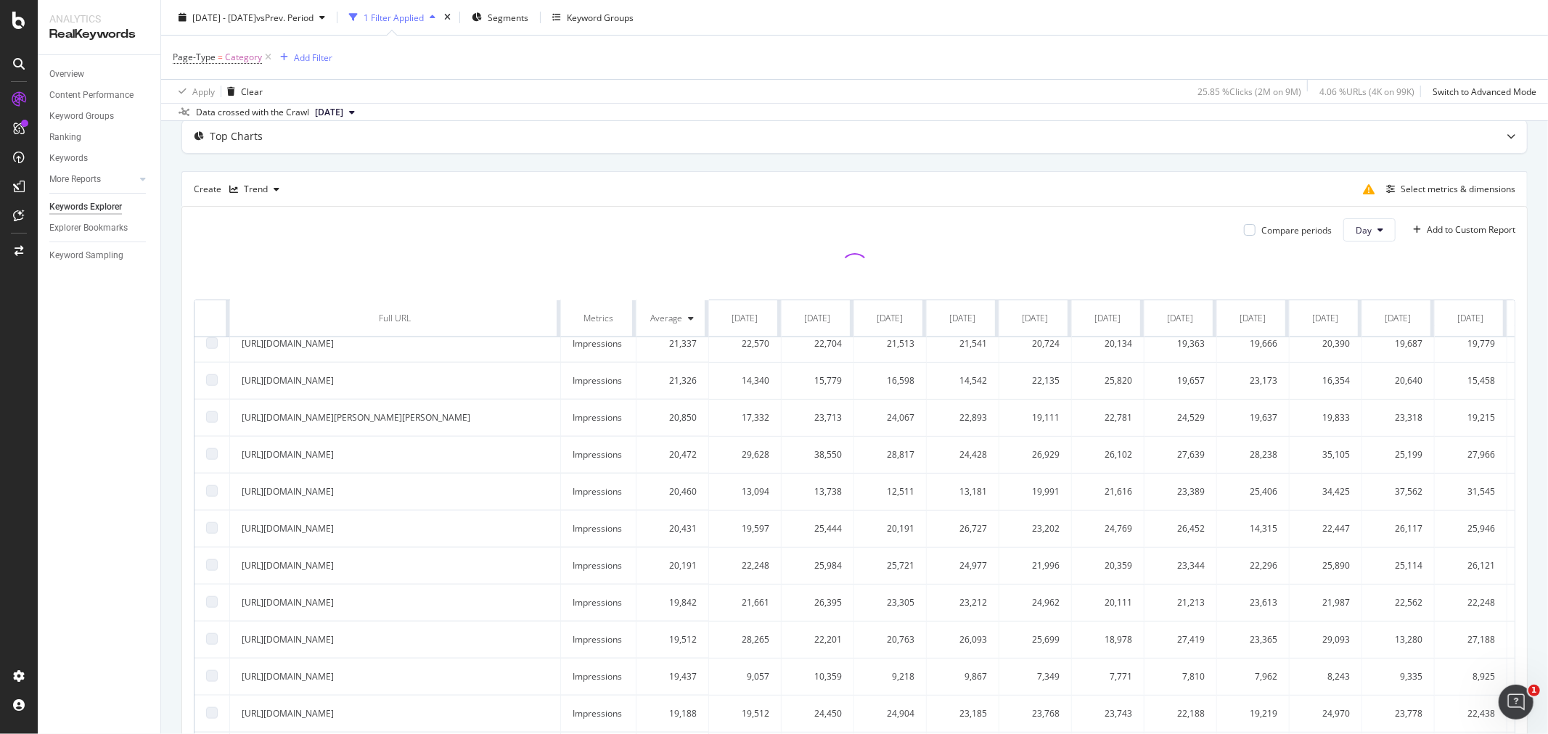
scroll to position [1444, 0]
click at [258, 197] on div "Trend" at bounding box center [255, 190] width 62 height 22
click at [260, 336] on div "KPI" at bounding box center [264, 334] width 12 height 12
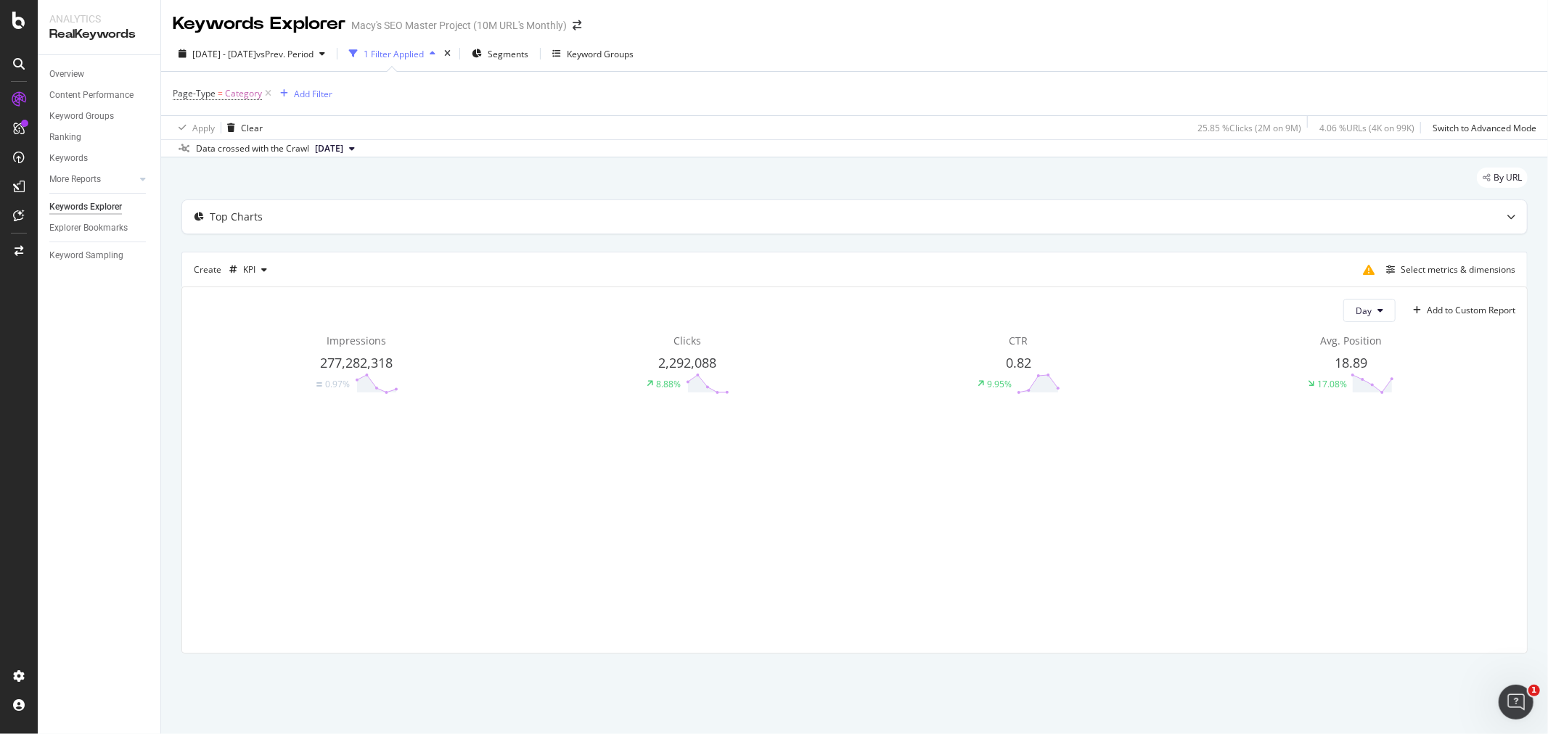
click at [424, 51] on div "1 Filter Applied" at bounding box center [394, 54] width 60 height 12
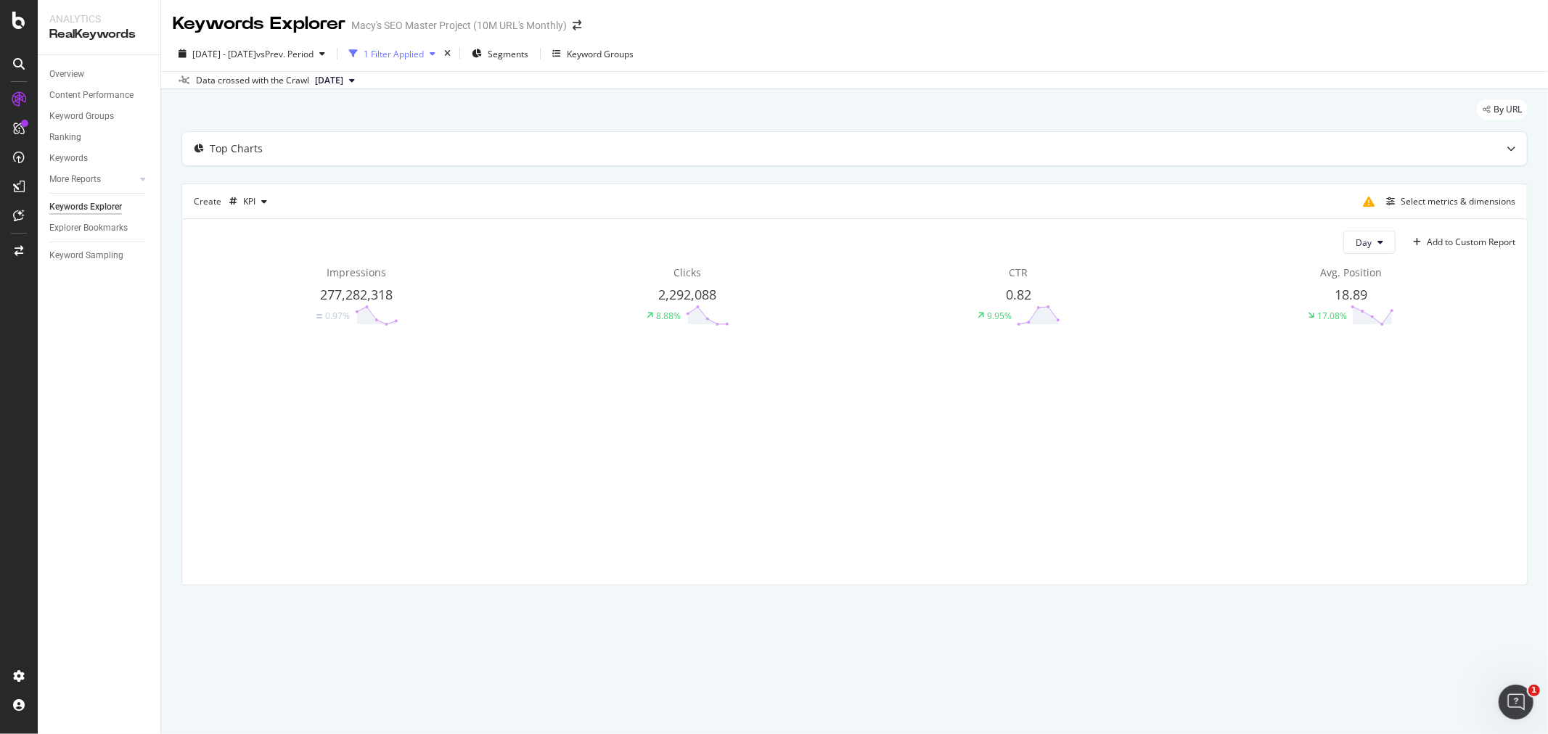
click at [424, 53] on div "1 Filter Applied" at bounding box center [394, 54] width 60 height 12
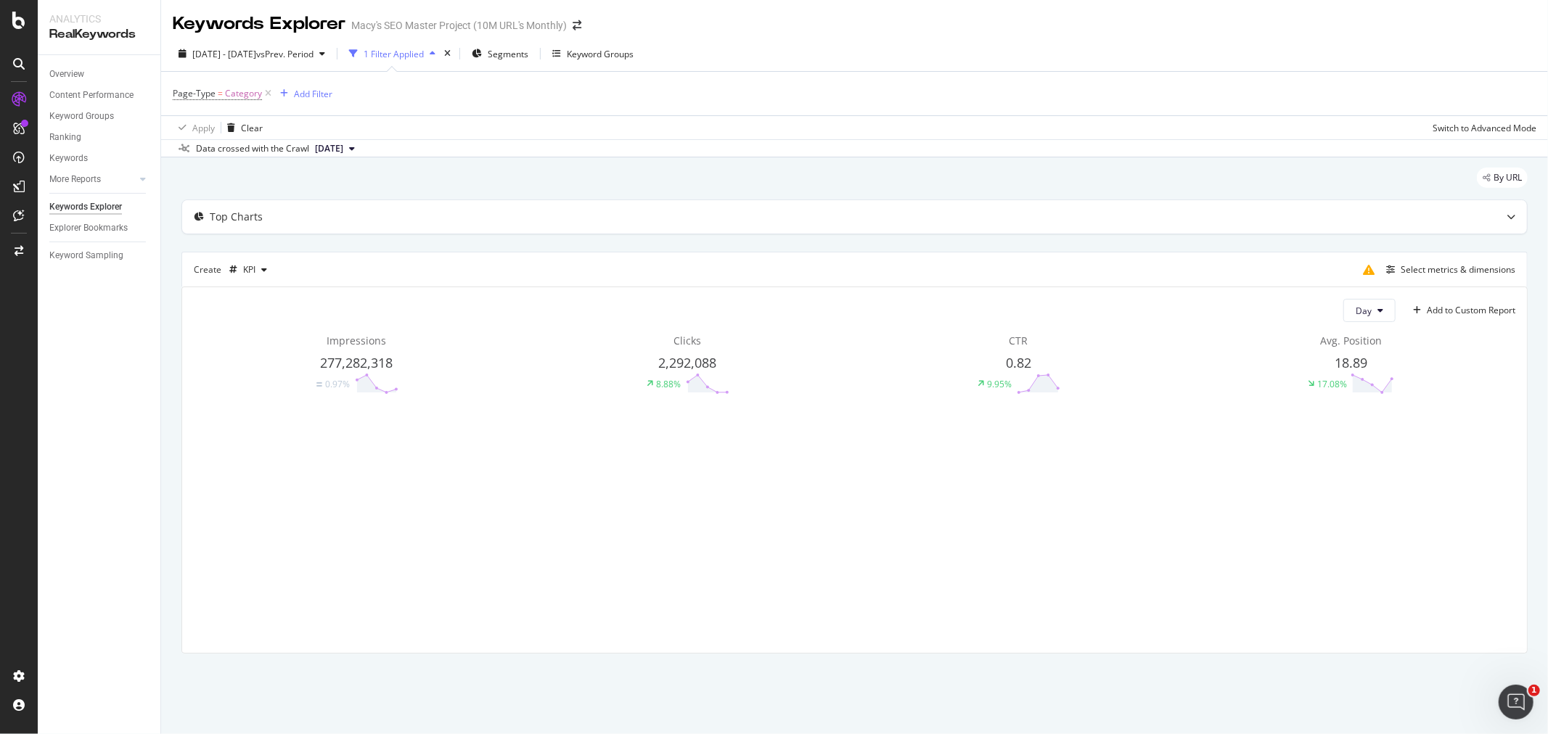
click at [424, 53] on div "1 Filter Applied" at bounding box center [394, 54] width 60 height 12
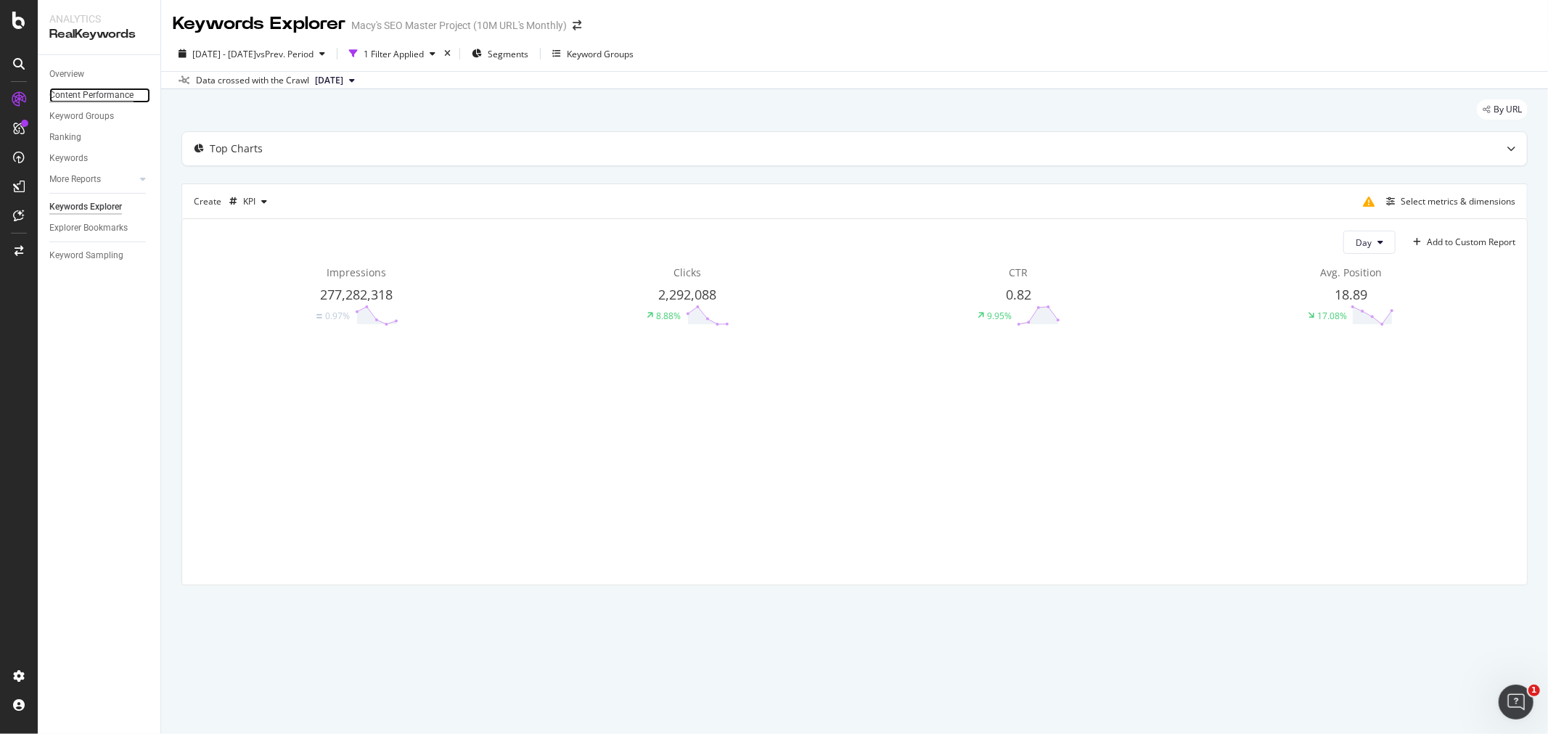
click at [98, 91] on div "Content Performance" at bounding box center [91, 95] width 84 height 15
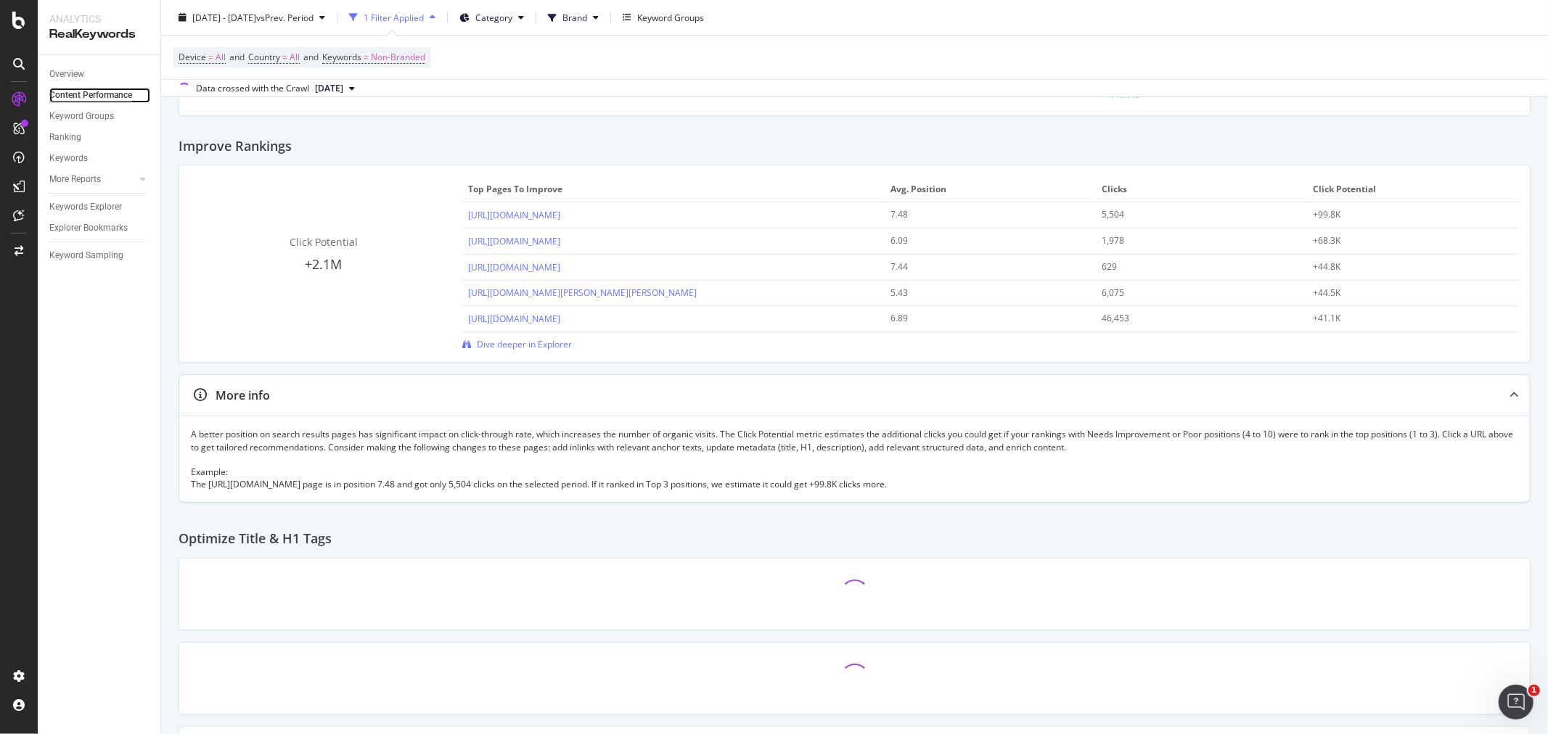
scroll to position [483, 0]
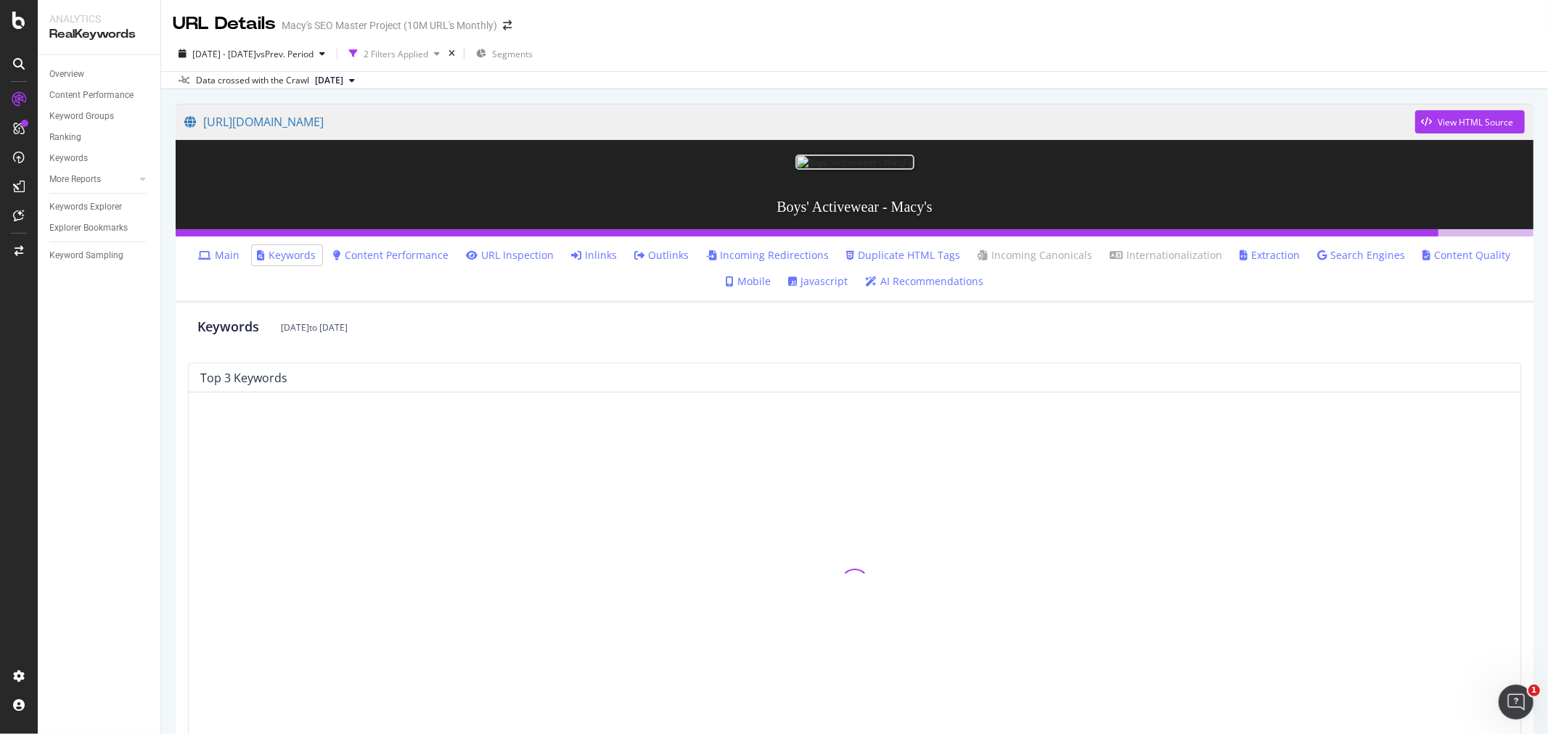
click at [379, 263] on link "Content Performance" at bounding box center [391, 255] width 115 height 15
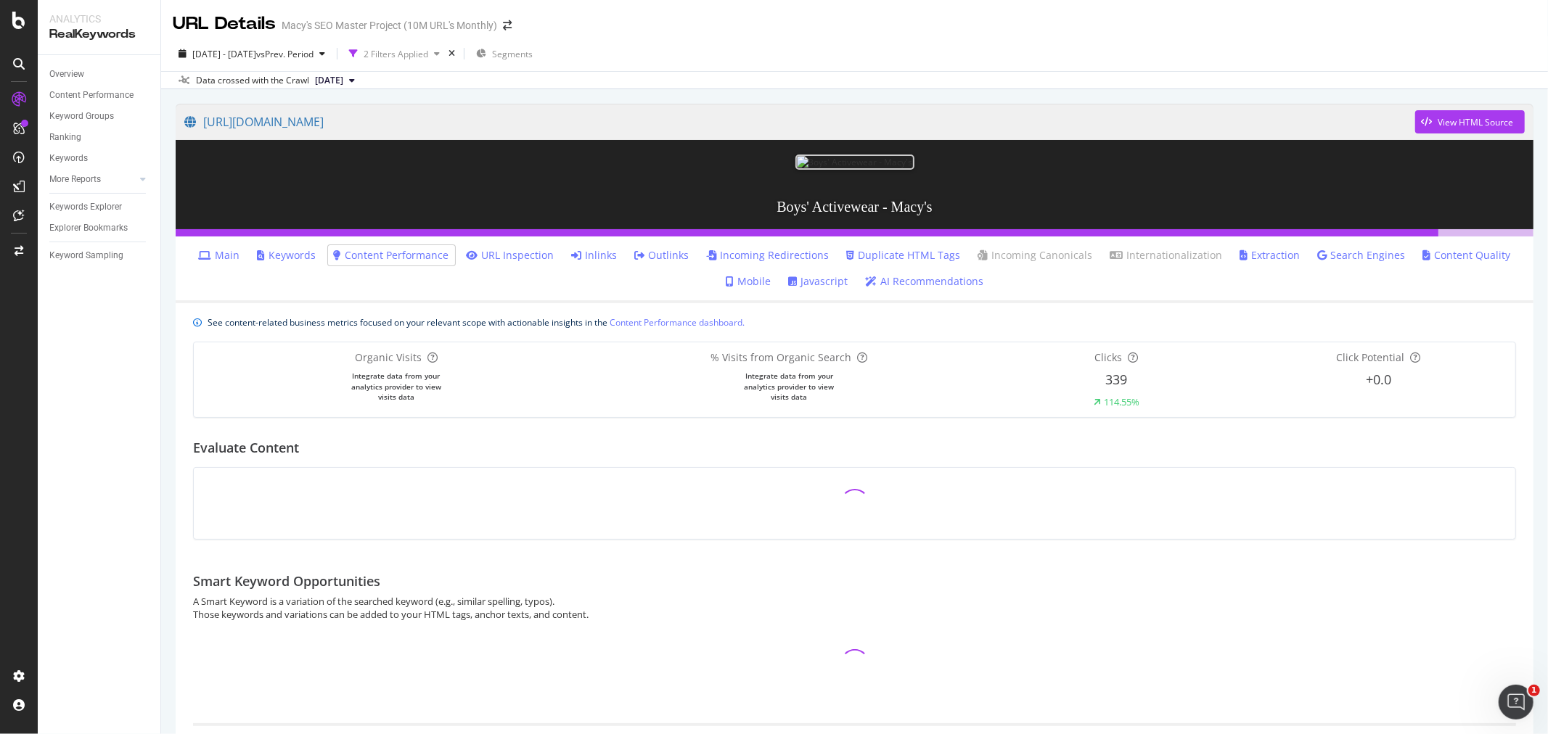
click at [410, 263] on link "Content Performance" at bounding box center [391, 255] width 115 height 15
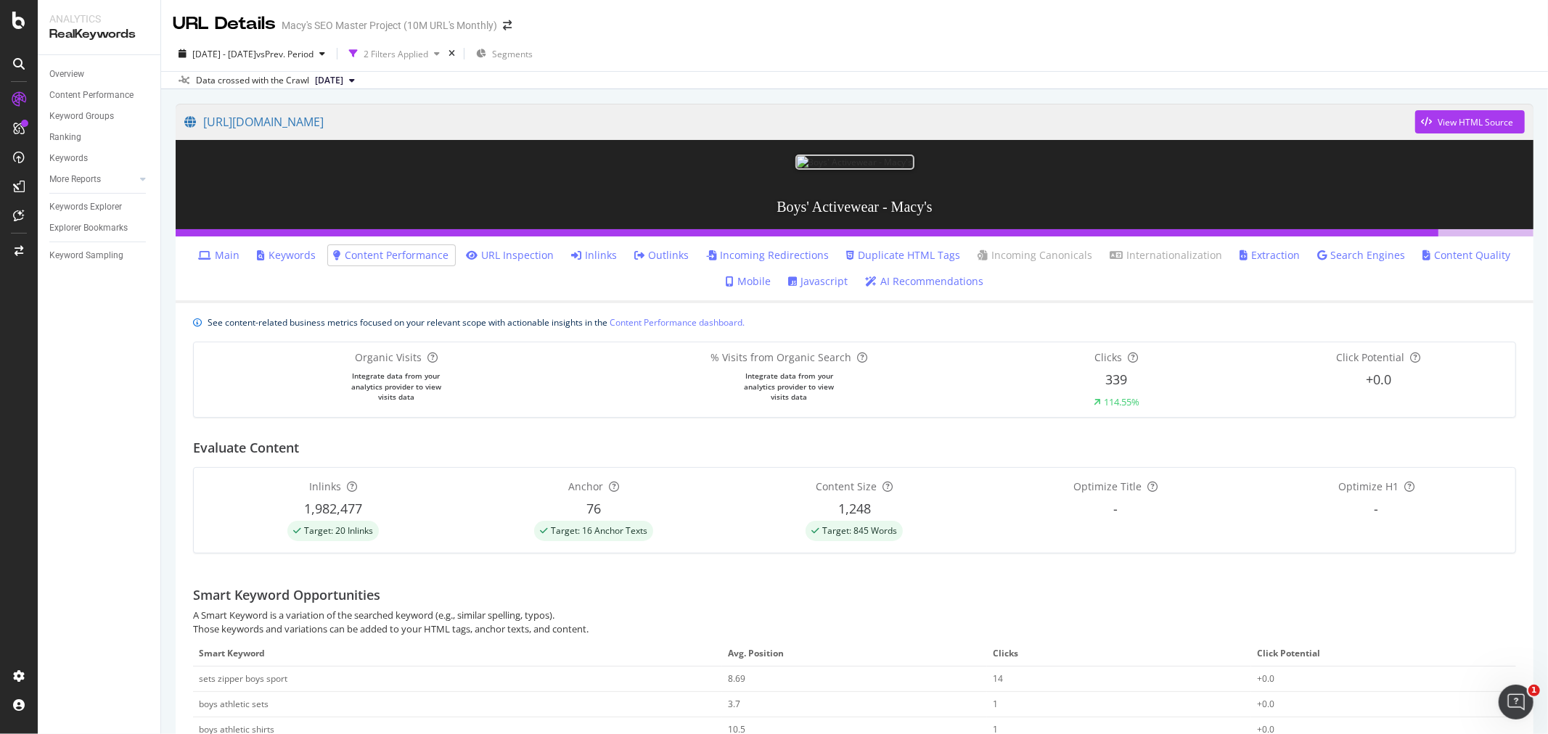
scroll to position [81, 0]
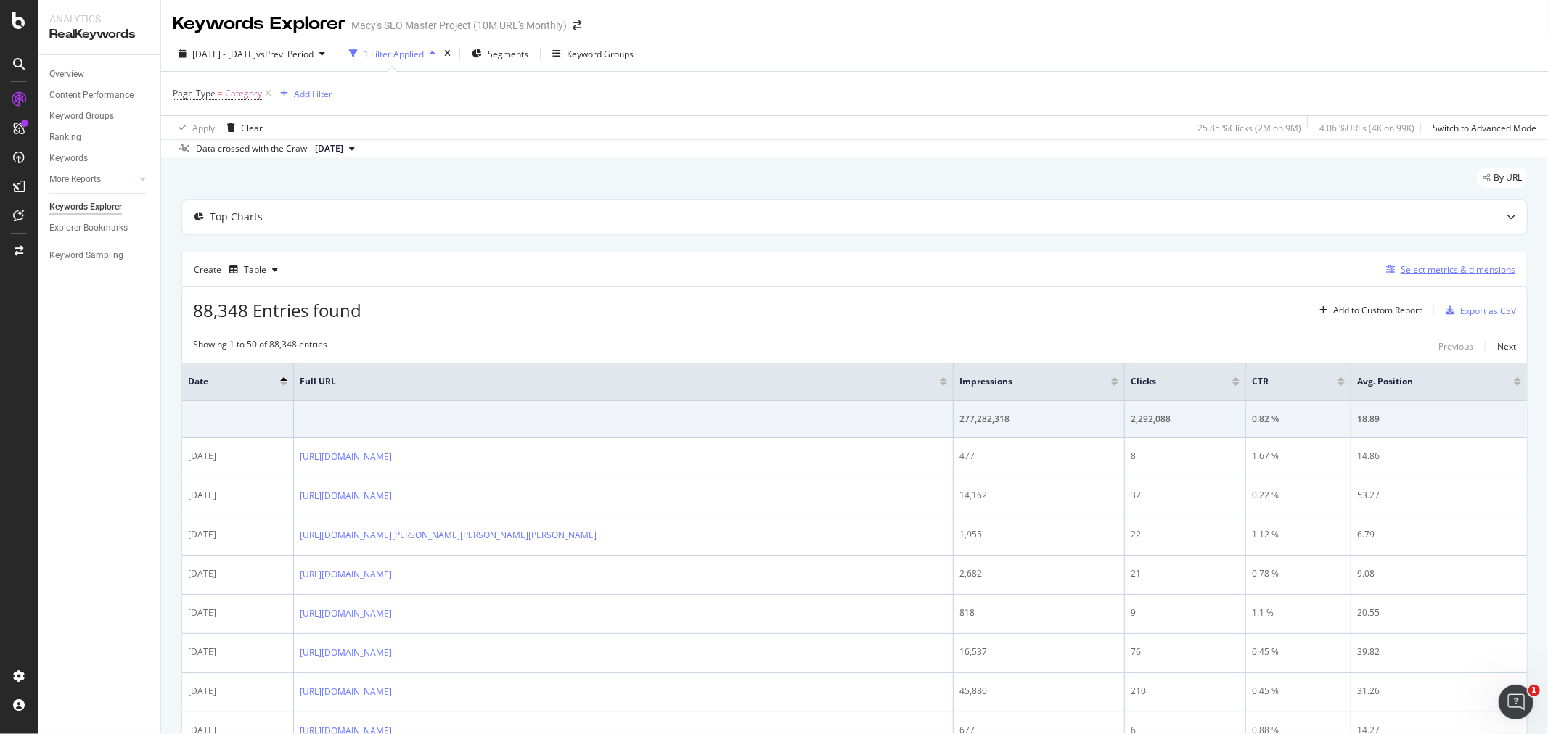
click at [1427, 271] on div "Select metrics & dimensions" at bounding box center [1458, 269] width 115 height 12
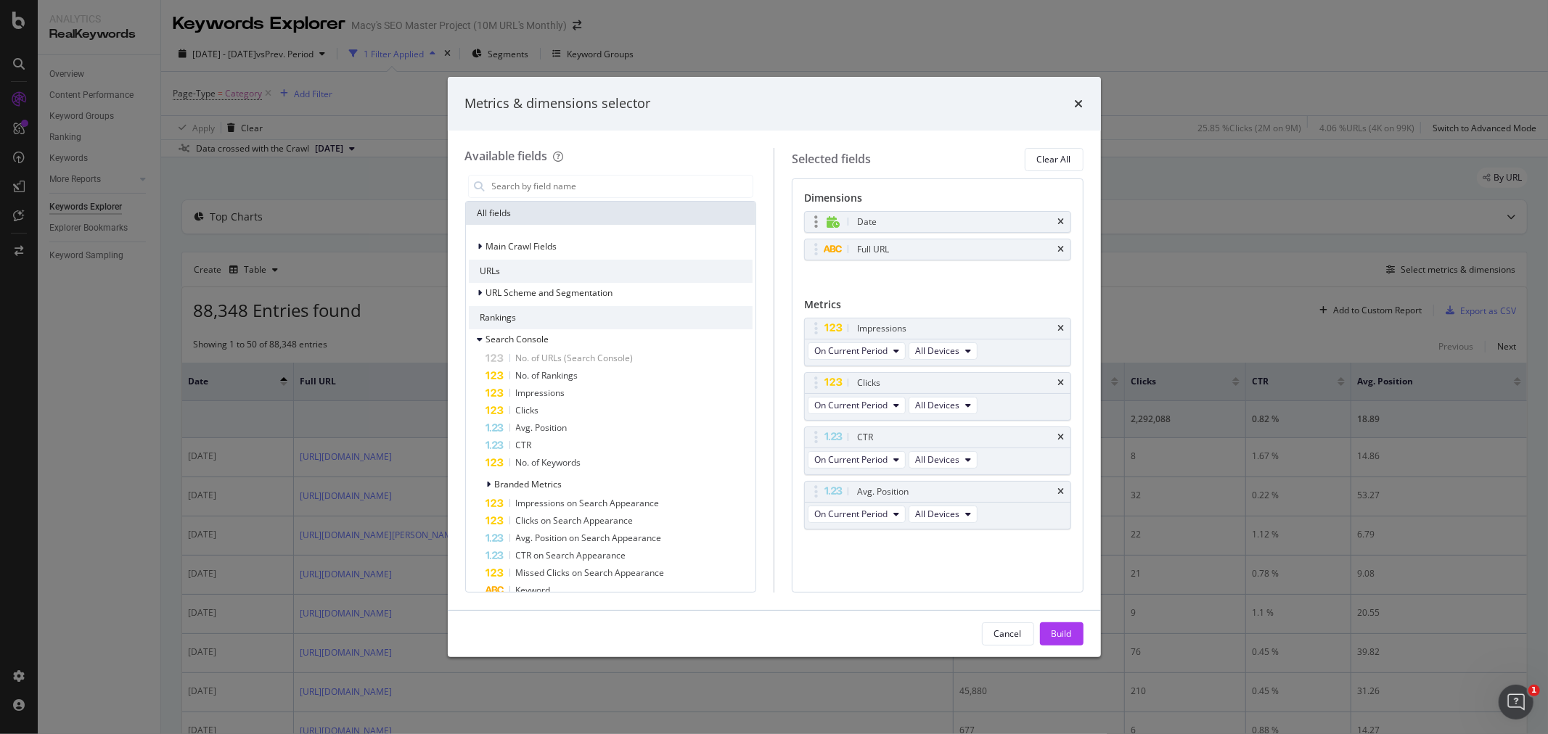
click at [942, 231] on div "Date" at bounding box center [938, 222] width 266 height 20
click at [860, 229] on div "Date" at bounding box center [867, 222] width 20 height 15
click at [1000, 630] on div "Cancel" at bounding box center [1008, 634] width 28 height 12
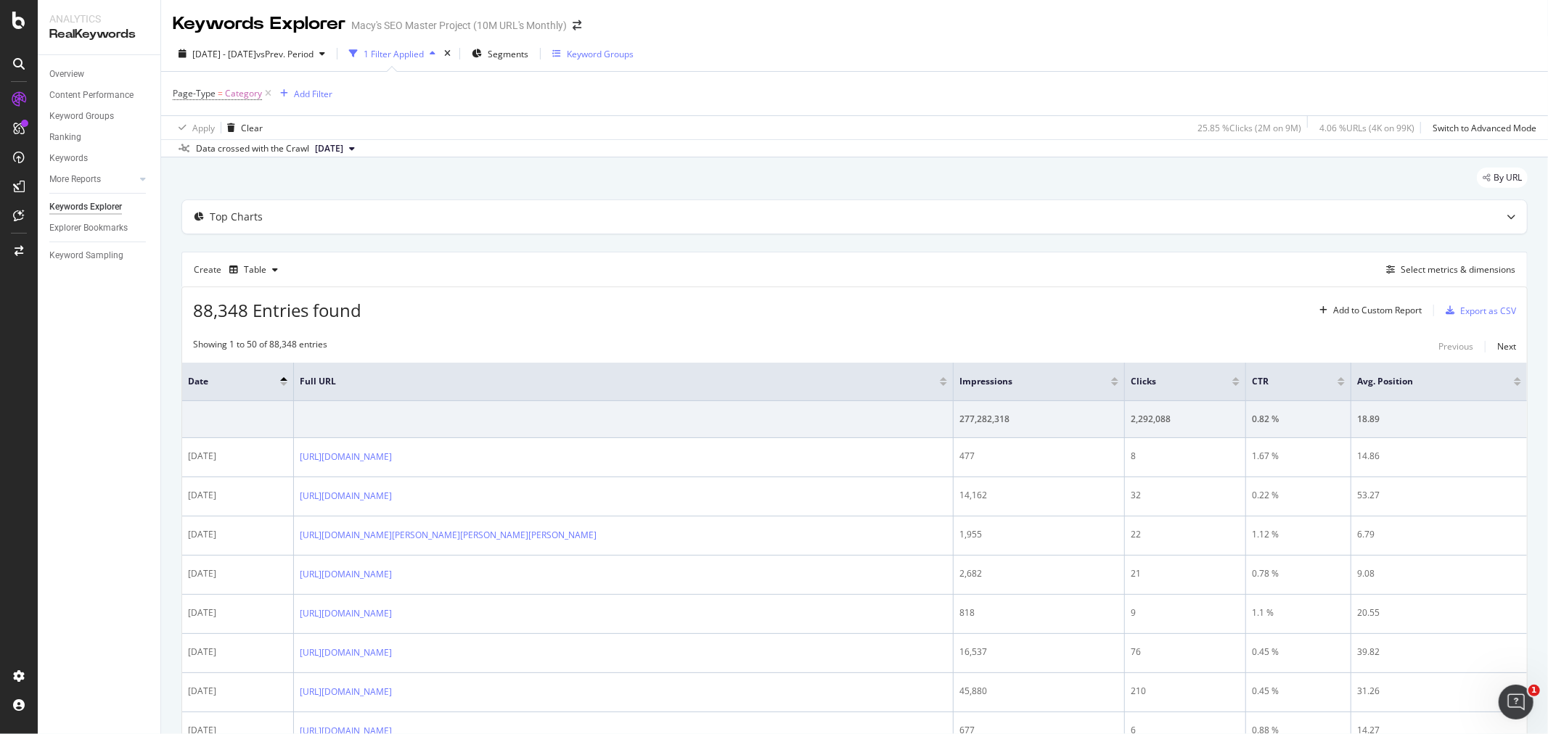
click at [634, 53] on div "Keyword Groups" at bounding box center [600, 54] width 67 height 12
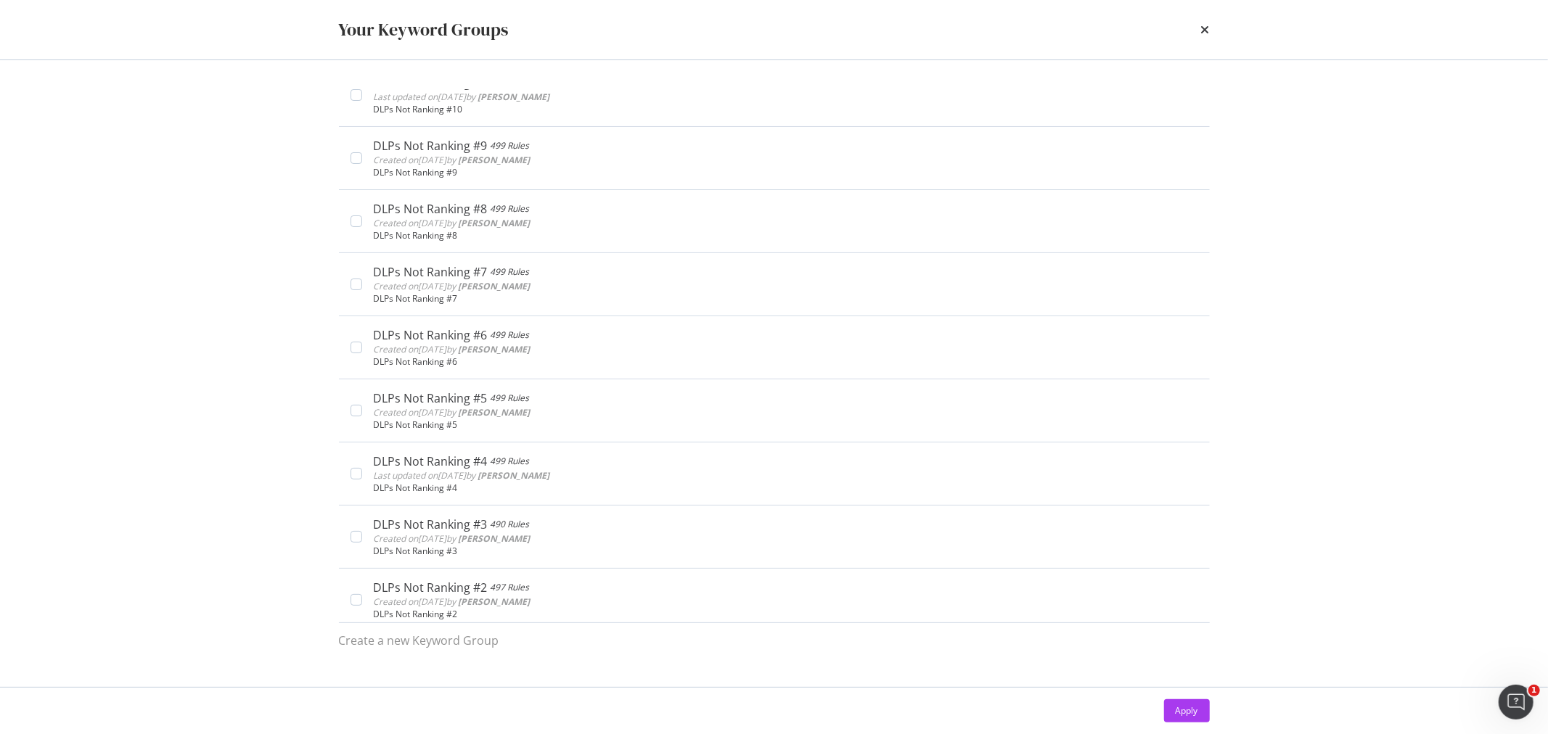
scroll to position [1532, 0]
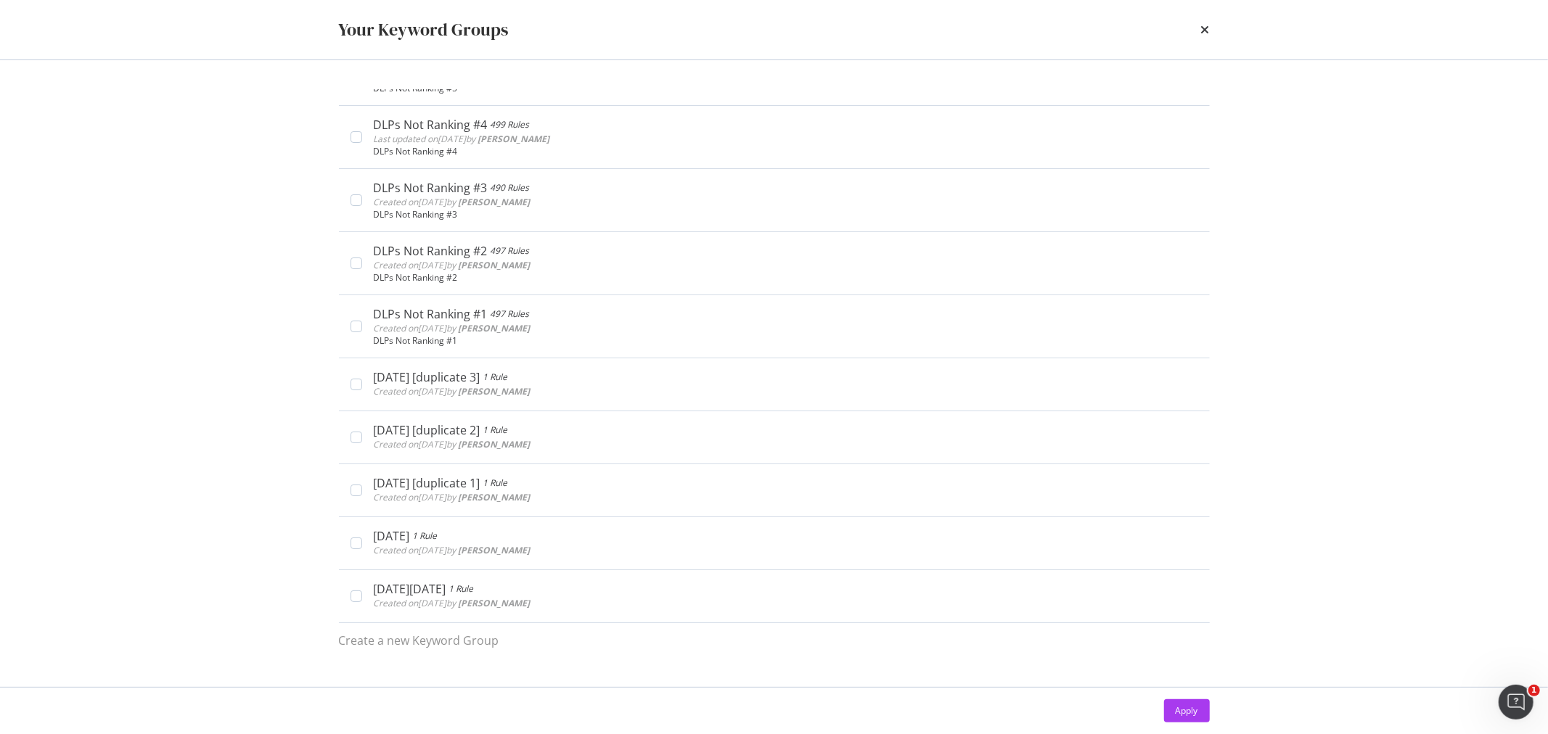
click at [1210, 30] on div "Your Keyword Groups" at bounding box center [774, 30] width 929 height 60
click at [1203, 30] on icon "times" at bounding box center [1205, 30] width 9 height 12
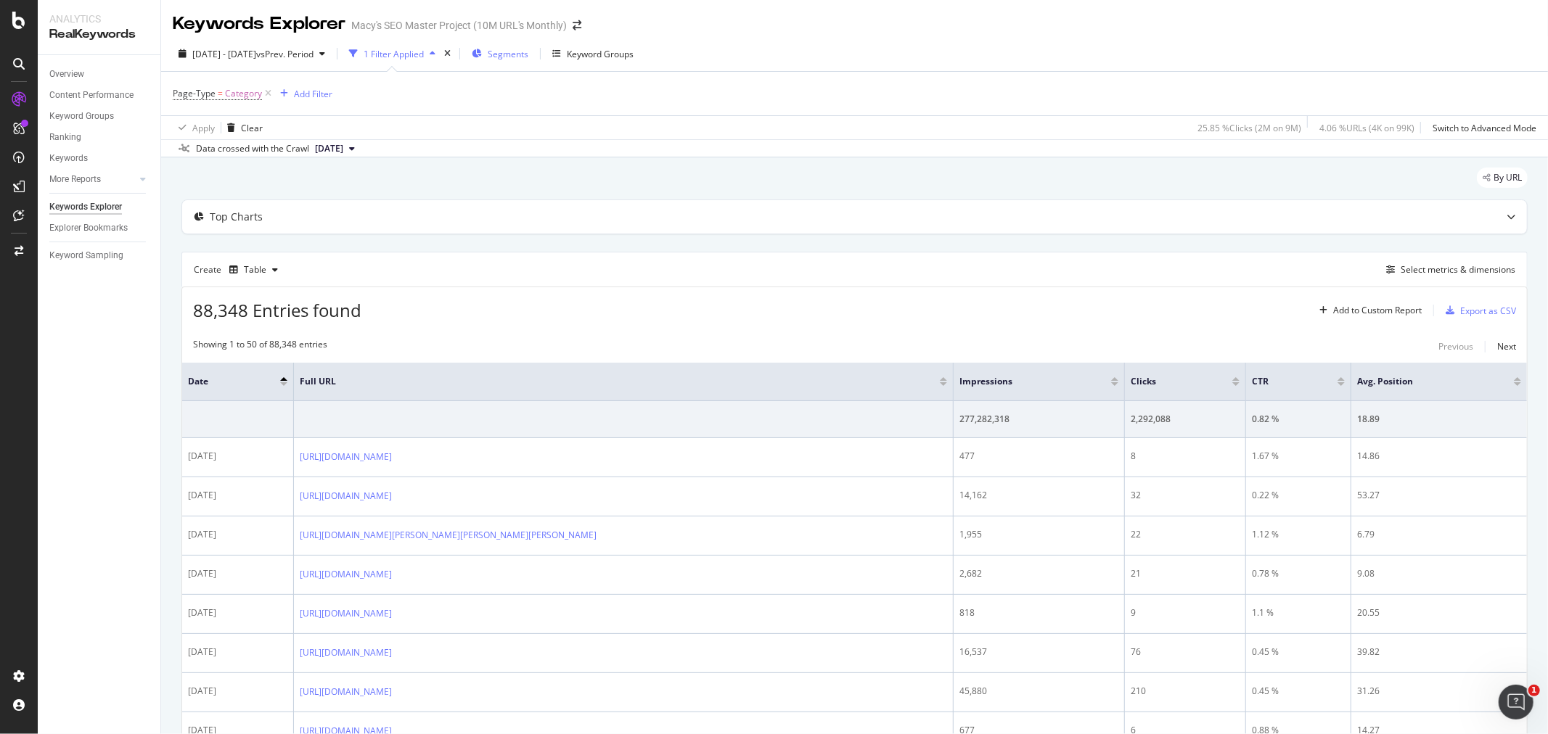
click at [528, 60] on span "Segments" at bounding box center [508, 54] width 41 height 12
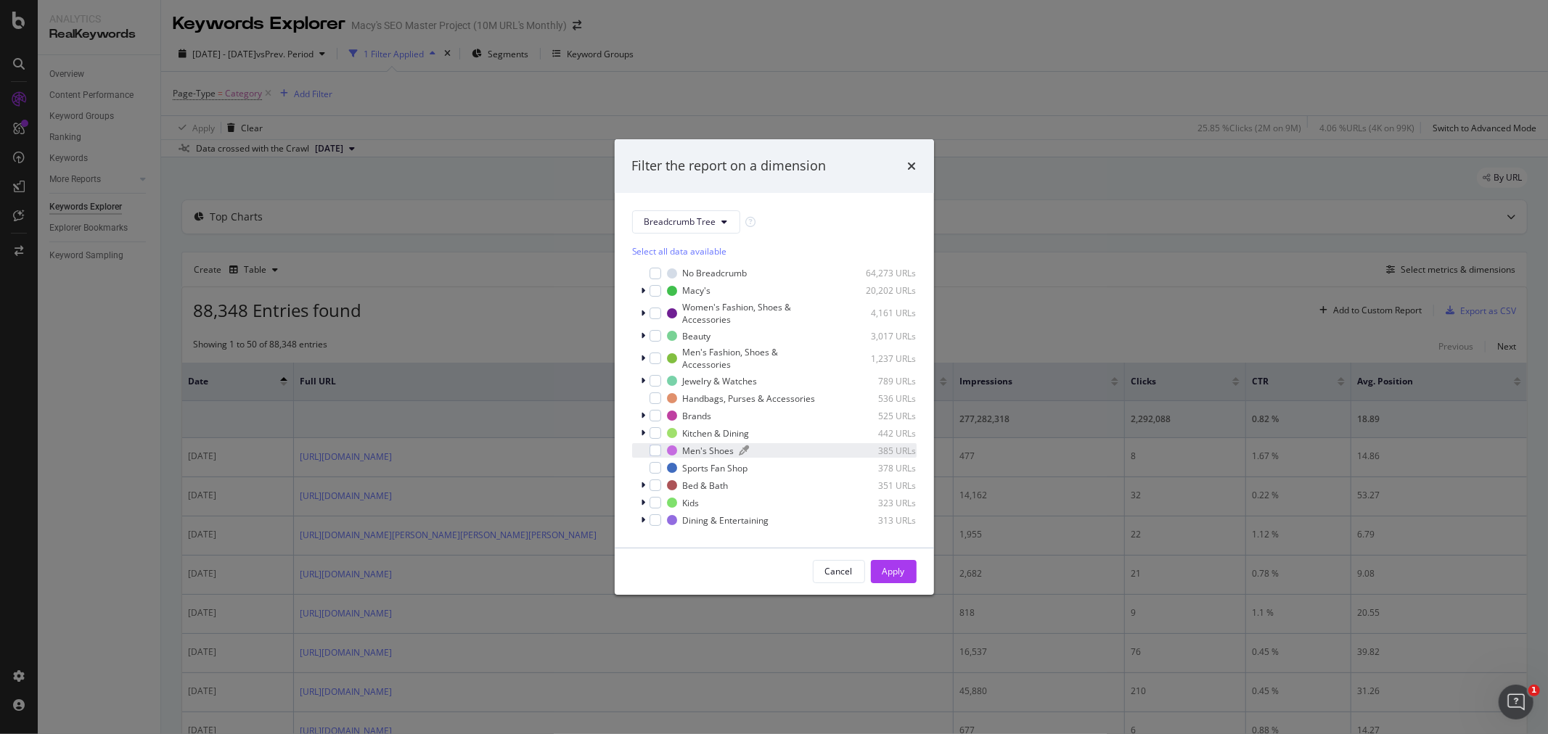
scroll to position [45, 0]
click at [682, 521] on span "Show 15 more" at bounding box center [671, 523] width 54 height 12
click at [829, 562] on div "Cancel" at bounding box center [839, 572] width 28 height 20
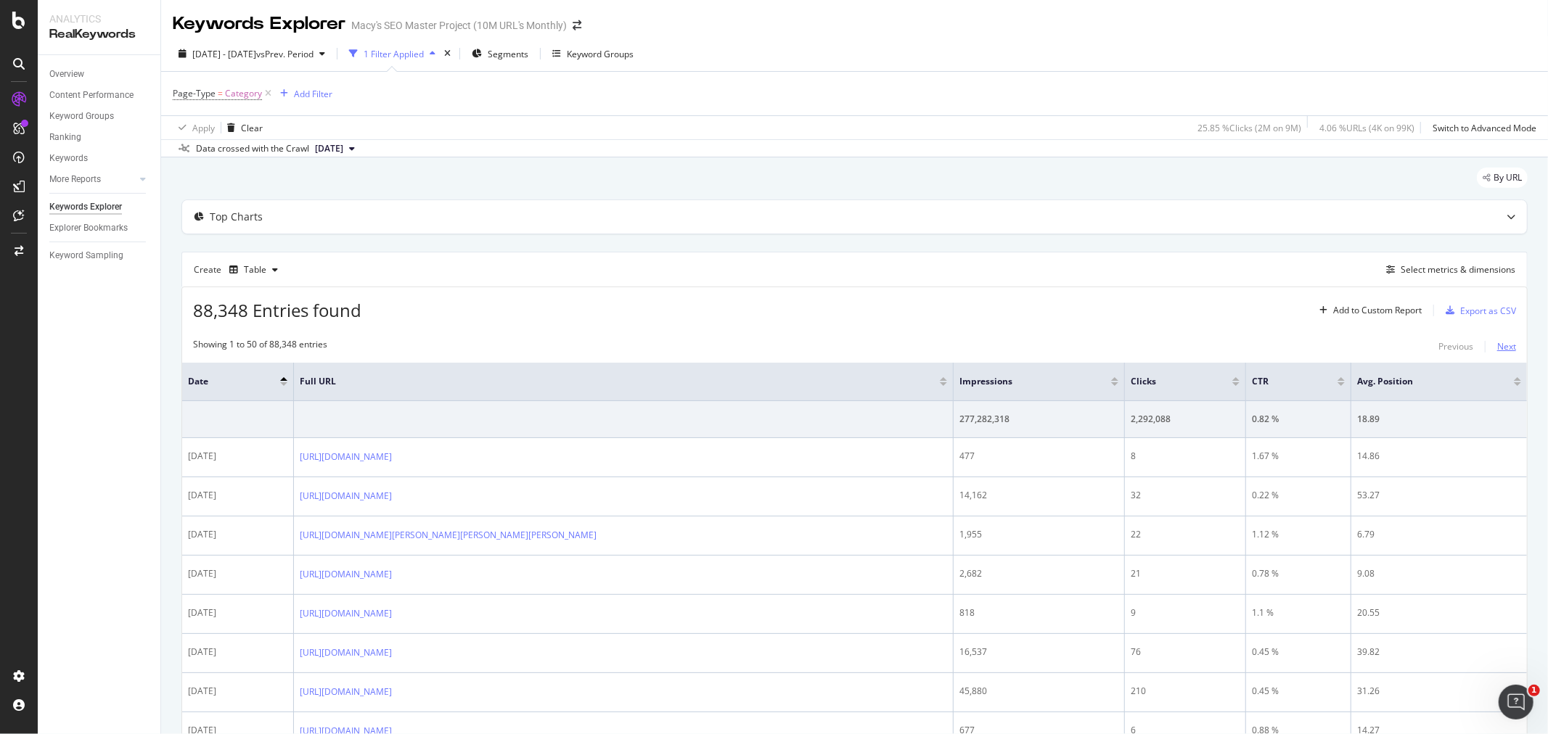
click at [1497, 349] on div "Next" at bounding box center [1506, 346] width 19 height 12
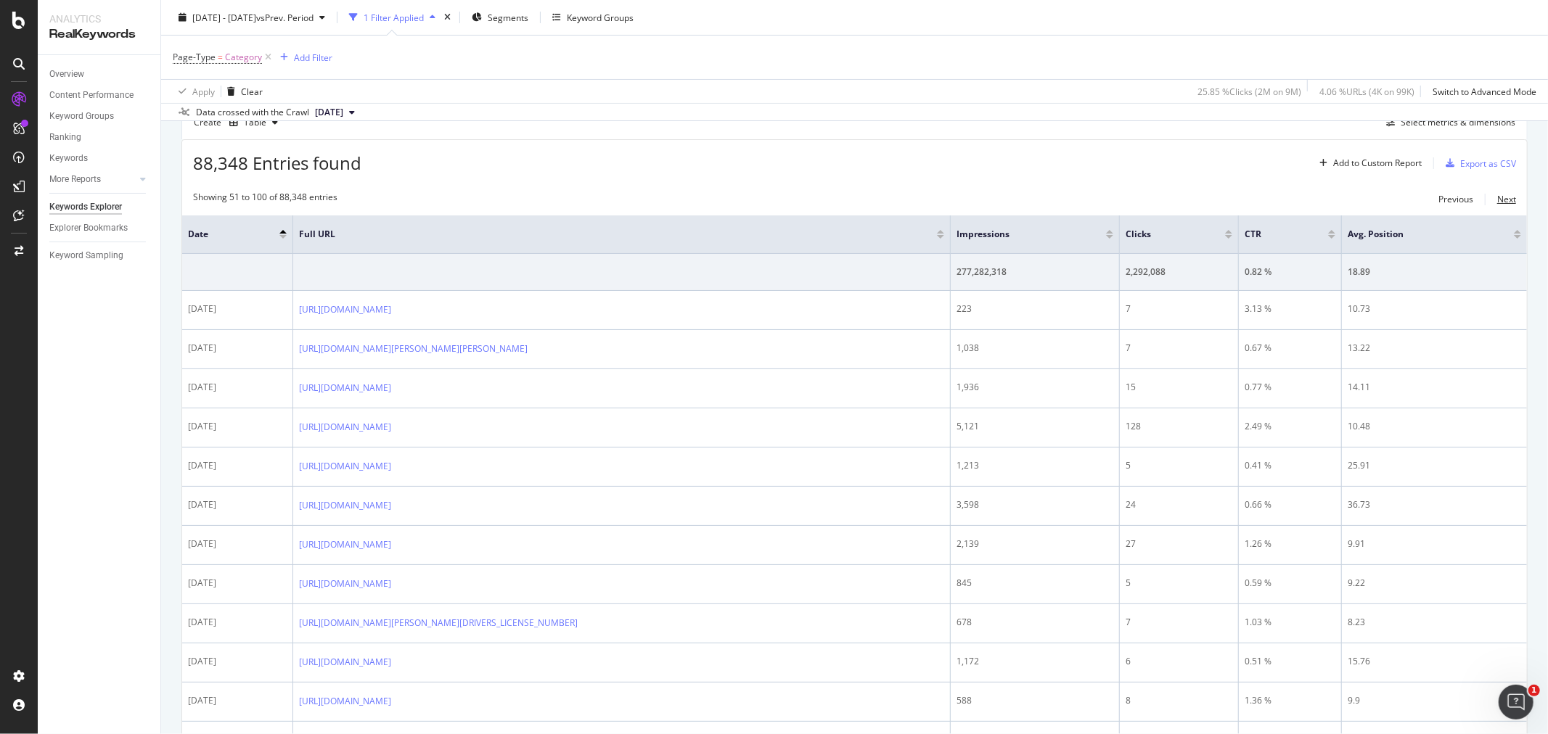
scroll to position [0, 0]
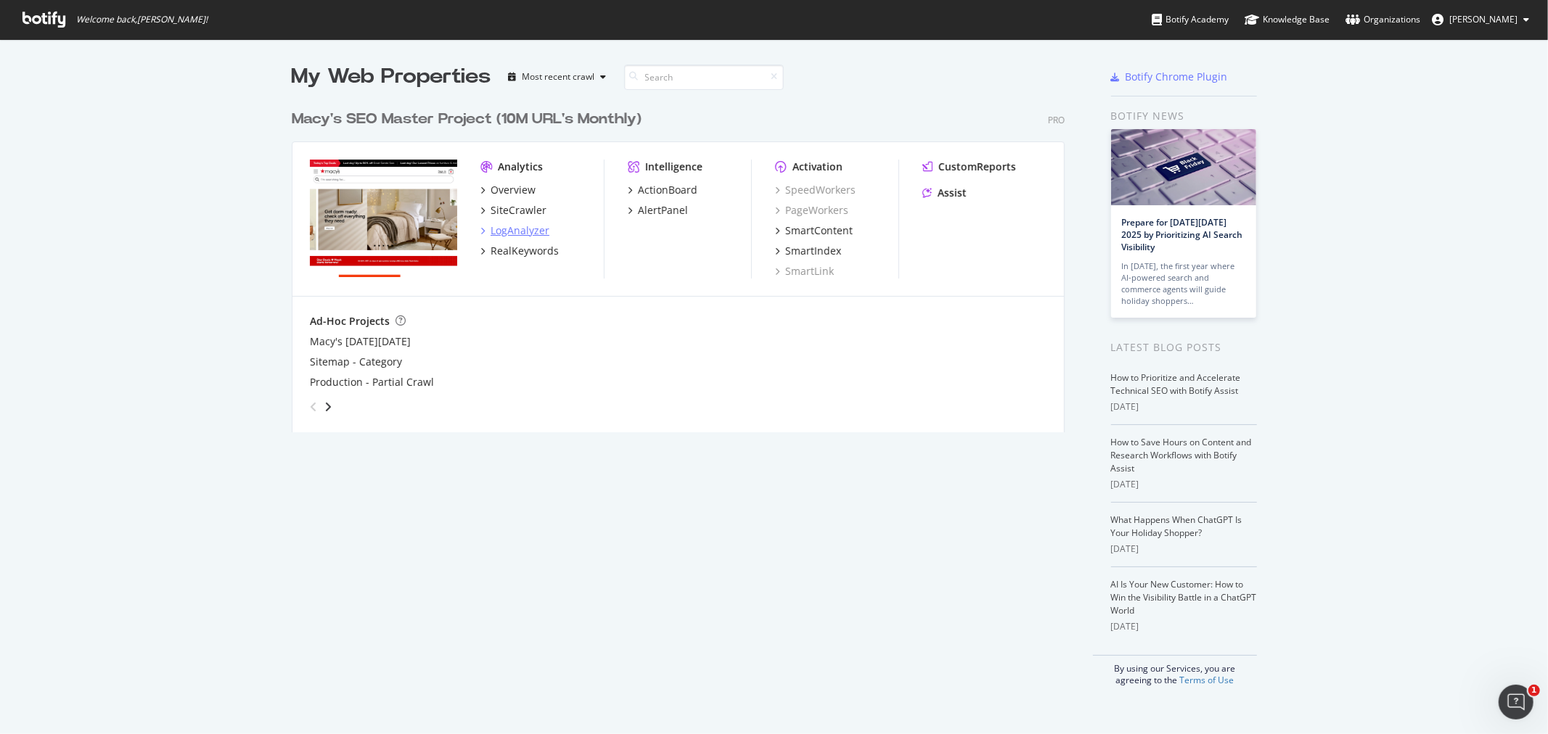
click at [493, 229] on div "LogAnalyzer" at bounding box center [520, 231] width 59 height 15
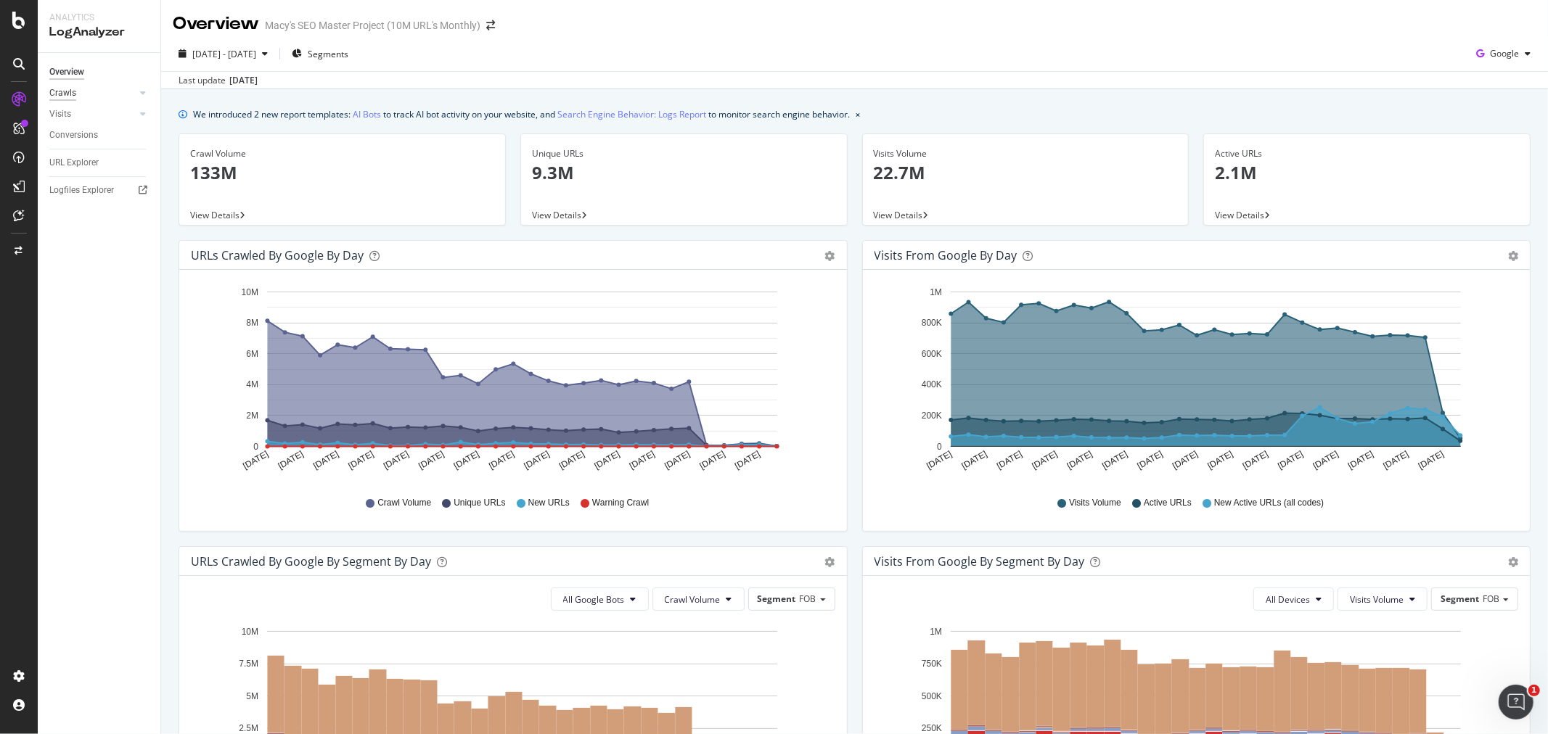
click at [75, 94] on link "Crawls" at bounding box center [92, 93] width 86 height 15
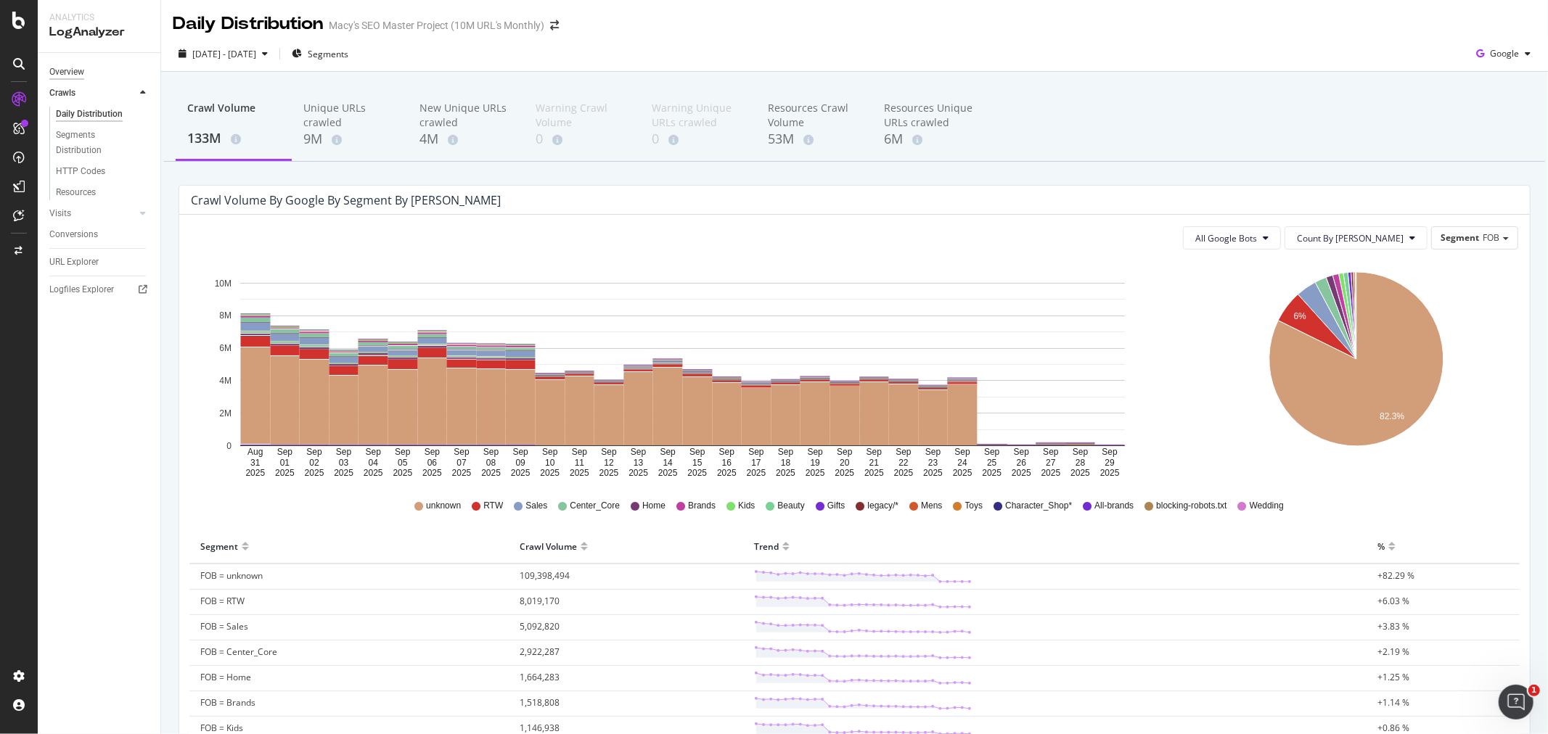
click at [78, 68] on div "Overview" at bounding box center [66, 72] width 35 height 15
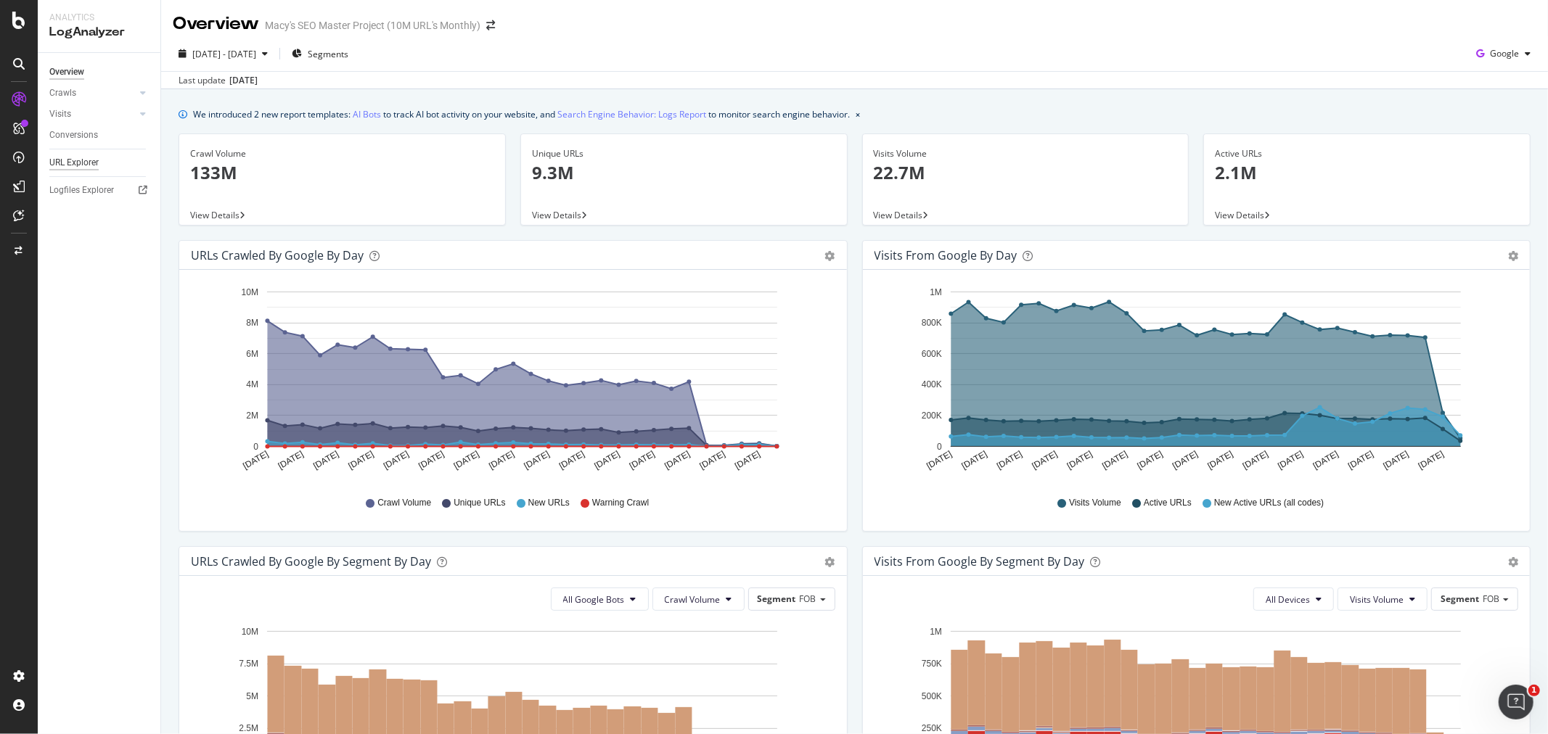
click at [89, 168] on div "URL Explorer" at bounding box center [73, 162] width 49 height 15
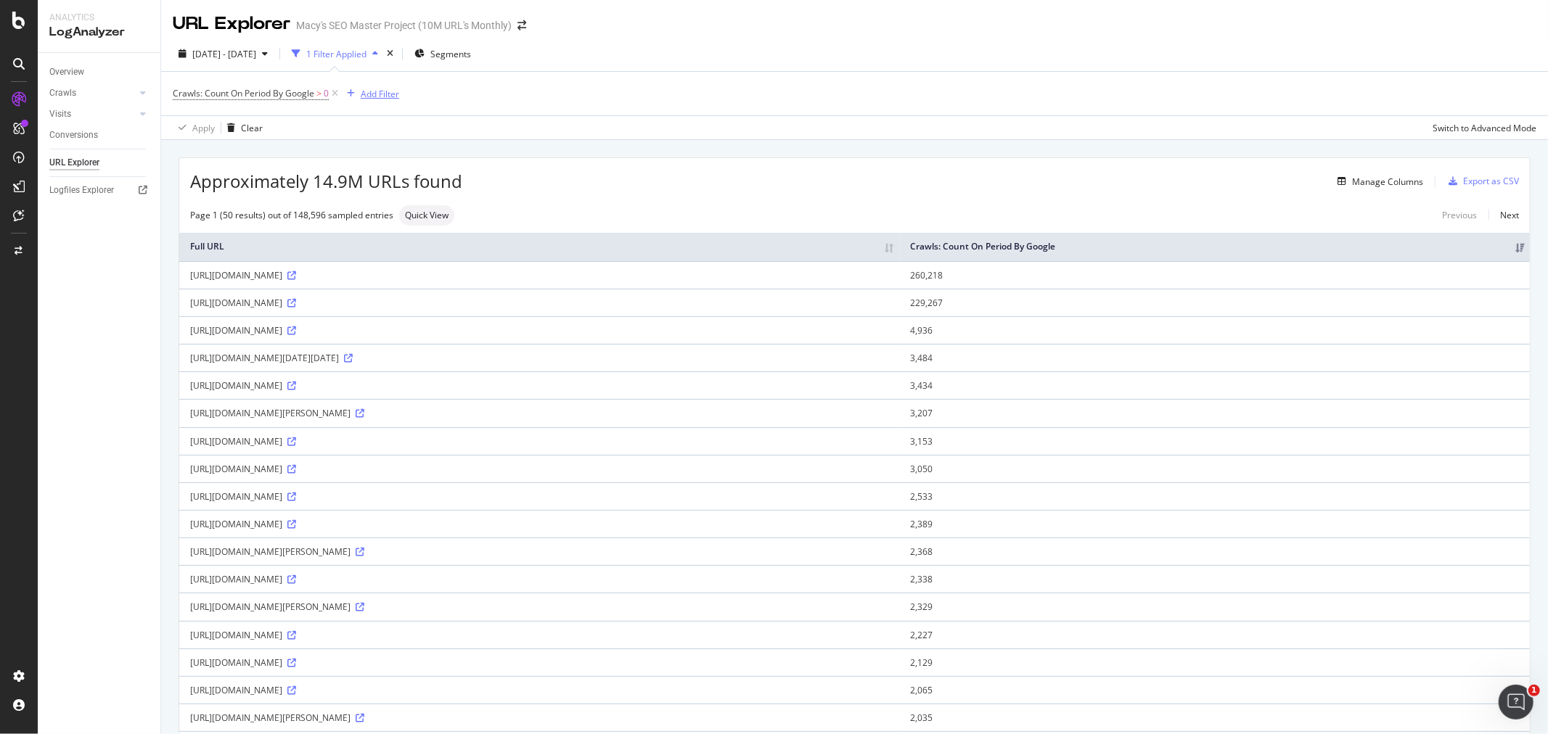
click at [368, 92] on div "Add Filter" at bounding box center [380, 94] width 38 height 12
click at [358, 196] on icon at bounding box center [357, 196] width 4 height 9
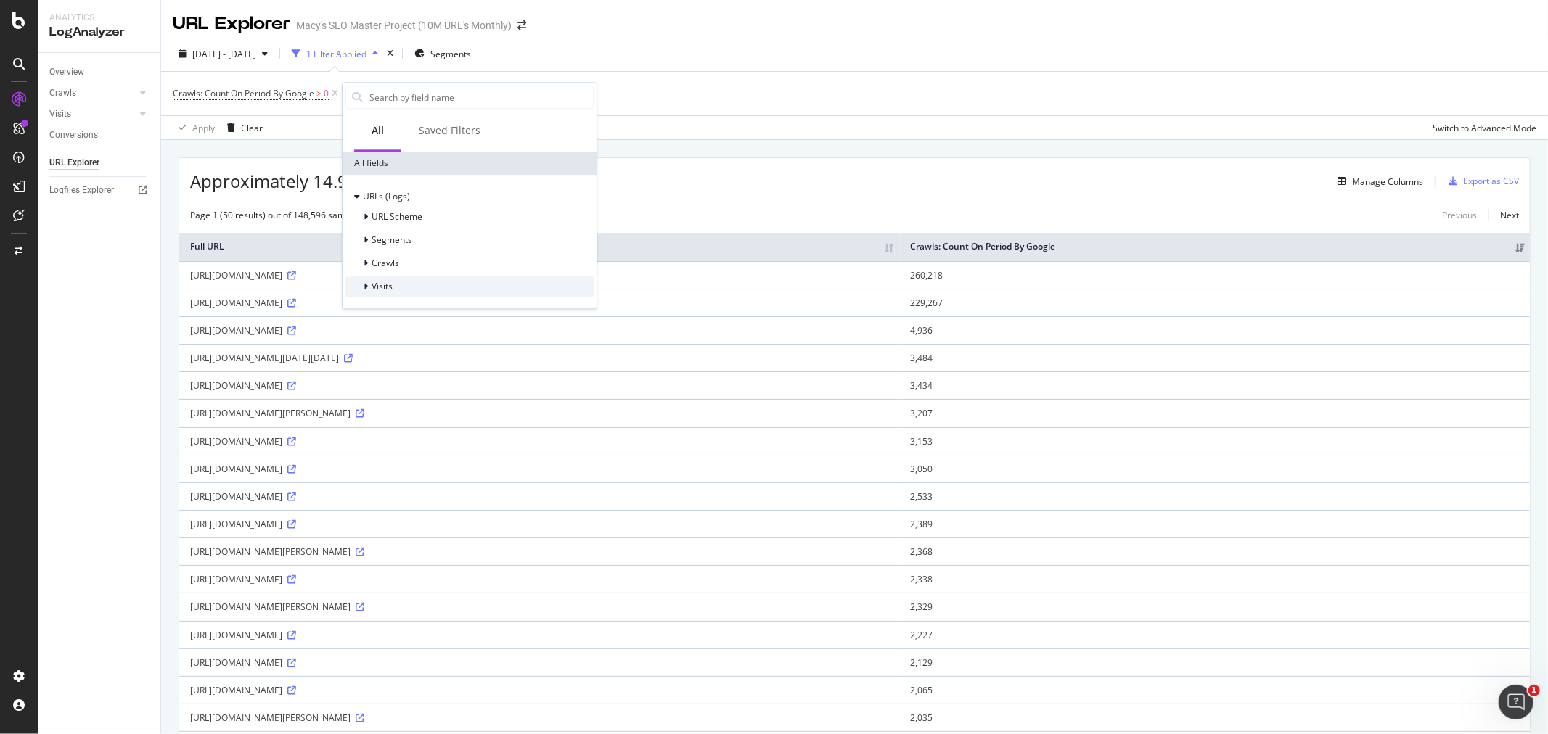
click at [385, 285] on span "Visits" at bounding box center [382, 287] width 21 height 12
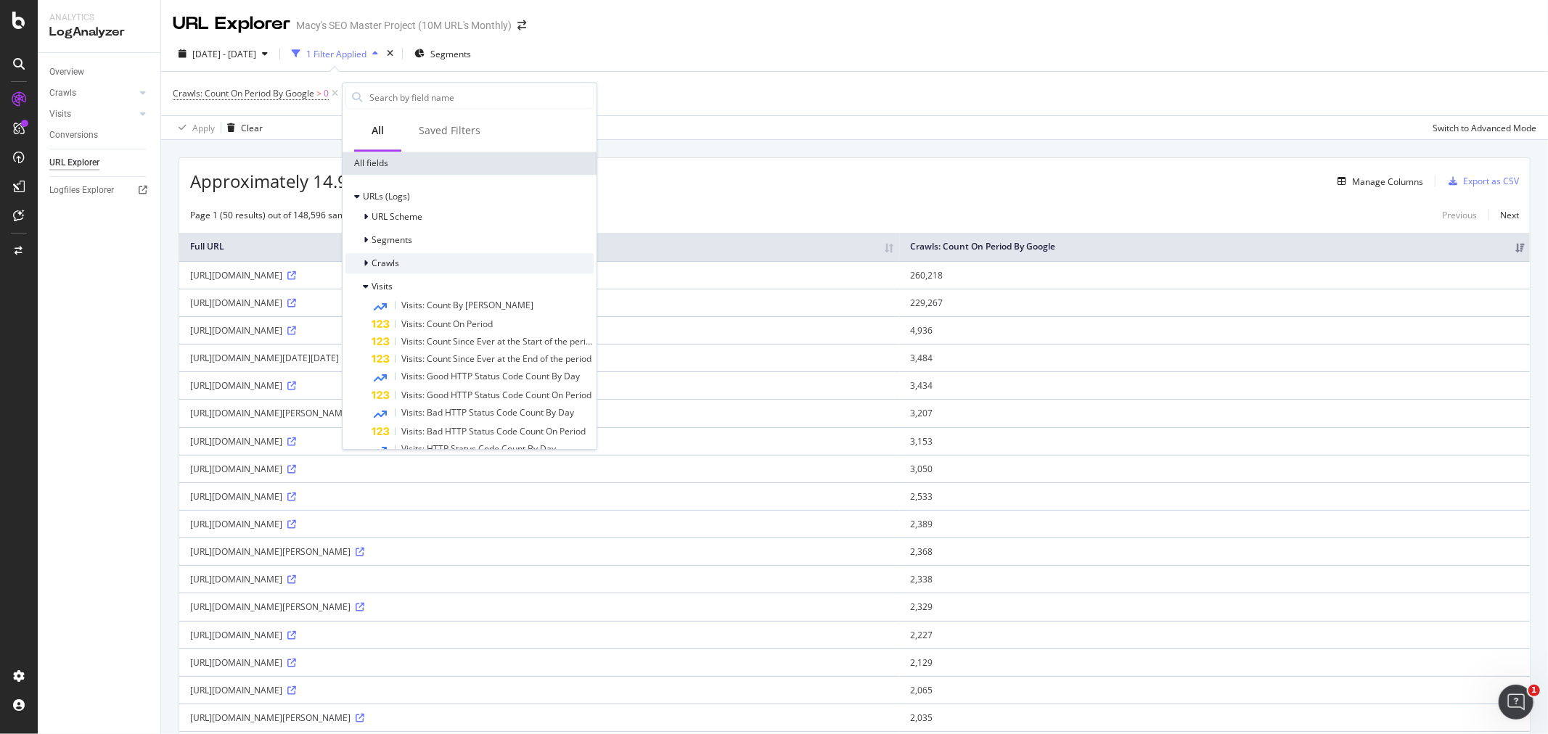
click at [386, 263] on span "Crawls" at bounding box center [386, 264] width 28 height 12
click at [650, 67] on div "[DATE] - [DATE] 1 Filter Applied Segments" at bounding box center [854, 56] width 1387 height 29
